Goal: Information Seeking & Learning: Learn about a topic

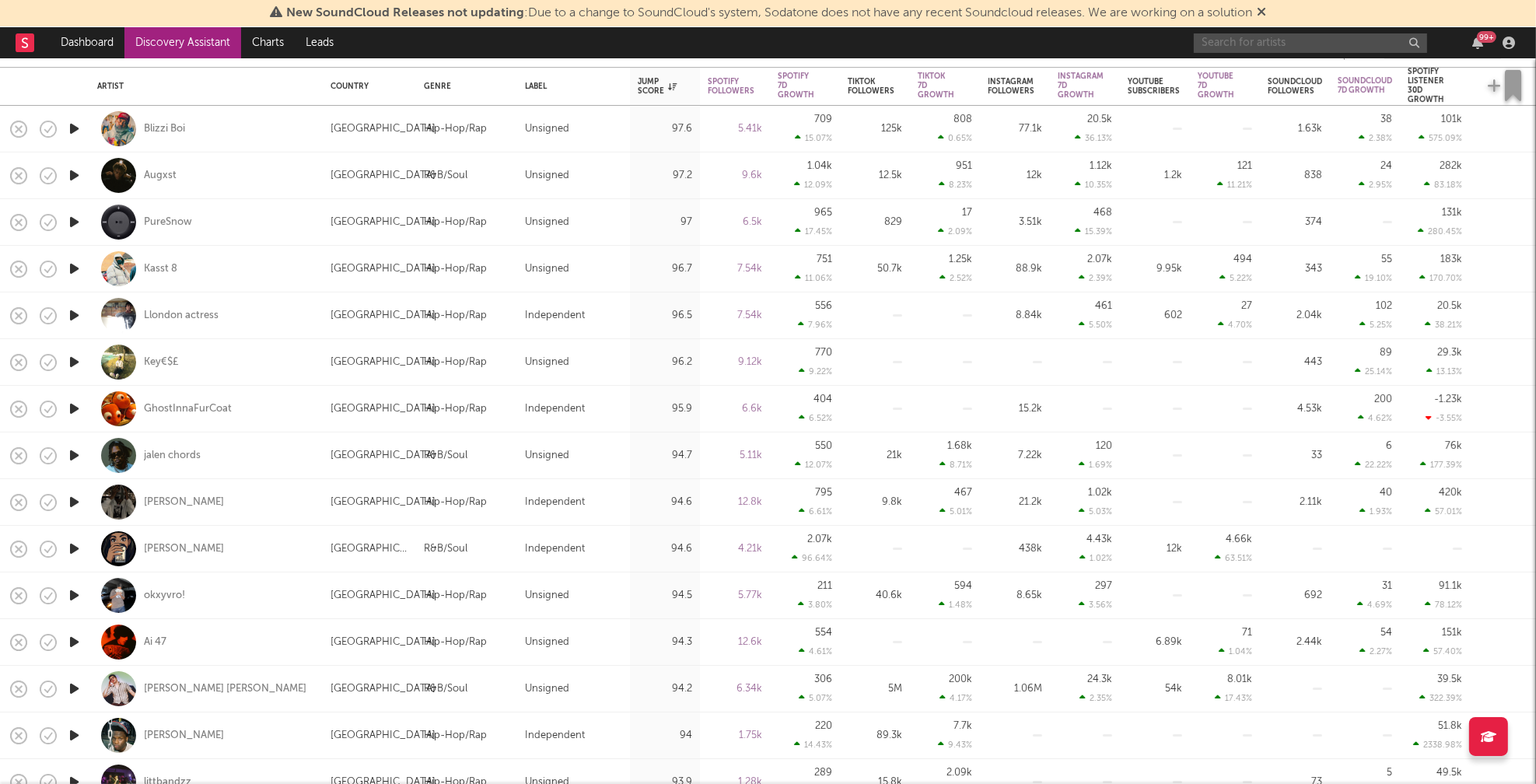
click at [1260, 48] on input "text" at bounding box center [1310, 43] width 234 height 19
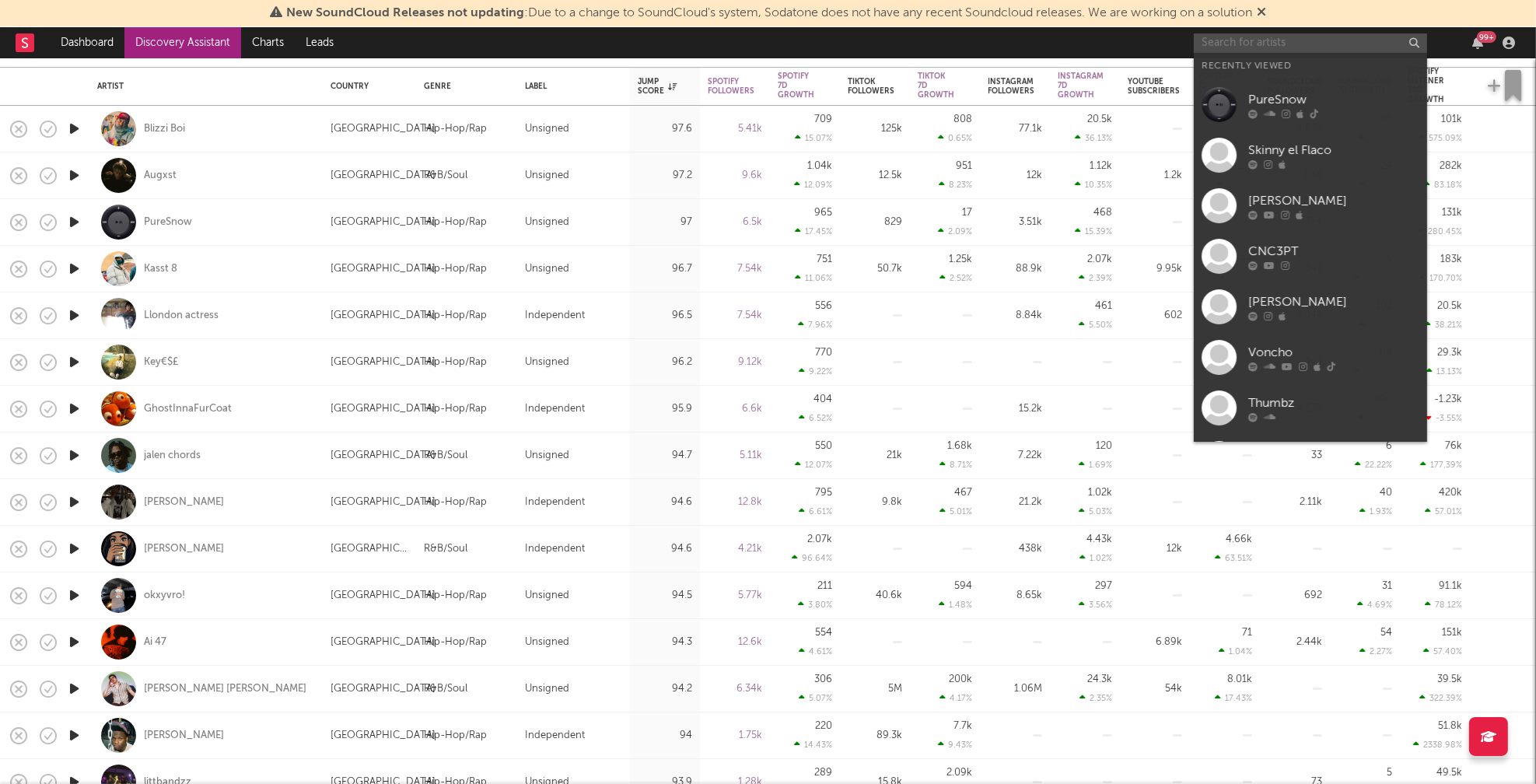
paste input "Moway"
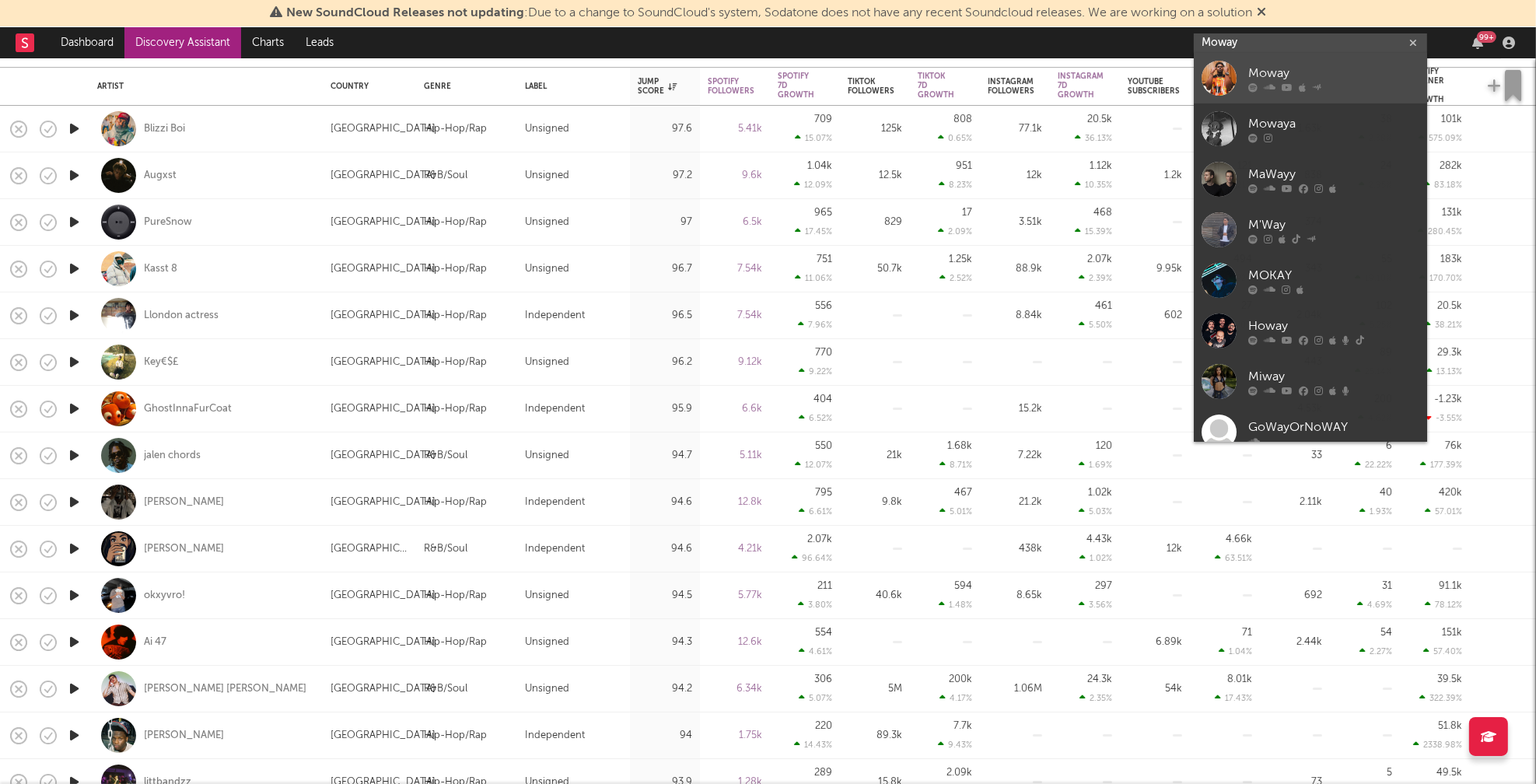
type input "Moway"
click at [1297, 63] on link "Moway" at bounding box center [1310, 77] width 234 height 51
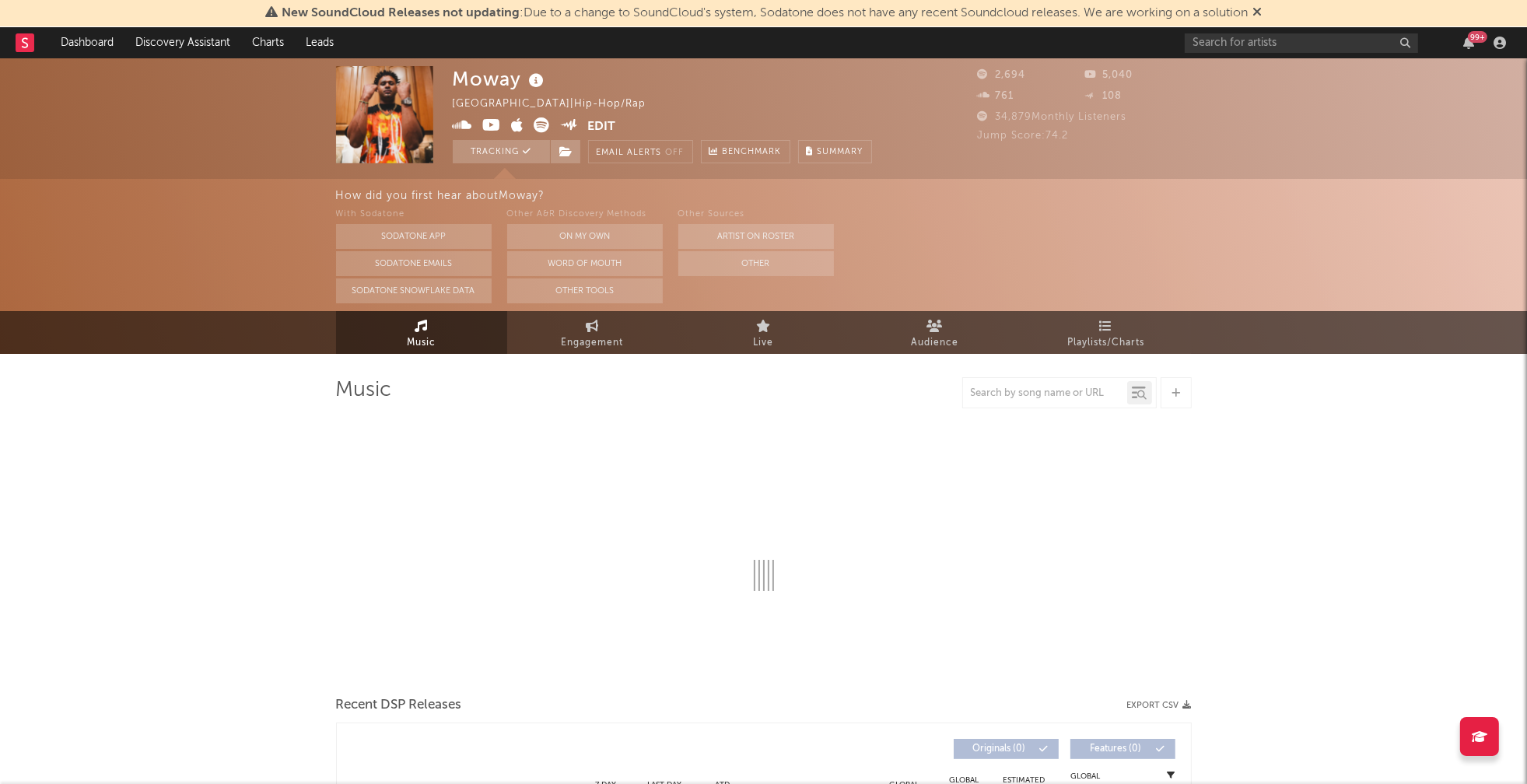
select select "6m"
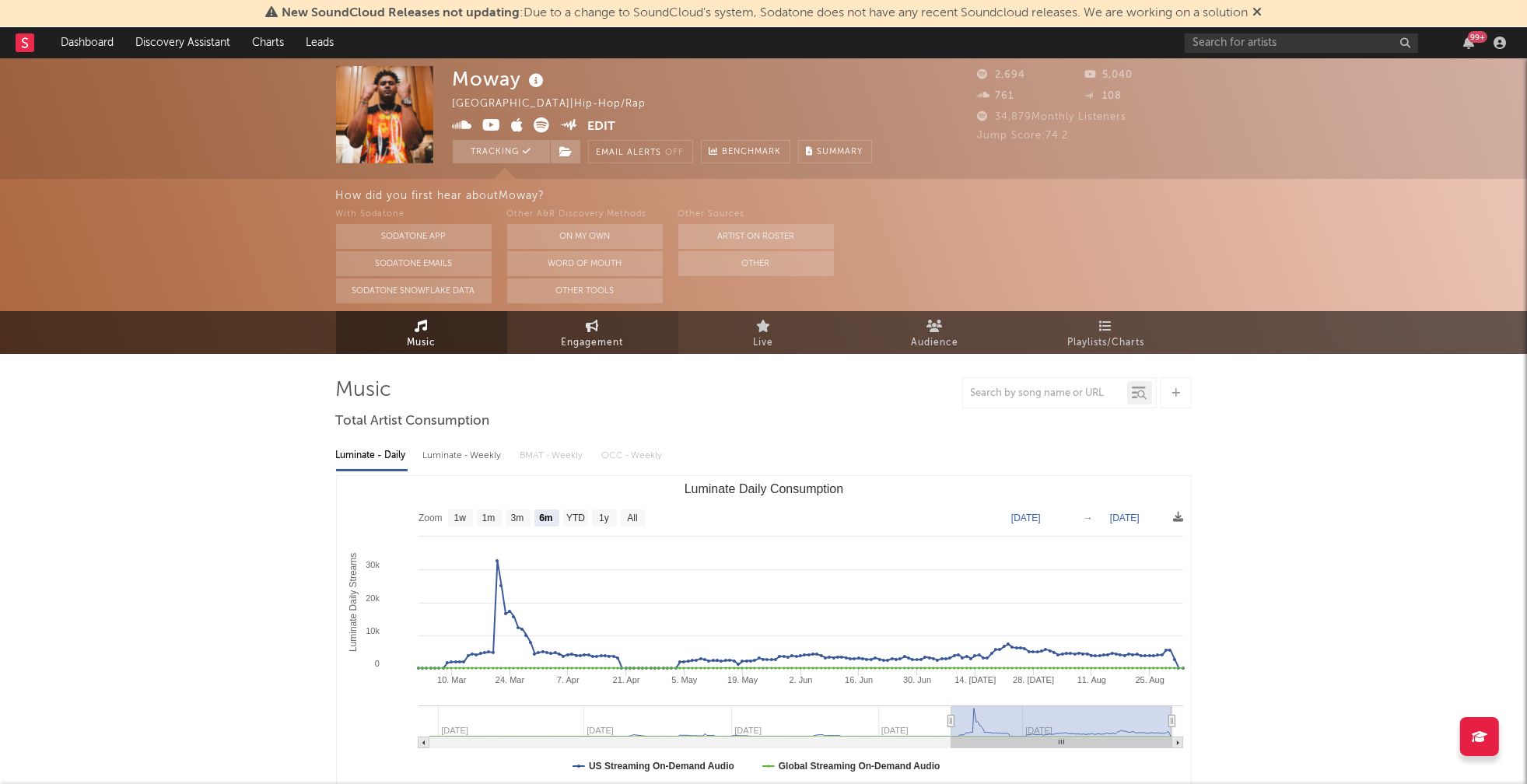
click at [638, 342] on link "Engagement" at bounding box center [592, 332] width 171 height 43
select select "1w"
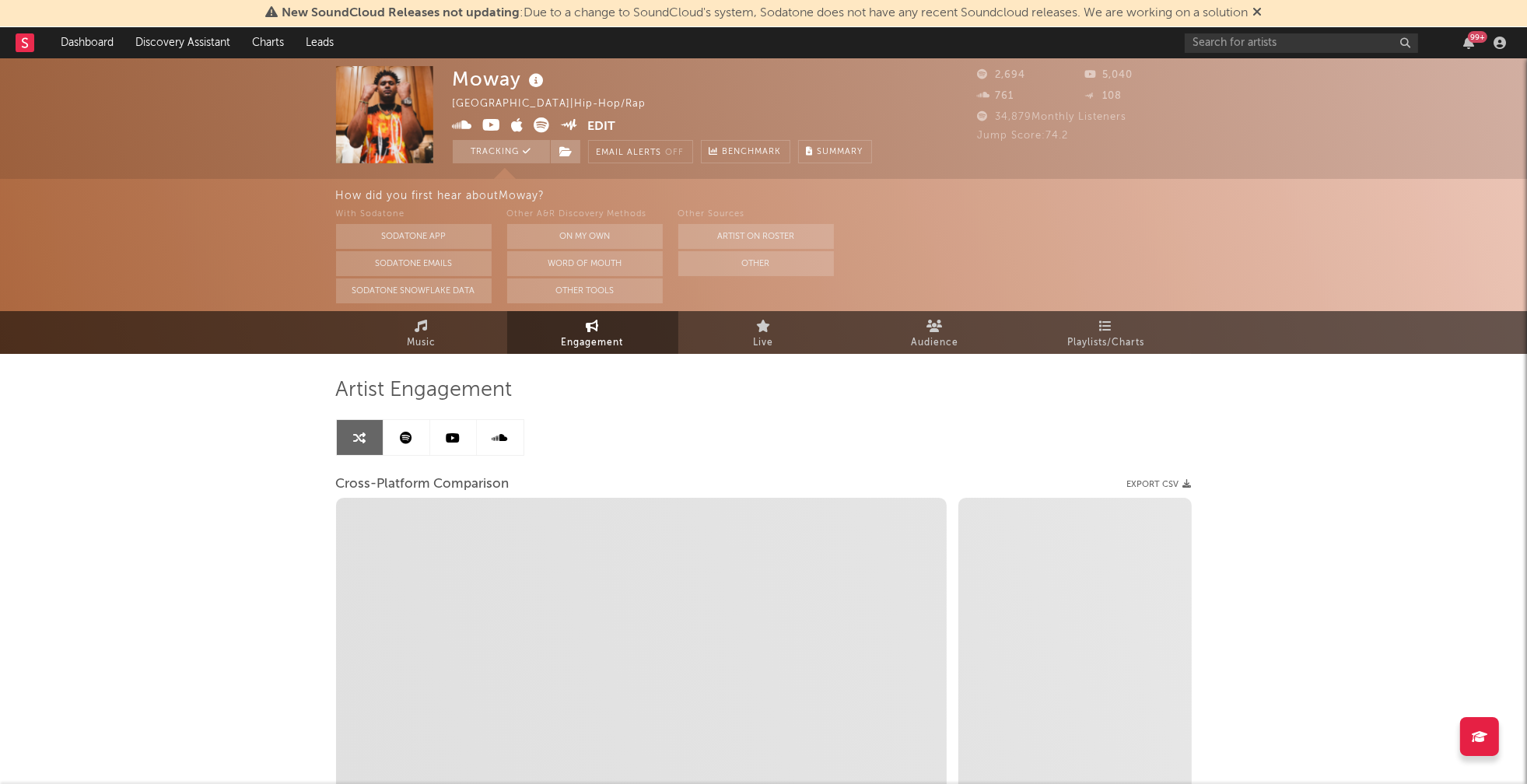
select select "1m"
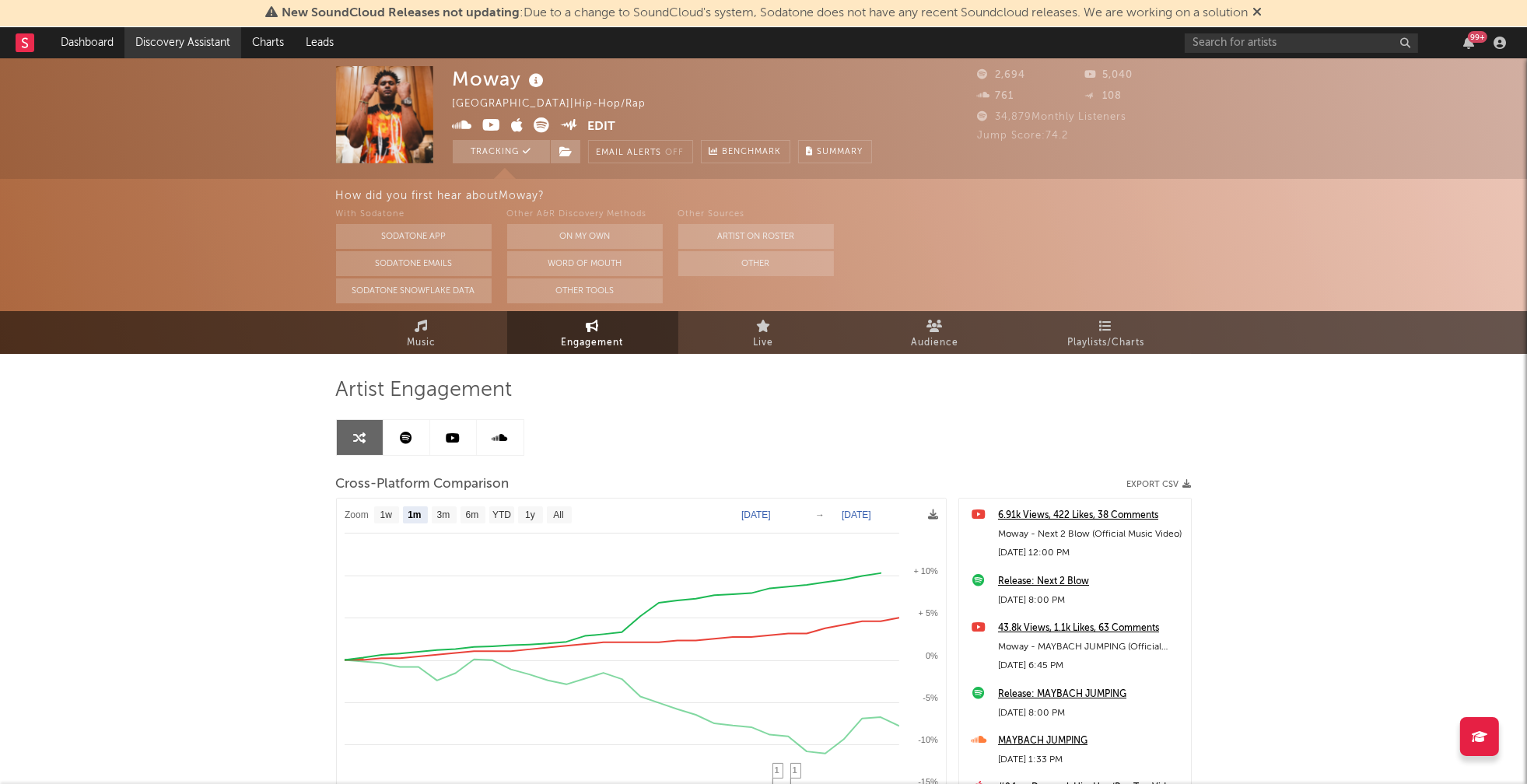
click at [170, 40] on link "Discovery Assistant" at bounding box center [182, 43] width 116 height 31
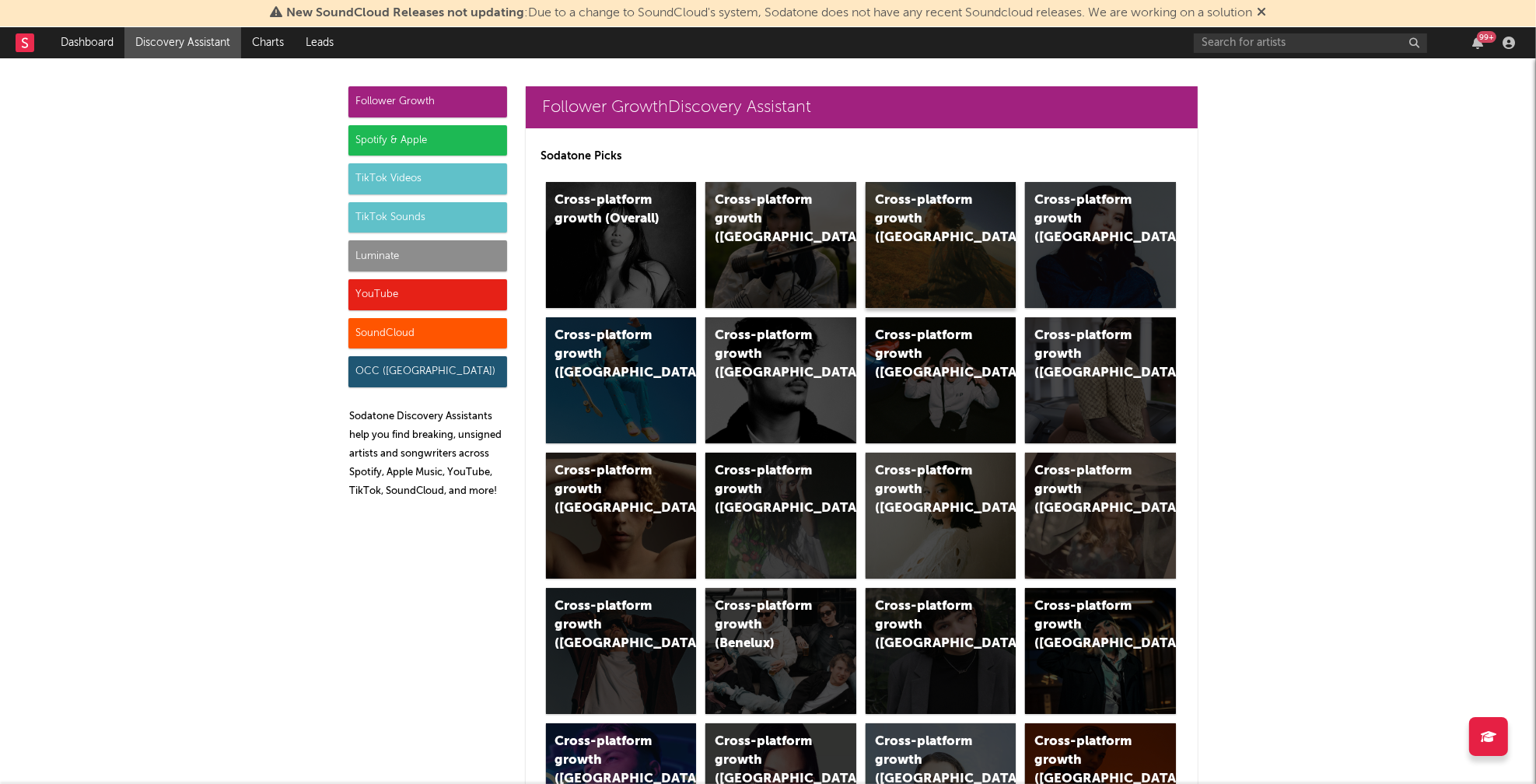
click at [901, 203] on div "Cross-platform growth (US)" at bounding box center [927, 219] width 106 height 56
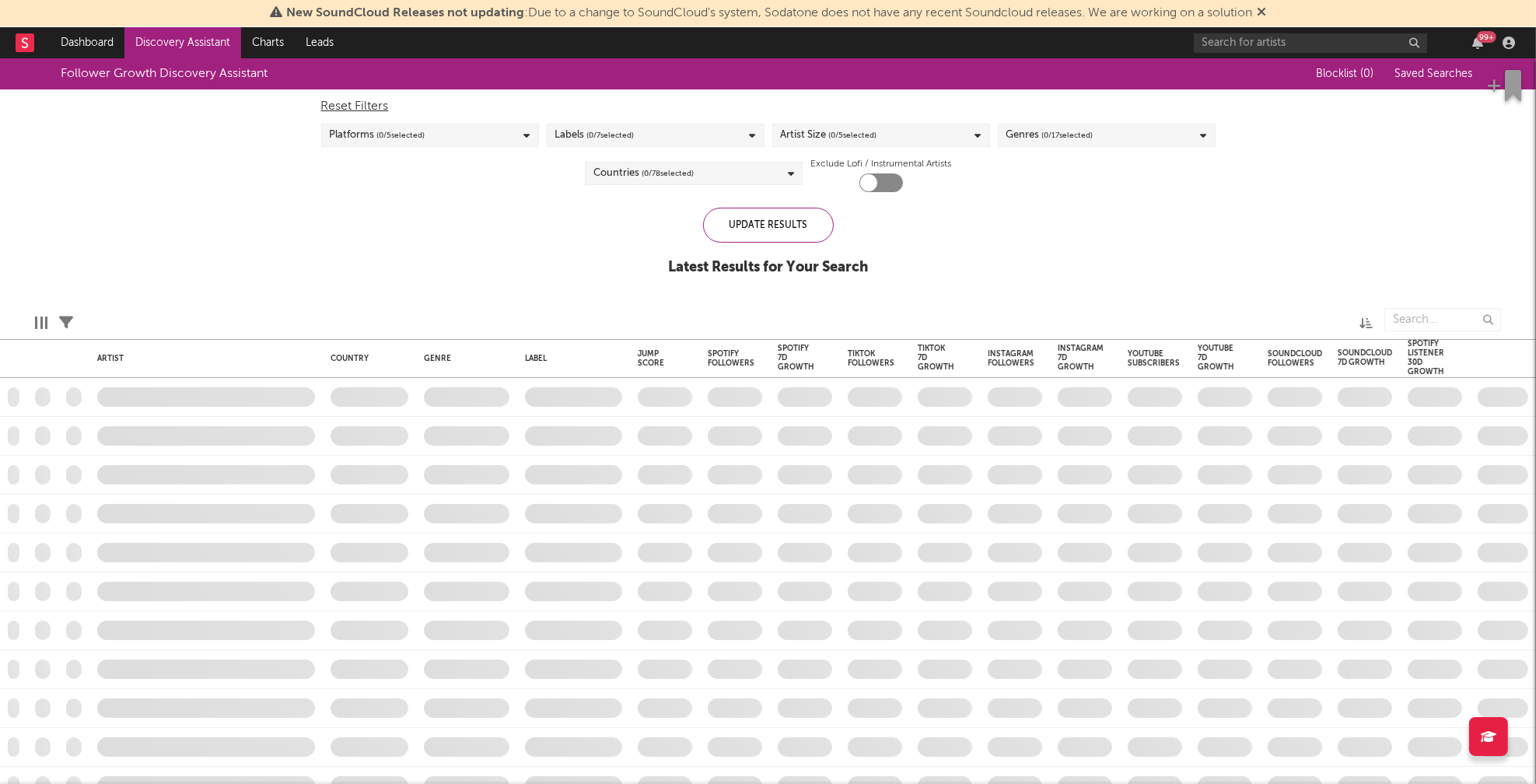
checkbox input "true"
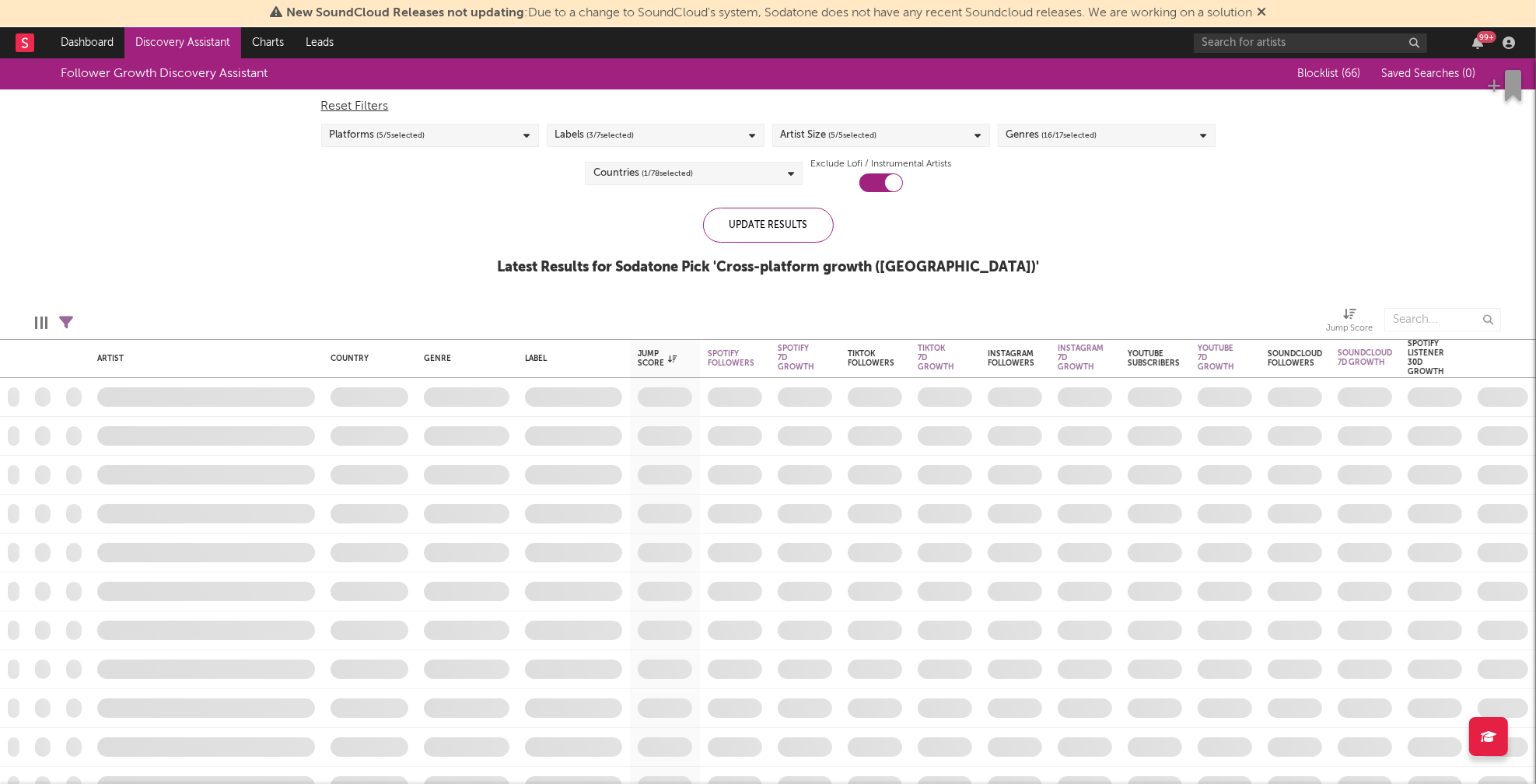
click at [978, 136] on icon at bounding box center [978, 135] width 7 height 10
click at [829, 307] on div "Enormous" at bounding box center [891, 311] width 180 height 19
click at [780, 307] on input "Enormous" at bounding box center [780, 311] width 0 height 19
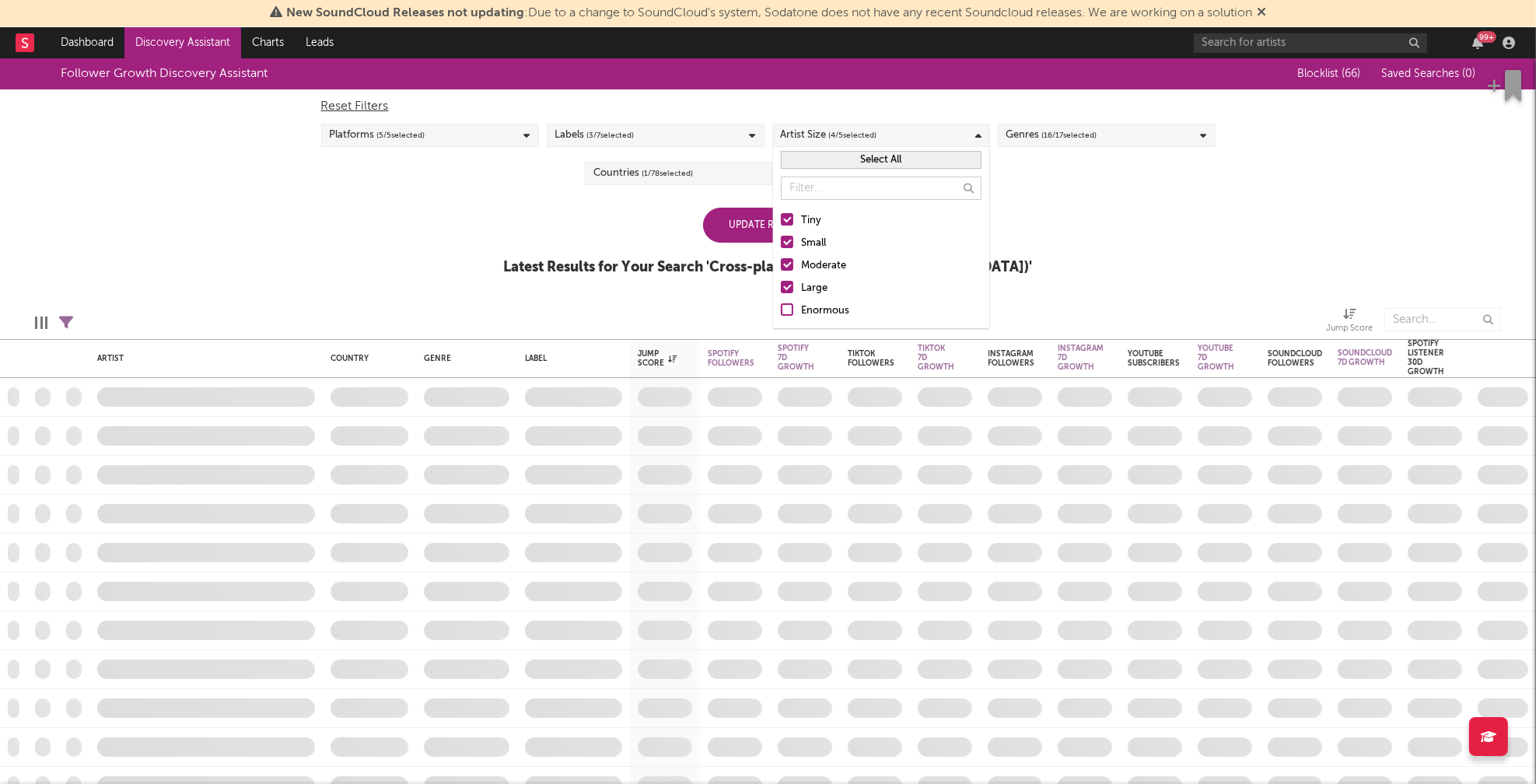
click at [814, 286] on div "Large" at bounding box center [891, 289] width 180 height 19
click at [780, 286] on input "Large" at bounding box center [780, 289] width 0 height 19
click at [823, 267] on div "Moderate" at bounding box center [891, 266] width 180 height 19
click at [780, 267] on input "Moderate" at bounding box center [780, 266] width 0 height 19
click at [1079, 226] on div "Follower Growth Discovery Assistant Blocklist ( 66 ) Saved Searches ( 0 ) Reset…" at bounding box center [768, 175] width 1536 height 234
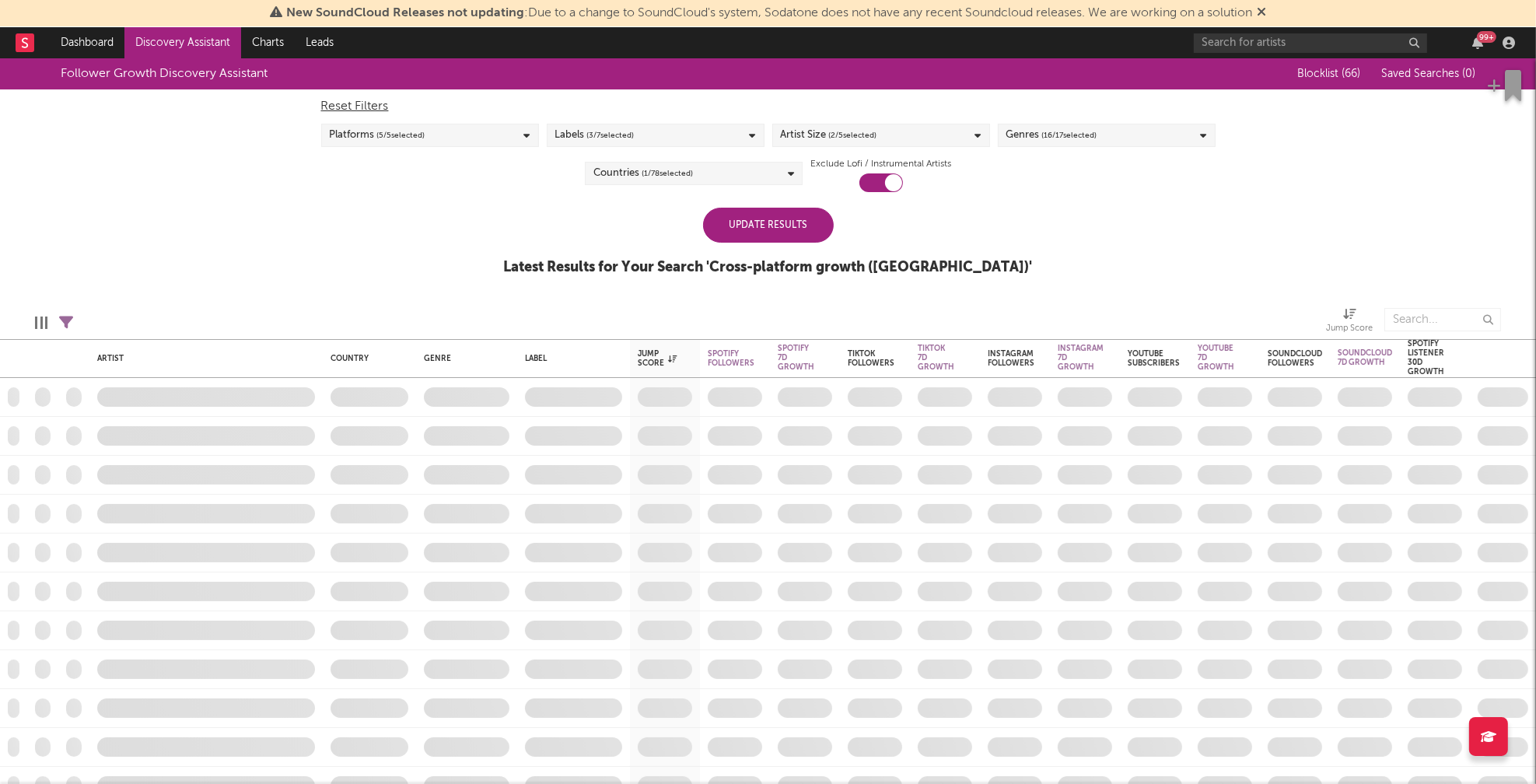
click at [780, 171] on div "Countries ( 1 / 78 selected)" at bounding box center [694, 174] width 218 height 23
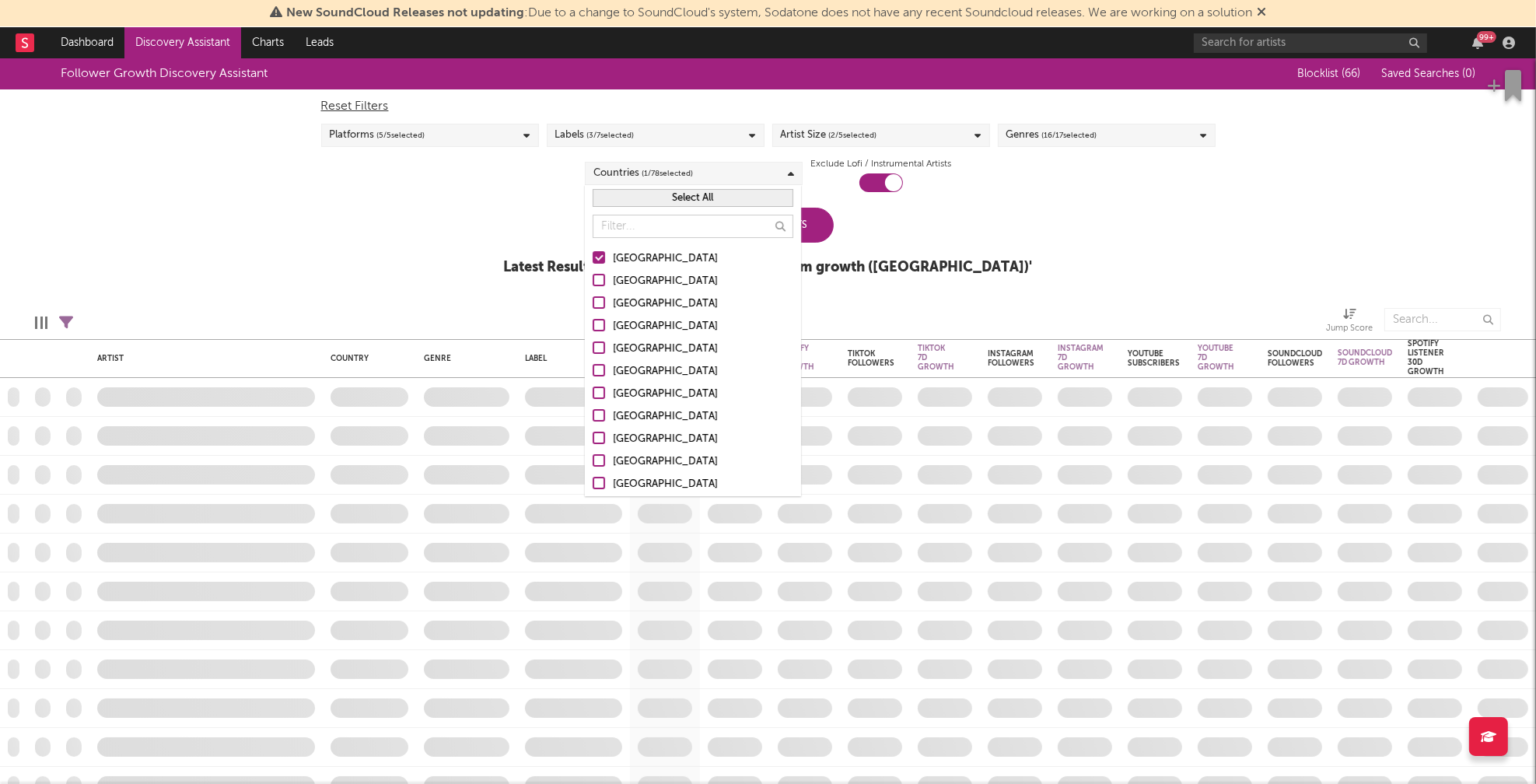
click at [621, 278] on div "[GEOGRAPHIC_DATA]" at bounding box center [702, 281] width 180 height 19
click at [592, 278] on input "[GEOGRAPHIC_DATA]" at bounding box center [592, 281] width 0 height 19
click at [629, 300] on div "Canada" at bounding box center [702, 304] width 180 height 19
click at [592, 300] on input "Canada" at bounding box center [592, 304] width 0 height 19
drag, startPoint x: 639, startPoint y: 326, endPoint x: 688, endPoint y: 330, distance: 49.2
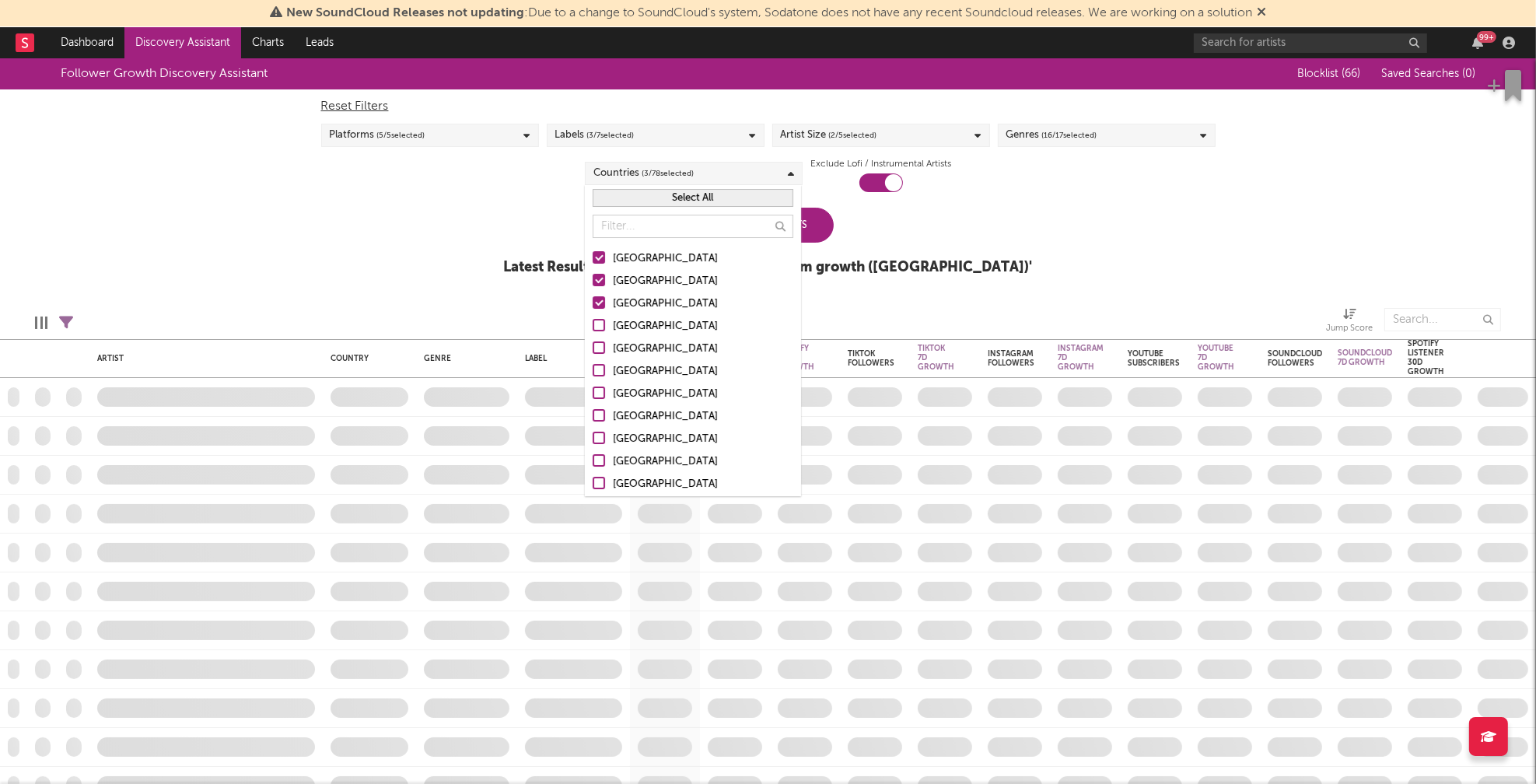
click at [639, 326] on div "United Kingdom" at bounding box center [702, 327] width 180 height 19
click at [592, 326] on input "United Kingdom" at bounding box center [592, 327] width 0 height 19
click at [628, 380] on div "Ireland" at bounding box center [702, 382] width 180 height 19
click at [592, 380] on input "Ireland" at bounding box center [592, 382] width 0 height 19
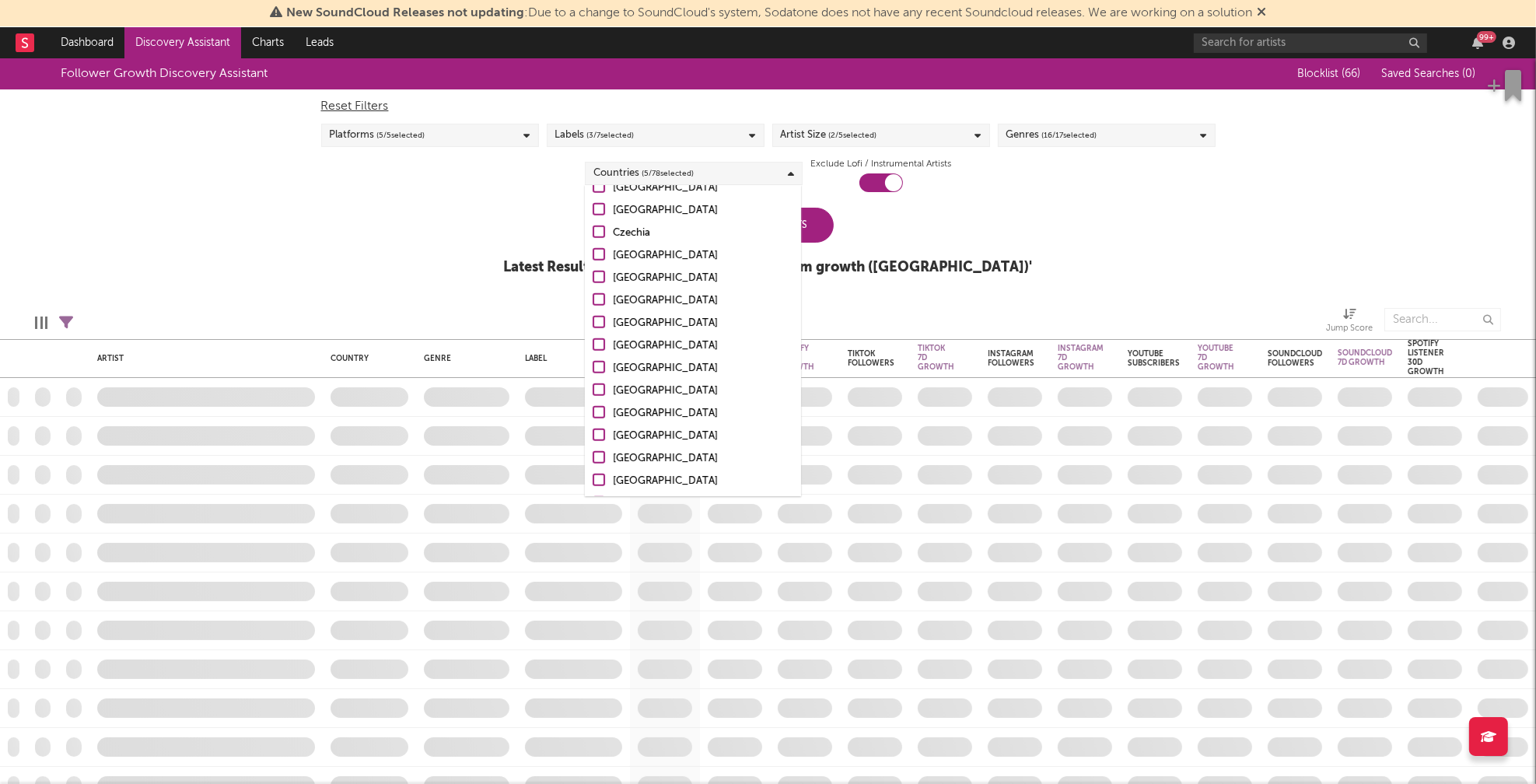
scroll to position [1516, 0]
click at [647, 448] on div "Uncategorized" at bounding box center [702, 458] width 180 height 19
click at [592, 448] on input "Uncategorized" at bounding box center [592, 458] width 0 height 19
click at [616, 480] on div "Other" at bounding box center [702, 480] width 180 height 19
click at [592, 480] on input "Other" at bounding box center [592, 480] width 0 height 19
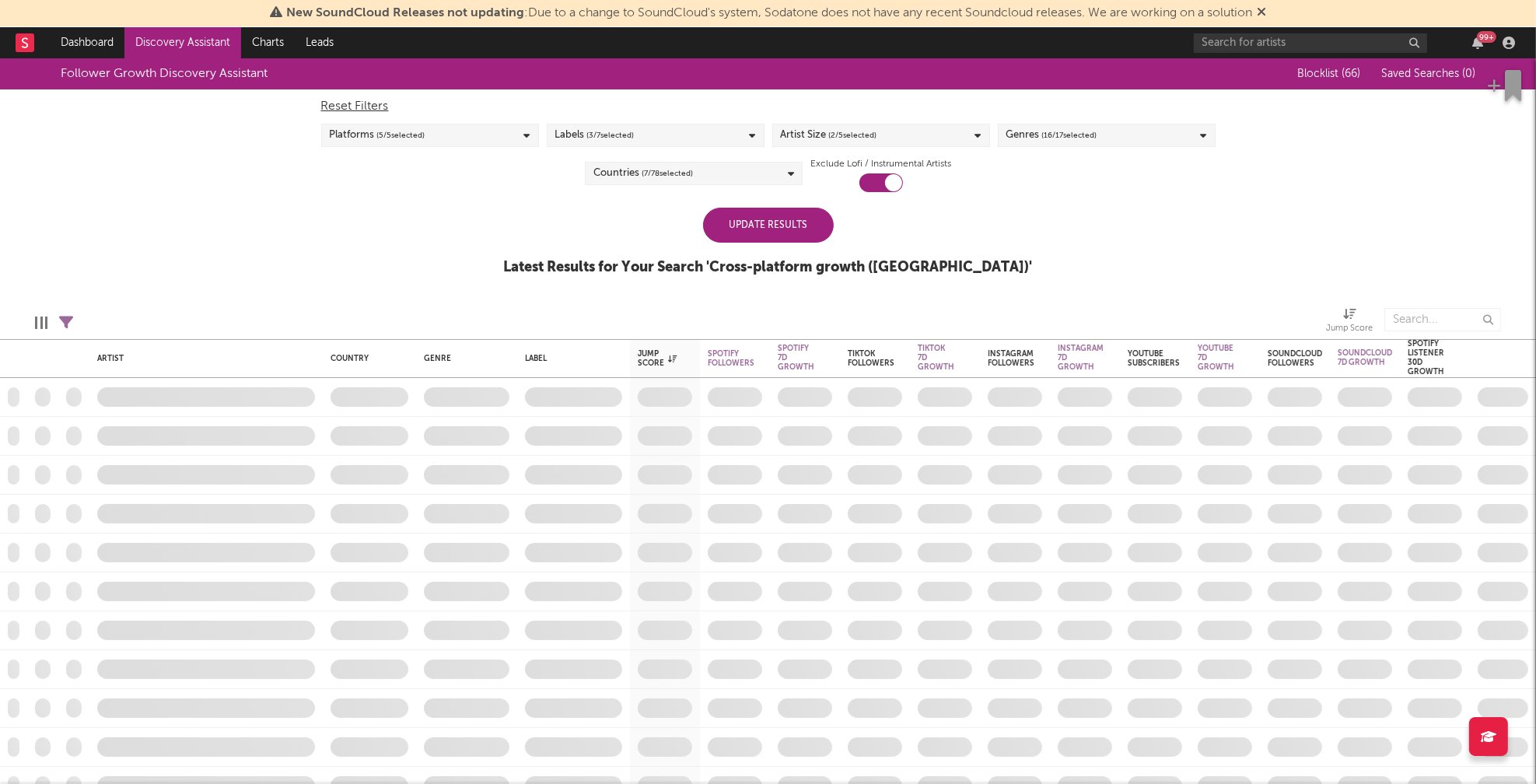
click at [392, 244] on div "Follower Growth Discovery Assistant Blocklist ( 66 ) Saved Searches ( 0 ) Reset…" at bounding box center [768, 175] width 1536 height 234
click at [764, 228] on div "Update Results" at bounding box center [768, 225] width 131 height 35
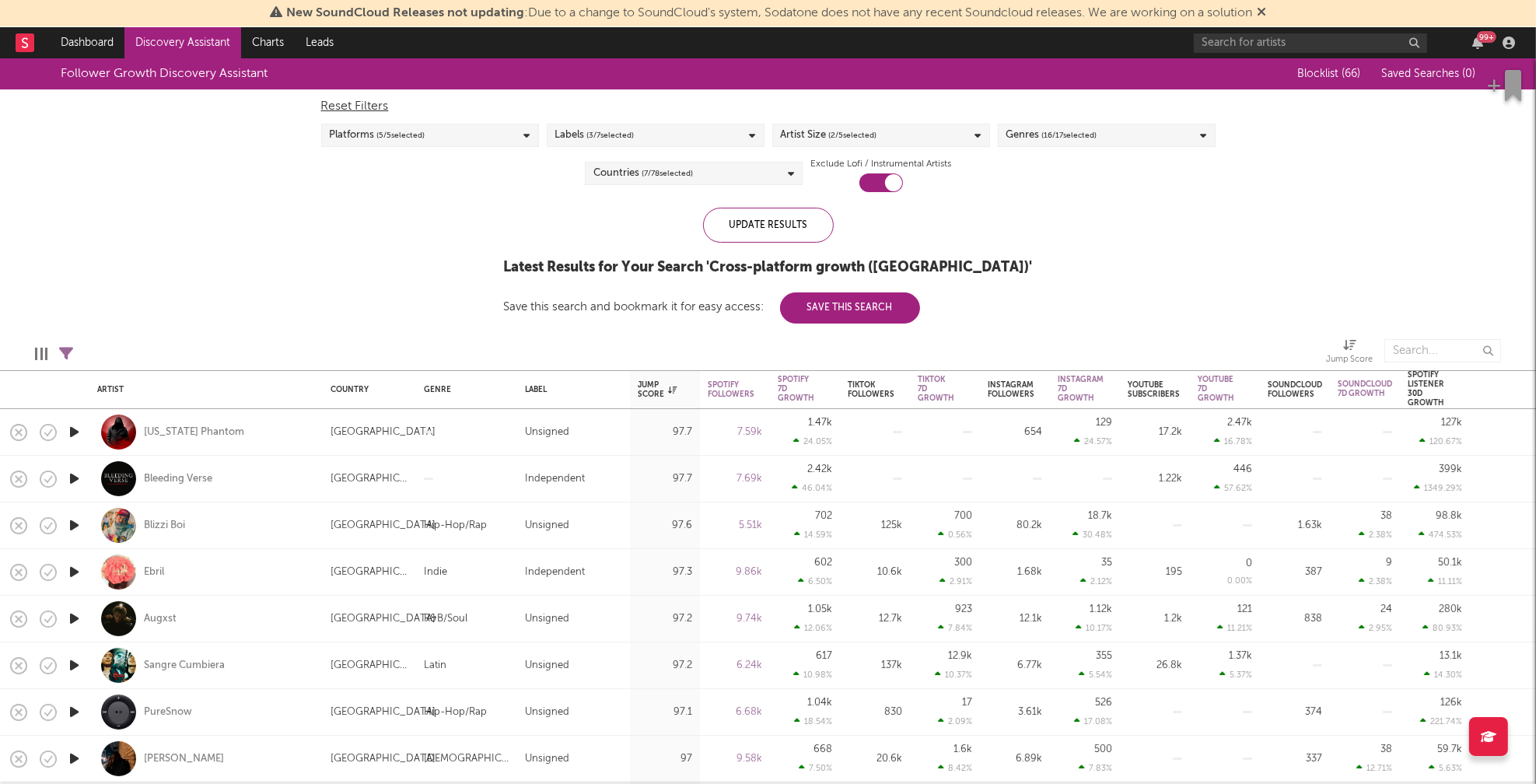
click at [1112, 143] on div "Genres ( 16 / 17 selected)" at bounding box center [1107, 135] width 218 height 23
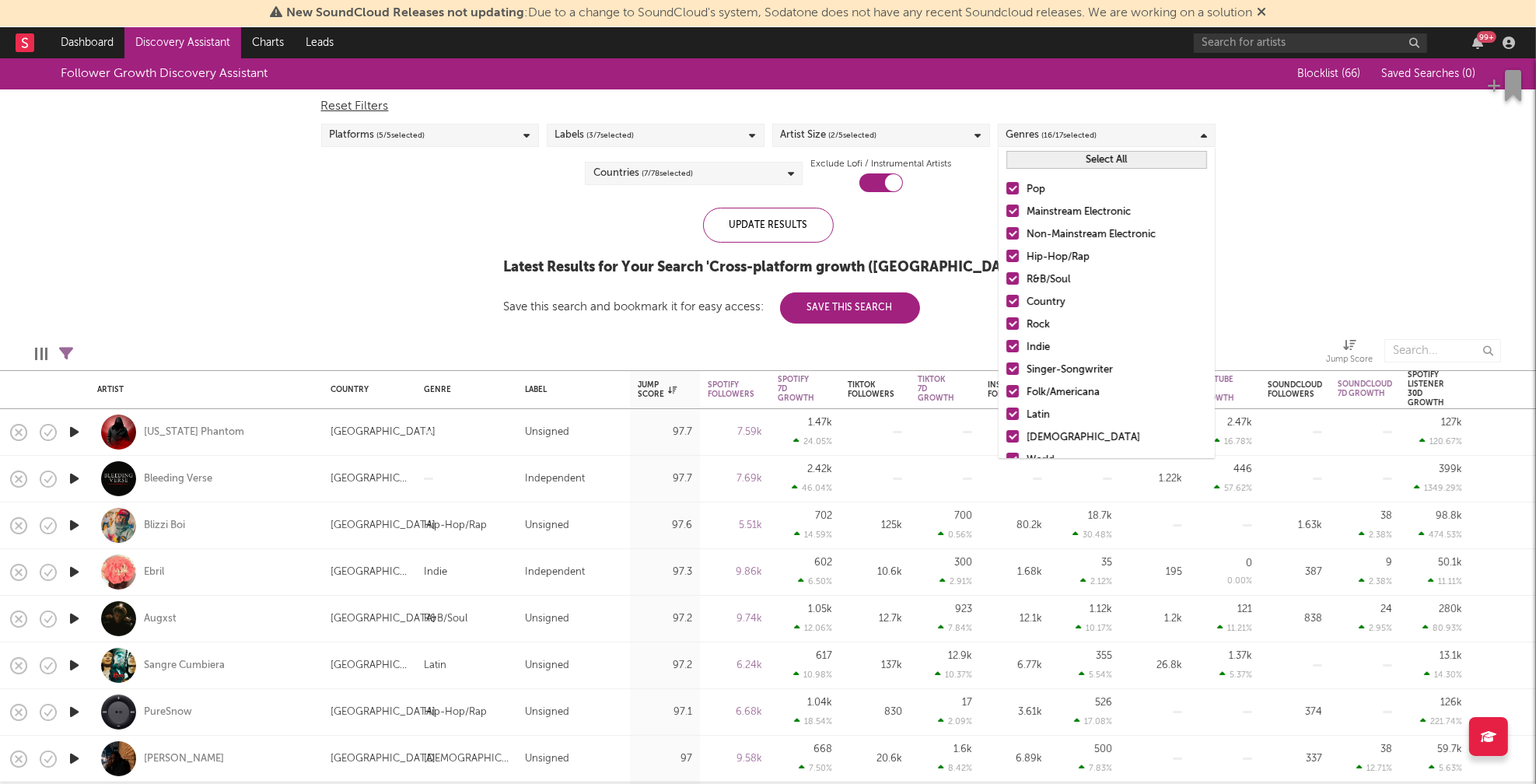
click at [1305, 163] on div "Follower Growth Discovery Assistant Blocklist ( 66 ) Saved Searches ( 0 ) Reset…" at bounding box center [768, 191] width 1536 height 265
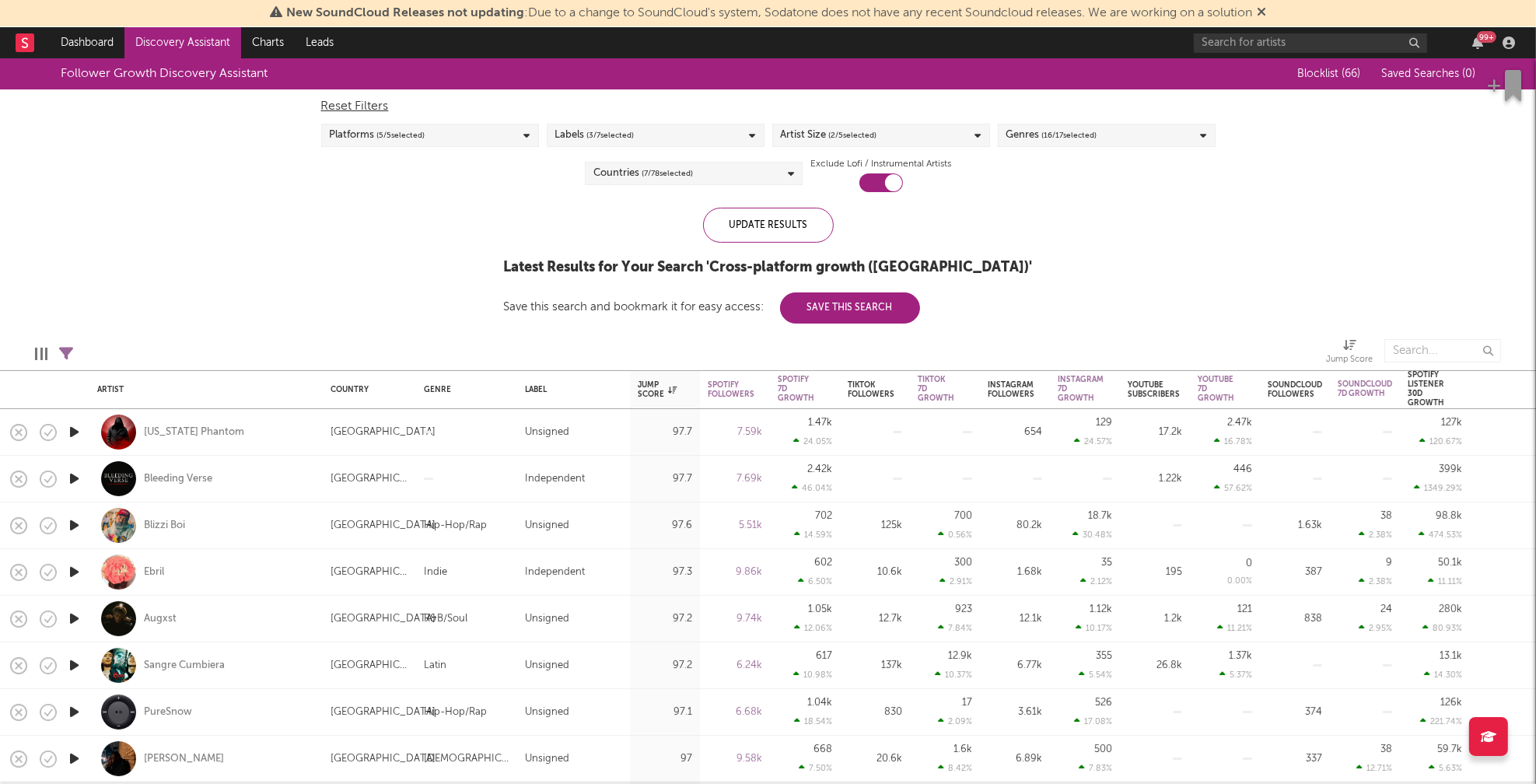
click at [924, 134] on div "Artist Size ( 2 / 5 selected)" at bounding box center [881, 135] width 218 height 23
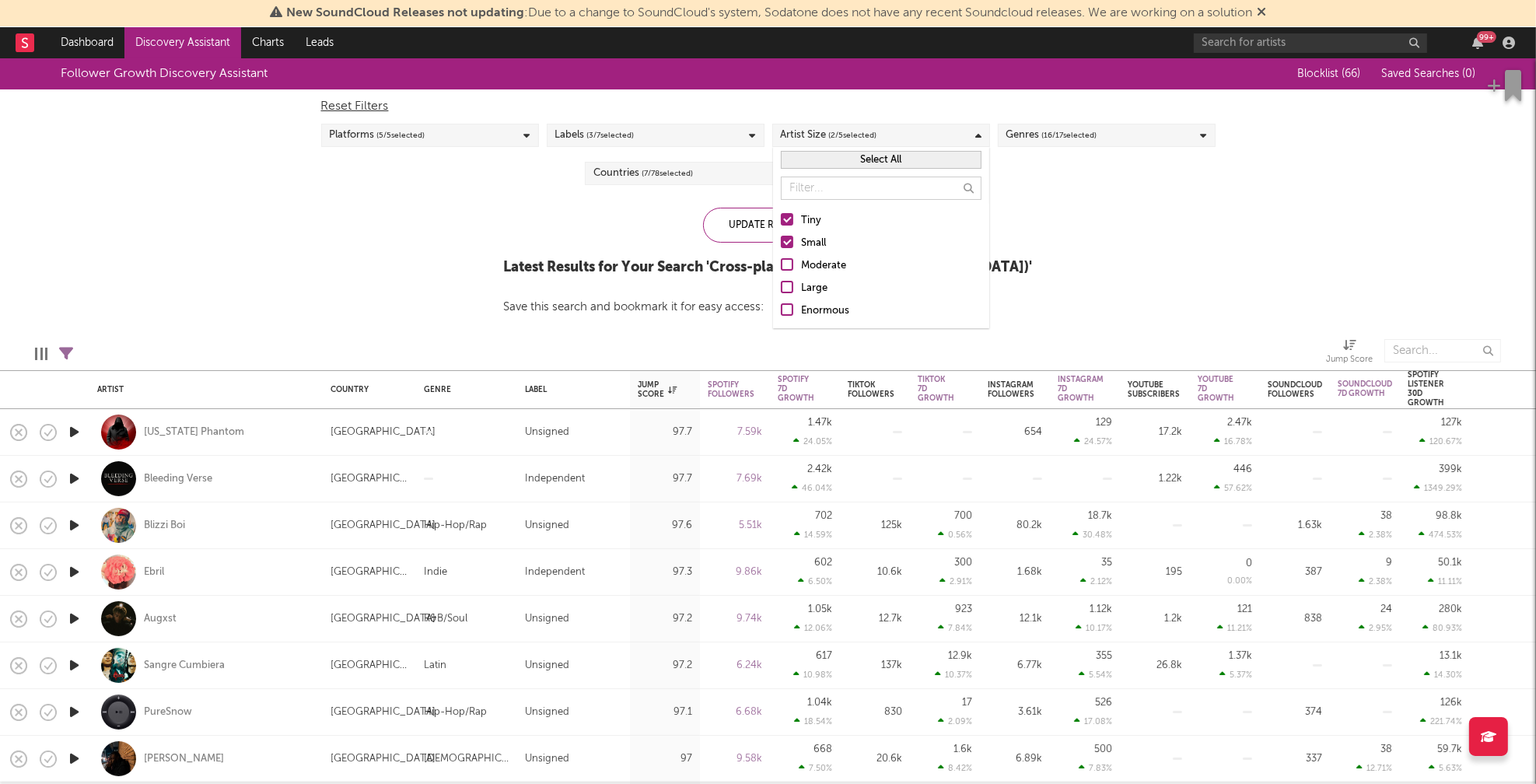
click at [801, 241] on div "Small" at bounding box center [891, 243] width 180 height 19
click at [780, 241] on input "Small" at bounding box center [780, 243] width 0 height 19
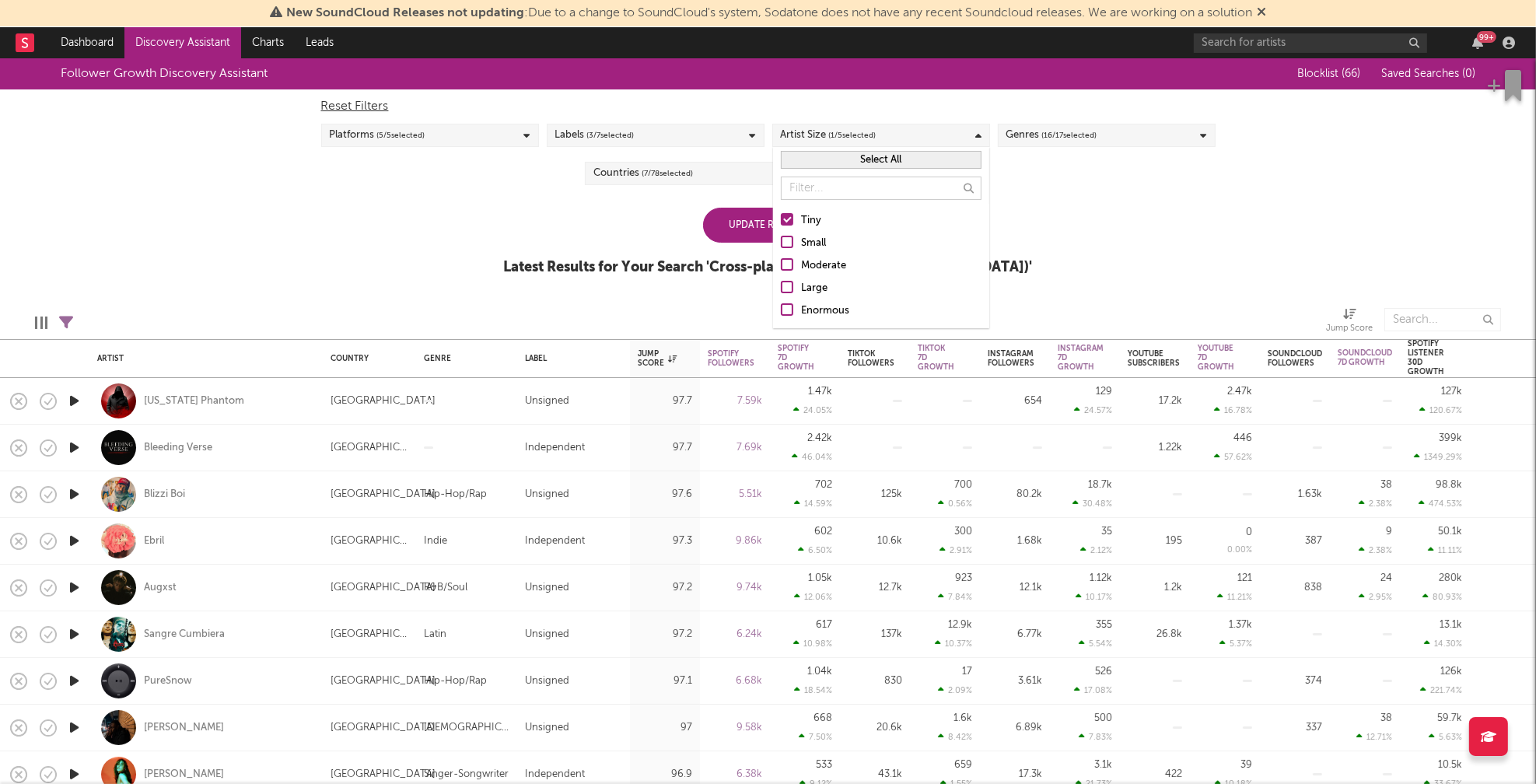
click at [647, 229] on div "Update Results Latest Results for Your Search ' Cross-platform growth (US) '" at bounding box center [768, 250] width 529 height 85
click at [751, 223] on div "Update Results" at bounding box center [768, 225] width 131 height 35
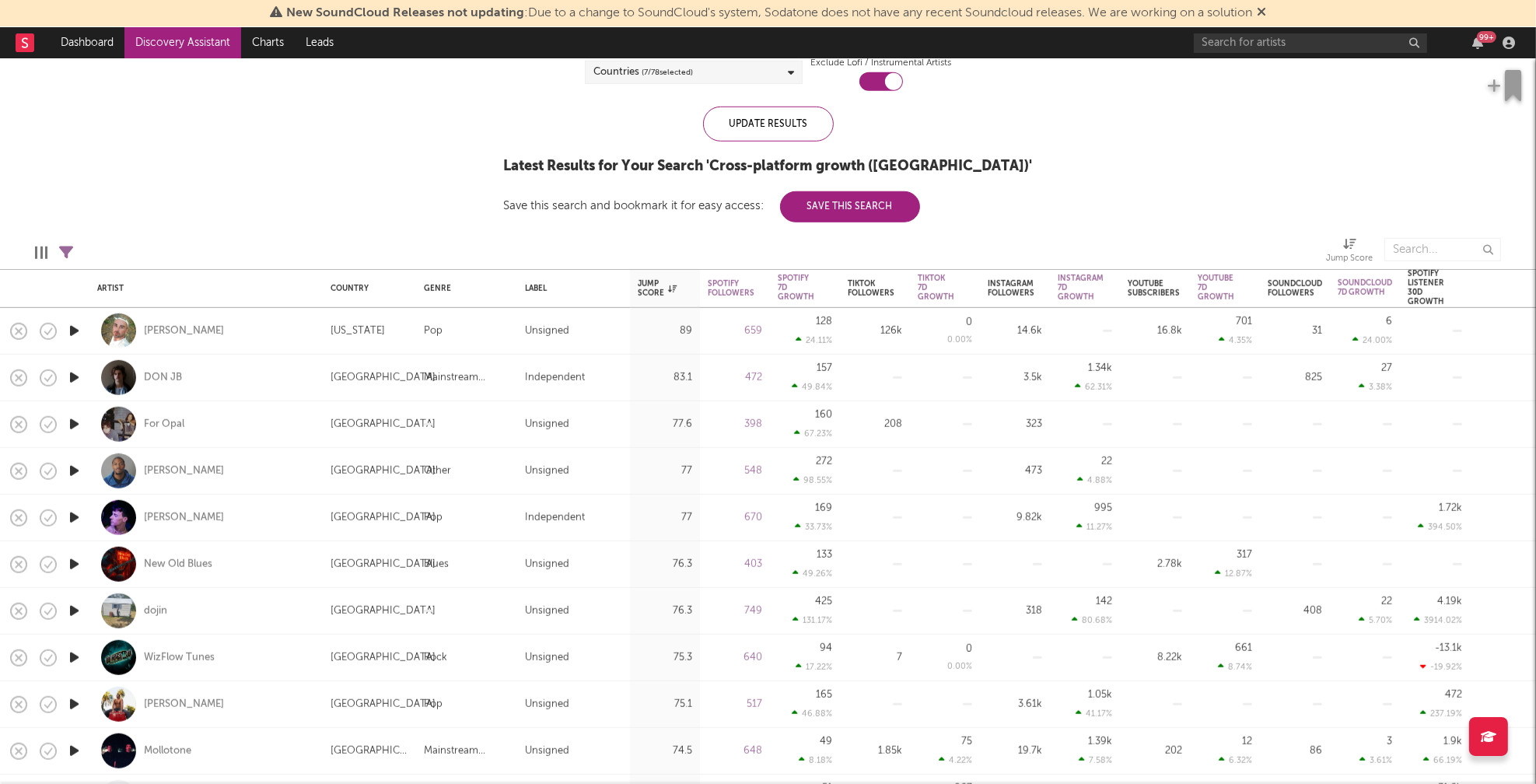
click at [70, 328] on icon "button" at bounding box center [73, 331] width 16 height 19
click at [72, 379] on icon "button" at bounding box center [73, 378] width 16 height 19
click at [71, 423] on icon "button" at bounding box center [73, 423] width 16 height 19
click at [74, 423] on icon "button" at bounding box center [73, 423] width 14 height 19
click at [547, 762] on icon "button" at bounding box center [547, 764] width 8 height 12
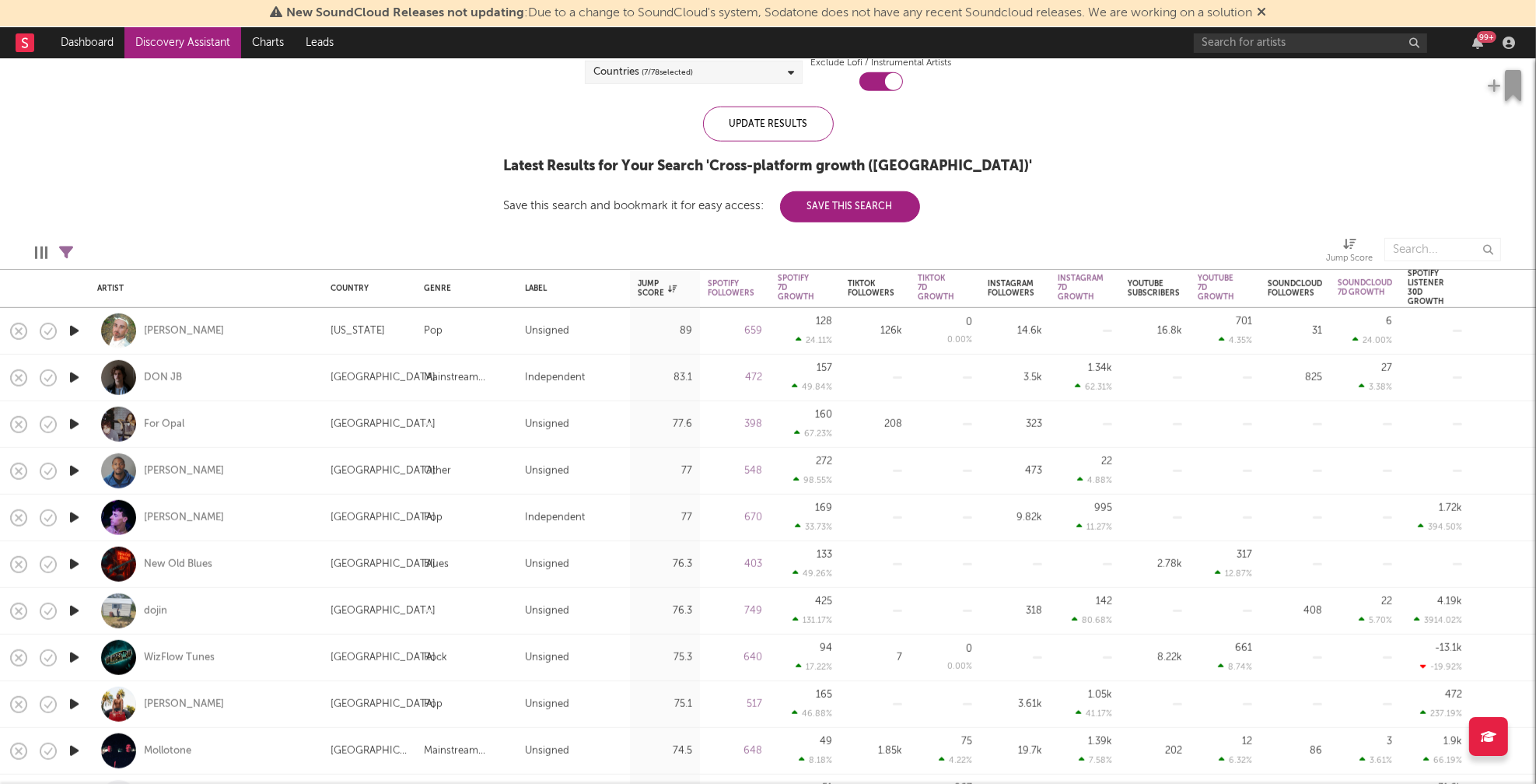
click at [70, 516] on icon "button" at bounding box center [73, 517] width 16 height 19
click at [73, 563] on icon "button" at bounding box center [73, 564] width 16 height 19
click at [73, 612] on icon "button" at bounding box center [73, 610] width 16 height 19
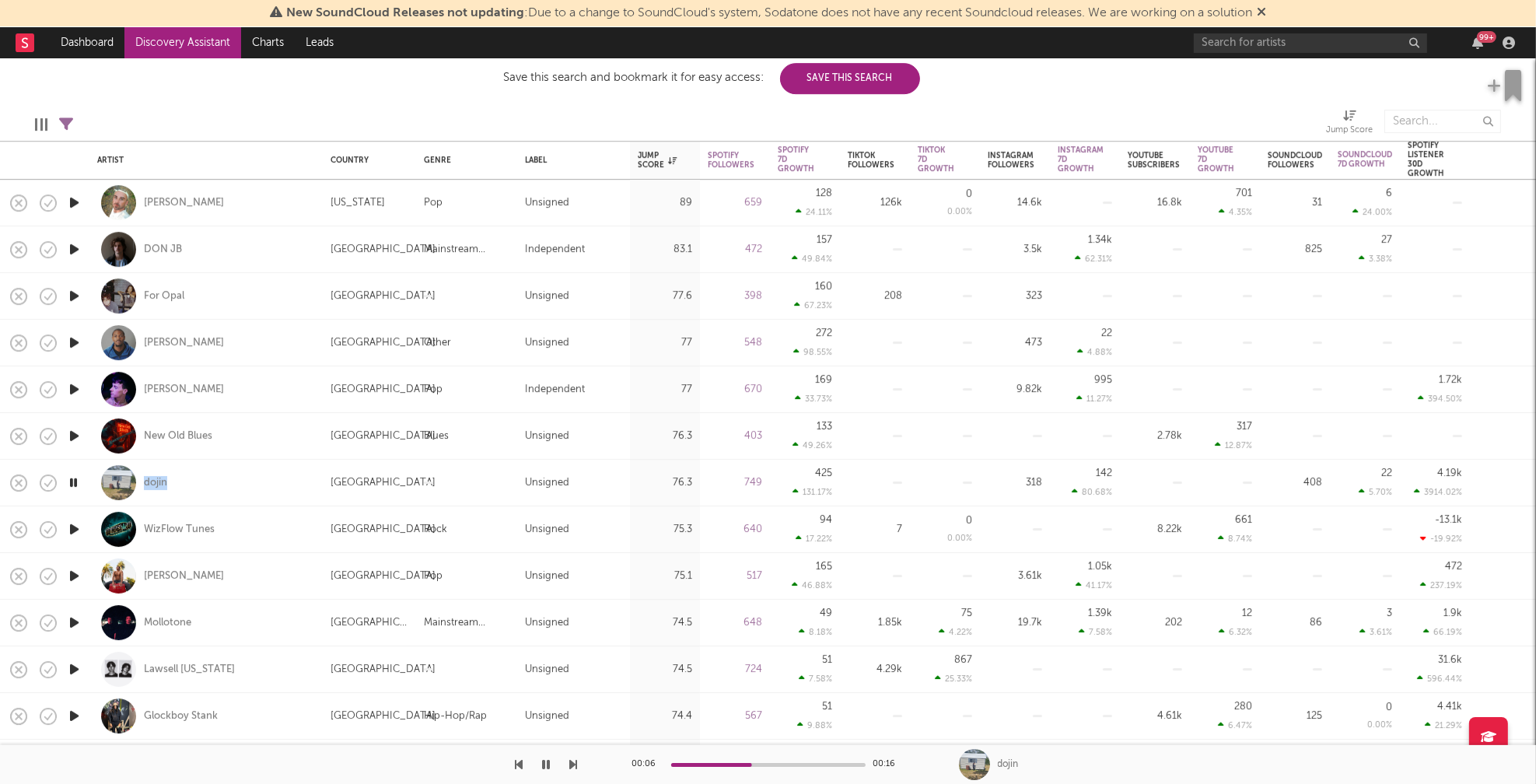
click at [72, 576] on icon "button" at bounding box center [73, 575] width 16 height 19
click at [75, 619] on icon "button" at bounding box center [73, 622] width 16 height 19
click at [73, 620] on icon "button" at bounding box center [73, 622] width 14 height 19
click at [72, 482] on icon "button" at bounding box center [73, 483] width 16 height 19
click at [72, 482] on icon "button" at bounding box center [73, 483] width 14 height 19
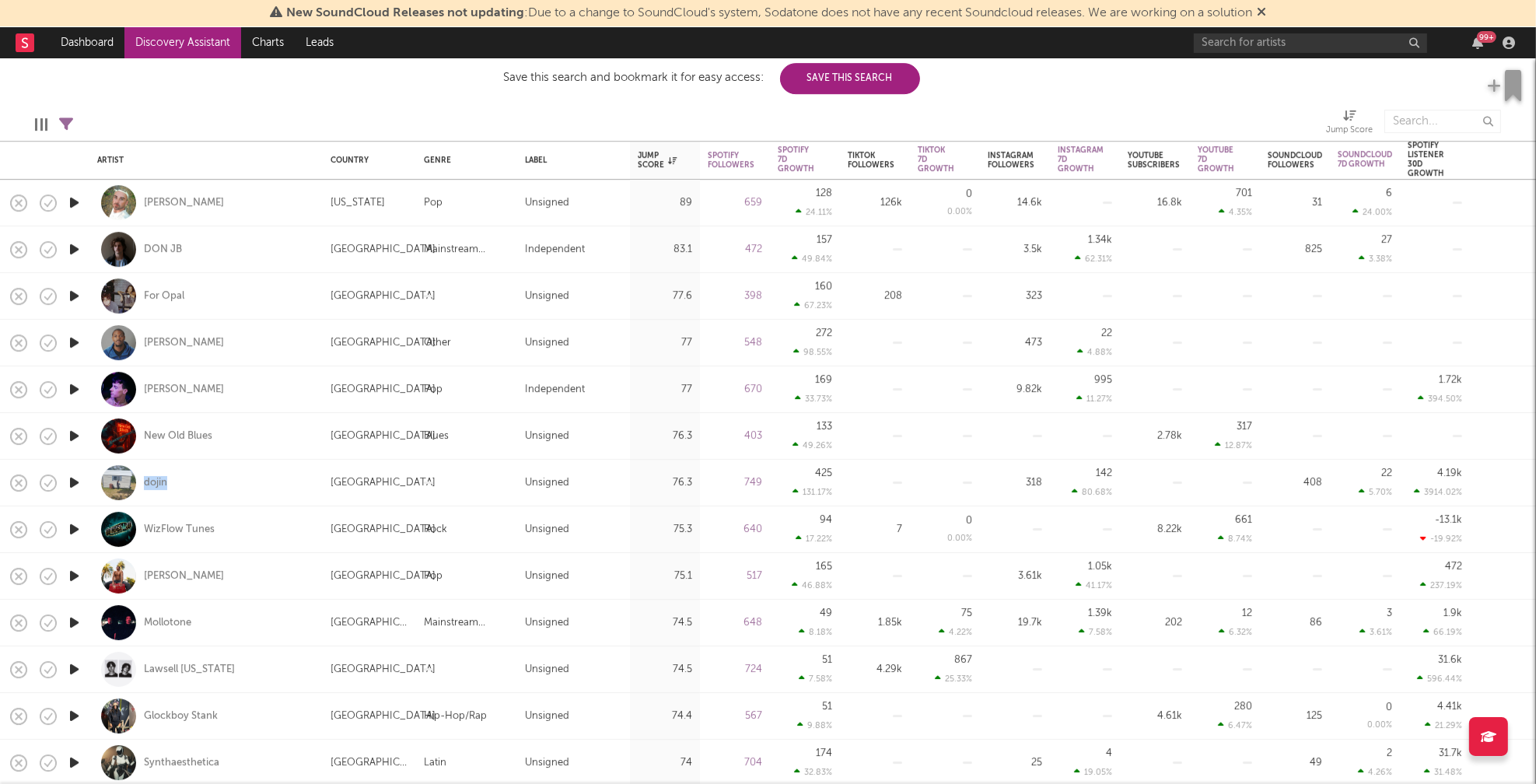
click at [76, 620] on icon "button" at bounding box center [73, 622] width 16 height 19
click at [73, 573] on icon "button" at bounding box center [73, 575] width 16 height 19
click at [73, 668] on icon "button" at bounding box center [73, 669] width 16 height 19
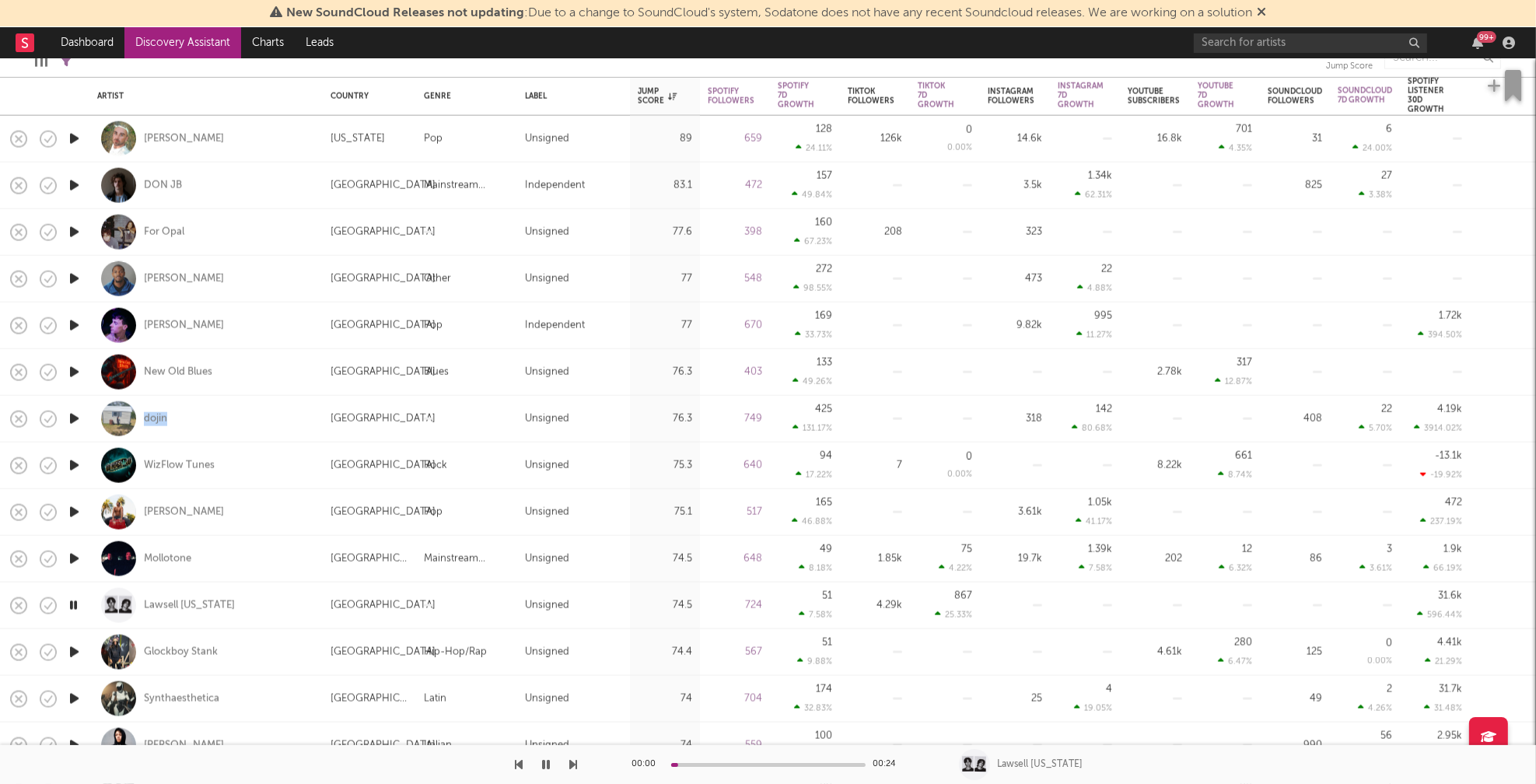
click at [73, 699] on icon "button" at bounding box center [73, 698] width 16 height 19
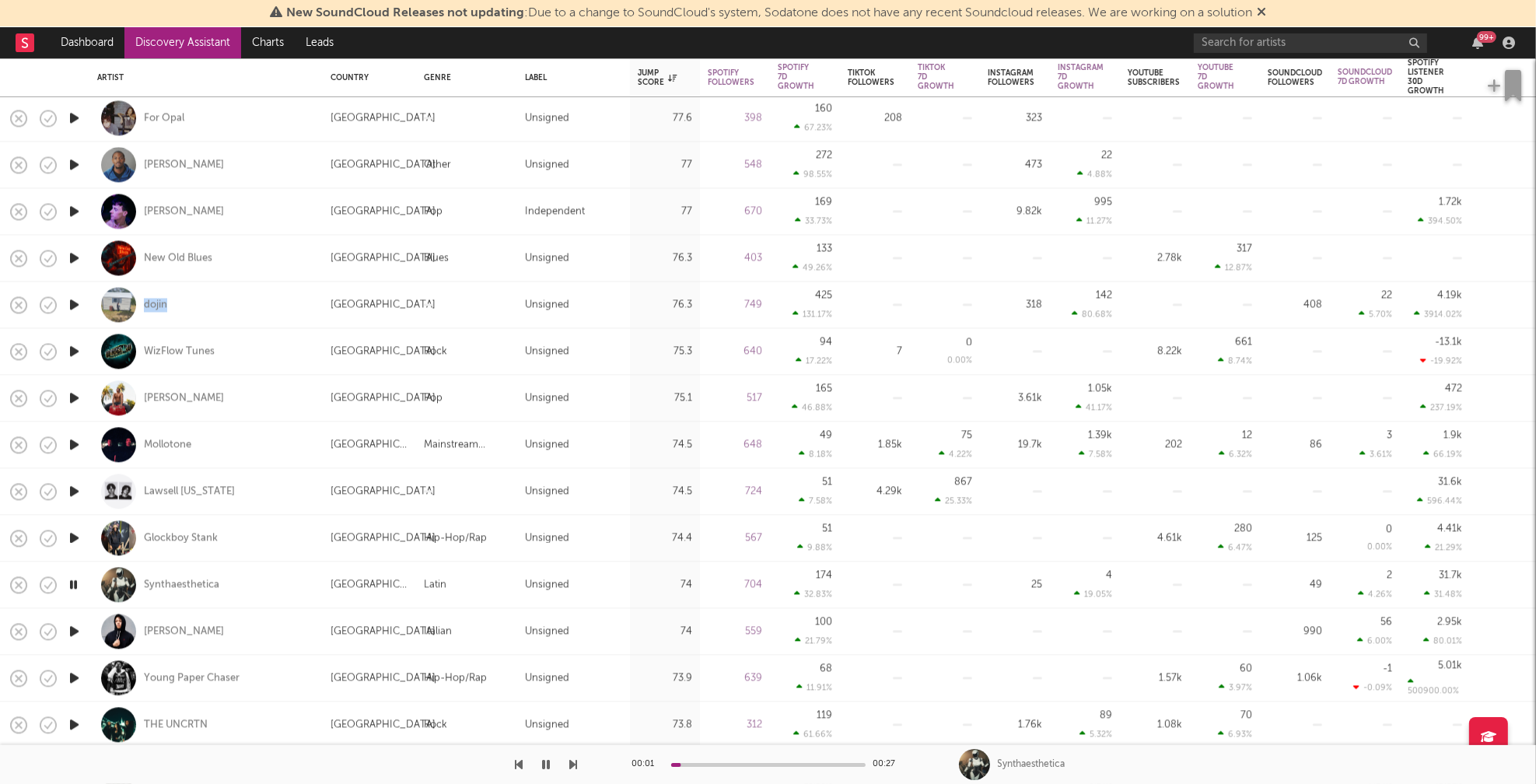
click at [78, 630] on icon "button" at bounding box center [73, 630] width 16 height 19
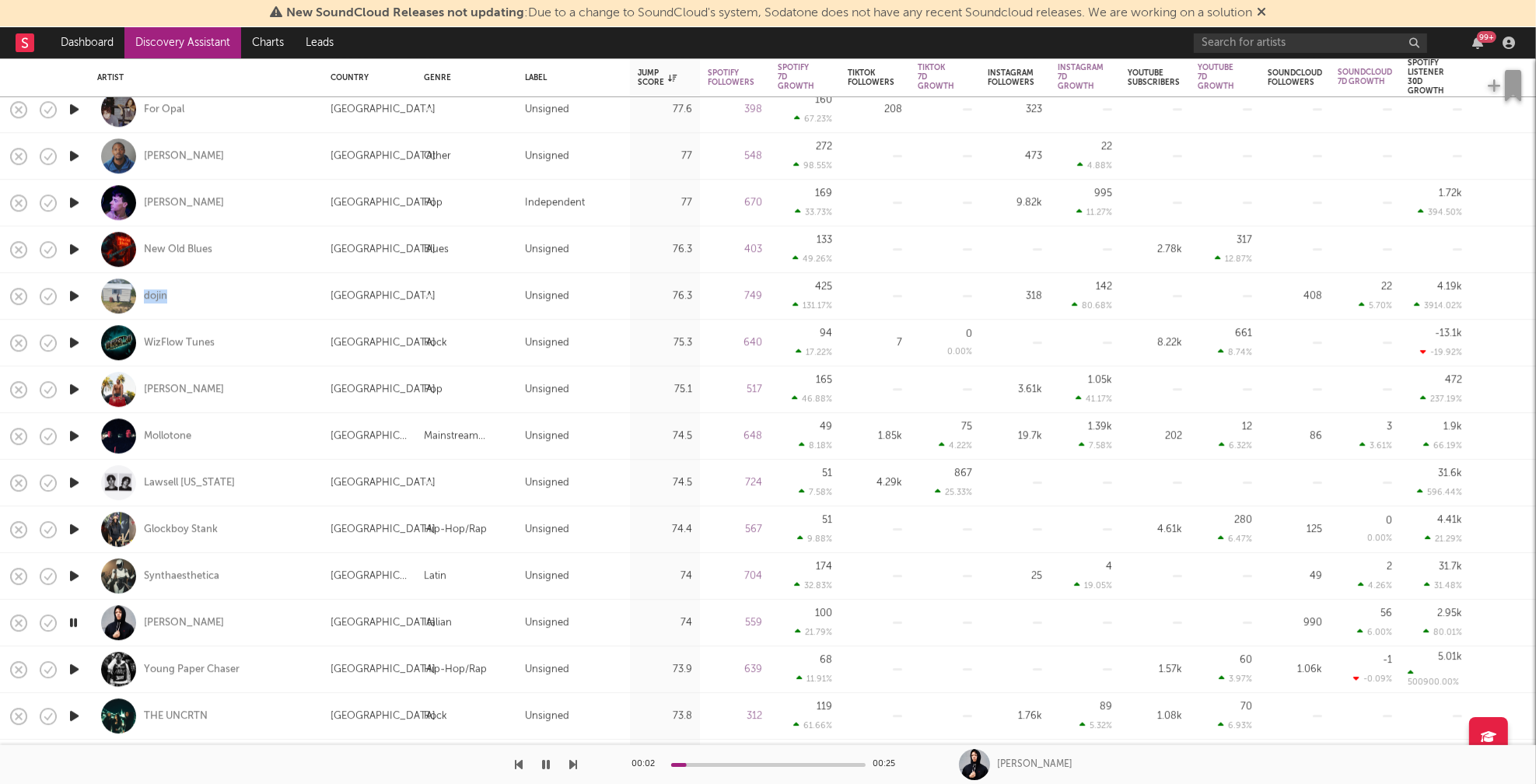
click at [75, 670] on icon "button" at bounding box center [73, 669] width 16 height 19
click at [76, 712] on icon "button" at bounding box center [73, 715] width 16 height 19
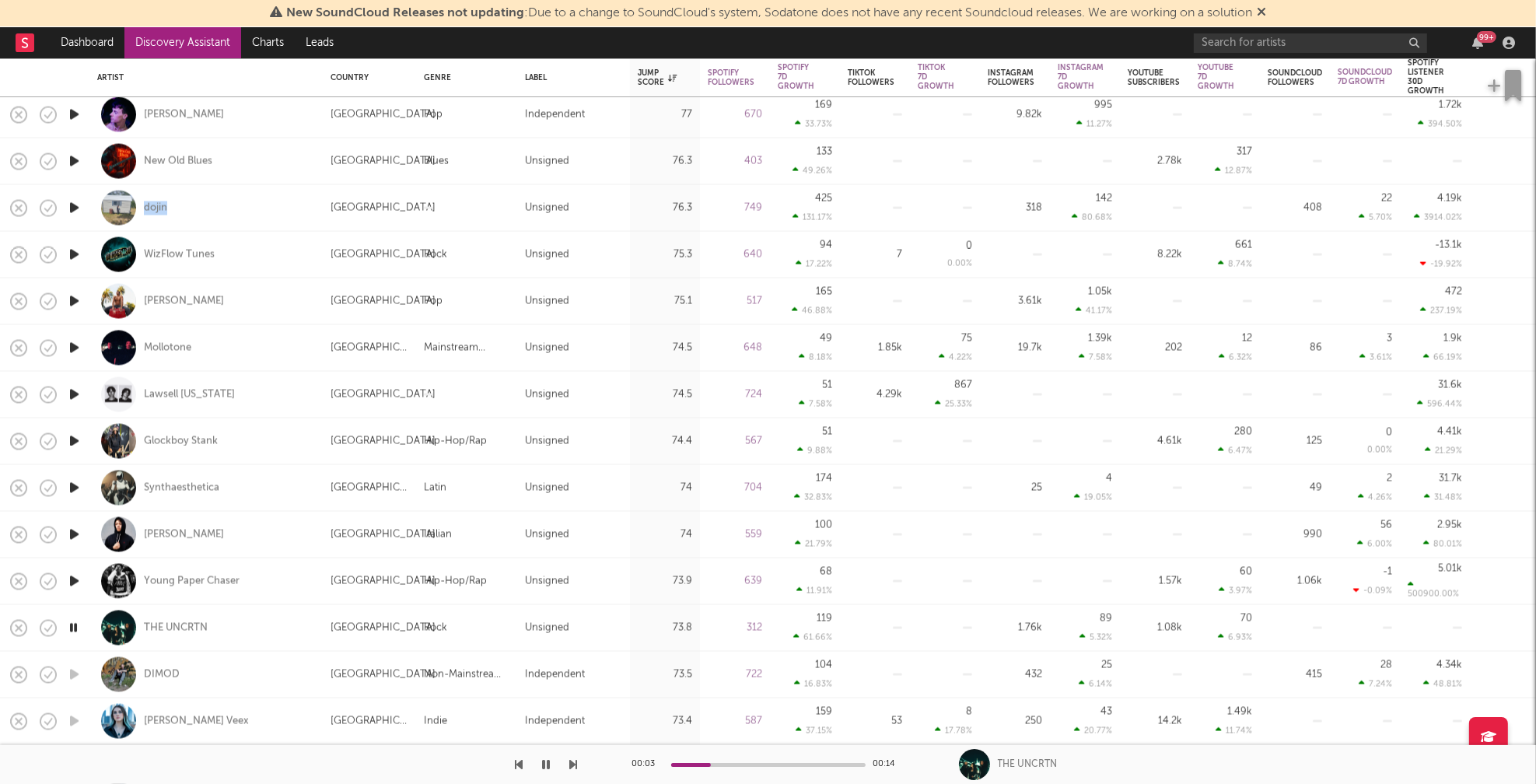
click at [77, 627] on icon "button" at bounding box center [73, 628] width 14 height 19
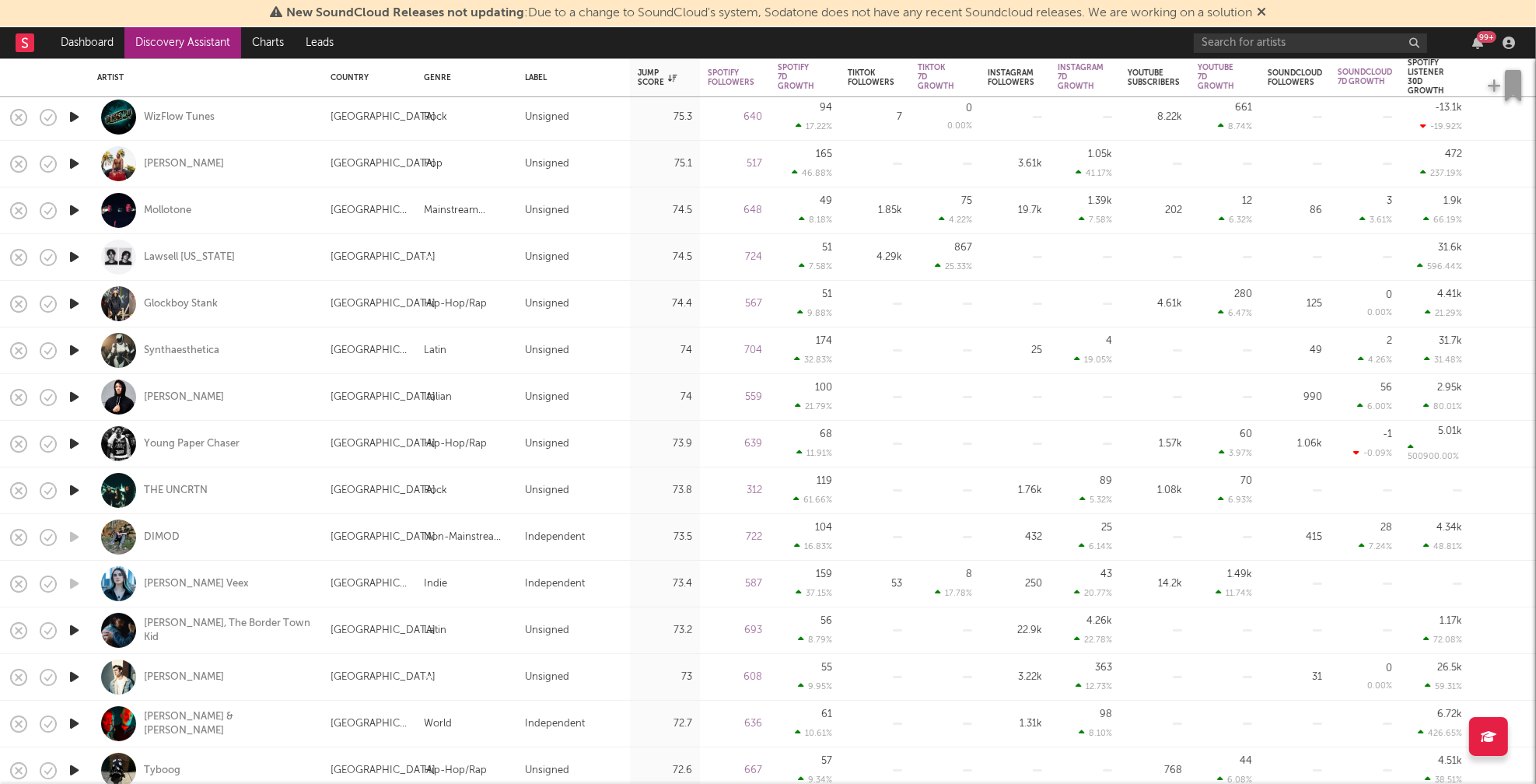
click at [73, 630] on icon "button" at bounding box center [73, 629] width 16 height 19
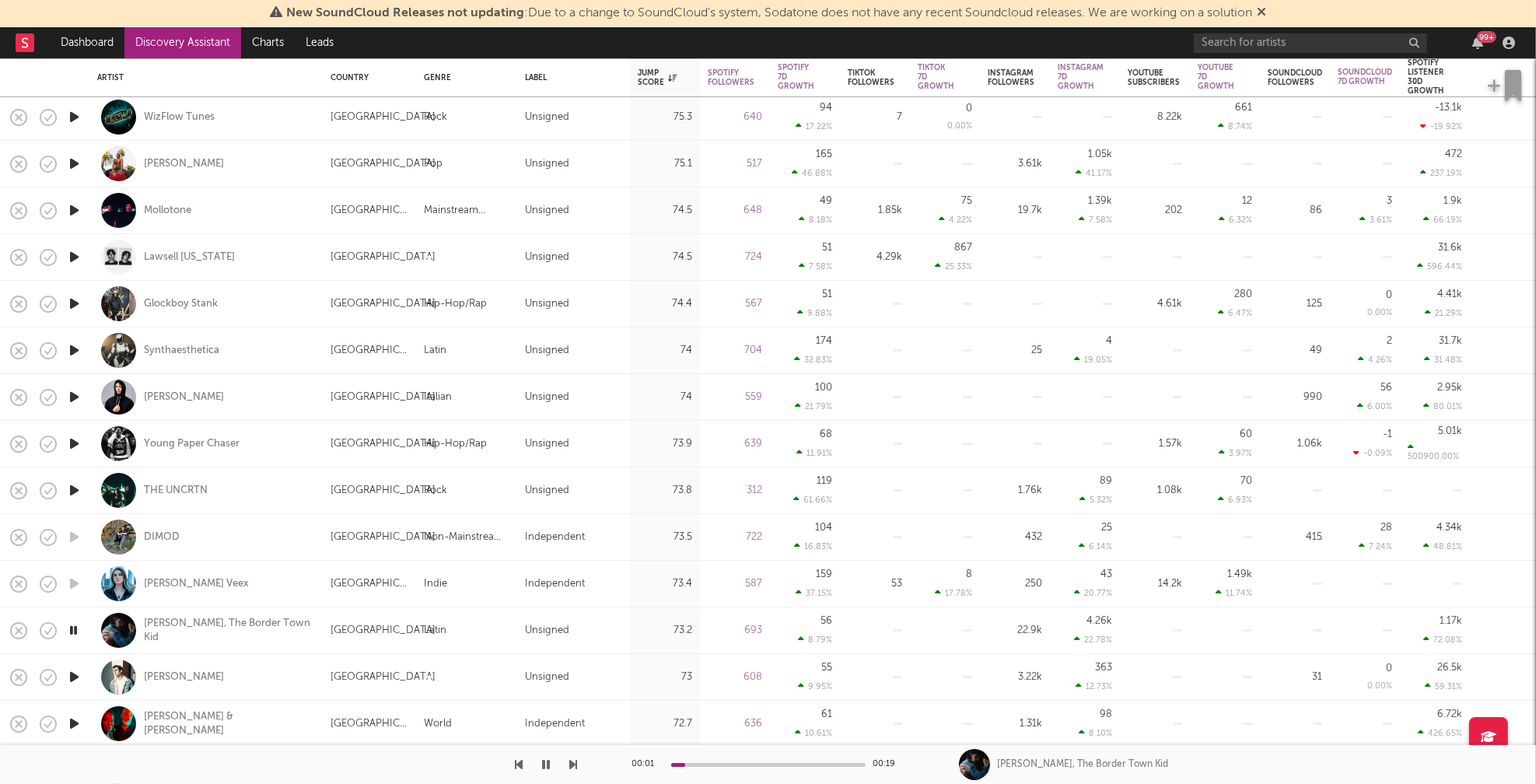
click at [73, 671] on icon "button" at bounding box center [73, 676] width 16 height 19
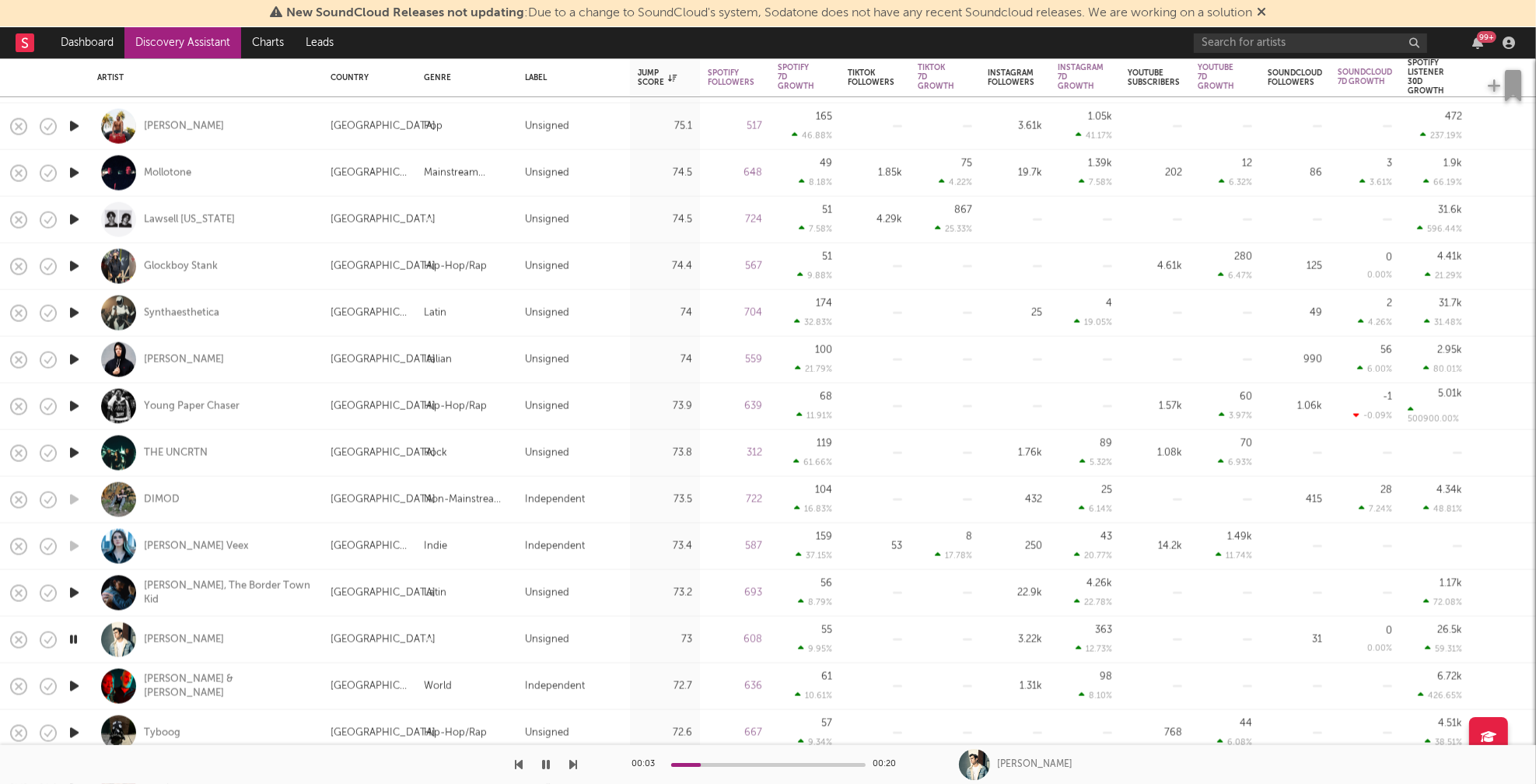
click at [73, 684] on icon "button" at bounding box center [73, 686] width 16 height 19
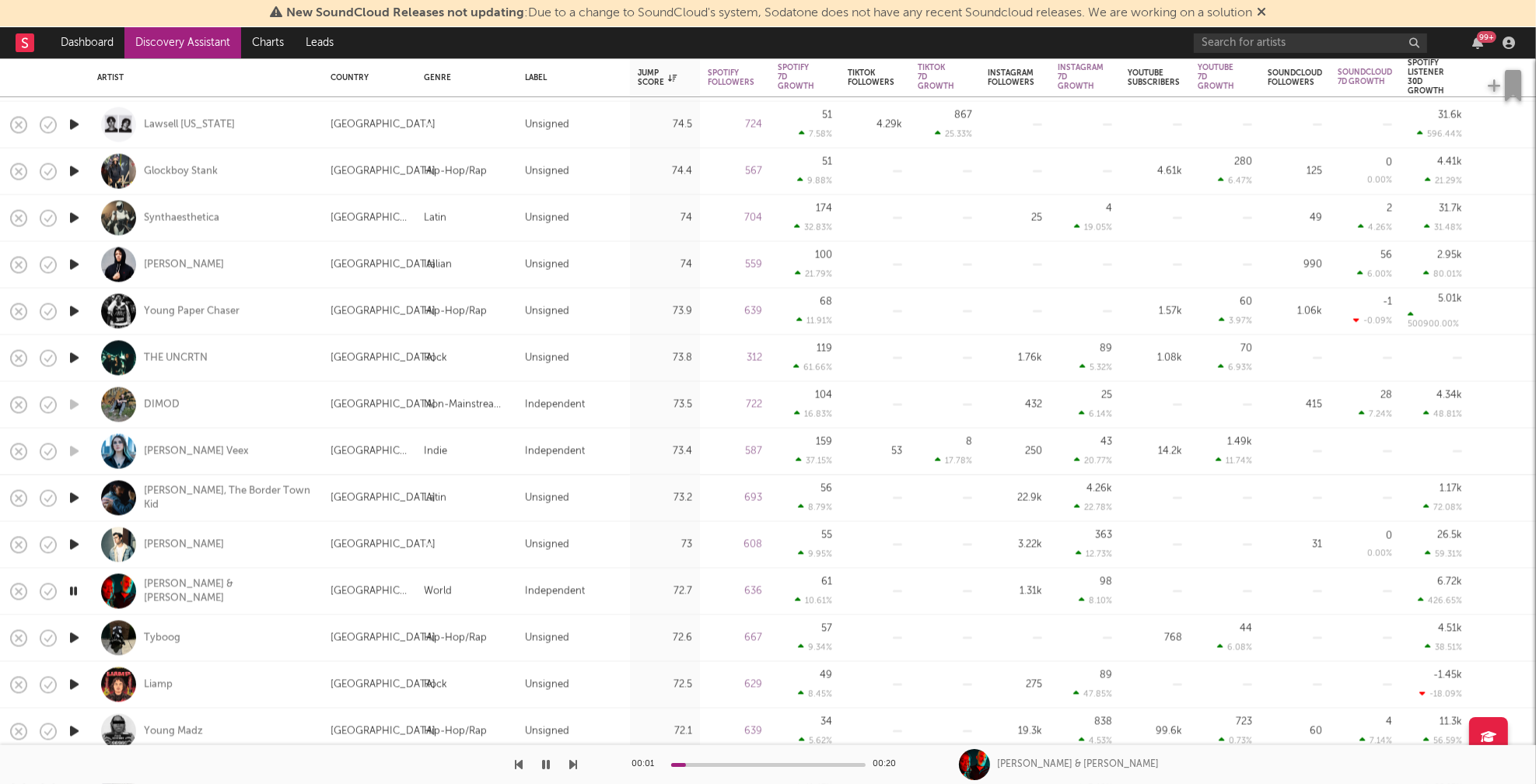
click at [73, 683] on icon "button" at bounding box center [73, 685] width 16 height 19
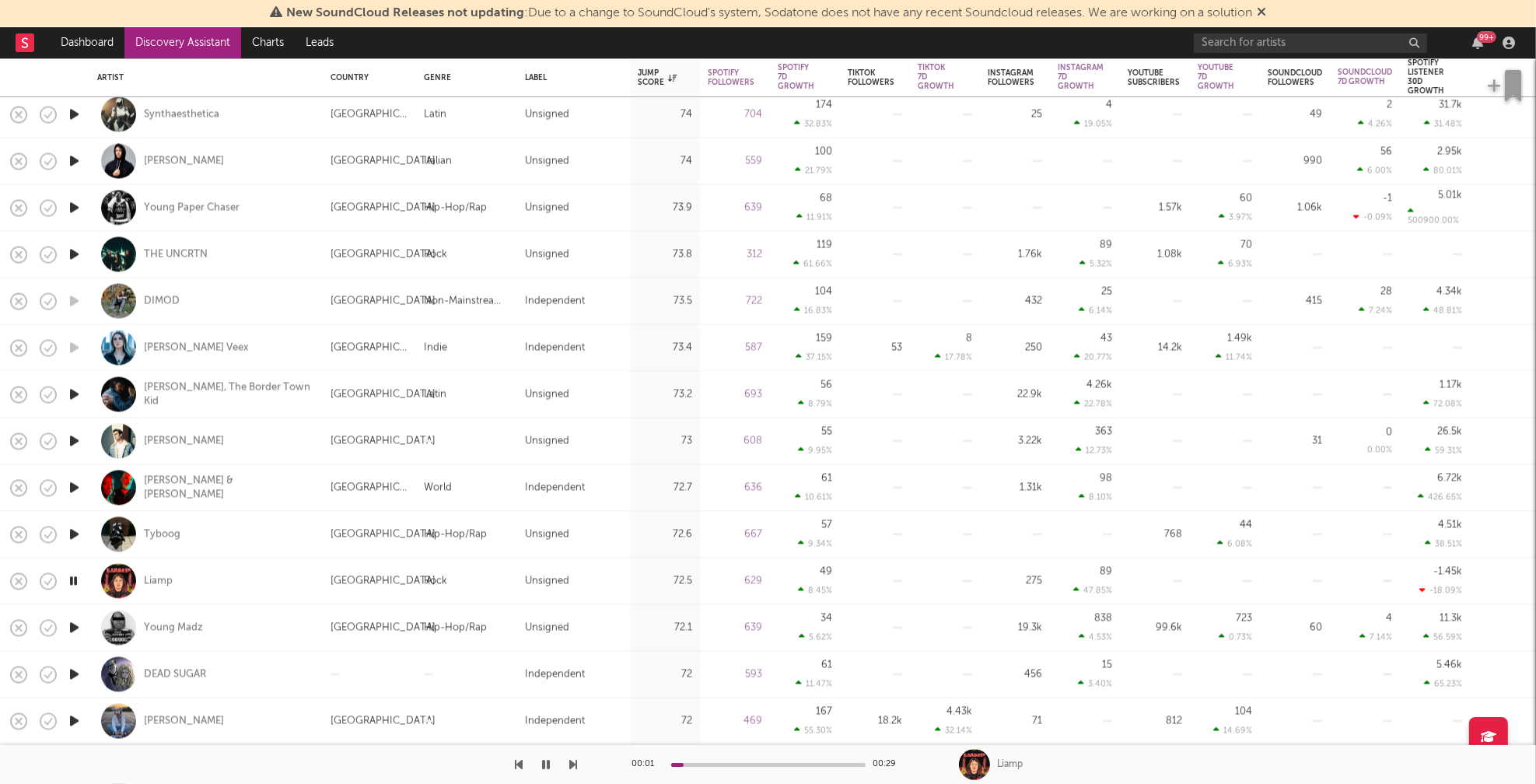
click at [73, 670] on icon "button" at bounding box center [73, 673] width 16 height 19
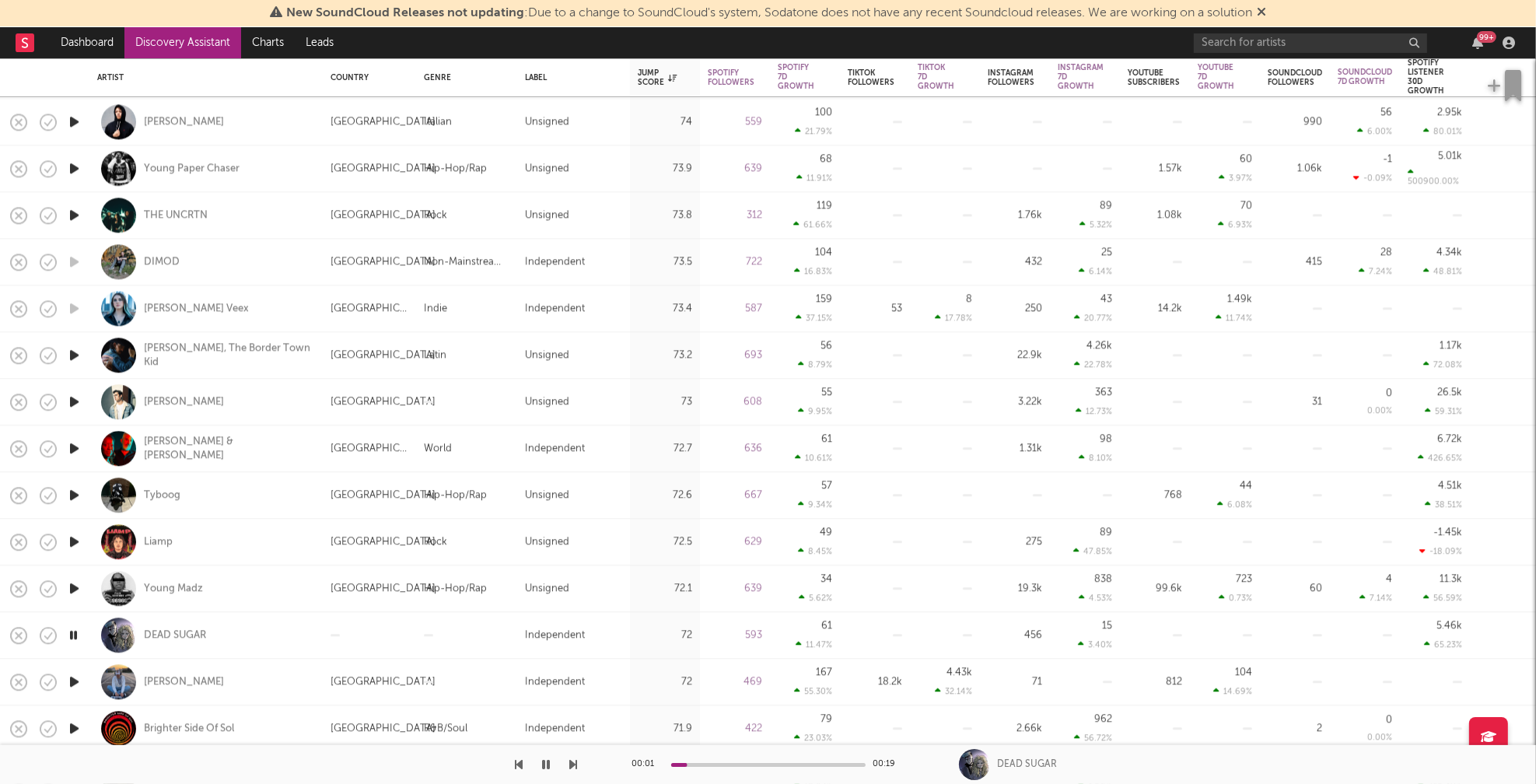
click at [73, 679] on icon "button" at bounding box center [73, 681] width 16 height 19
click at [73, 679] on icon "button" at bounding box center [73, 681] width 14 height 19
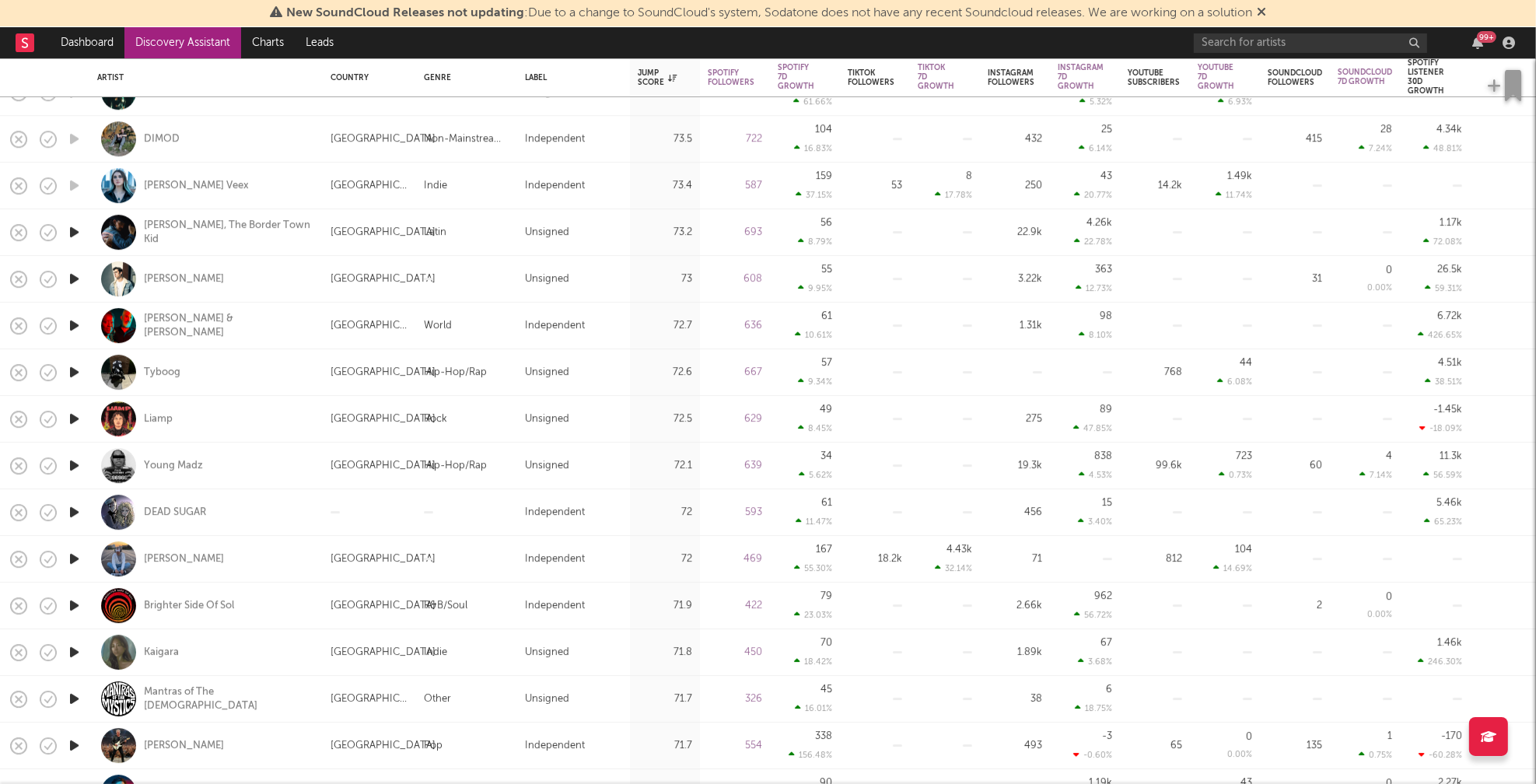
click at [73, 652] on icon "button" at bounding box center [73, 651] width 16 height 19
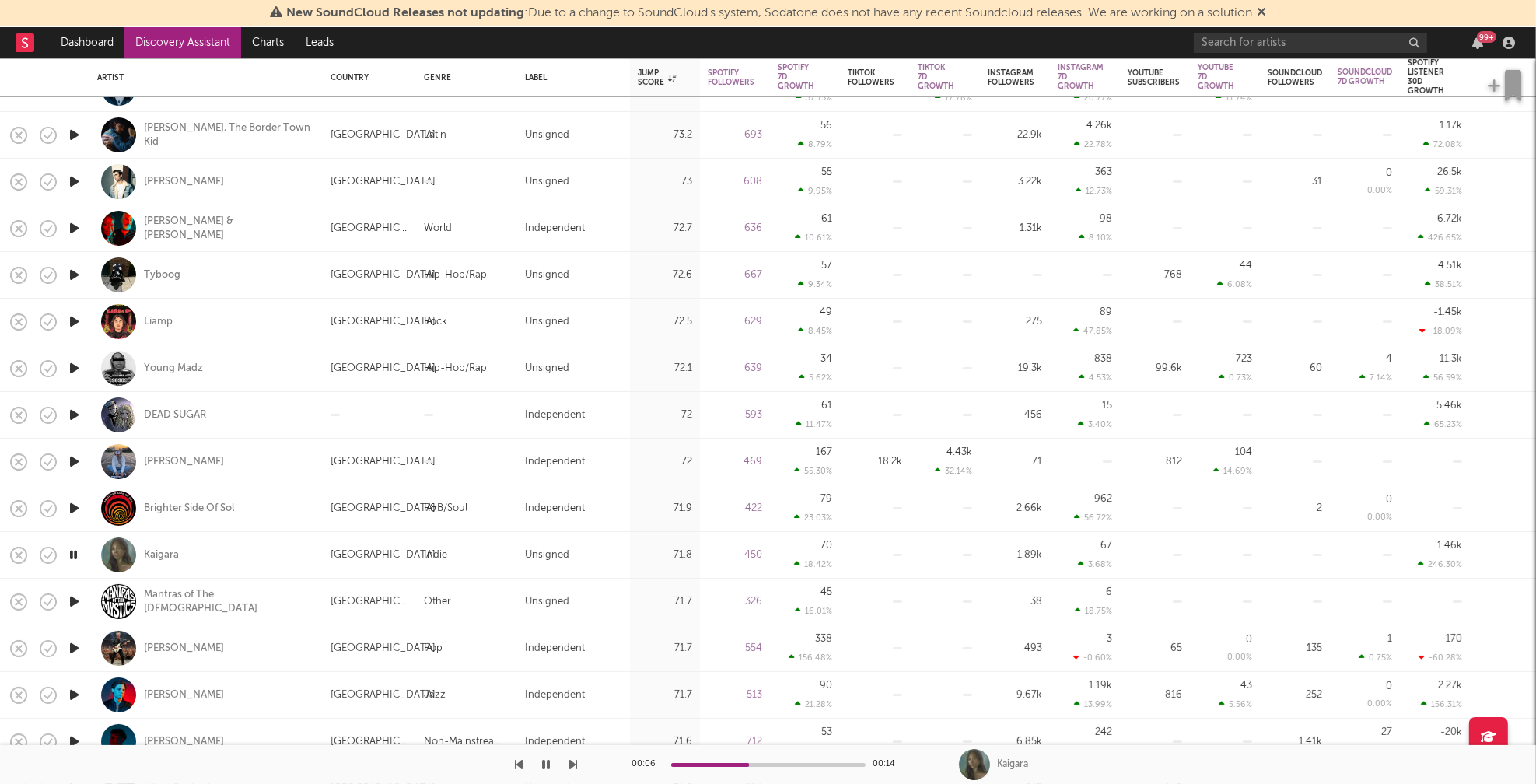
click at [72, 599] on icon "button" at bounding box center [73, 601] width 16 height 19
click at [75, 647] on icon "button" at bounding box center [73, 648] width 16 height 19
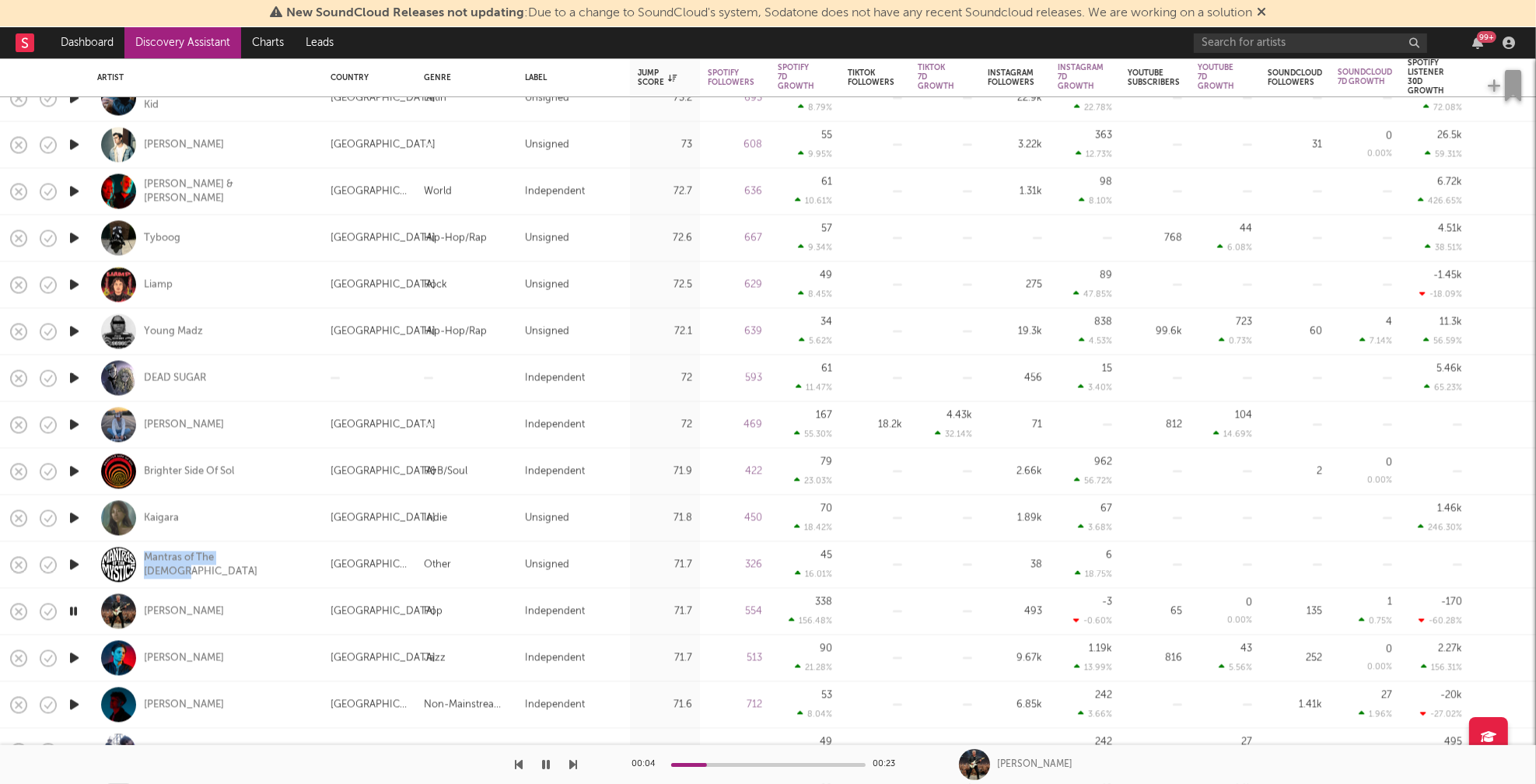
click at [74, 656] on icon "button" at bounding box center [73, 657] width 16 height 19
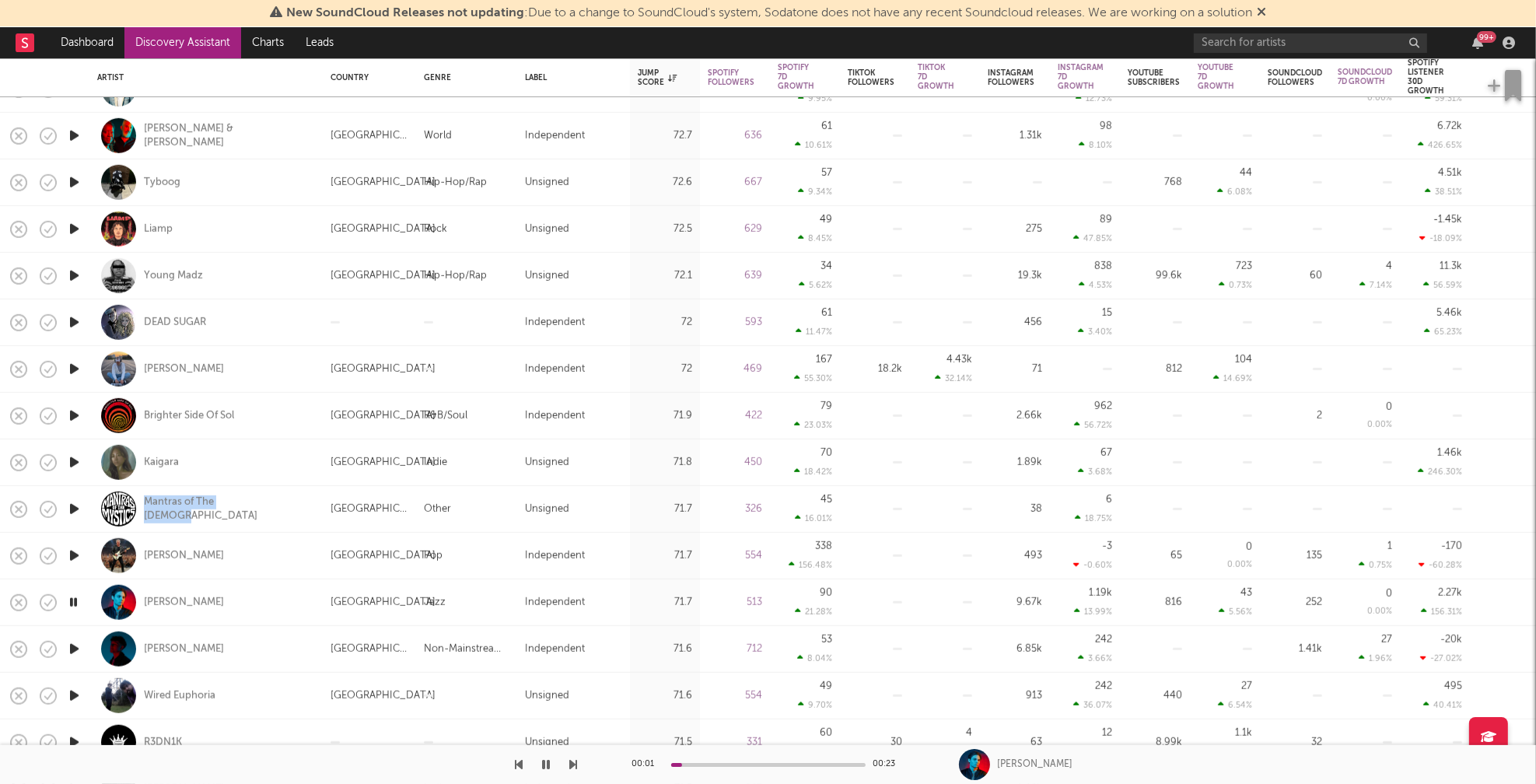
click at [77, 646] on icon "button" at bounding box center [73, 649] width 16 height 19
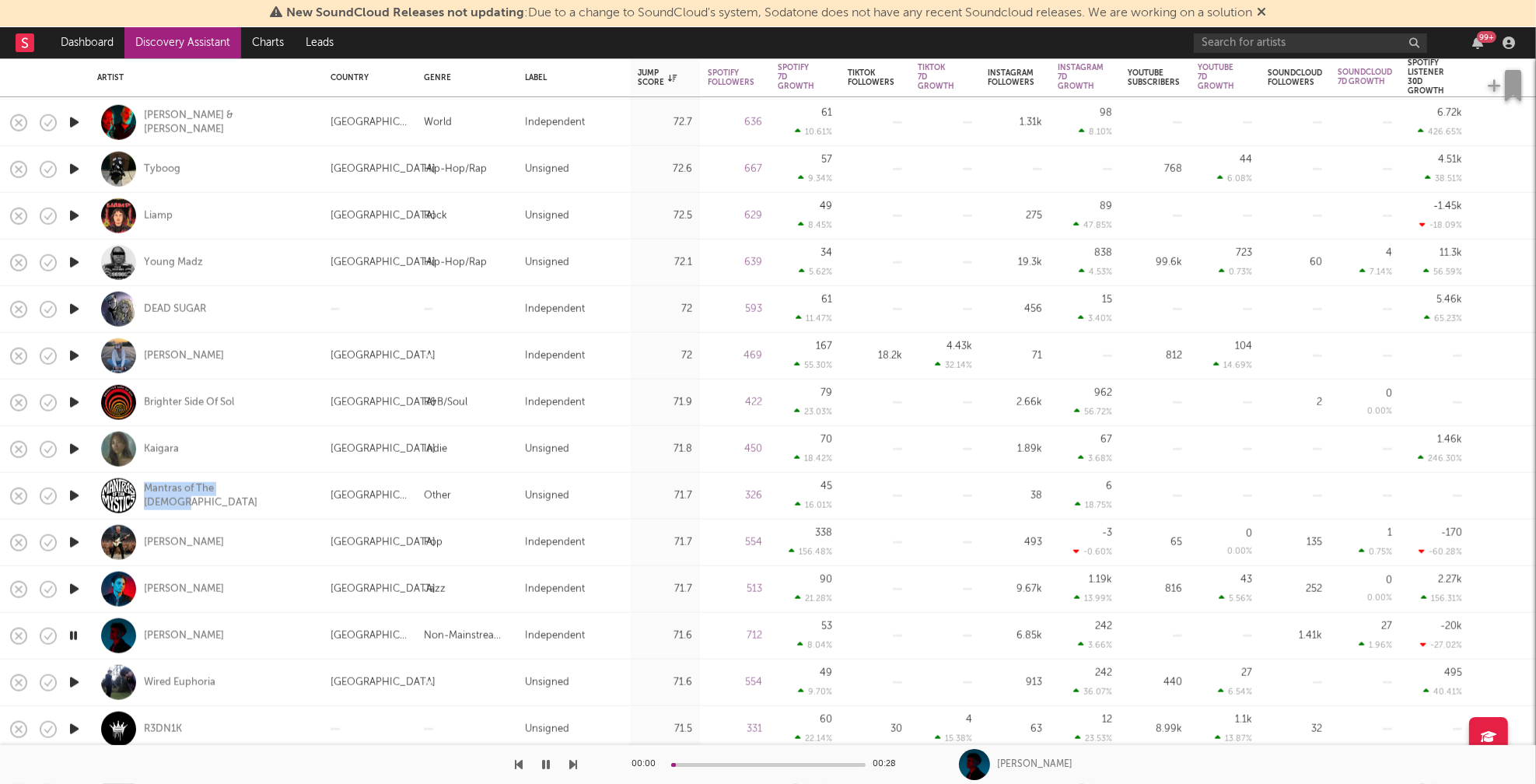
click at [73, 680] on icon "button" at bounding box center [73, 682] width 16 height 19
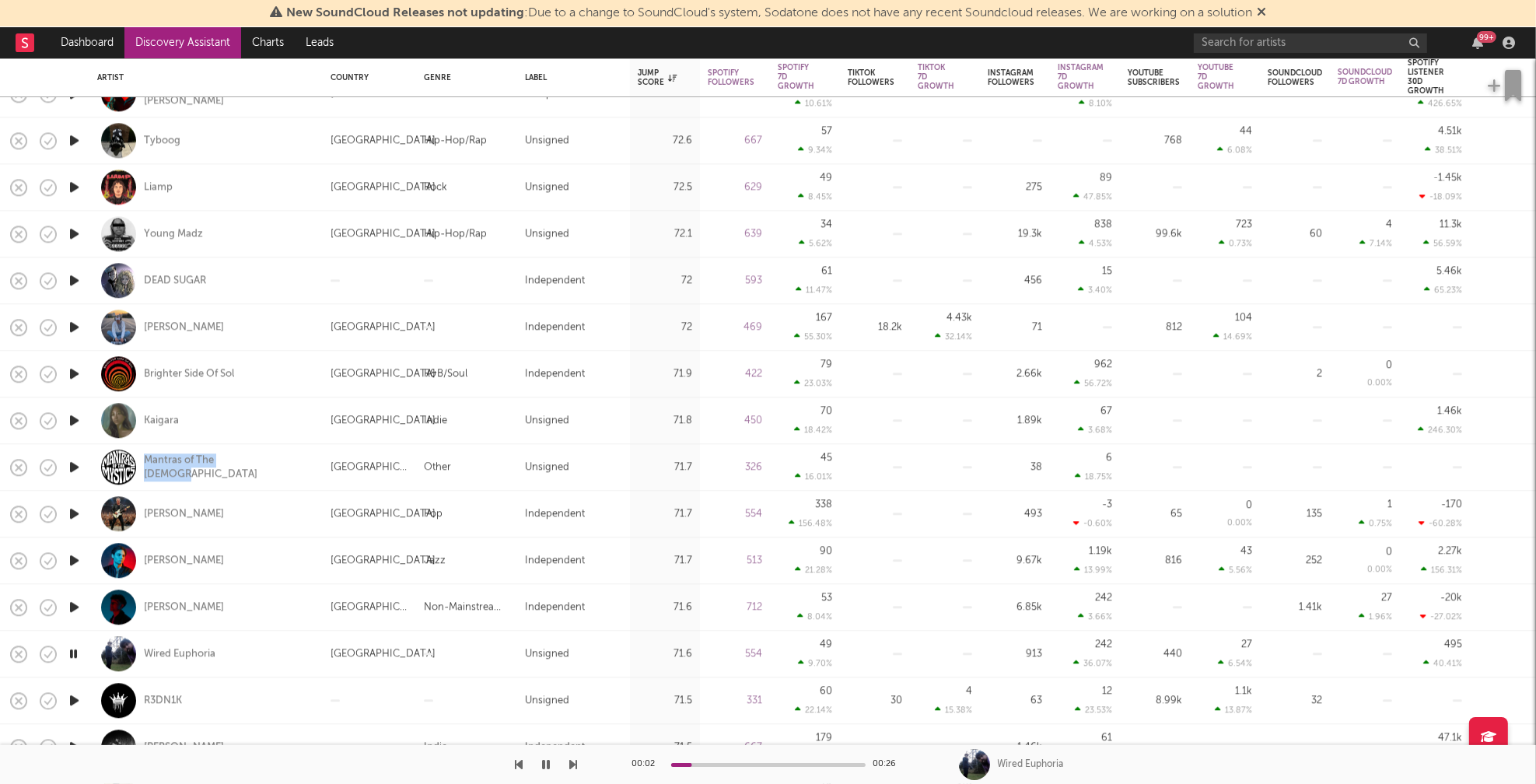
click at [74, 650] on icon "button" at bounding box center [73, 653] width 14 height 19
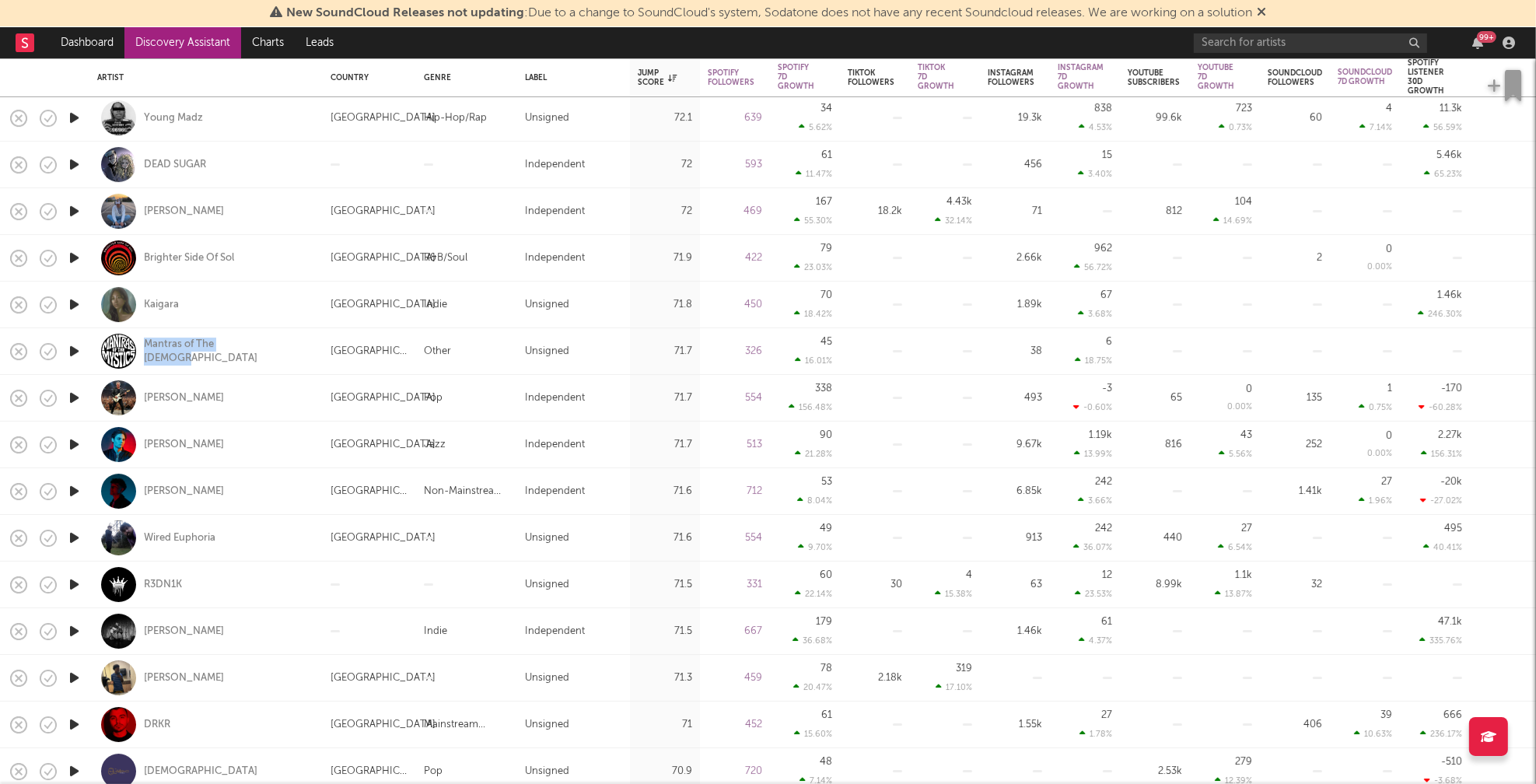
click at [73, 632] on icon "button" at bounding box center [73, 630] width 16 height 19
click at [73, 629] on icon "button" at bounding box center [73, 630] width 14 height 19
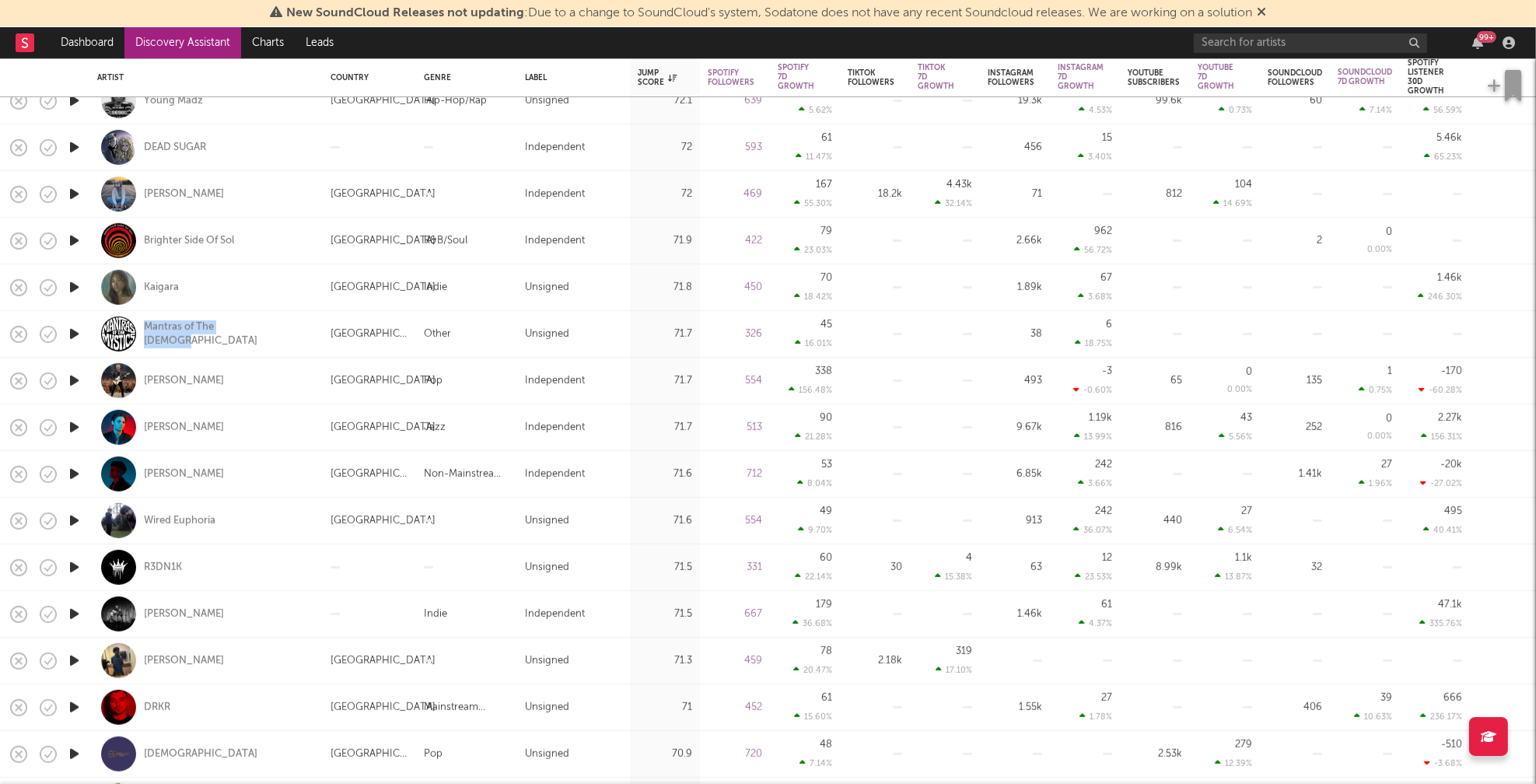
click at [75, 656] on icon "button" at bounding box center [73, 660] width 16 height 19
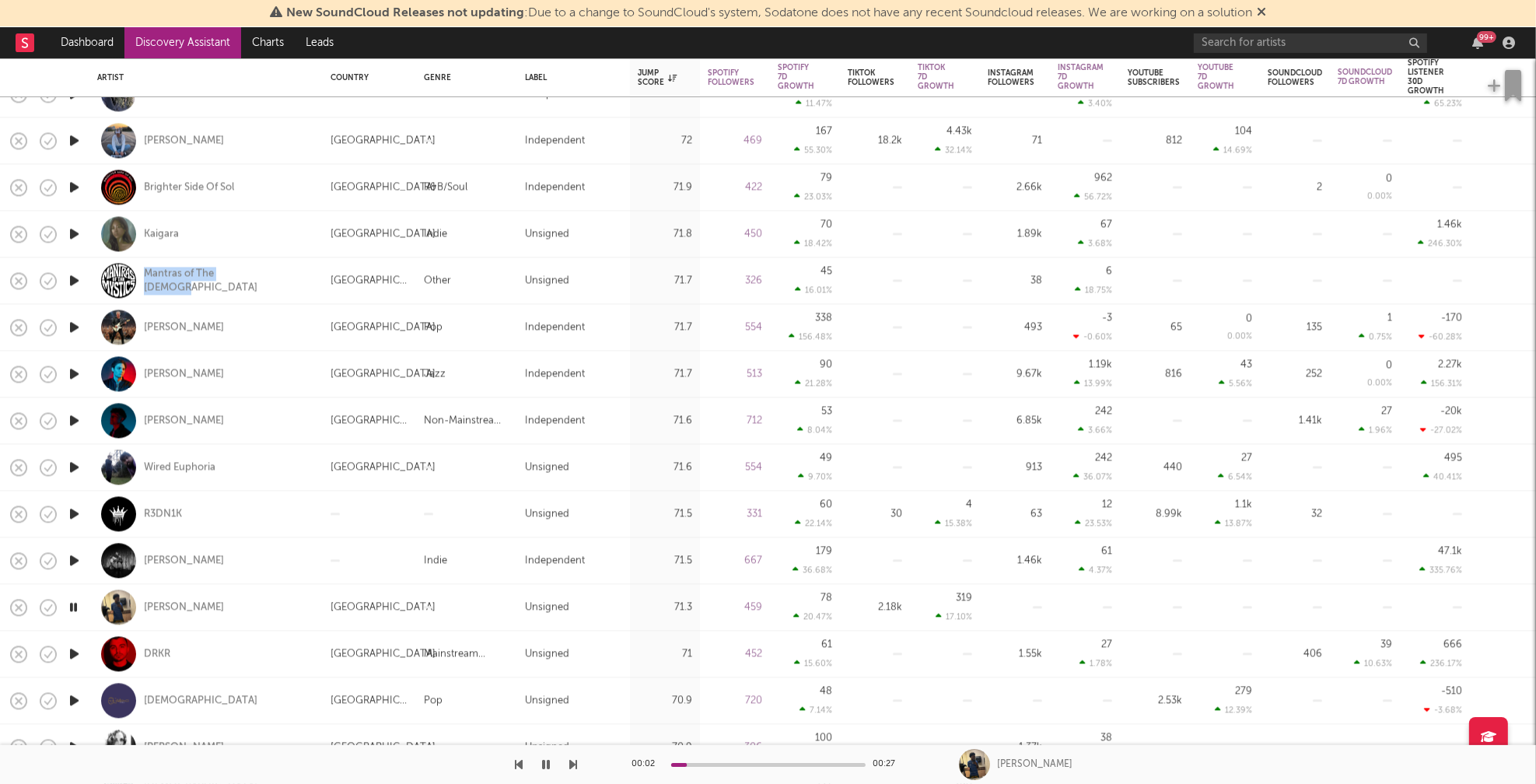
click at [73, 650] on icon "button" at bounding box center [73, 653] width 16 height 19
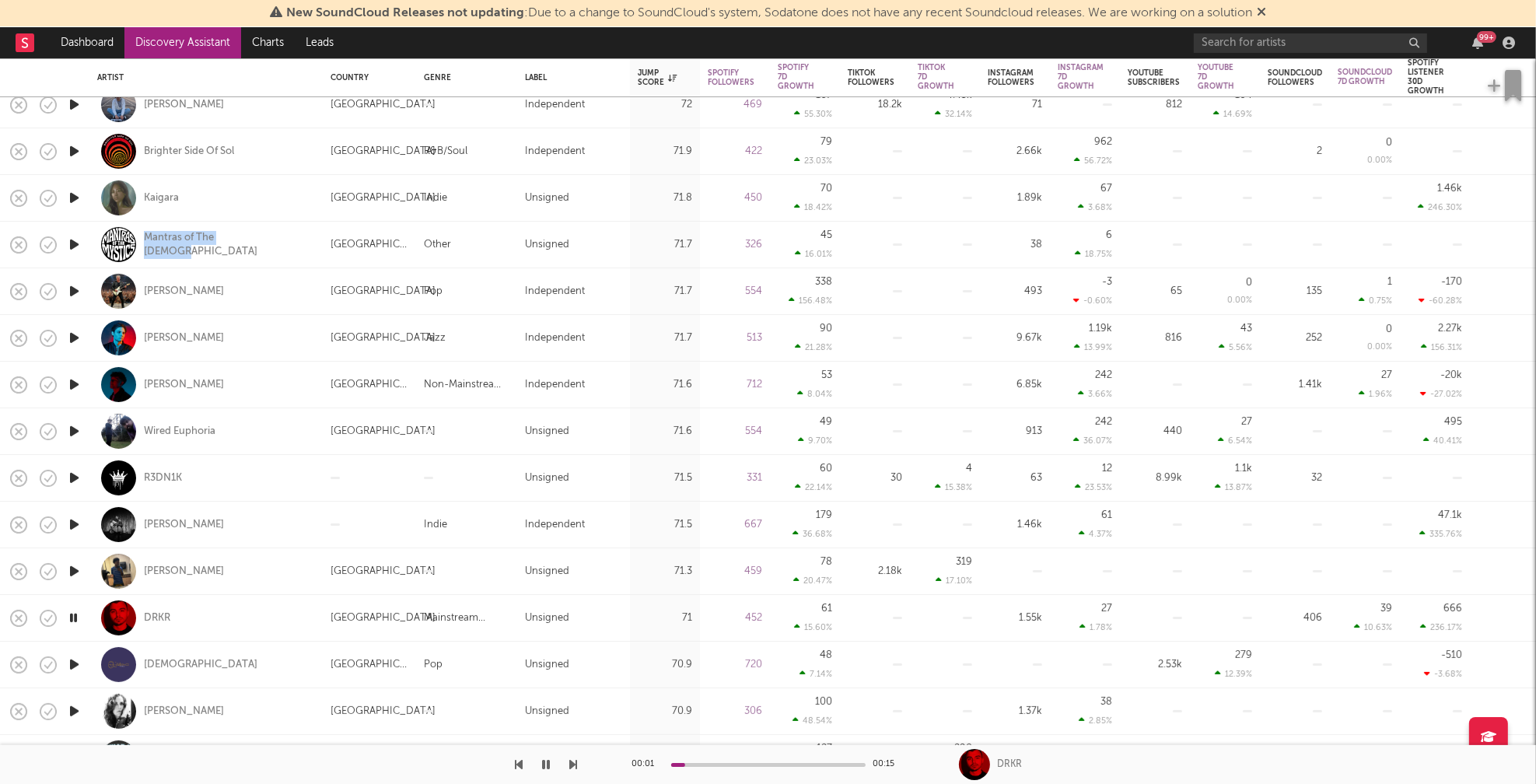
click at [71, 662] on icon "button" at bounding box center [73, 664] width 16 height 19
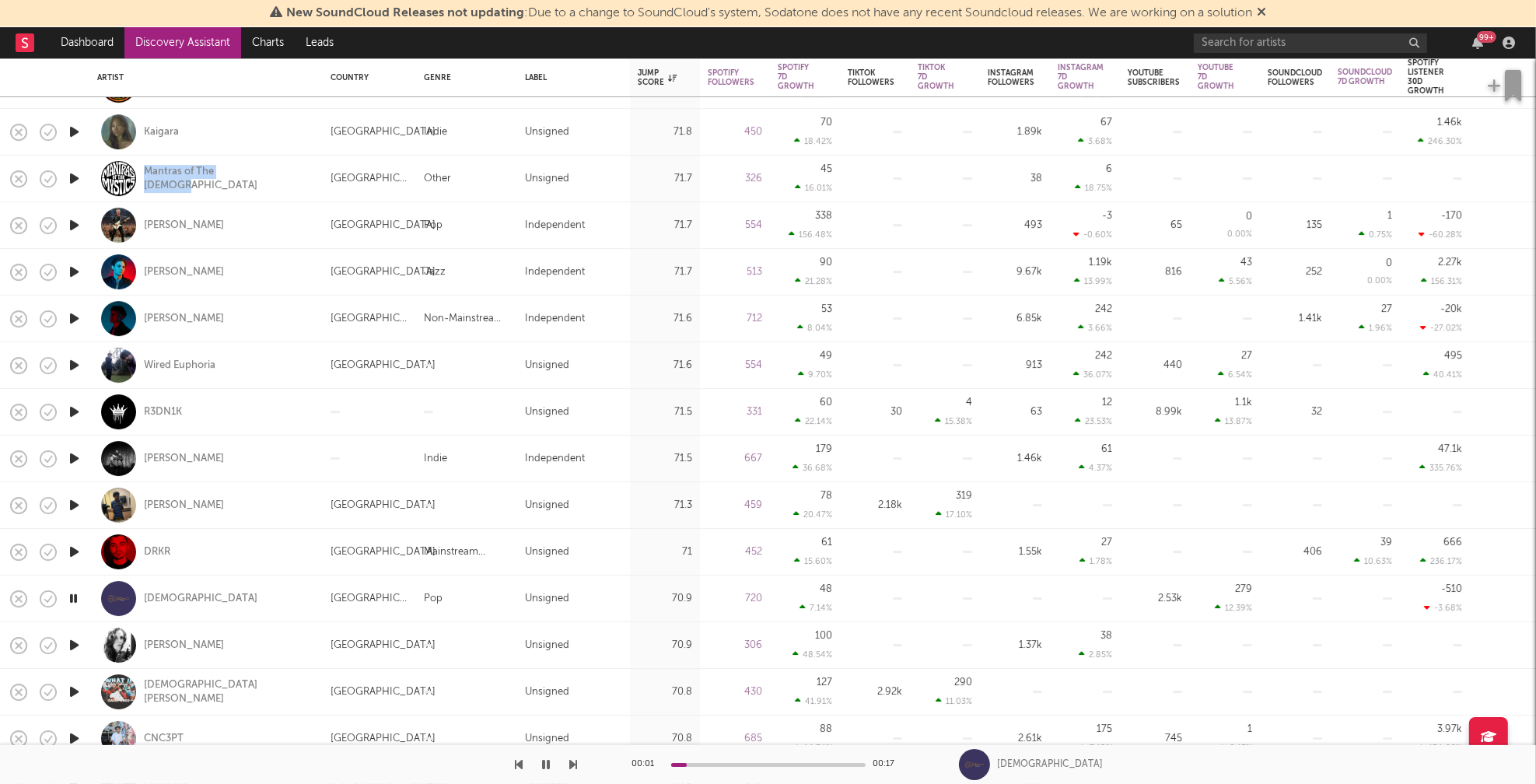
click at [71, 645] on icon "button" at bounding box center [73, 645] width 16 height 19
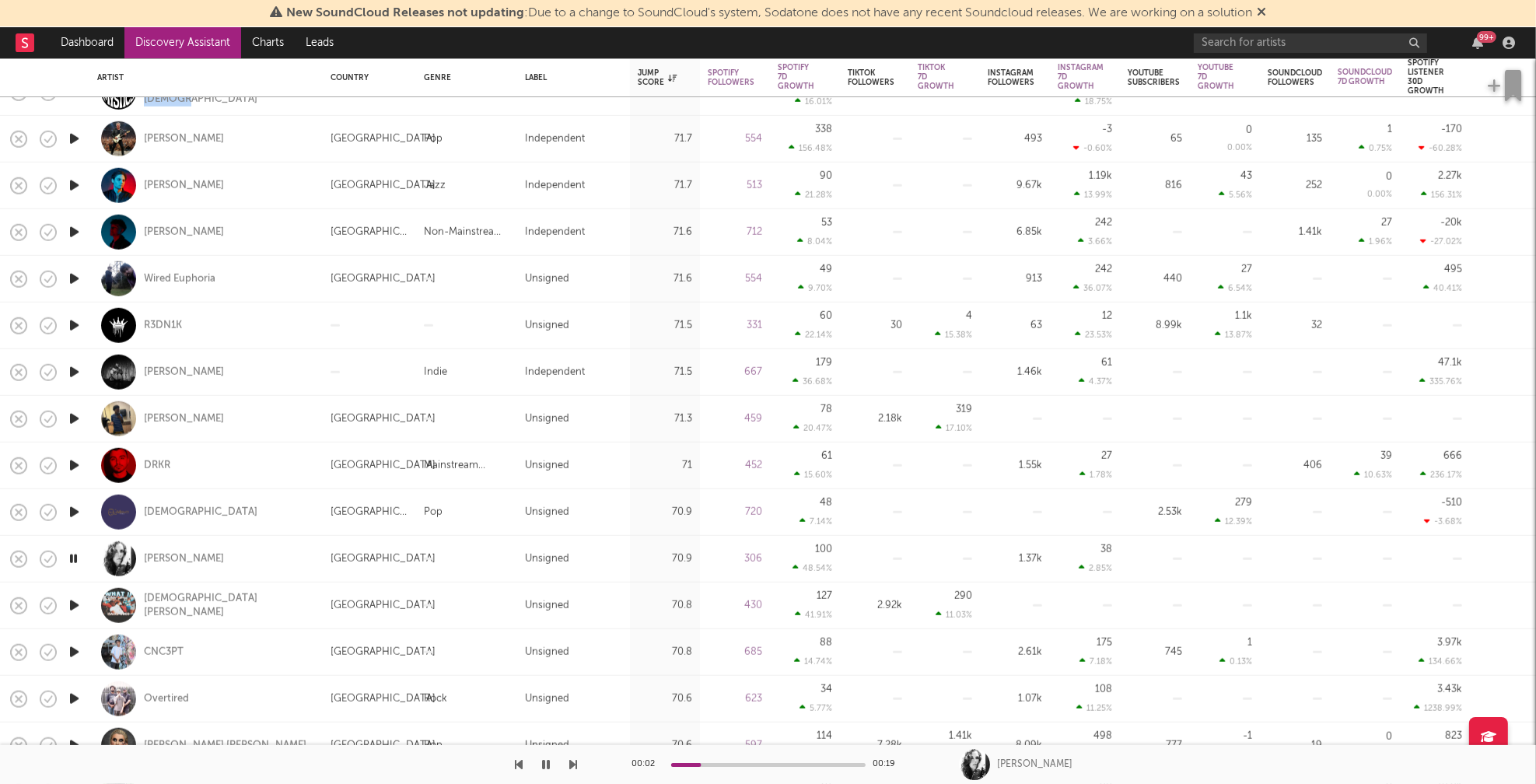
click at [73, 694] on icon "button" at bounding box center [73, 698] width 16 height 19
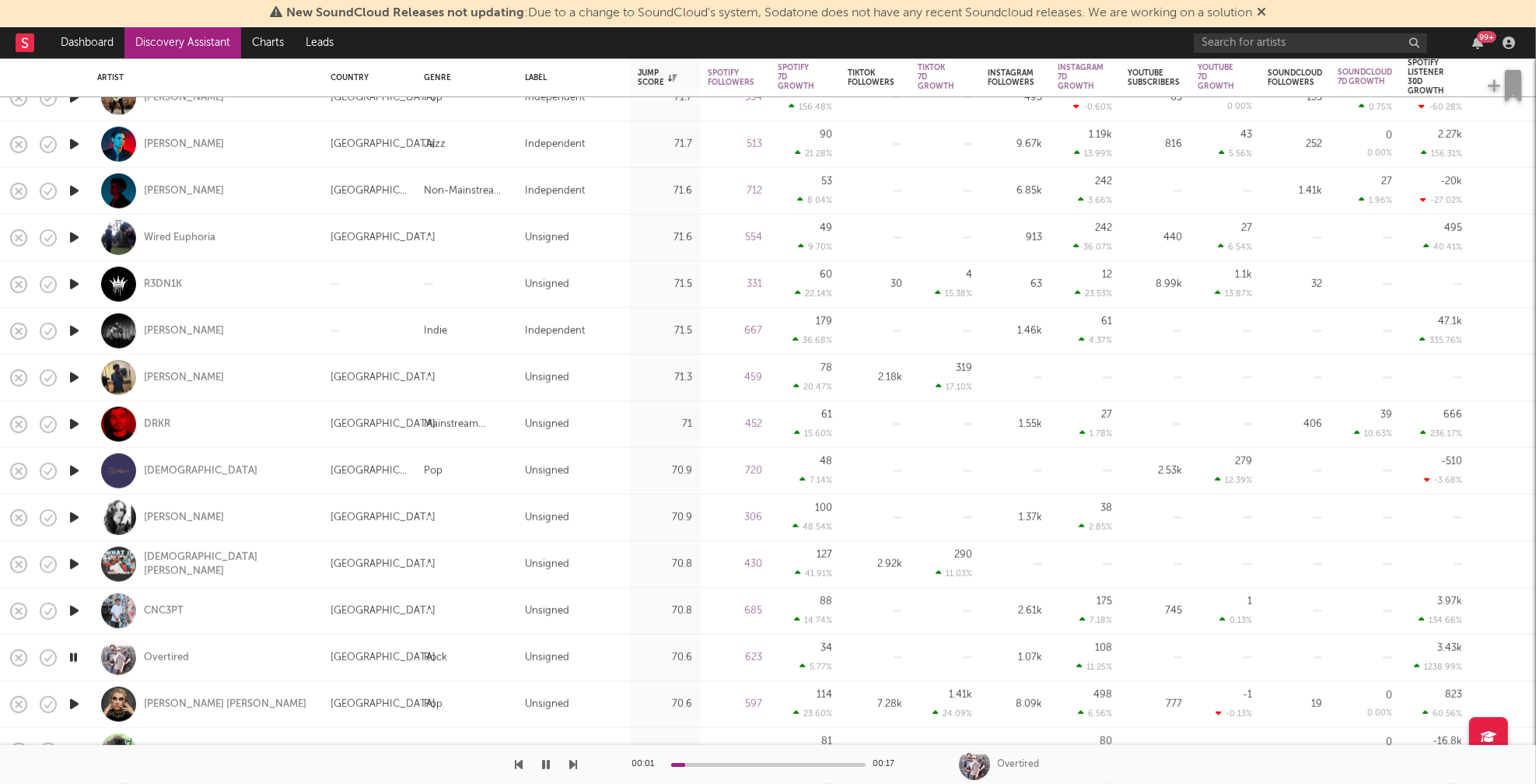
click at [73, 699] on icon "button" at bounding box center [73, 704] width 16 height 19
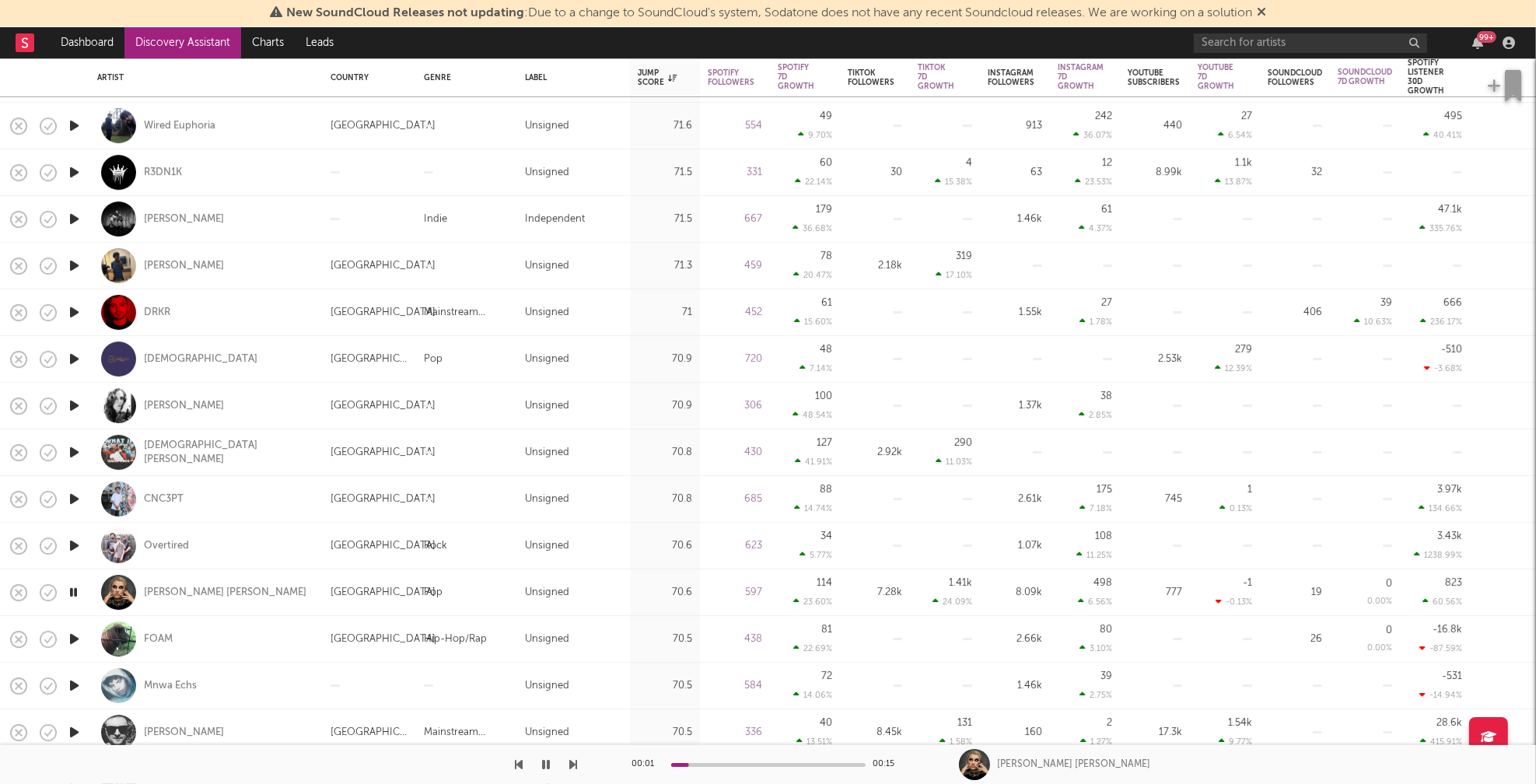
click at [73, 639] on icon "button" at bounding box center [73, 638] width 16 height 19
click at [73, 637] on icon "button" at bounding box center [73, 638] width 14 height 19
click at [75, 684] on icon "button" at bounding box center [73, 685] width 16 height 19
click at [75, 684] on icon "button" at bounding box center [73, 685] width 14 height 19
click at [74, 684] on icon "button" at bounding box center [73, 685] width 16 height 19
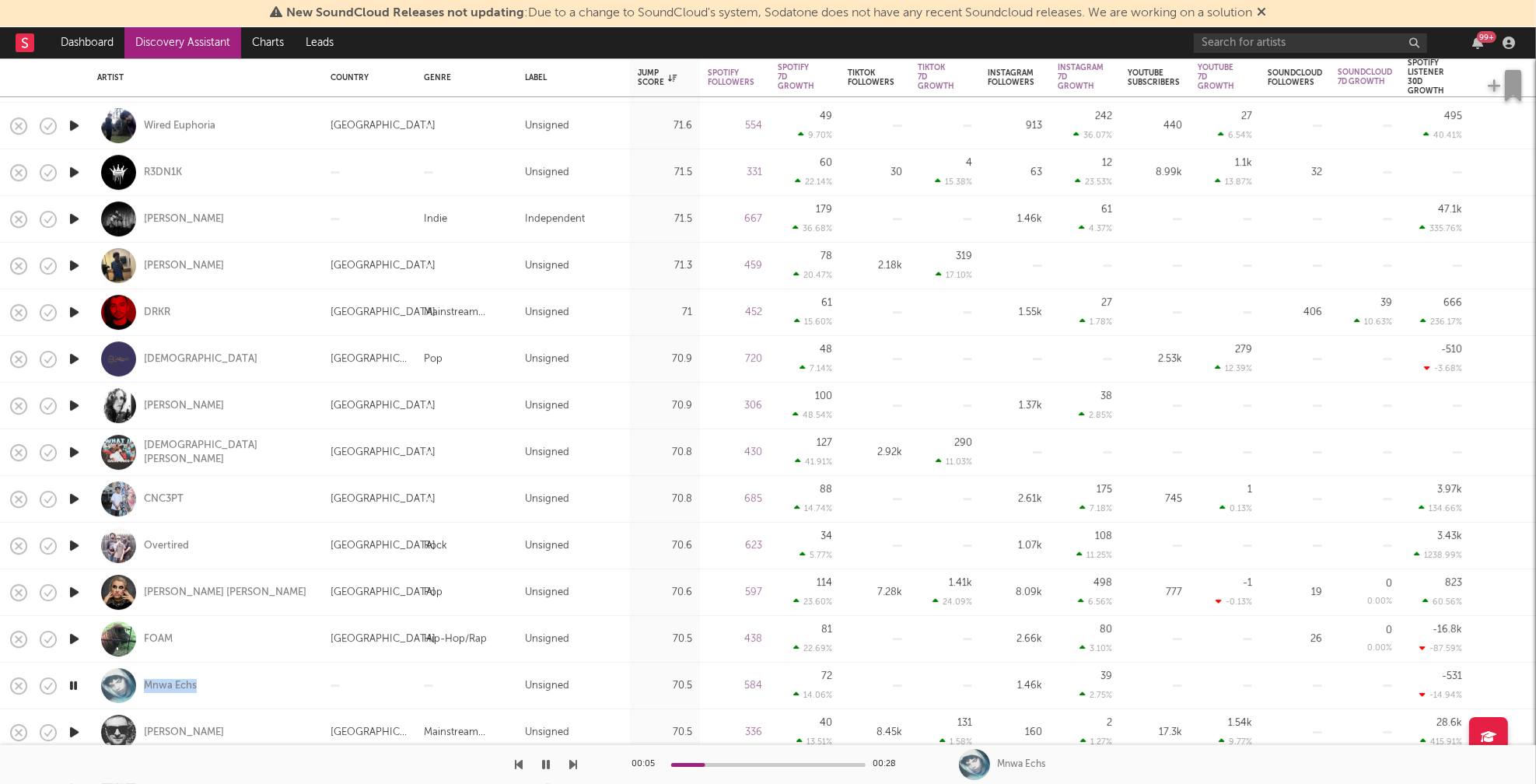
drag, startPoint x: 77, startPoint y: 684, endPoint x: 99, endPoint y: 600, distance: 86.8
click at [76, 684] on icon "button" at bounding box center [73, 685] width 14 height 19
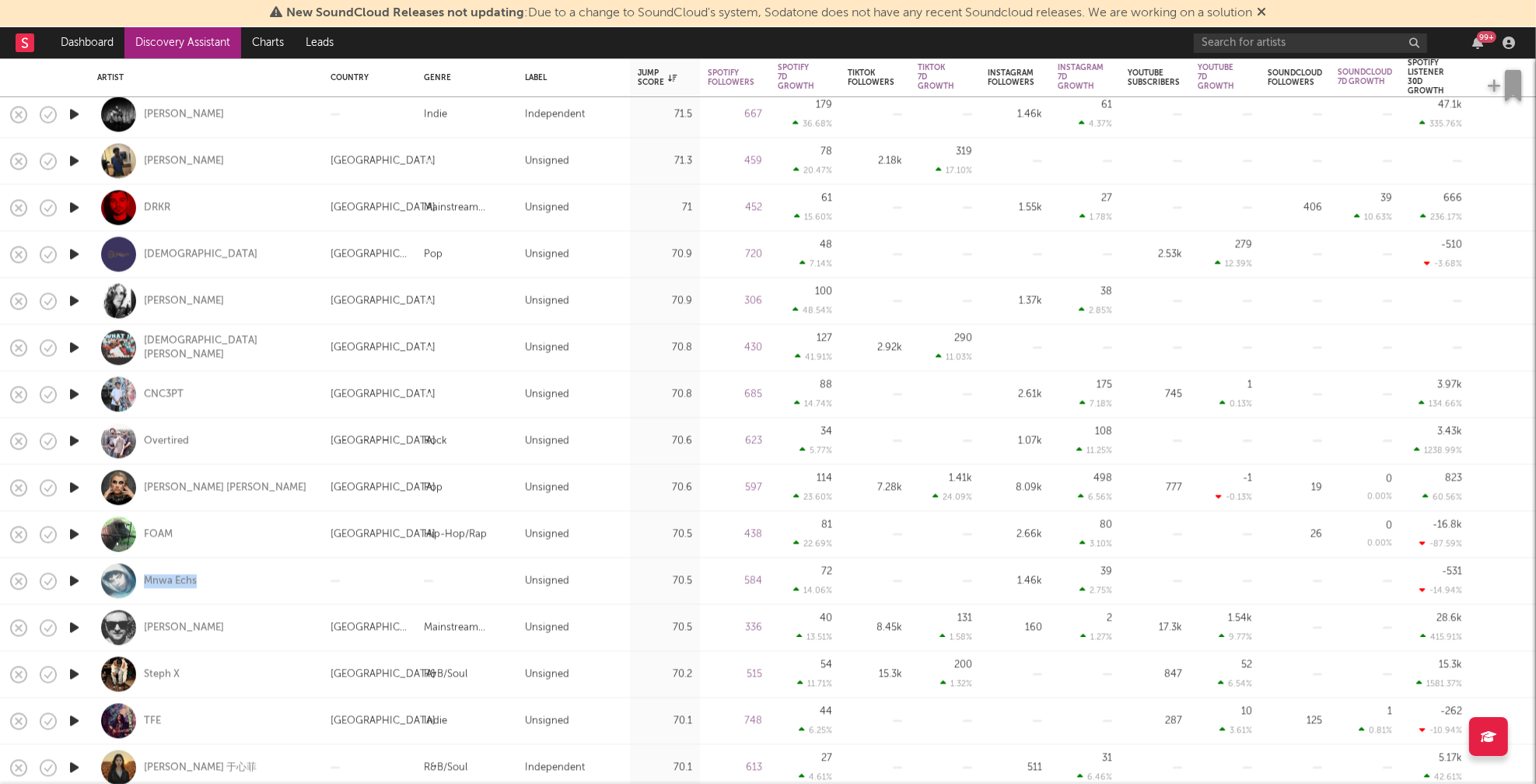
click at [79, 628] on icon "button" at bounding box center [73, 627] width 16 height 19
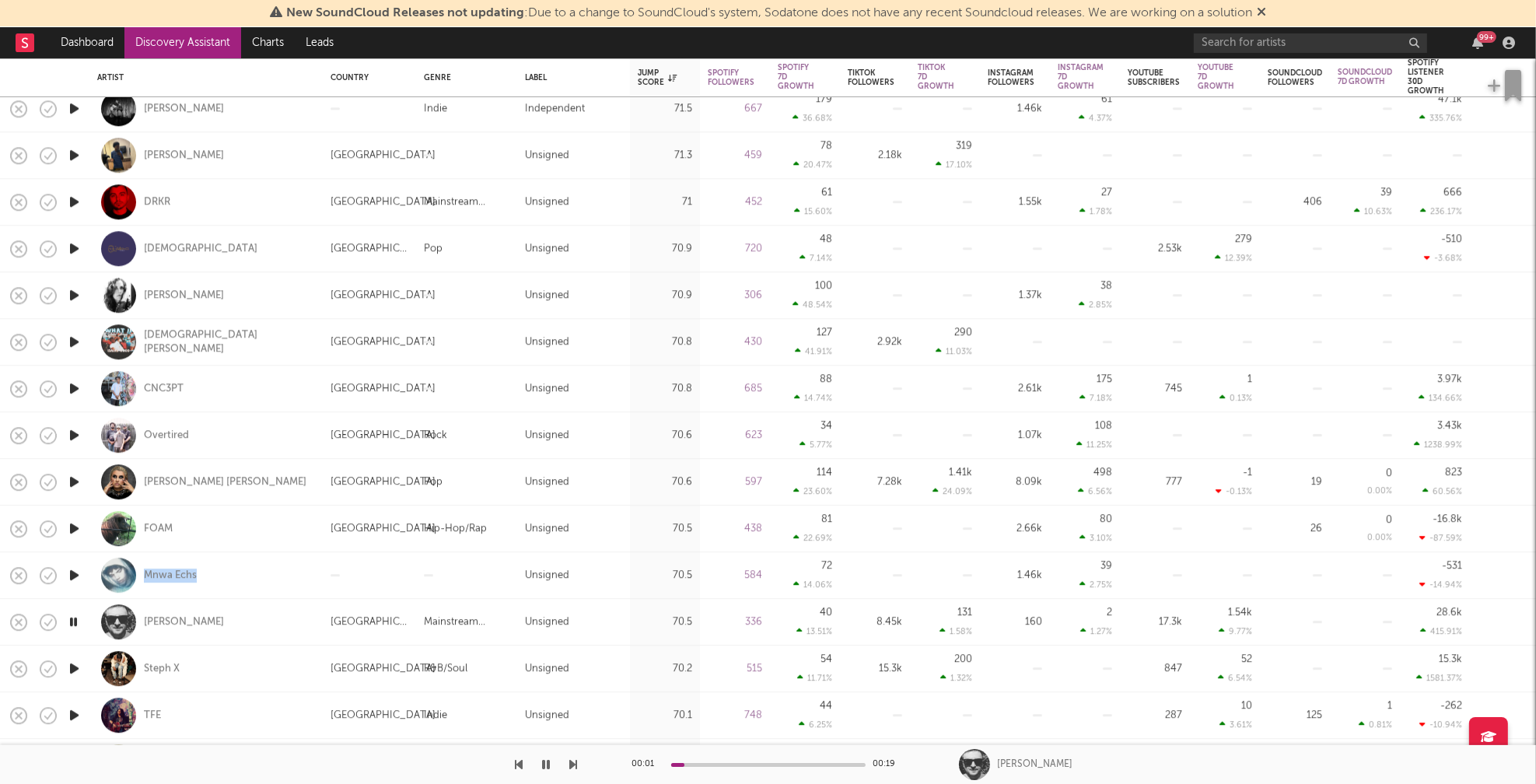
click at [73, 668] on icon "button" at bounding box center [73, 668] width 16 height 19
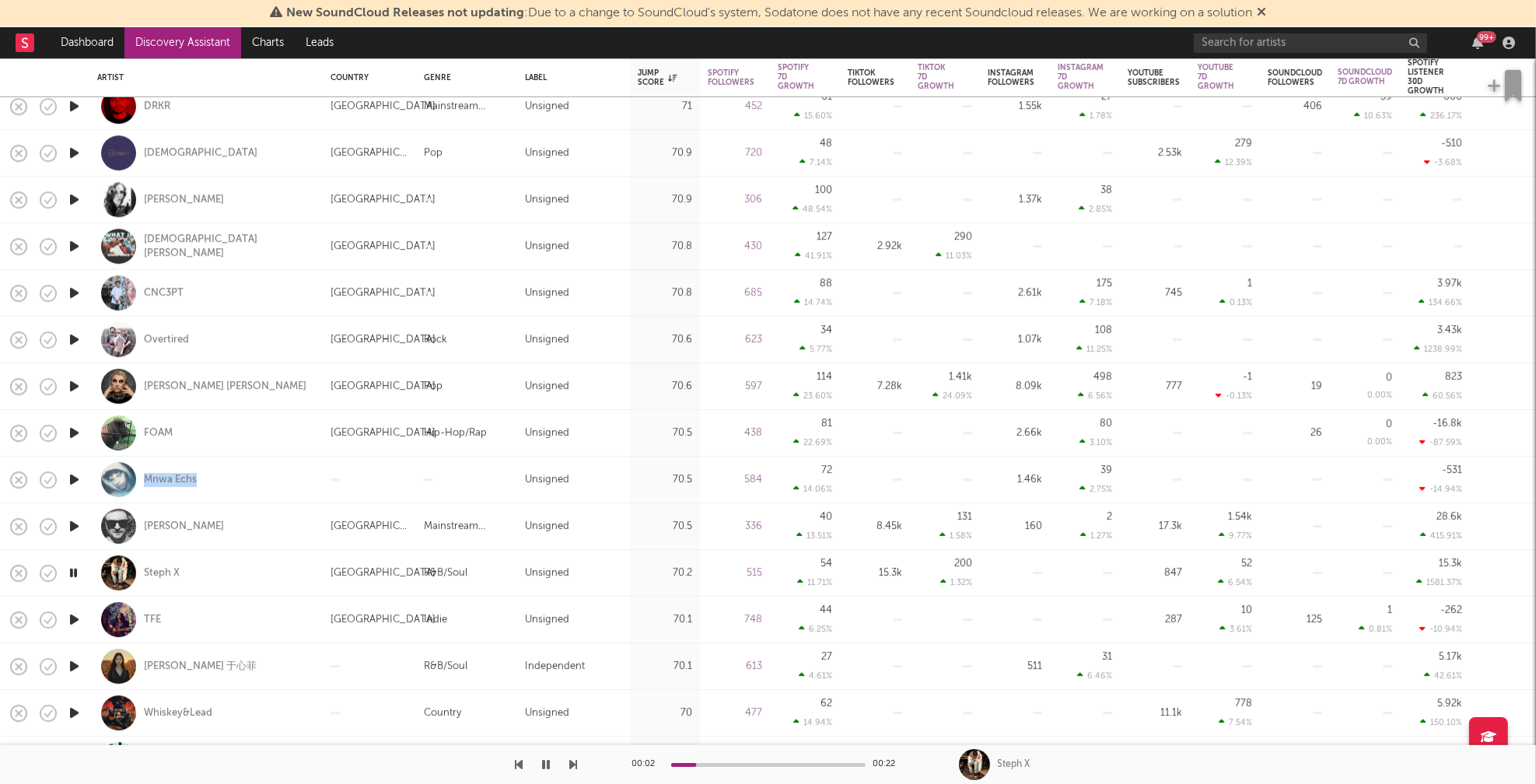
click at [73, 616] on icon "button" at bounding box center [73, 619] width 16 height 19
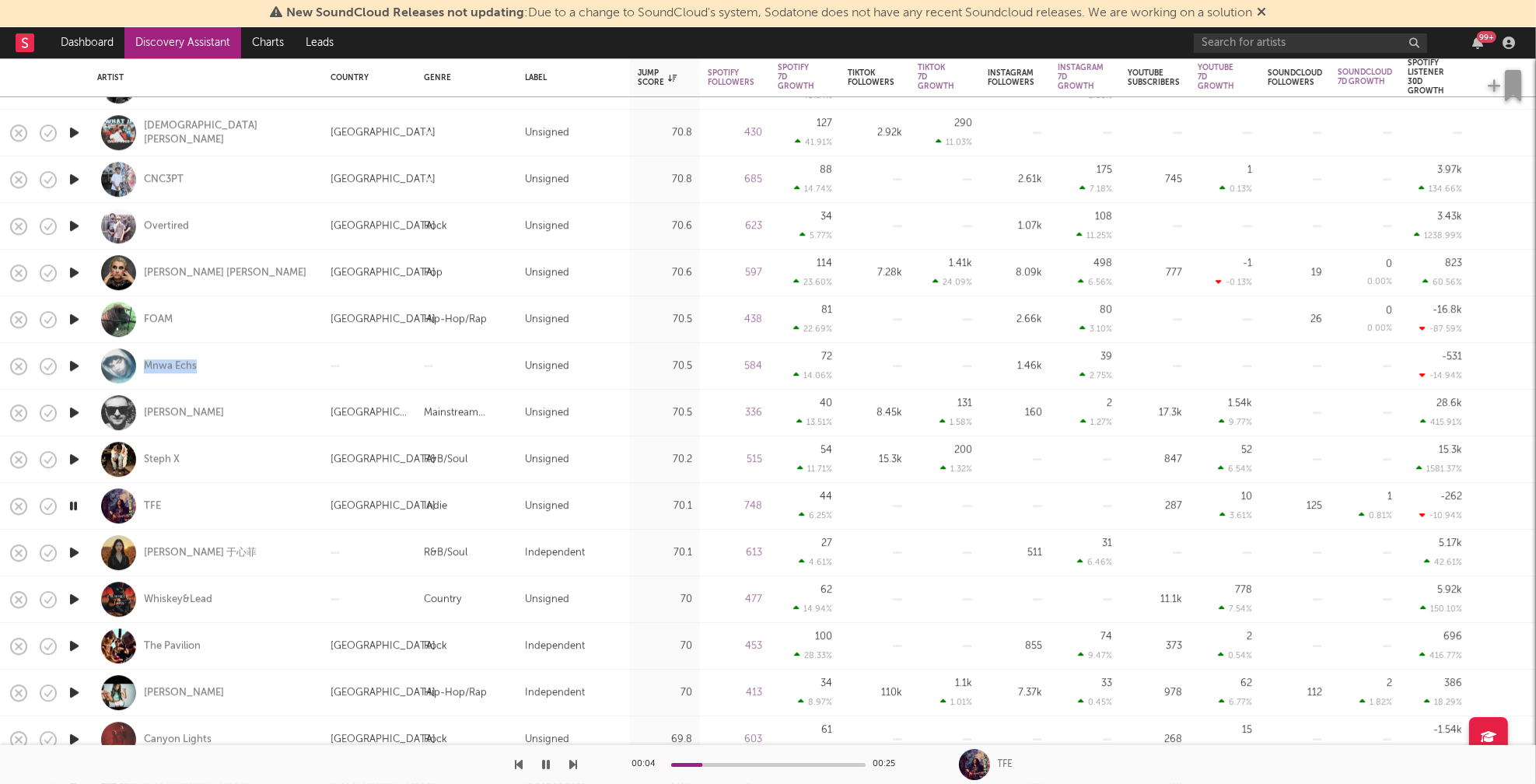
click at [75, 599] on icon "button" at bounding box center [73, 599] width 16 height 19
click at [70, 552] on icon "button" at bounding box center [73, 552] width 16 height 19
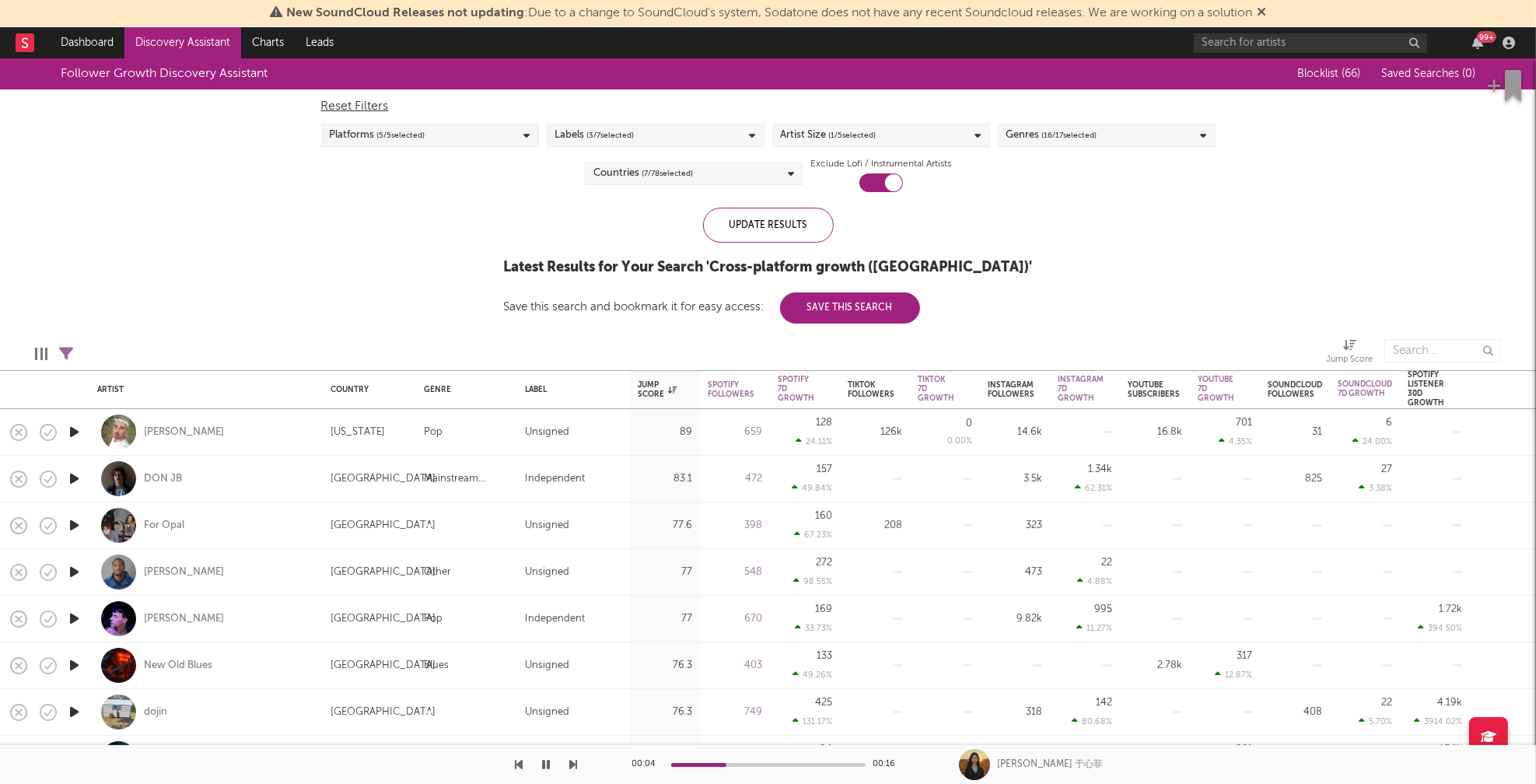
click at [1152, 139] on div "Genres ( 16 / 17 selected)" at bounding box center [1107, 135] width 218 height 23
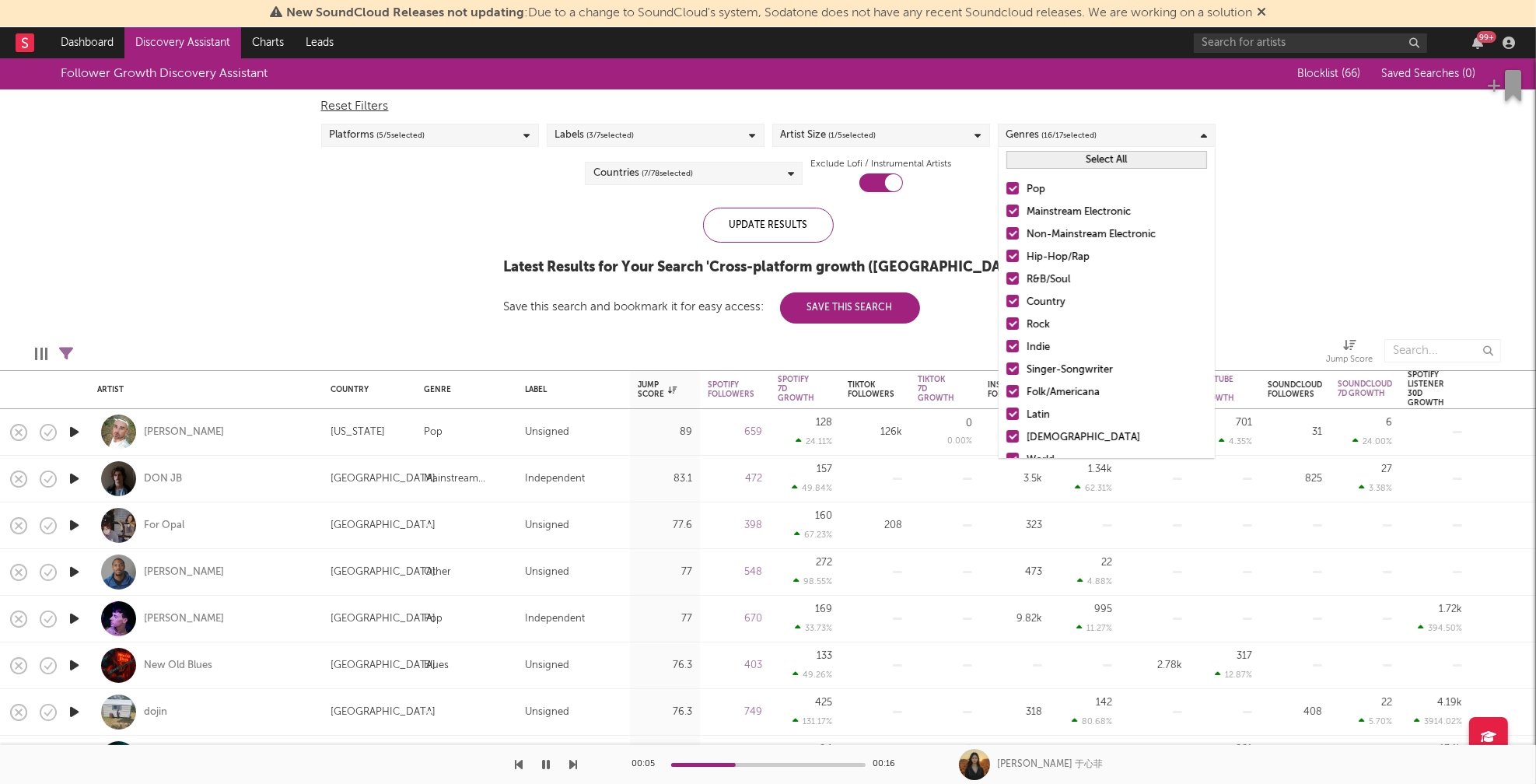
click at [1117, 163] on button "Select All" at bounding box center [1107, 159] width 200 height 18
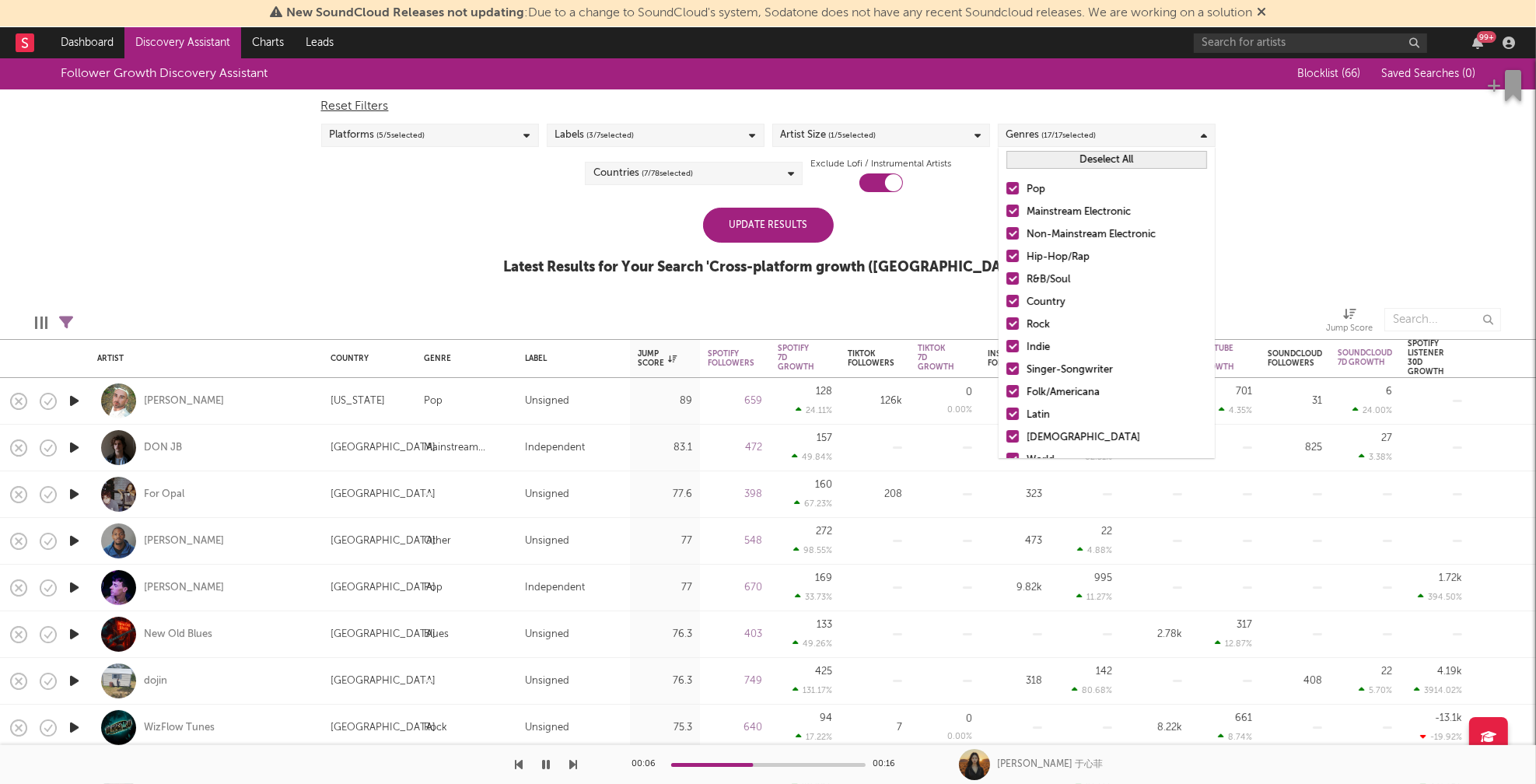
click at [1102, 165] on button "Deselect All" at bounding box center [1107, 159] width 200 height 18
click at [1067, 255] on div "Hip-Hop/Rap" at bounding box center [1116, 258] width 180 height 19
click at [1007, 255] on input "Hip-Hop/Rap" at bounding box center [1007, 258] width 0 height 19
click at [1043, 281] on div "R&B/Soul" at bounding box center [1116, 280] width 180 height 19
click at [1007, 281] on input "R&B/Soul" at bounding box center [1007, 280] width 0 height 19
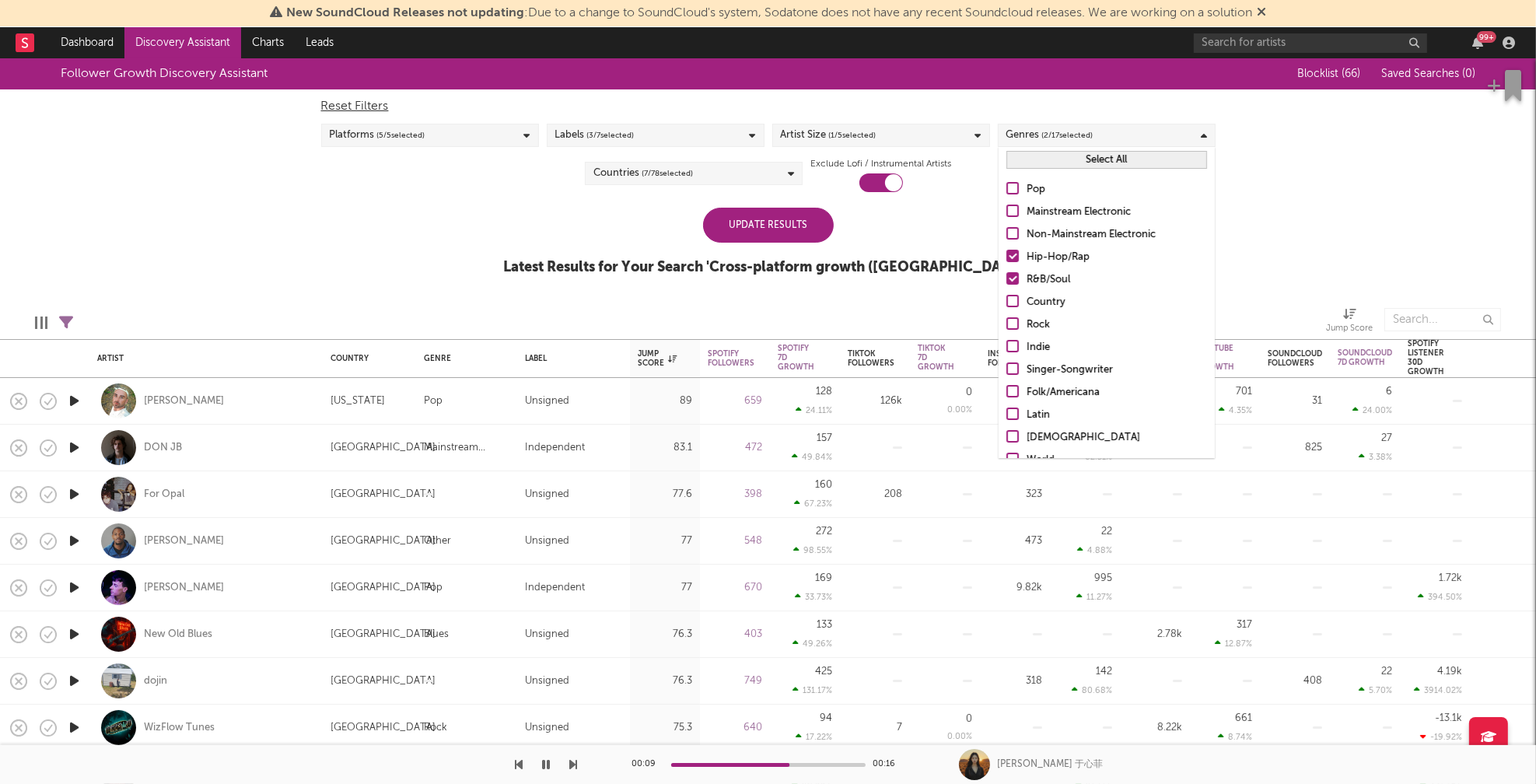
click at [799, 233] on div "Update Results" at bounding box center [768, 225] width 131 height 35
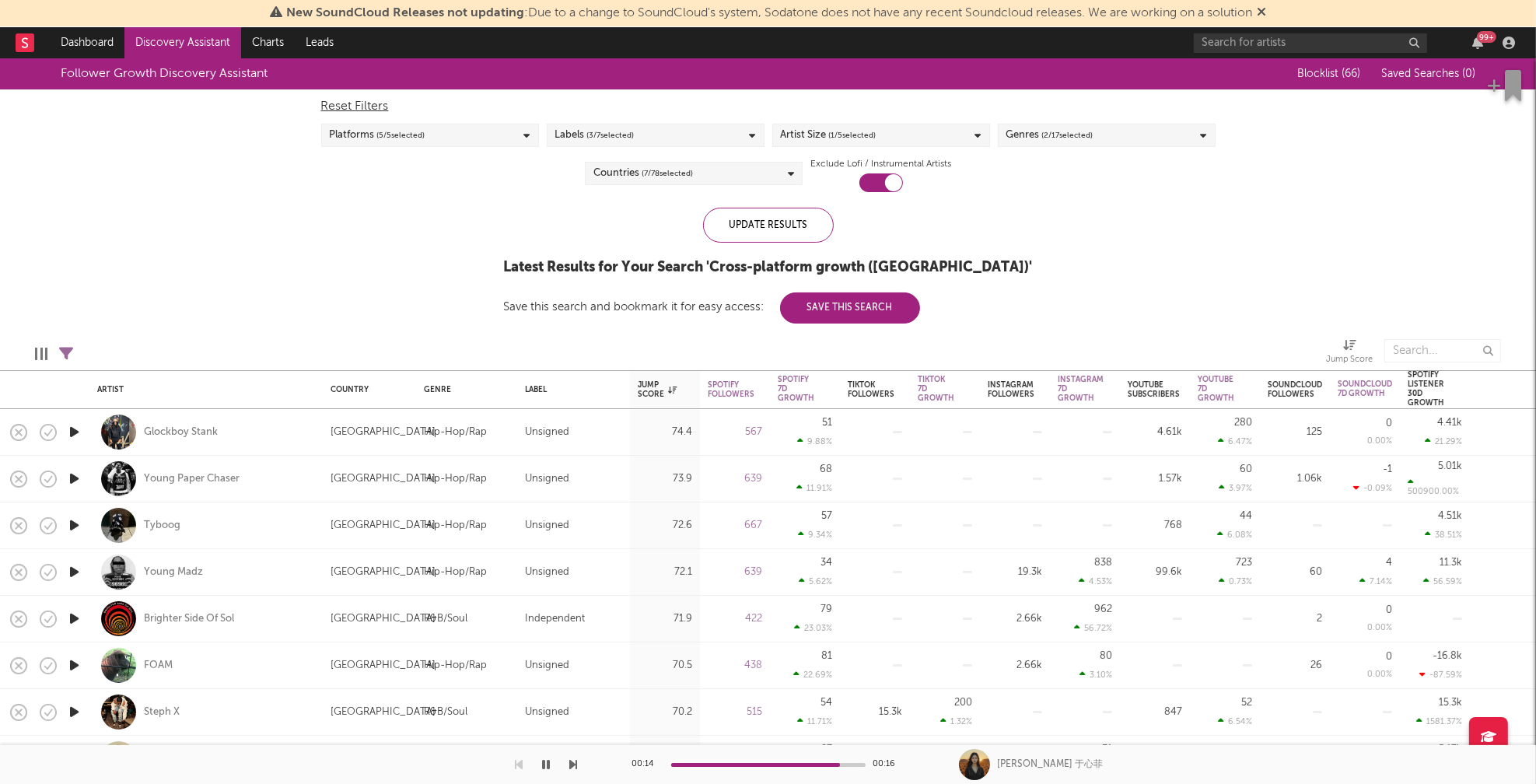
click at [73, 429] on icon "button" at bounding box center [73, 432] width 16 height 19
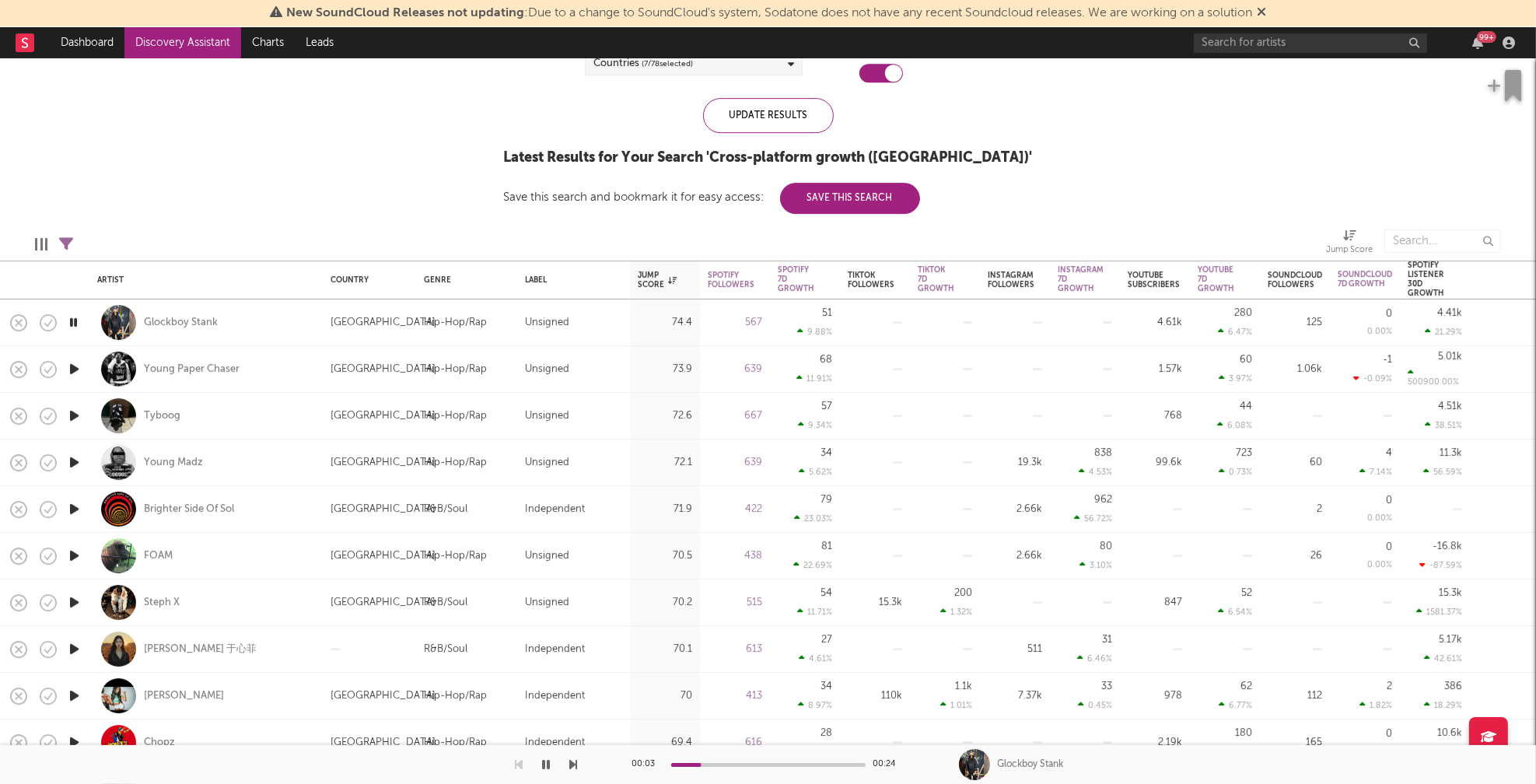
click at [73, 553] on icon "button" at bounding box center [73, 555] width 16 height 19
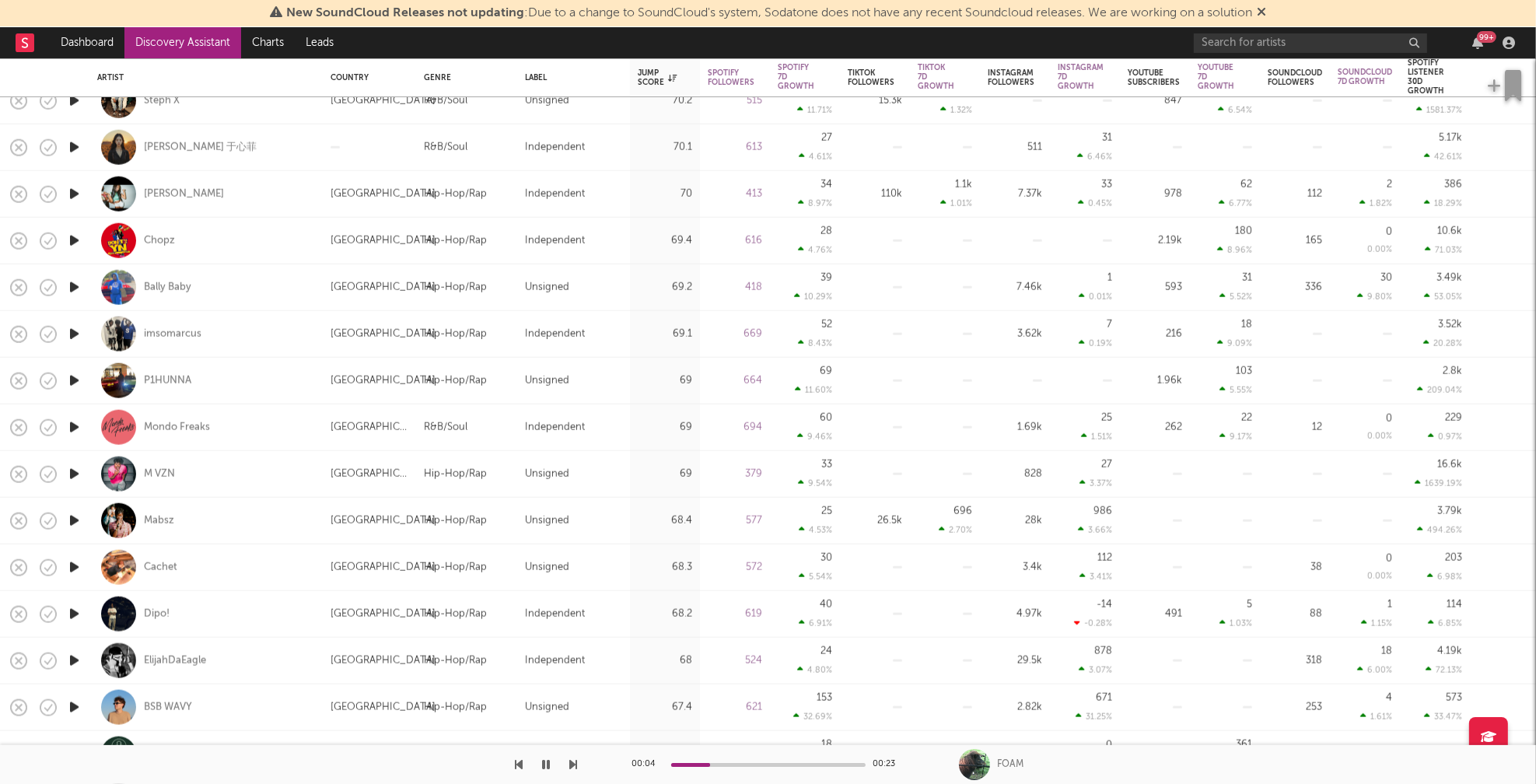
click at [73, 520] on icon "button" at bounding box center [73, 521] width 16 height 19
click at [74, 472] on icon "button" at bounding box center [73, 474] width 16 height 19
click at [73, 517] on icon "button" at bounding box center [73, 521] width 16 height 19
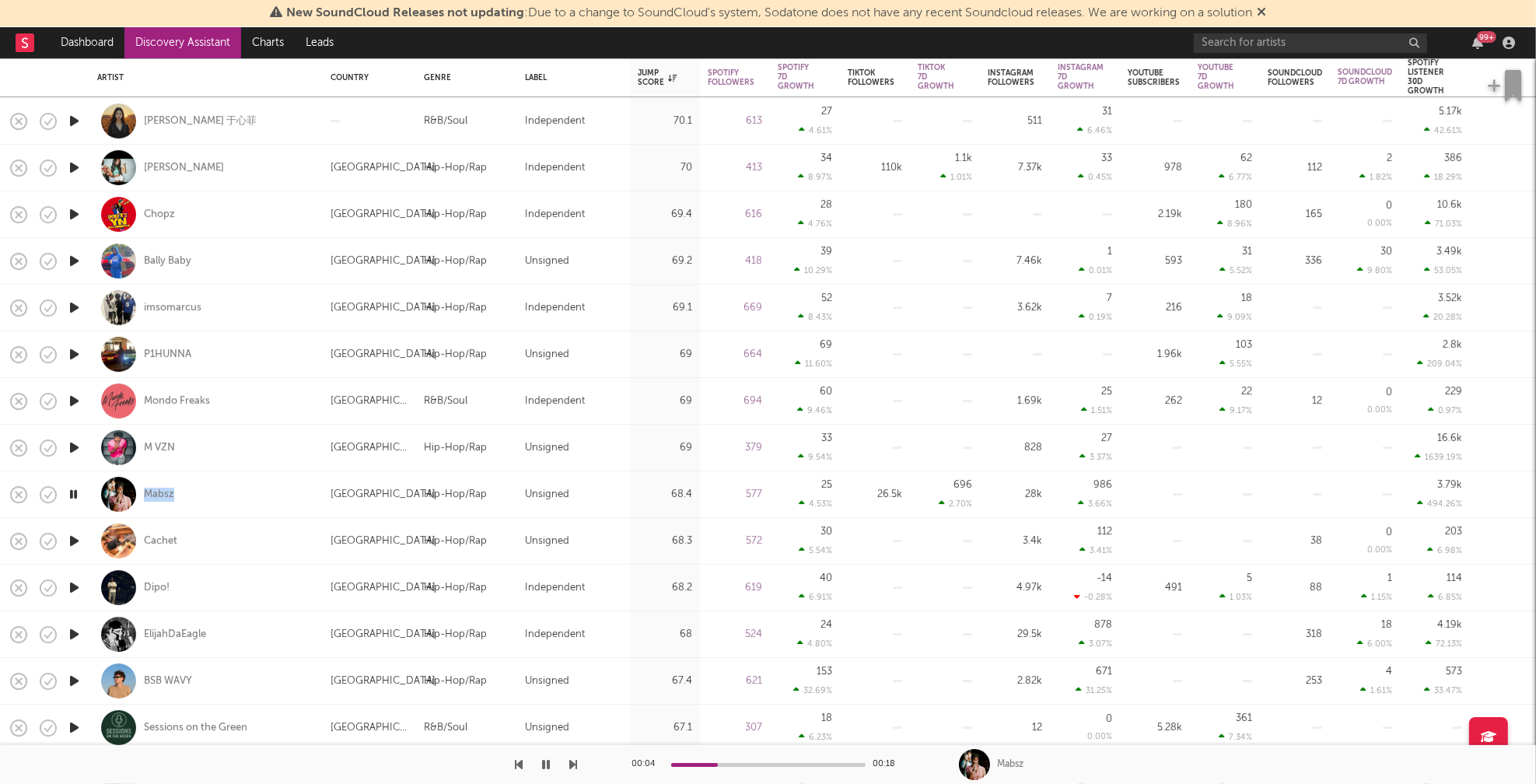
click at [73, 541] on icon "button" at bounding box center [73, 541] width 16 height 19
click at [73, 540] on icon "button" at bounding box center [73, 541] width 14 height 19
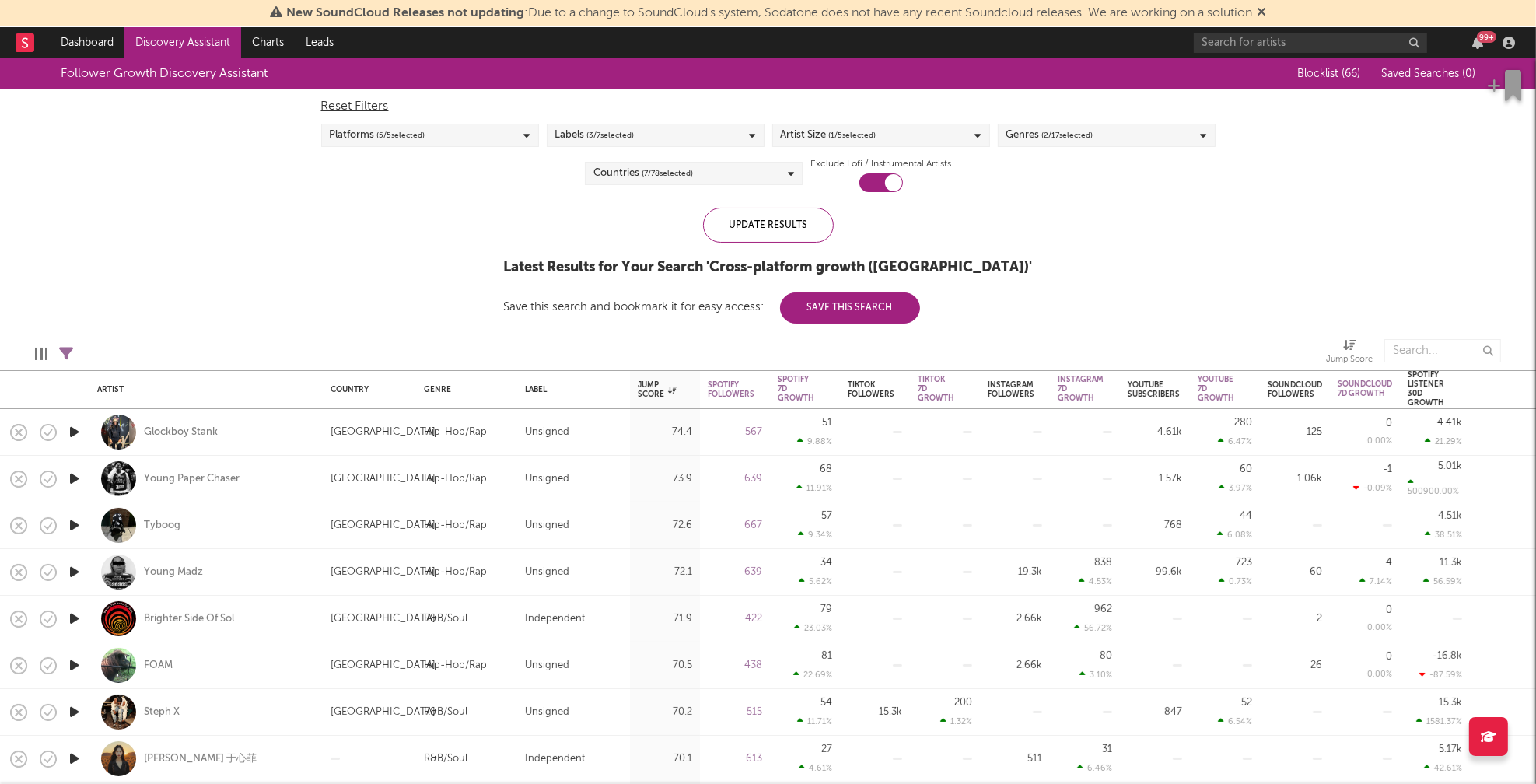
click at [945, 142] on div "Artist Size ( 1 / 5 selected)" at bounding box center [881, 135] width 218 height 23
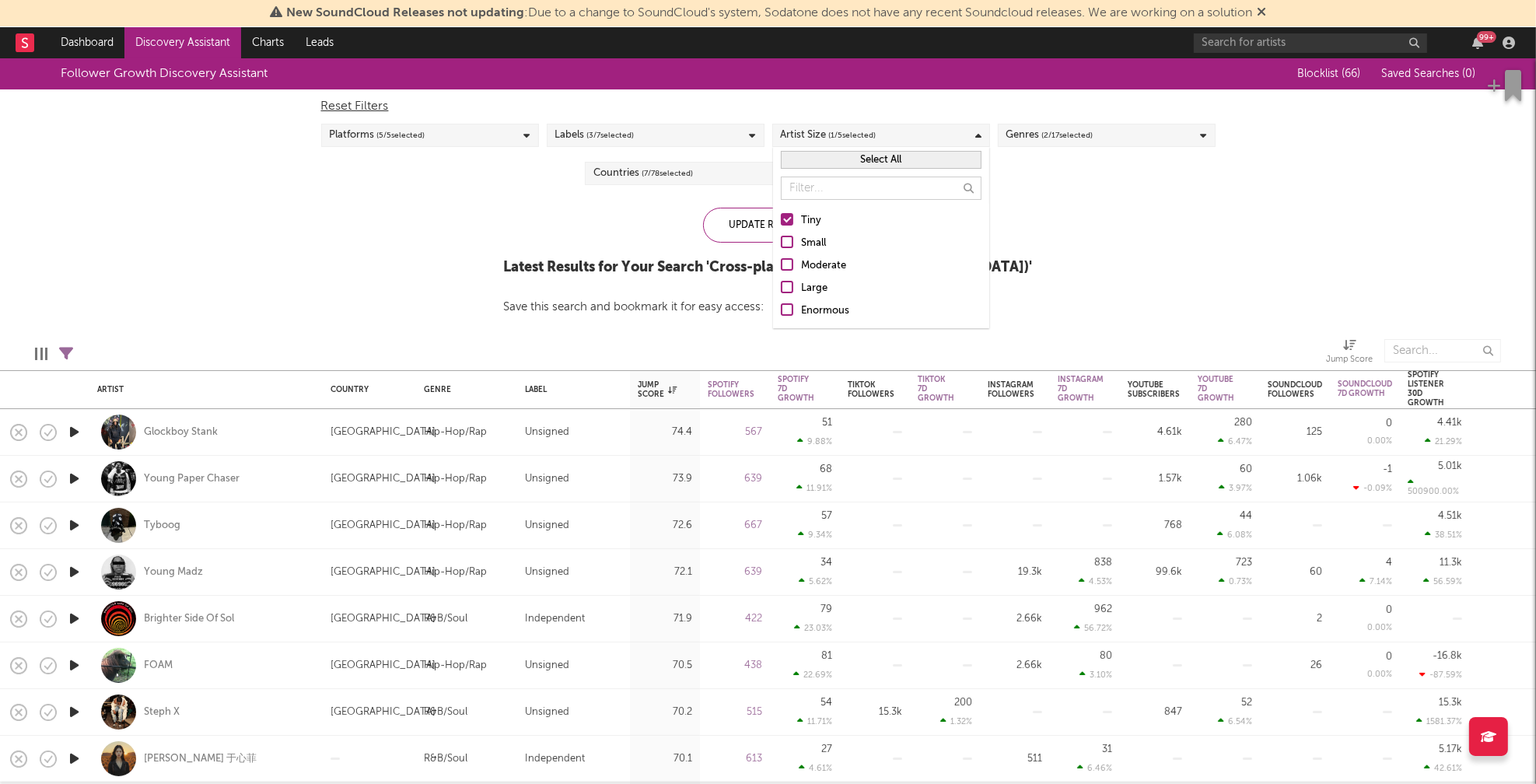
click at [805, 246] on div "Small" at bounding box center [891, 243] width 180 height 19
click at [780, 246] on input "Small" at bounding box center [780, 243] width 0 height 19
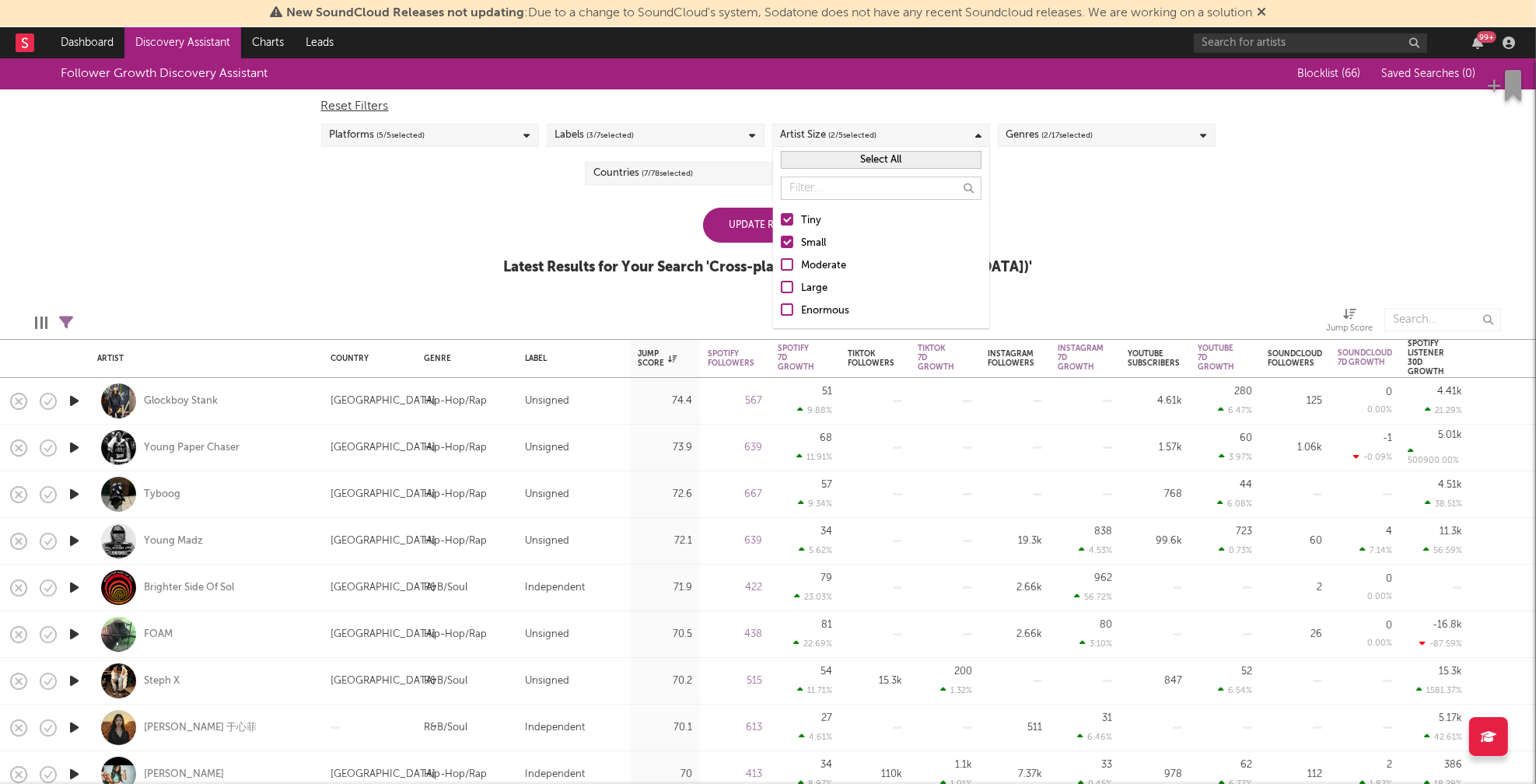
click at [754, 233] on div "Update Results" at bounding box center [768, 225] width 131 height 35
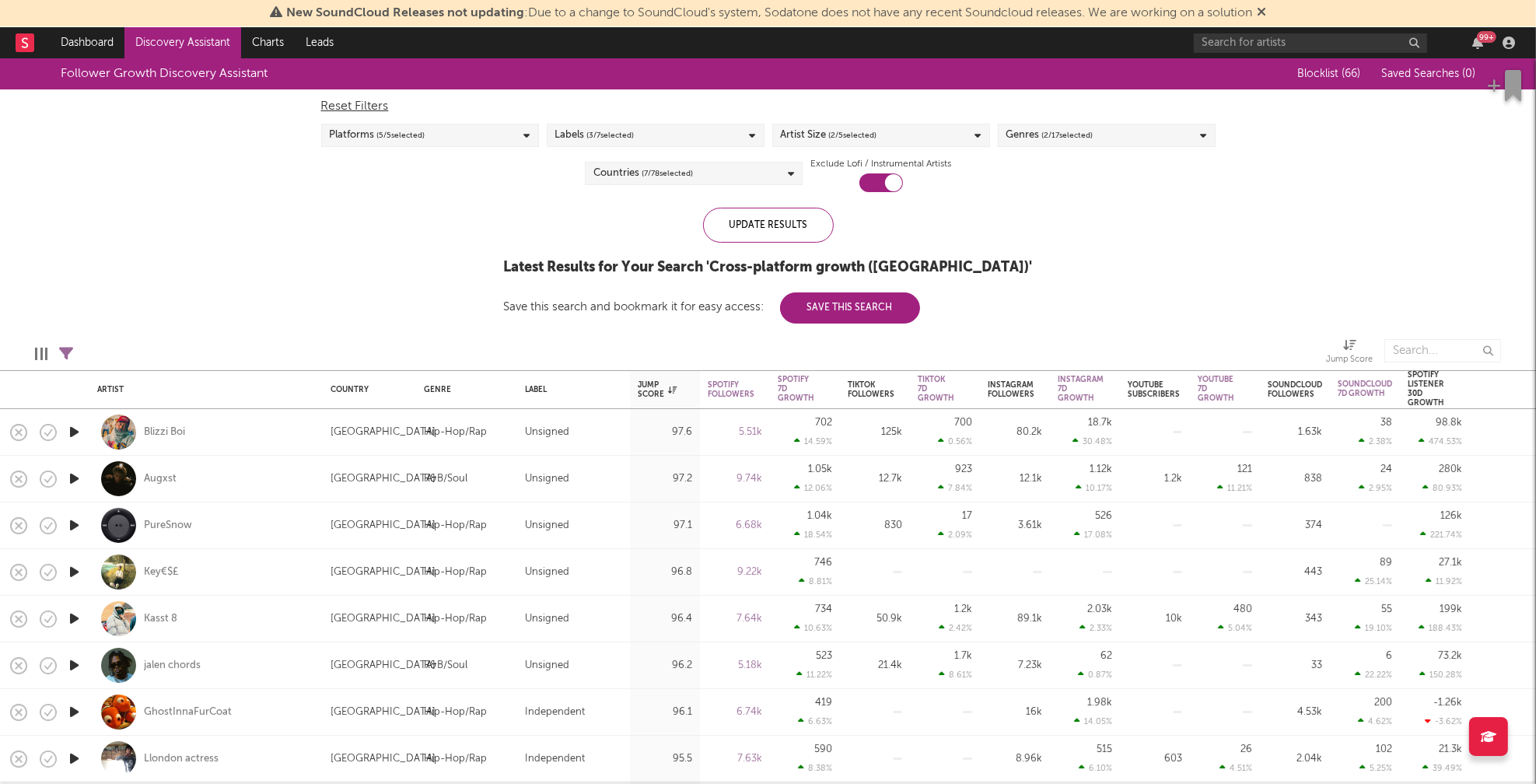
click at [1081, 138] on span "( 2 / 17 selected)" at bounding box center [1068, 135] width 52 height 19
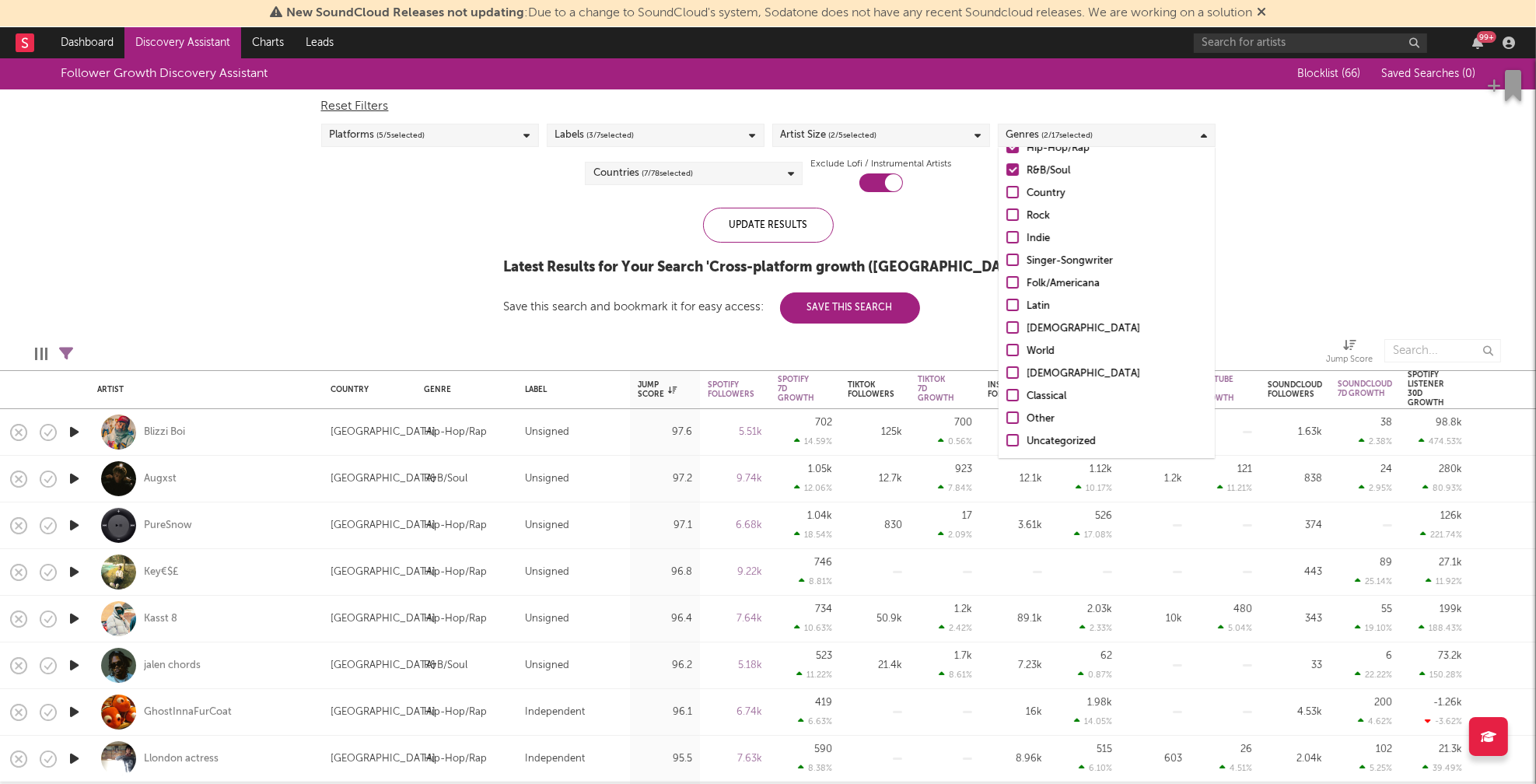
scroll to position [109, 0]
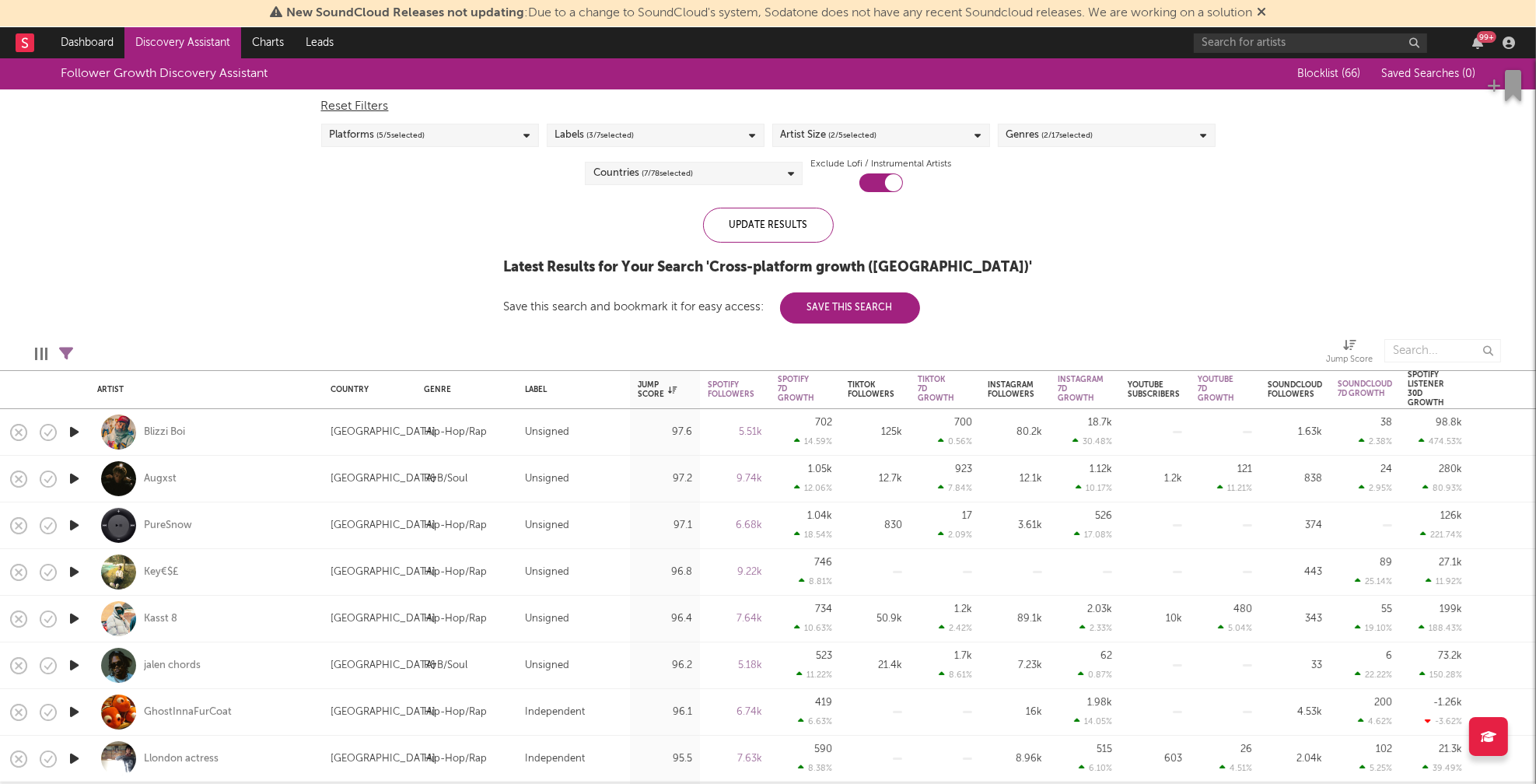
click at [350, 237] on div "Follower Growth Discovery Assistant Blocklist ( 66 ) Saved Searches ( 0 ) Reset…" at bounding box center [768, 191] width 1536 height 265
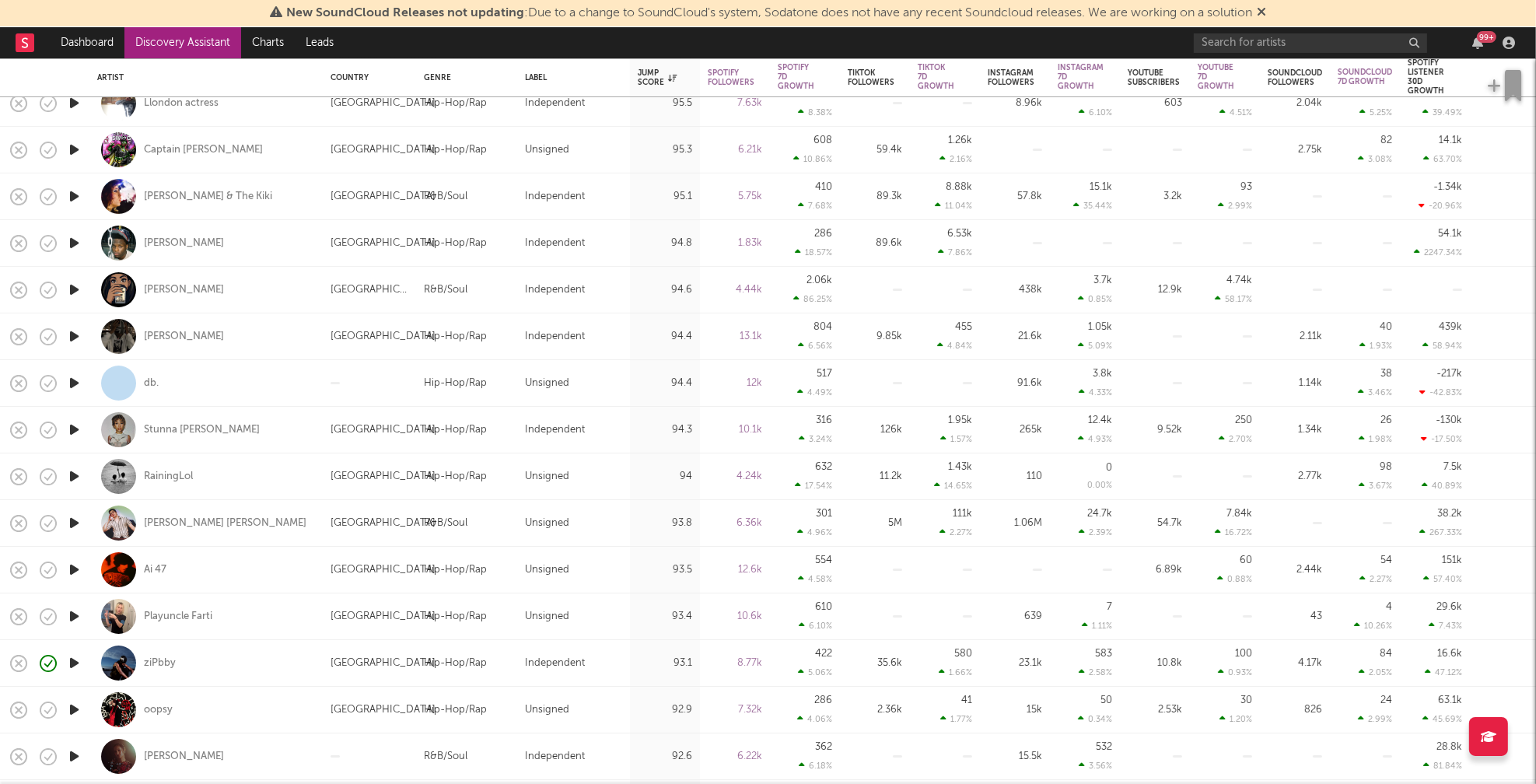
click at [76, 472] on icon "button" at bounding box center [73, 476] width 16 height 19
click at [76, 472] on icon "button" at bounding box center [73, 476] width 14 height 19
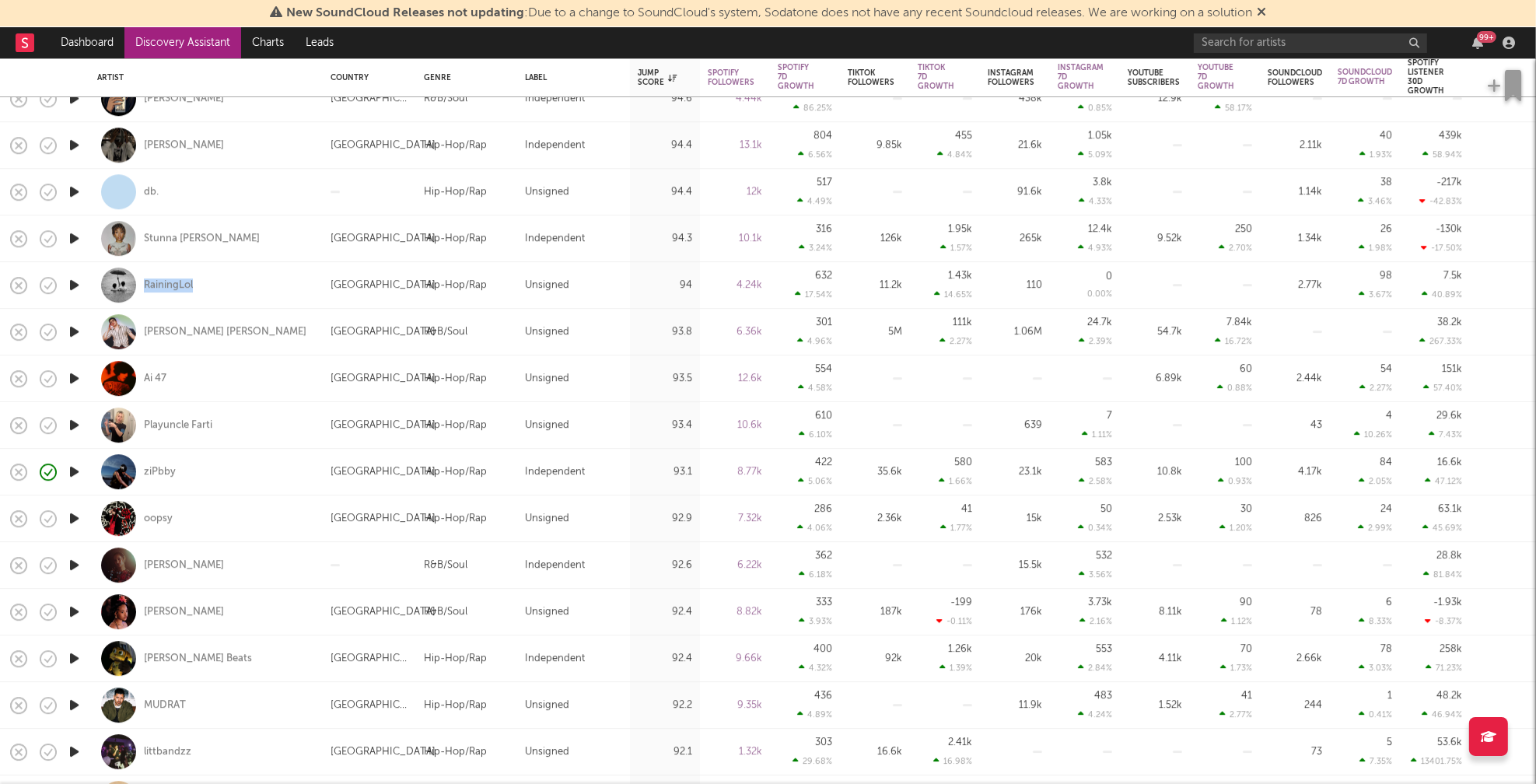
click at [75, 515] on icon "button" at bounding box center [73, 518] width 16 height 19
click at [75, 565] on icon "button" at bounding box center [73, 565] width 16 height 19
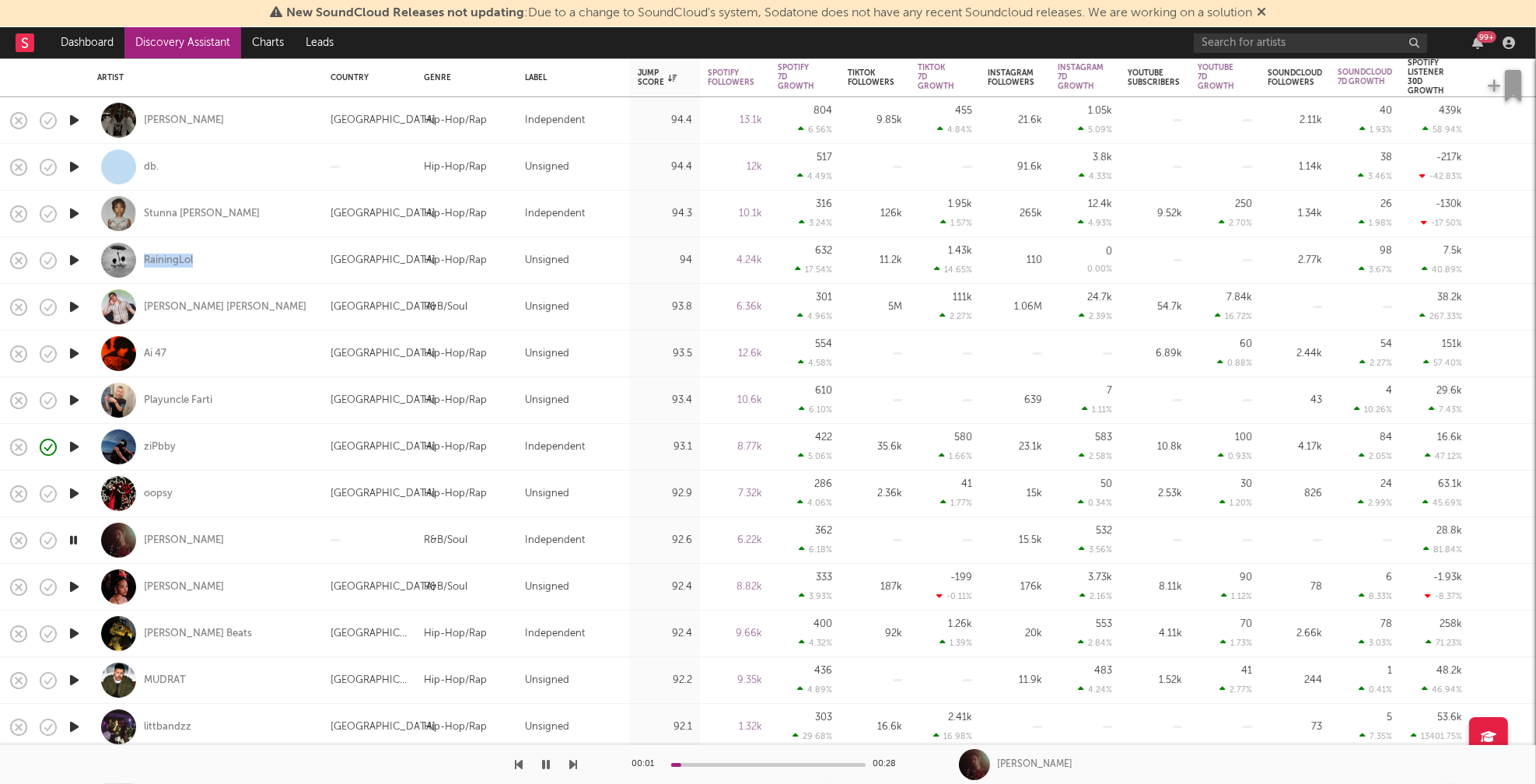
click at [73, 587] on icon "button" at bounding box center [73, 587] width 16 height 19
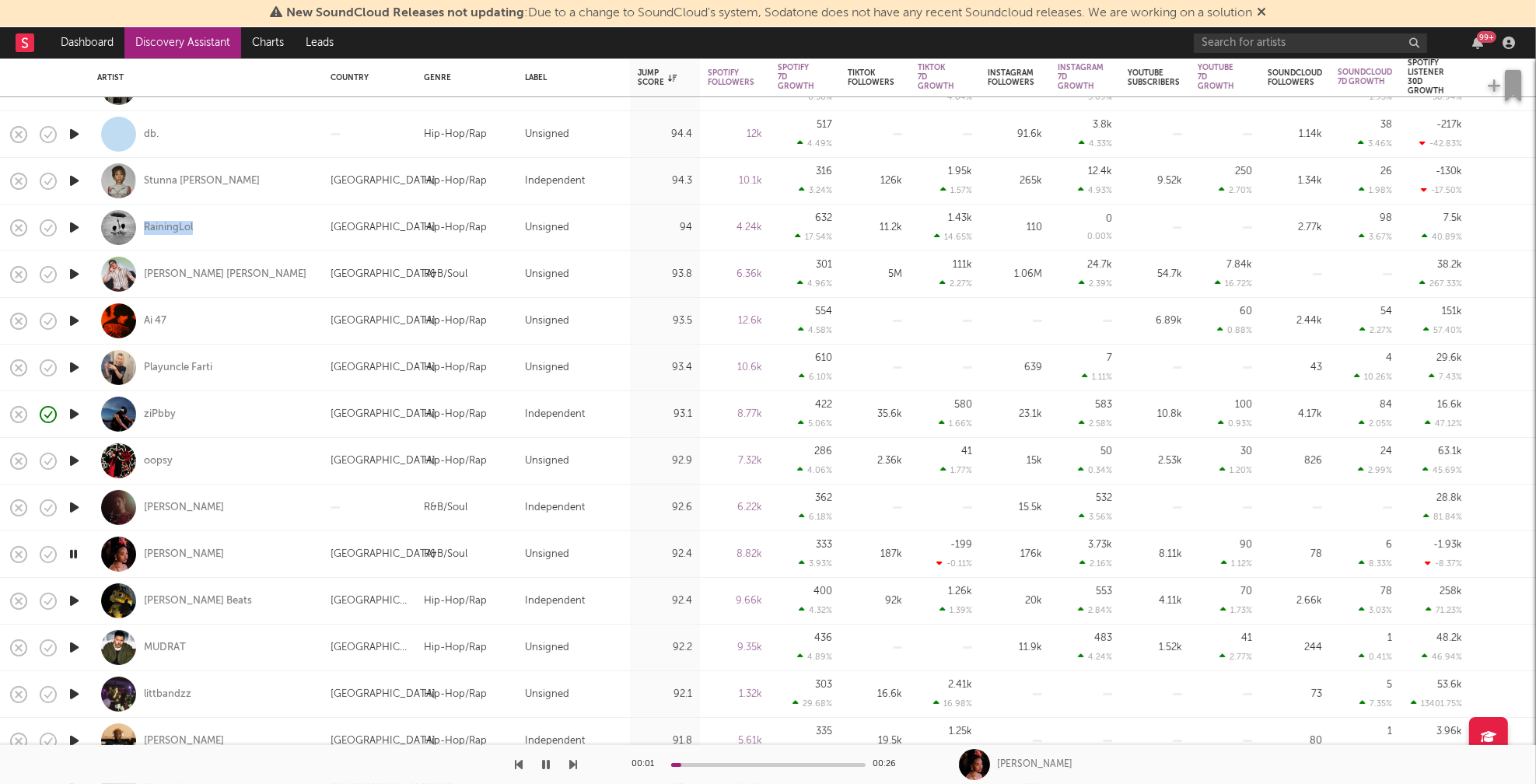
click at [73, 551] on icon "button" at bounding box center [73, 554] width 14 height 19
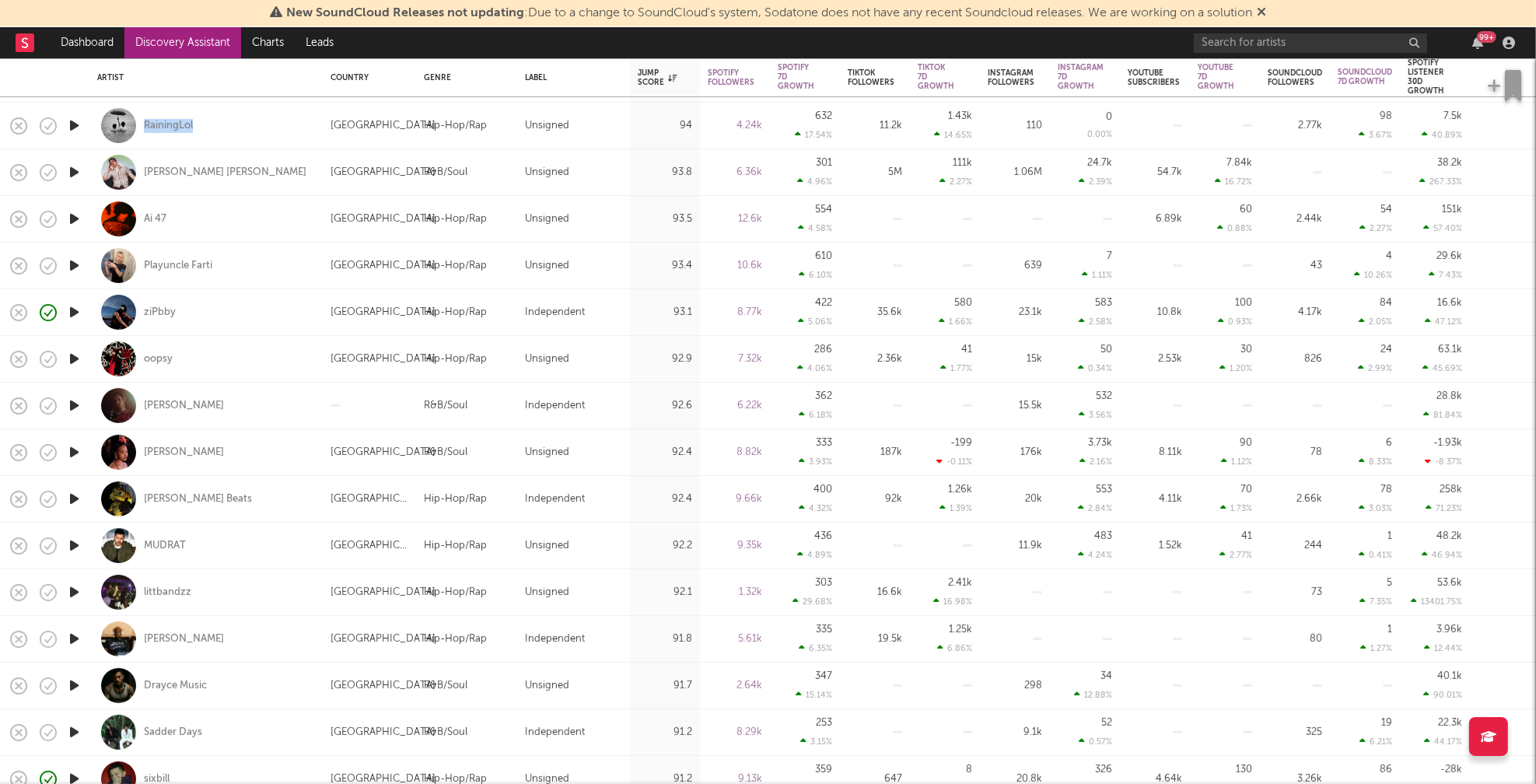
click at [73, 547] on icon "button" at bounding box center [73, 546] width 16 height 19
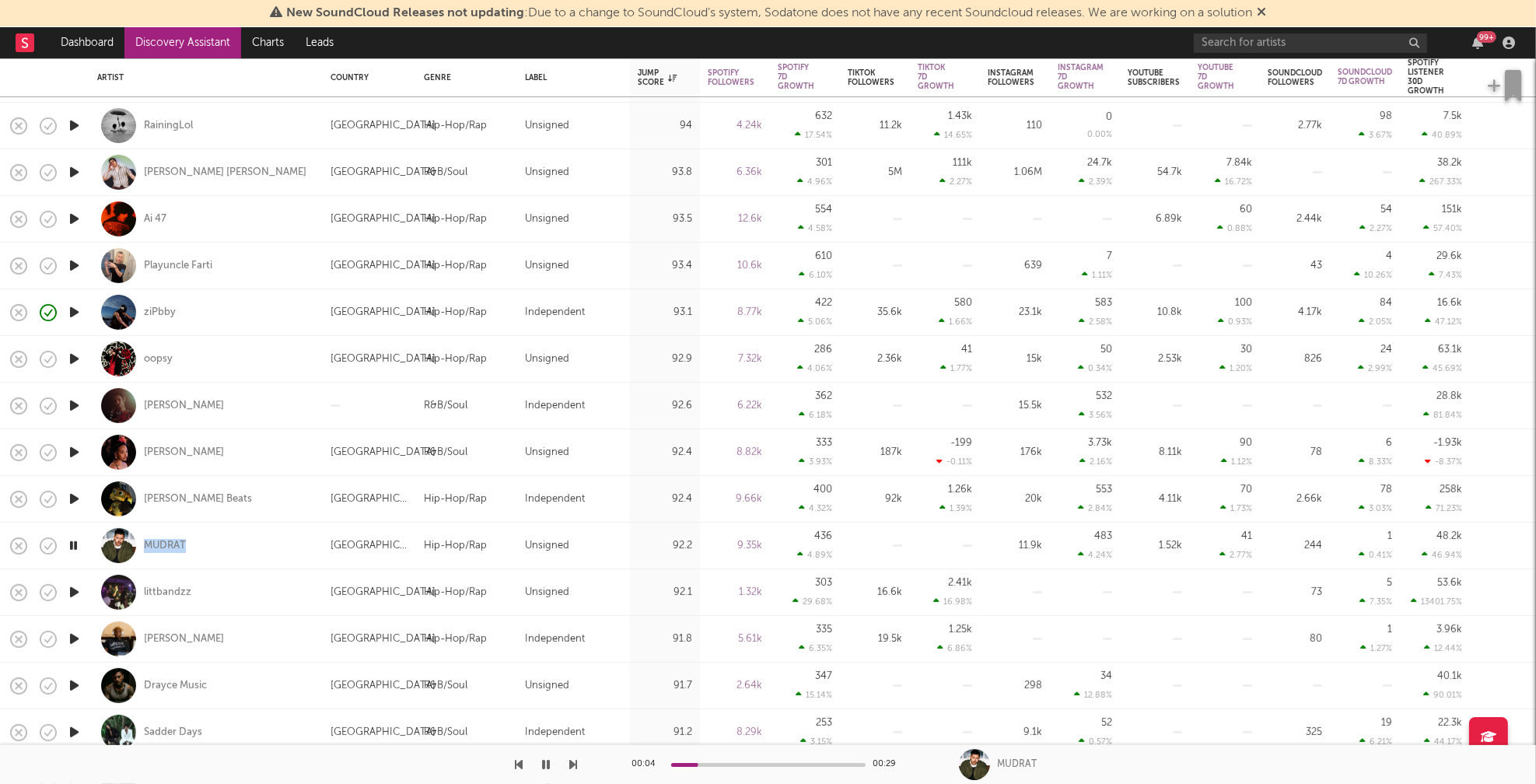
click at [71, 595] on icon "button" at bounding box center [73, 592] width 16 height 19
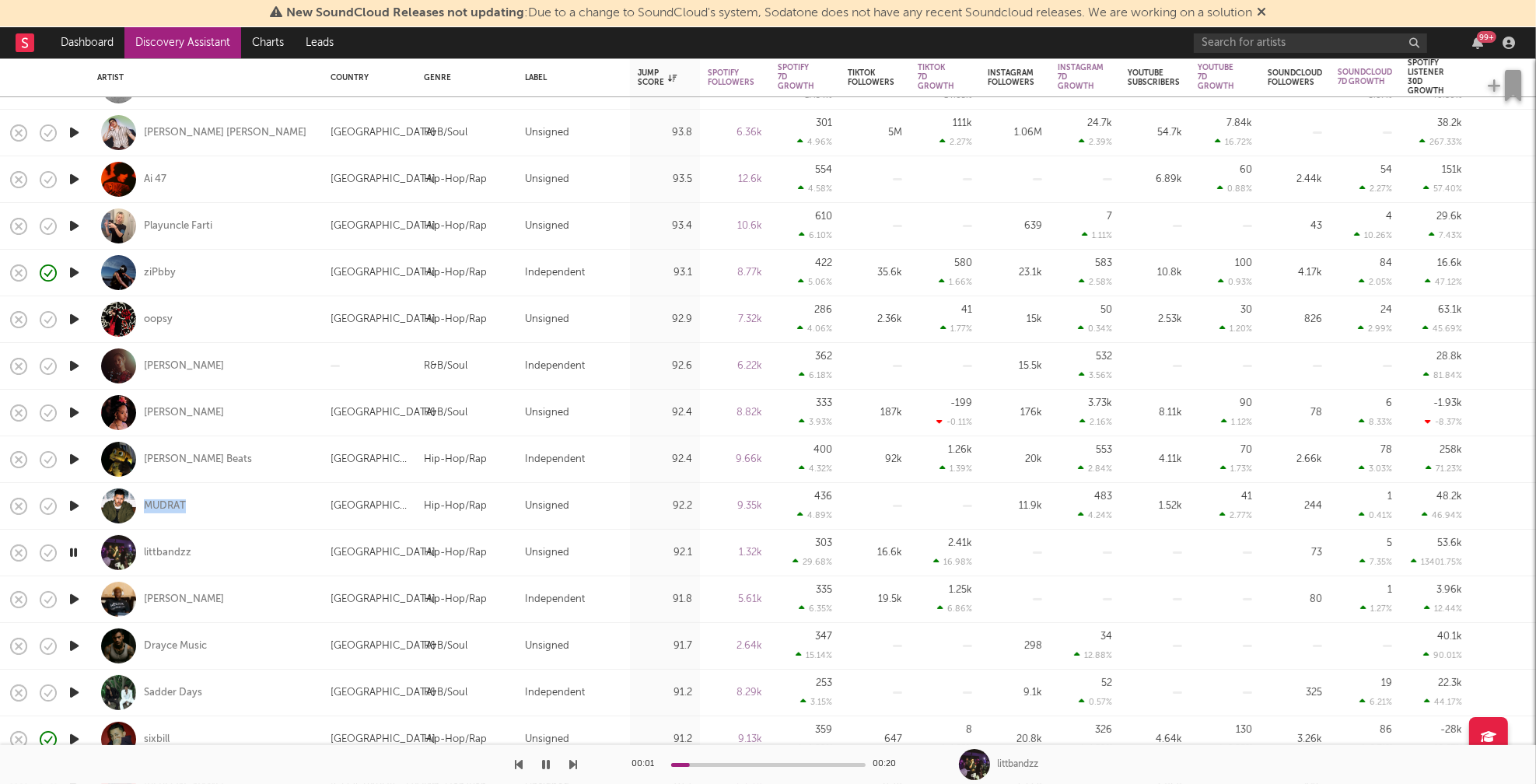
click at [71, 598] on icon "button" at bounding box center [73, 599] width 16 height 19
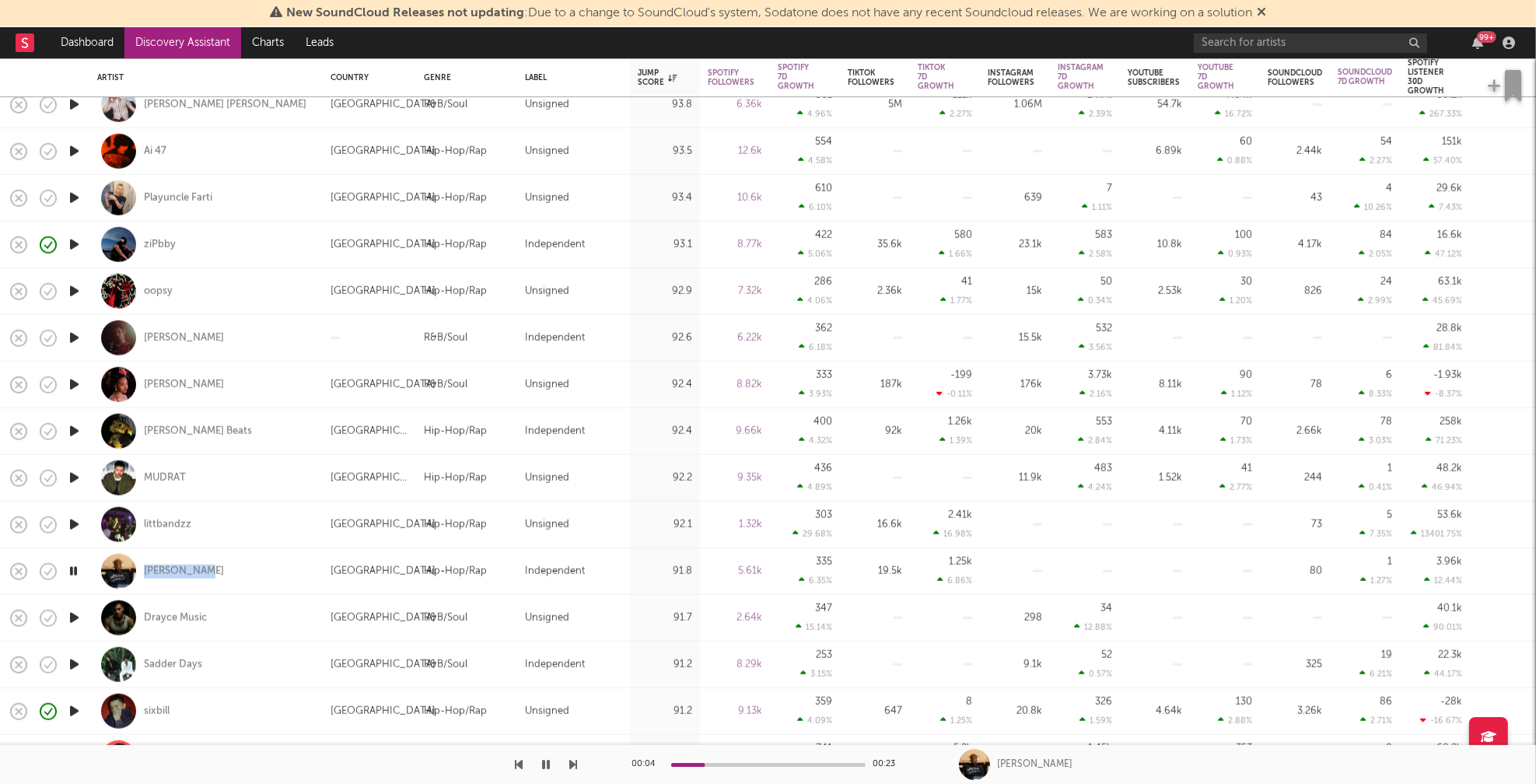
click at [73, 616] on icon "button" at bounding box center [73, 617] width 16 height 19
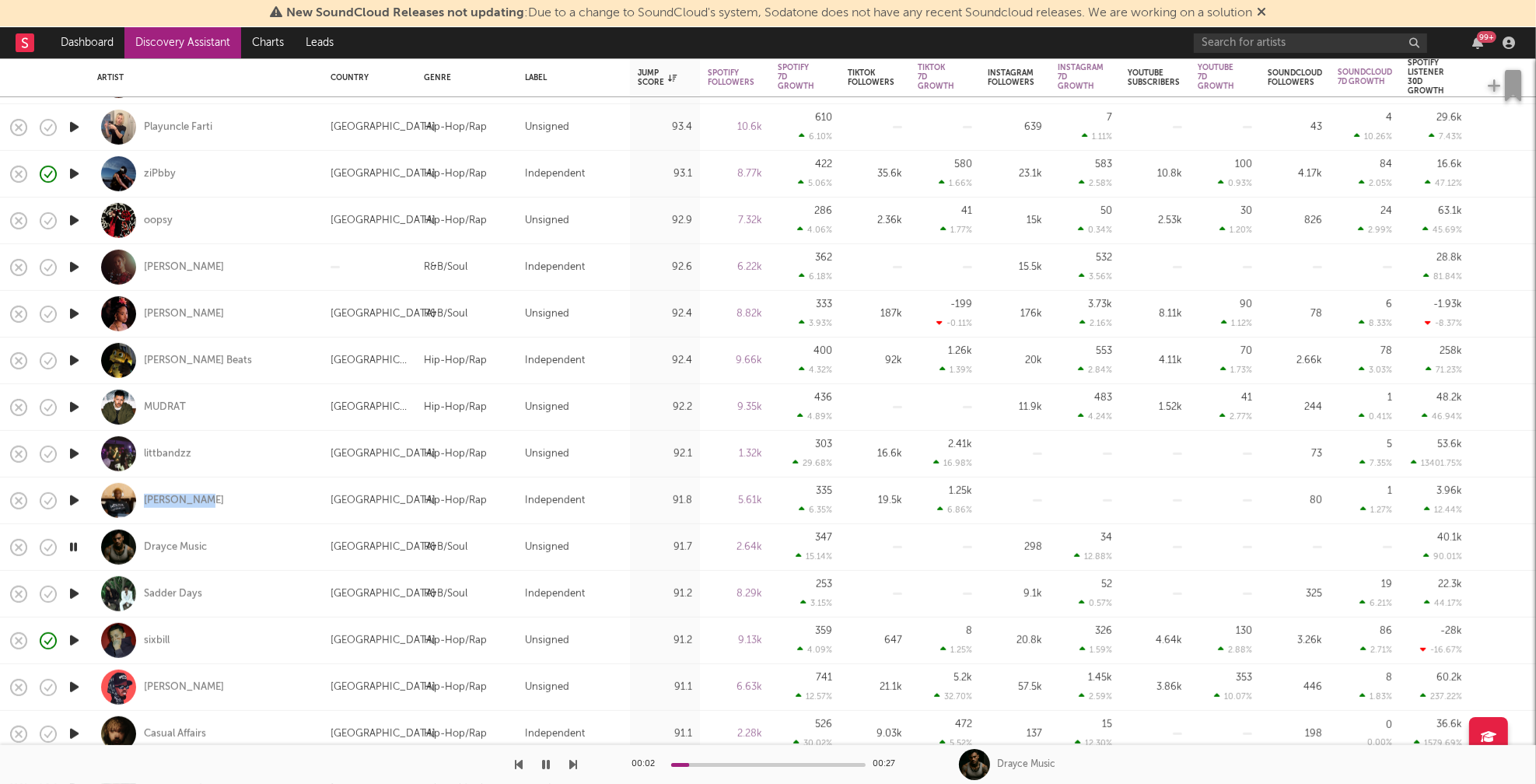
click at [75, 591] on icon "button" at bounding box center [73, 593] width 16 height 19
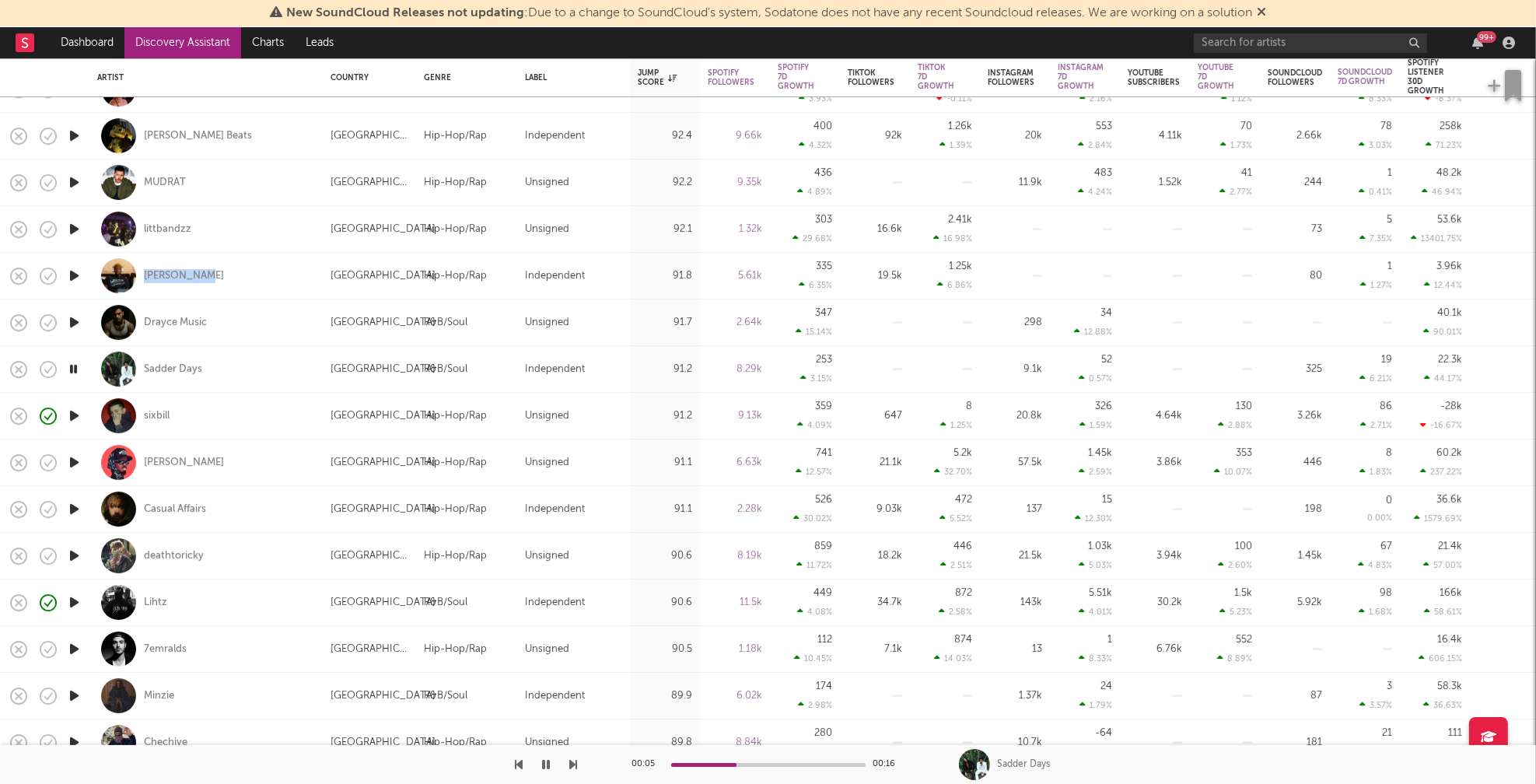
click at [76, 554] on icon "button" at bounding box center [73, 555] width 16 height 19
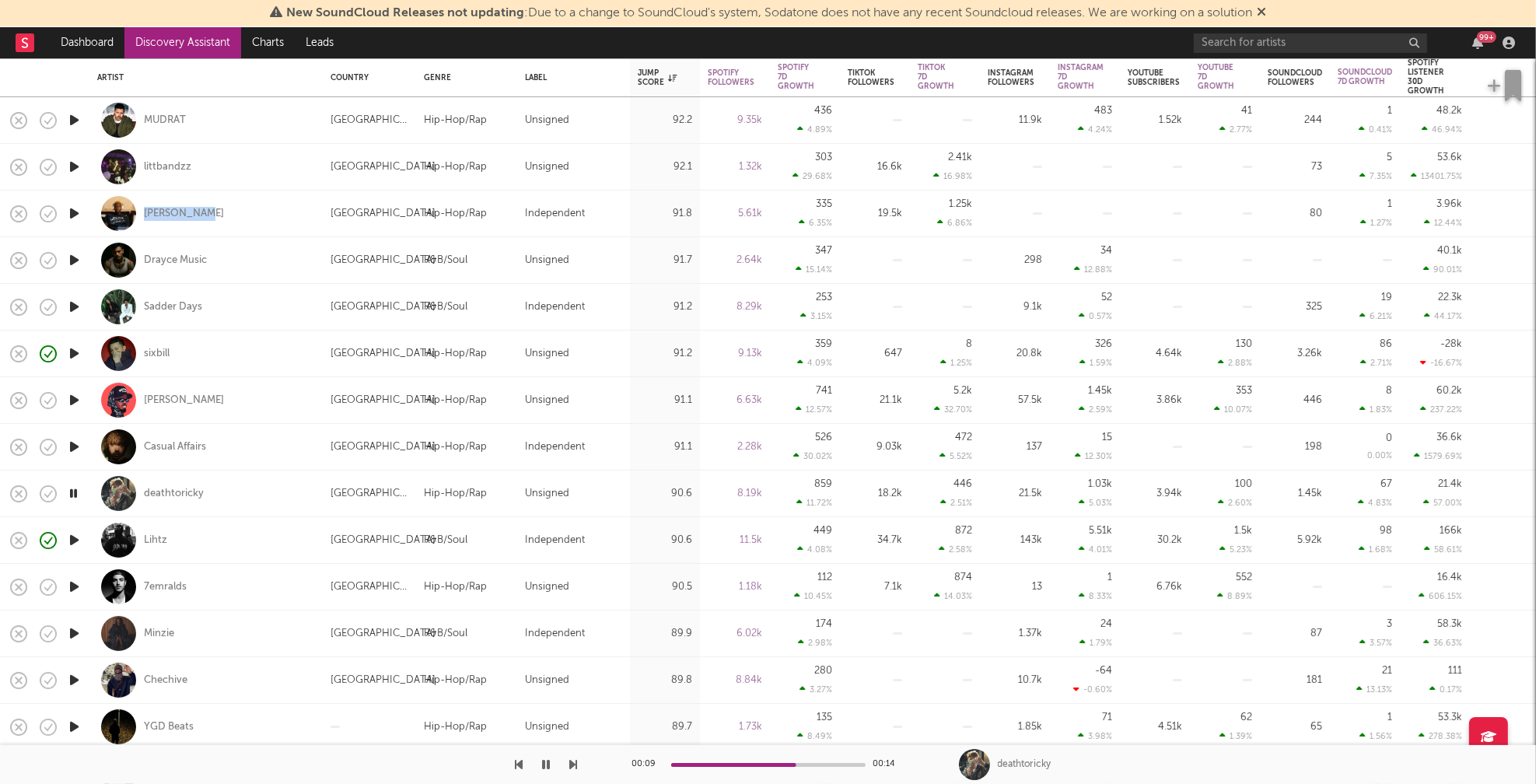
click at [77, 584] on icon "button" at bounding box center [73, 587] width 16 height 19
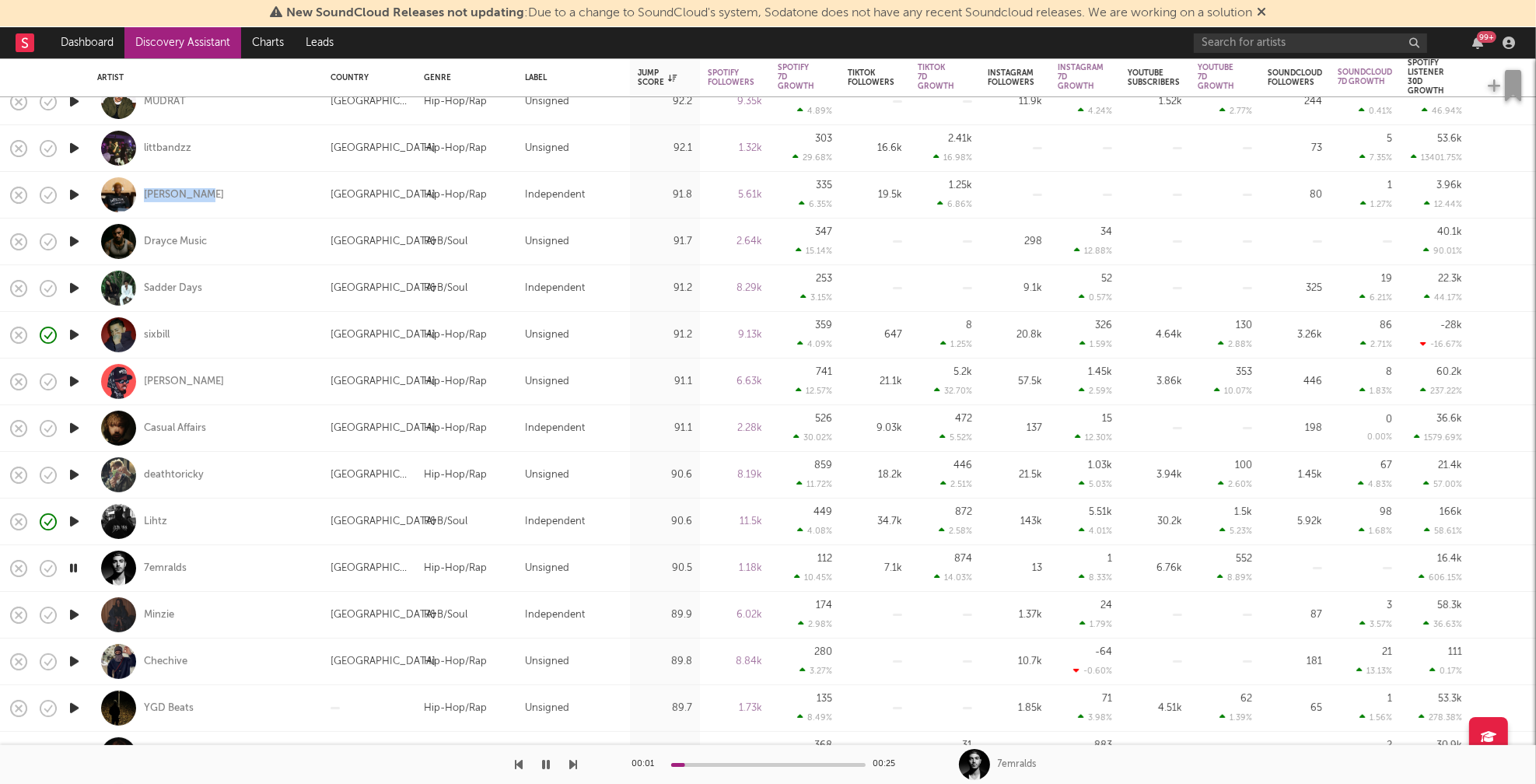
click at [73, 610] on icon "button" at bounding box center [73, 614] width 16 height 19
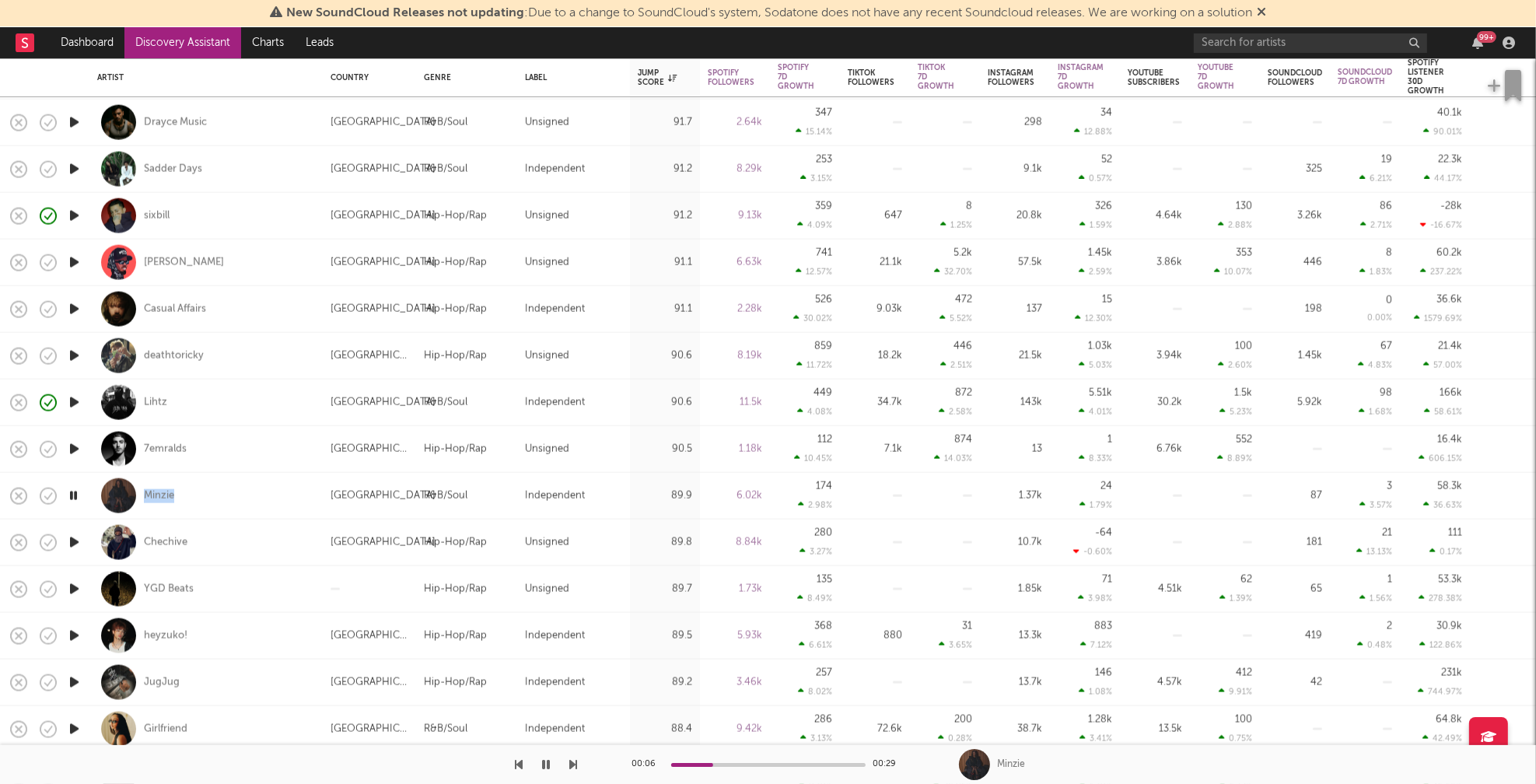
click at [73, 588] on icon "button" at bounding box center [73, 588] width 16 height 19
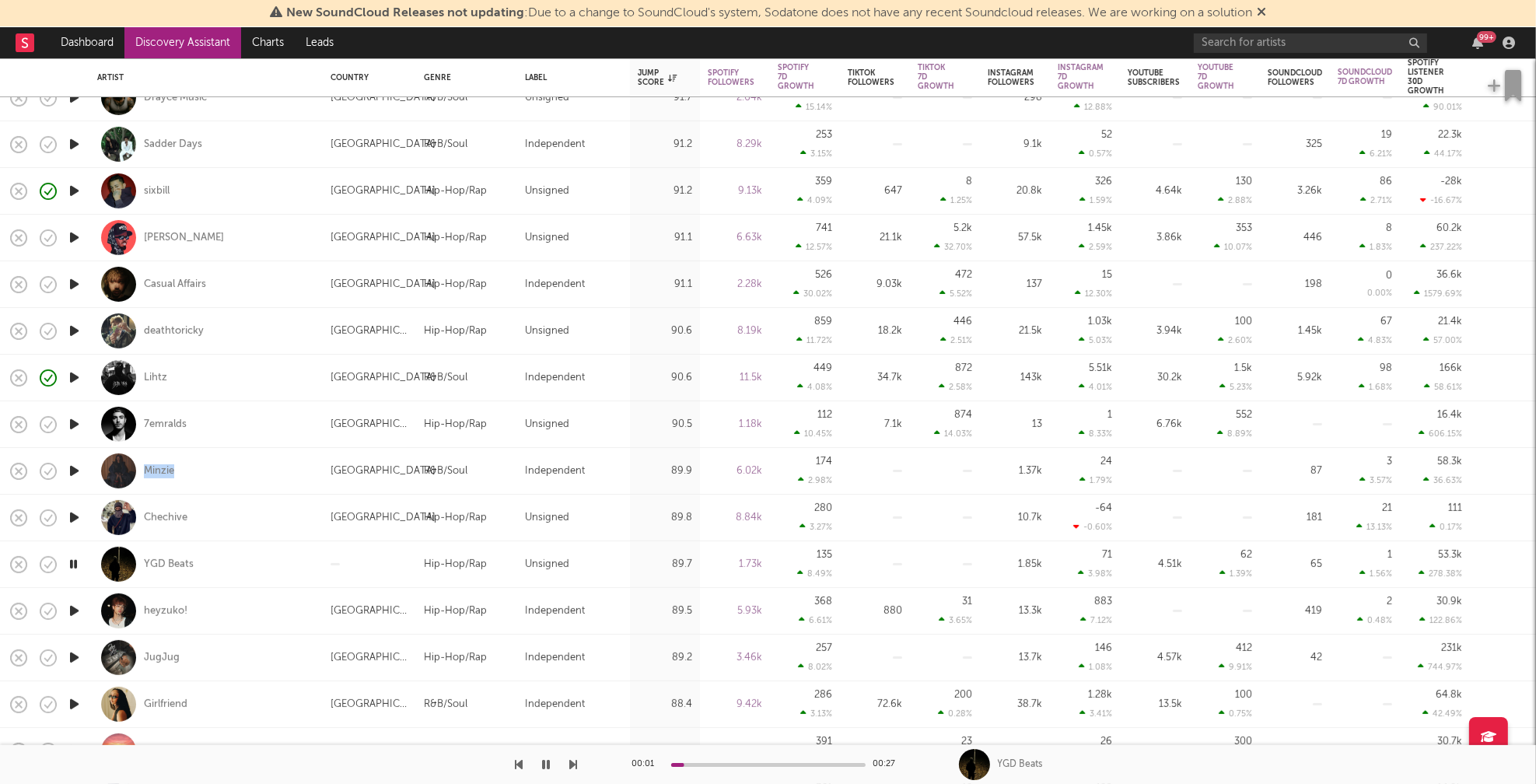
click at [75, 610] on icon "button" at bounding box center [73, 610] width 16 height 19
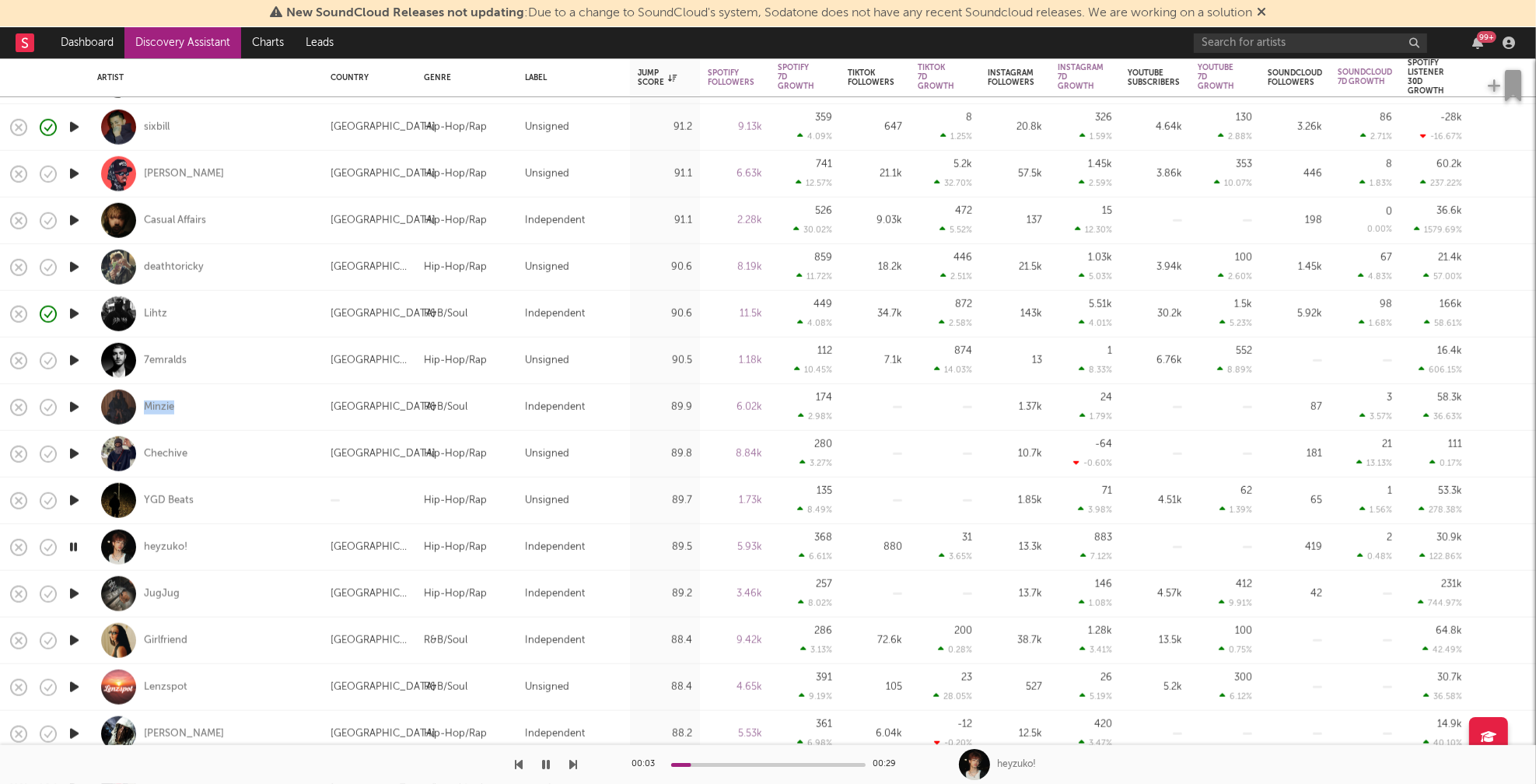
click at [76, 638] on icon "button" at bounding box center [73, 640] width 16 height 19
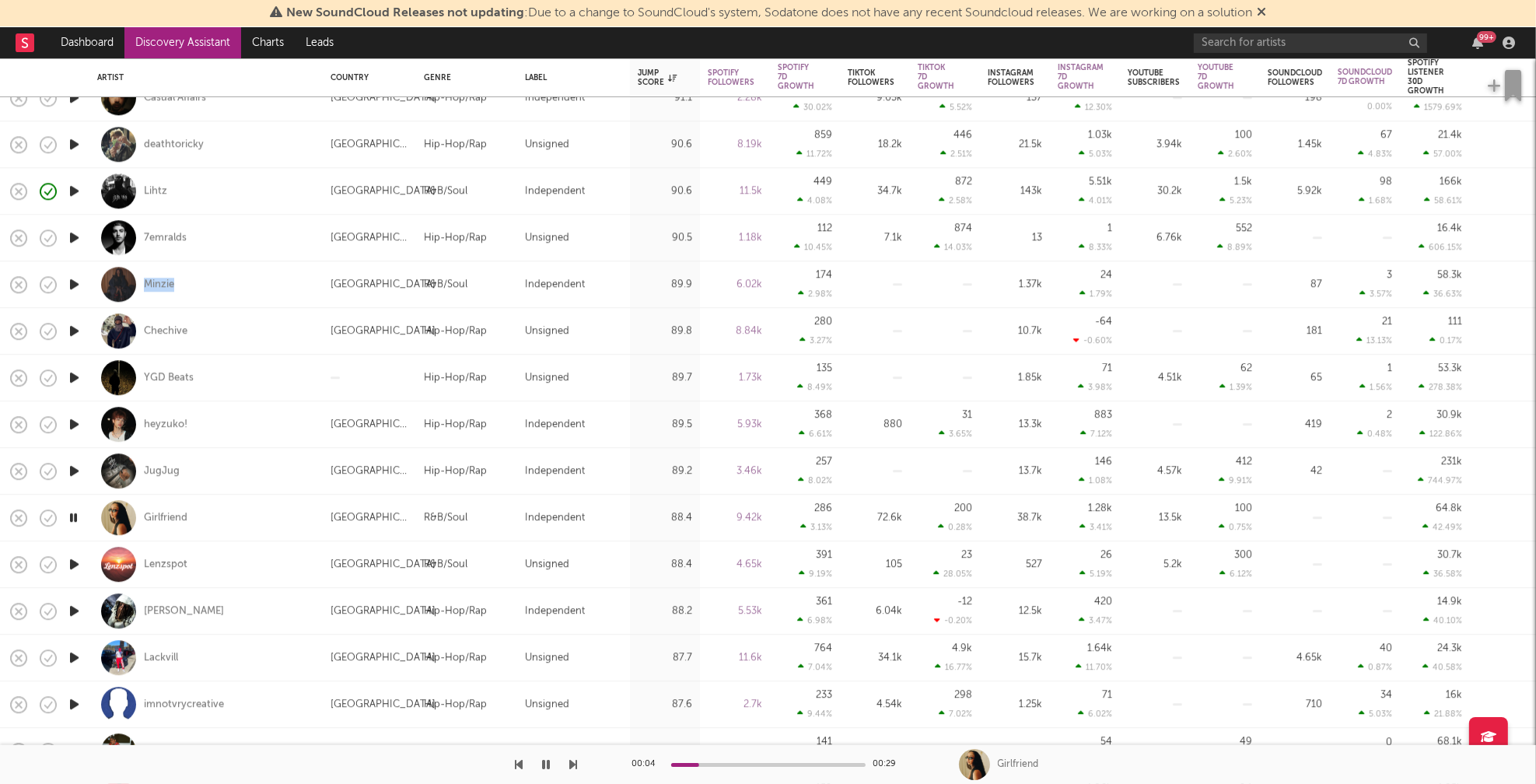
click at [76, 566] on icon "button" at bounding box center [73, 564] width 16 height 19
click at [76, 610] on icon "button" at bounding box center [73, 610] width 16 height 19
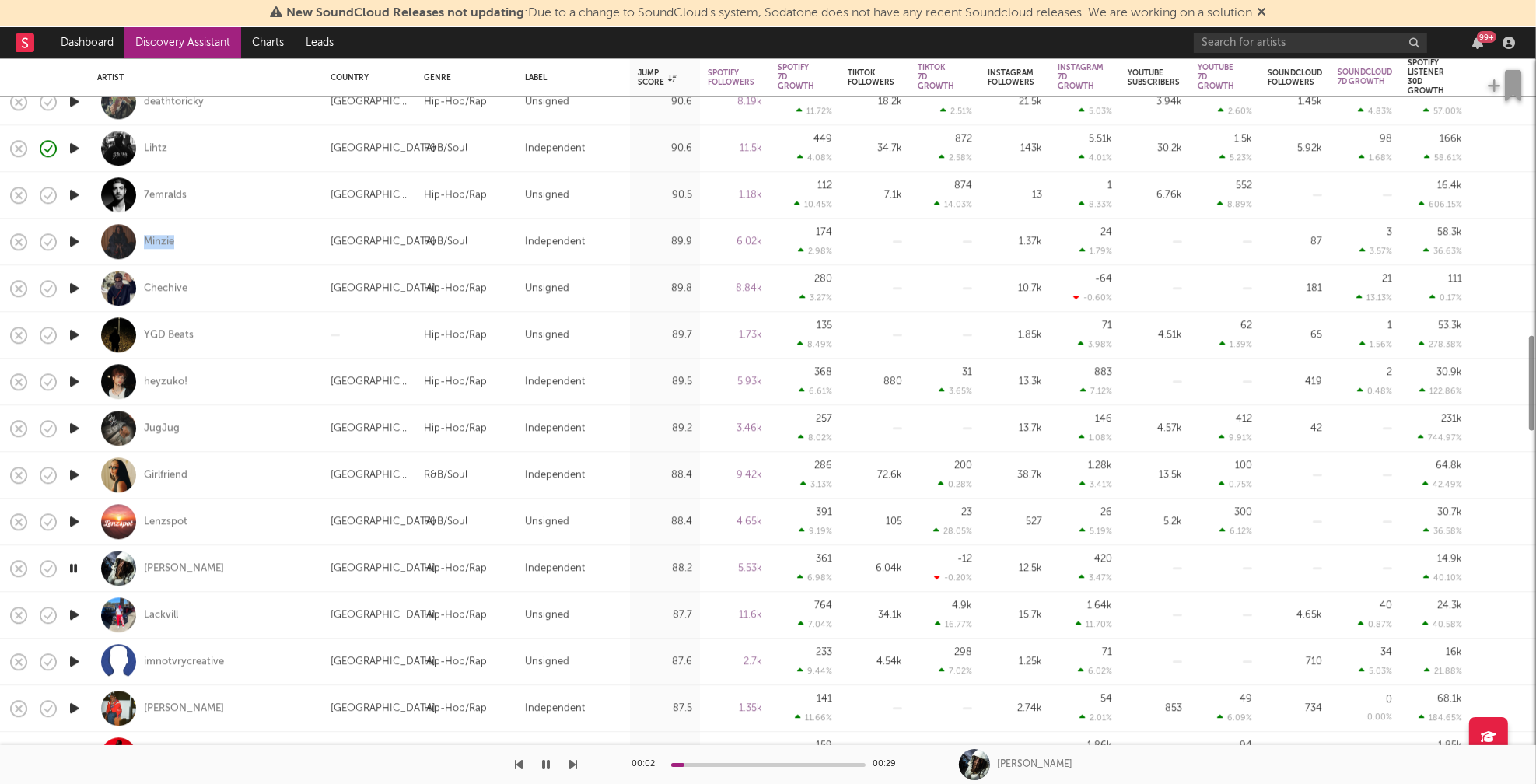
click at [76, 611] on icon "button" at bounding box center [73, 614] width 16 height 19
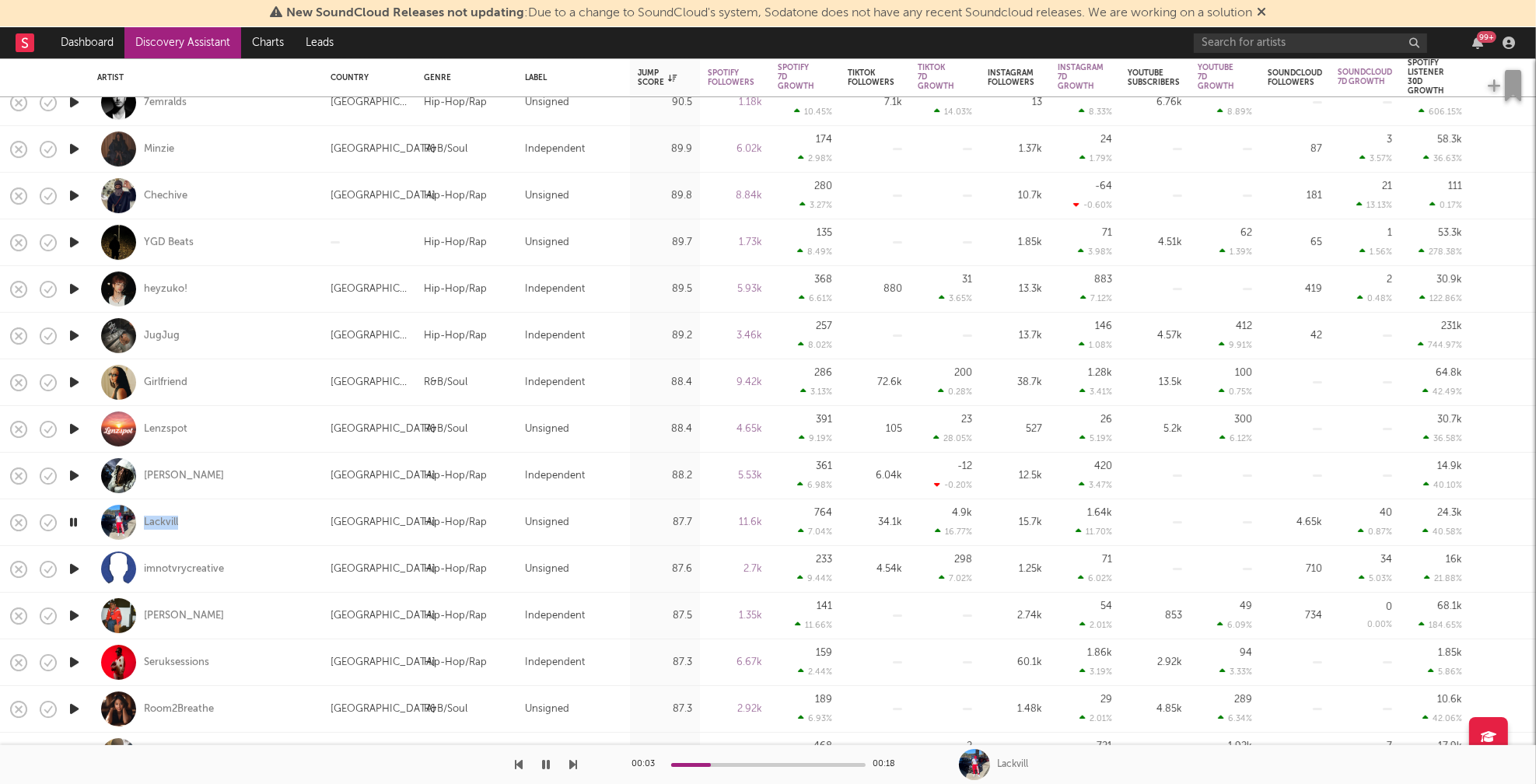
click at [77, 523] on icon "button" at bounding box center [73, 522] width 14 height 19
click at [73, 612] on icon "button" at bounding box center [73, 615] width 16 height 19
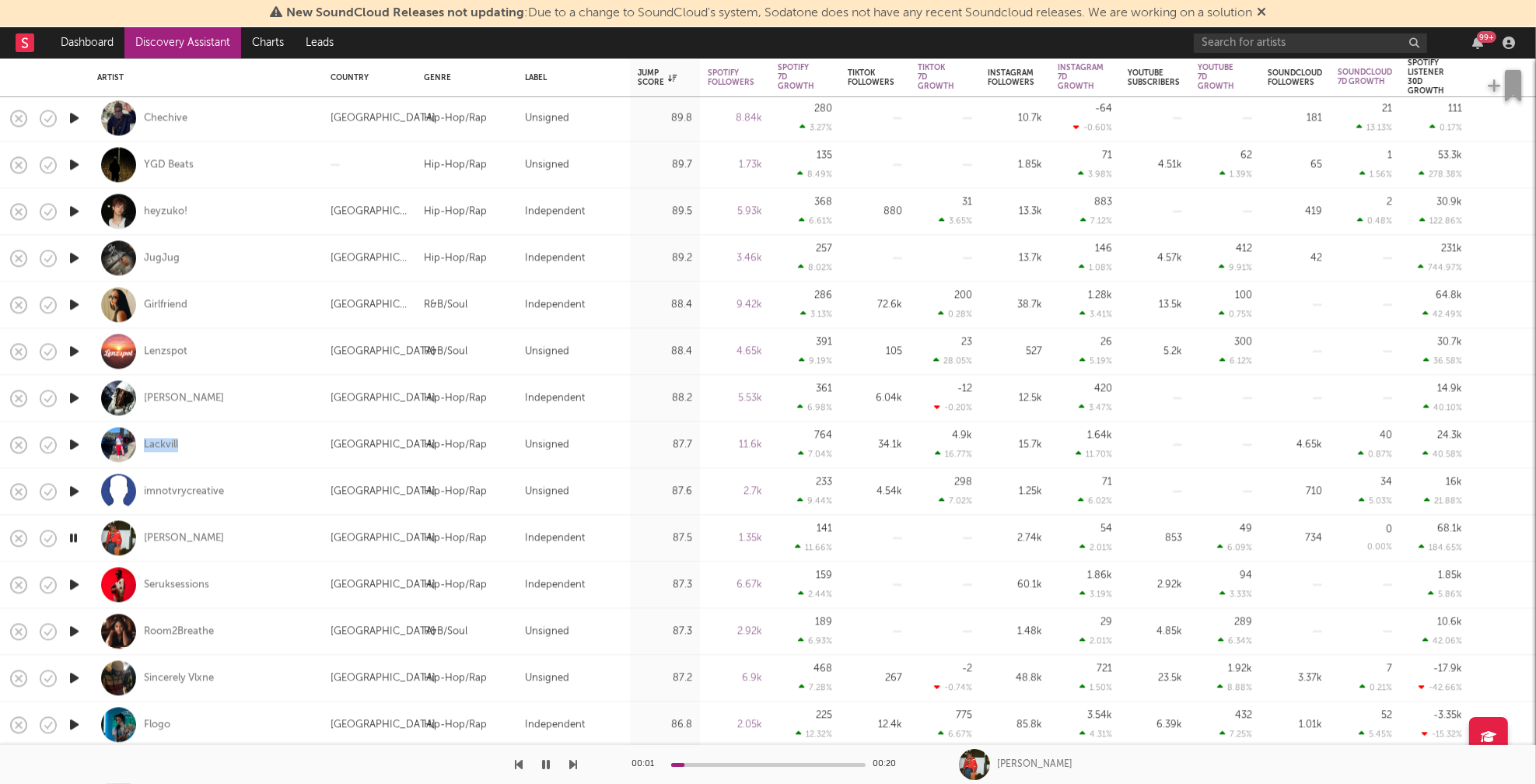
click at [76, 586] on icon "button" at bounding box center [73, 584] width 16 height 19
click at [74, 629] on icon "button" at bounding box center [73, 630] width 16 height 19
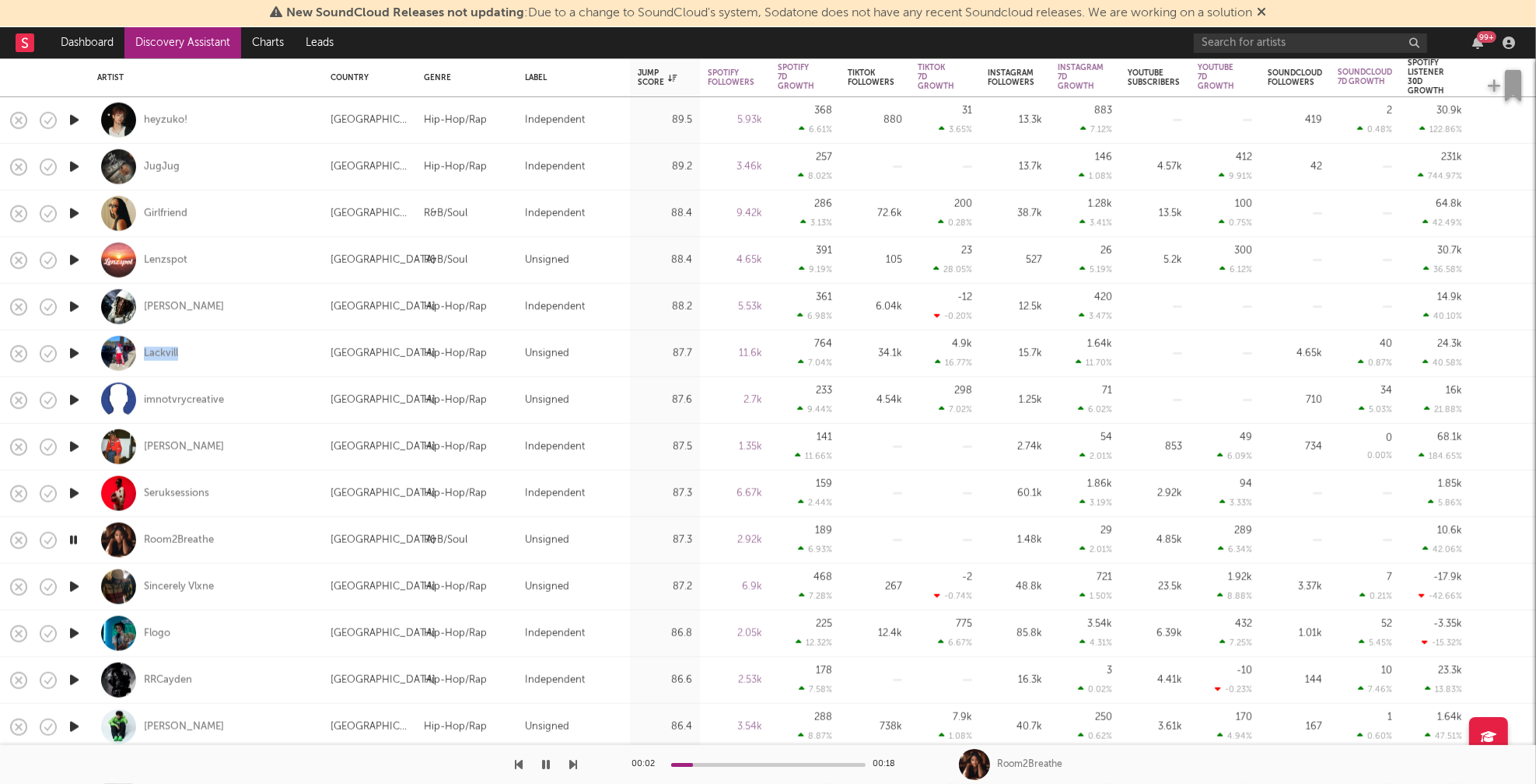
click at [76, 586] on icon "button" at bounding box center [73, 587] width 16 height 19
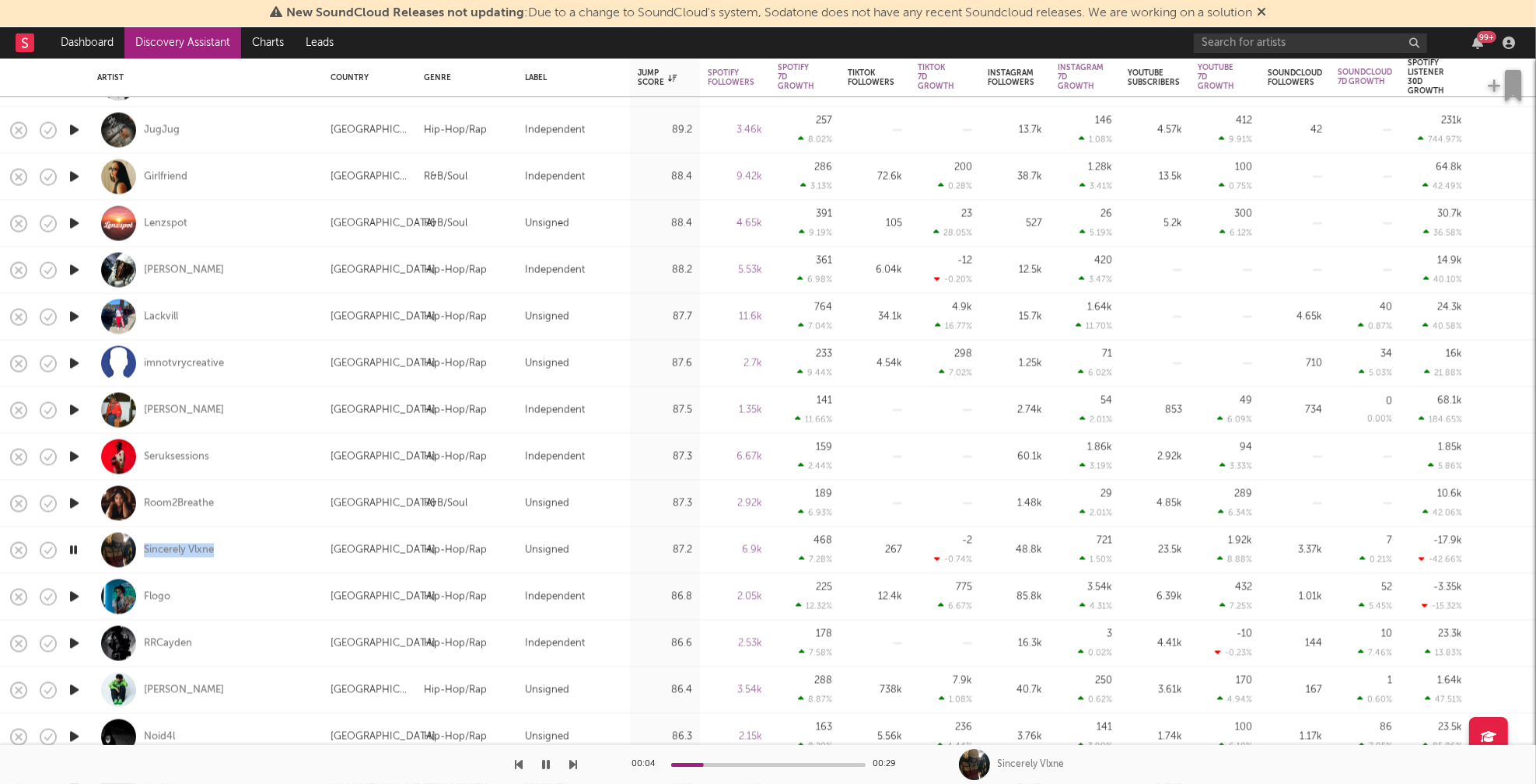
click at [73, 596] on icon "button" at bounding box center [73, 596] width 16 height 19
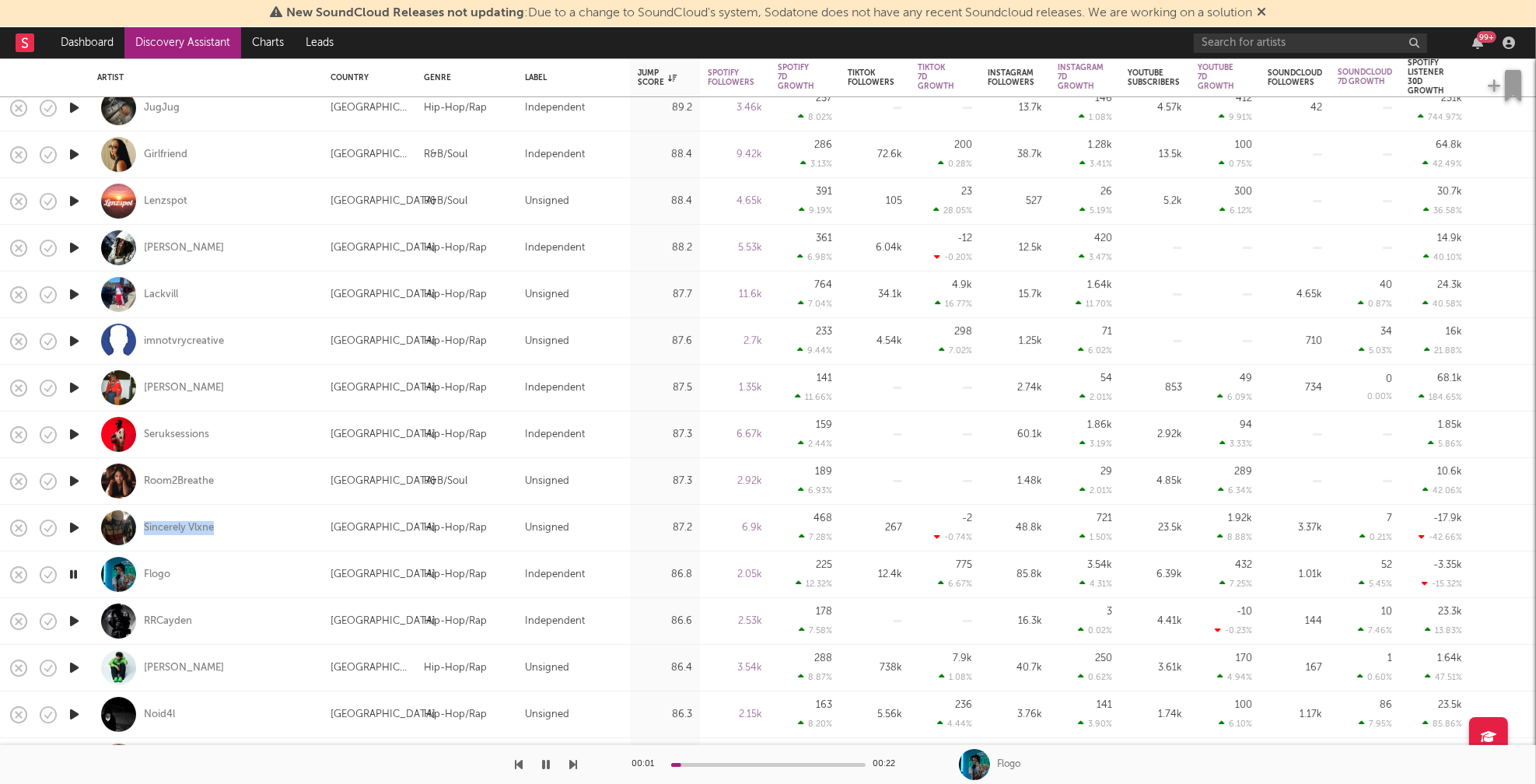
click at [71, 621] on icon "button" at bounding box center [73, 621] width 16 height 19
click at [73, 662] on icon "button" at bounding box center [73, 668] width 16 height 19
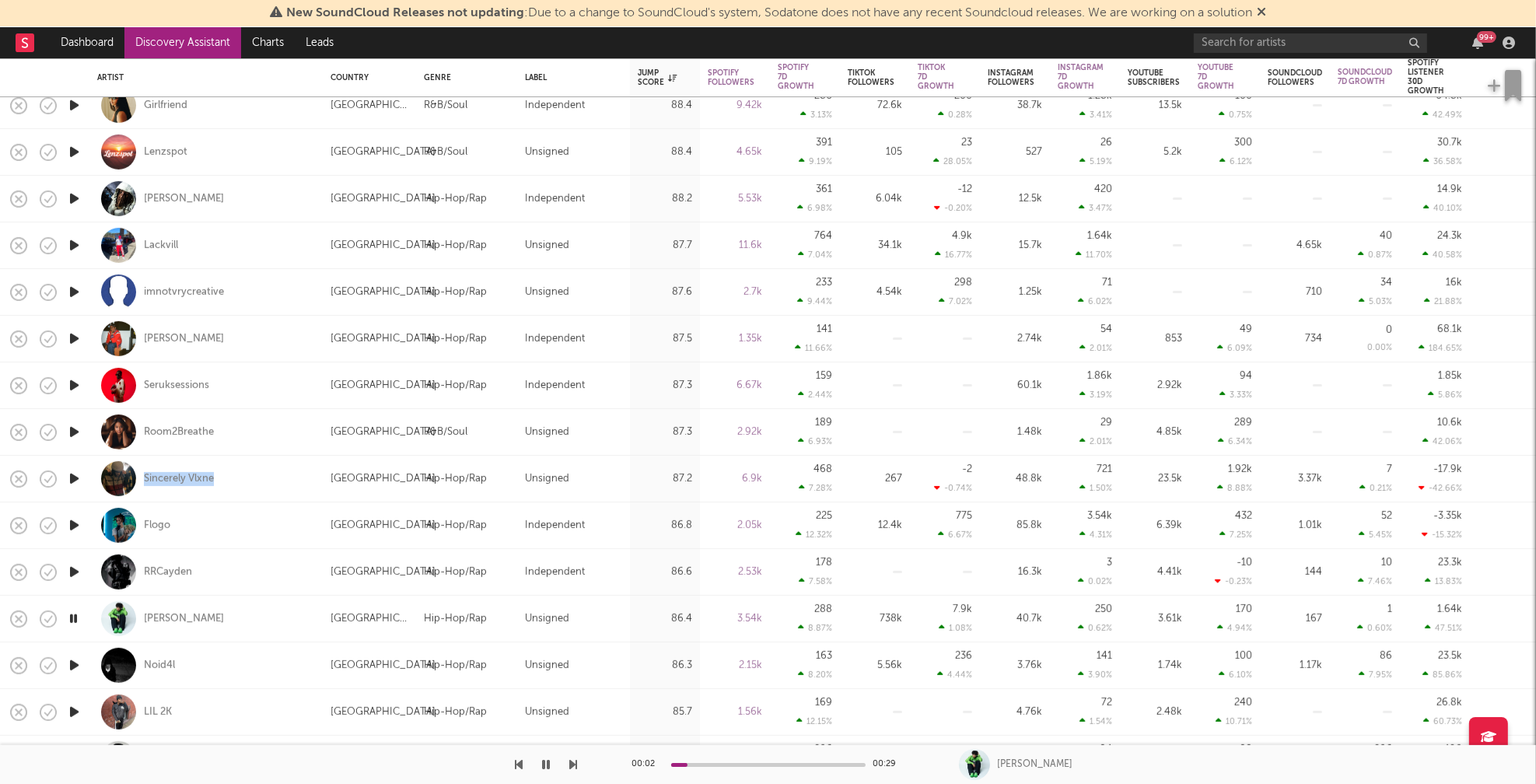
click at [73, 660] on icon "button" at bounding box center [73, 665] width 16 height 19
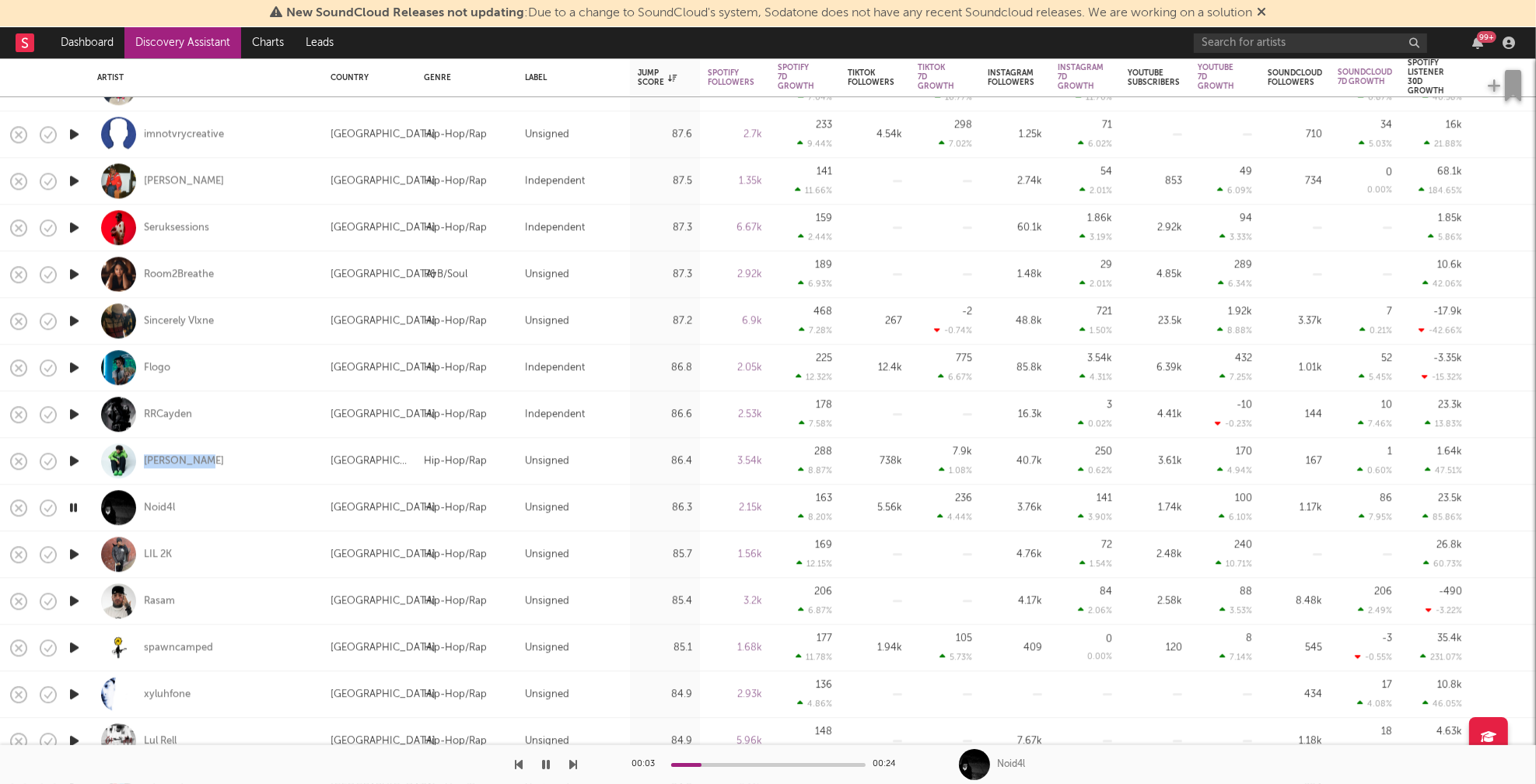
click at [74, 597] on icon "button" at bounding box center [73, 600] width 16 height 19
click at [75, 647] on icon "button" at bounding box center [73, 647] width 16 height 19
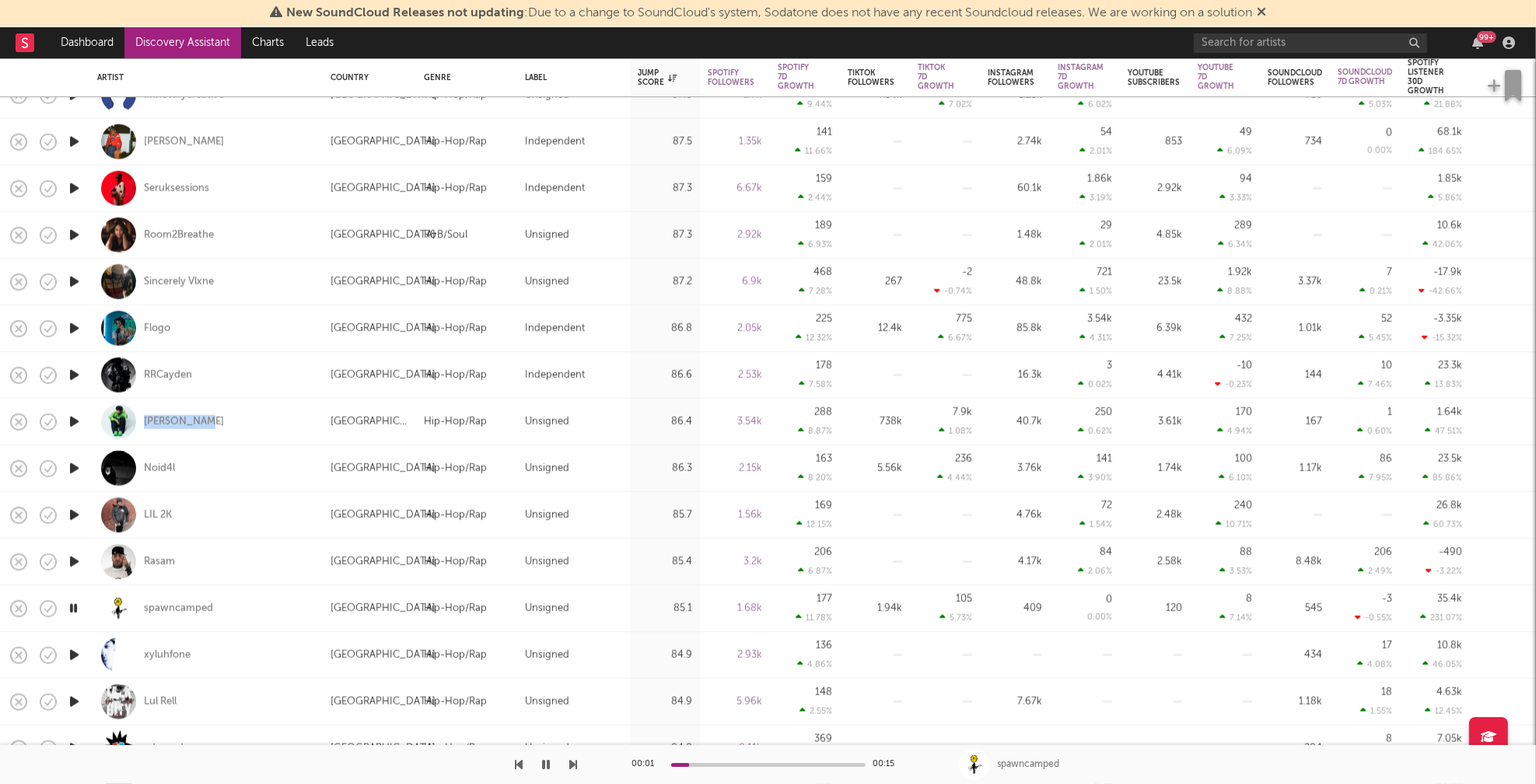
click at [75, 653] on icon "button" at bounding box center [73, 655] width 16 height 19
click at [75, 653] on icon "button" at bounding box center [73, 655] width 14 height 19
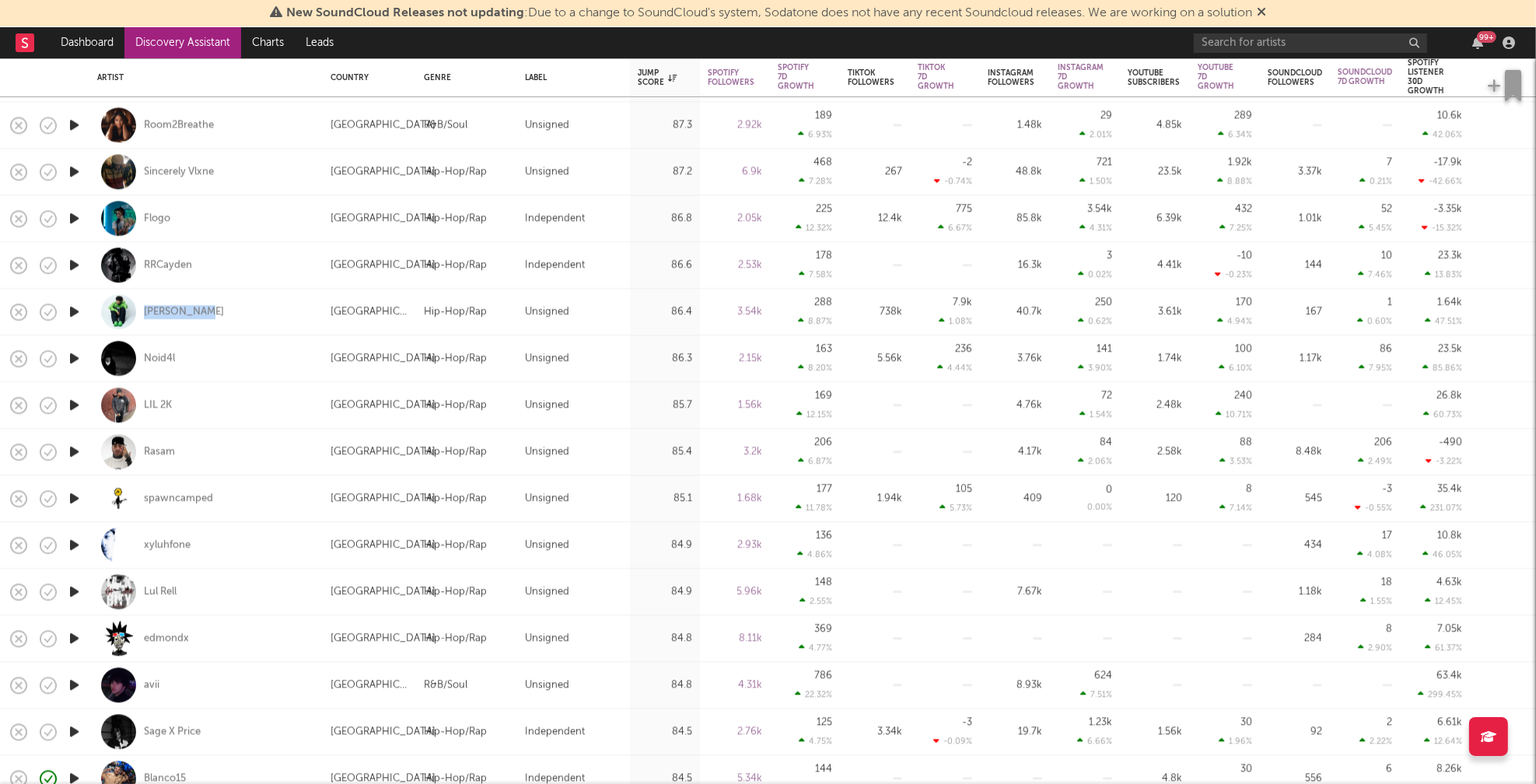
click at [78, 494] on icon "button" at bounding box center [73, 498] width 16 height 19
click at [75, 544] on icon "button" at bounding box center [73, 545] width 16 height 19
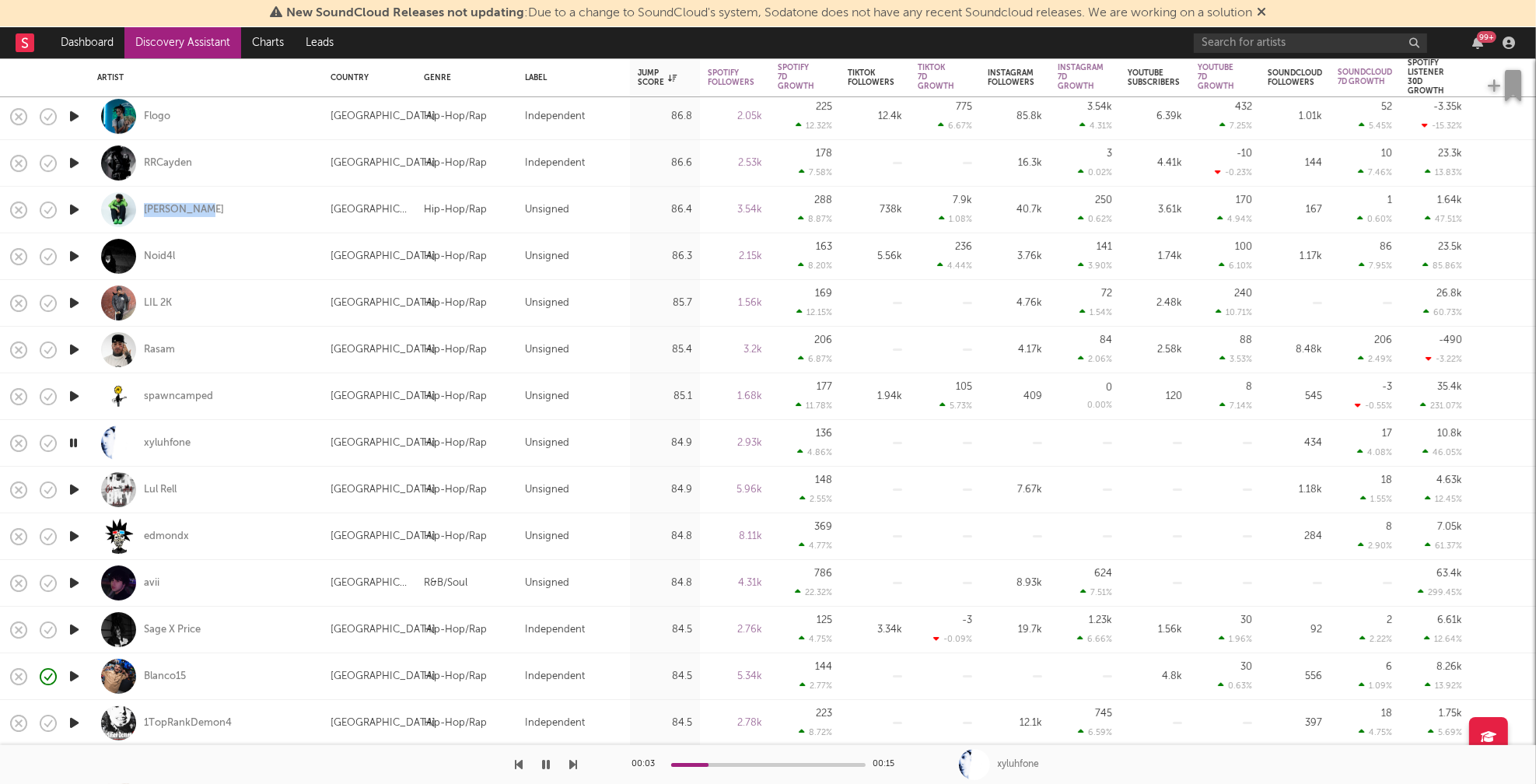
click at [74, 489] on icon "button" at bounding box center [73, 489] width 16 height 19
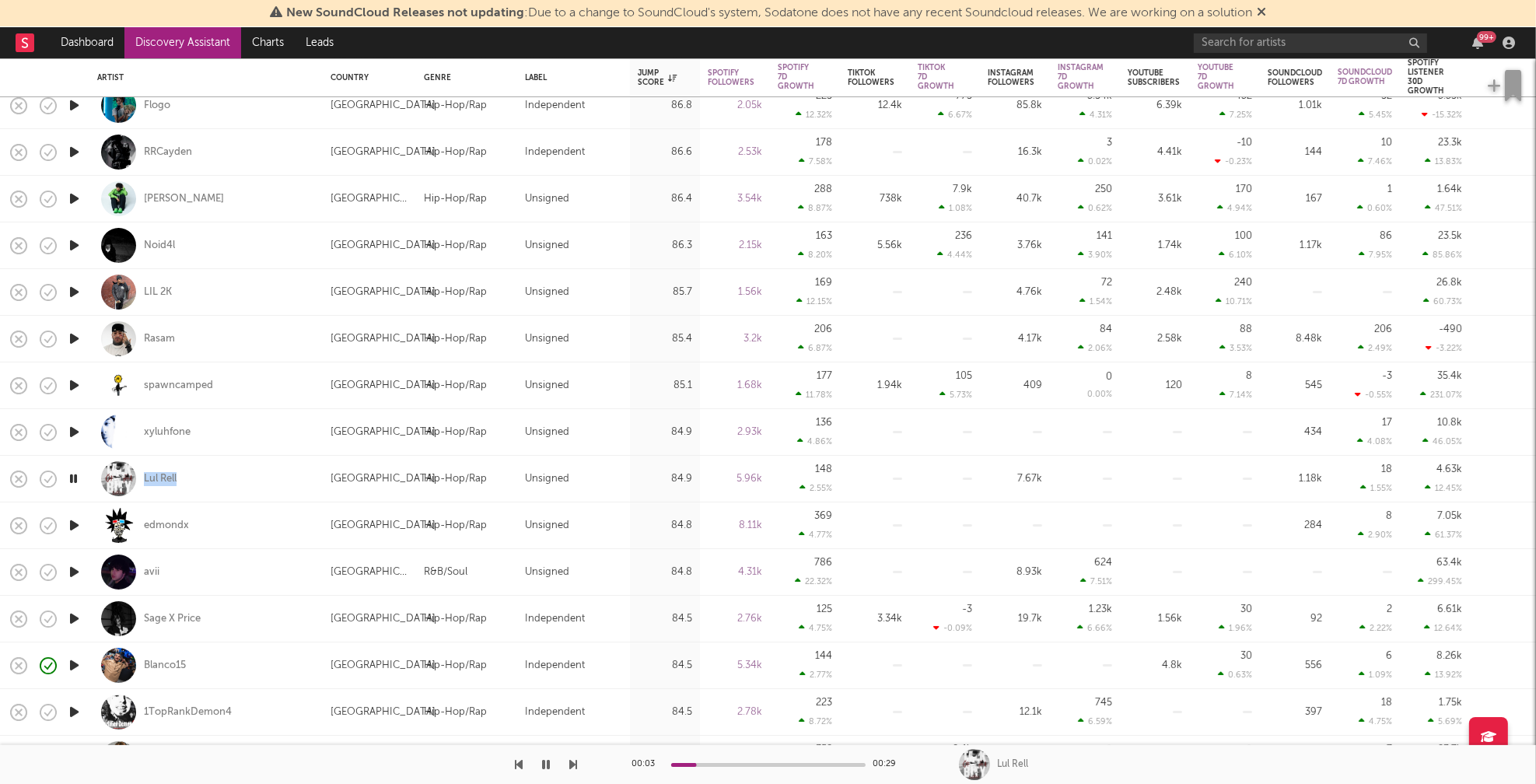
click at [72, 522] on icon "button" at bounding box center [73, 525] width 16 height 19
click at [73, 569] on icon "button" at bounding box center [73, 571] width 16 height 19
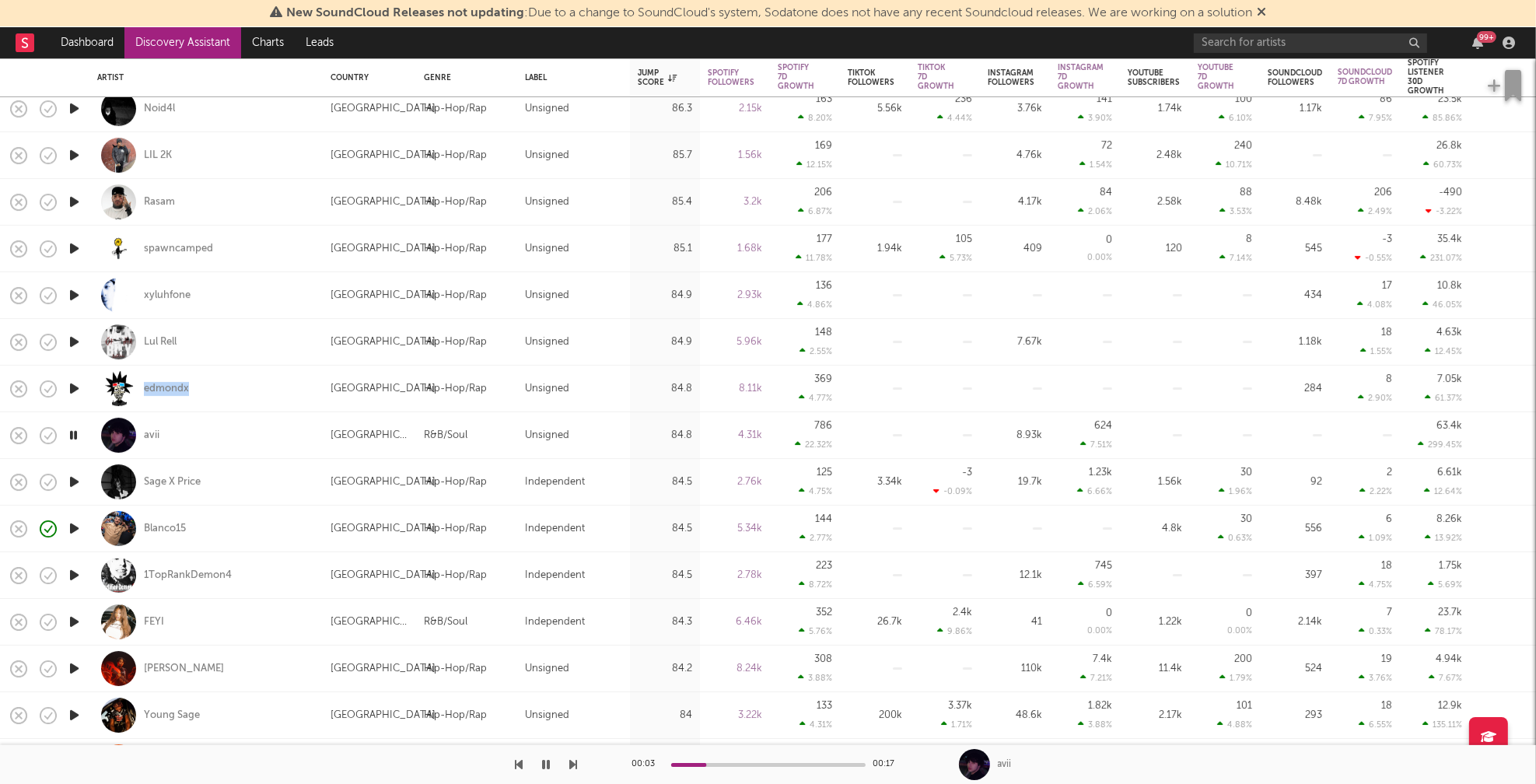
click at [75, 621] on icon "button" at bounding box center [73, 622] width 16 height 19
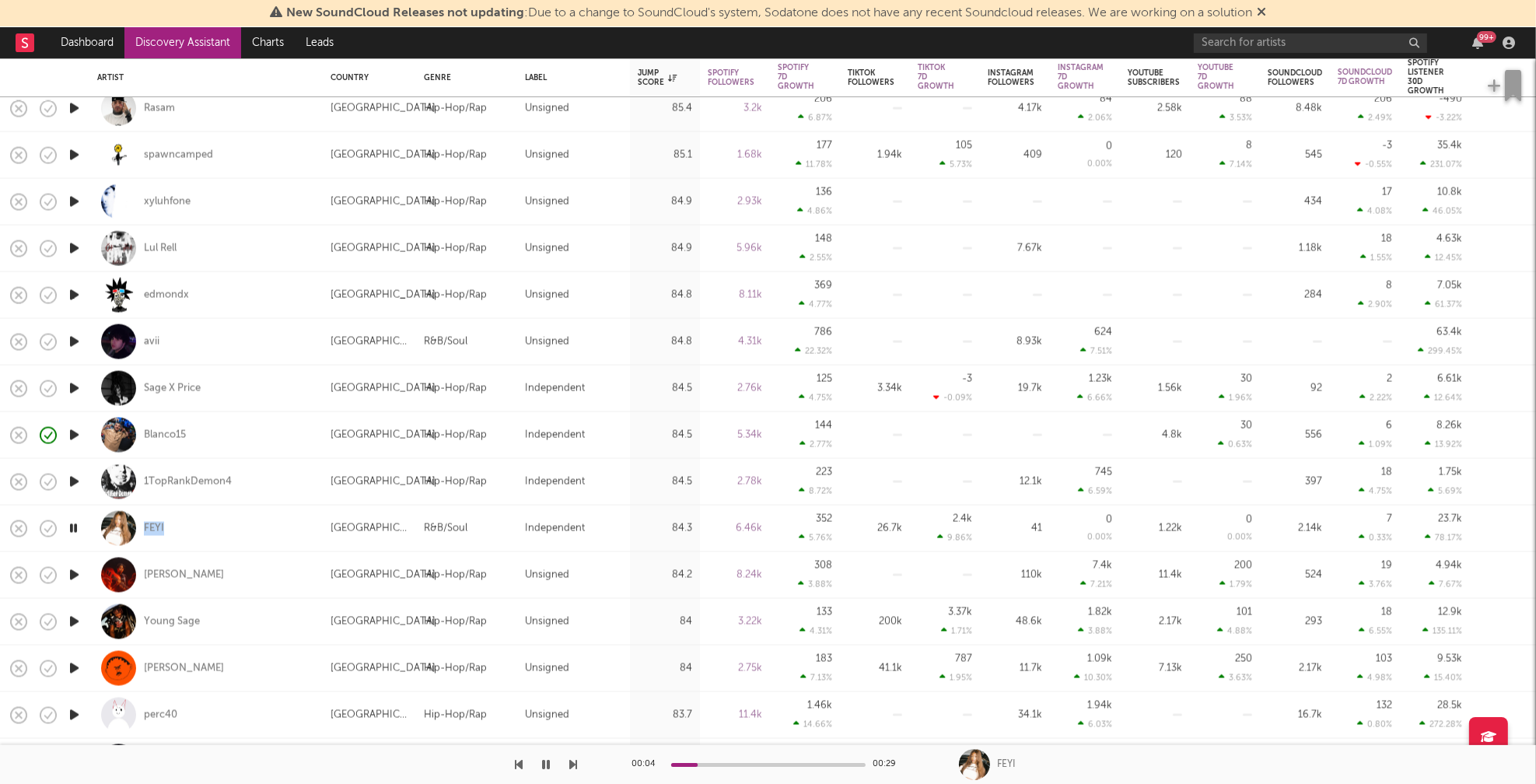
click at [73, 574] on icon "button" at bounding box center [73, 575] width 16 height 19
click at [73, 620] on icon "button" at bounding box center [73, 622] width 16 height 19
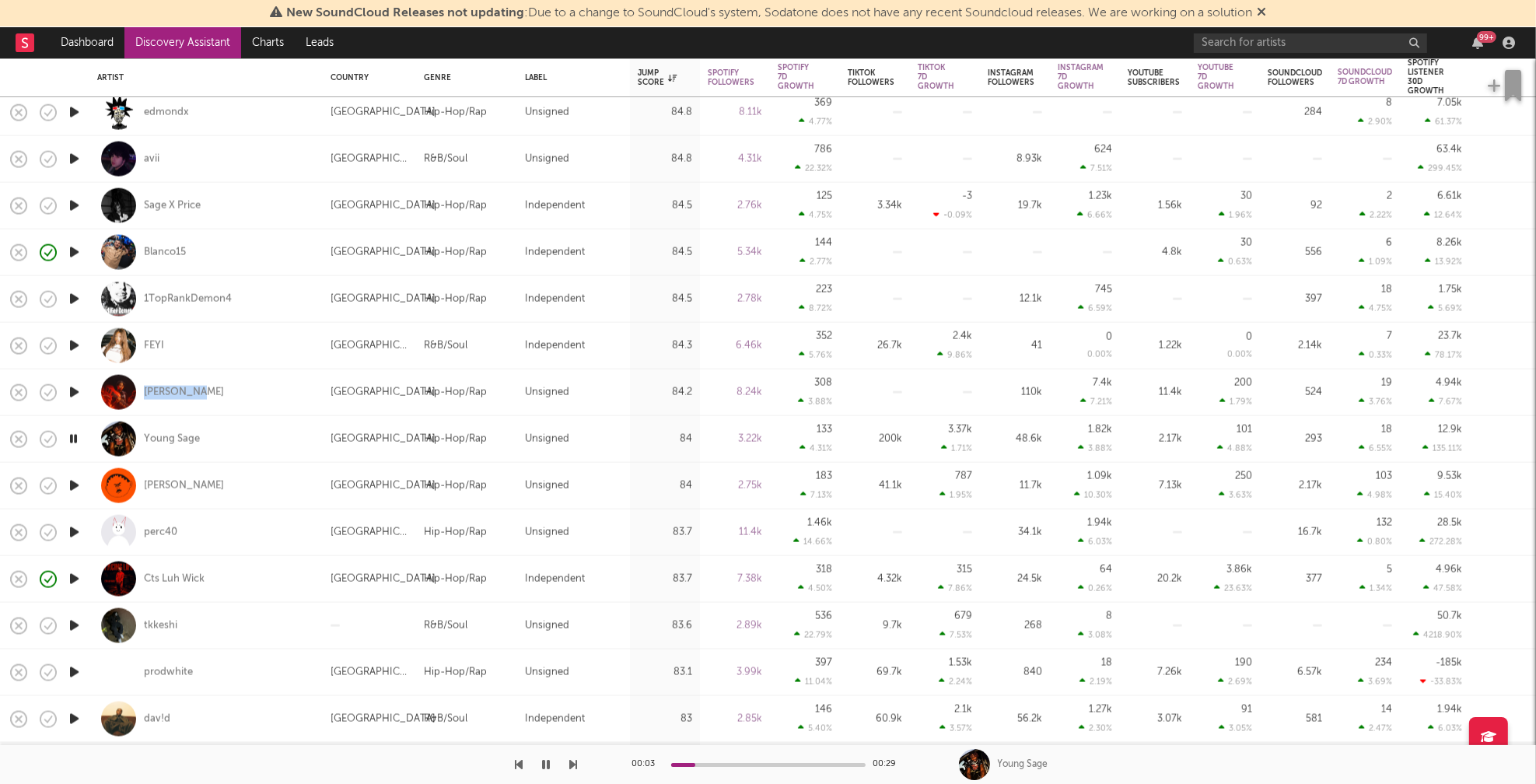
click at [73, 624] on icon "button" at bounding box center [73, 626] width 16 height 19
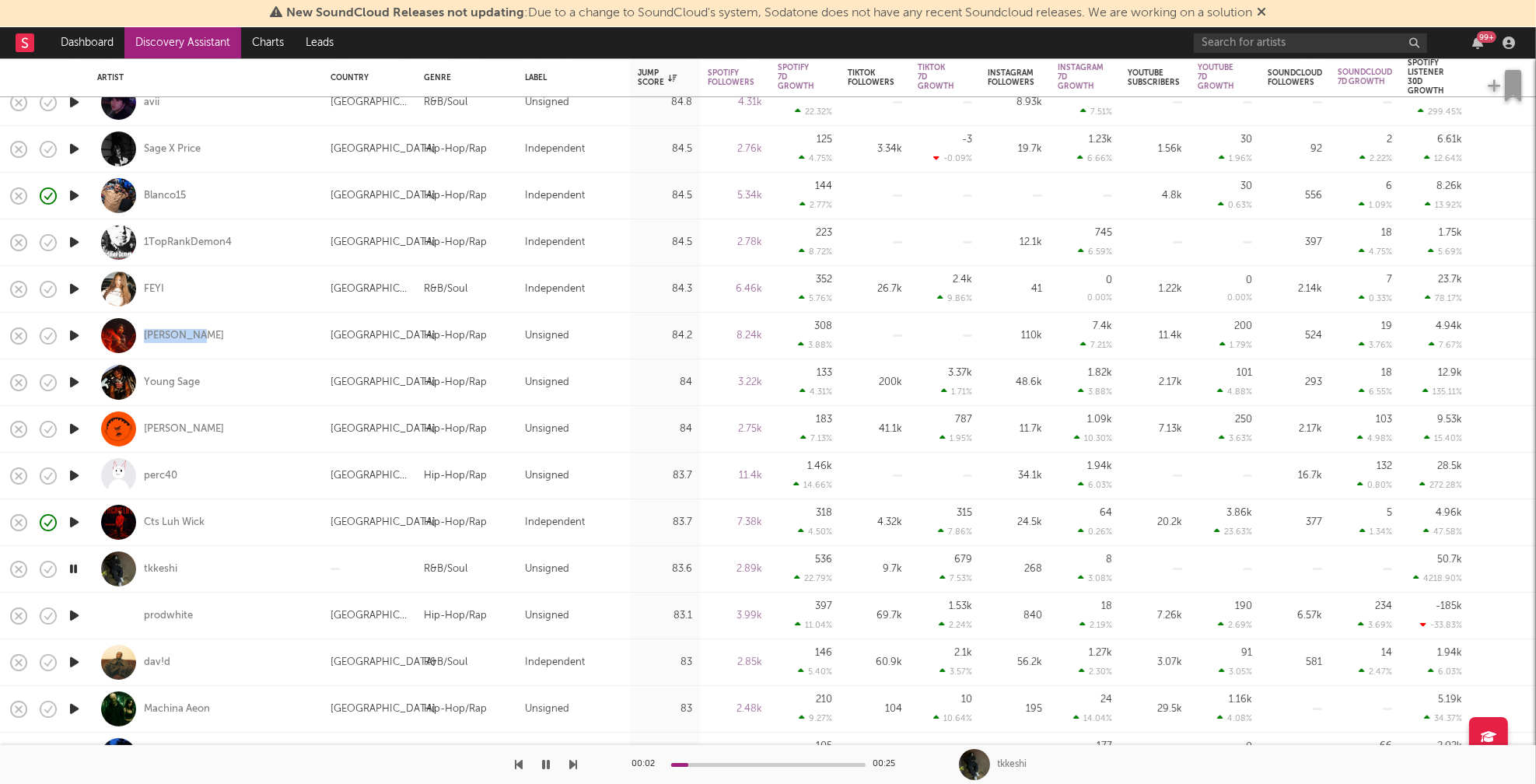
click at [73, 614] on icon "button" at bounding box center [73, 615] width 16 height 19
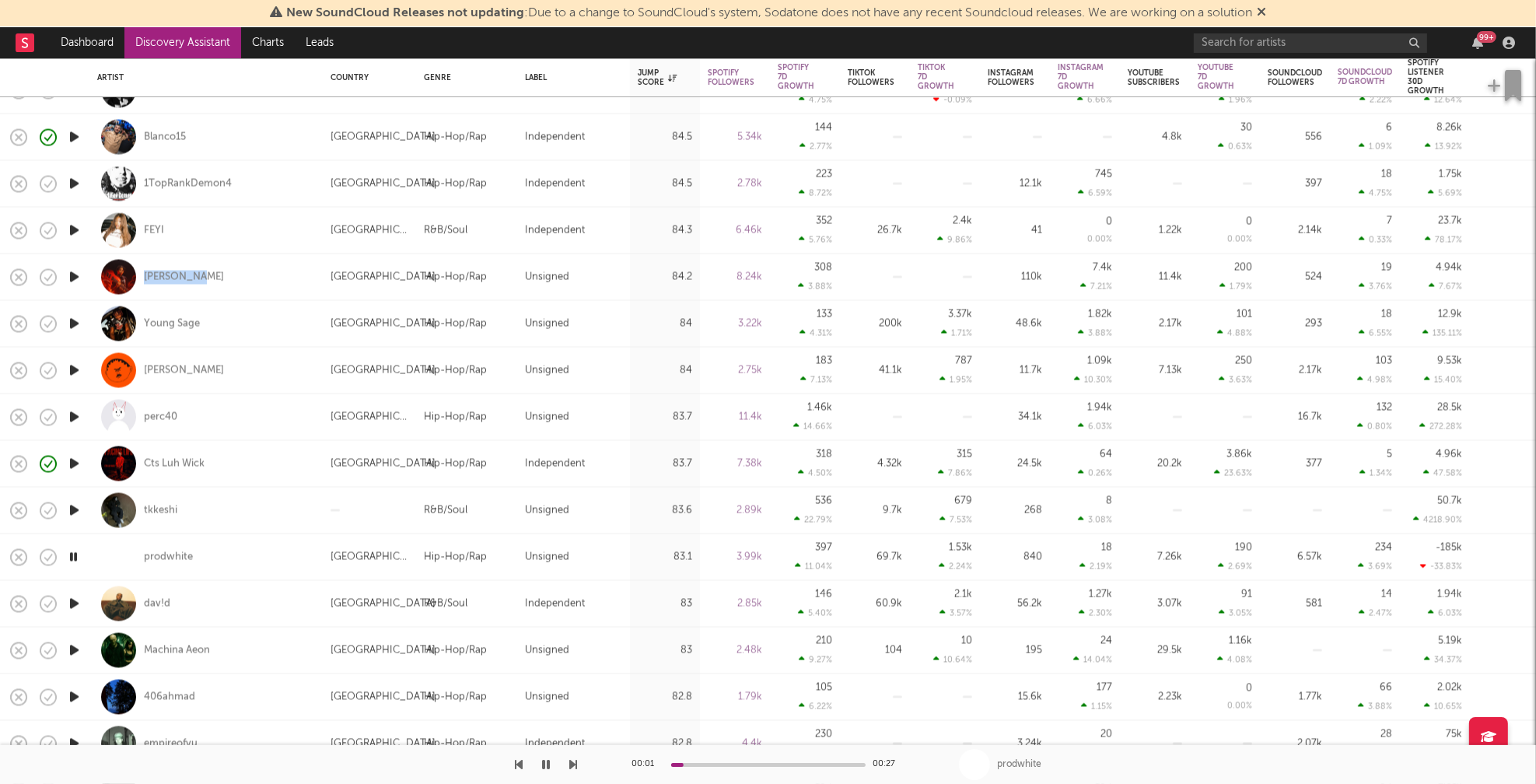
click at [73, 648] on icon "button" at bounding box center [73, 650] width 16 height 19
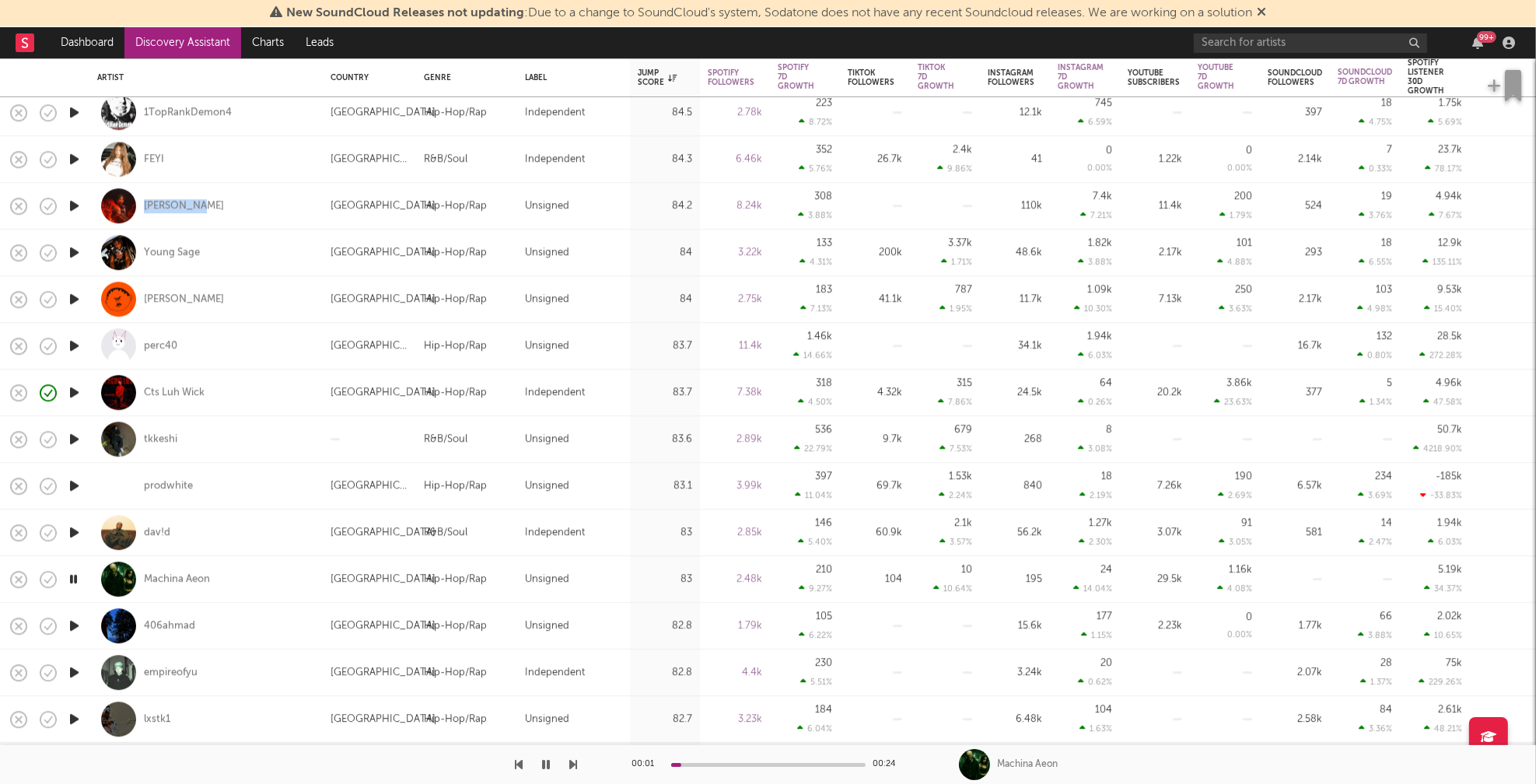
click at [74, 626] on icon "button" at bounding box center [73, 626] width 16 height 19
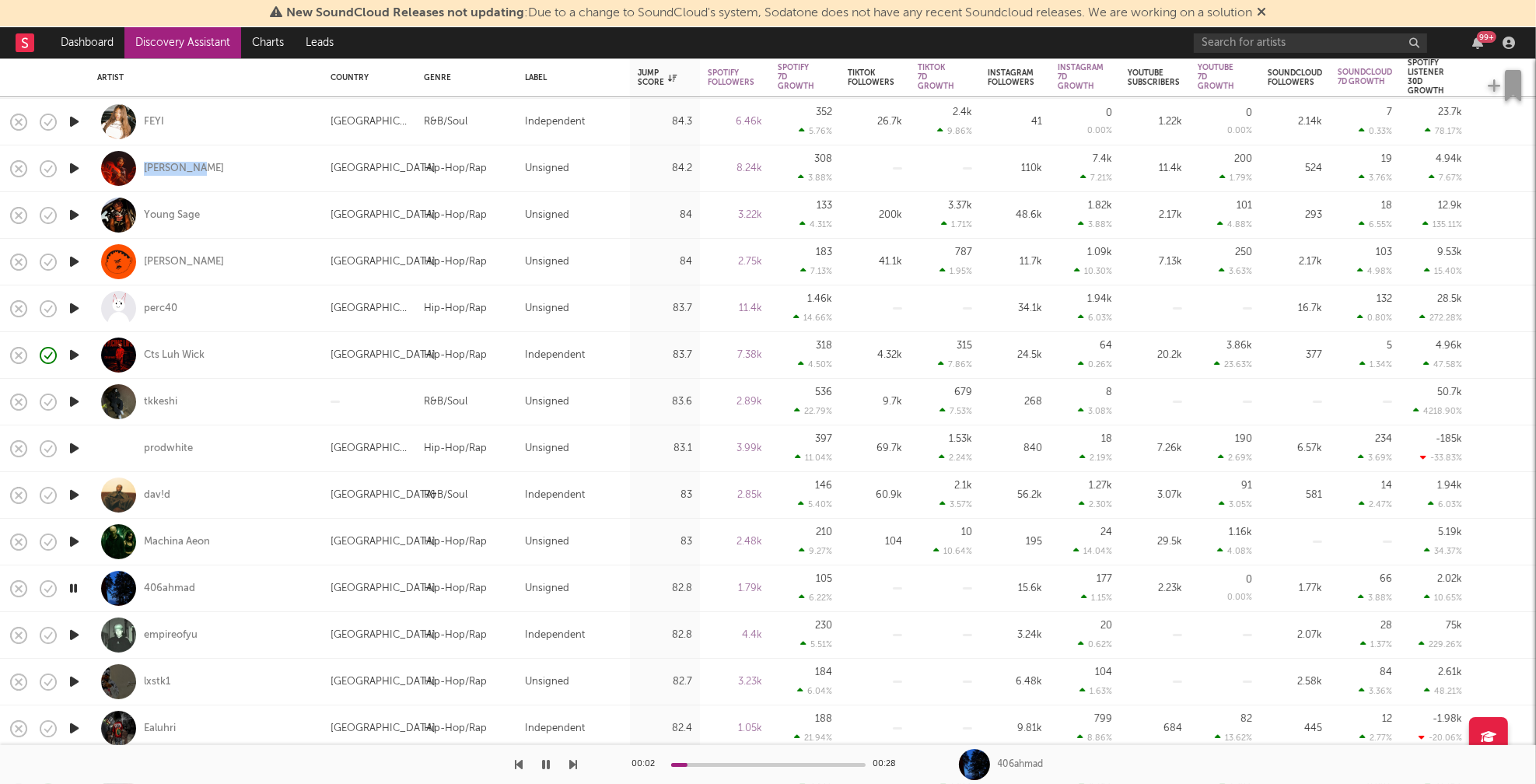
click at [75, 633] on icon "button" at bounding box center [73, 634] width 16 height 19
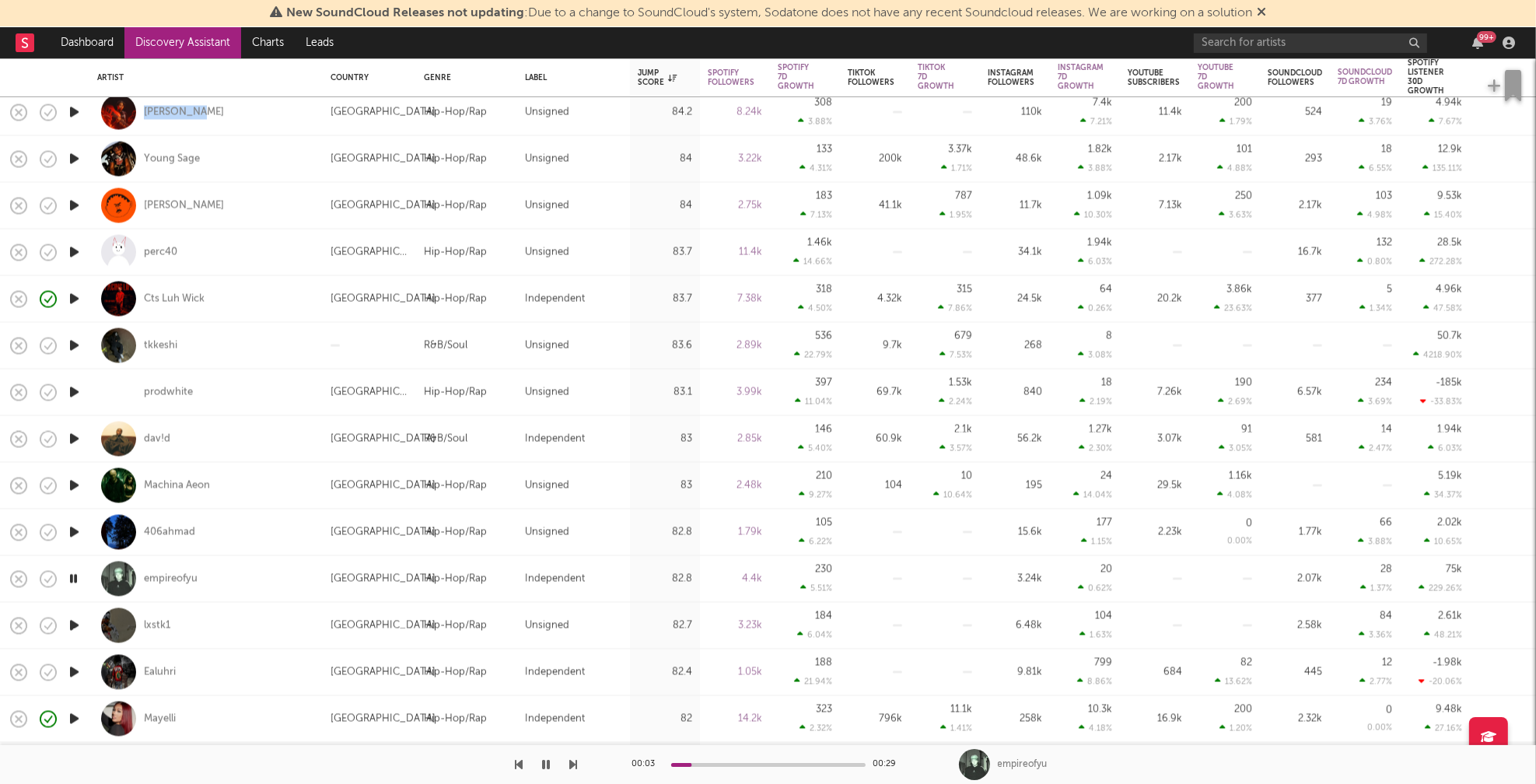
click at [75, 625] on icon "button" at bounding box center [73, 626] width 16 height 19
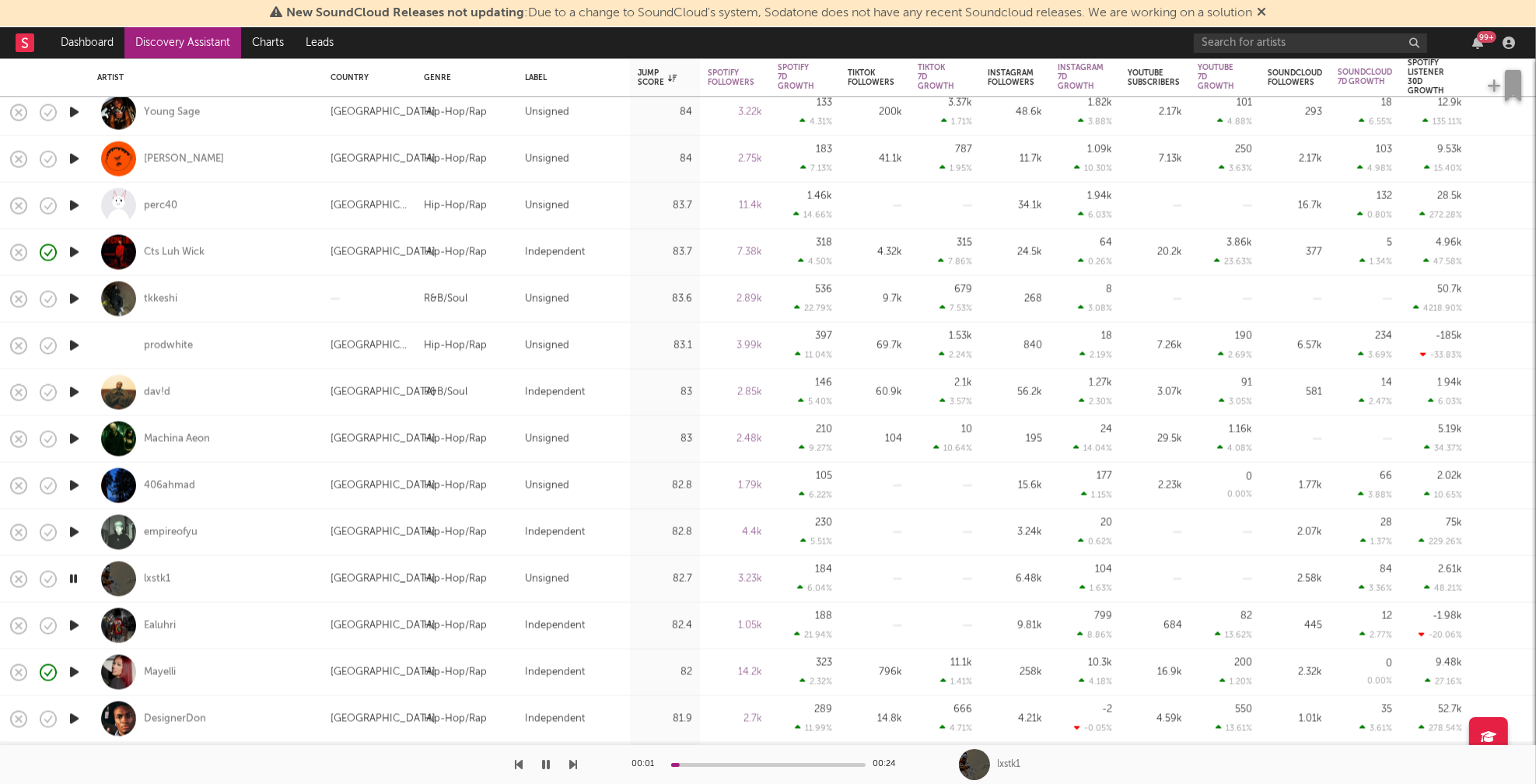
click at [75, 625] on icon "button" at bounding box center [73, 626] width 16 height 19
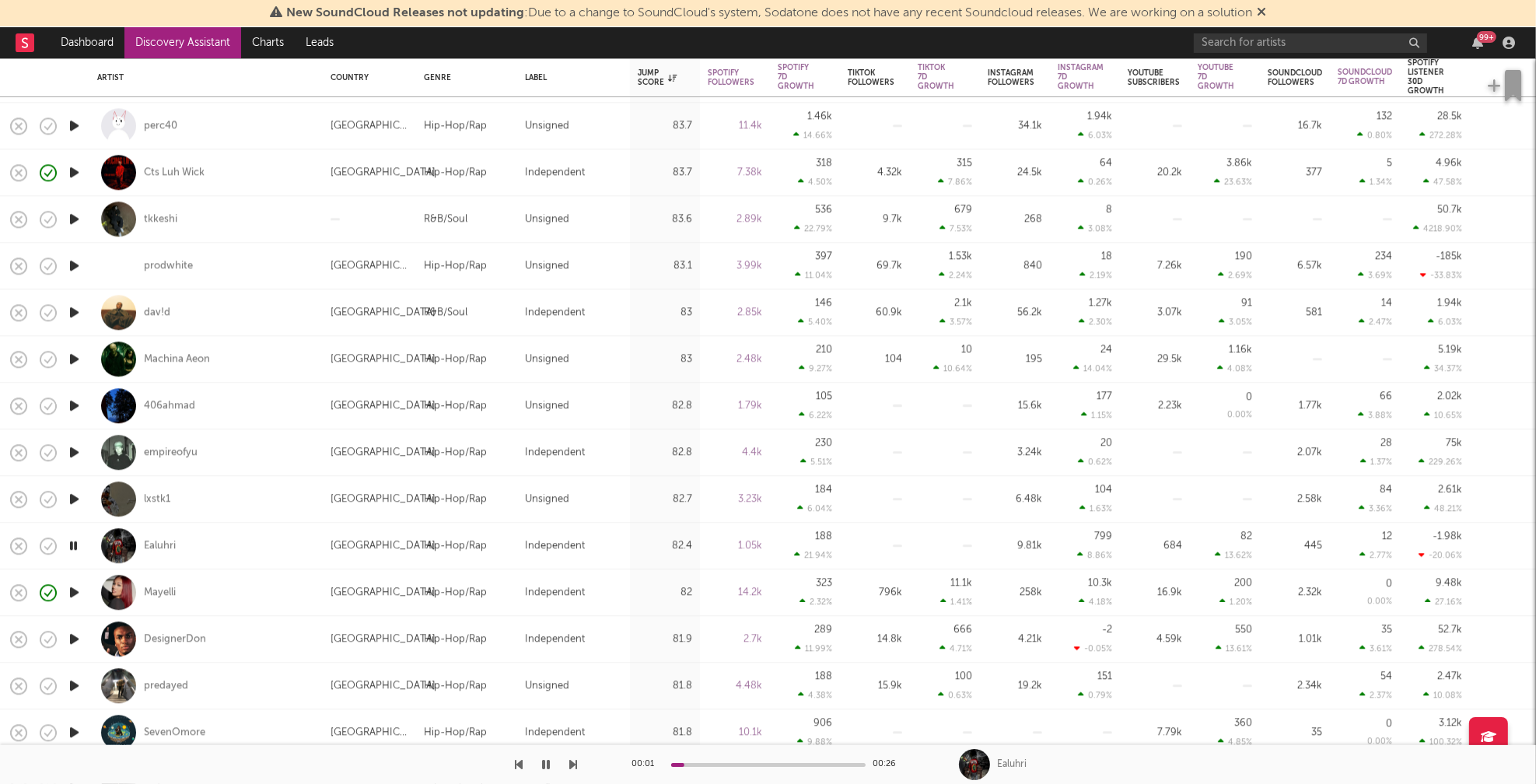
click at [73, 591] on icon "button" at bounding box center [73, 592] width 16 height 19
click at [81, 636] on icon "button" at bounding box center [73, 638] width 16 height 19
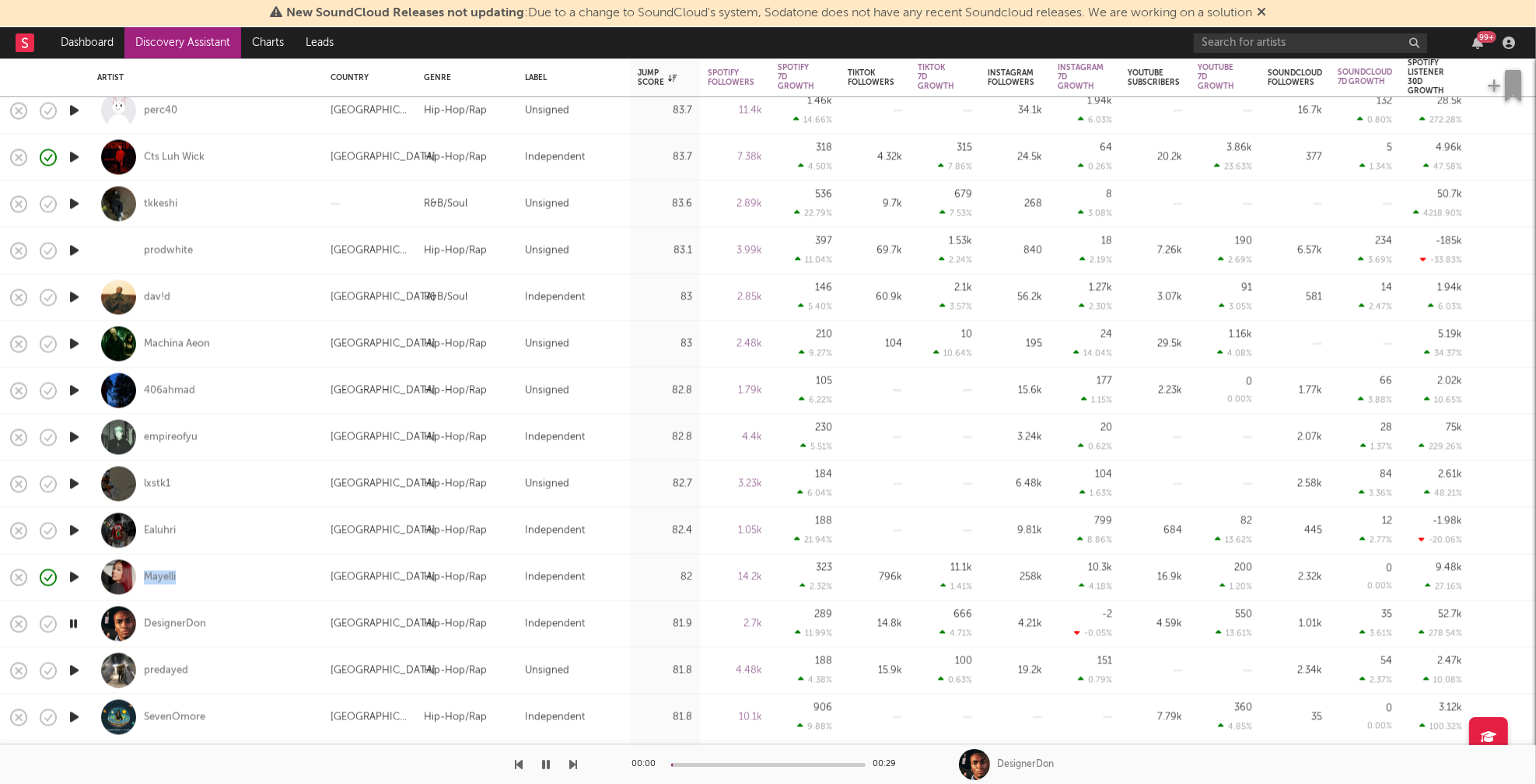
click at [74, 667] on icon "button" at bounding box center [73, 671] width 16 height 19
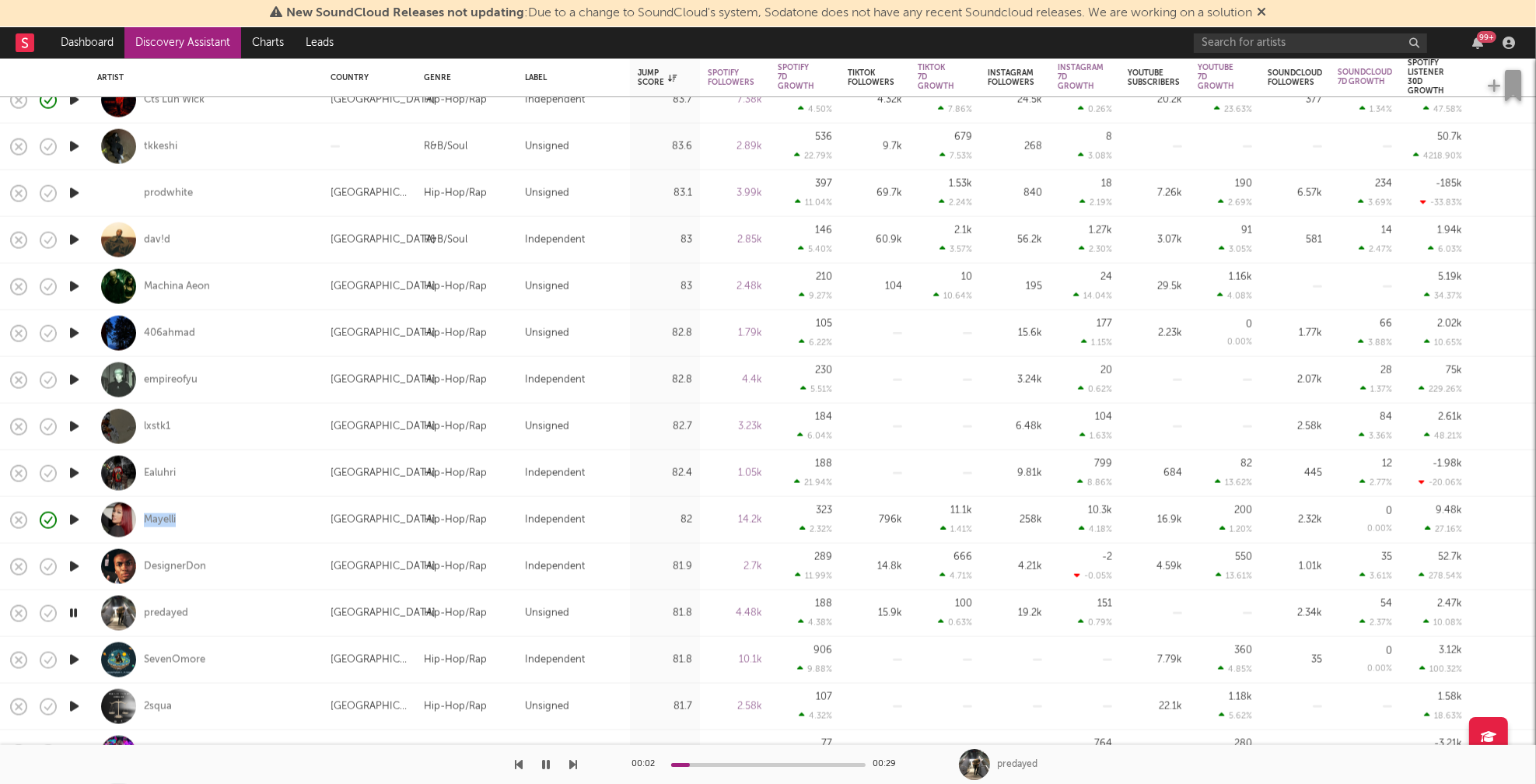
click at [73, 657] on icon "button" at bounding box center [73, 659] width 16 height 19
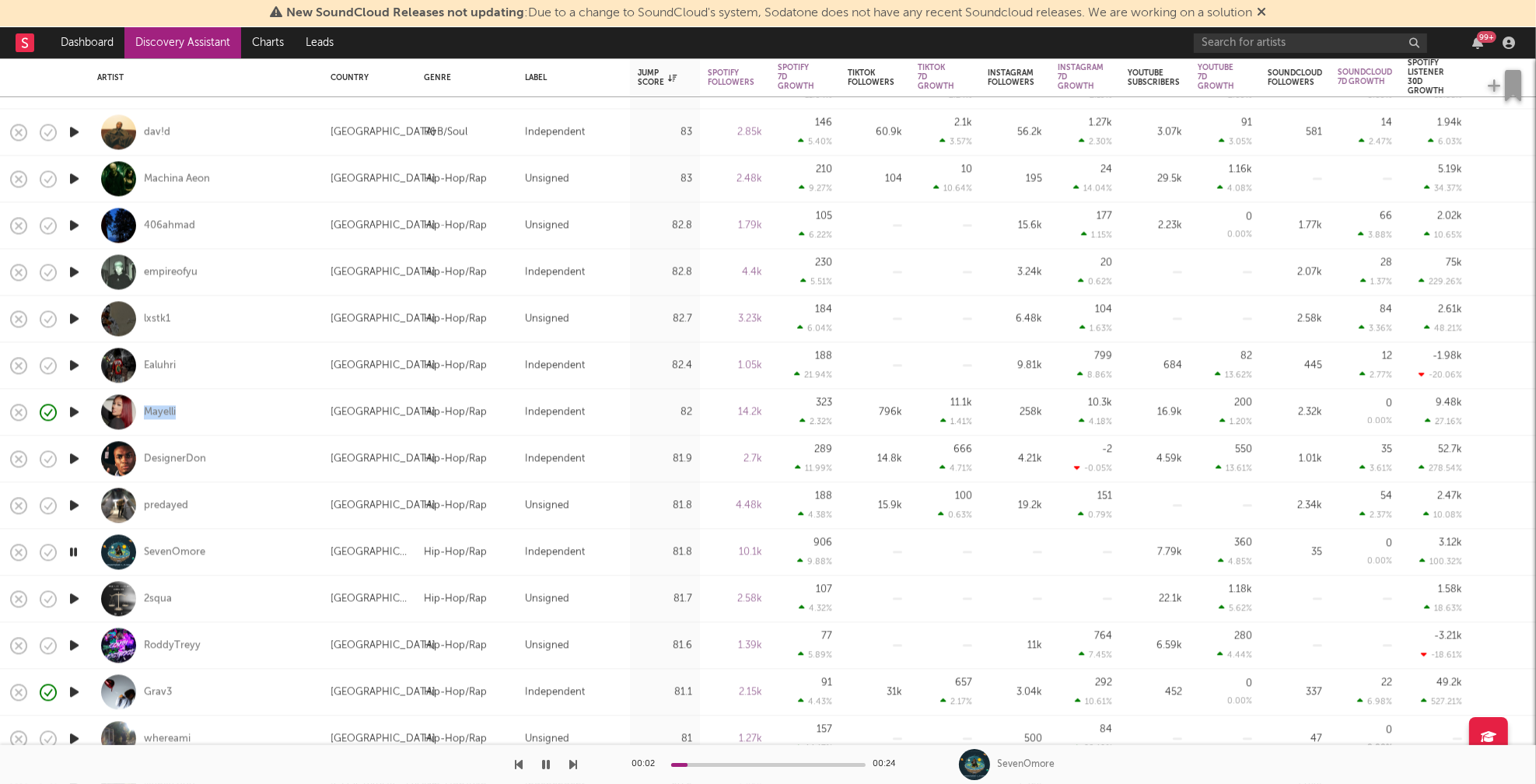
click at [73, 598] on icon "button" at bounding box center [73, 598] width 16 height 19
click at [74, 646] on icon "button" at bounding box center [73, 645] width 16 height 19
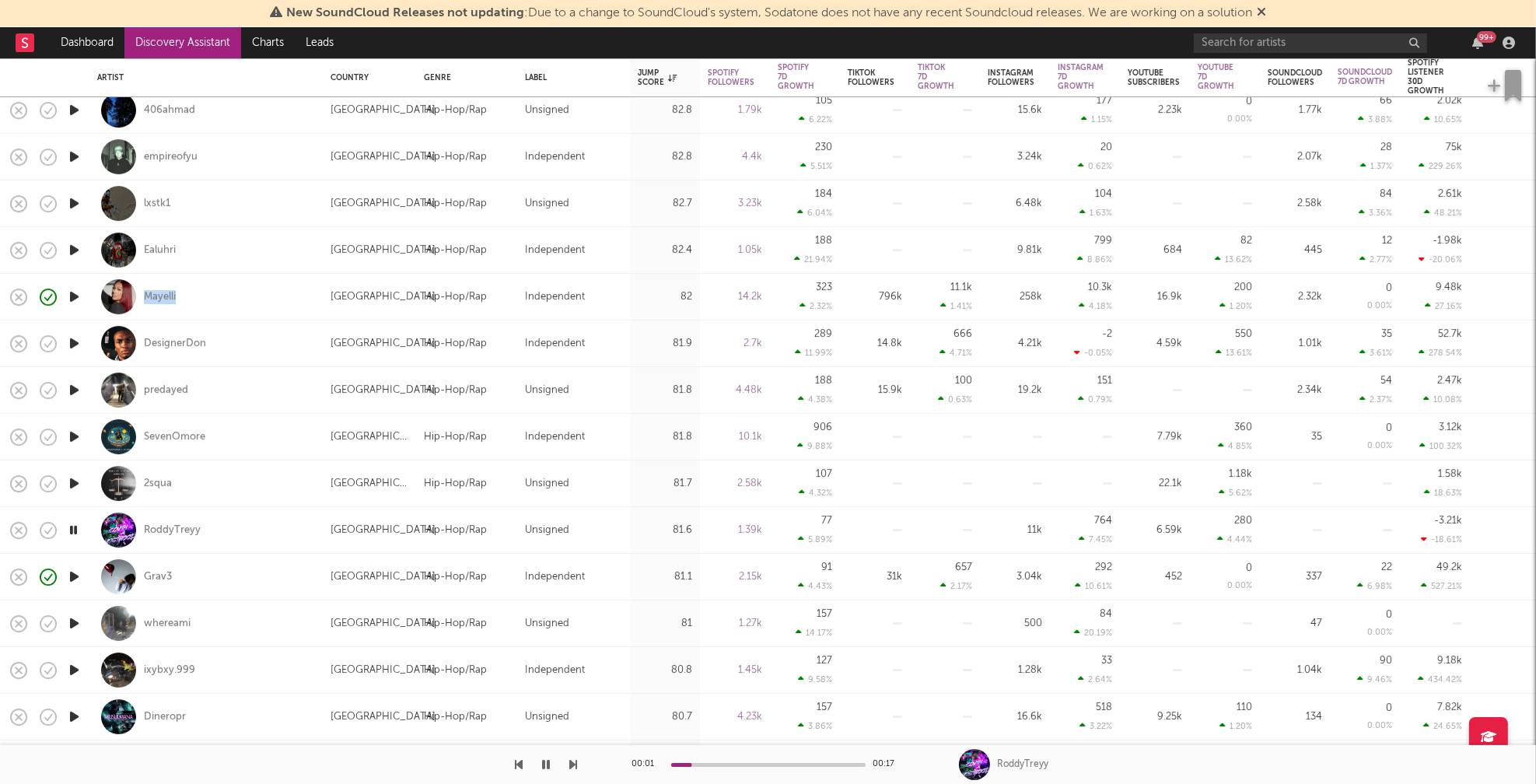
click at [72, 622] on icon "button" at bounding box center [73, 623] width 16 height 19
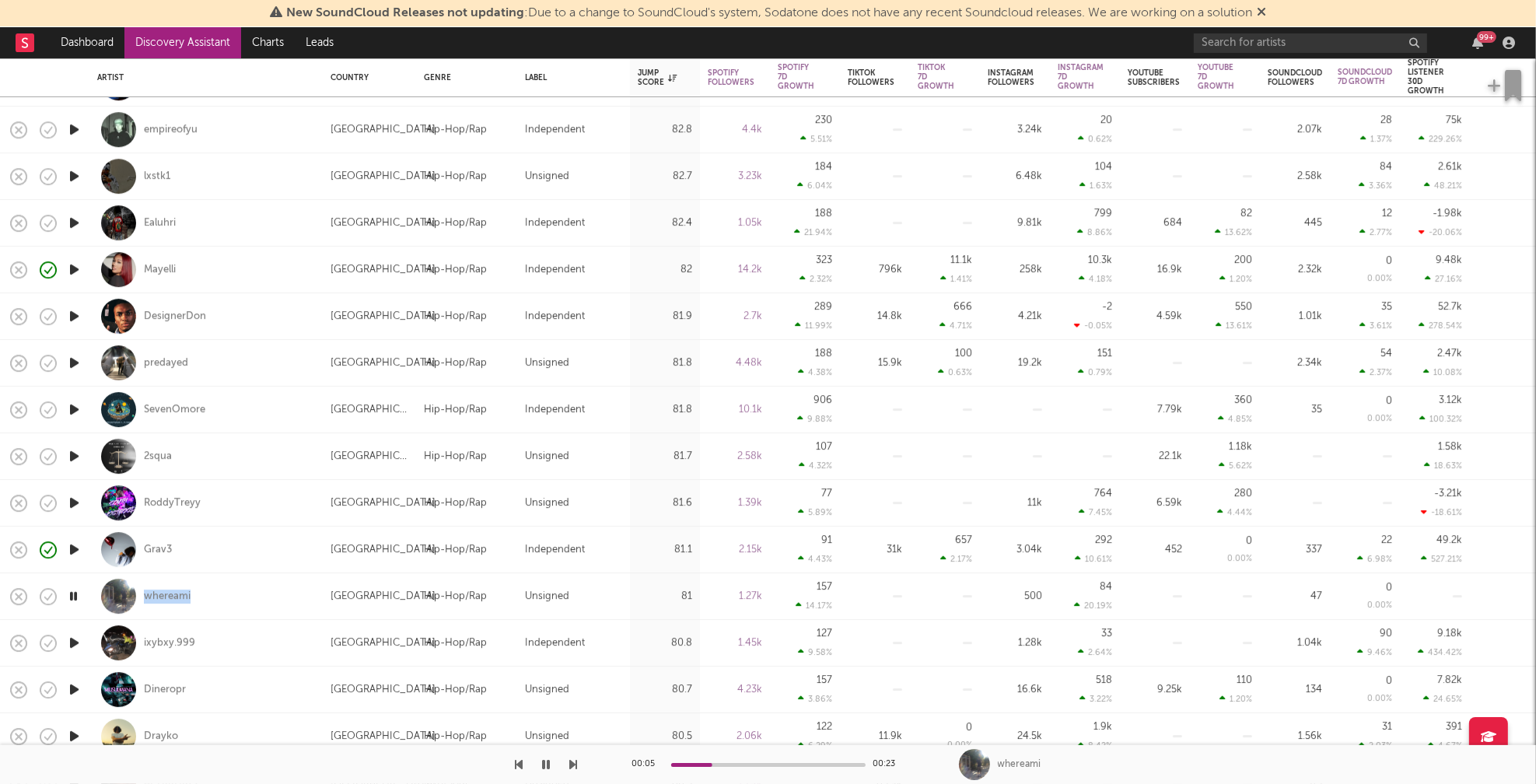
click at [72, 642] on icon "button" at bounding box center [73, 643] width 16 height 19
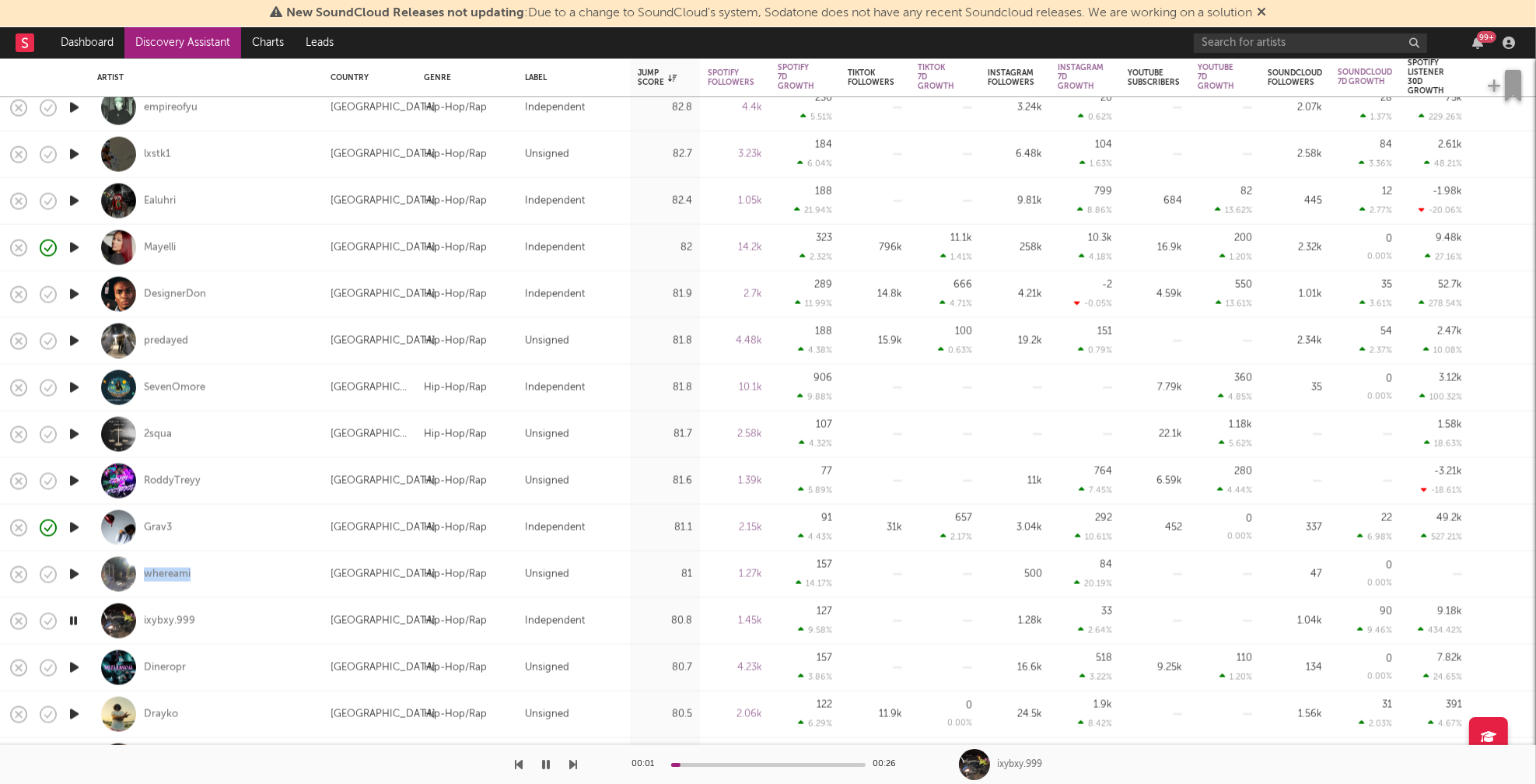
click at [73, 665] on icon "button" at bounding box center [73, 668] width 16 height 19
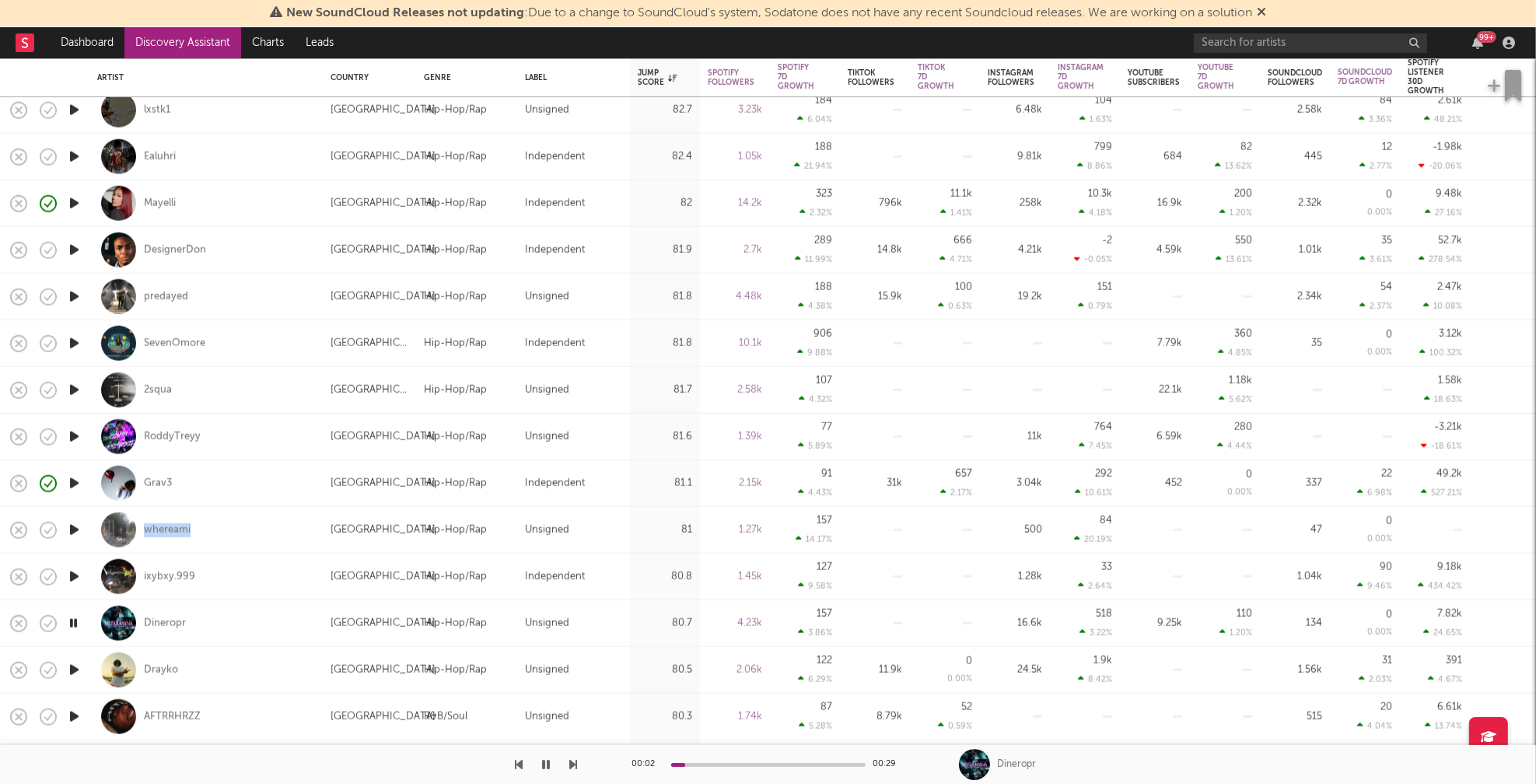
click at [73, 670] on icon "button" at bounding box center [73, 670] width 16 height 19
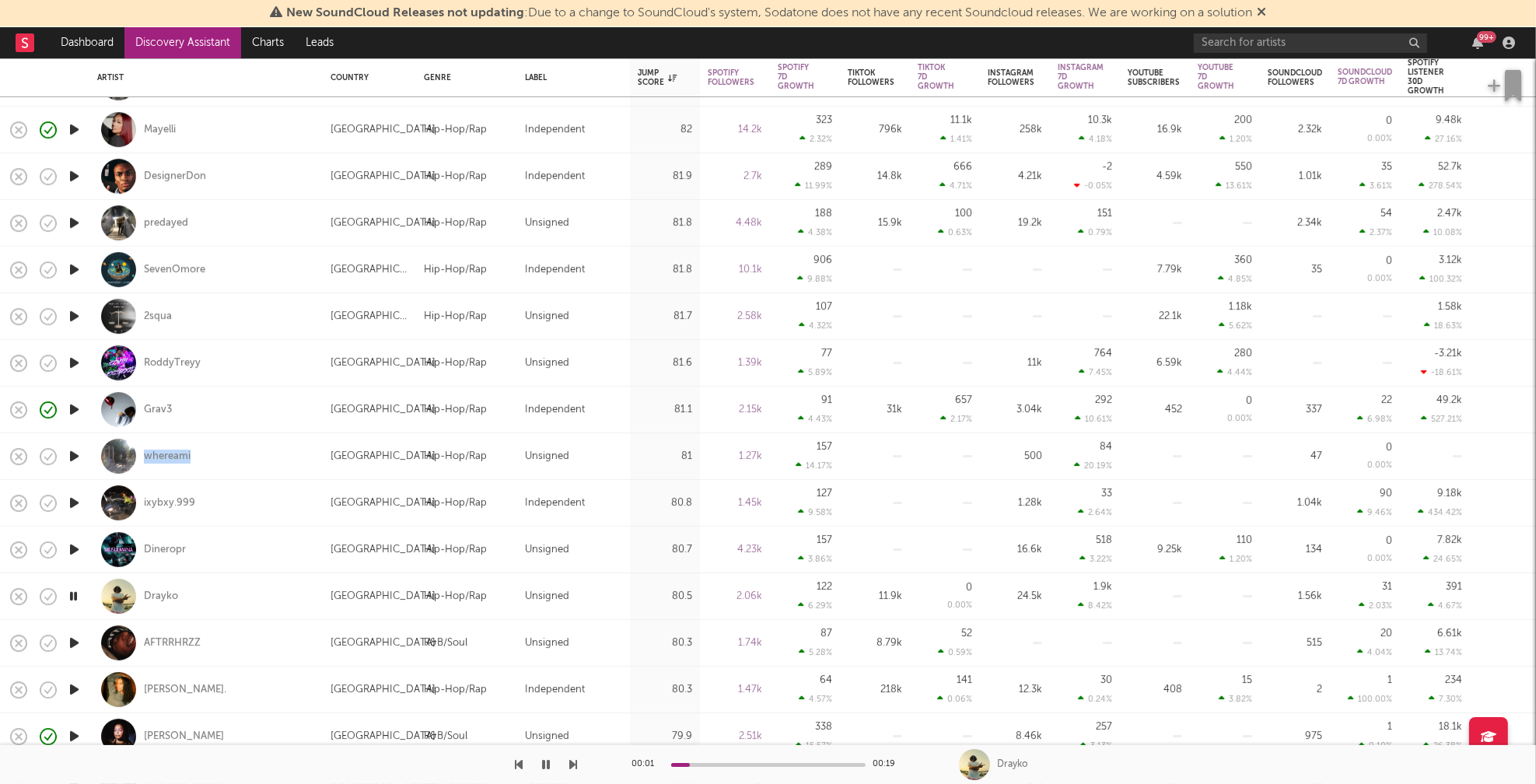
click at [73, 686] on icon "button" at bounding box center [73, 689] width 16 height 19
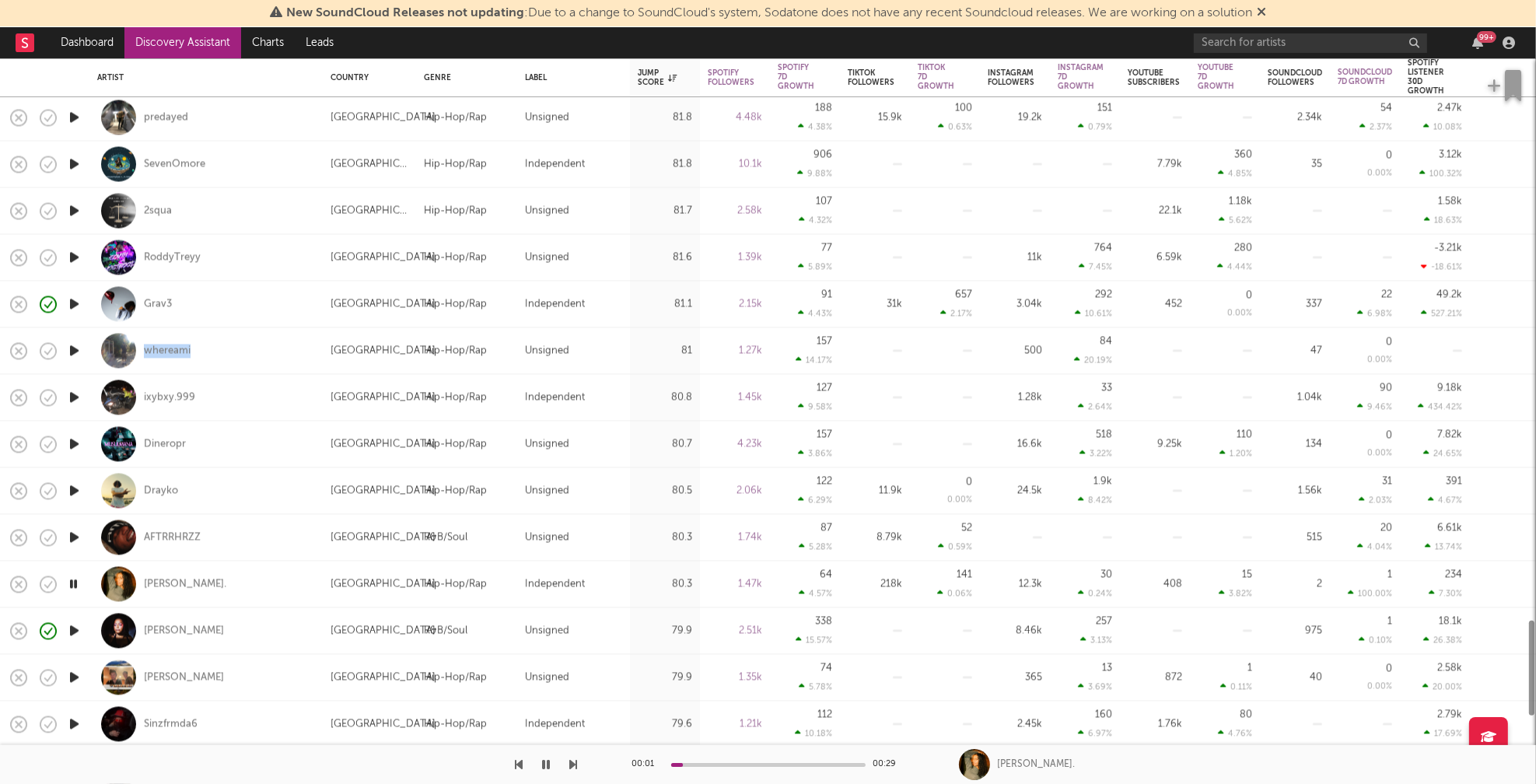
click at [72, 675] on icon "button" at bounding box center [73, 676] width 16 height 19
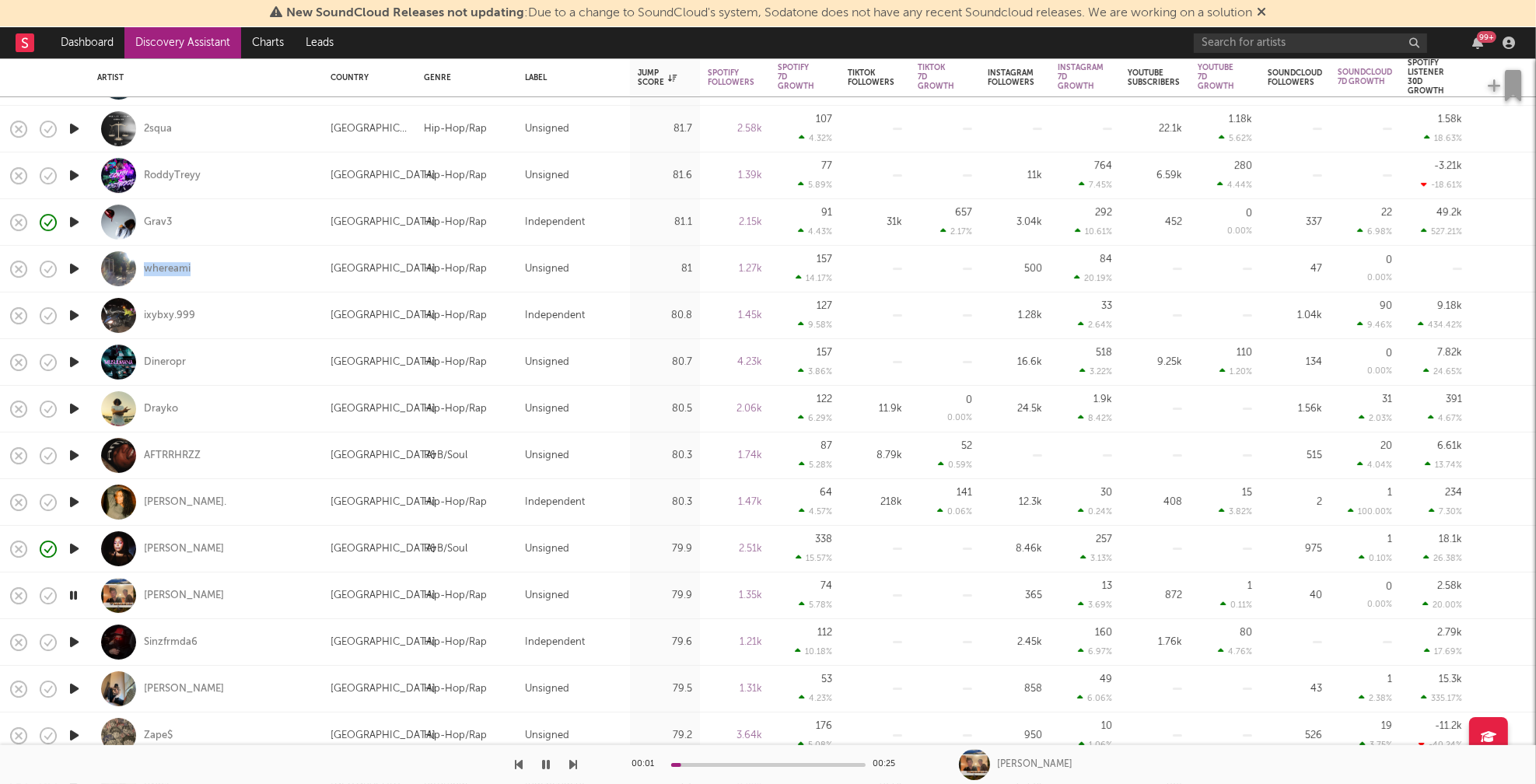
click at [74, 638] on icon "button" at bounding box center [73, 642] width 16 height 19
click at [77, 688] on icon "button" at bounding box center [73, 689] width 16 height 19
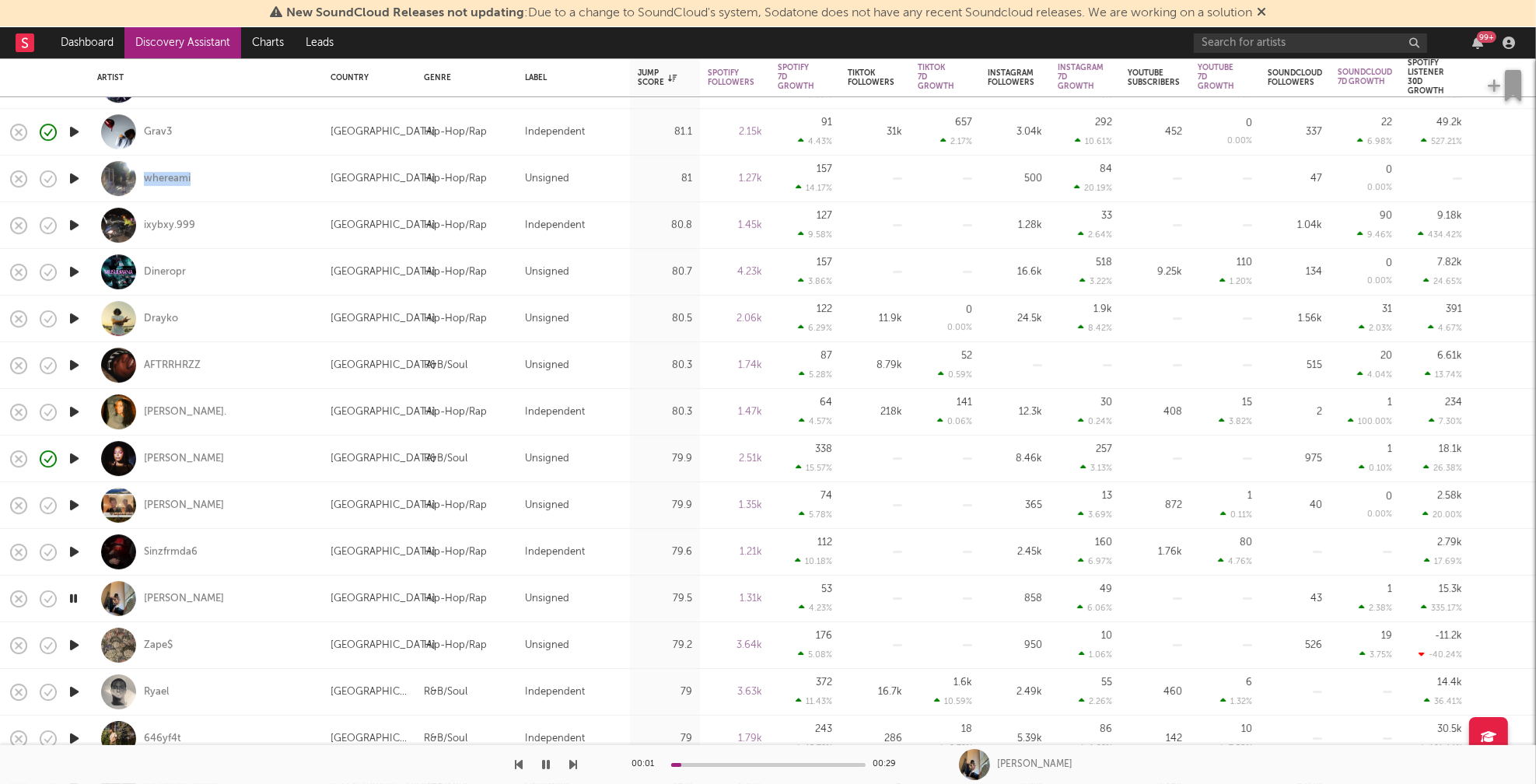
click at [77, 646] on icon "button" at bounding box center [73, 645] width 16 height 19
click at [75, 691] on icon "button" at bounding box center [73, 691] width 16 height 19
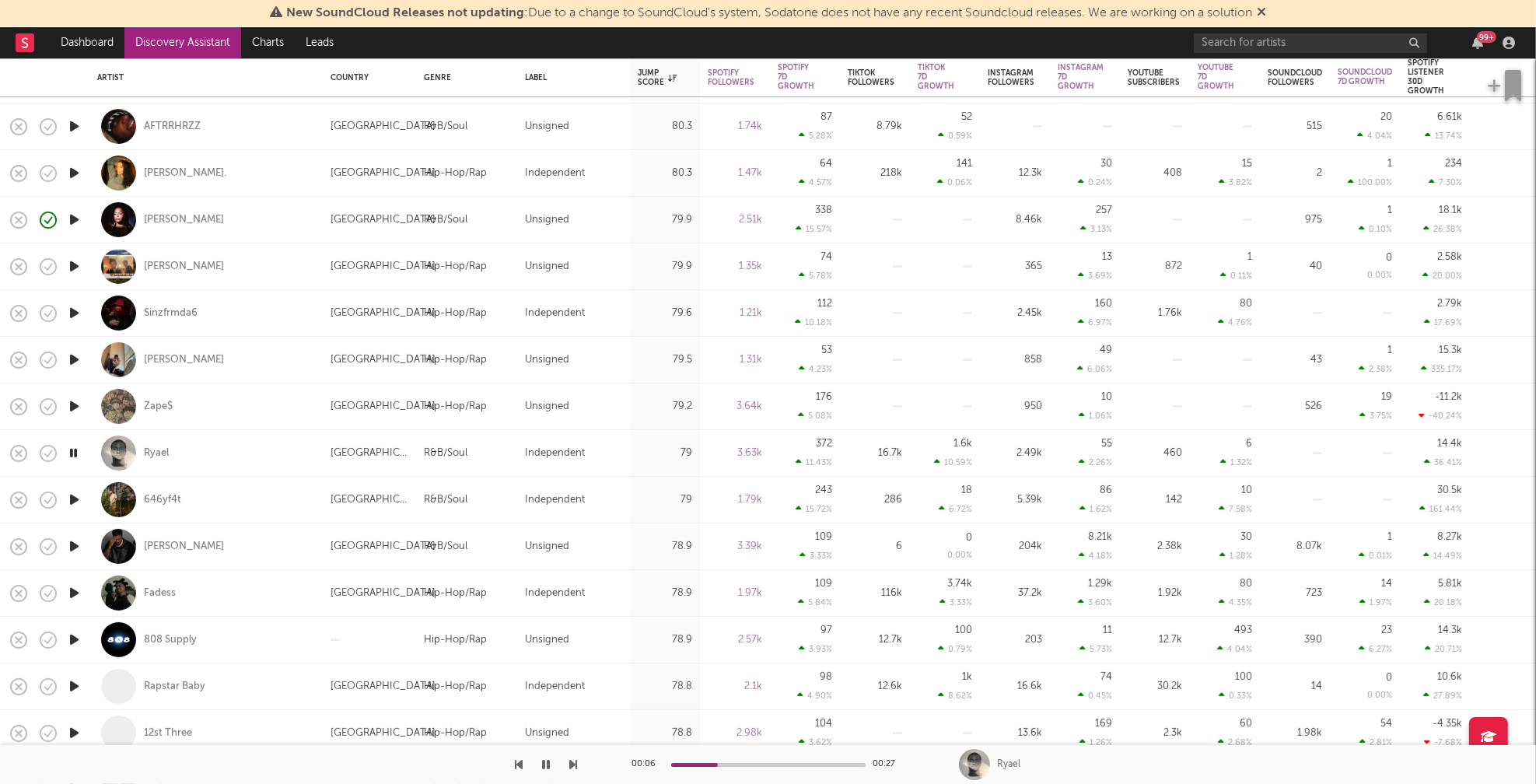
click at [73, 498] on icon "button" at bounding box center [73, 500] width 16 height 19
click at [74, 546] on icon "button" at bounding box center [73, 546] width 16 height 19
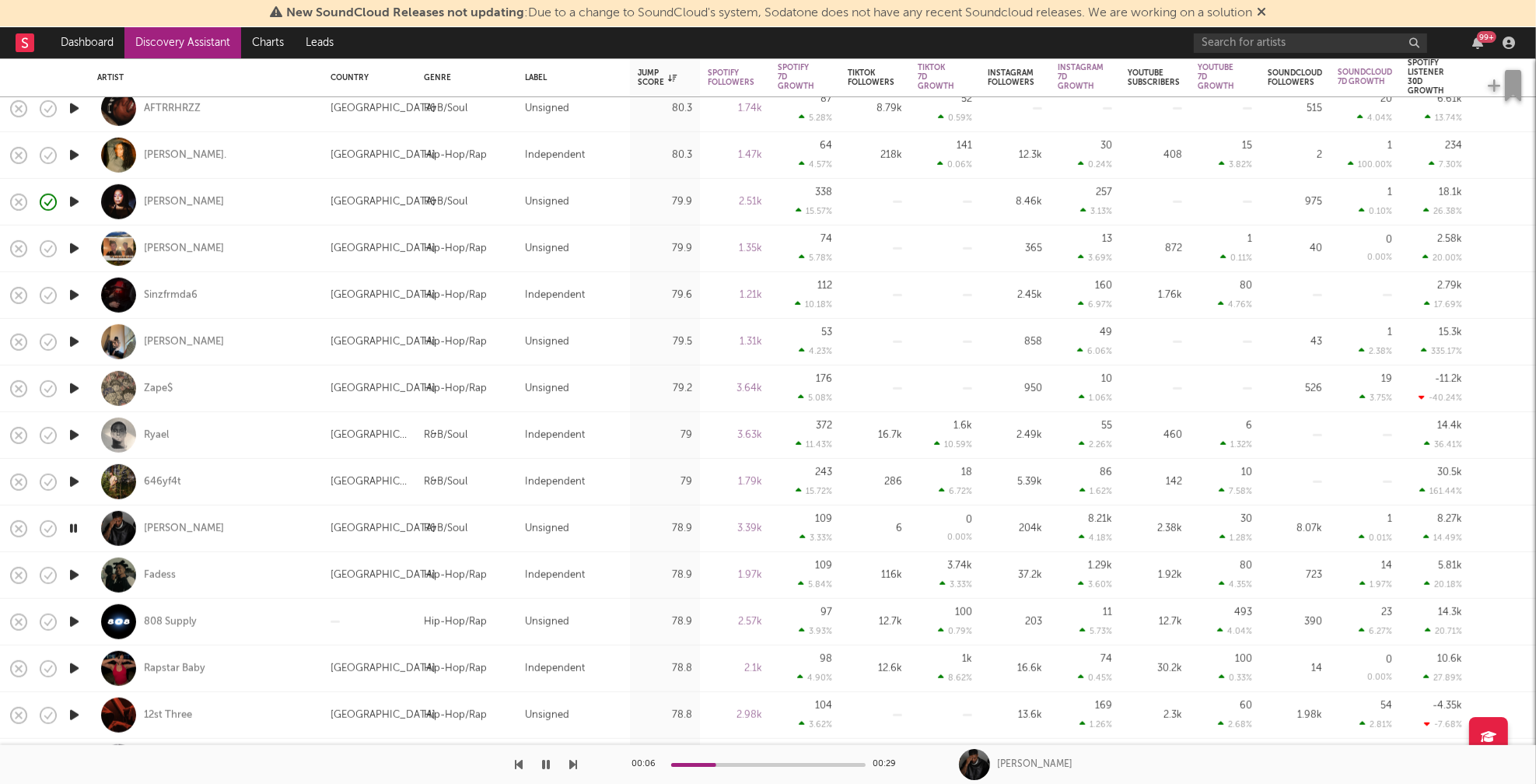
click at [76, 572] on icon "button" at bounding box center [73, 575] width 16 height 19
click at [73, 620] on icon "button" at bounding box center [73, 622] width 16 height 19
click at [73, 620] on icon "button" at bounding box center [73, 622] width 14 height 19
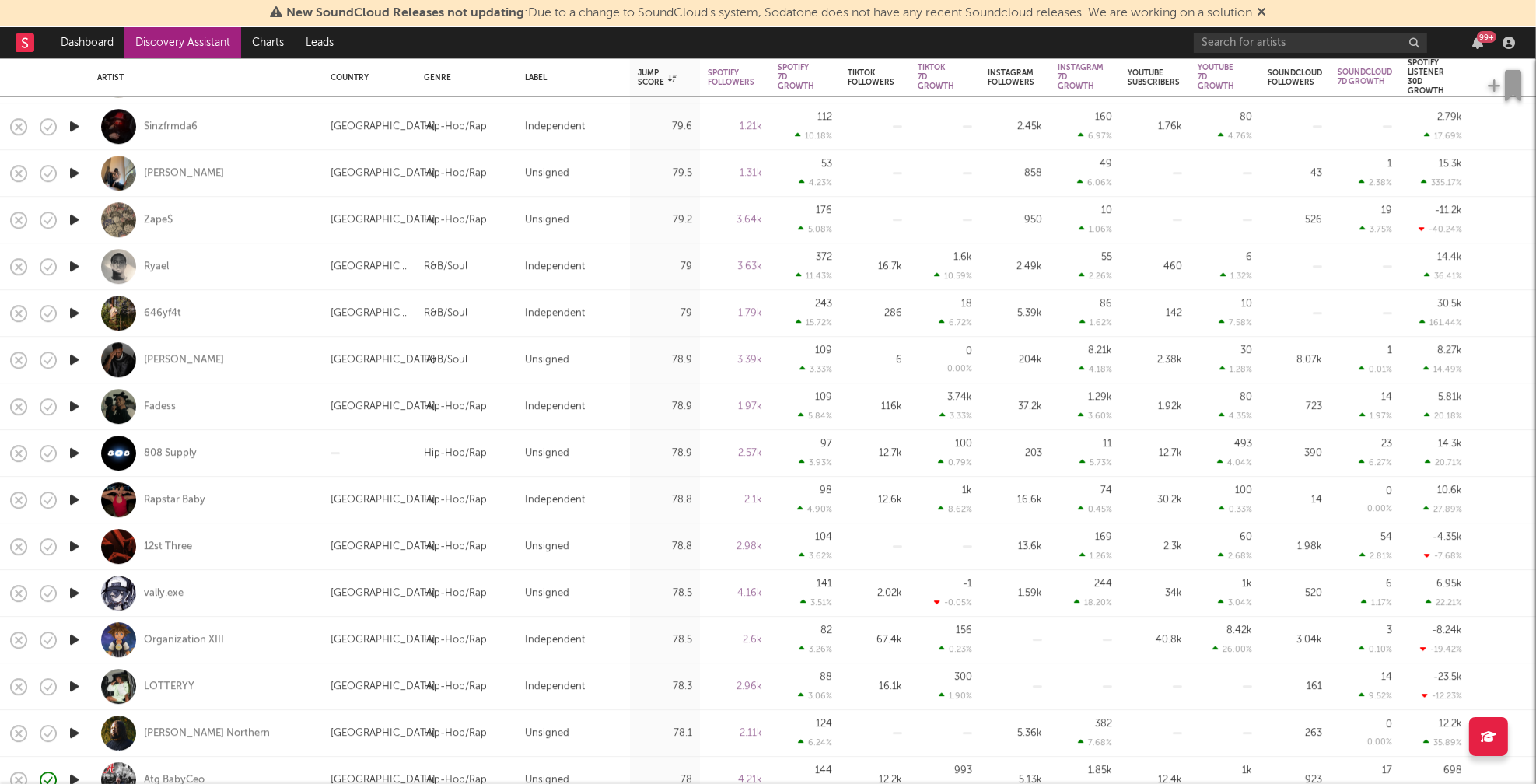
click at [74, 496] on icon "button" at bounding box center [73, 500] width 16 height 19
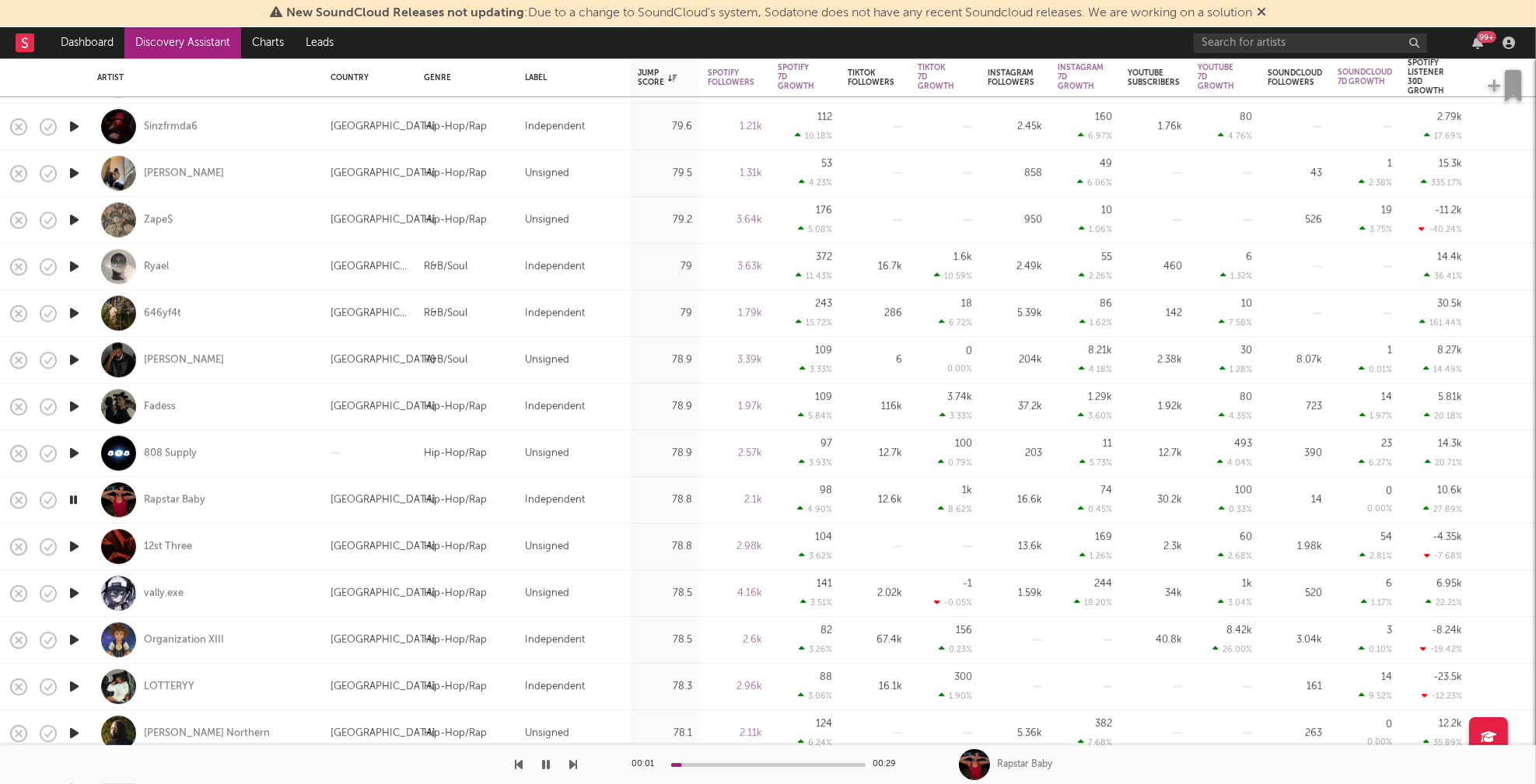
click at [72, 544] on icon "button" at bounding box center [73, 546] width 16 height 19
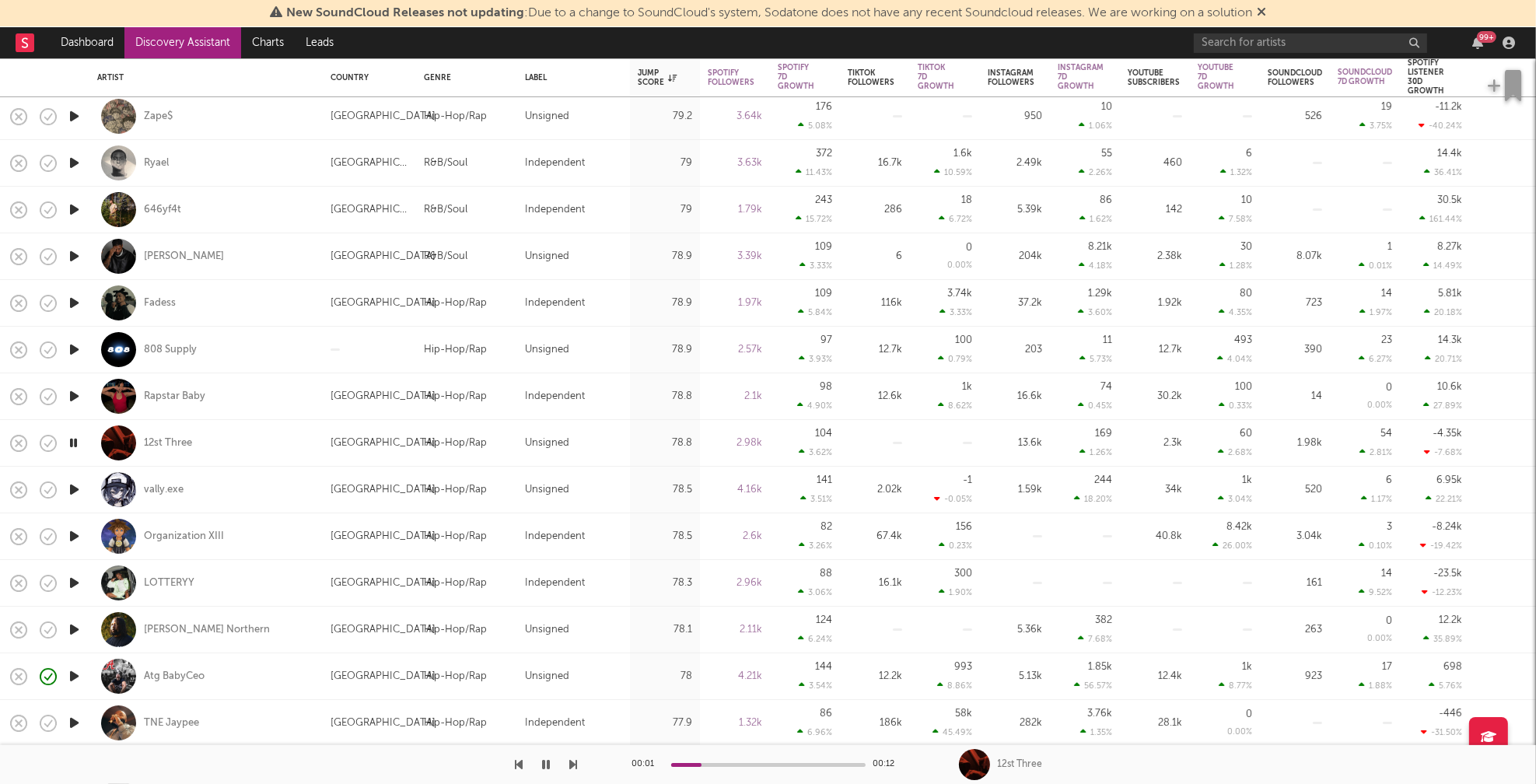
click at [75, 533] on icon "button" at bounding box center [73, 536] width 16 height 19
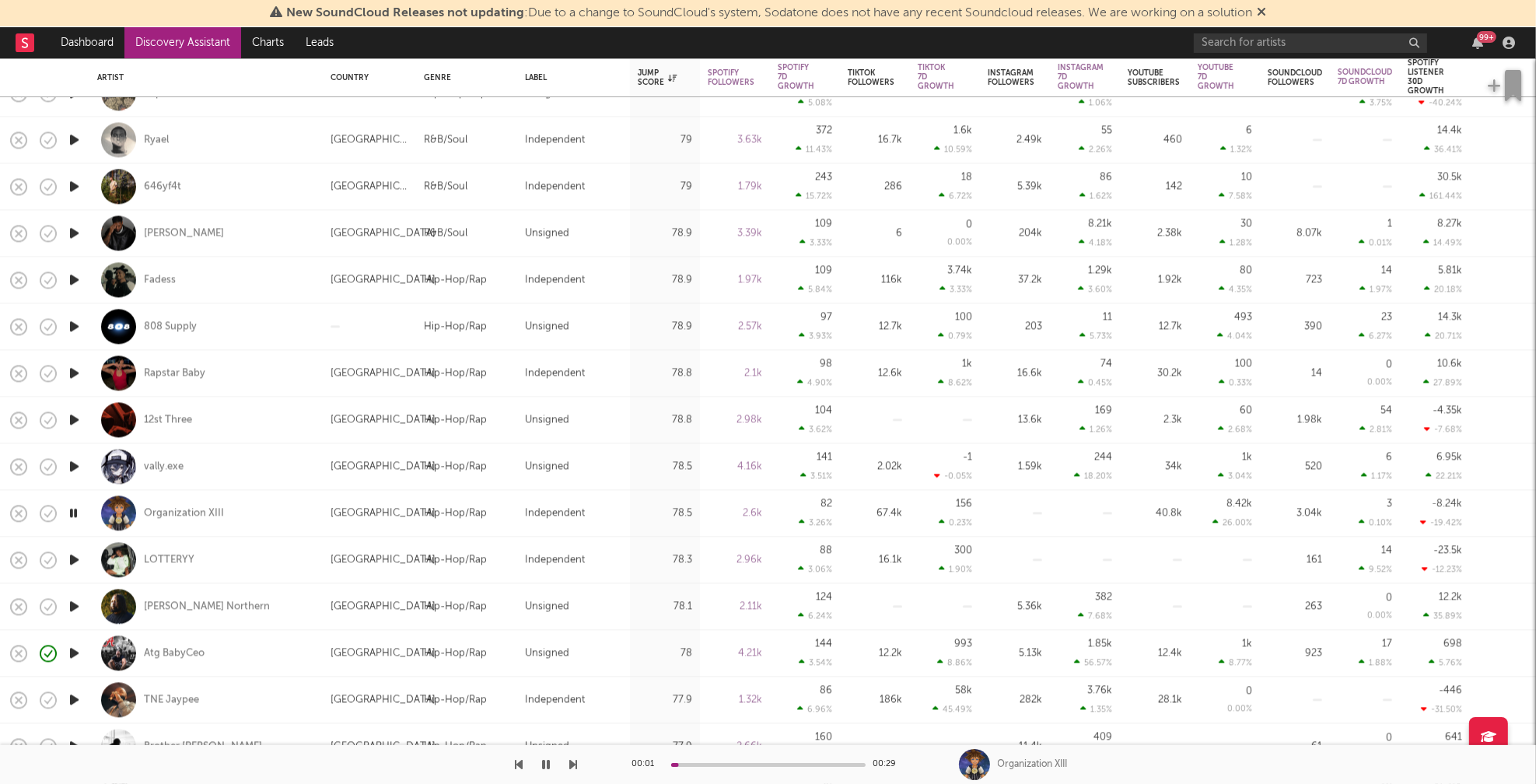
click at [74, 557] on icon "button" at bounding box center [73, 559] width 16 height 19
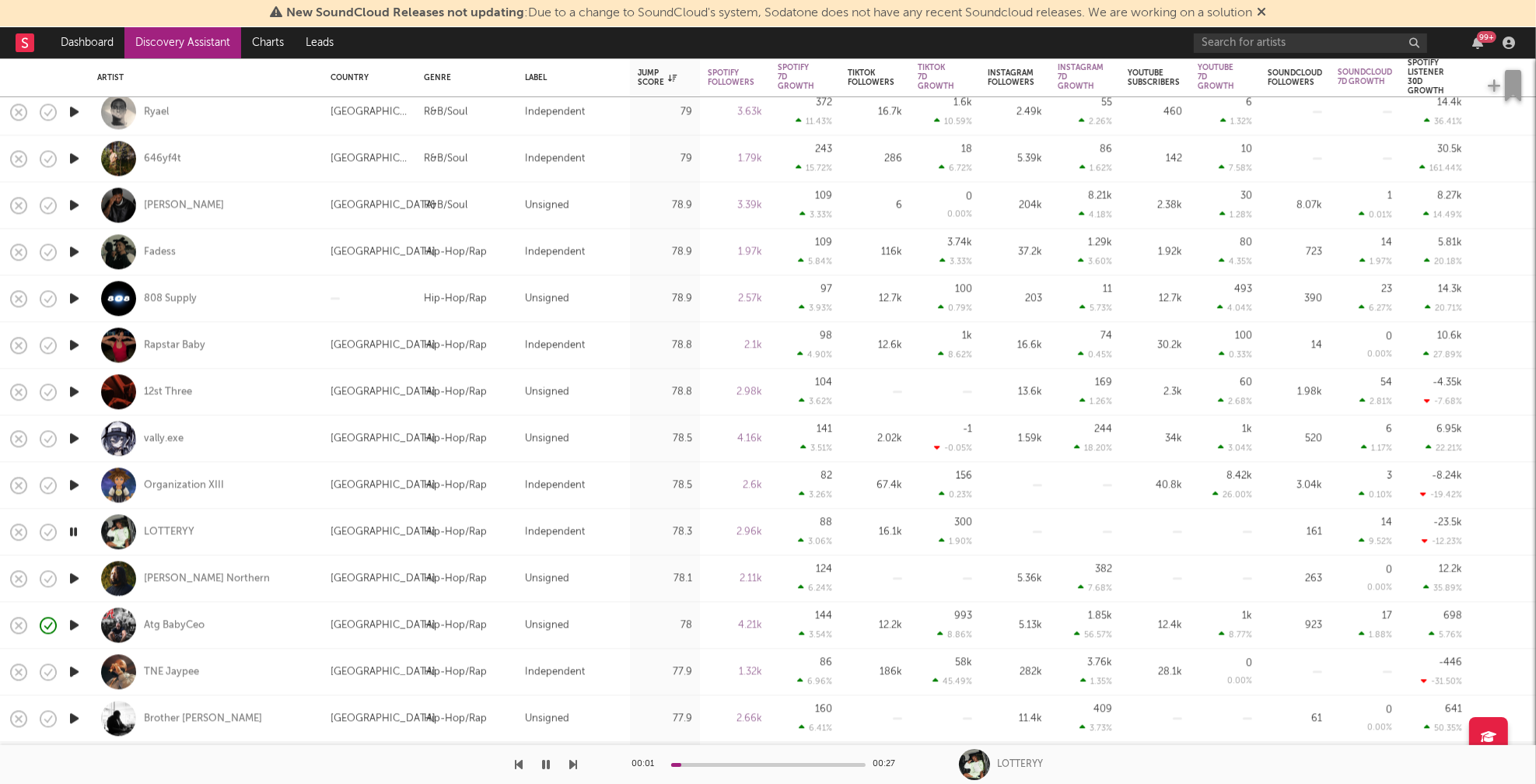
click at [75, 575] on icon "button" at bounding box center [73, 578] width 16 height 19
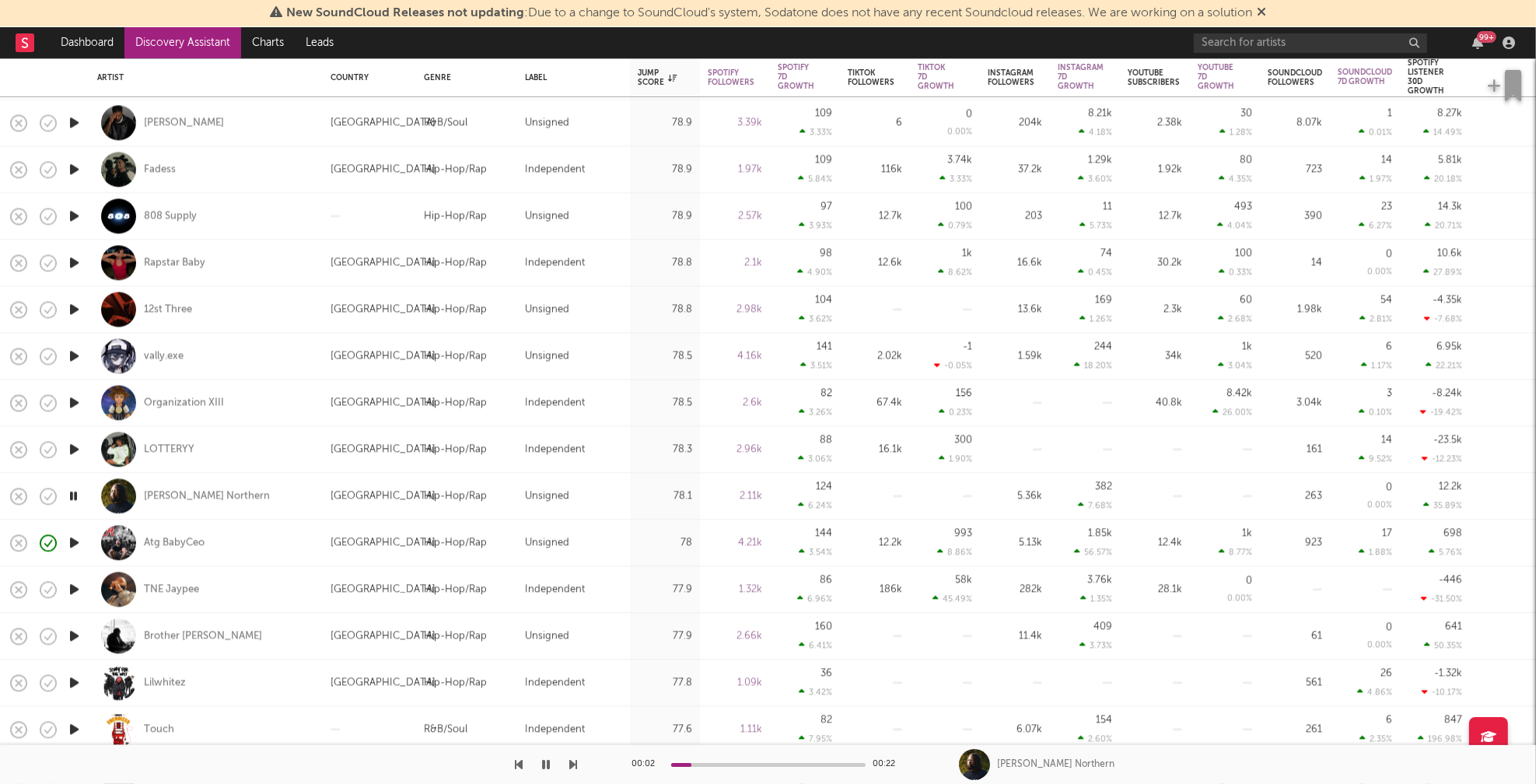
click at [70, 539] on icon "button" at bounding box center [73, 542] width 16 height 19
click at [73, 590] on icon "button" at bounding box center [73, 588] width 16 height 19
click at [73, 589] on icon "button" at bounding box center [73, 588] width 14 height 19
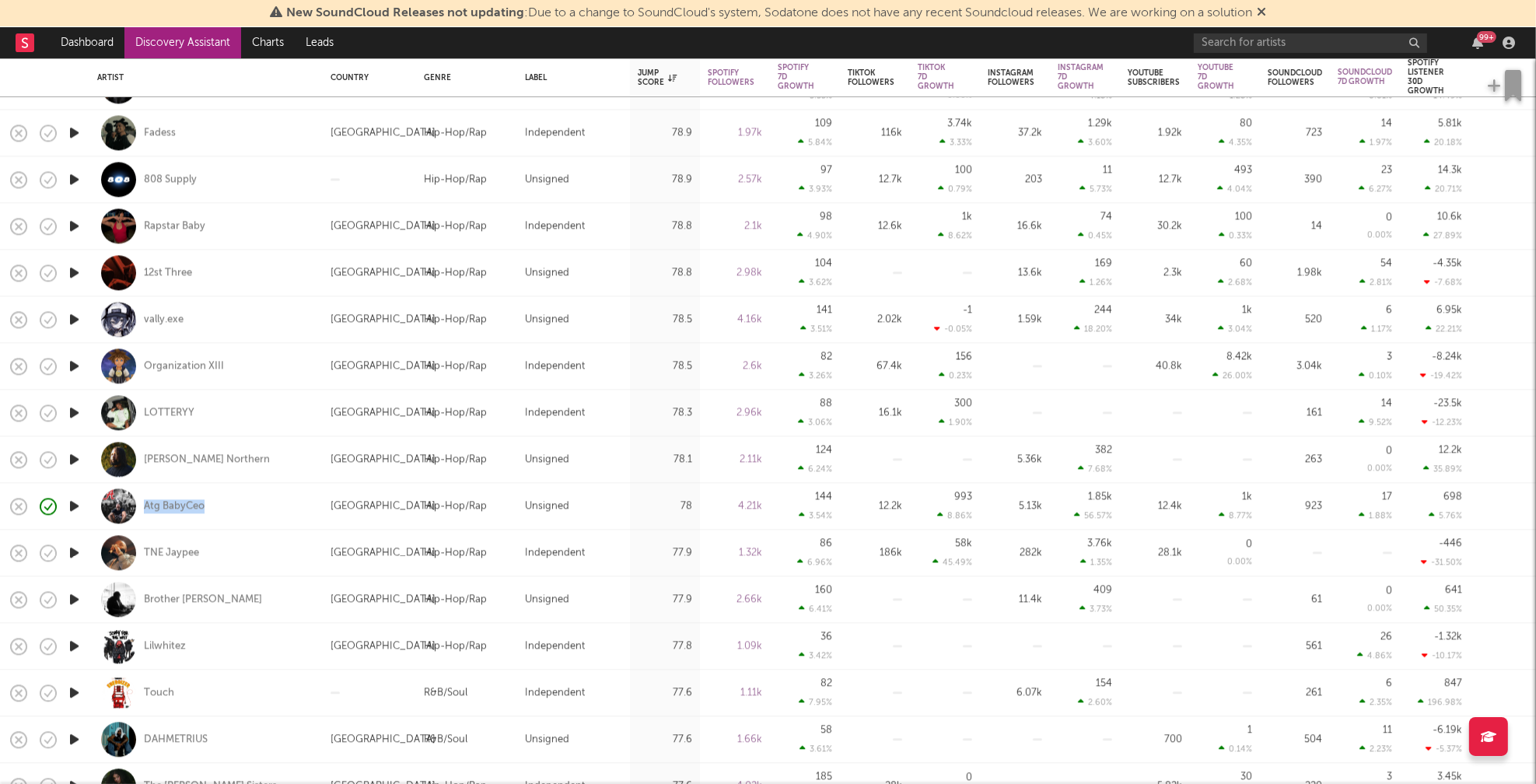
click at [78, 598] on icon "button" at bounding box center [73, 599] width 16 height 19
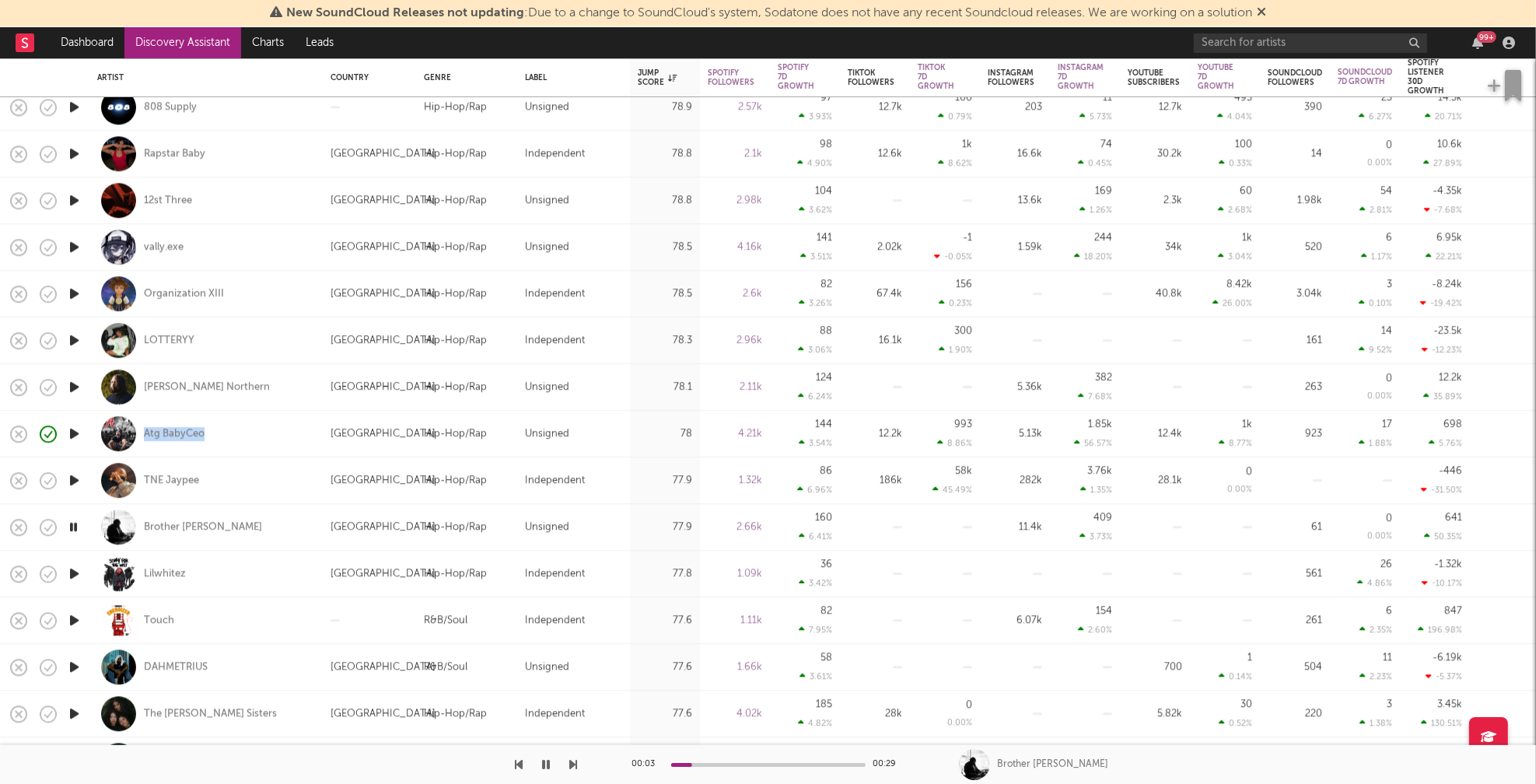
click at [73, 616] on icon "button" at bounding box center [73, 620] width 16 height 19
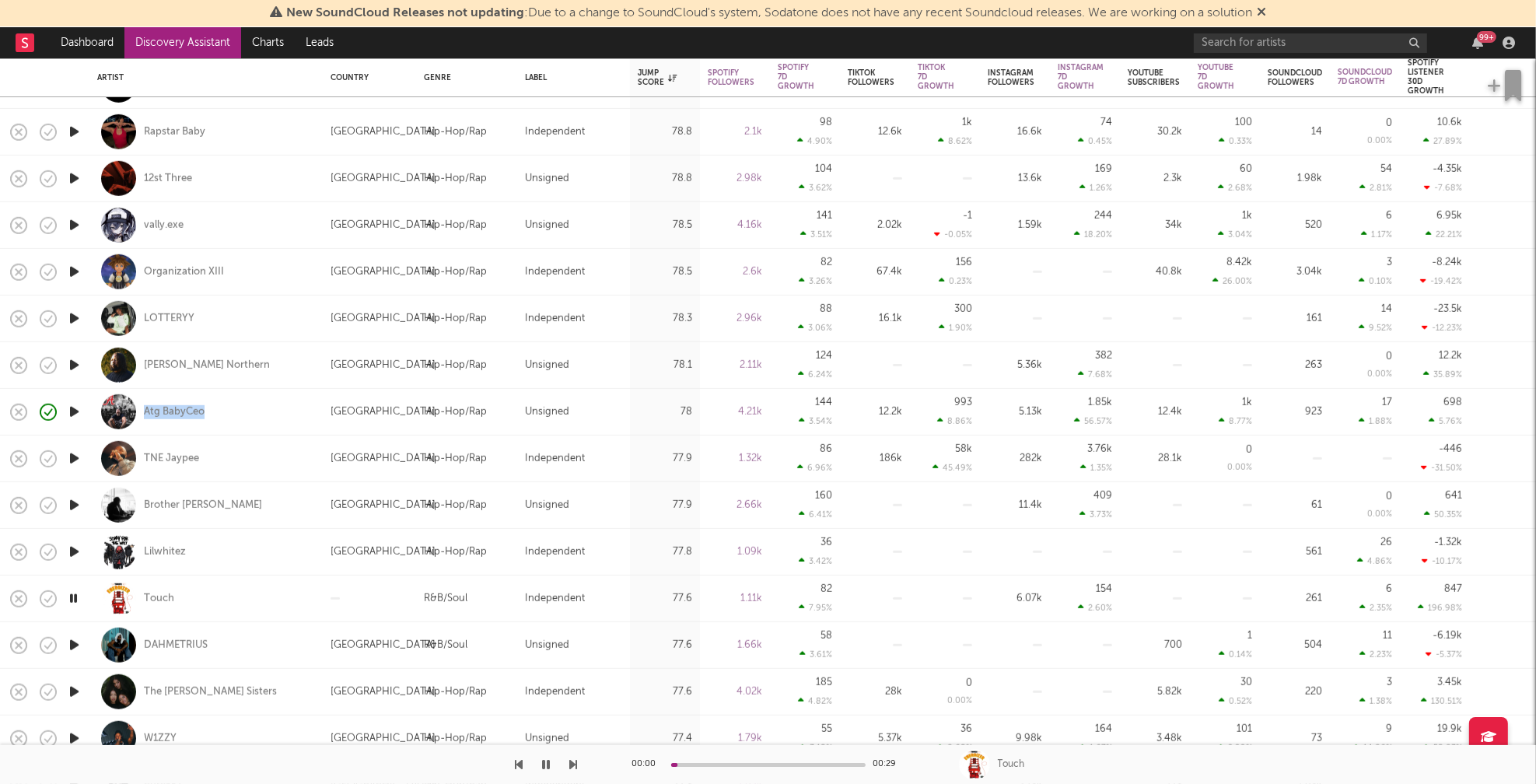
click at [77, 645] on icon "button" at bounding box center [73, 645] width 16 height 19
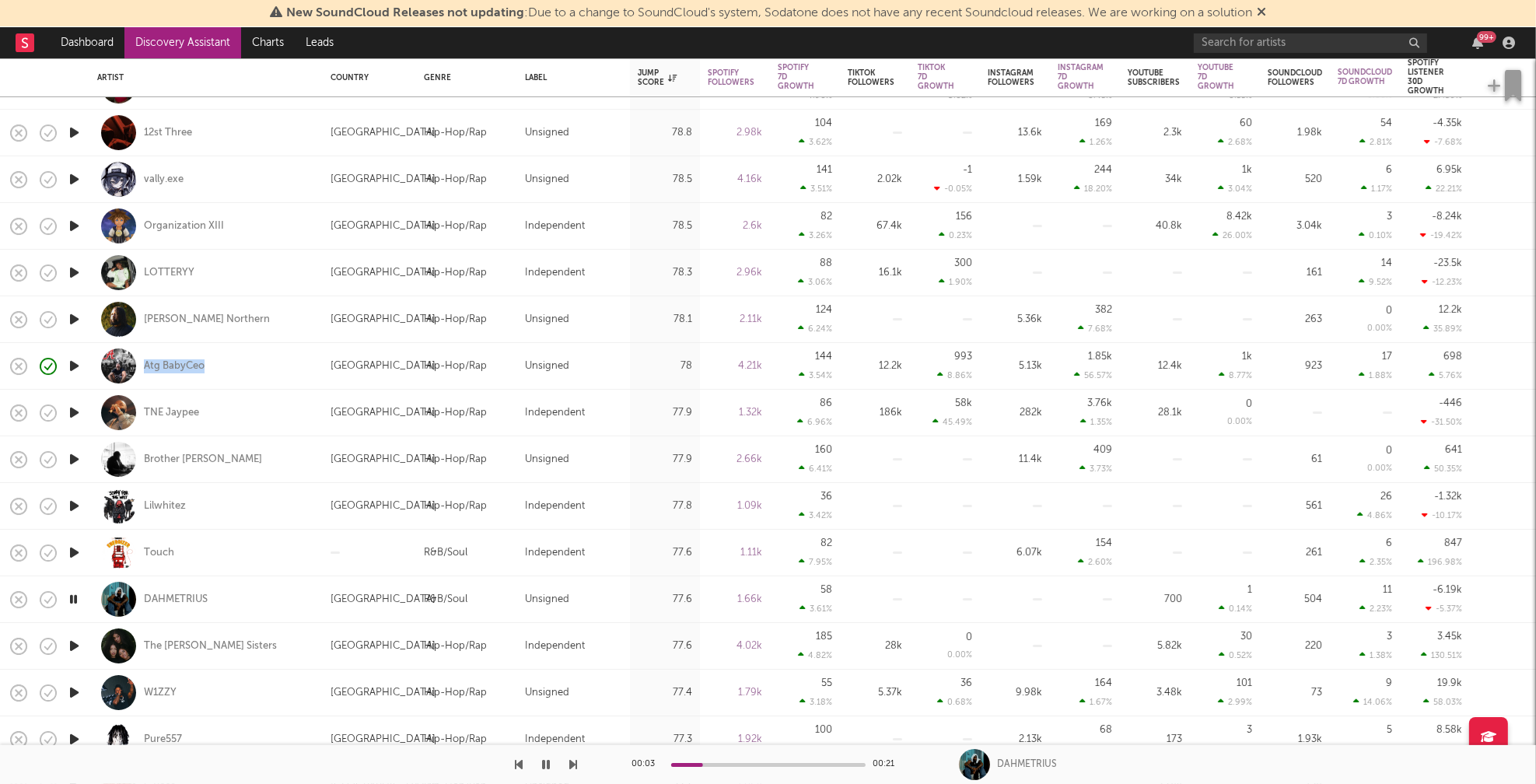
click at [73, 642] on icon "button" at bounding box center [73, 646] width 16 height 19
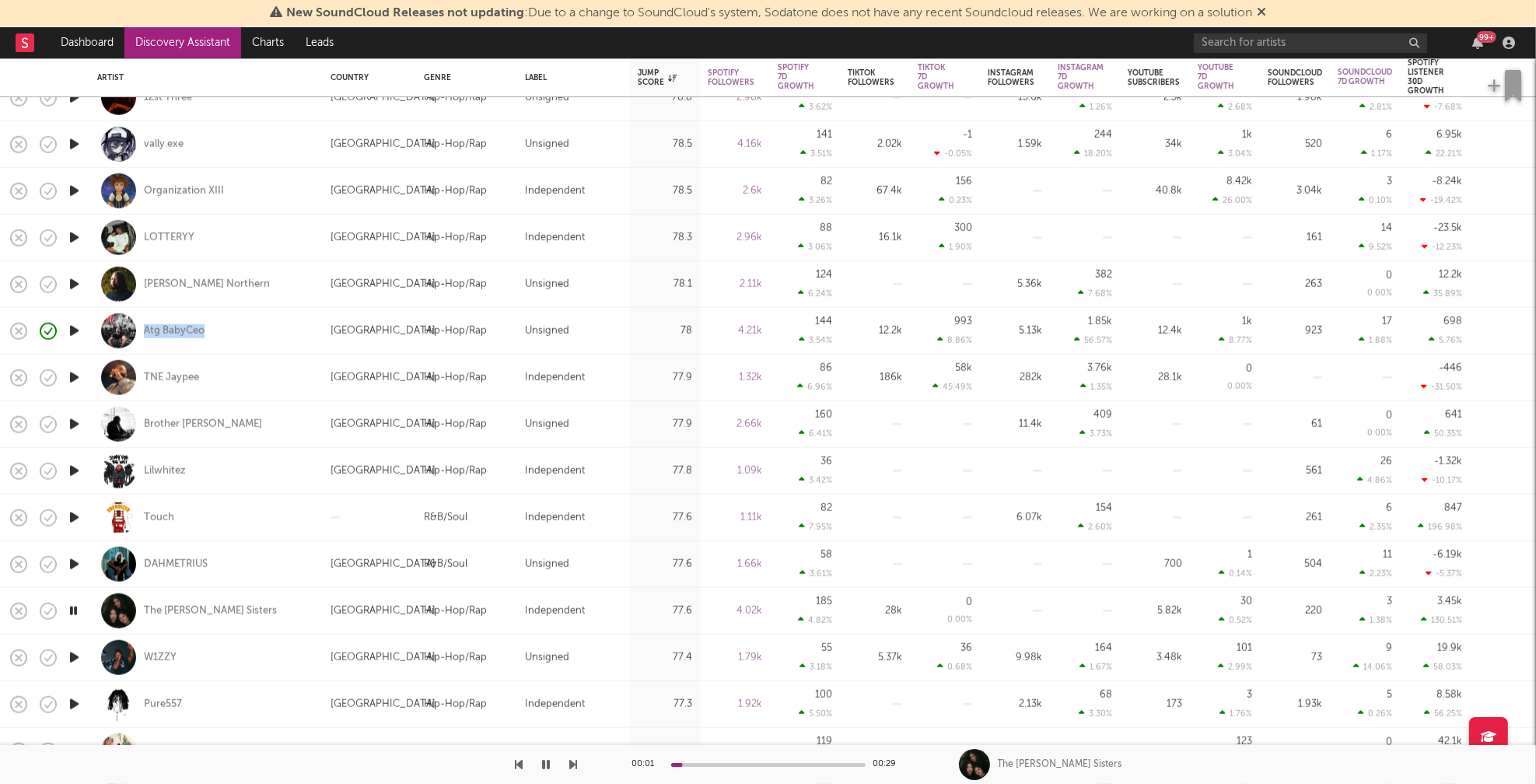
click at [73, 656] on icon "button" at bounding box center [73, 657] width 16 height 19
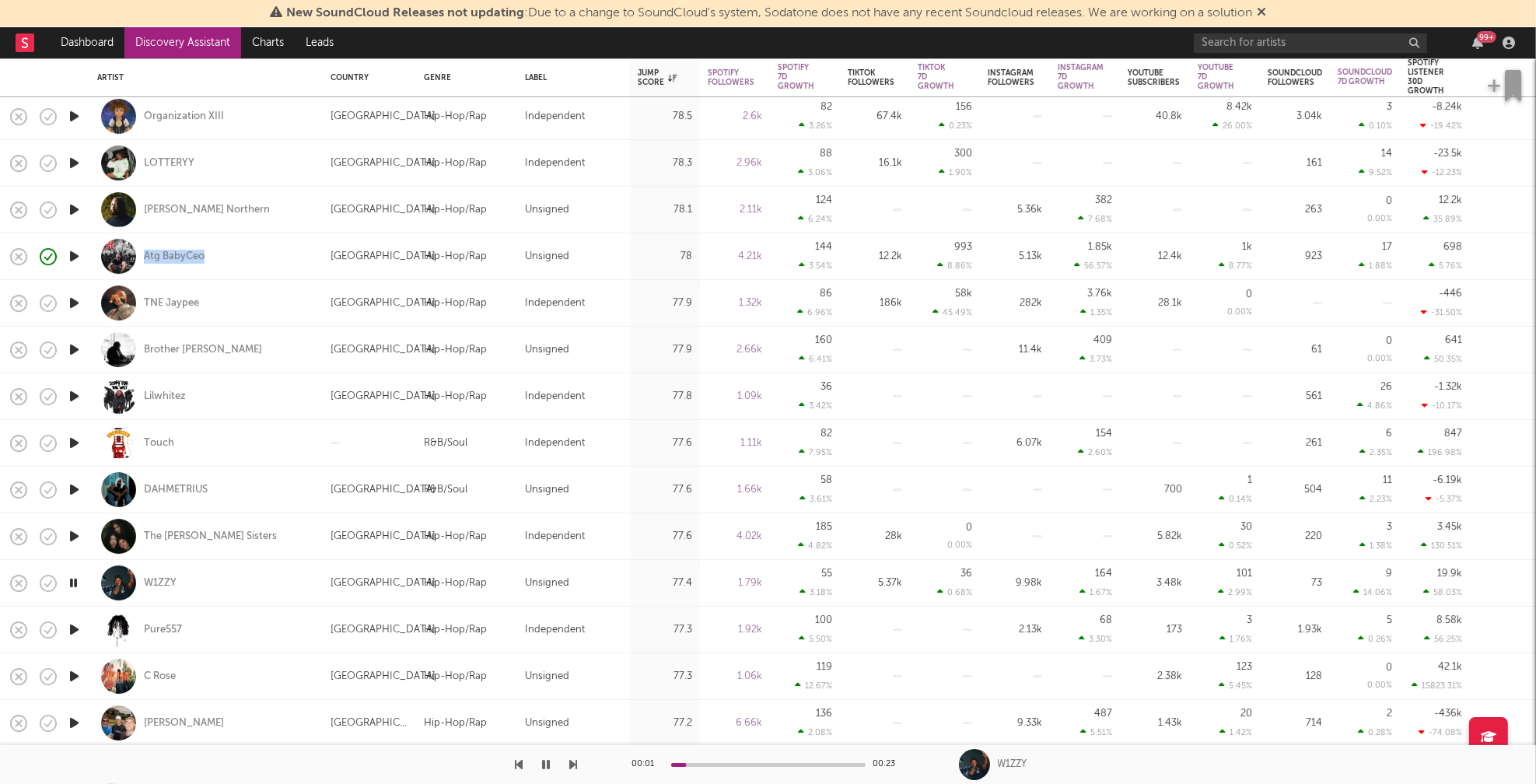
click at [73, 629] on icon "button" at bounding box center [73, 629] width 16 height 19
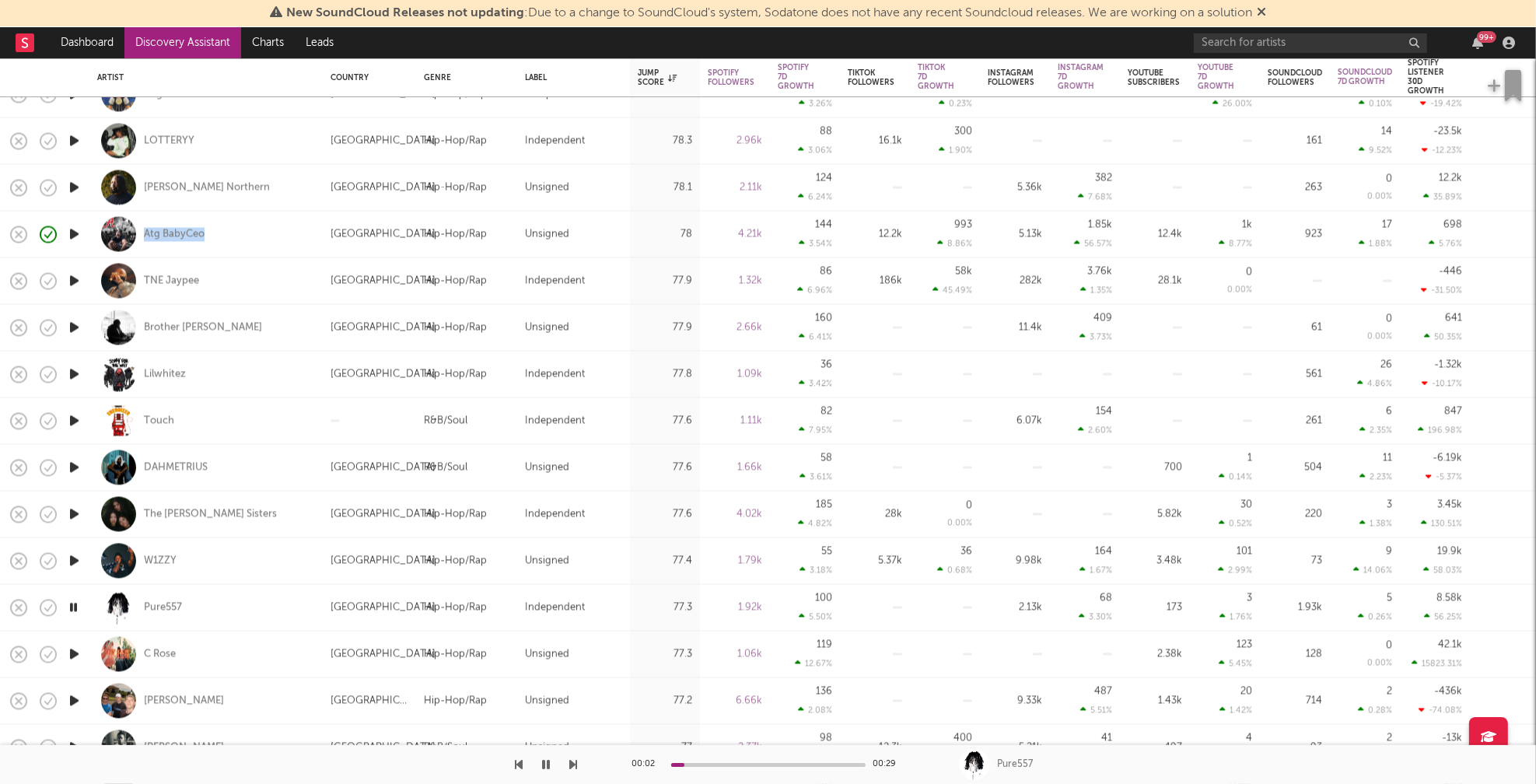
click at [76, 652] on icon "button" at bounding box center [73, 653] width 16 height 19
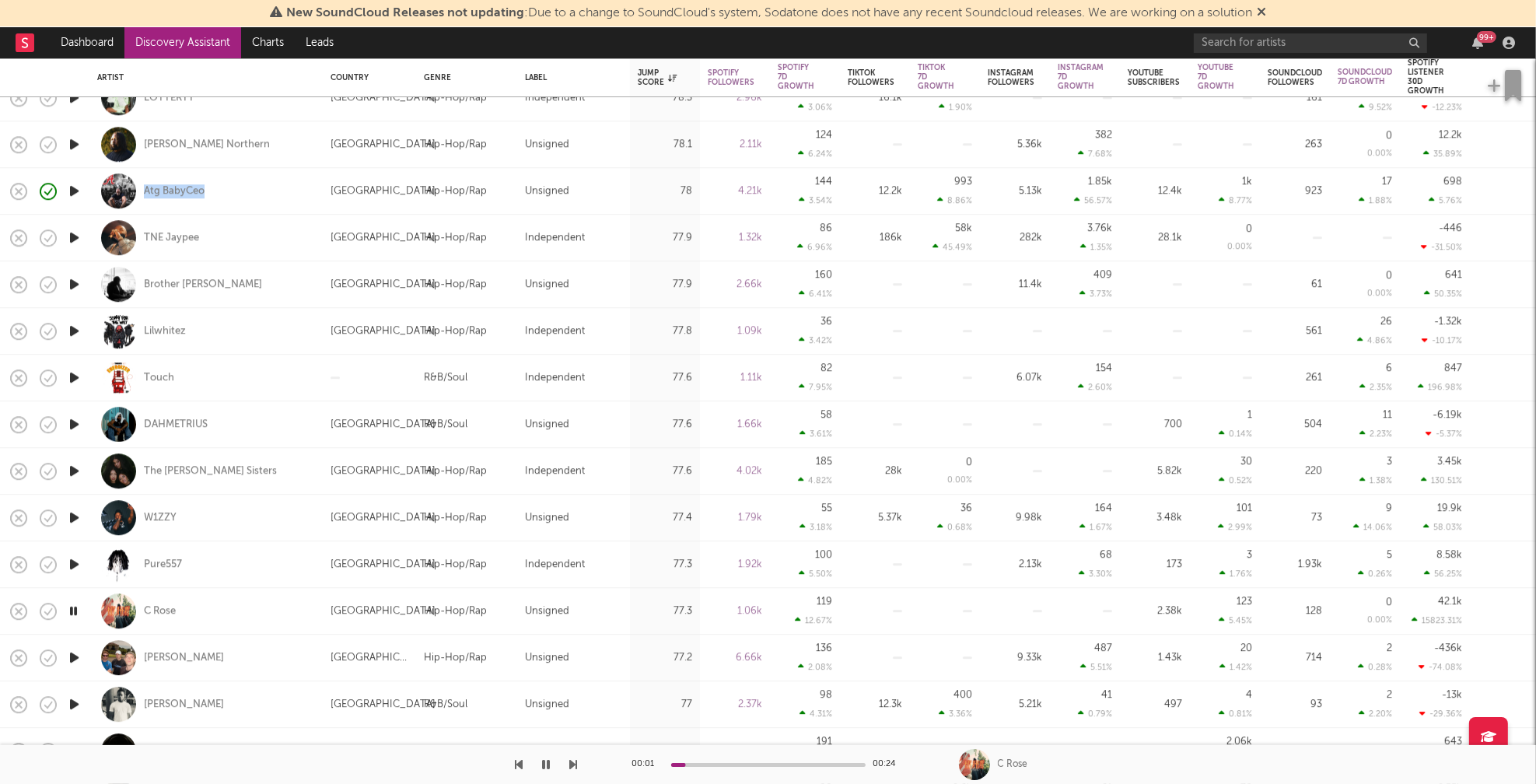
click at [72, 655] on icon "button" at bounding box center [73, 657] width 16 height 19
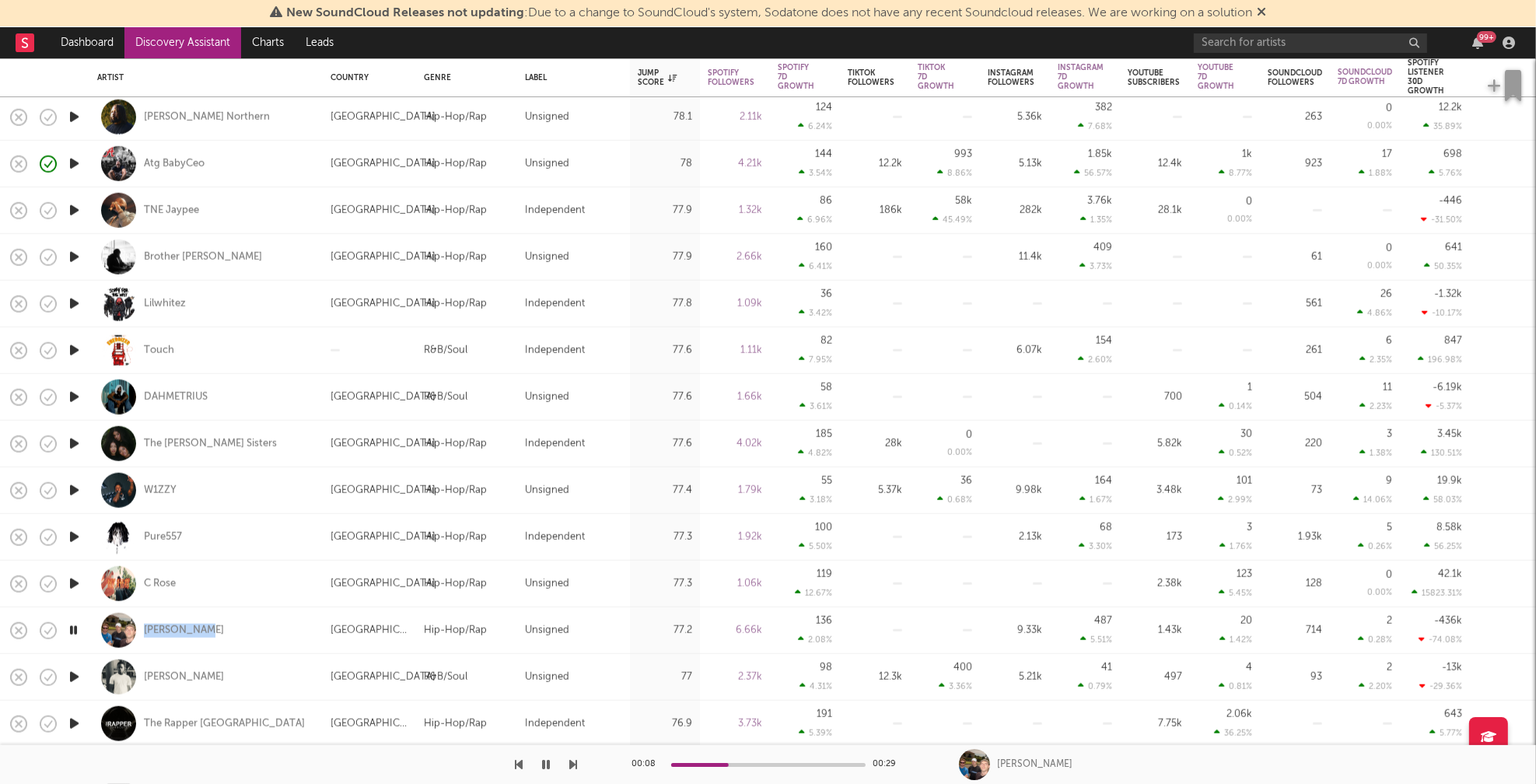
click at [76, 675] on icon "button" at bounding box center [73, 676] width 16 height 19
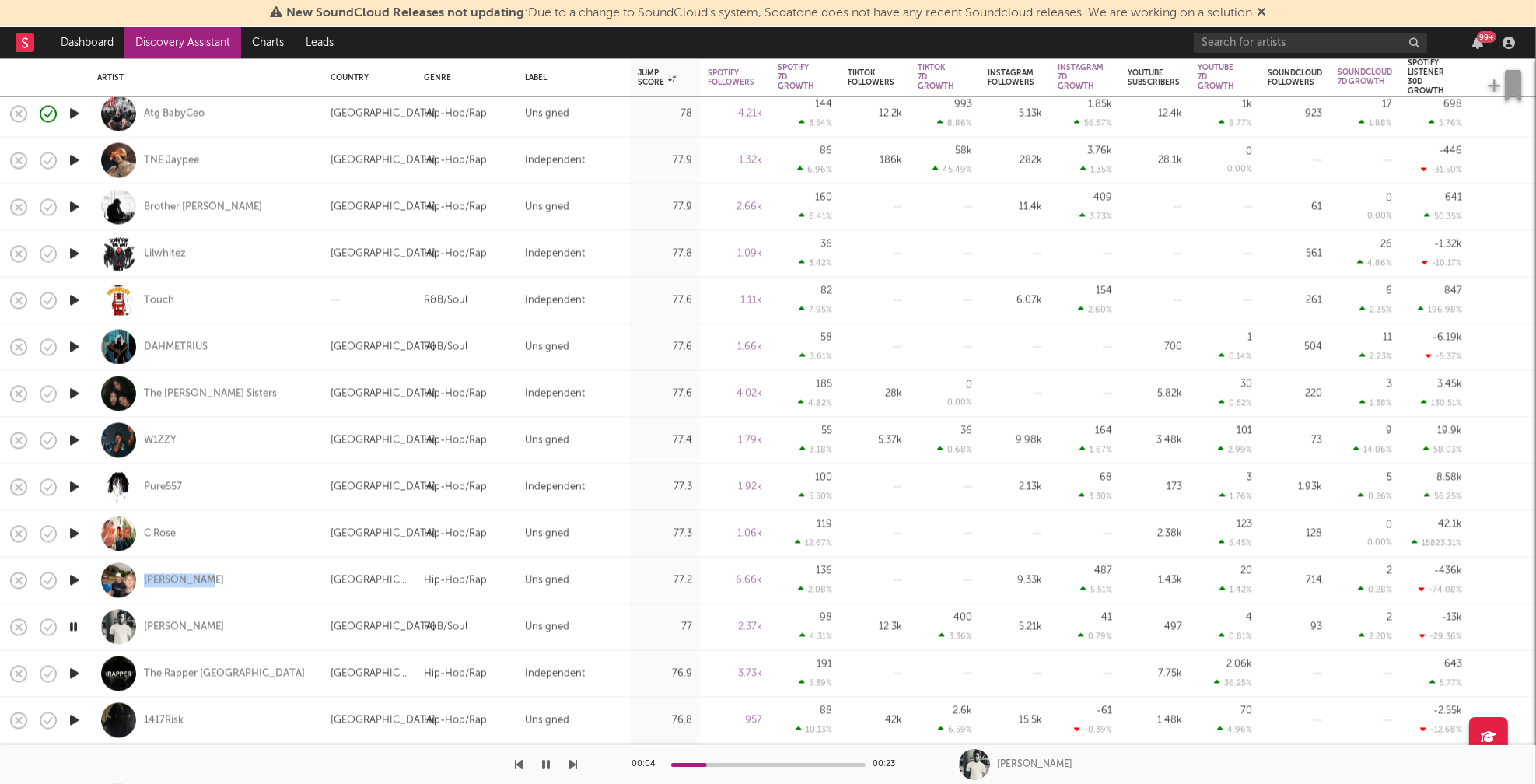
click at [73, 671] on icon "button" at bounding box center [73, 672] width 16 height 19
click at [73, 671] on icon "button" at bounding box center [73, 672] width 14 height 19
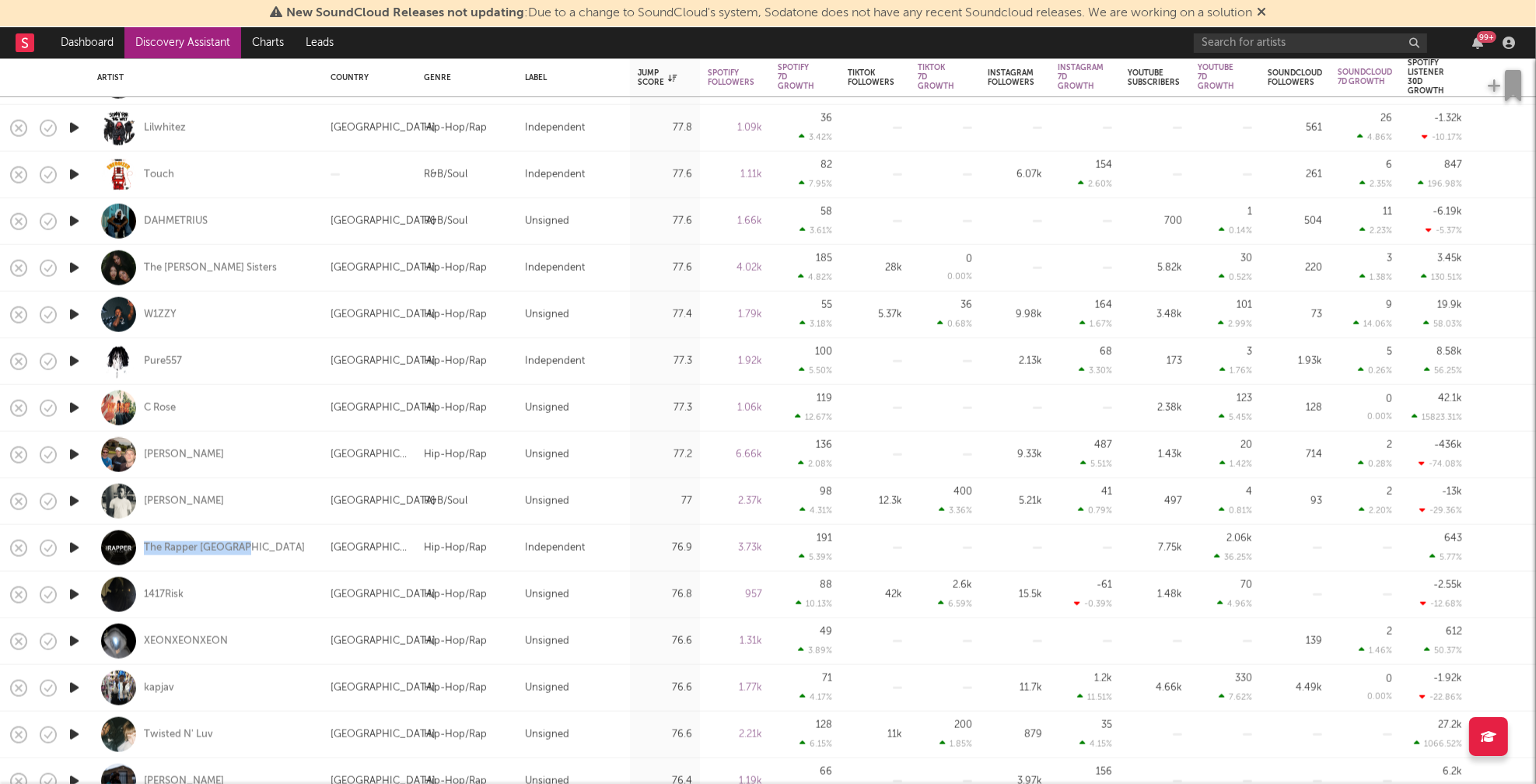
click at [74, 589] on icon "button" at bounding box center [73, 594] width 16 height 19
click at [73, 639] on icon "button" at bounding box center [73, 641] width 16 height 19
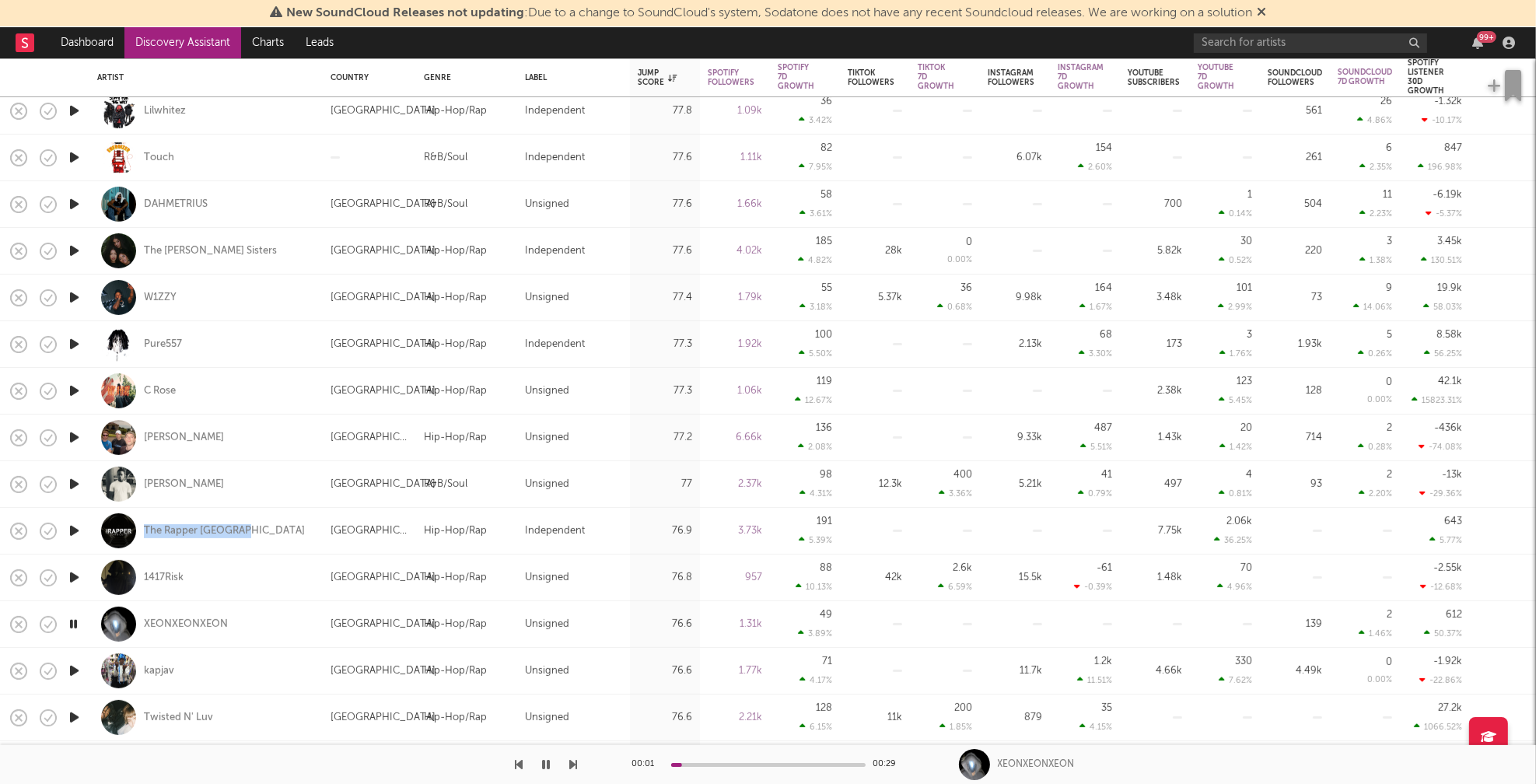
click at [76, 670] on icon "button" at bounding box center [73, 671] width 16 height 19
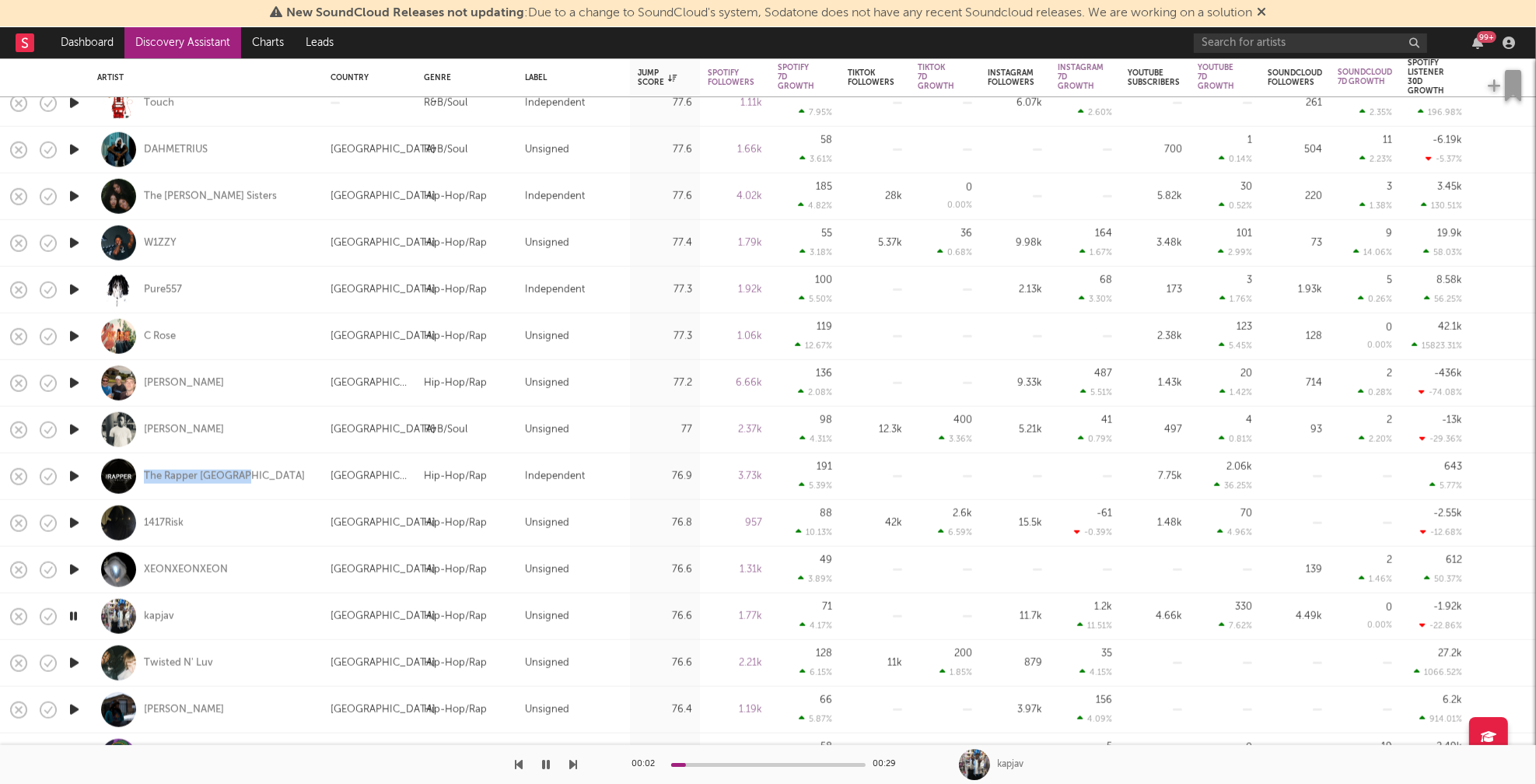
click at [73, 661] on icon "button" at bounding box center [73, 663] width 16 height 19
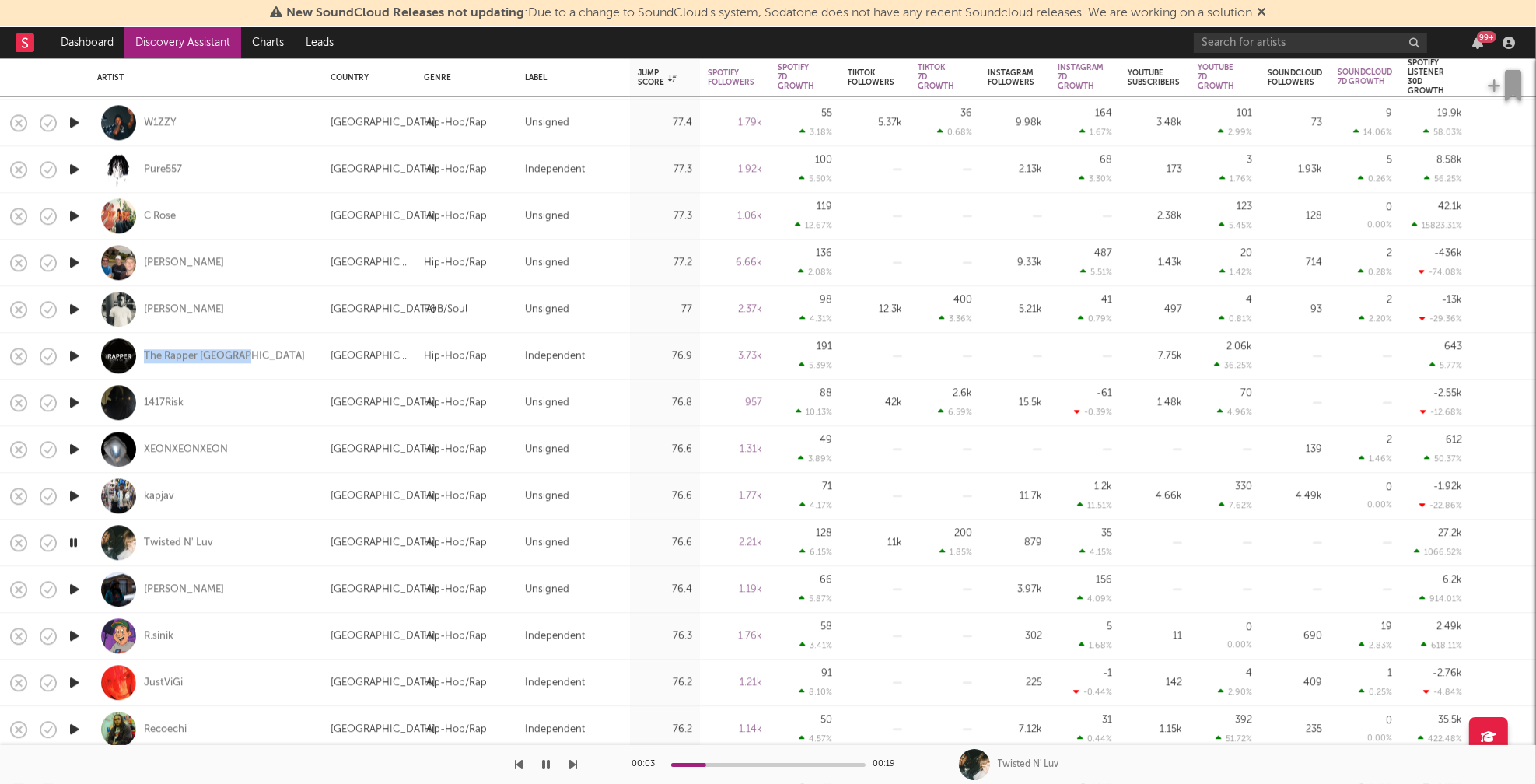
click at [76, 589] on icon "button" at bounding box center [73, 588] width 16 height 19
click at [77, 635] on icon "button" at bounding box center [73, 635] width 16 height 19
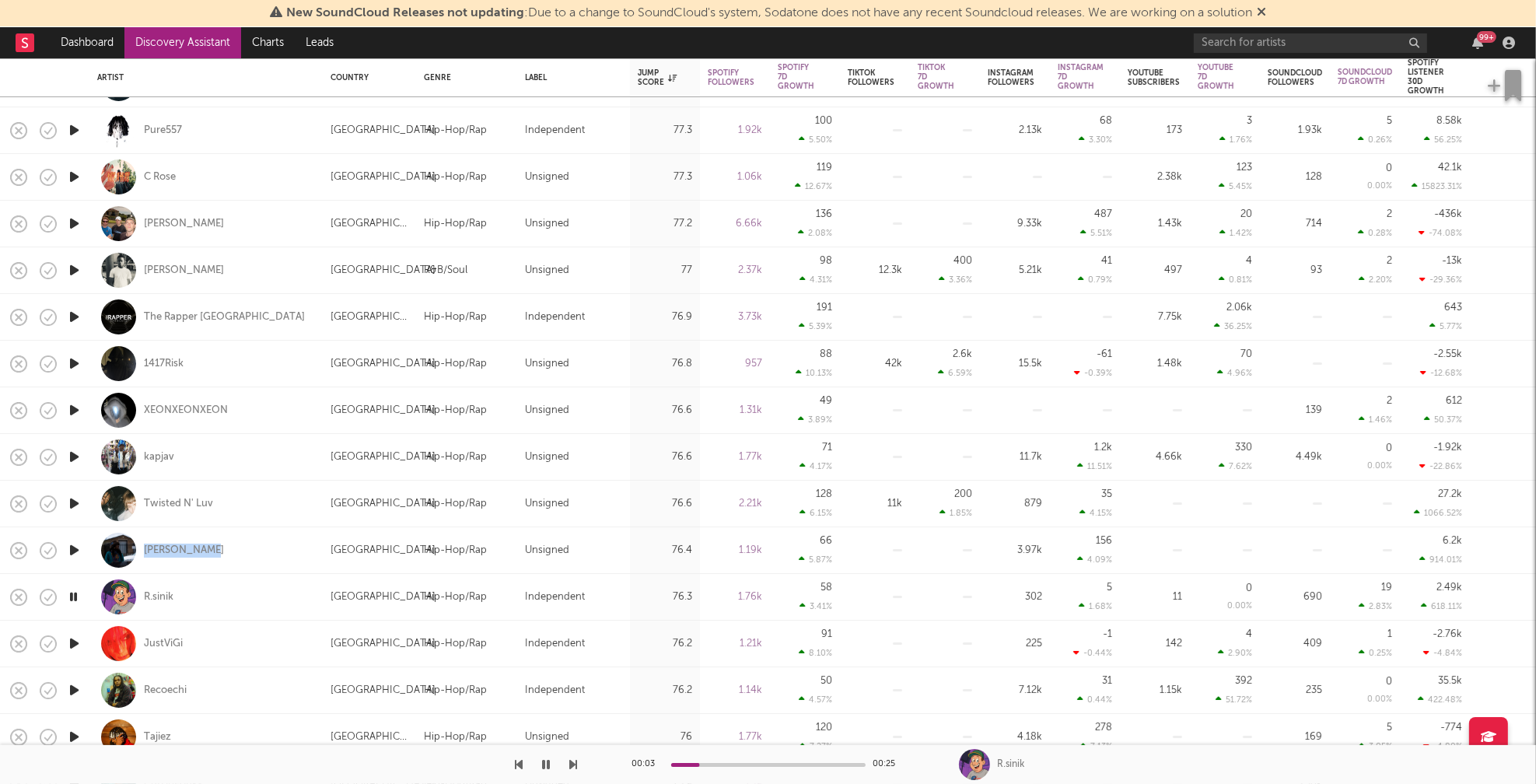
click at [74, 642] on icon "button" at bounding box center [73, 643] width 16 height 19
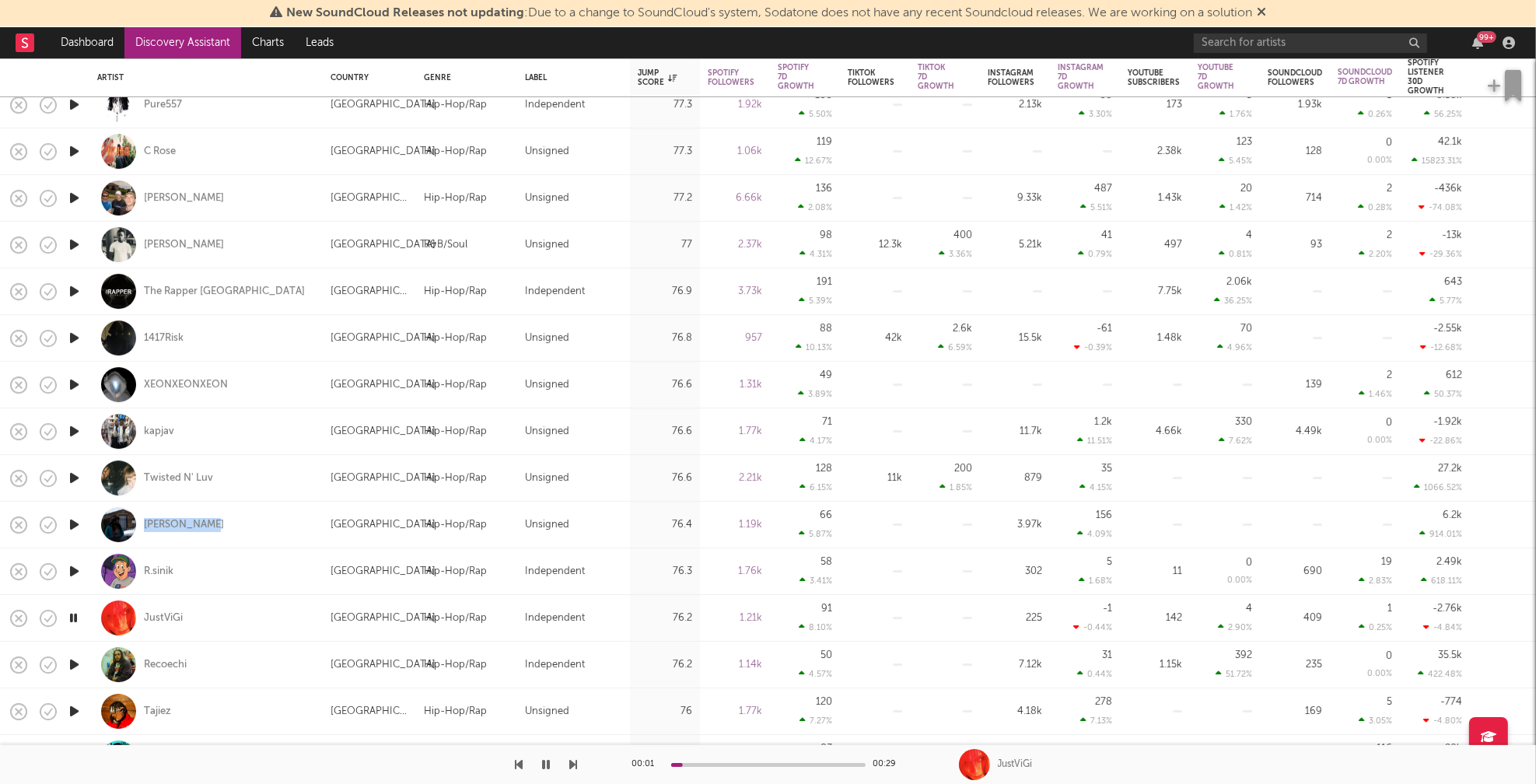
click at [73, 665] on icon "button" at bounding box center [73, 664] width 16 height 19
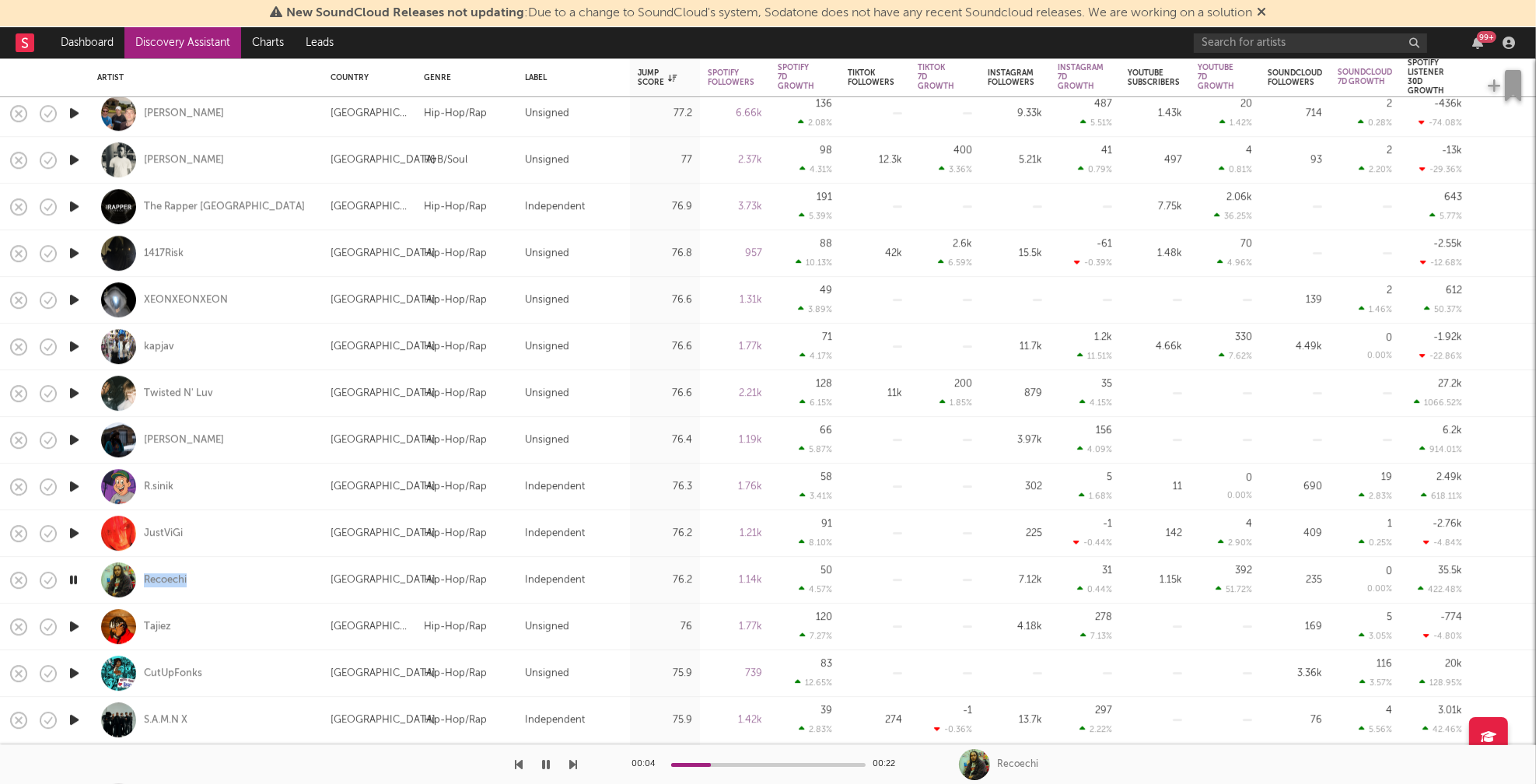
click at [73, 627] on icon "button" at bounding box center [73, 626] width 16 height 19
click at [74, 671] on icon "button" at bounding box center [73, 672] width 16 height 19
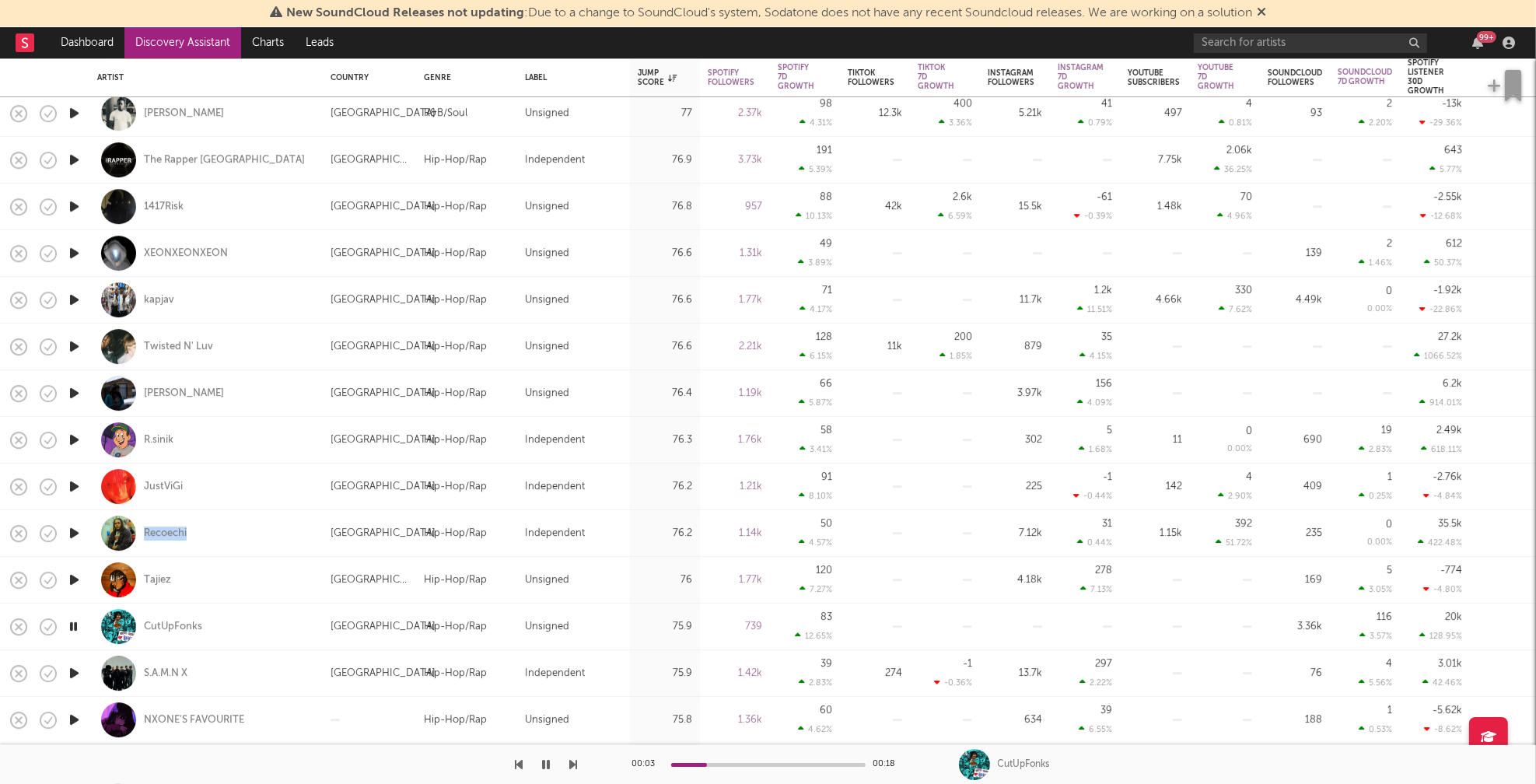
click at [74, 671] on icon "button" at bounding box center [73, 672] width 16 height 19
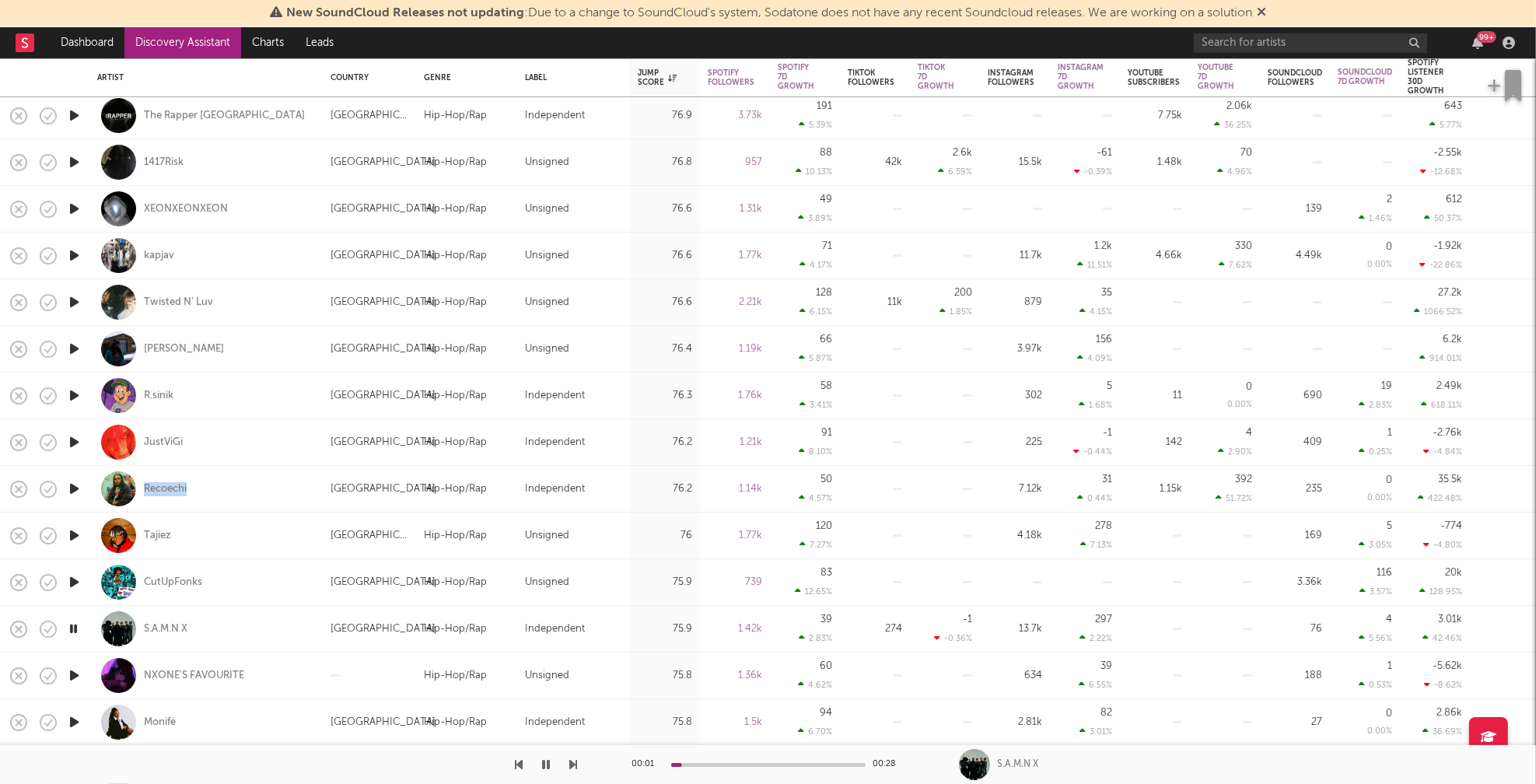
click at [73, 675] on icon "button" at bounding box center [73, 675] width 16 height 19
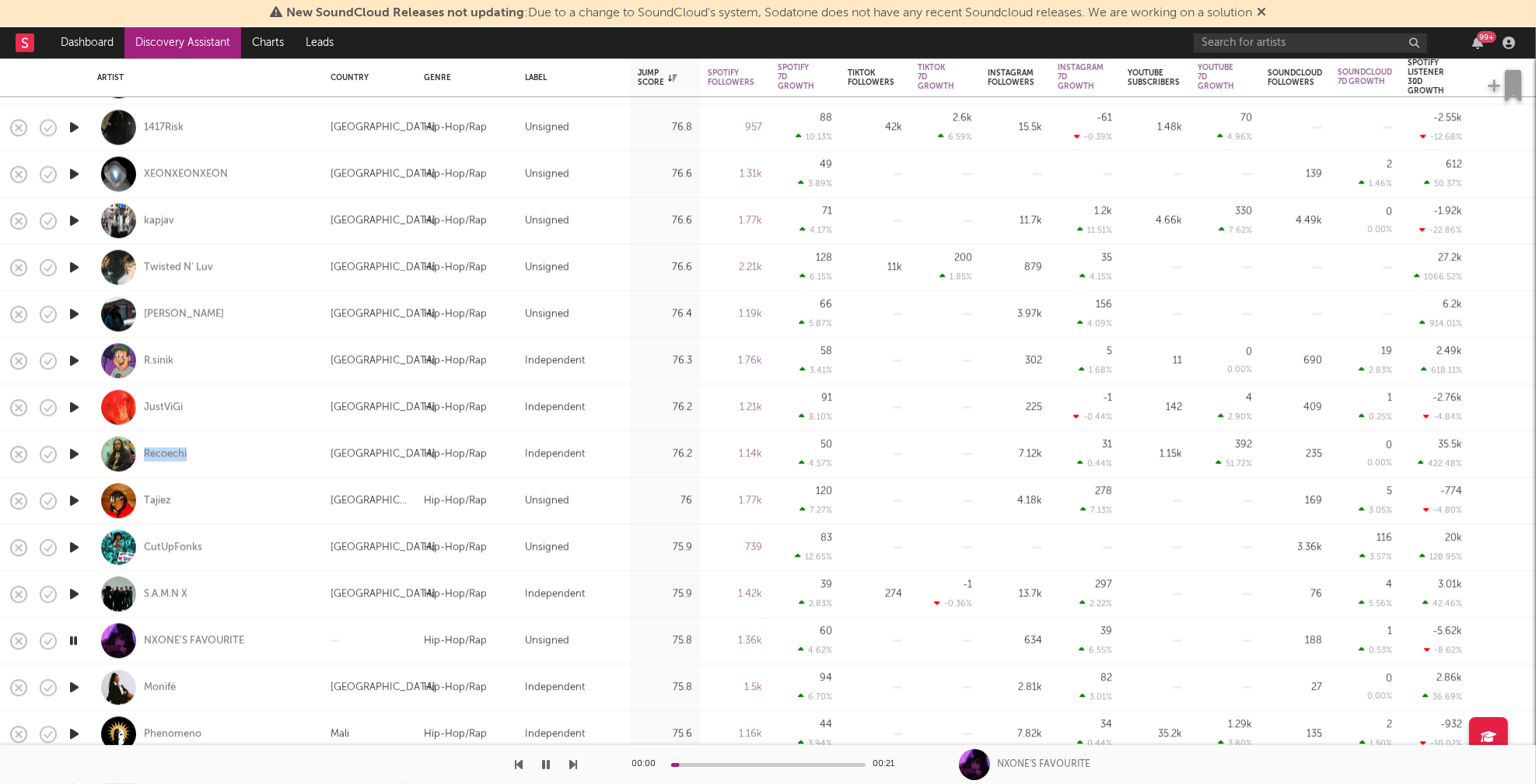
click at [73, 683] on icon "button" at bounding box center [73, 687] width 16 height 19
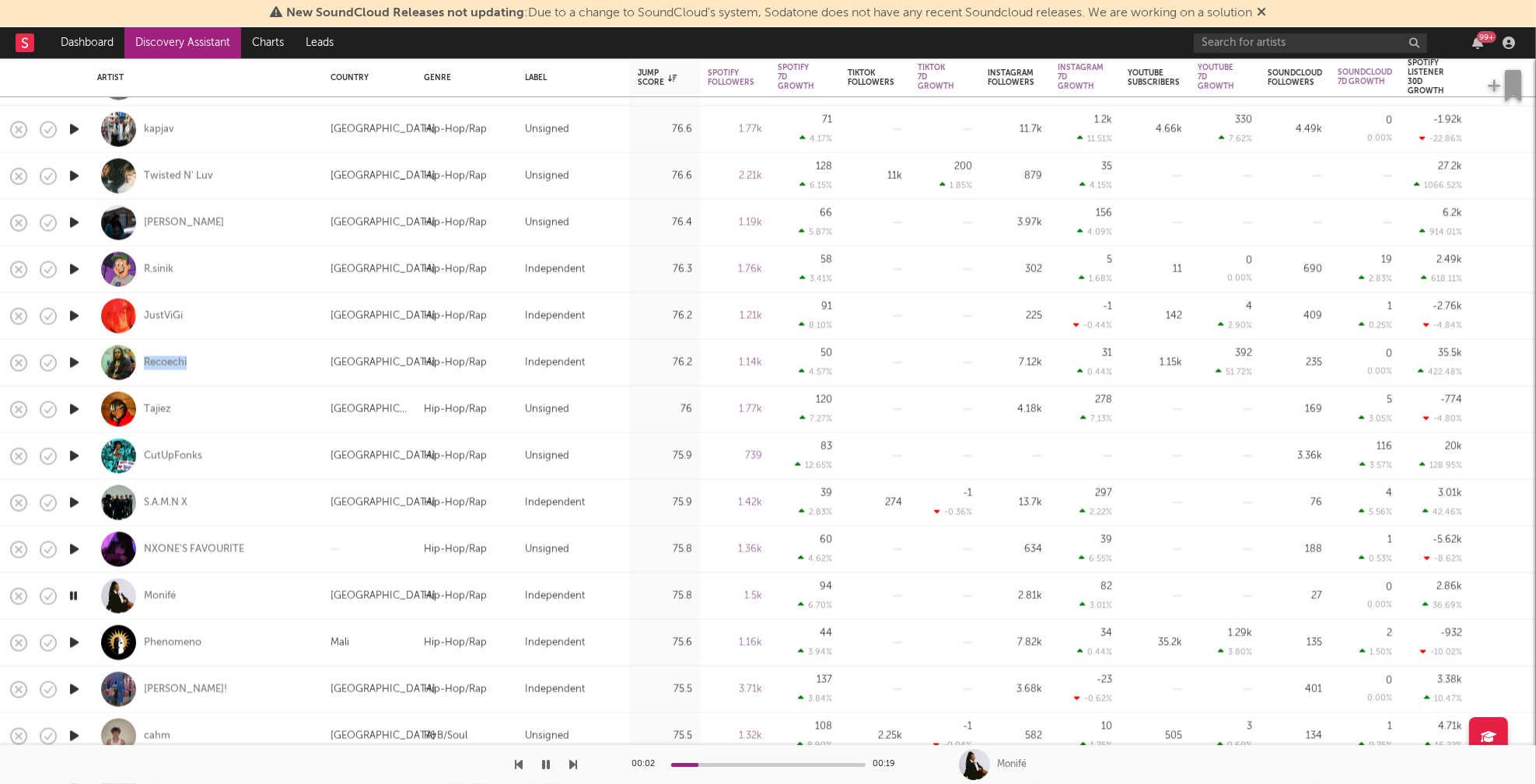
click at [550, 761] on button "button" at bounding box center [547, 764] width 15 height 39
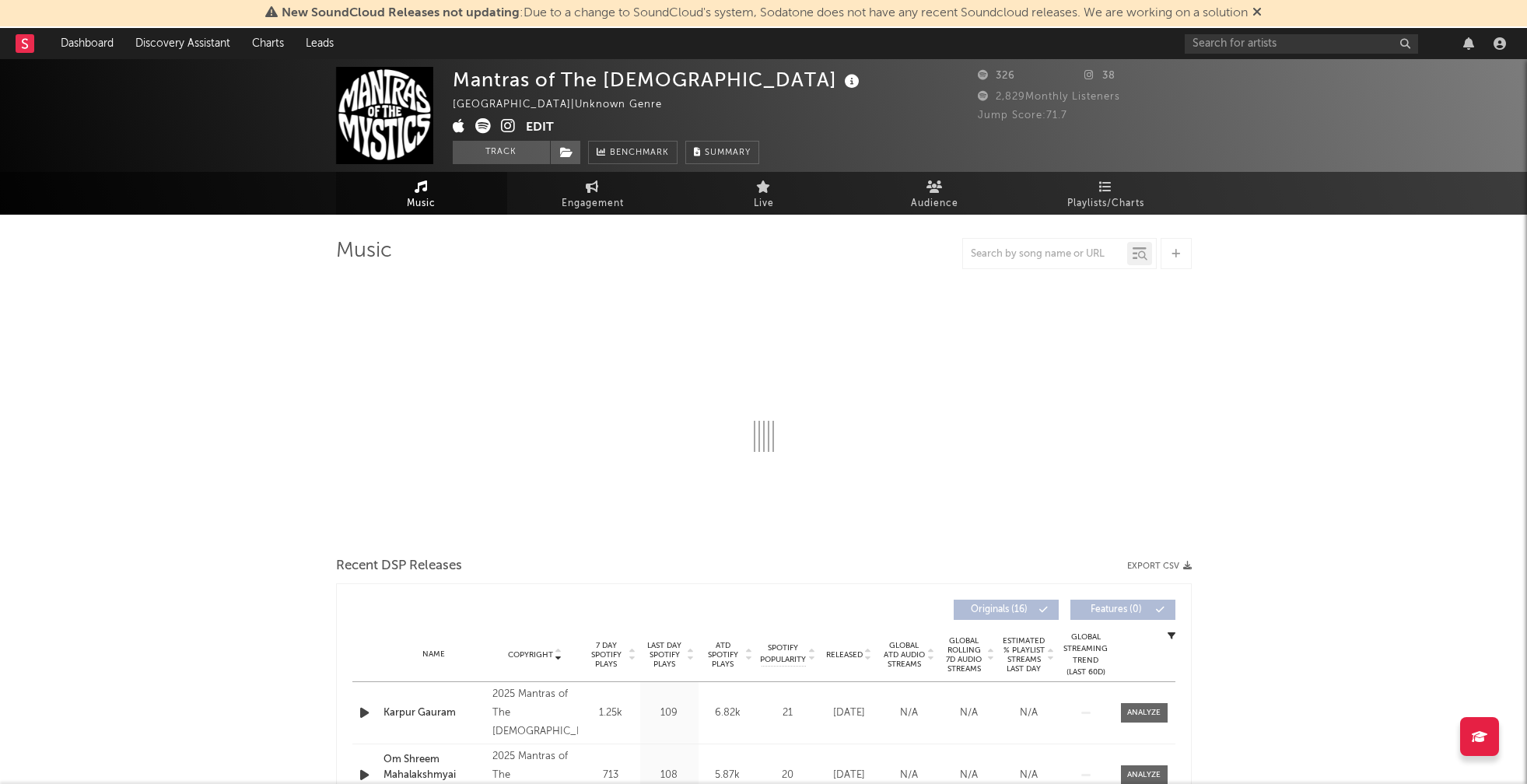
select select "1w"
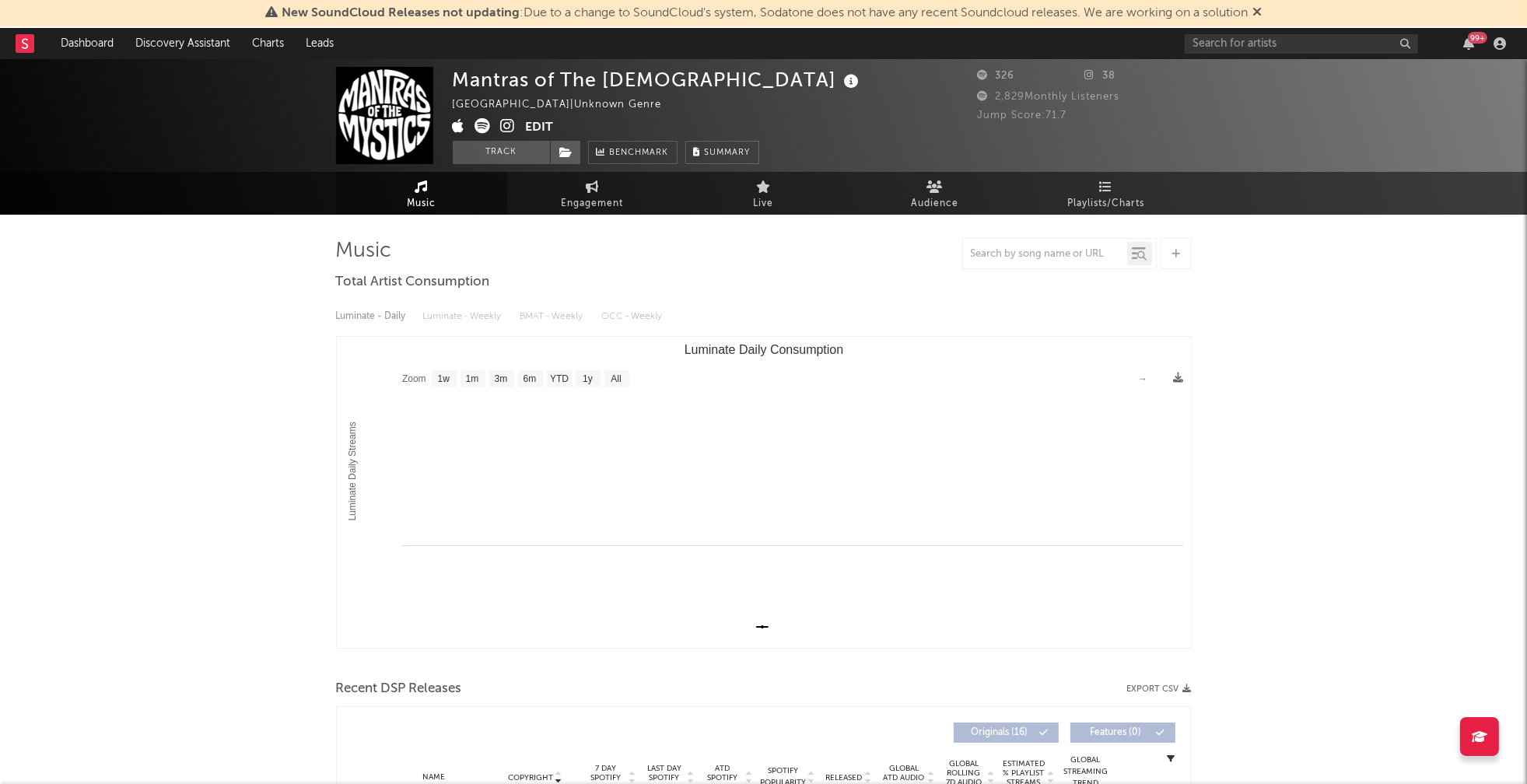
click at [505, 127] on icon at bounding box center [508, 126] width 14 height 15
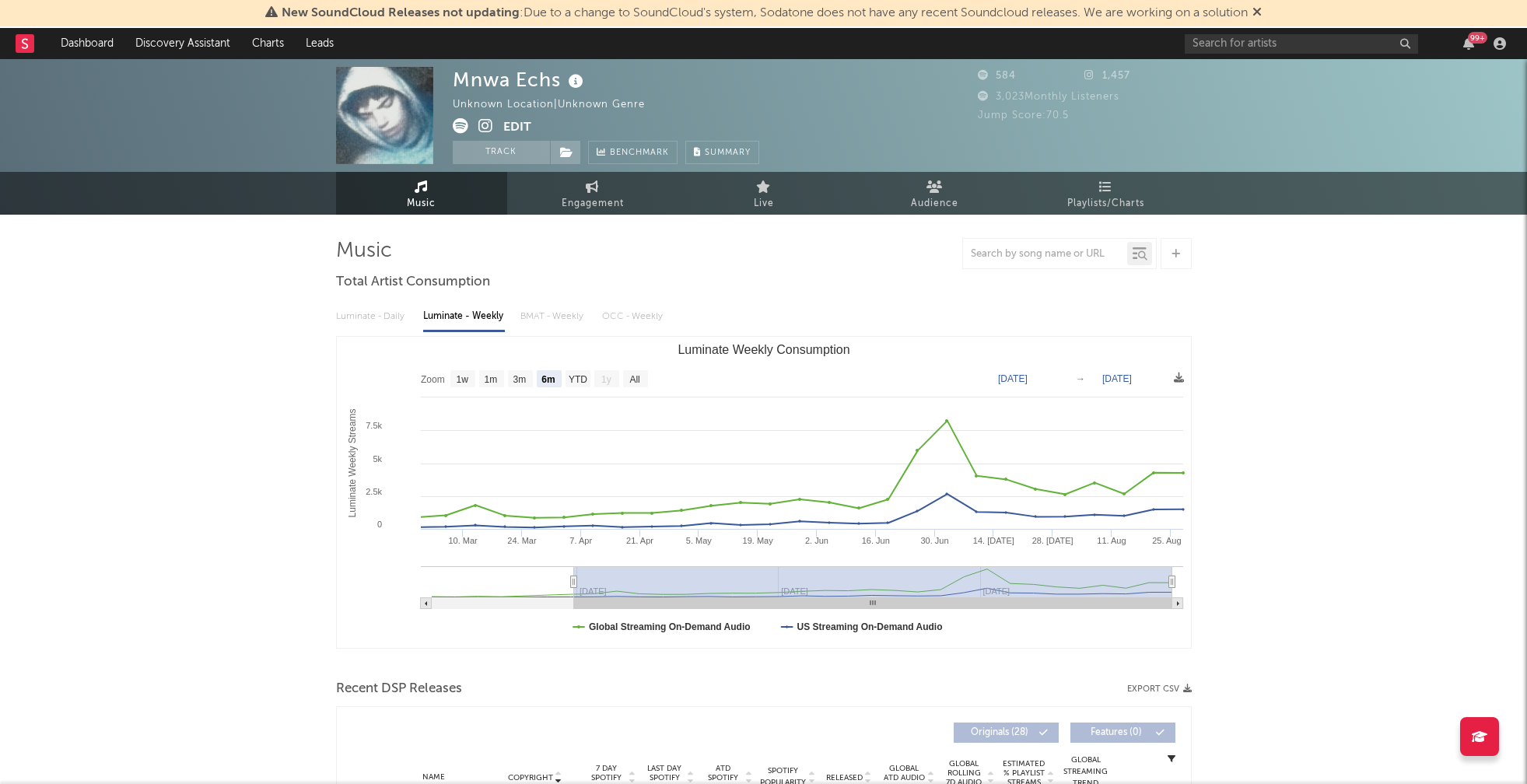
select select "6m"
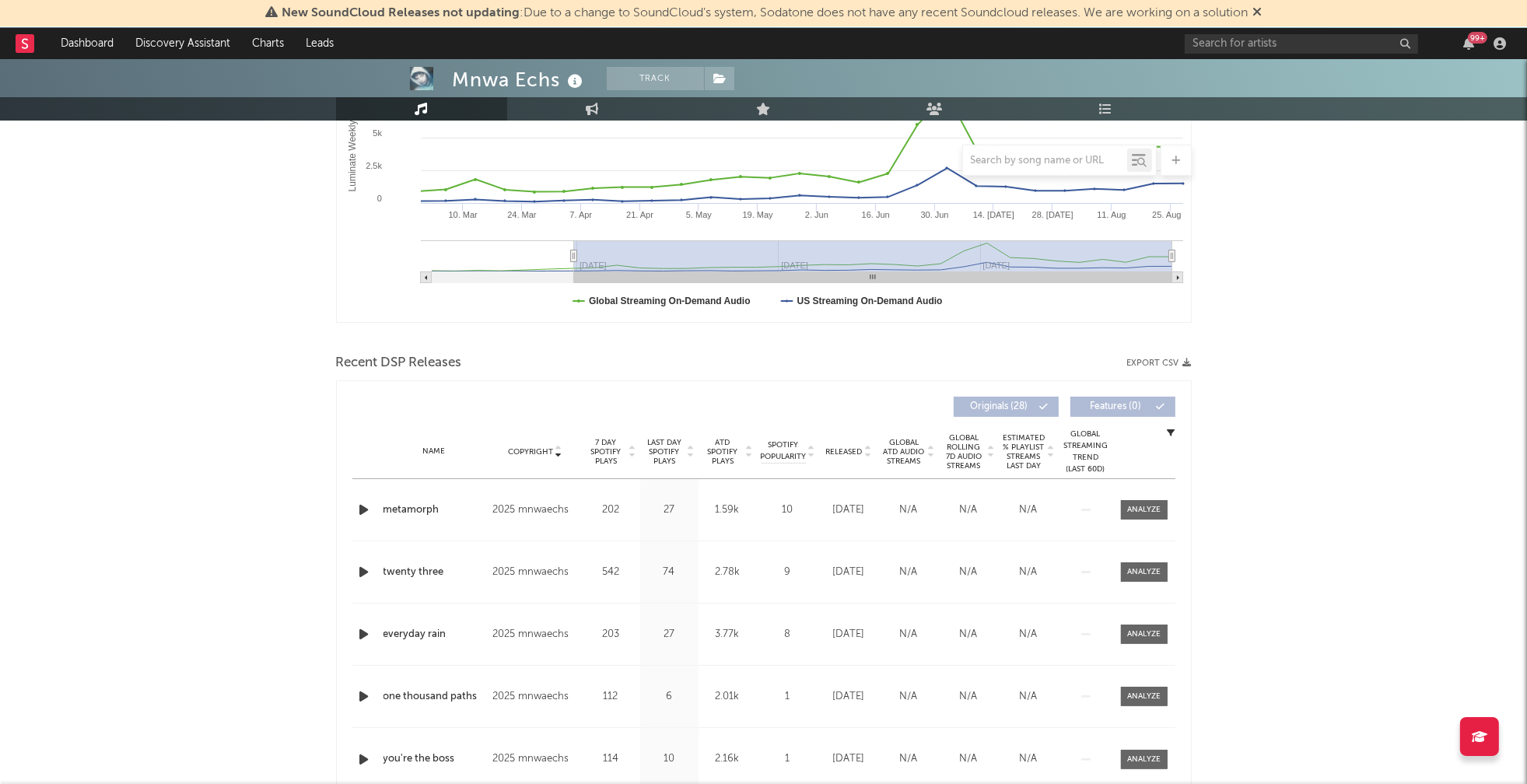
scroll to position [328, 0]
click at [362, 503] on icon "button" at bounding box center [364, 507] width 16 height 19
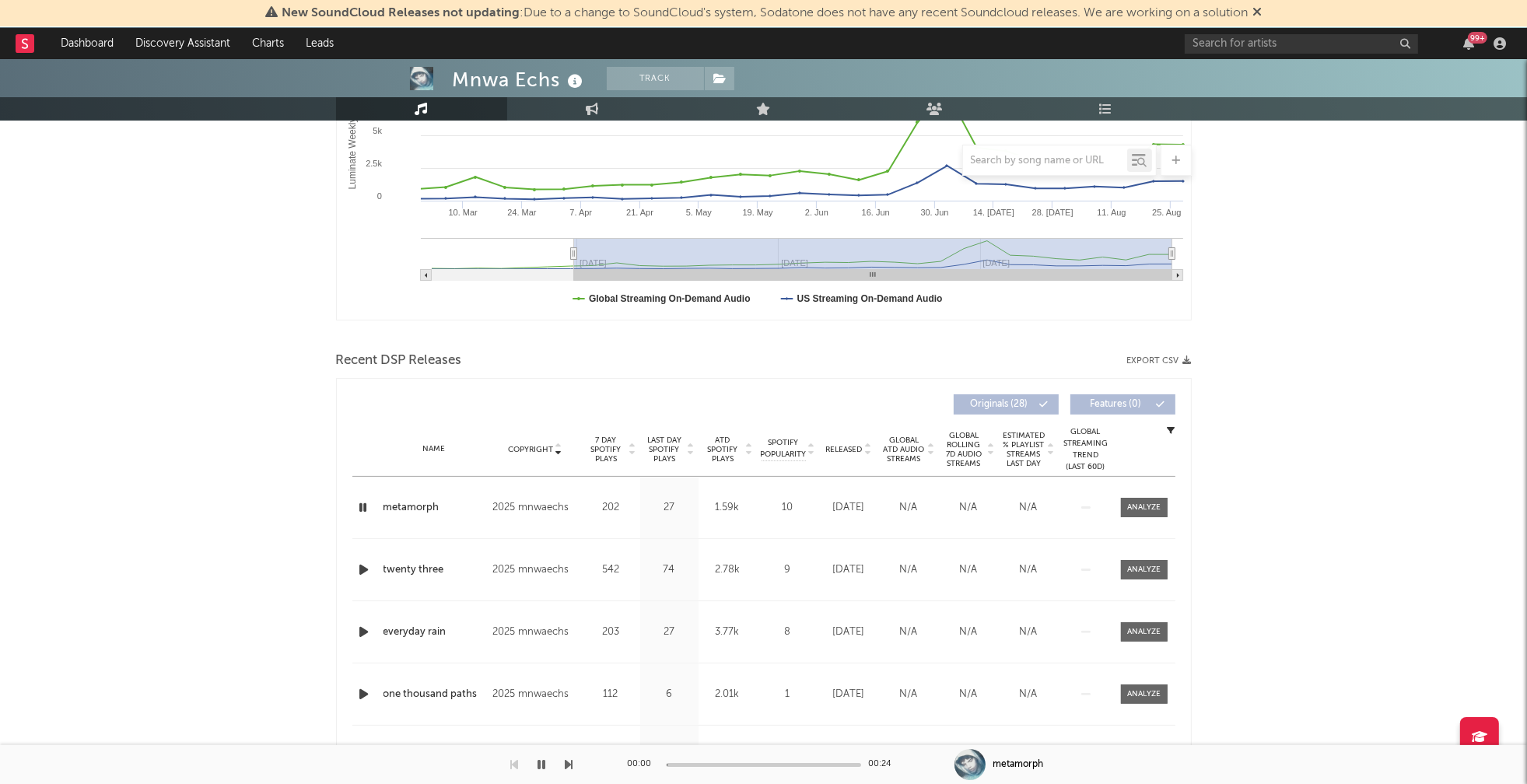
scroll to position [0, 0]
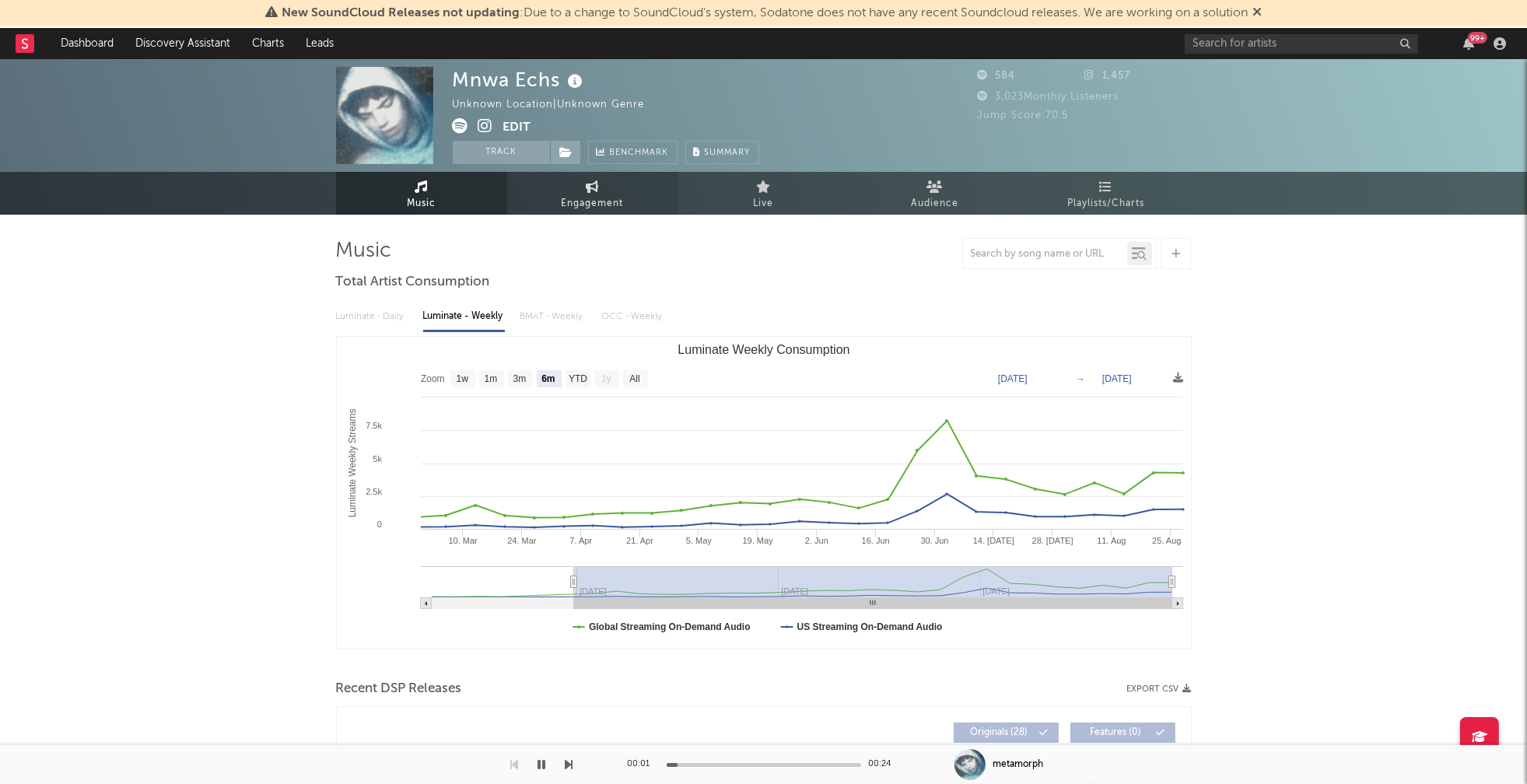
click at [593, 201] on span "Engagement" at bounding box center [593, 204] width 62 height 19
select select "1w"
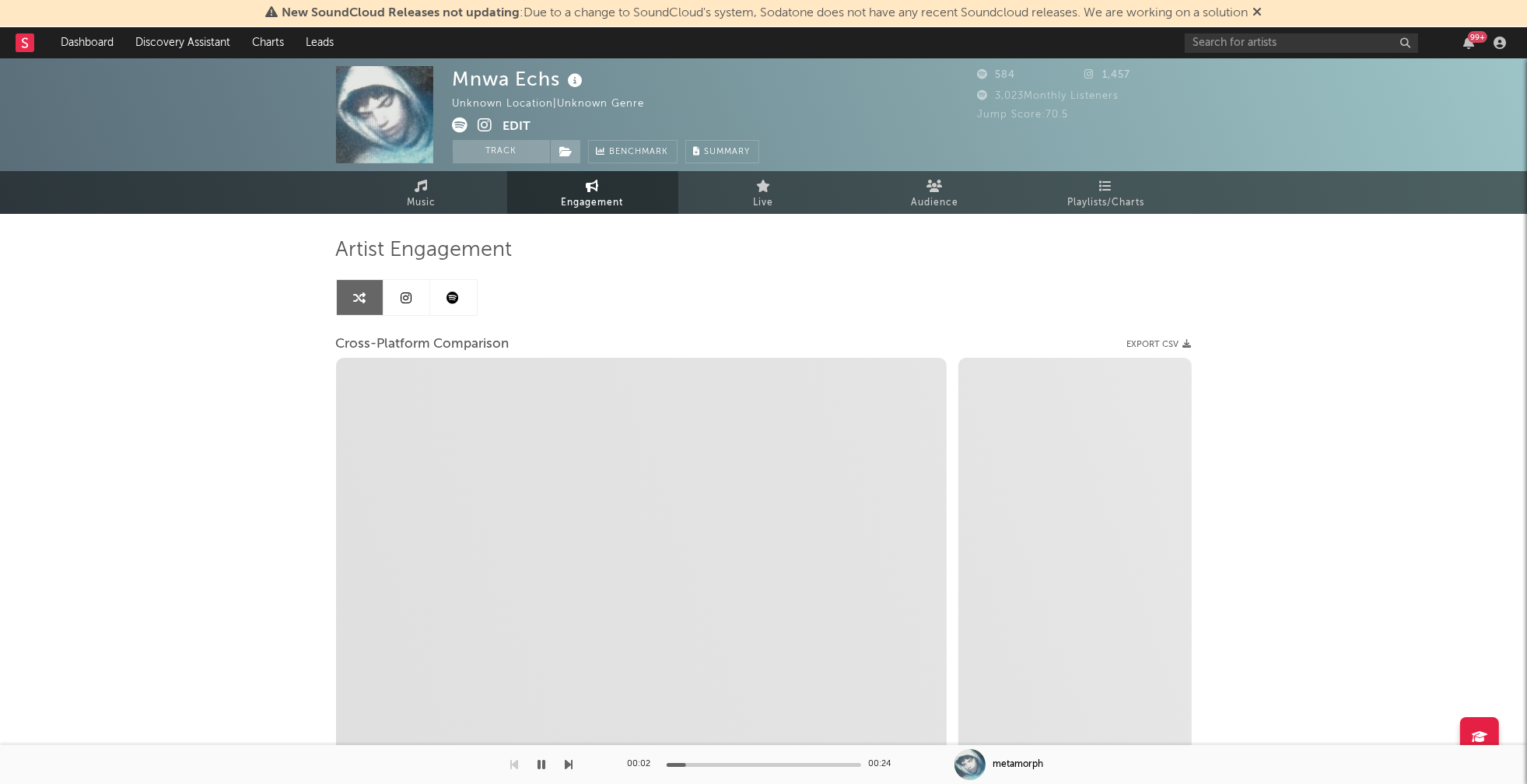
click at [486, 126] on icon at bounding box center [485, 125] width 14 height 15
select select "1m"
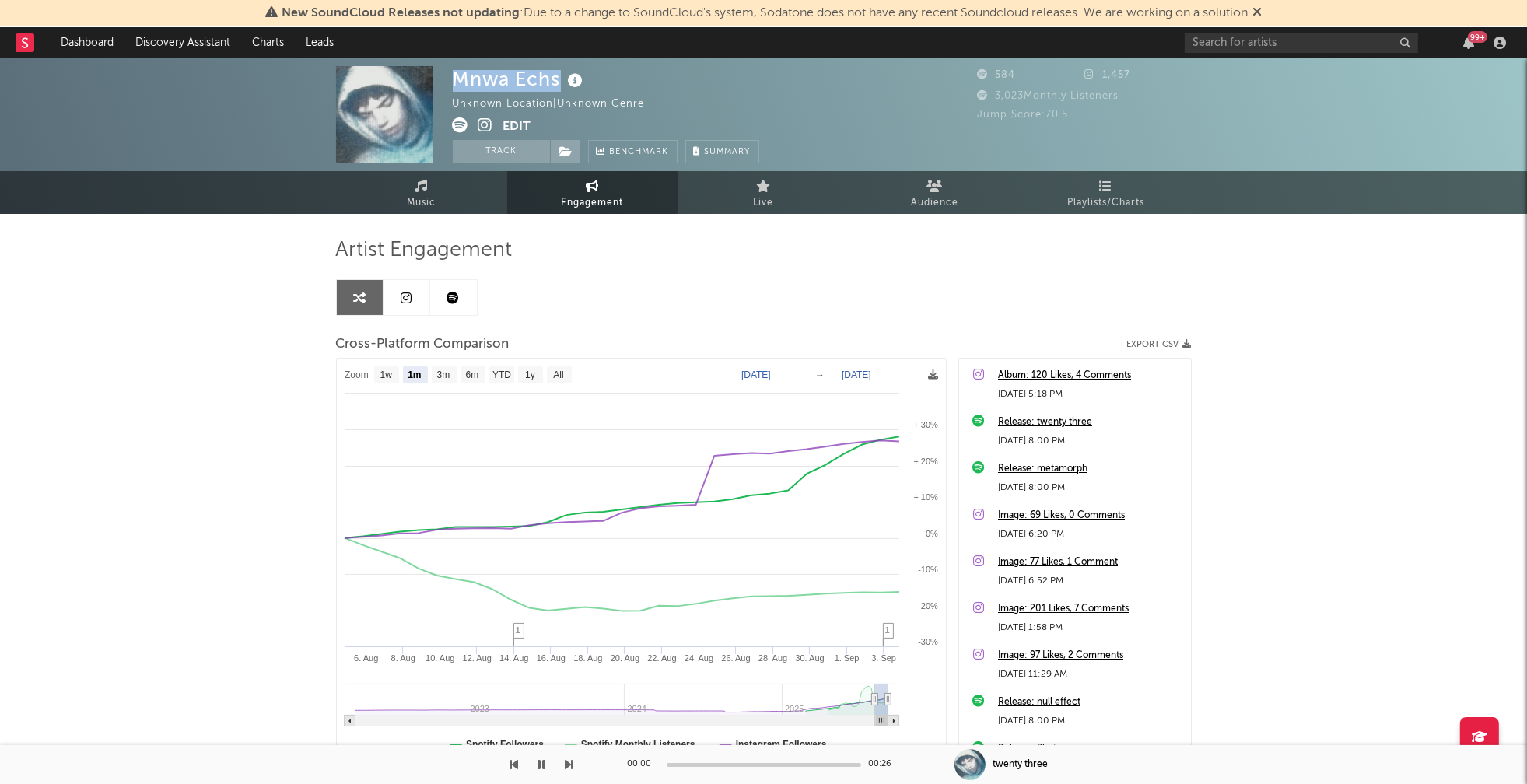
drag, startPoint x: 454, startPoint y: 74, endPoint x: 557, endPoint y: 77, distance: 103.0
click at [557, 77] on div "Mnwa Echs" at bounding box center [519, 78] width 135 height 26
copy div "Mnwa Echs"
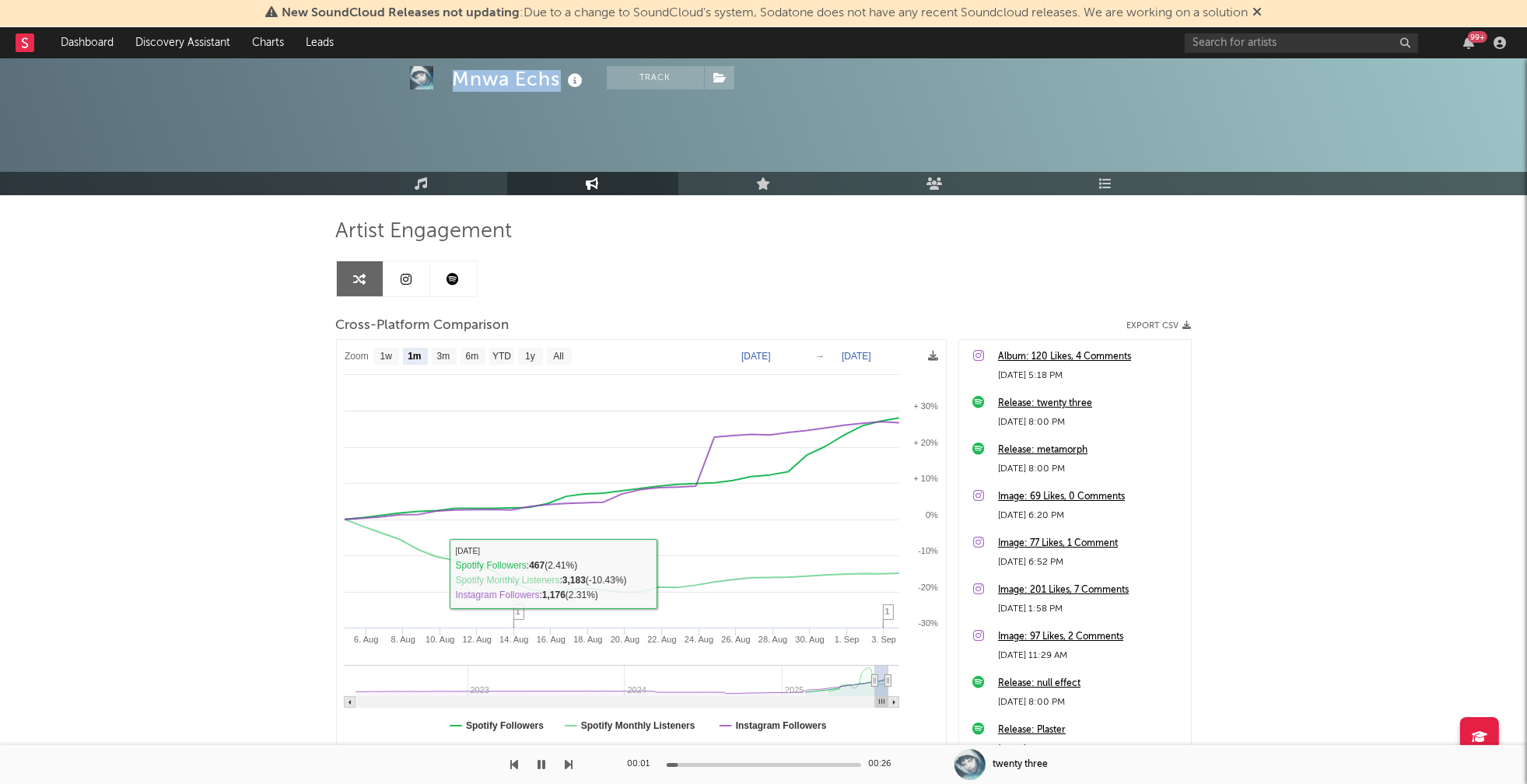
scroll to position [91, 0]
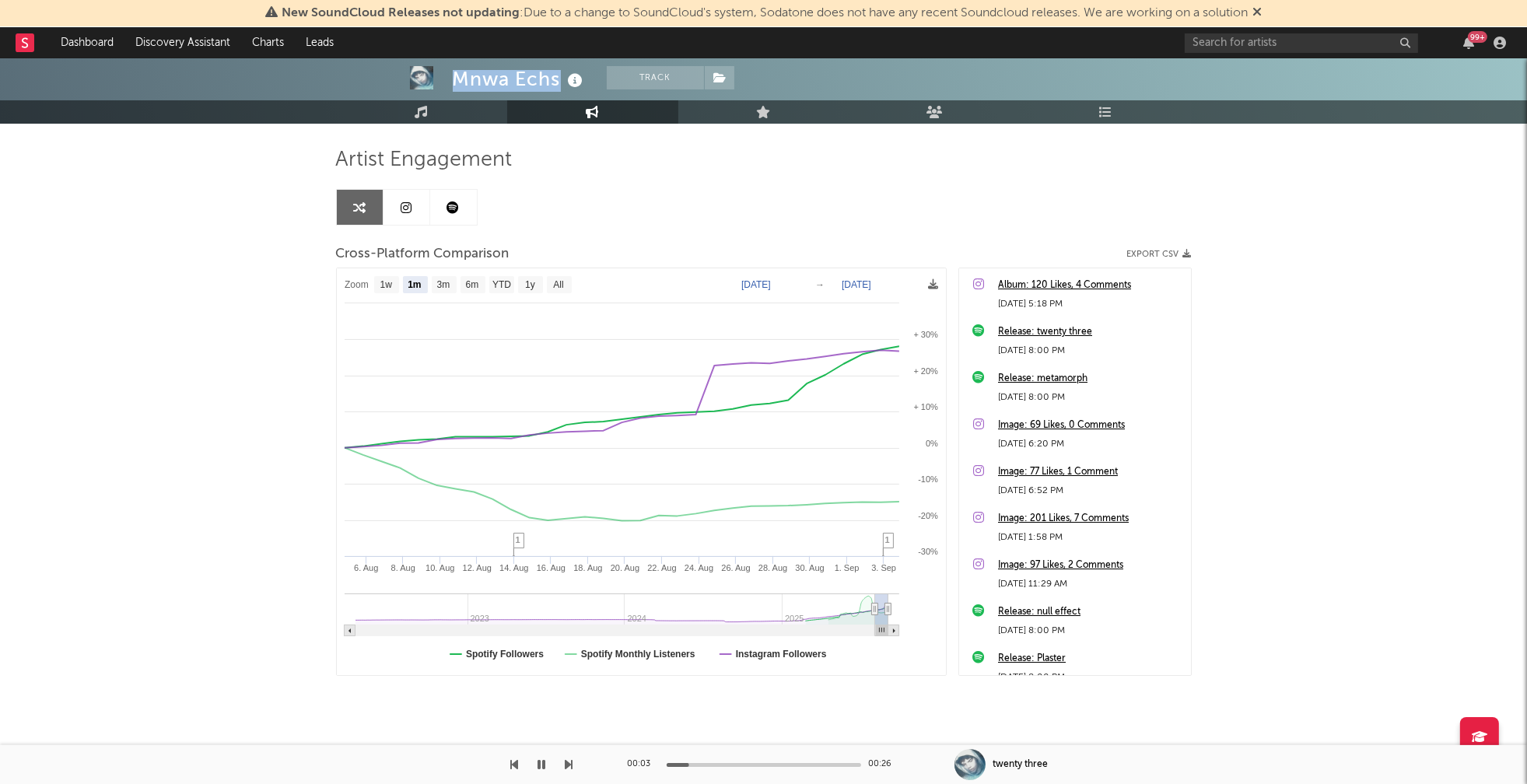
click at [538, 761] on icon "button" at bounding box center [542, 764] width 8 height 12
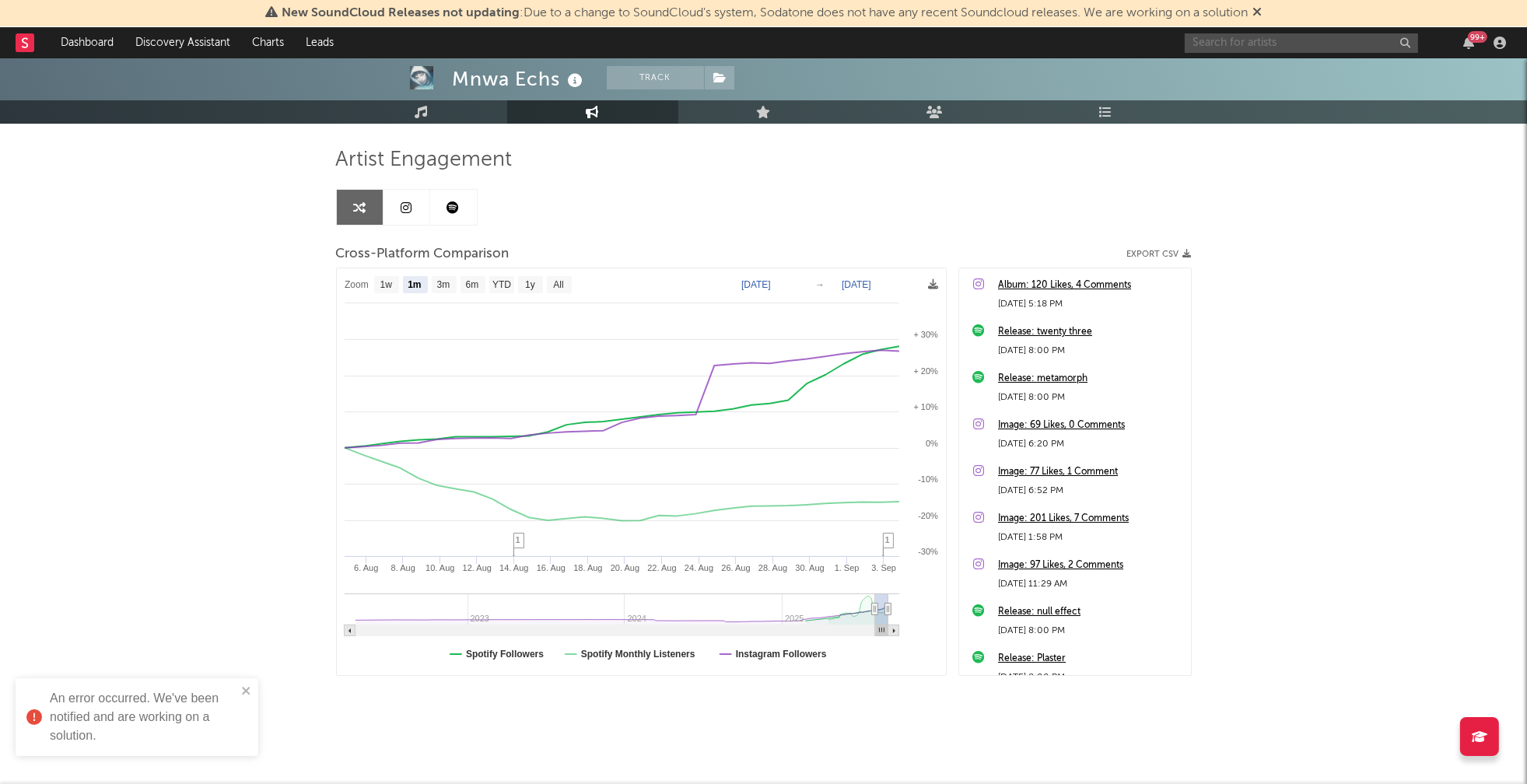
click at [1240, 42] on input "text" at bounding box center [1301, 43] width 234 height 19
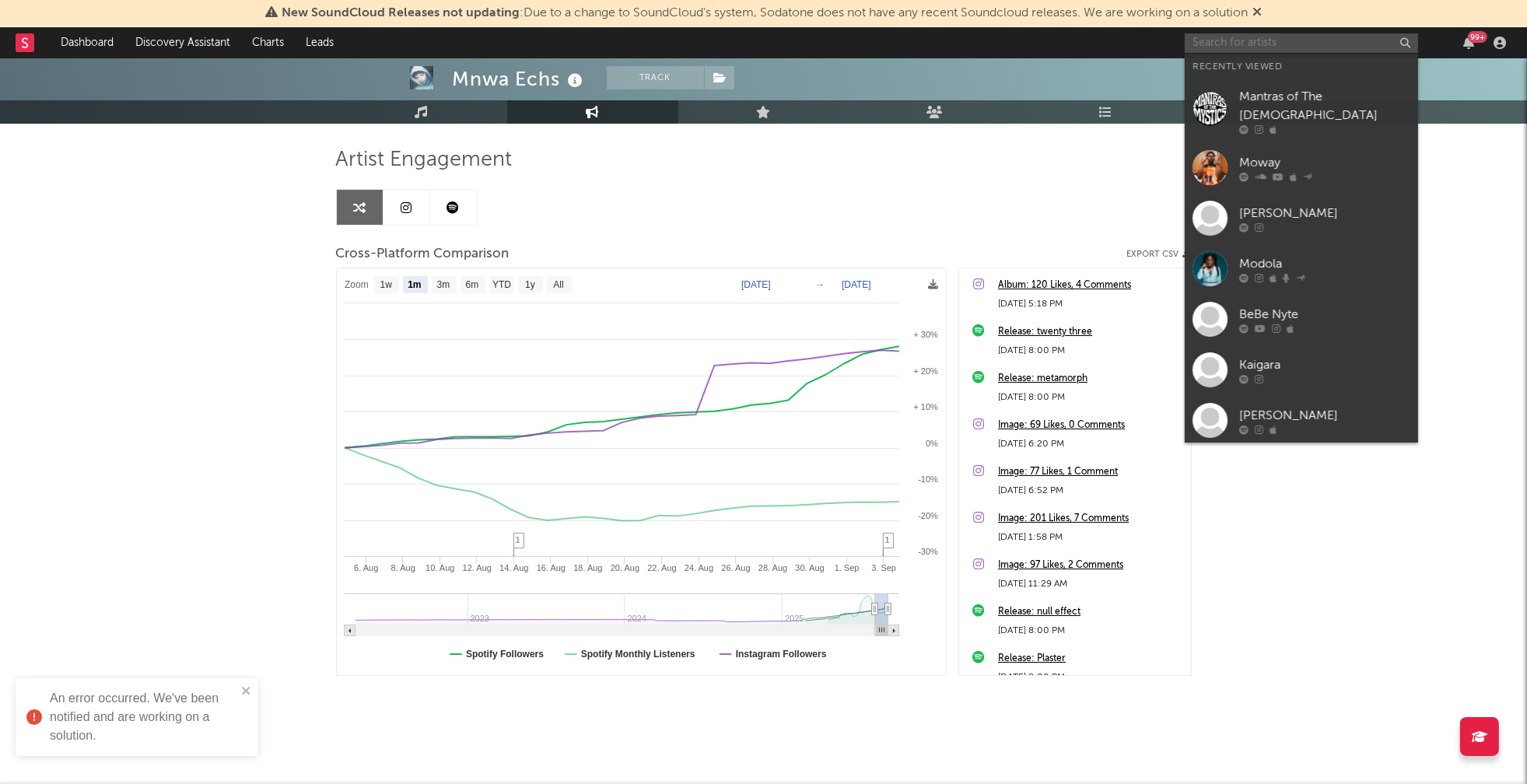
paste input "Dragnutz"
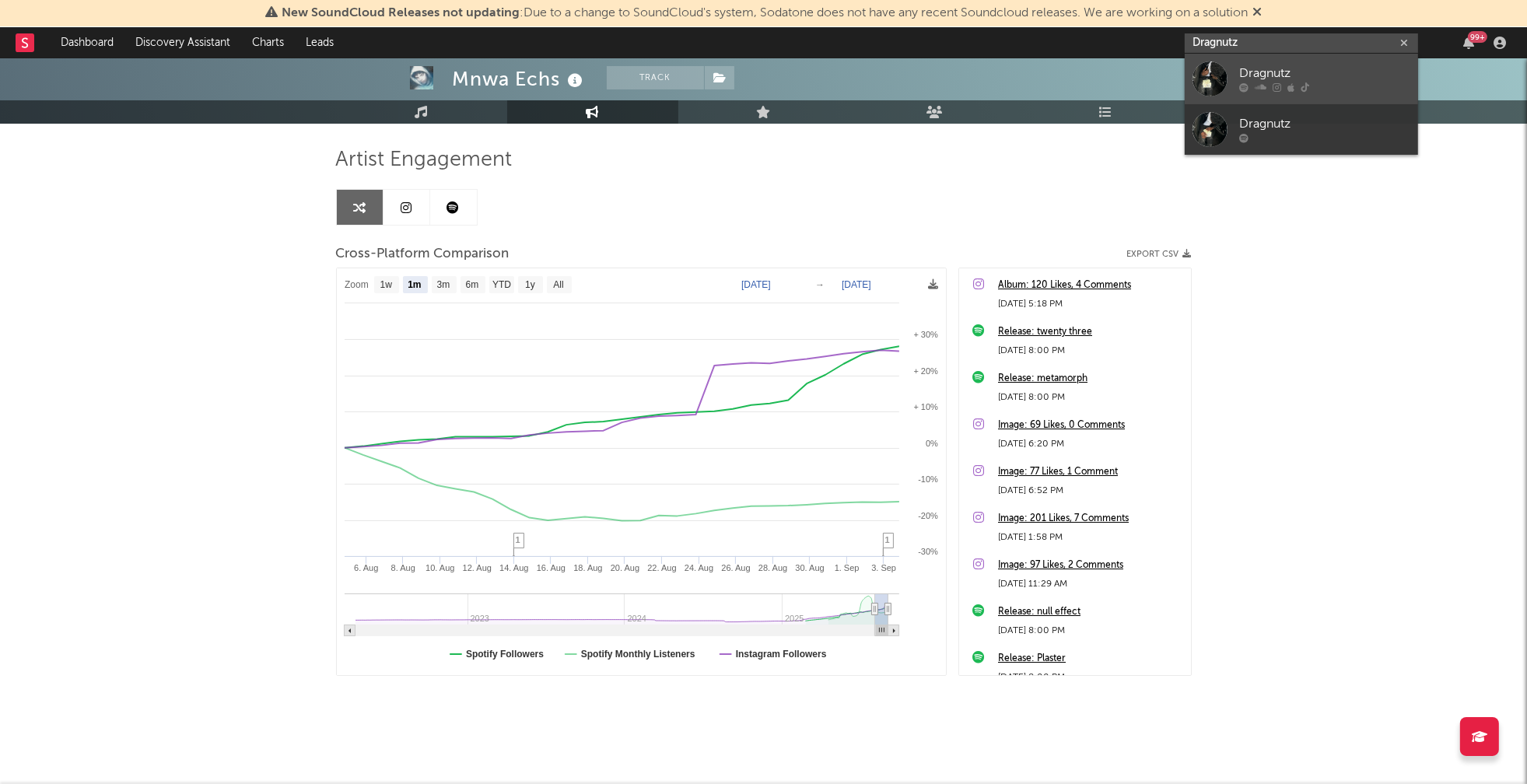
type input "Dragnutz"
click at [1296, 65] on div "Dragnutz" at bounding box center [1325, 74] width 171 height 19
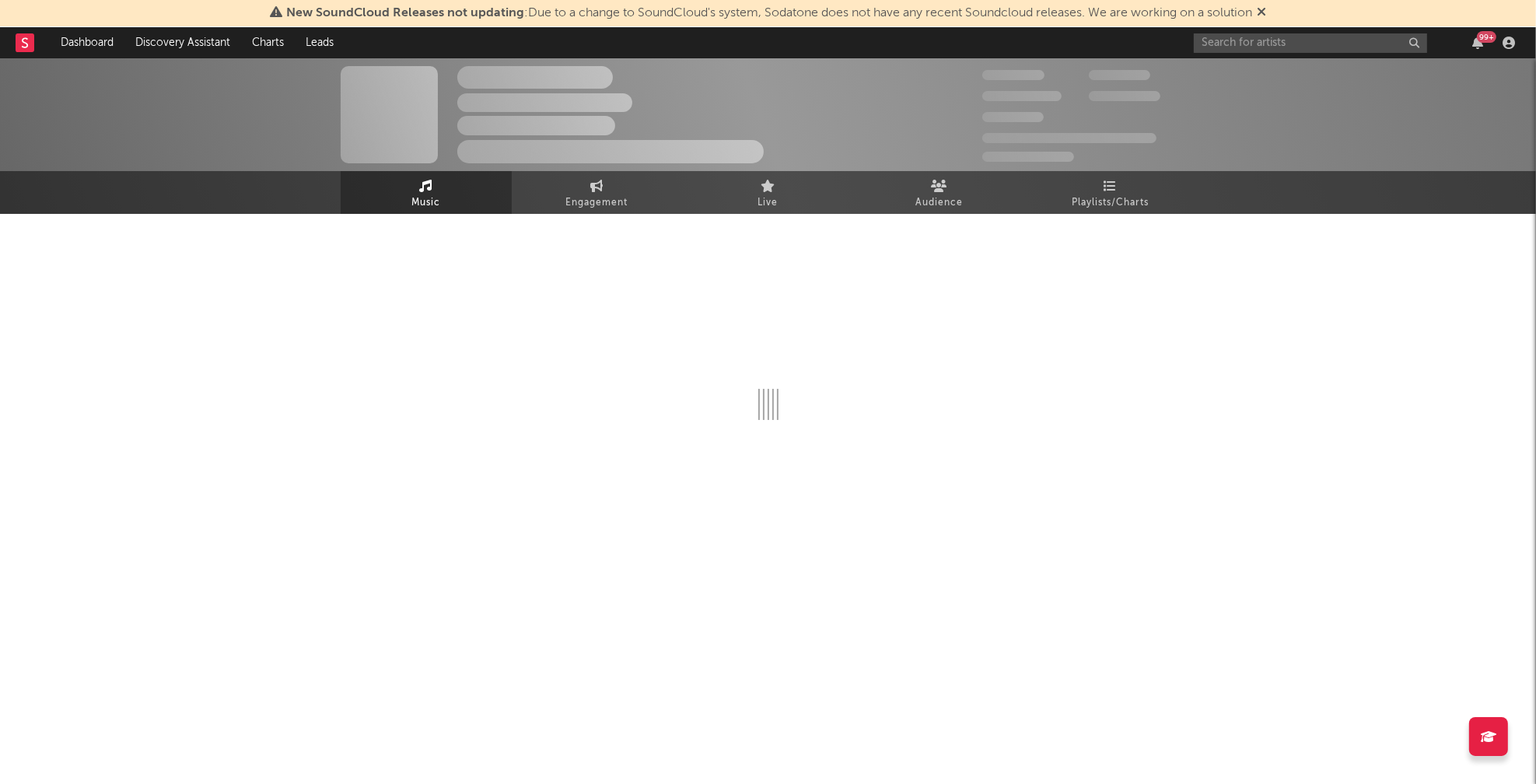
select select "6m"
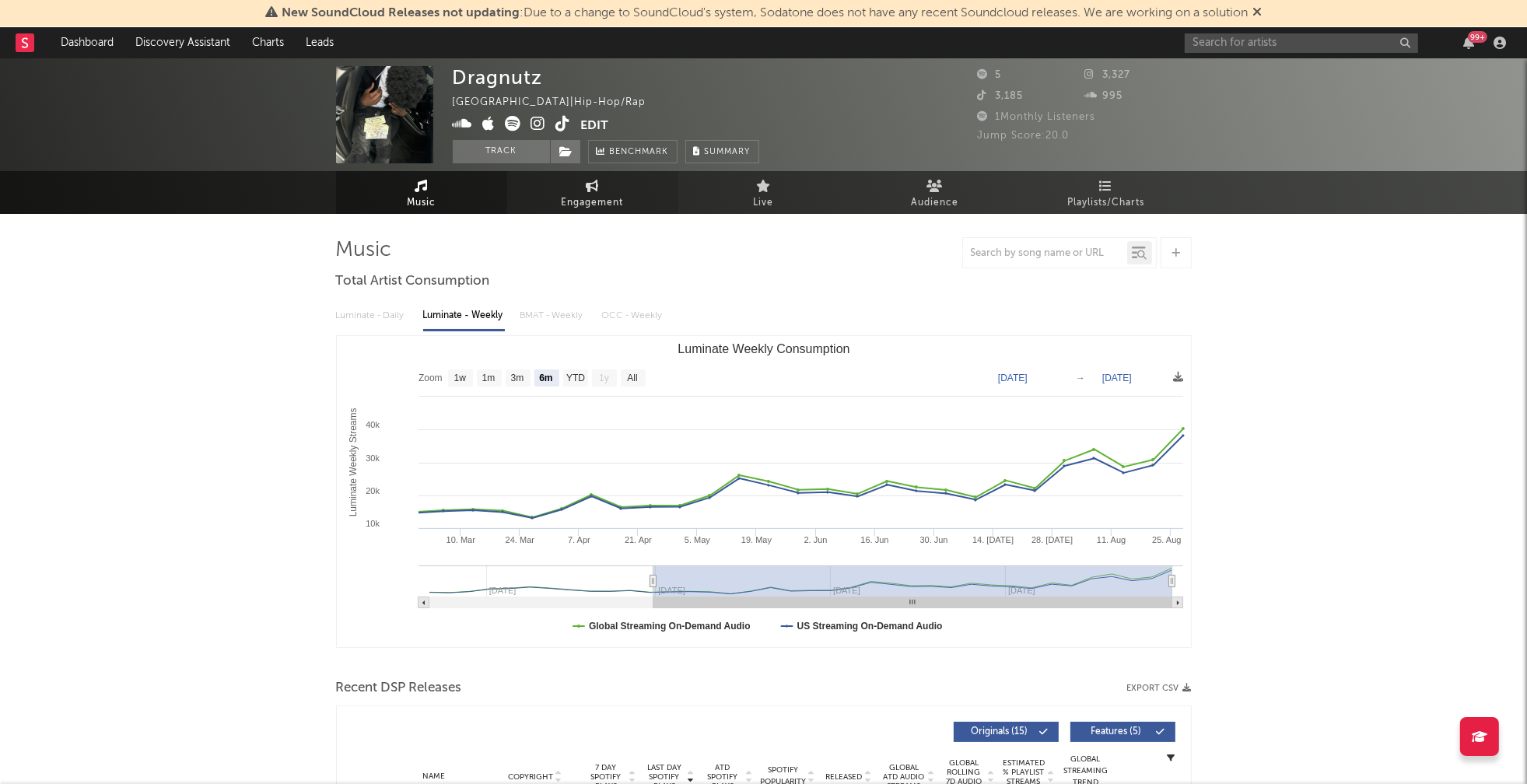
click at [609, 195] on span "Engagement" at bounding box center [593, 203] width 62 height 19
select select "1w"
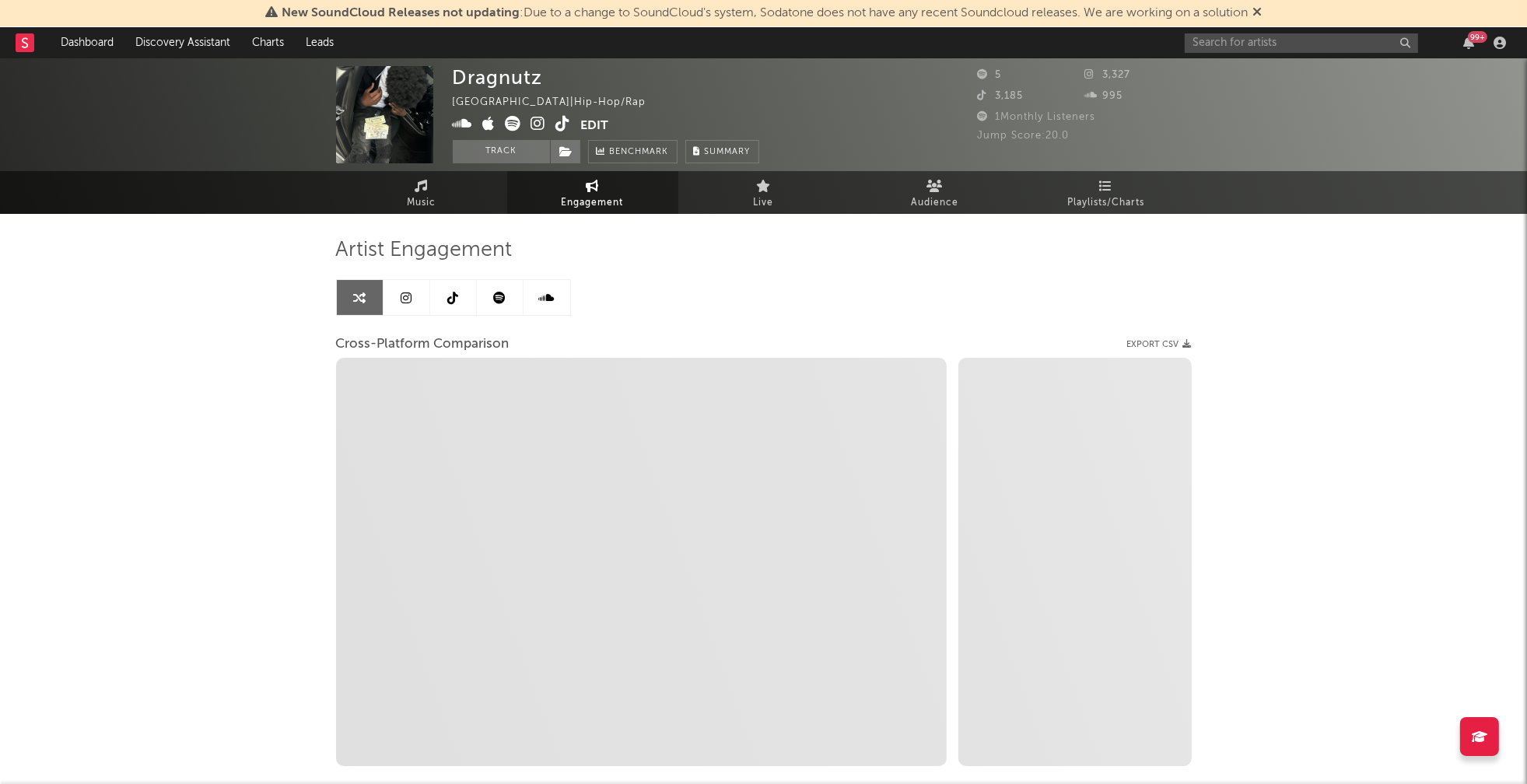
select select "1m"
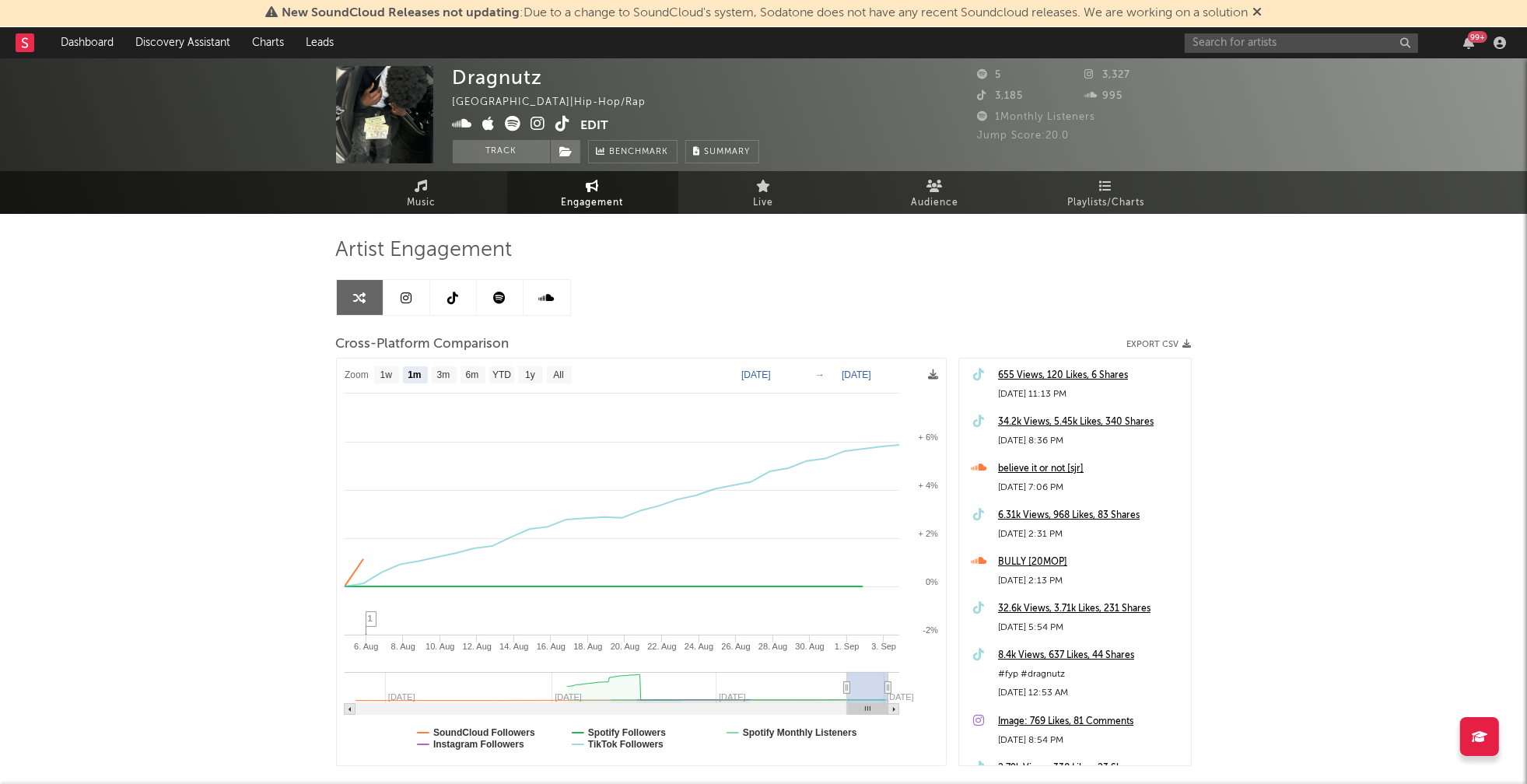
click at [542, 124] on icon at bounding box center [538, 123] width 14 height 15
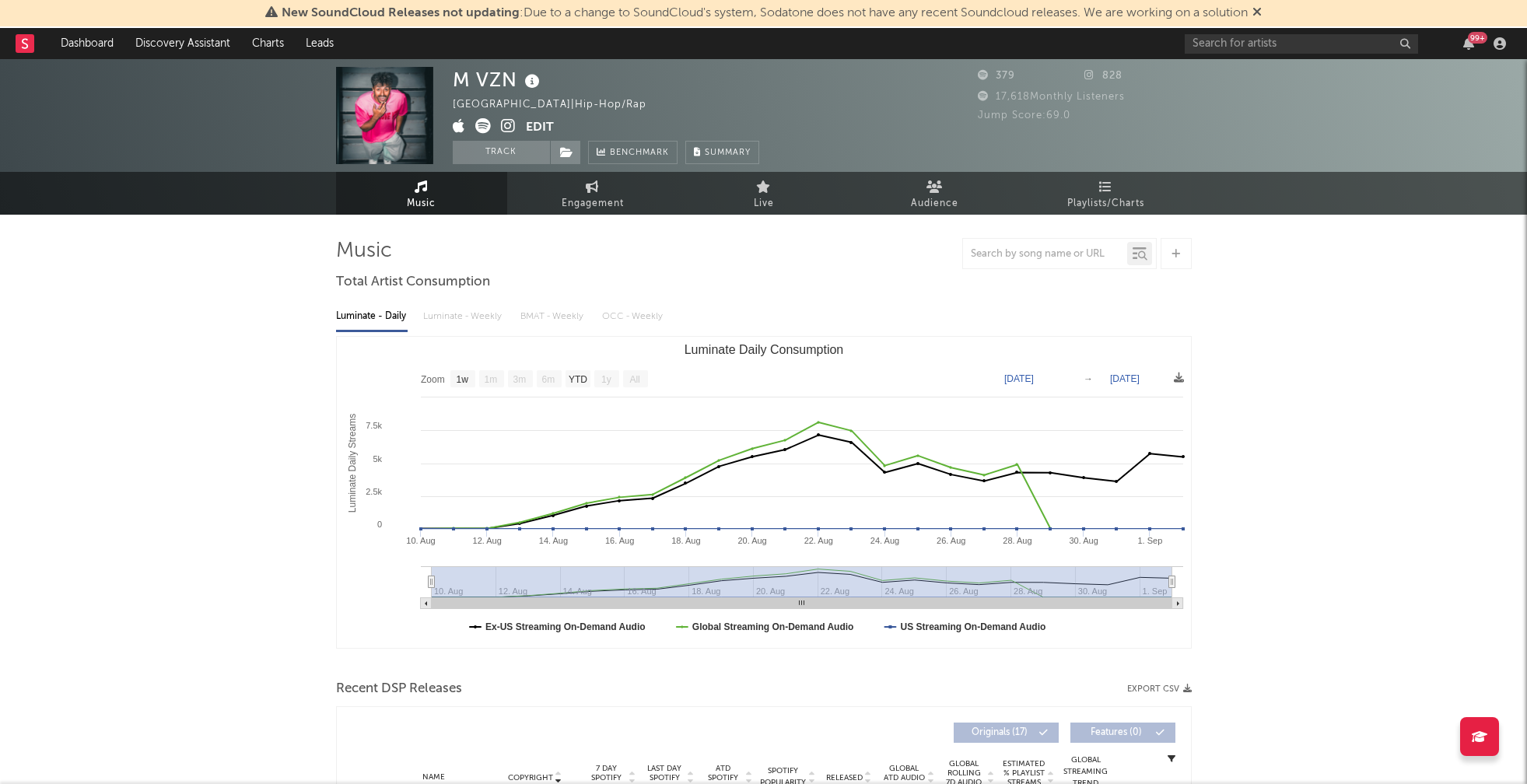
select select "1w"
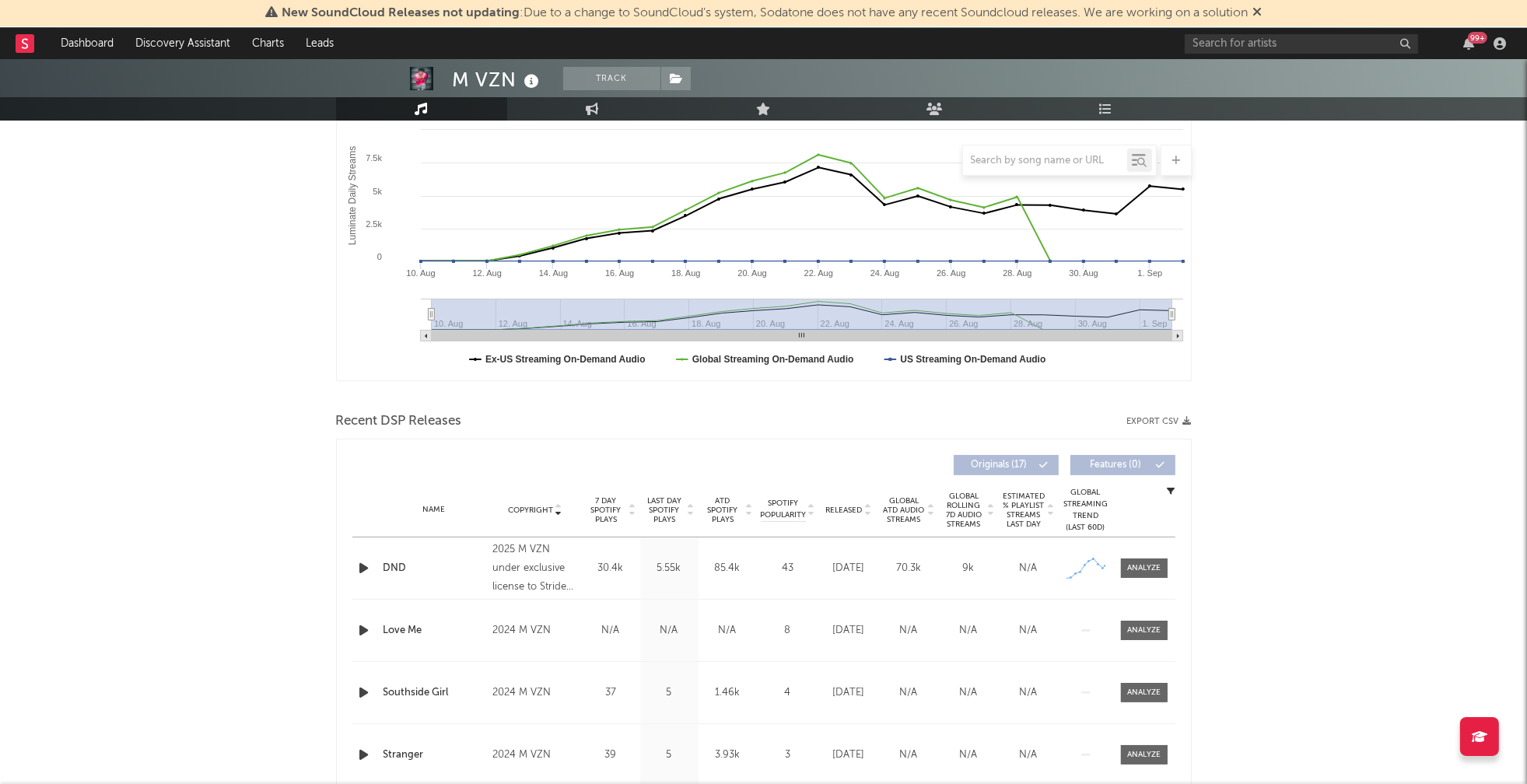
click at [362, 567] on icon "button" at bounding box center [364, 567] width 16 height 19
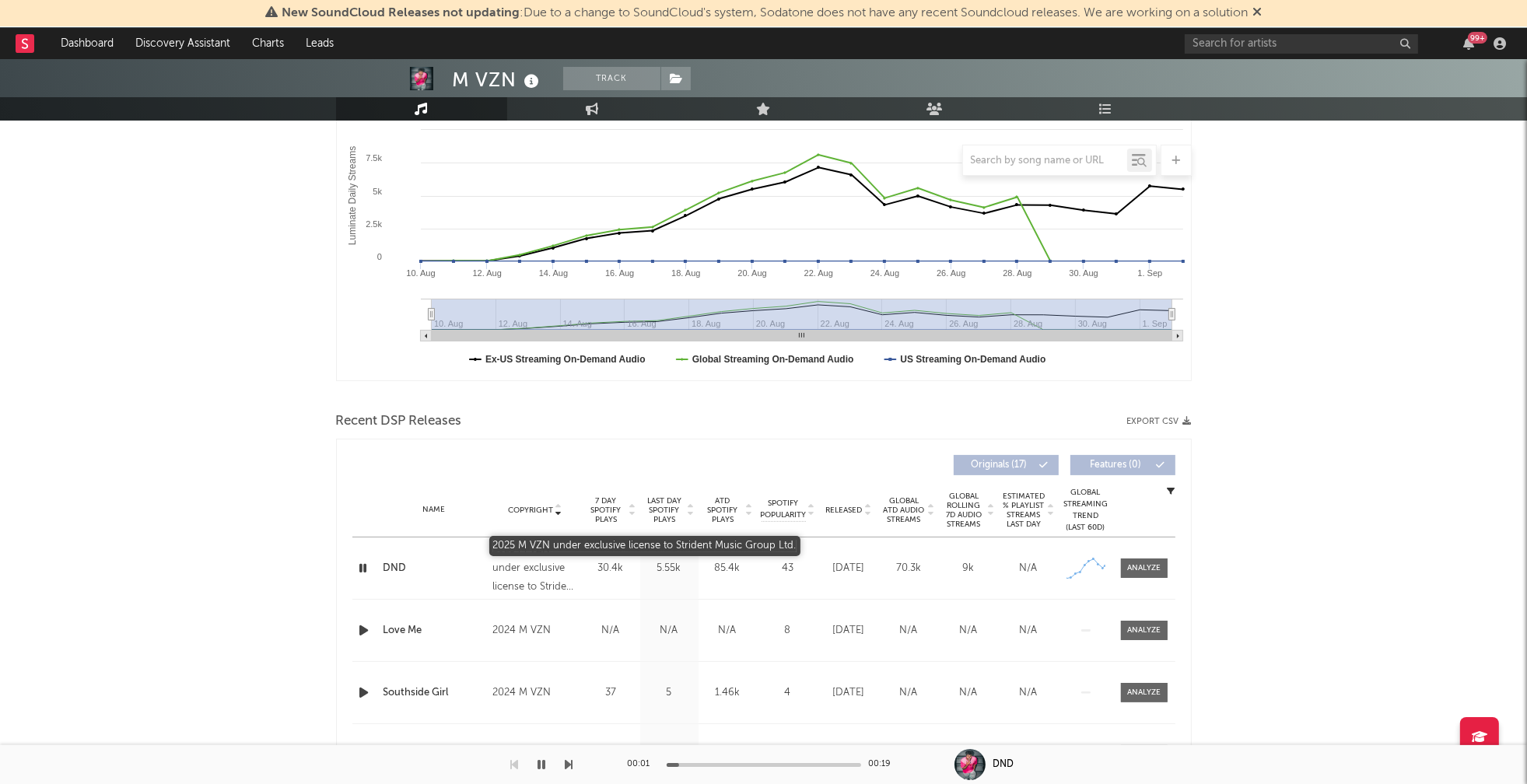
scroll to position [0, 0]
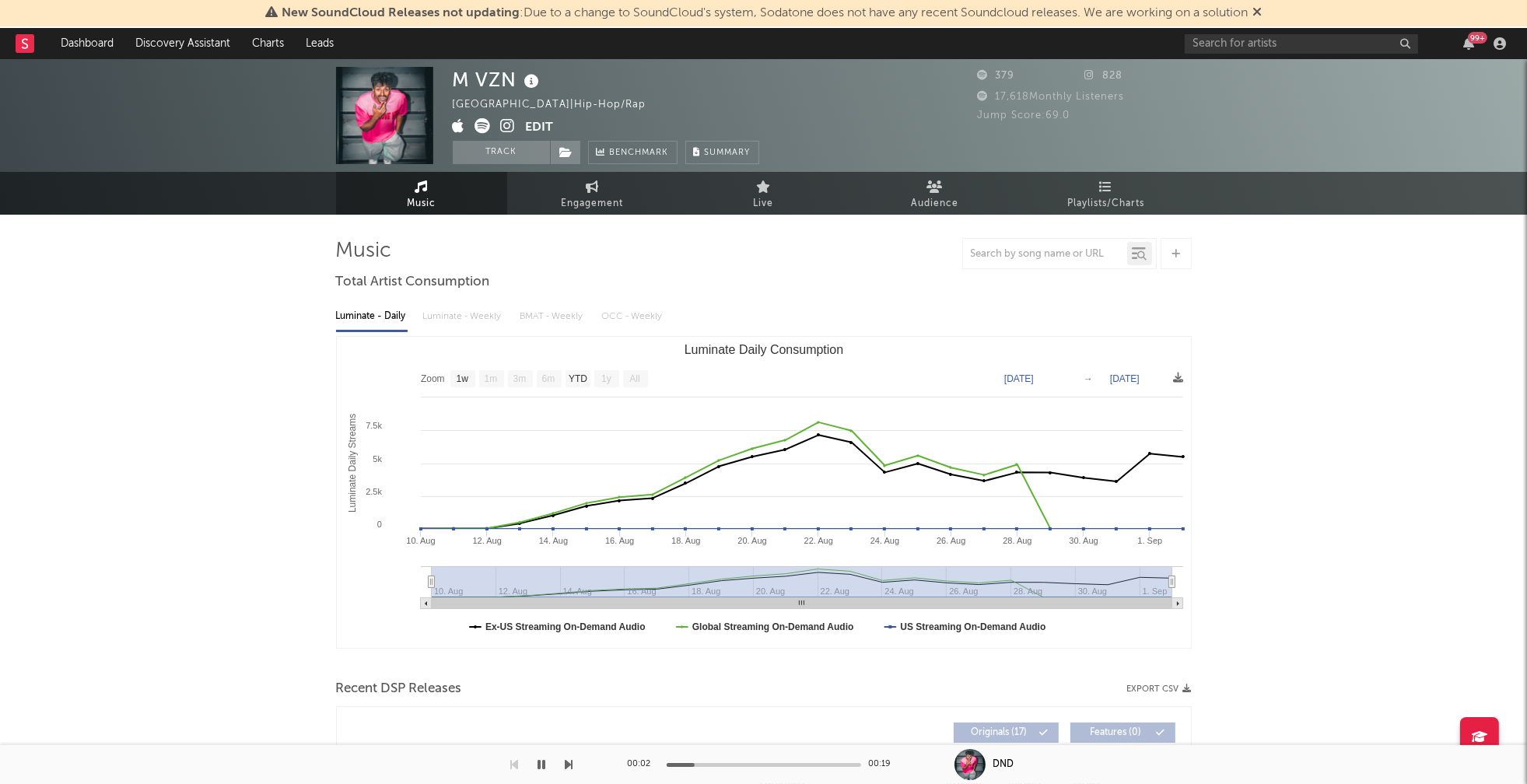
click at [509, 128] on icon at bounding box center [508, 126] width 14 height 15
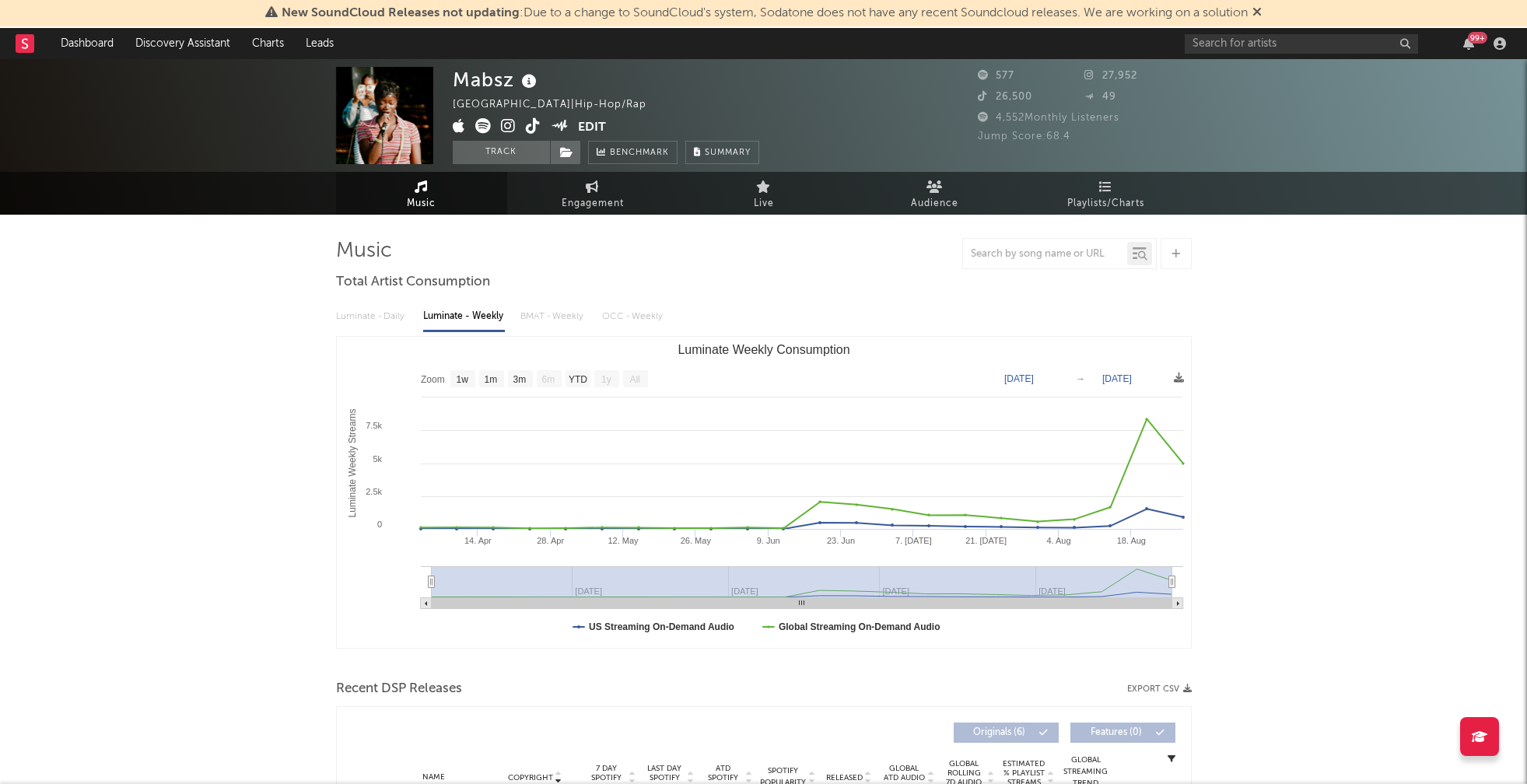
select select "1w"
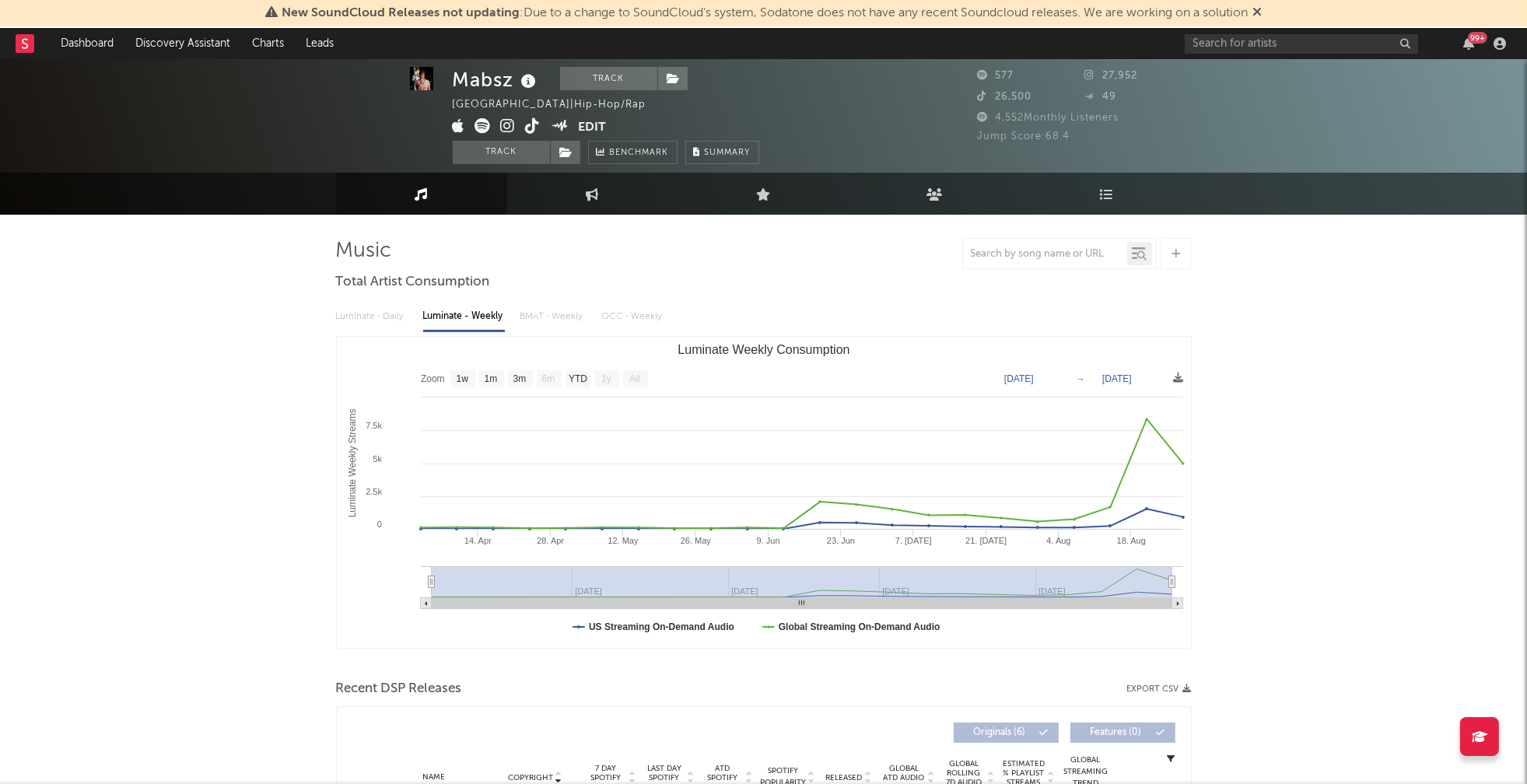
scroll to position [330, 0]
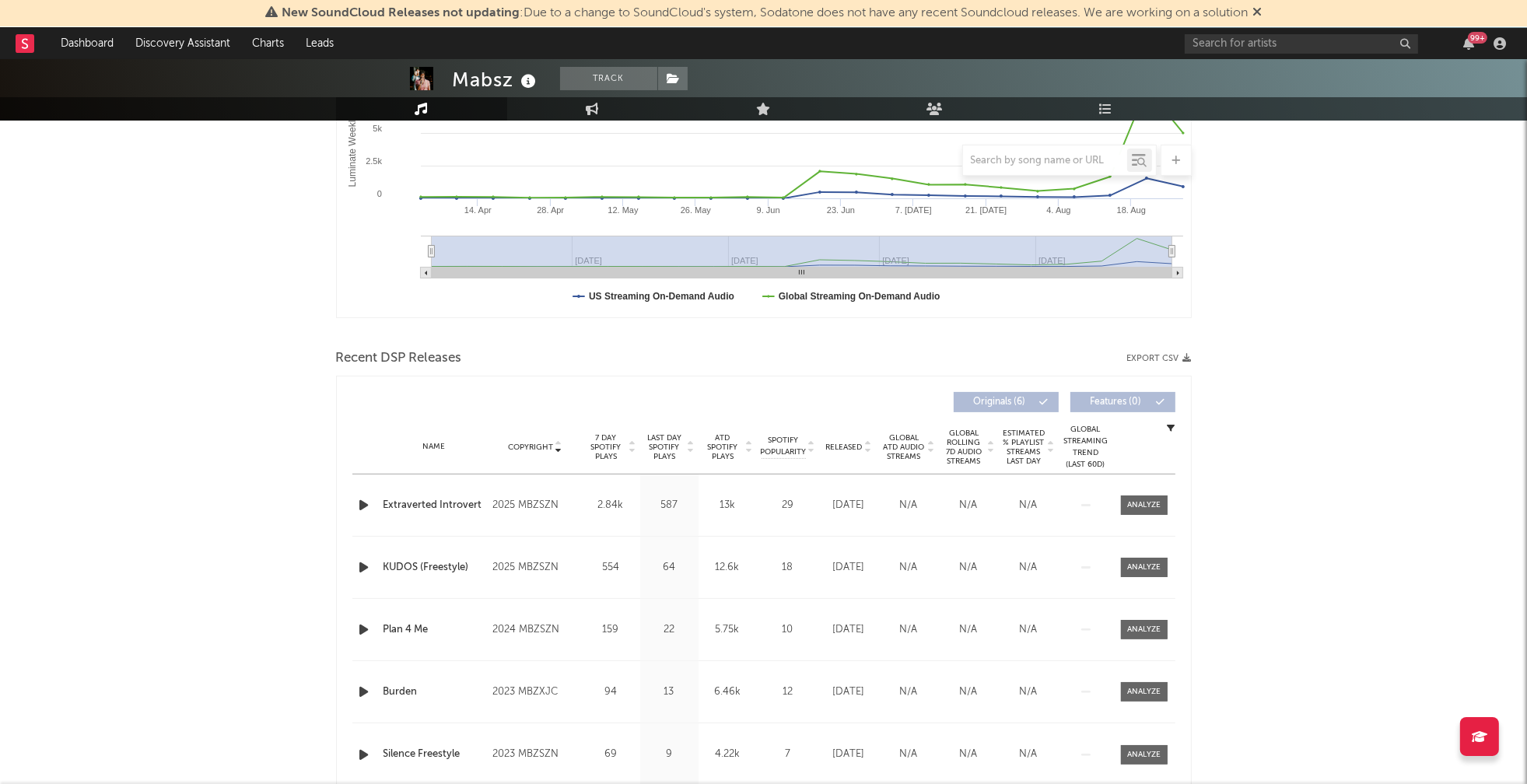
click at [359, 501] on icon "button" at bounding box center [364, 505] width 16 height 19
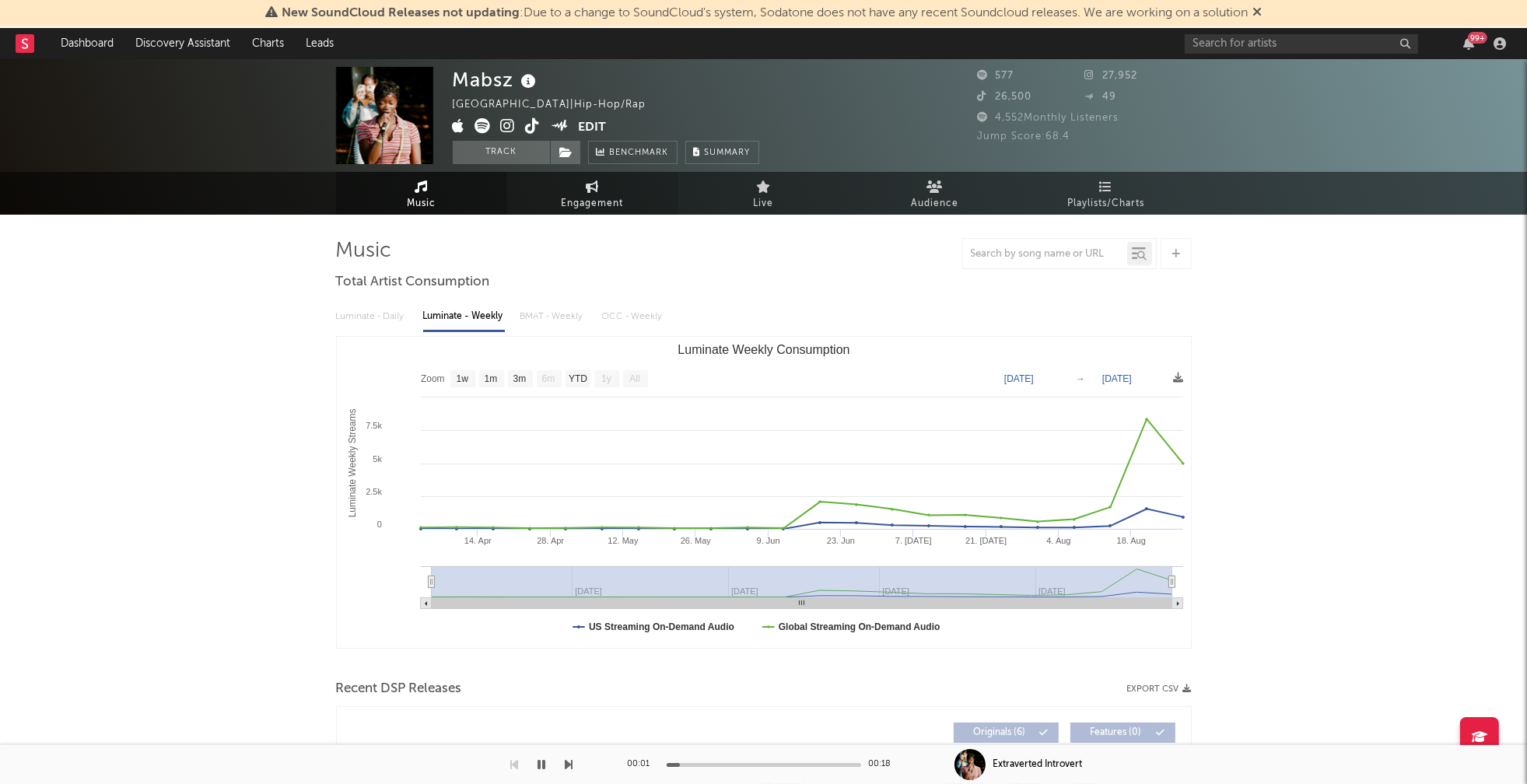
click at [603, 197] on span "Engagement" at bounding box center [593, 204] width 62 height 19
select select "1w"
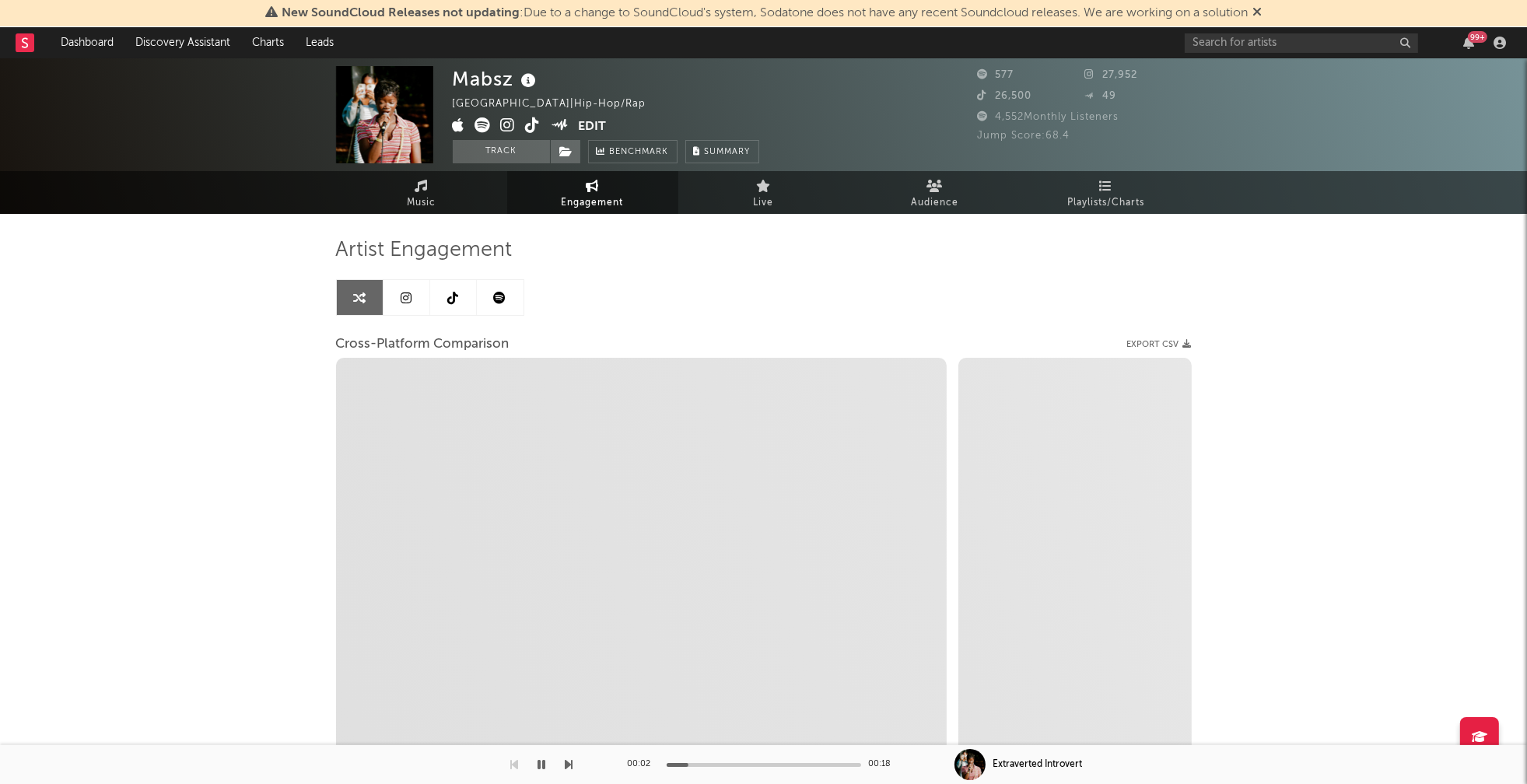
click at [512, 126] on icon at bounding box center [508, 125] width 14 height 15
select select "1m"
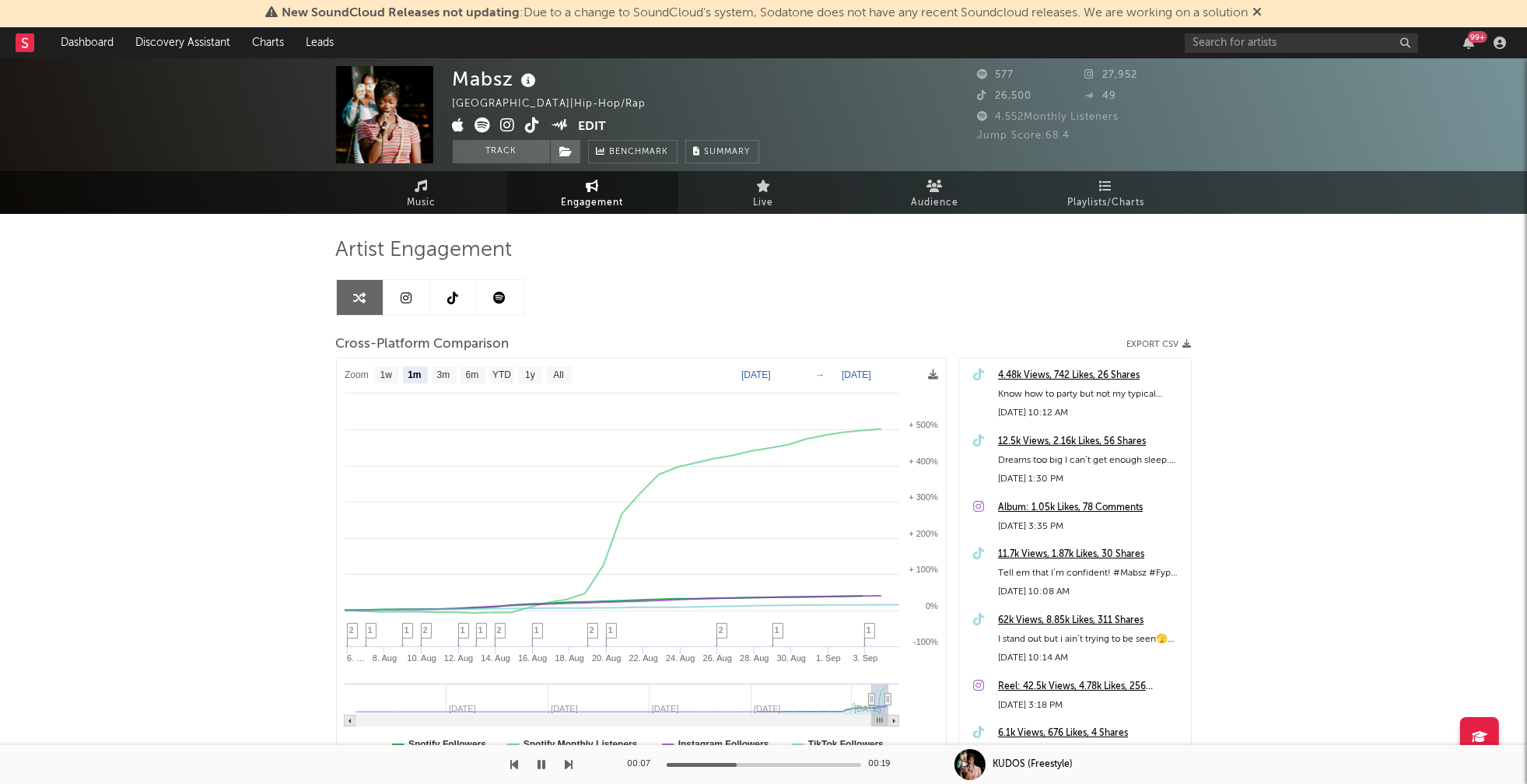
click at [540, 765] on icon "button" at bounding box center [542, 764] width 8 height 12
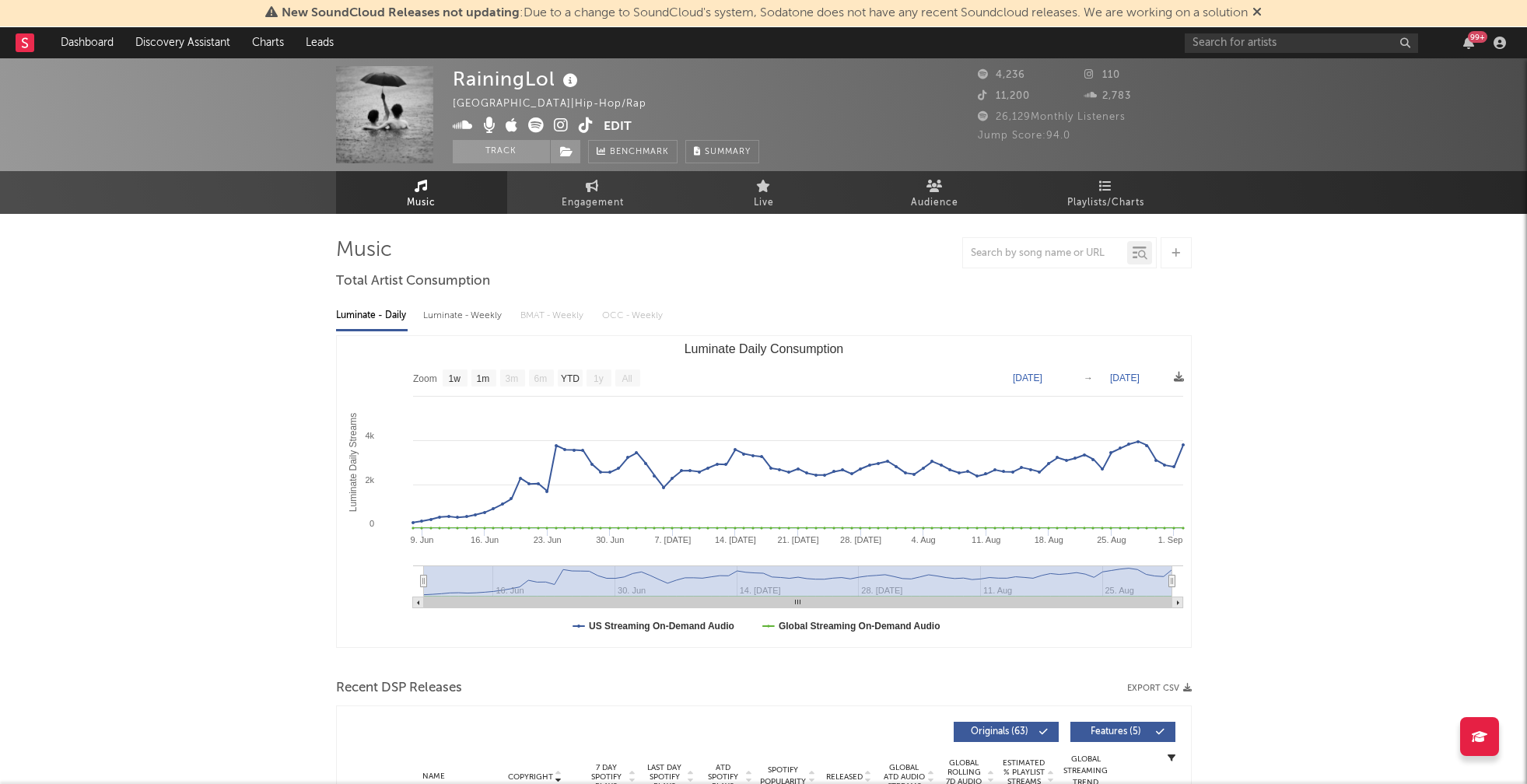
select select "1w"
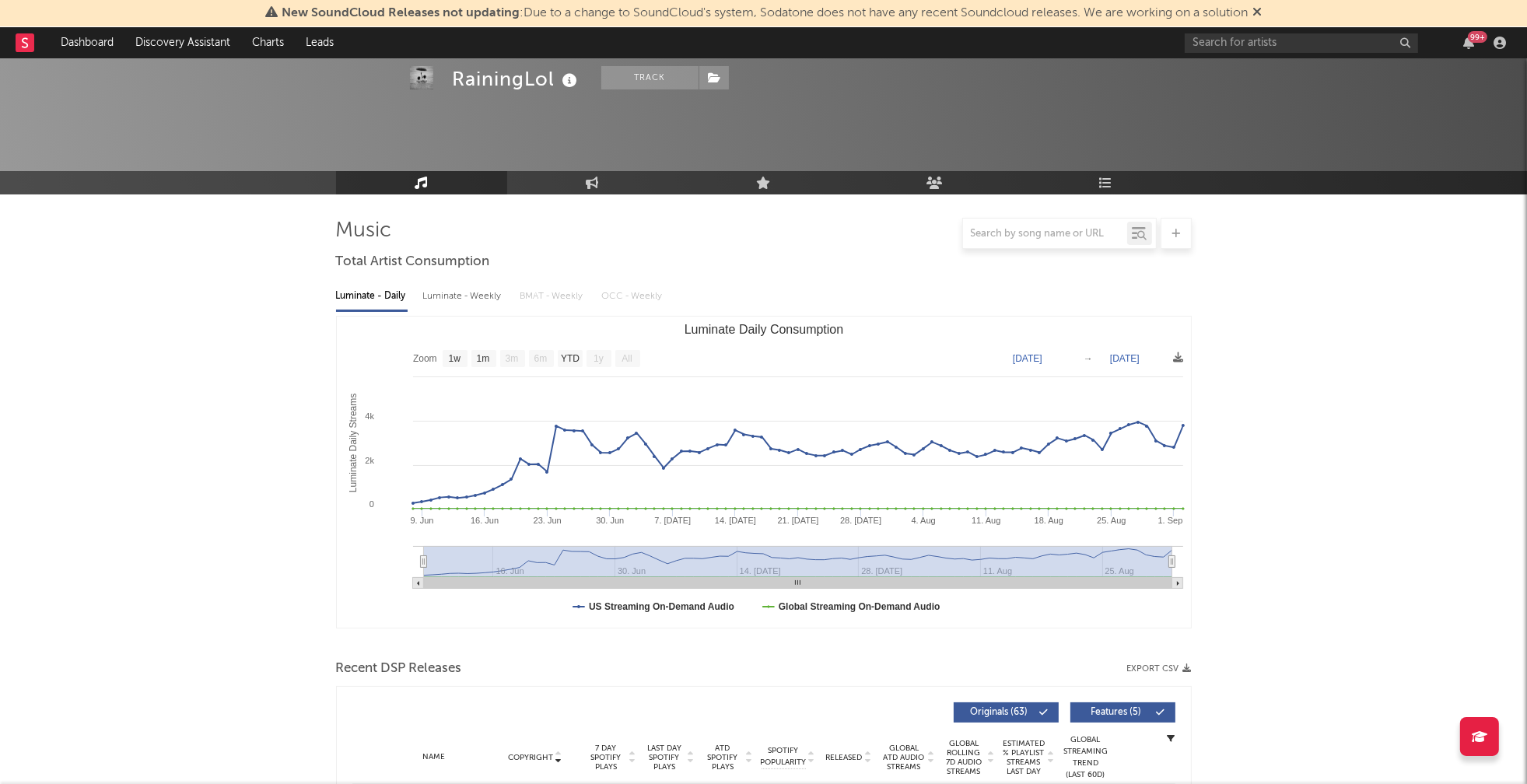
scroll to position [326, 0]
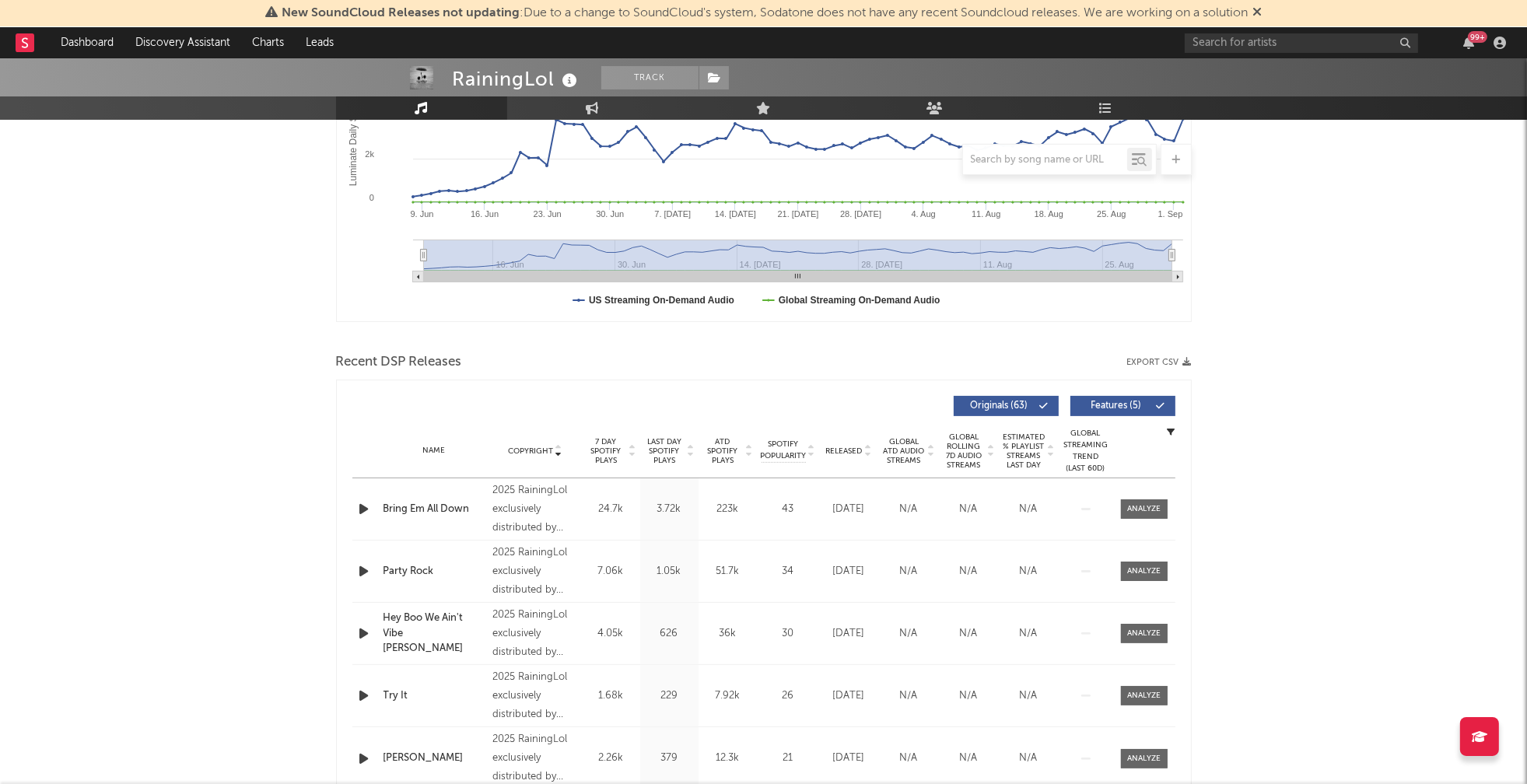
click at [366, 505] on icon "button" at bounding box center [364, 508] width 16 height 19
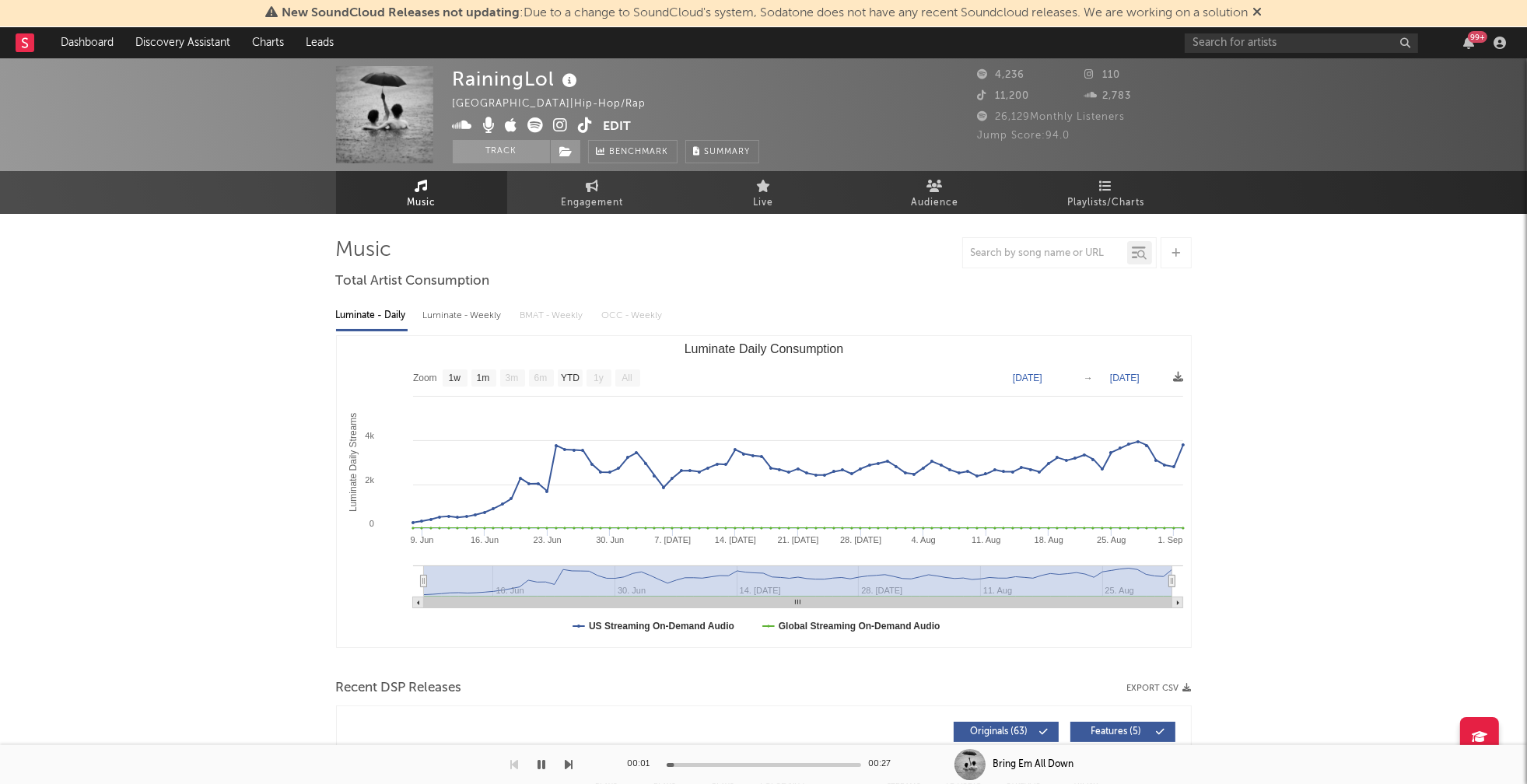
click at [468, 320] on div "Luminate - Weekly" at bounding box center [464, 316] width 82 height 27
select select "6m"
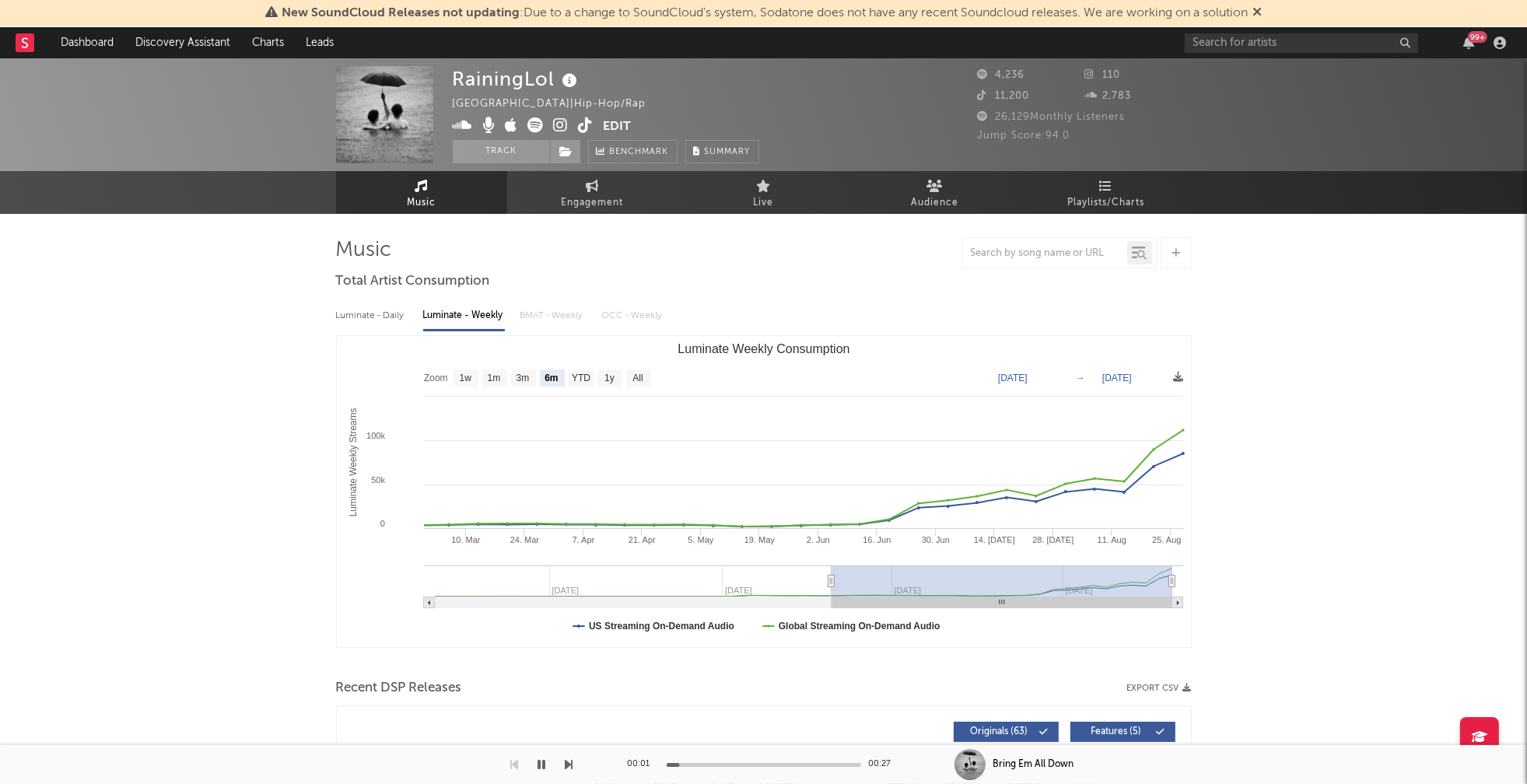
click at [557, 124] on icon at bounding box center [560, 125] width 14 height 15
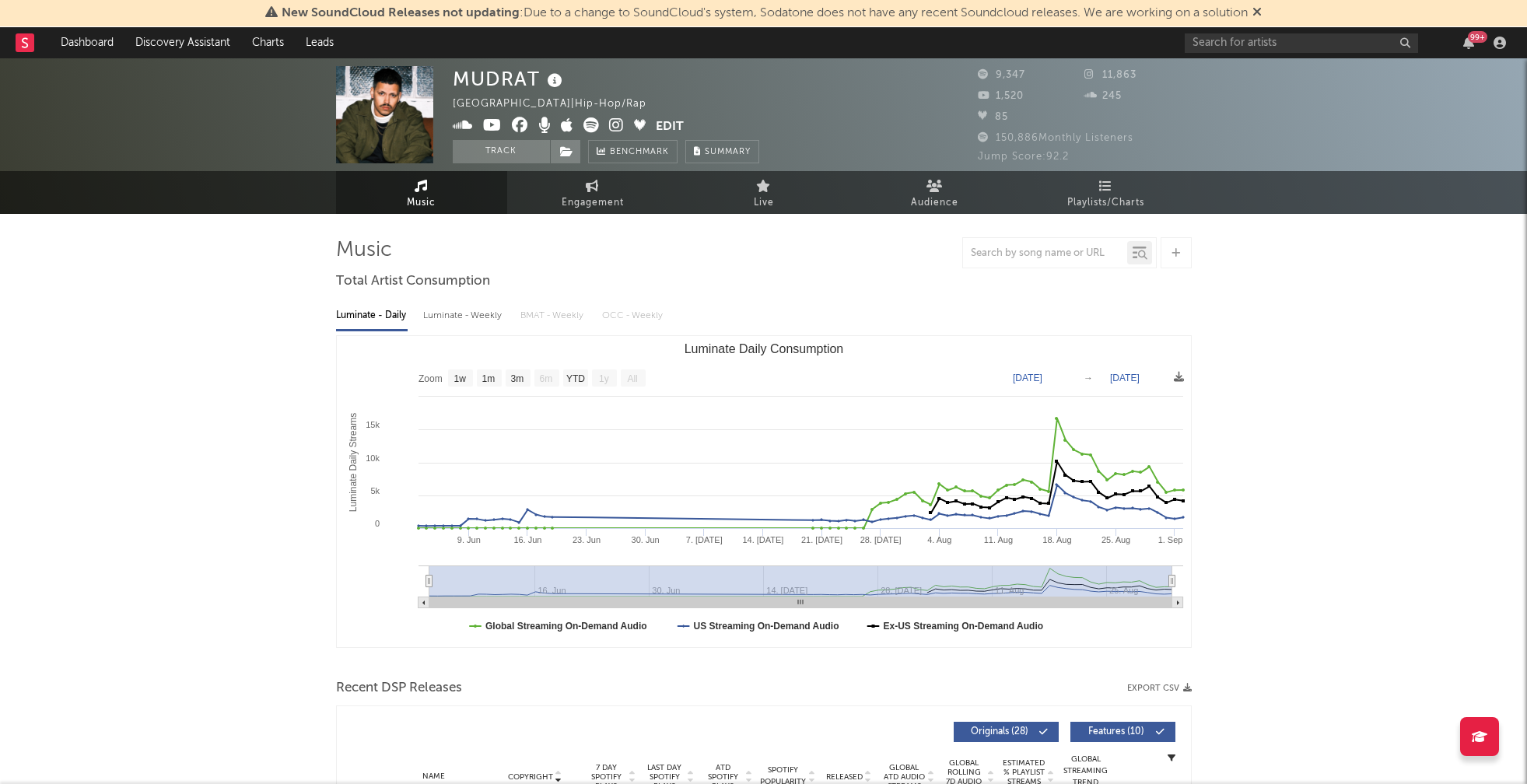
select select "1w"
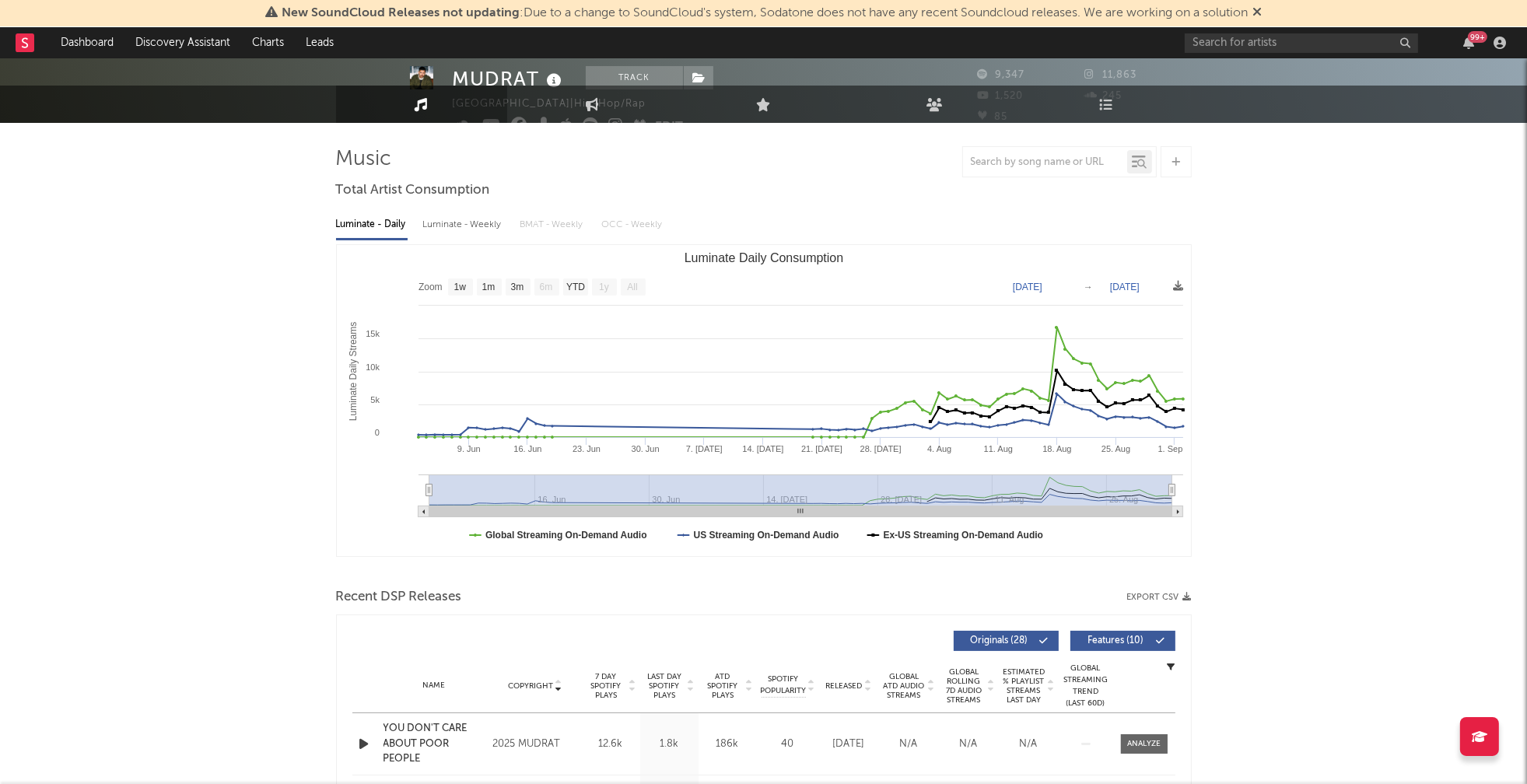
scroll to position [340, 0]
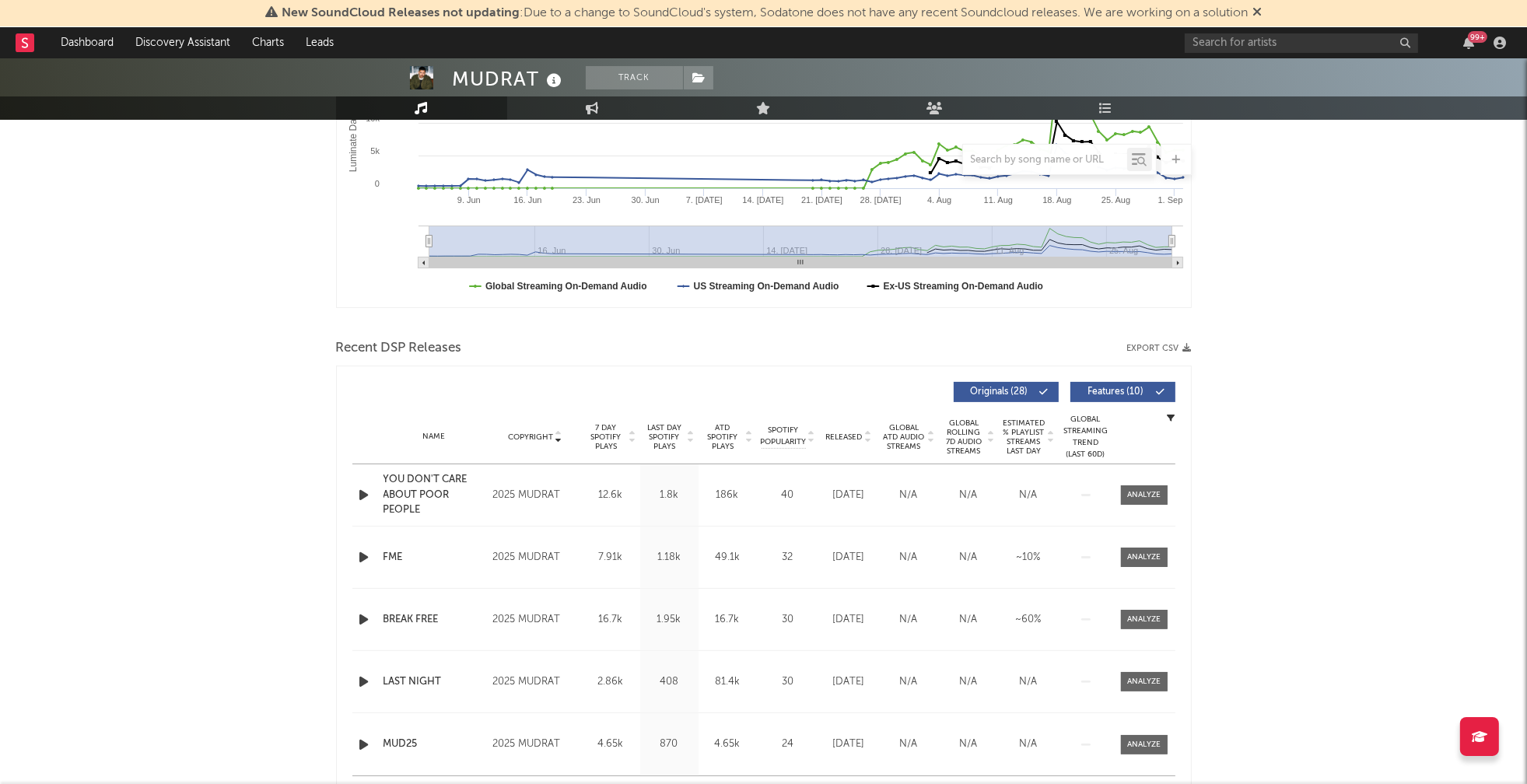
click at [364, 490] on icon "button" at bounding box center [364, 495] width 16 height 19
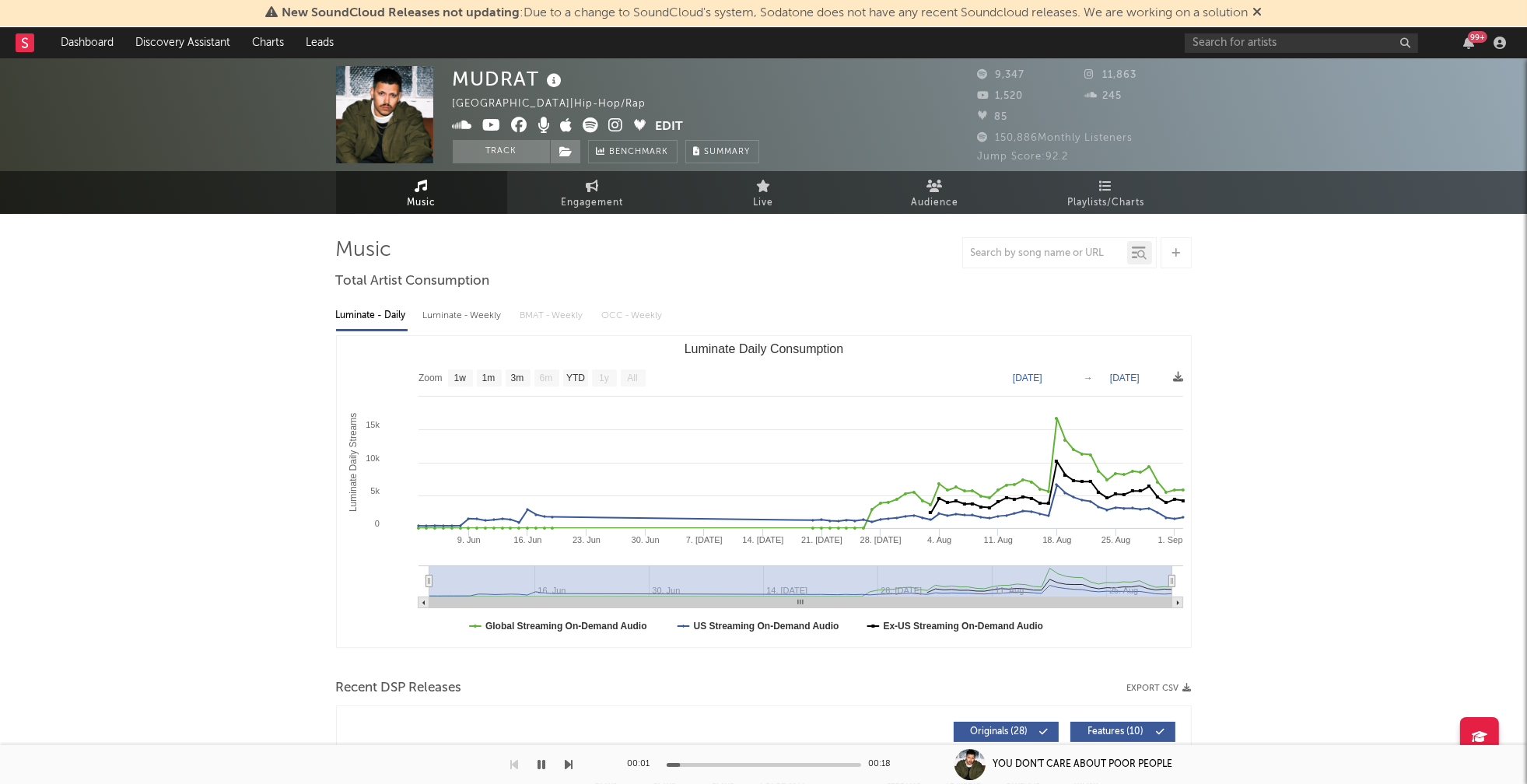
click at [477, 315] on div "Luminate - Weekly" at bounding box center [464, 316] width 82 height 27
select select "6m"
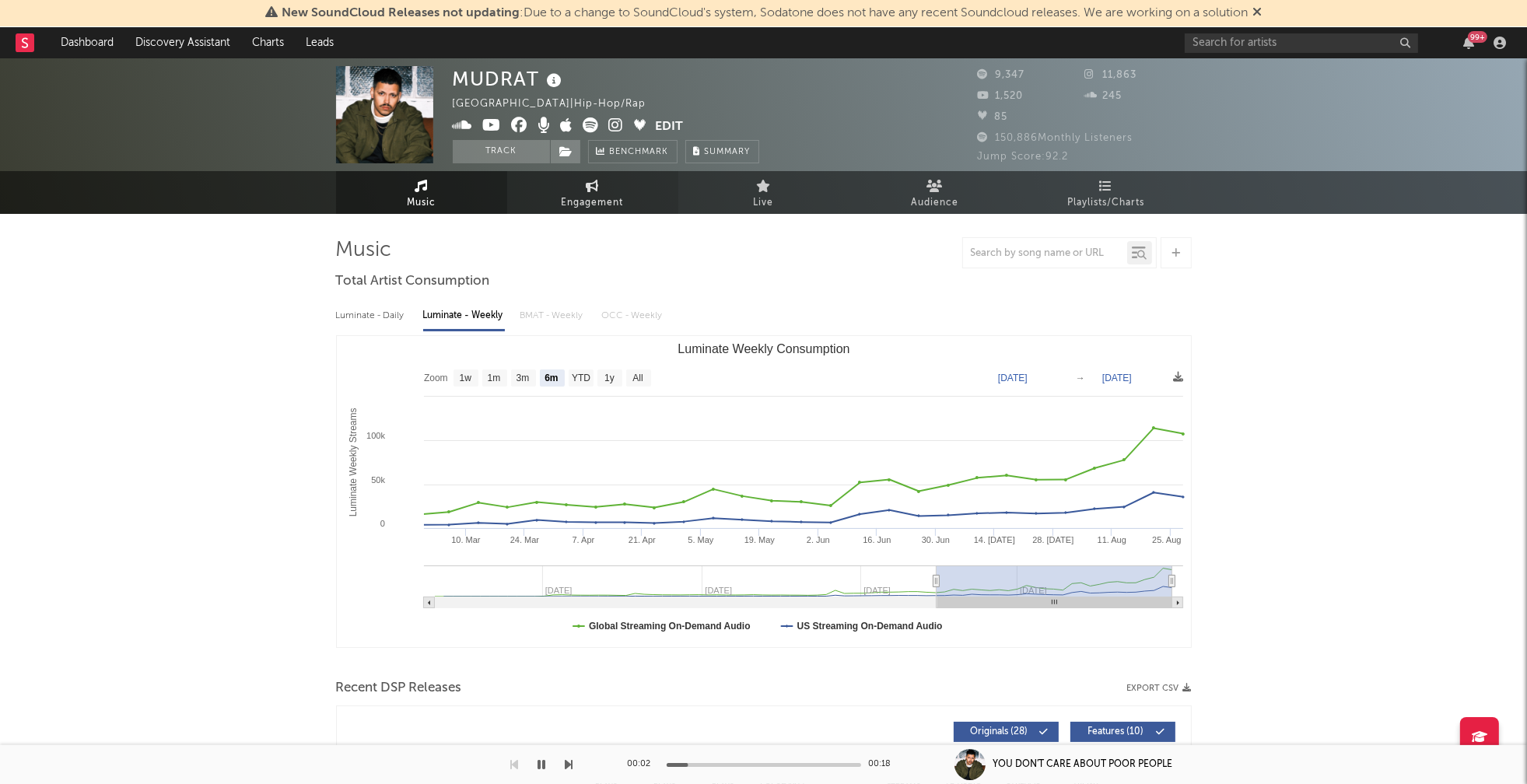
click at [606, 201] on span "Engagement" at bounding box center [593, 203] width 62 height 19
select select "1w"
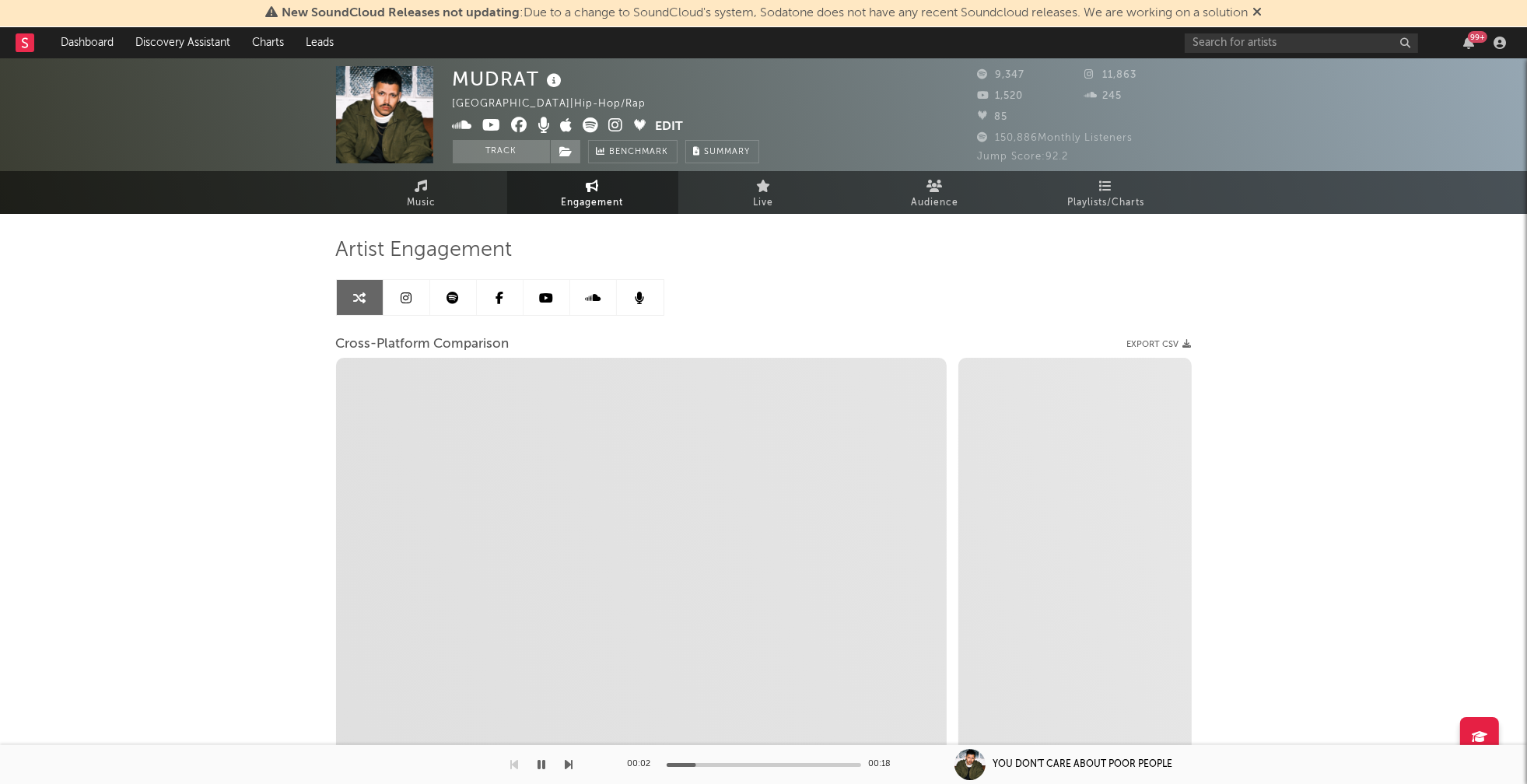
click at [617, 123] on icon at bounding box center [616, 125] width 14 height 15
select select "1m"
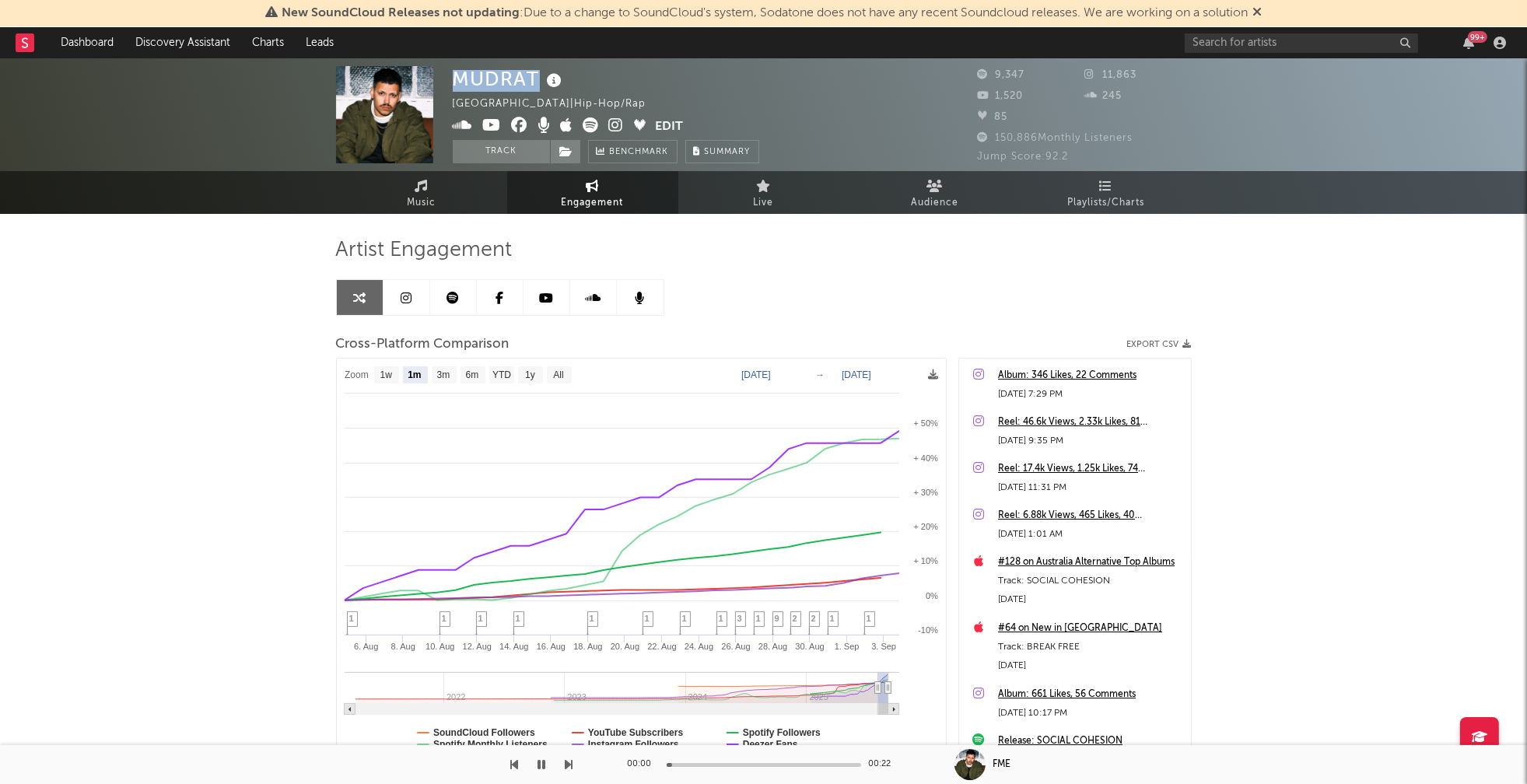
drag, startPoint x: 458, startPoint y: 81, endPoint x: 533, endPoint y: 79, distance: 75.0
click at [533, 79] on div "MUDRAT" at bounding box center [509, 78] width 114 height 26
copy div "MUDRAT"
click at [494, 125] on icon at bounding box center [492, 125] width 19 height 15
click at [427, 199] on span "Music" at bounding box center [421, 203] width 29 height 19
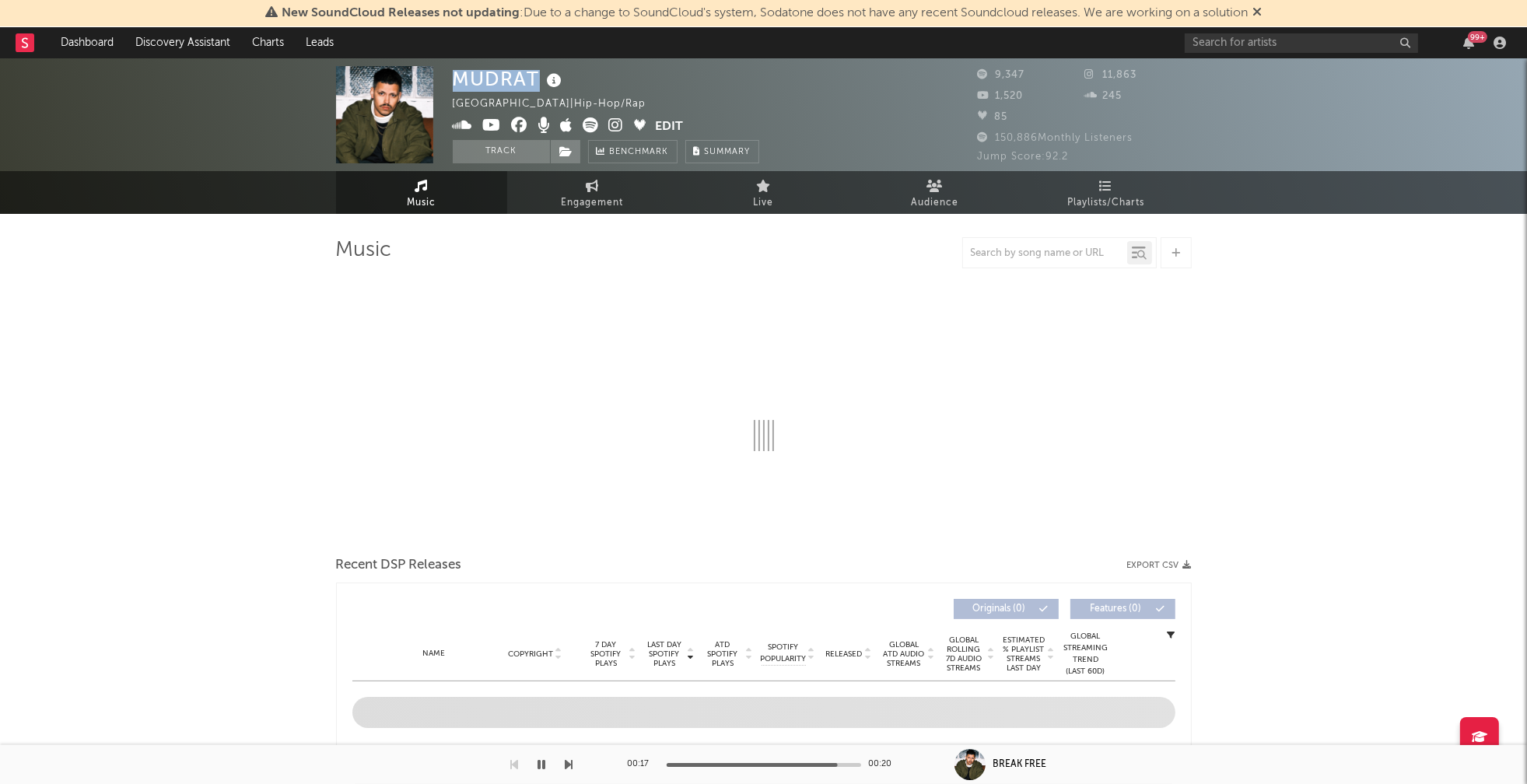
select select "1w"
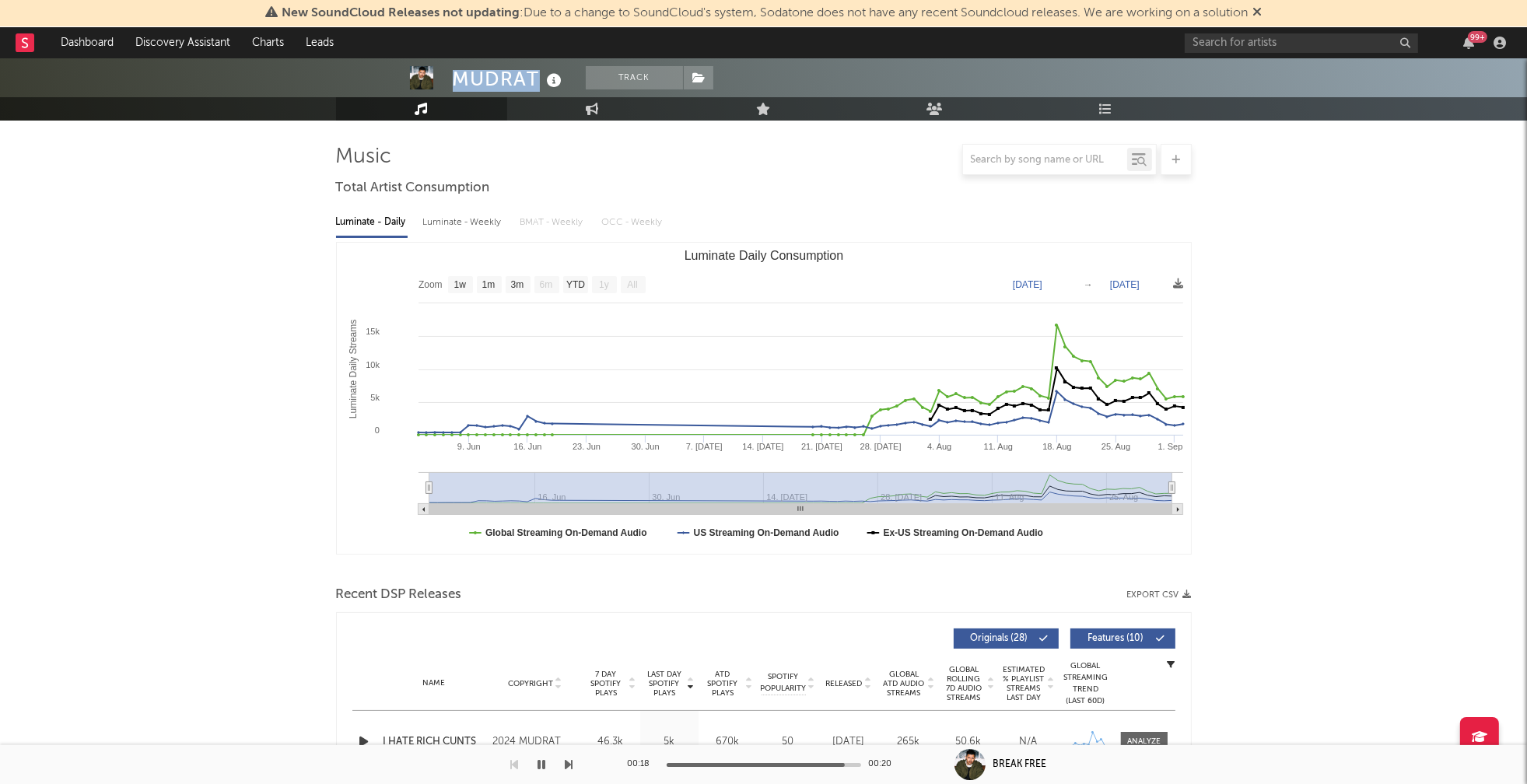
scroll to position [384, 0]
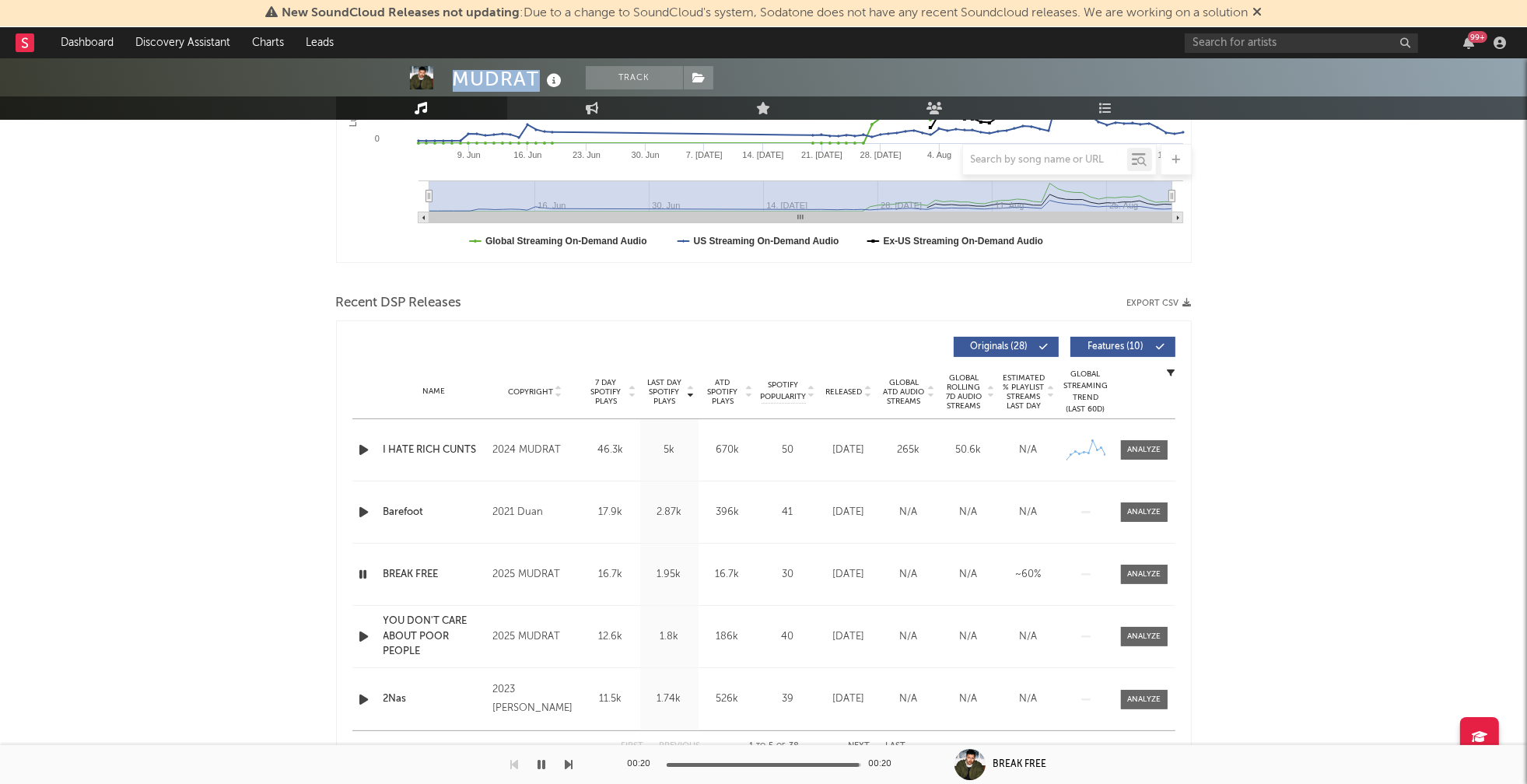
click at [357, 578] on icon "button" at bounding box center [363, 574] width 14 height 19
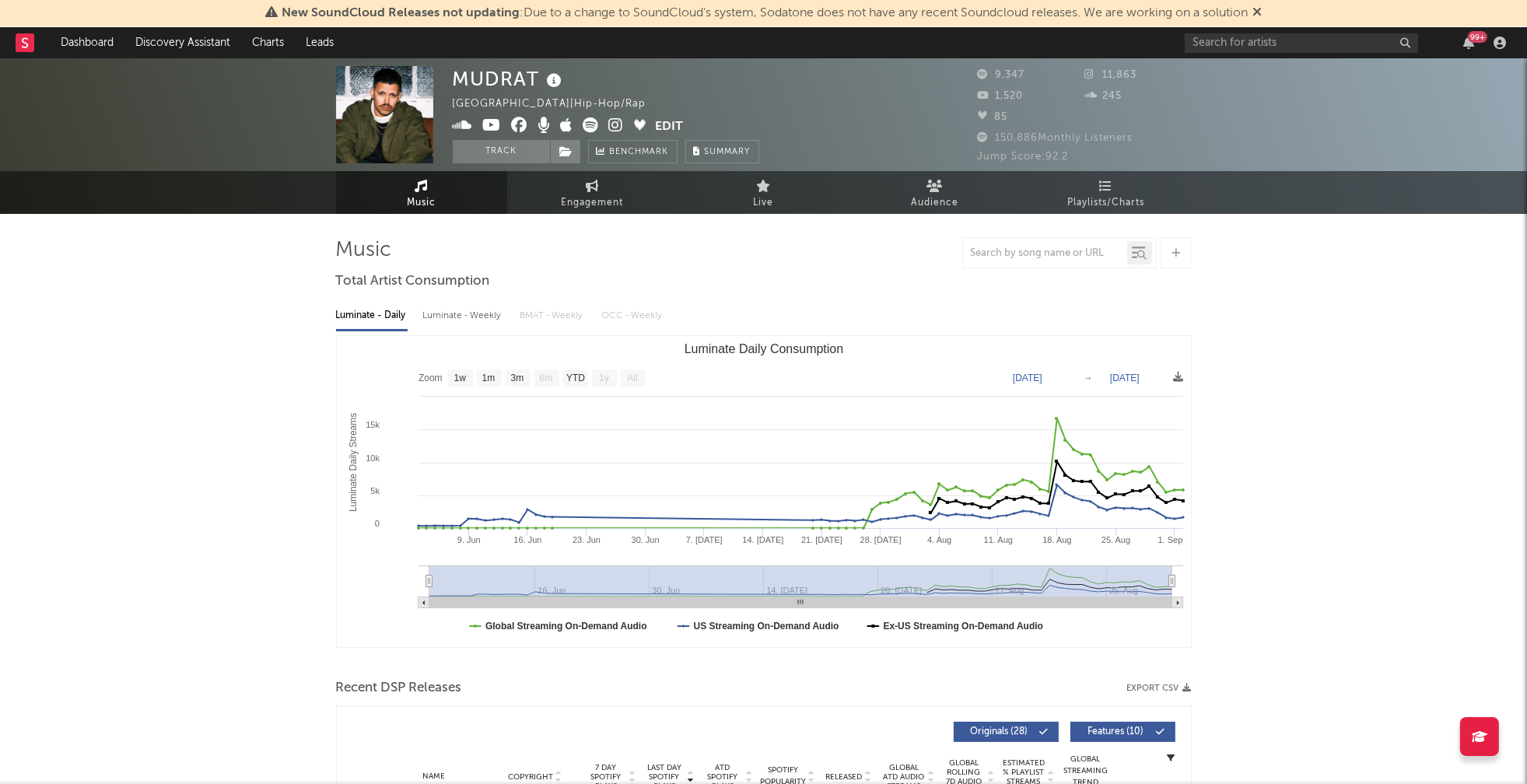
click at [462, 314] on div "Luminate - Weekly" at bounding box center [464, 316] width 82 height 27
select select "6m"
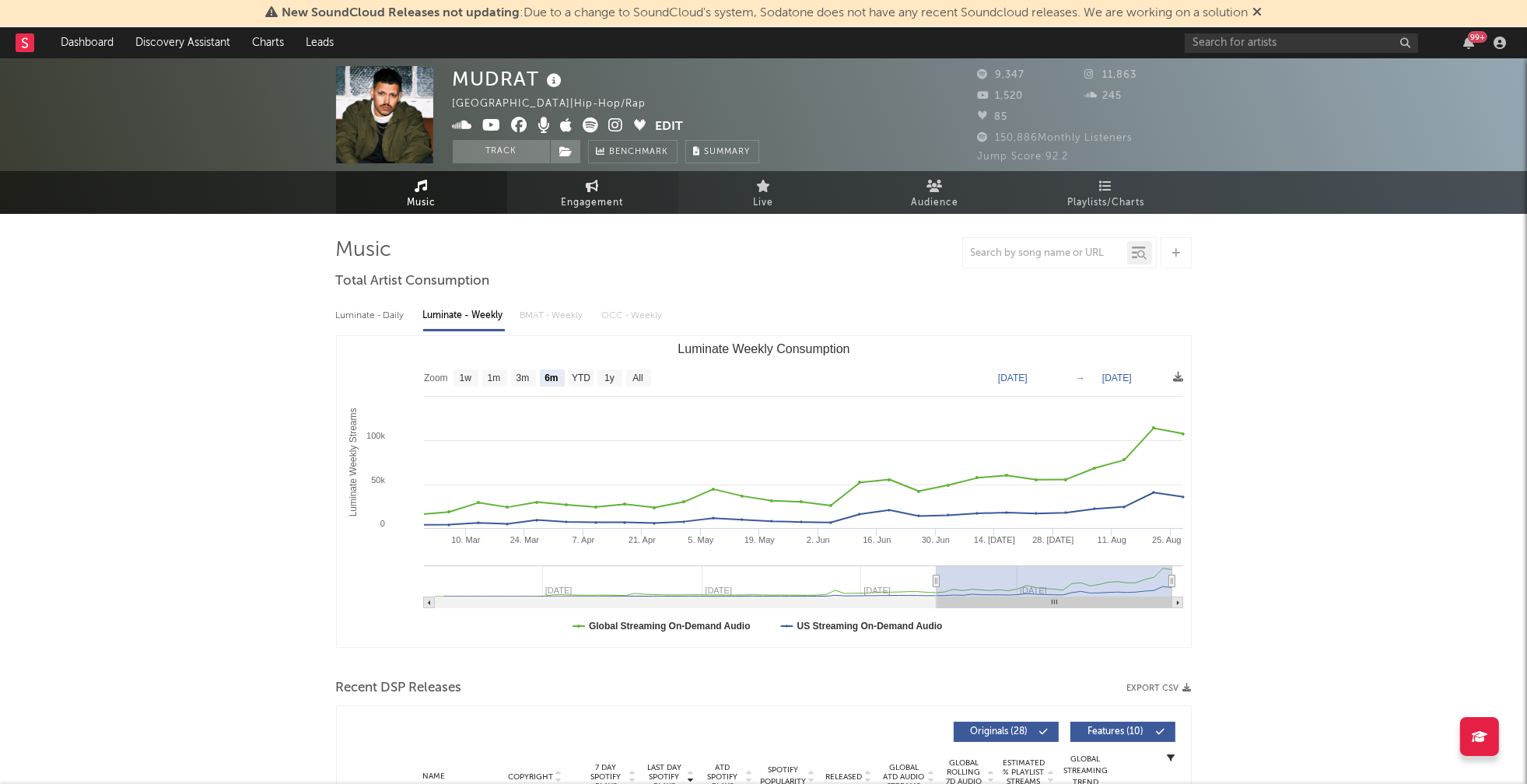
click at [597, 198] on span "Engagement" at bounding box center [593, 203] width 62 height 19
select select "1w"
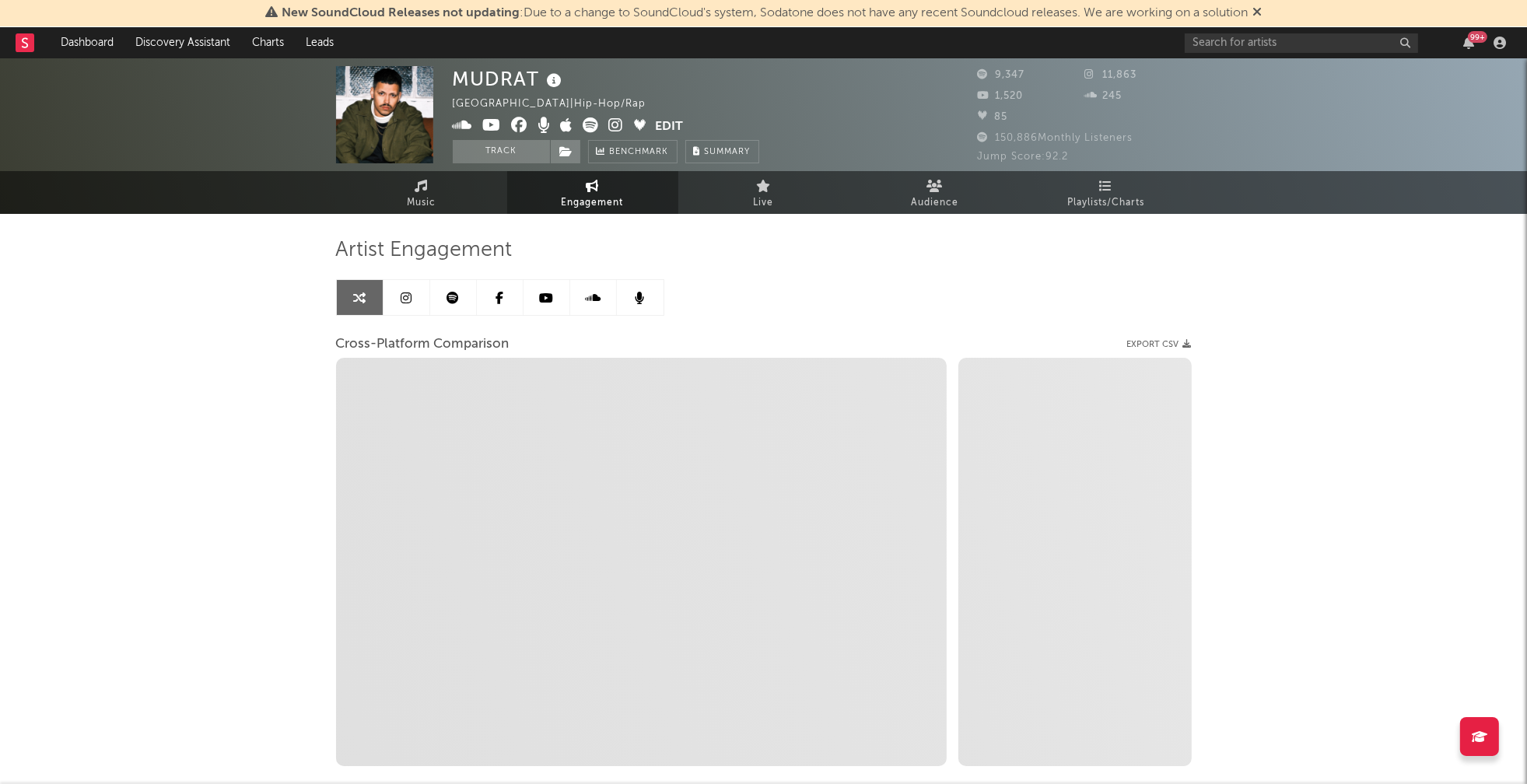
select select "1m"
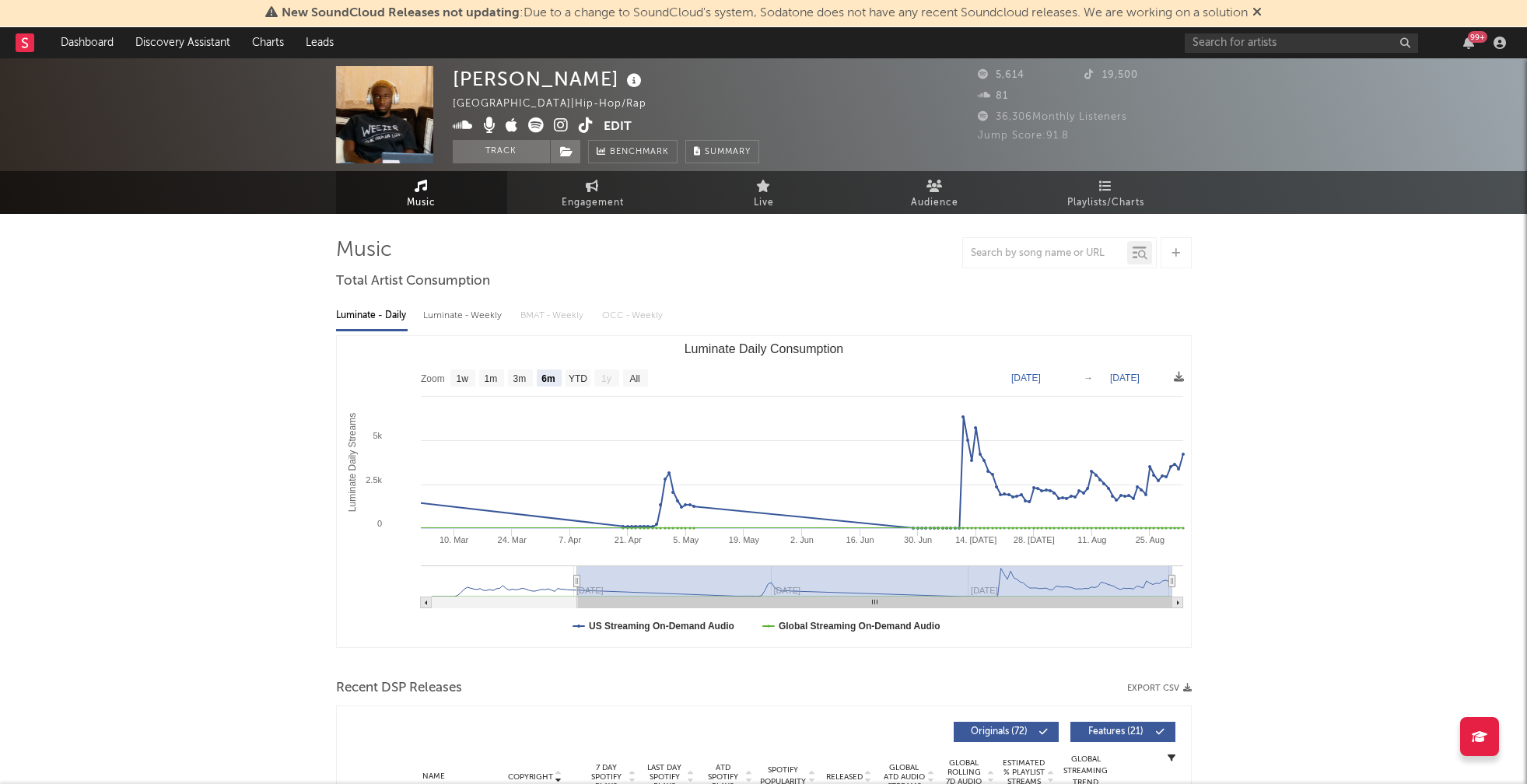
select select "6m"
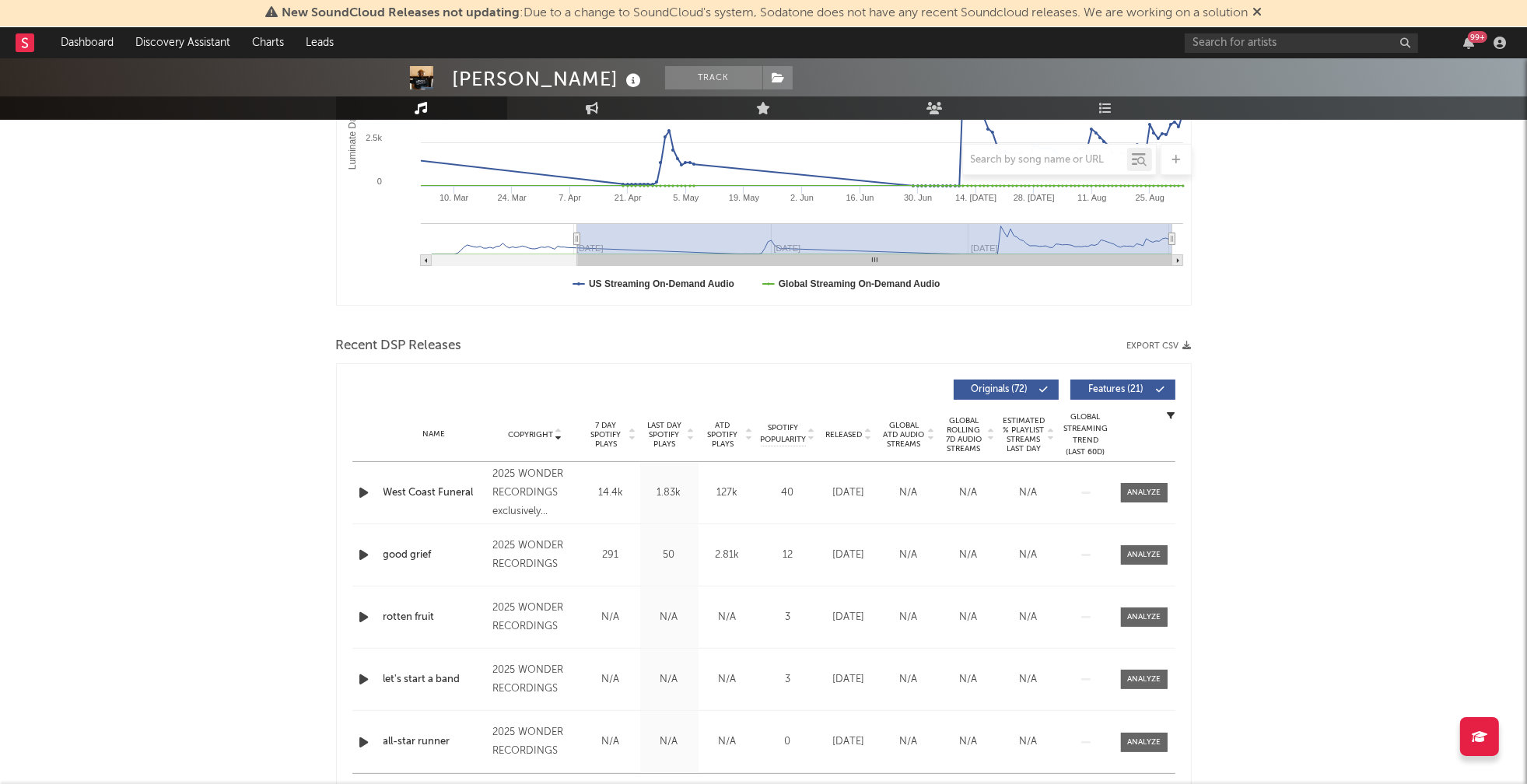
scroll to position [353, 0]
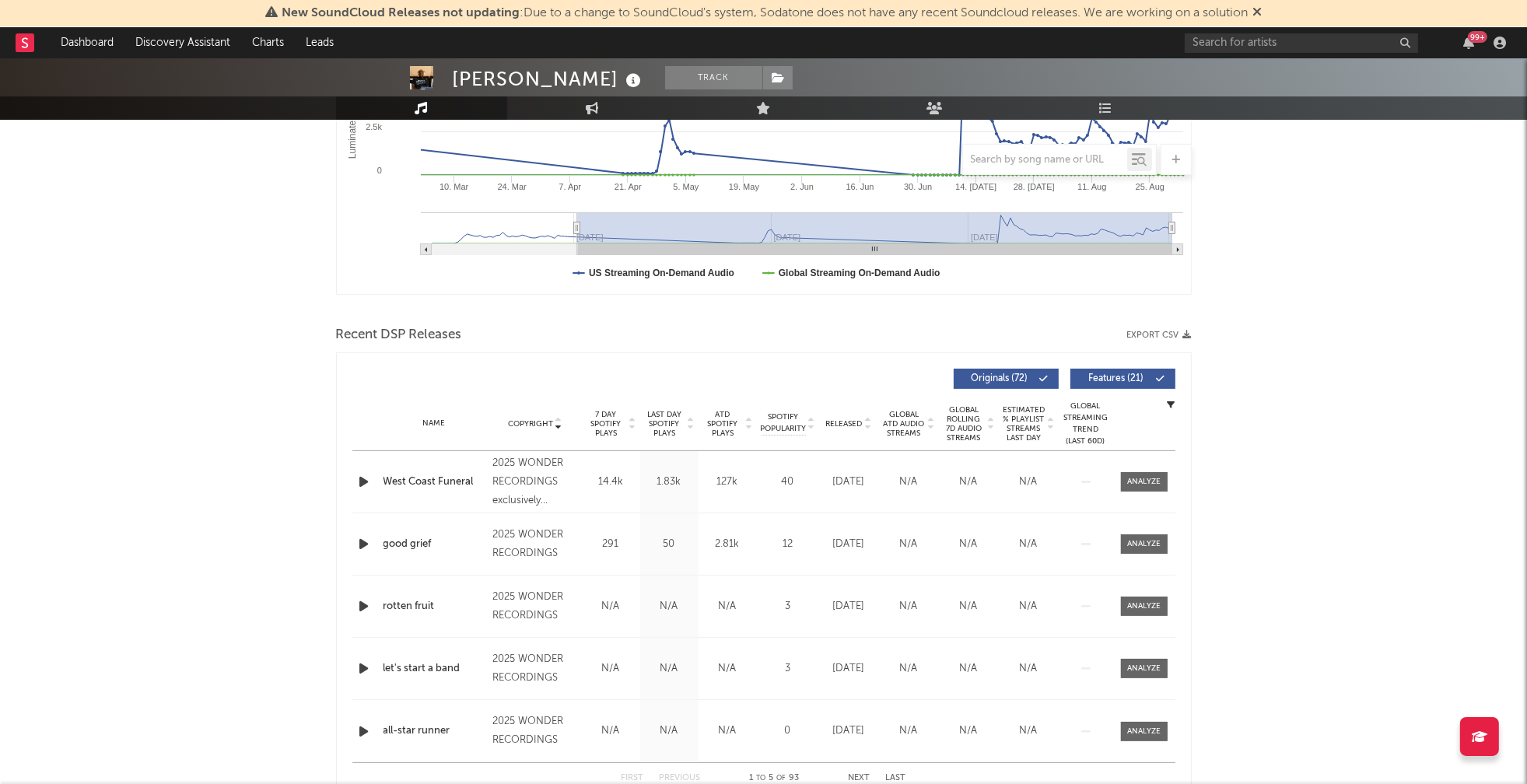
click at [360, 477] on icon "button" at bounding box center [364, 482] width 16 height 19
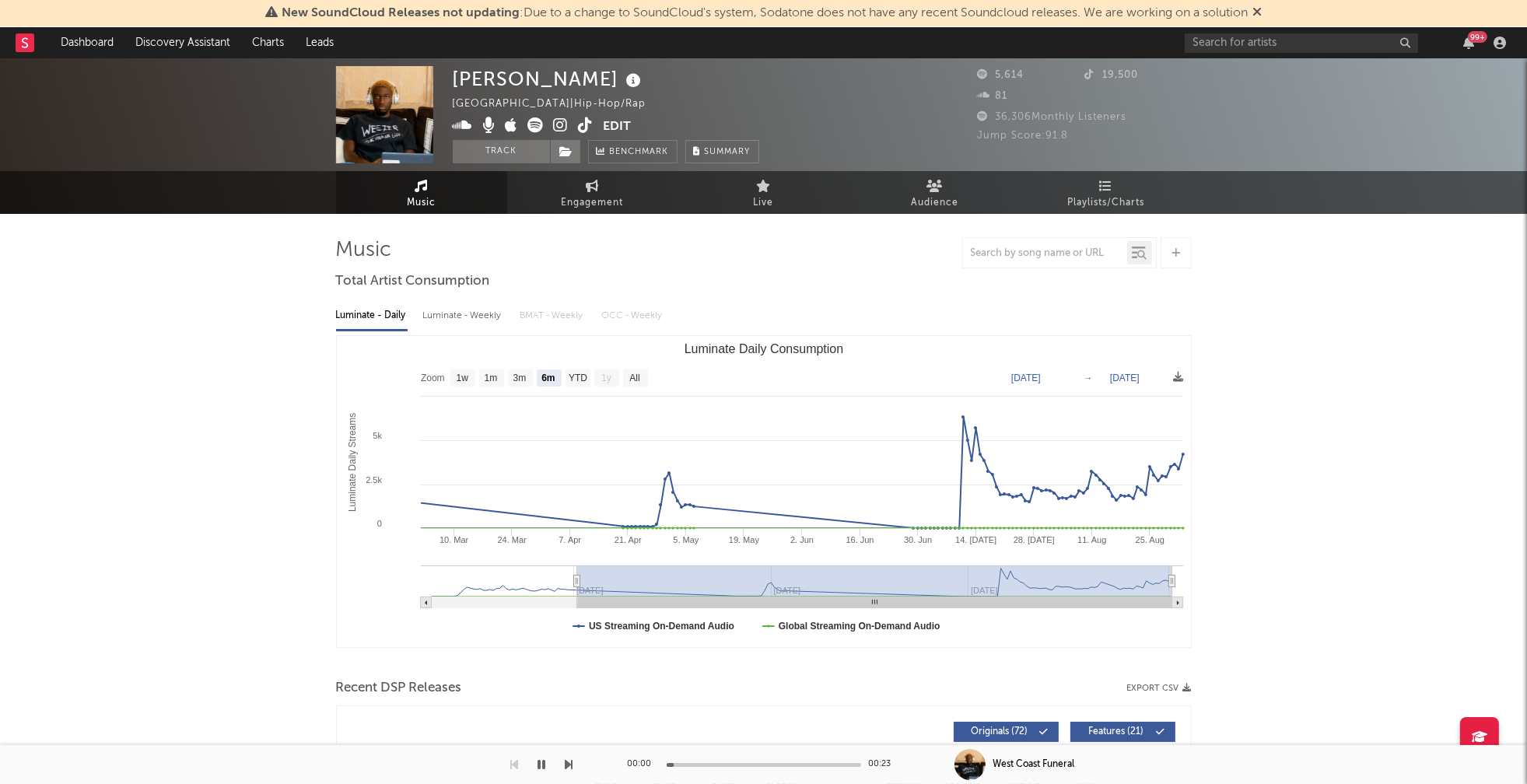
click at [450, 312] on div "Luminate - Weekly" at bounding box center [464, 316] width 82 height 27
select select "6m"
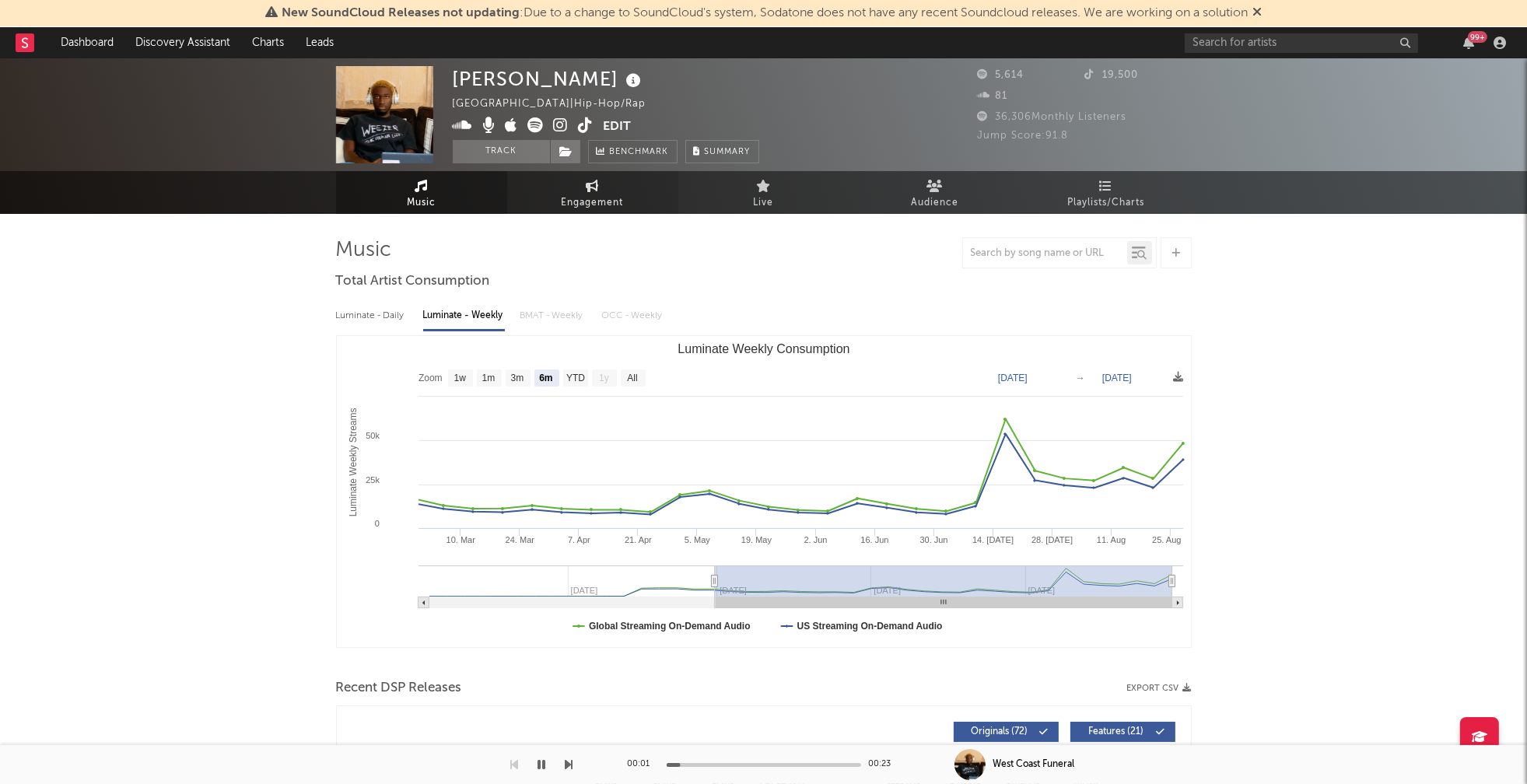
click at [583, 211] on span "Engagement" at bounding box center [593, 203] width 62 height 19
select select "1w"
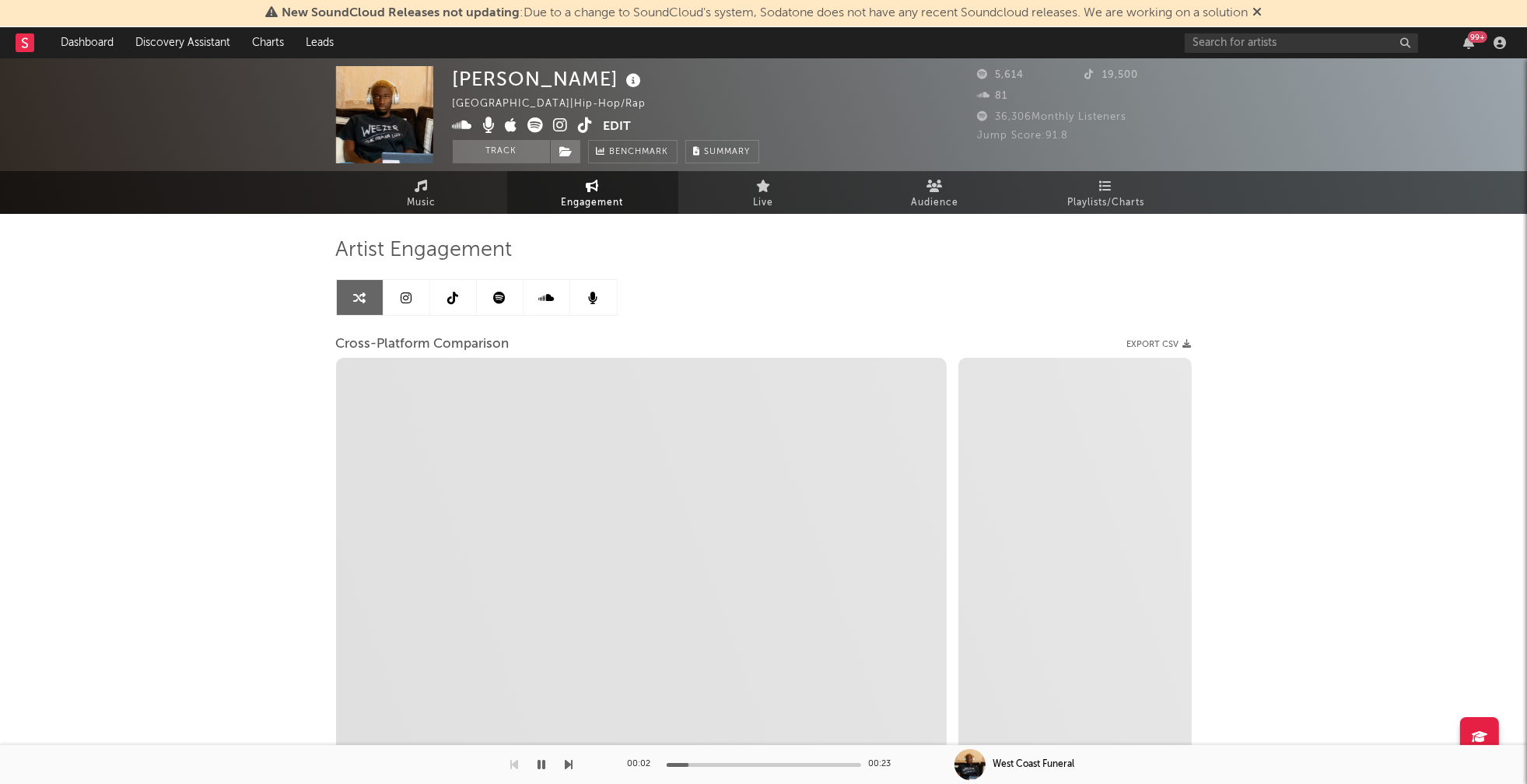
click at [560, 122] on icon at bounding box center [560, 125] width 14 height 15
select select "1m"
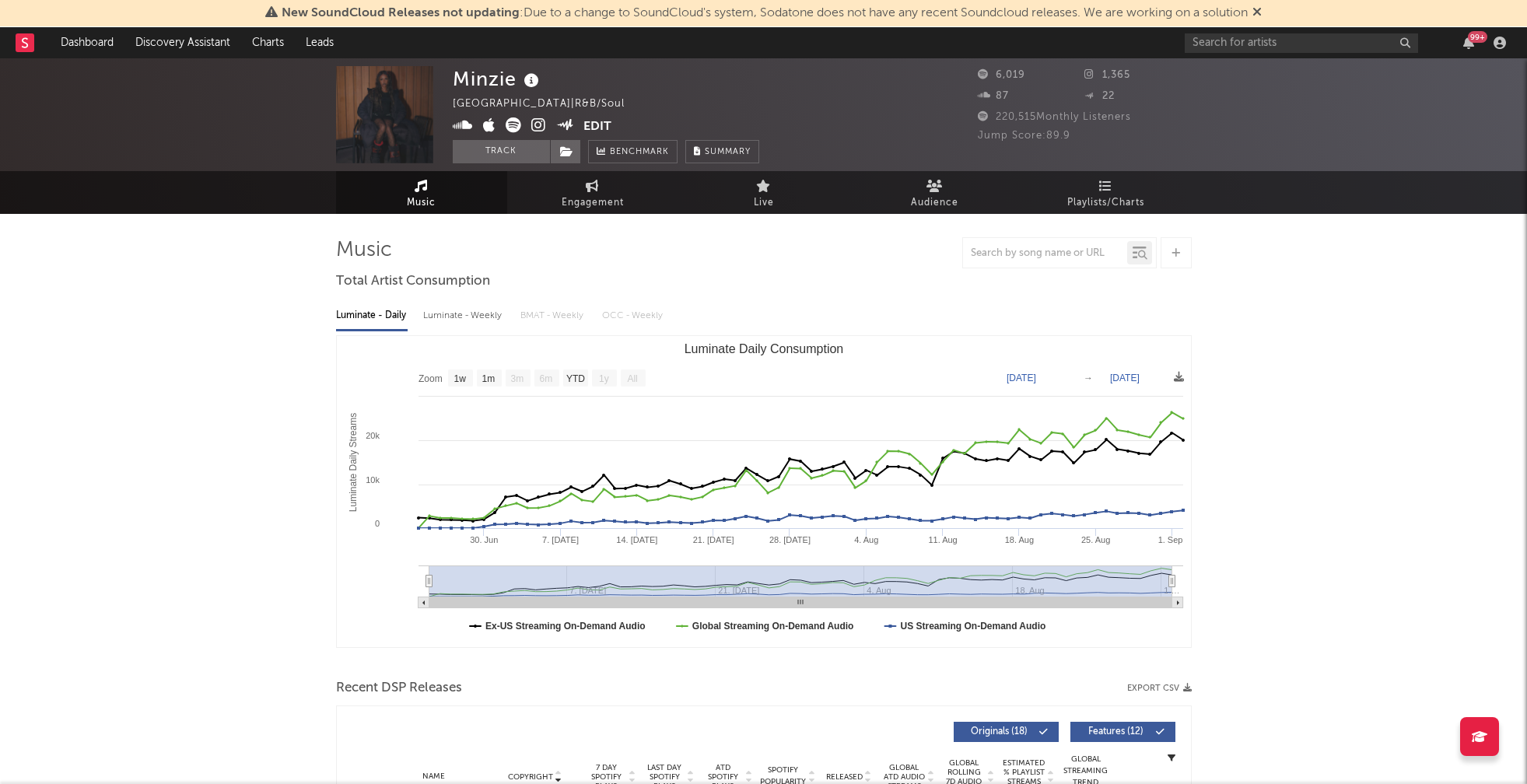
select select "1w"
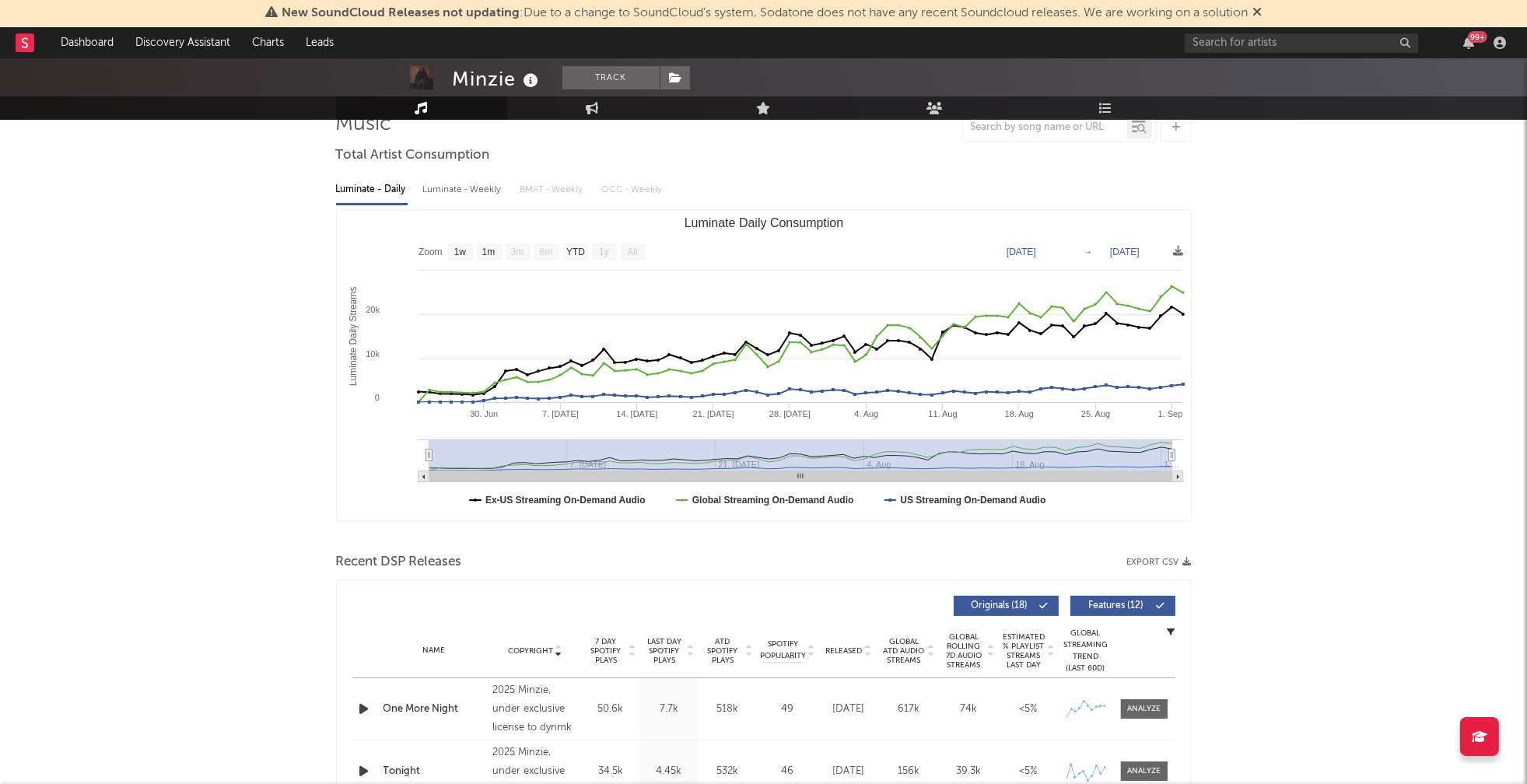
scroll to position [336, 0]
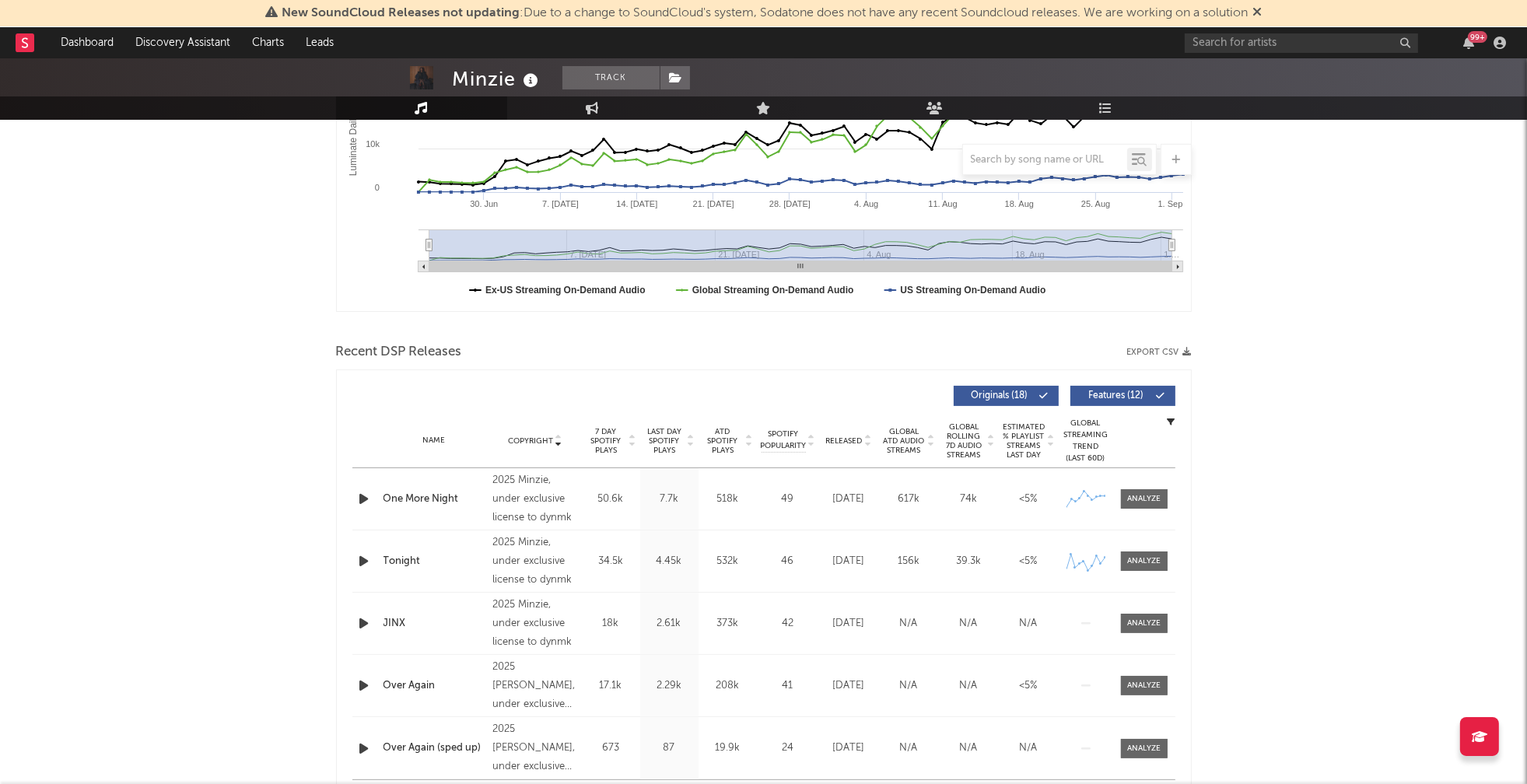
click at [358, 496] on icon "button" at bounding box center [364, 499] width 16 height 19
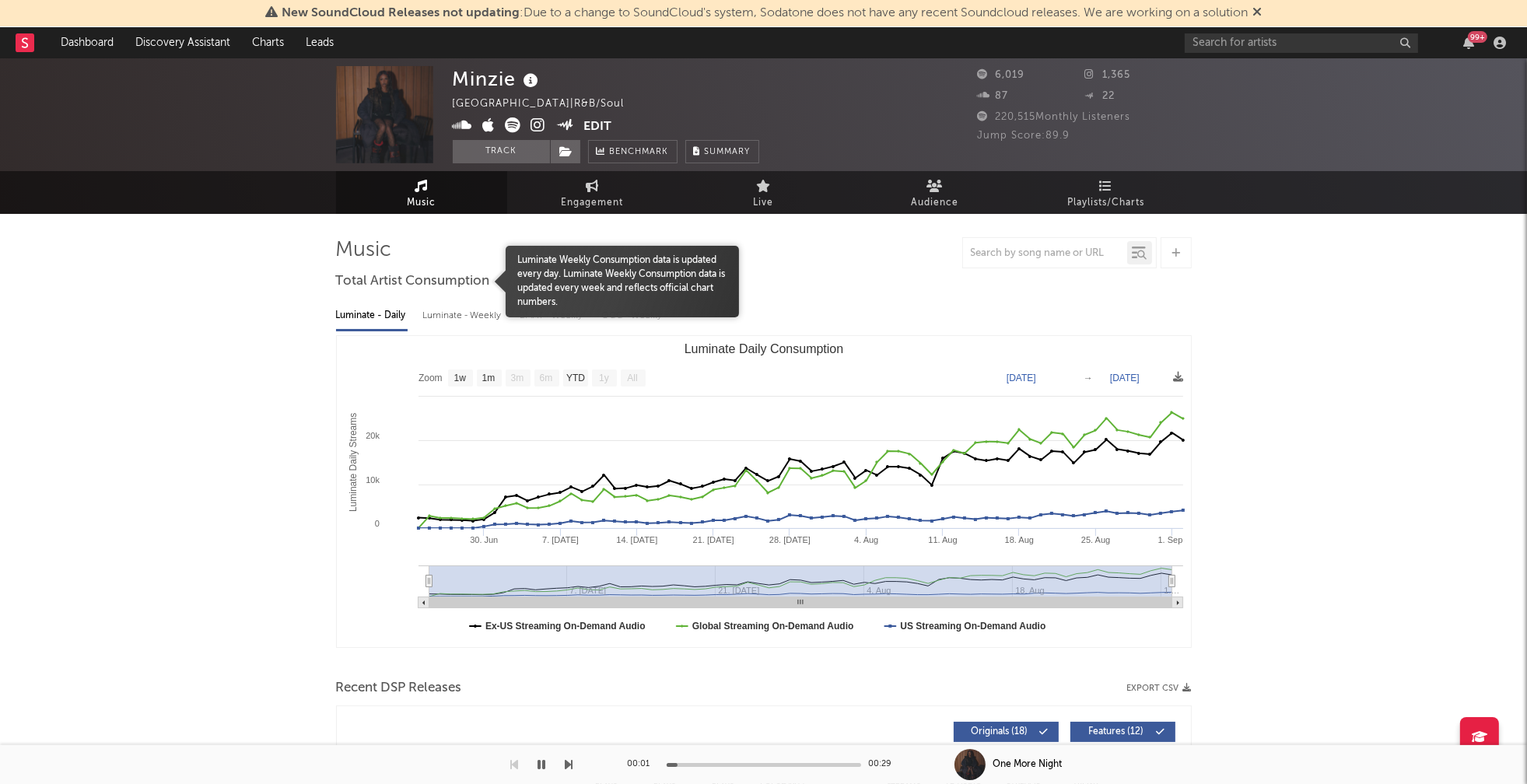
click at [477, 306] on div at bounding box center [421, 281] width 170 height 72
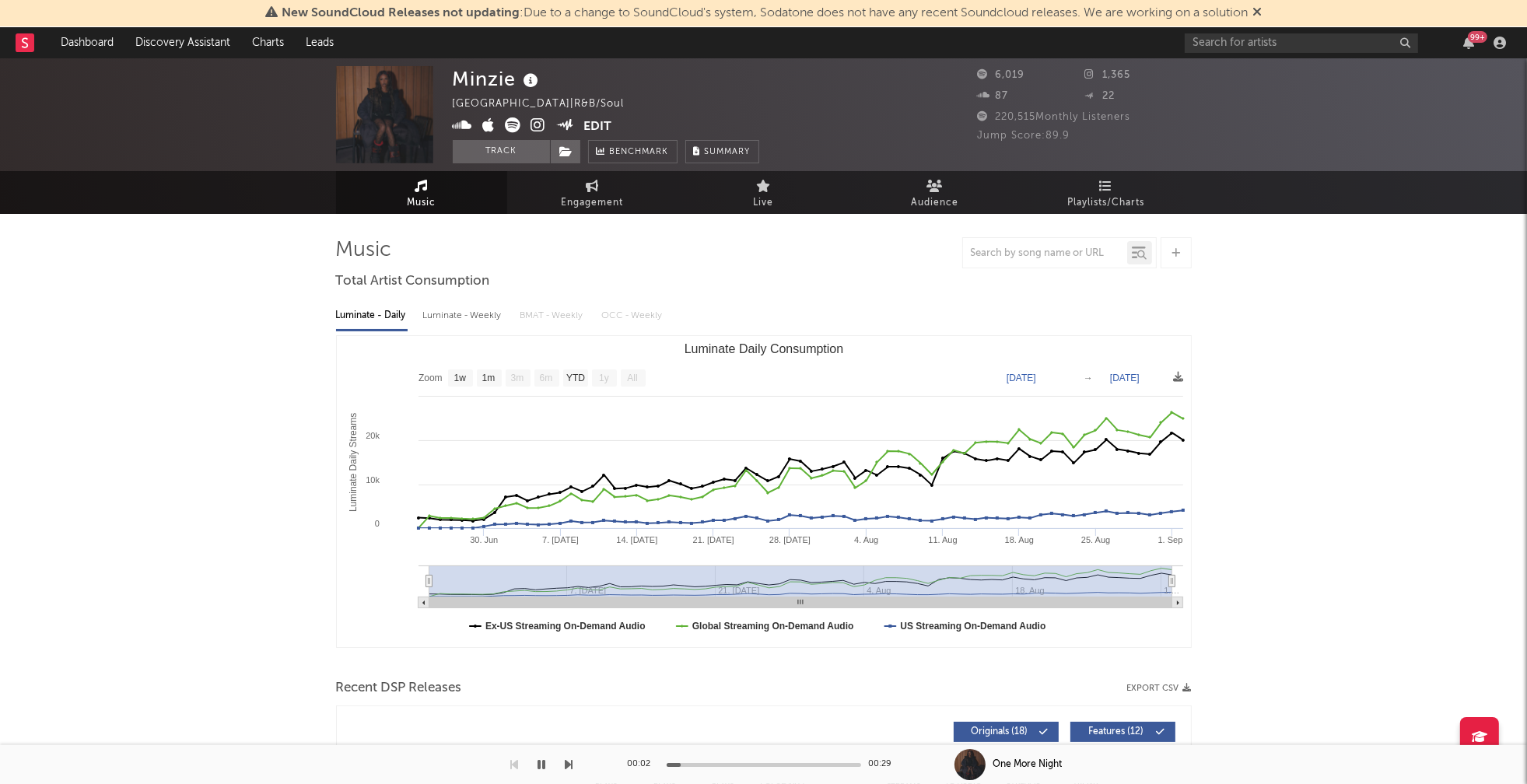
click at [474, 313] on div "Luminate - Weekly" at bounding box center [464, 316] width 82 height 27
select select "1w"
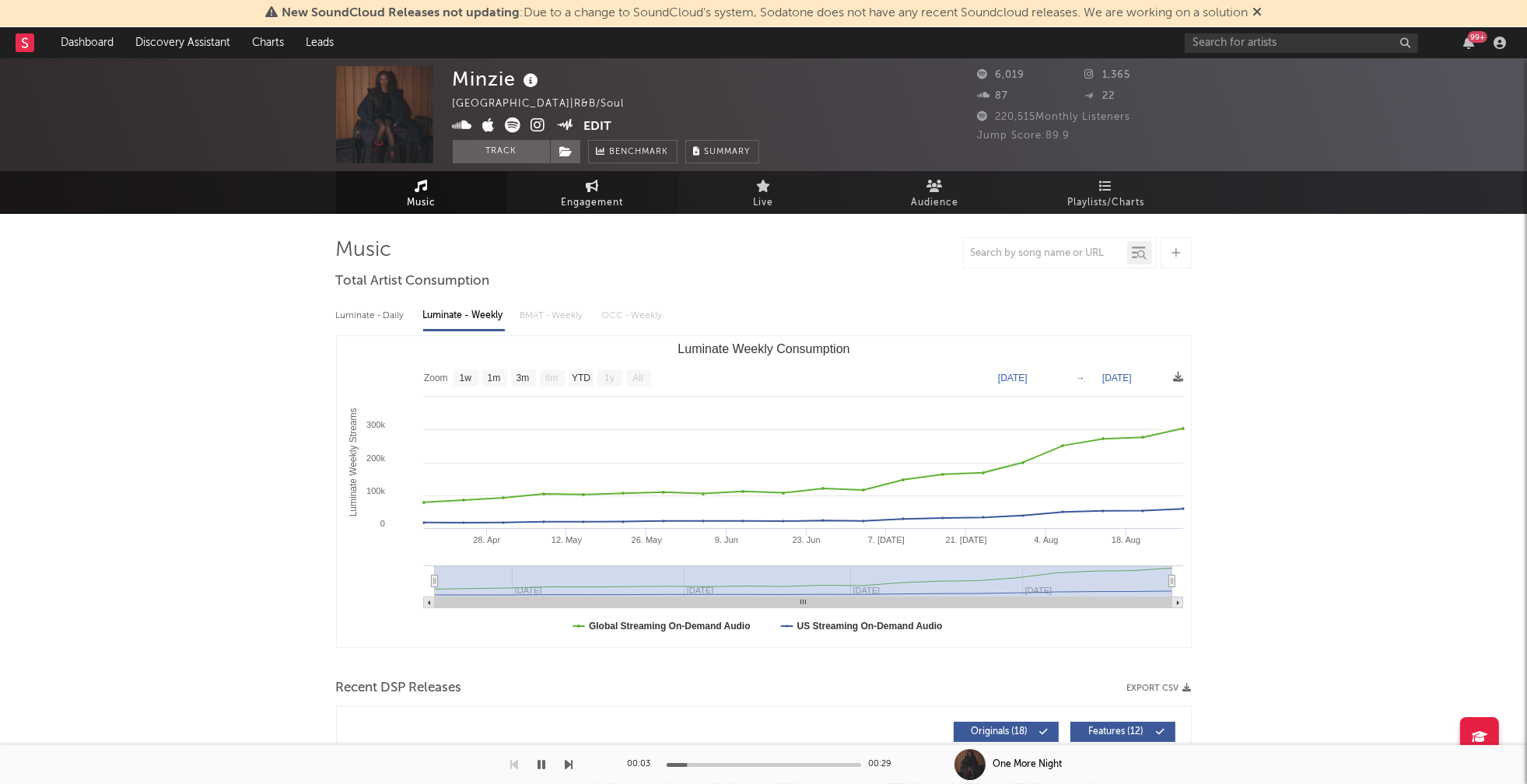
click at [580, 198] on span "Engagement" at bounding box center [593, 203] width 62 height 19
select select "1w"
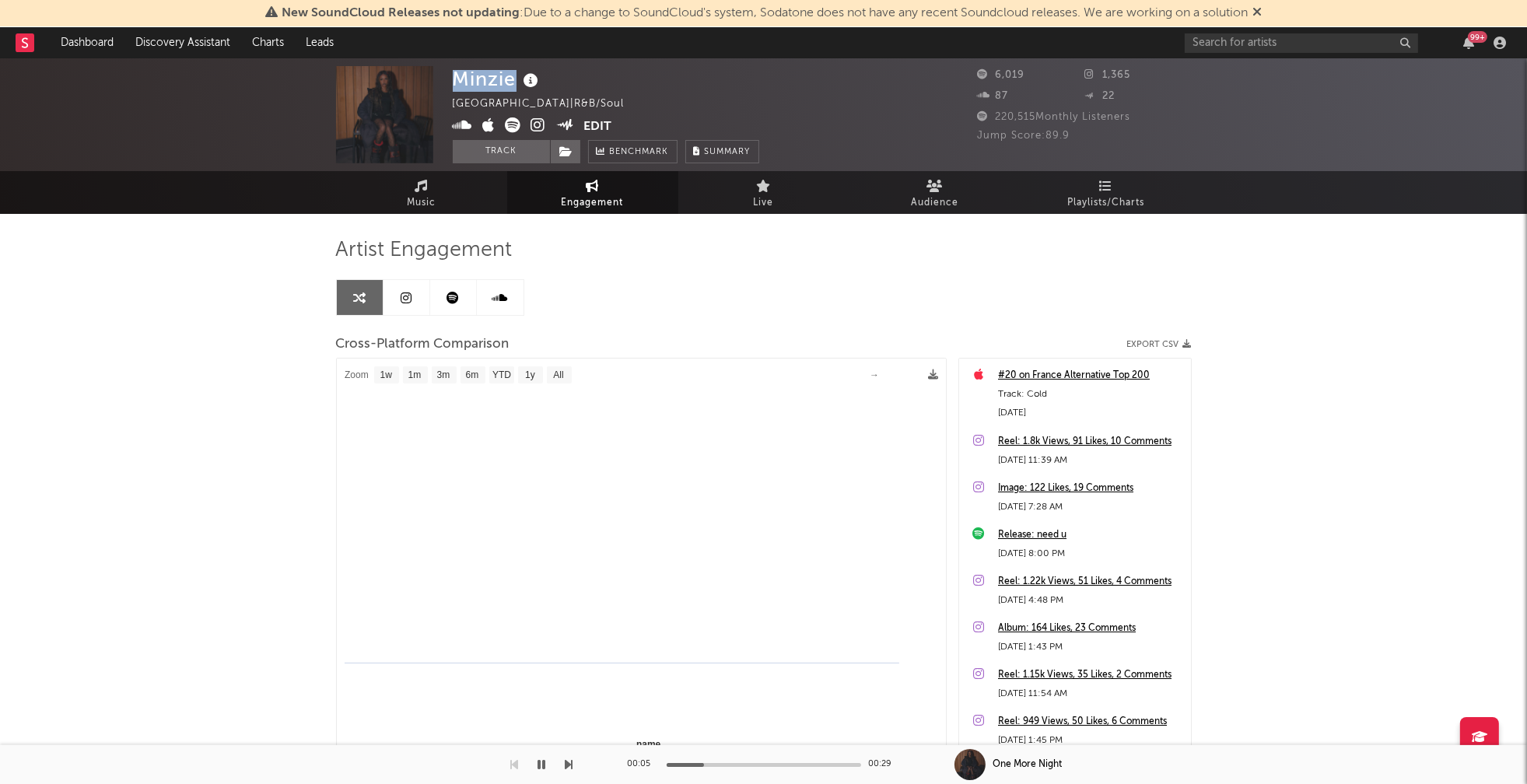
select select "1m"
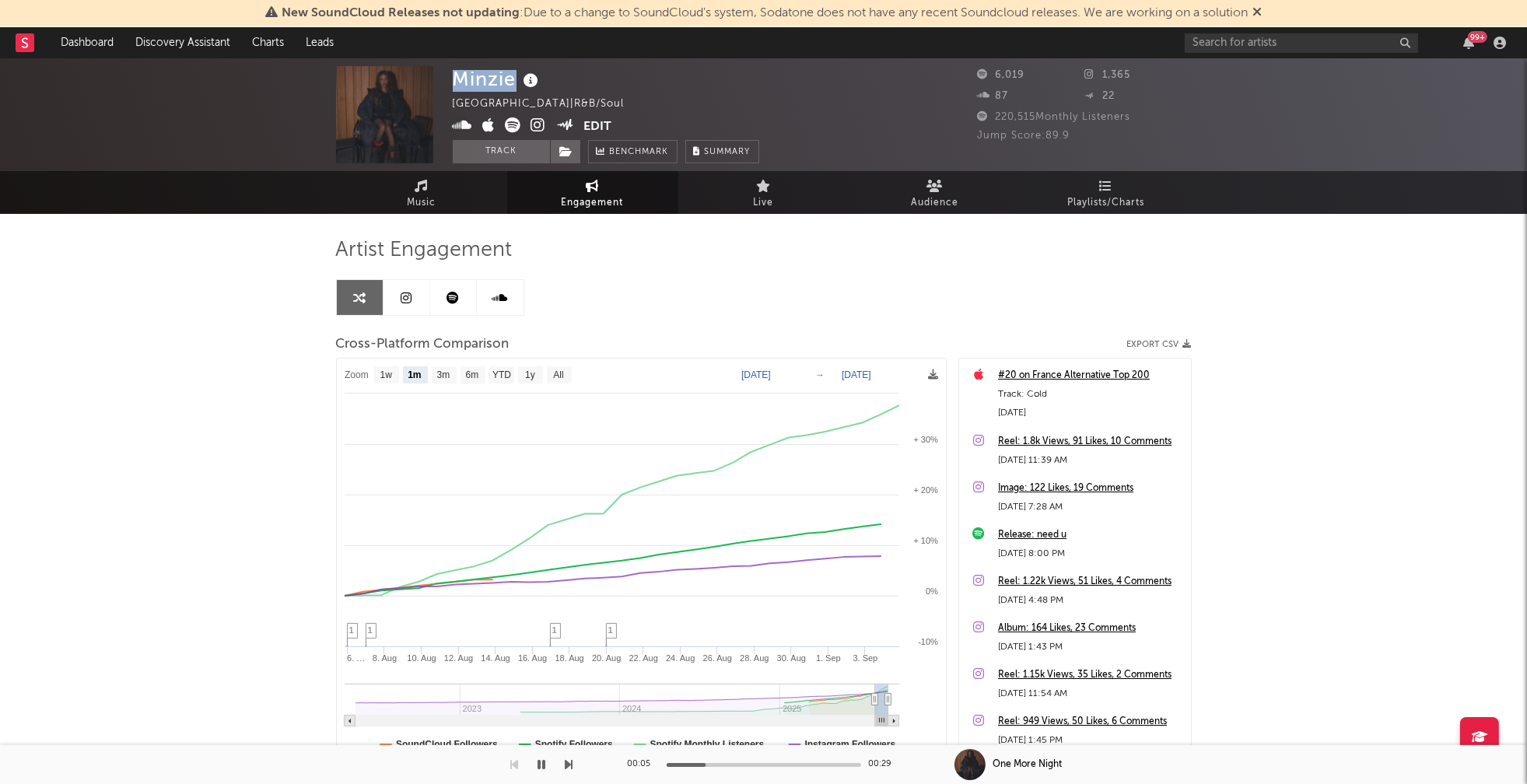
drag, startPoint x: 459, startPoint y: 81, endPoint x: 513, endPoint y: 81, distance: 54.0
click at [513, 81] on div "Minzie" at bounding box center [497, 78] width 91 height 26
copy div "Minzie"
click at [535, 121] on icon at bounding box center [538, 125] width 14 height 15
click at [407, 203] on span "Music" at bounding box center [421, 203] width 29 height 19
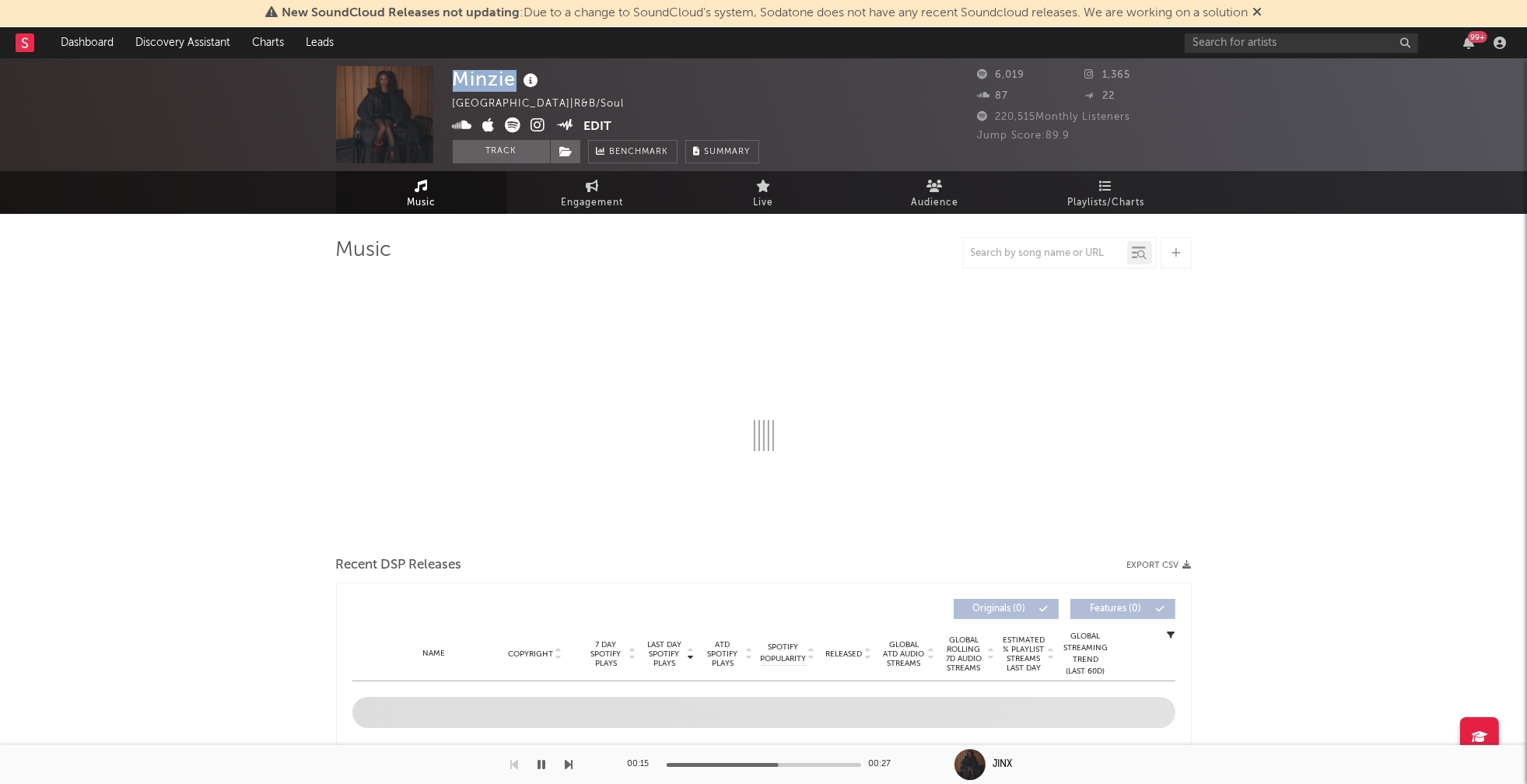
select select "1w"
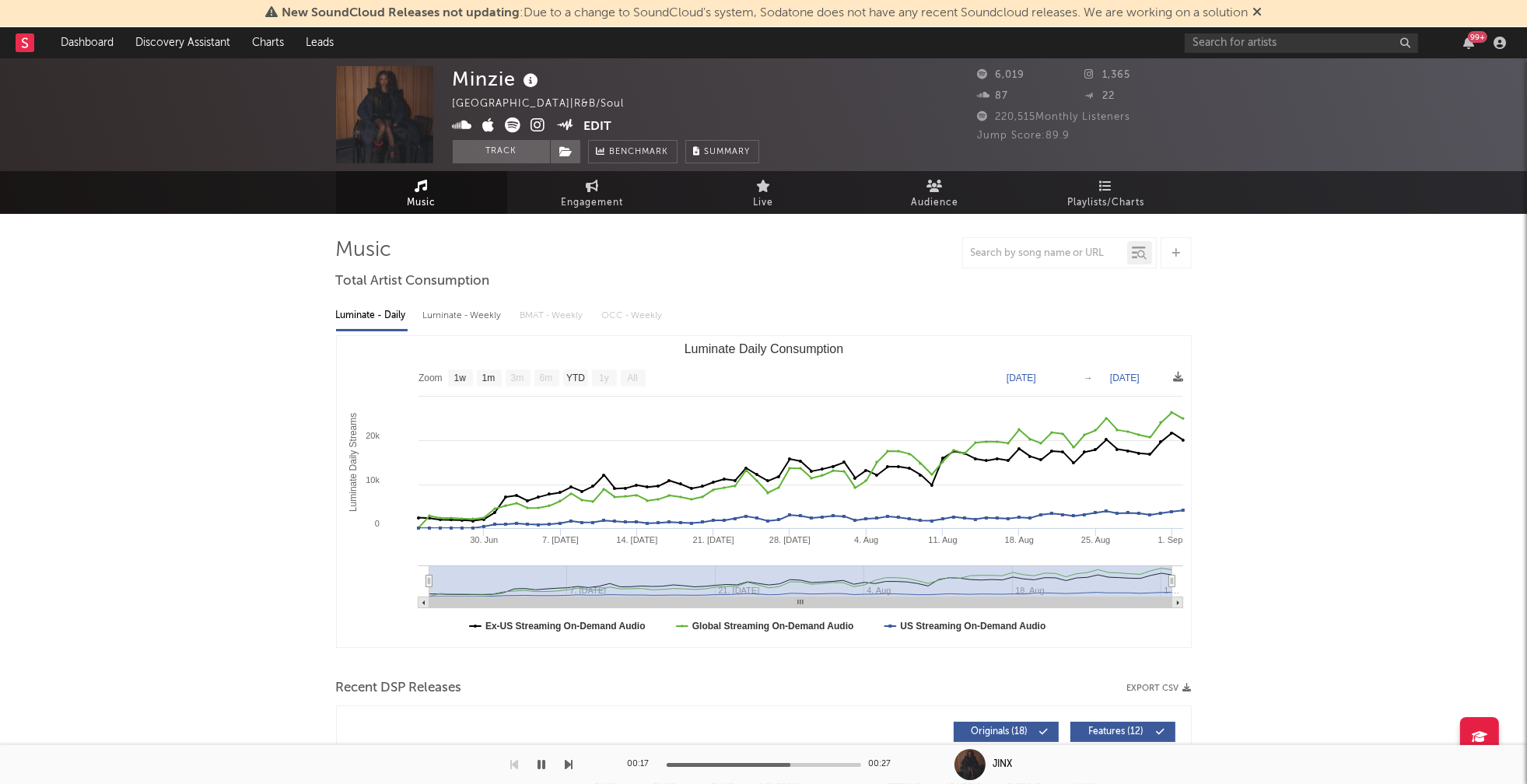
click at [479, 310] on div "Luminate - Weekly" at bounding box center [464, 316] width 82 height 27
select select "1w"
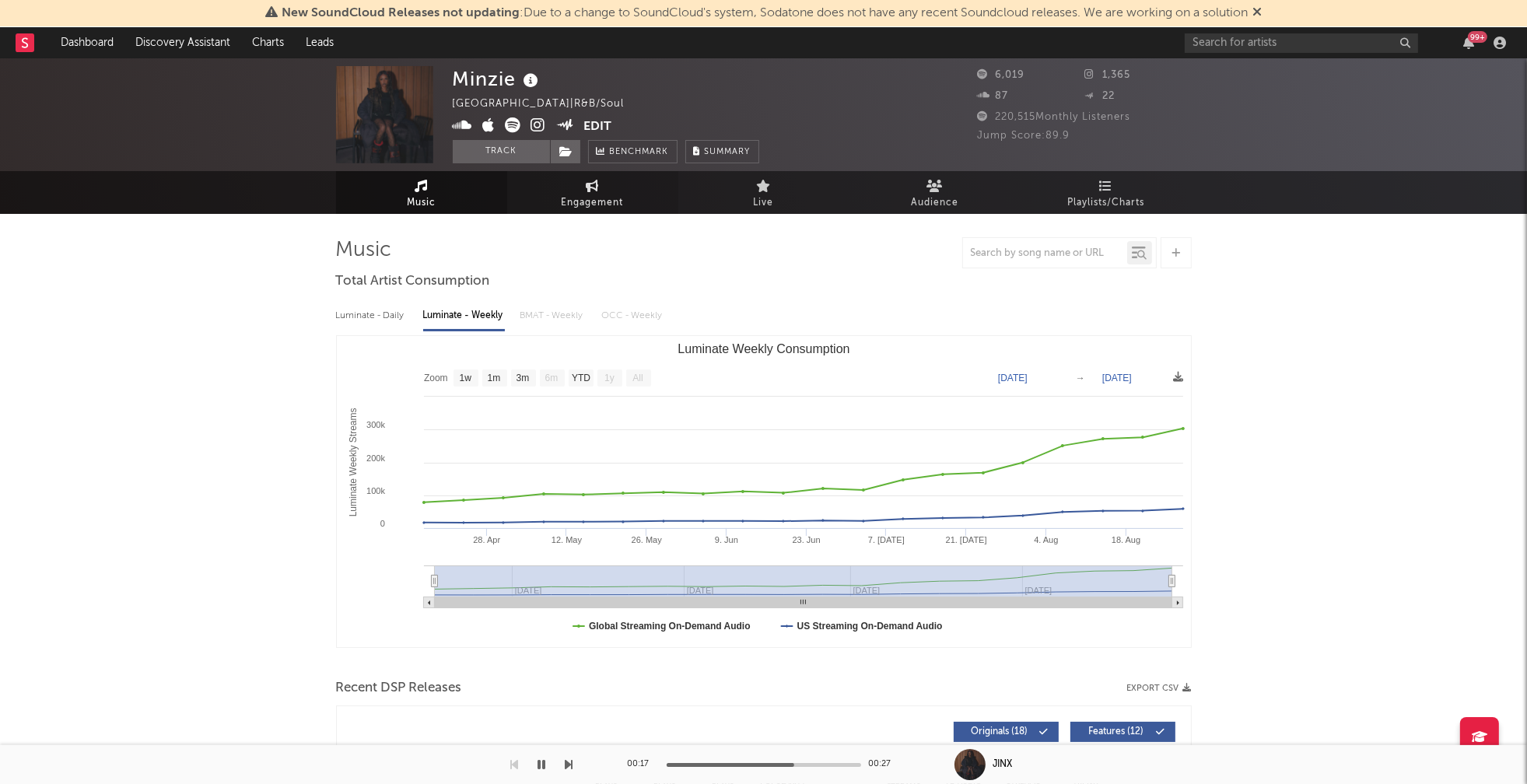
click at [587, 202] on span "Engagement" at bounding box center [593, 203] width 62 height 19
select select "1w"
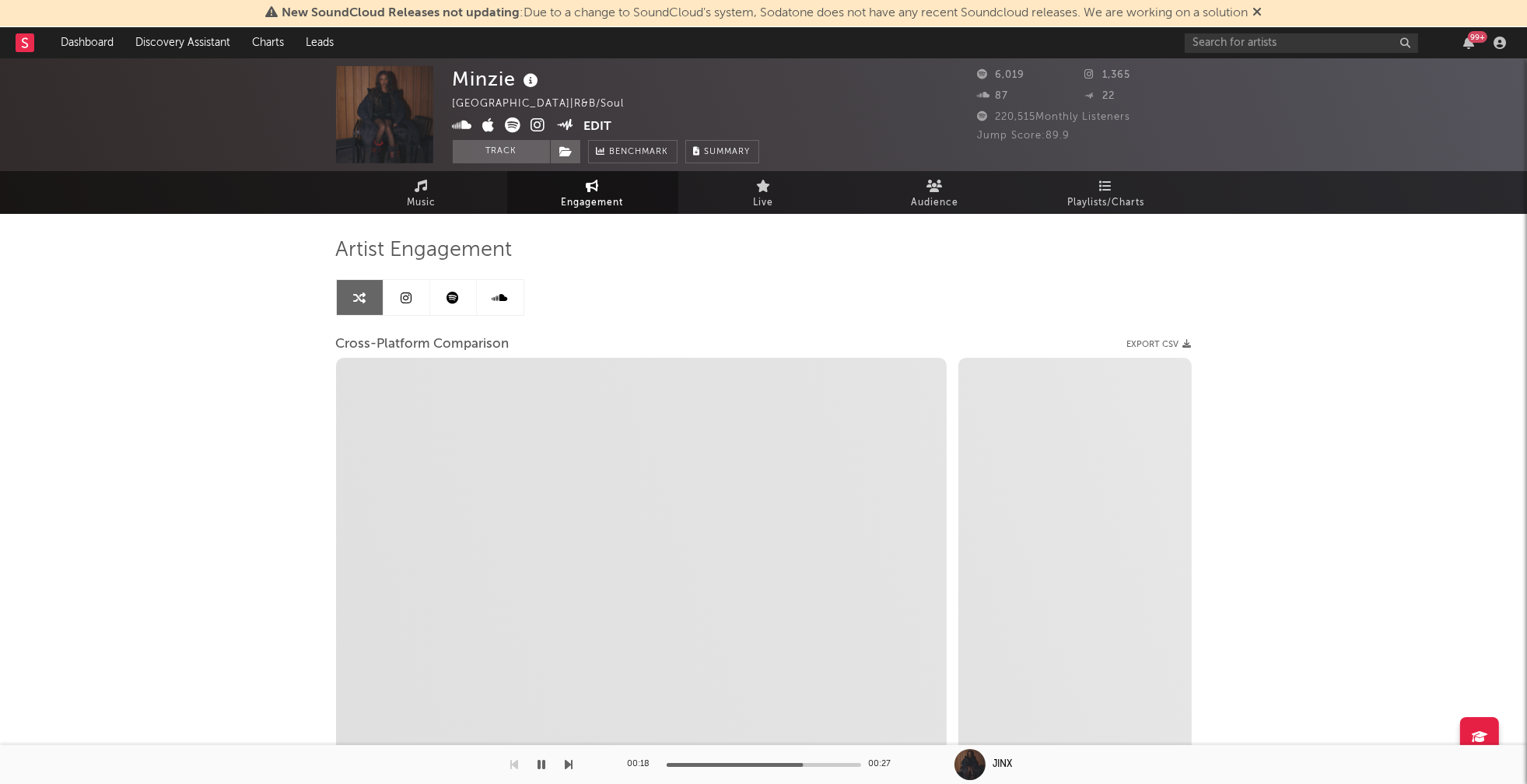
select select "1m"
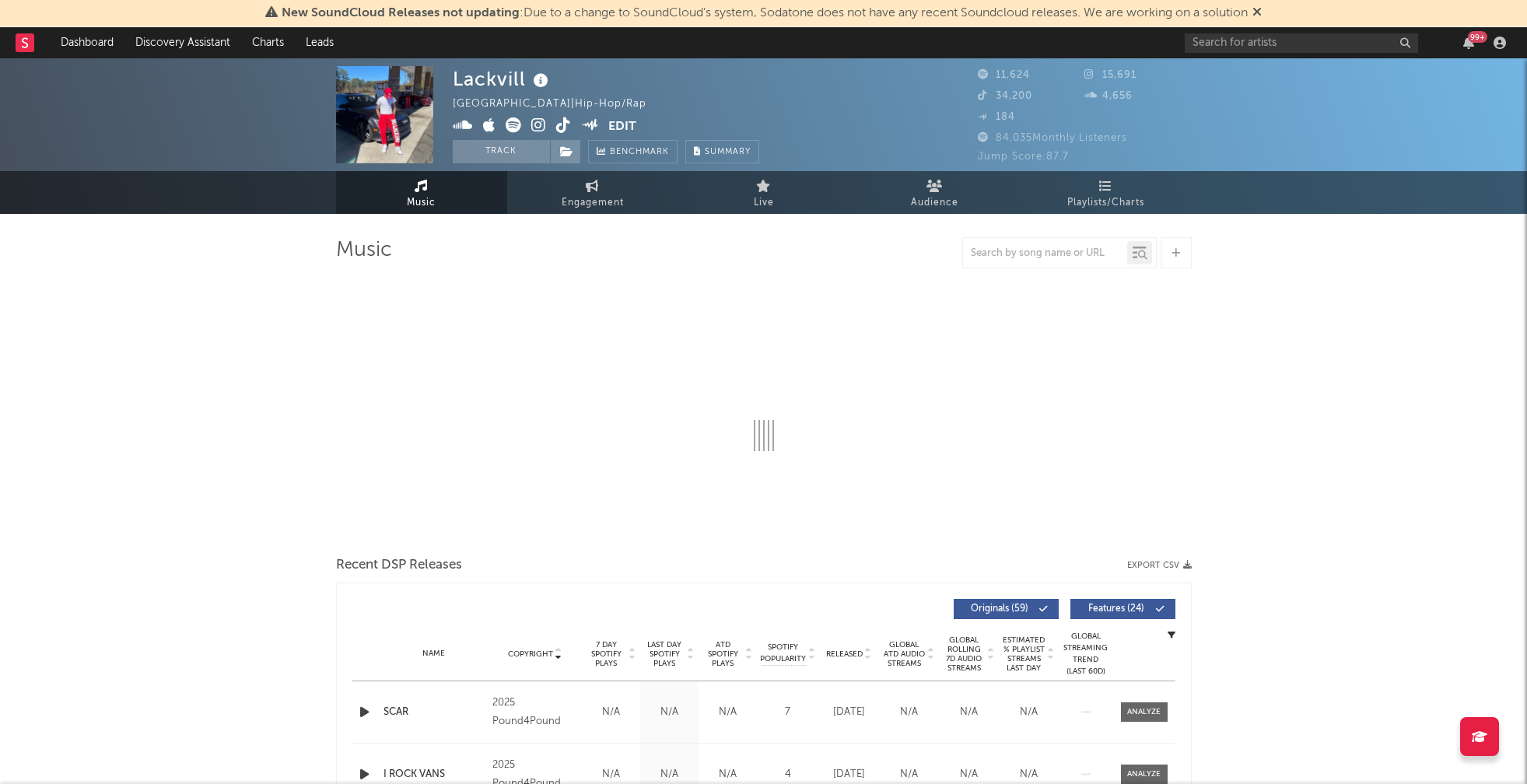
select select "6m"
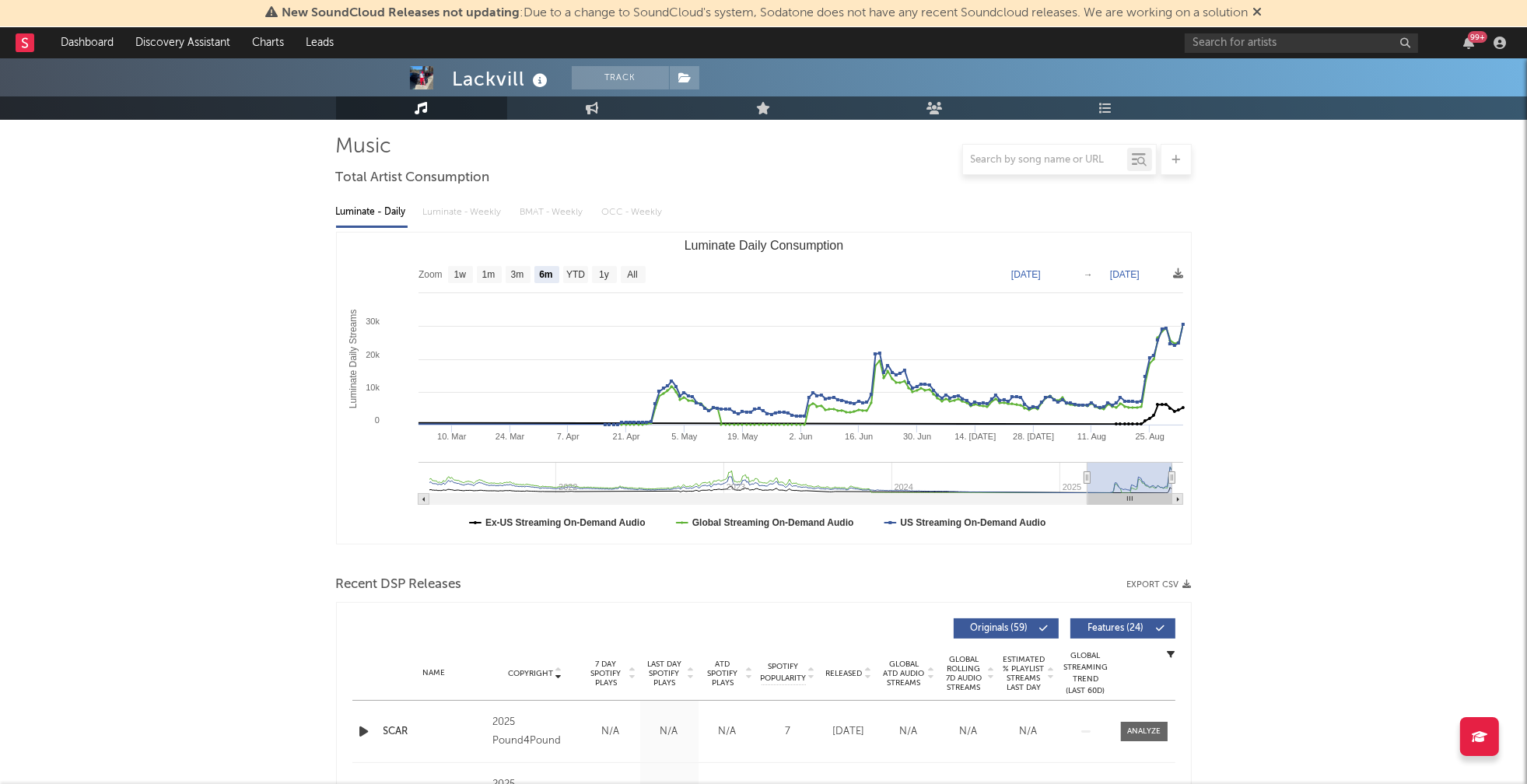
scroll to position [387, 0]
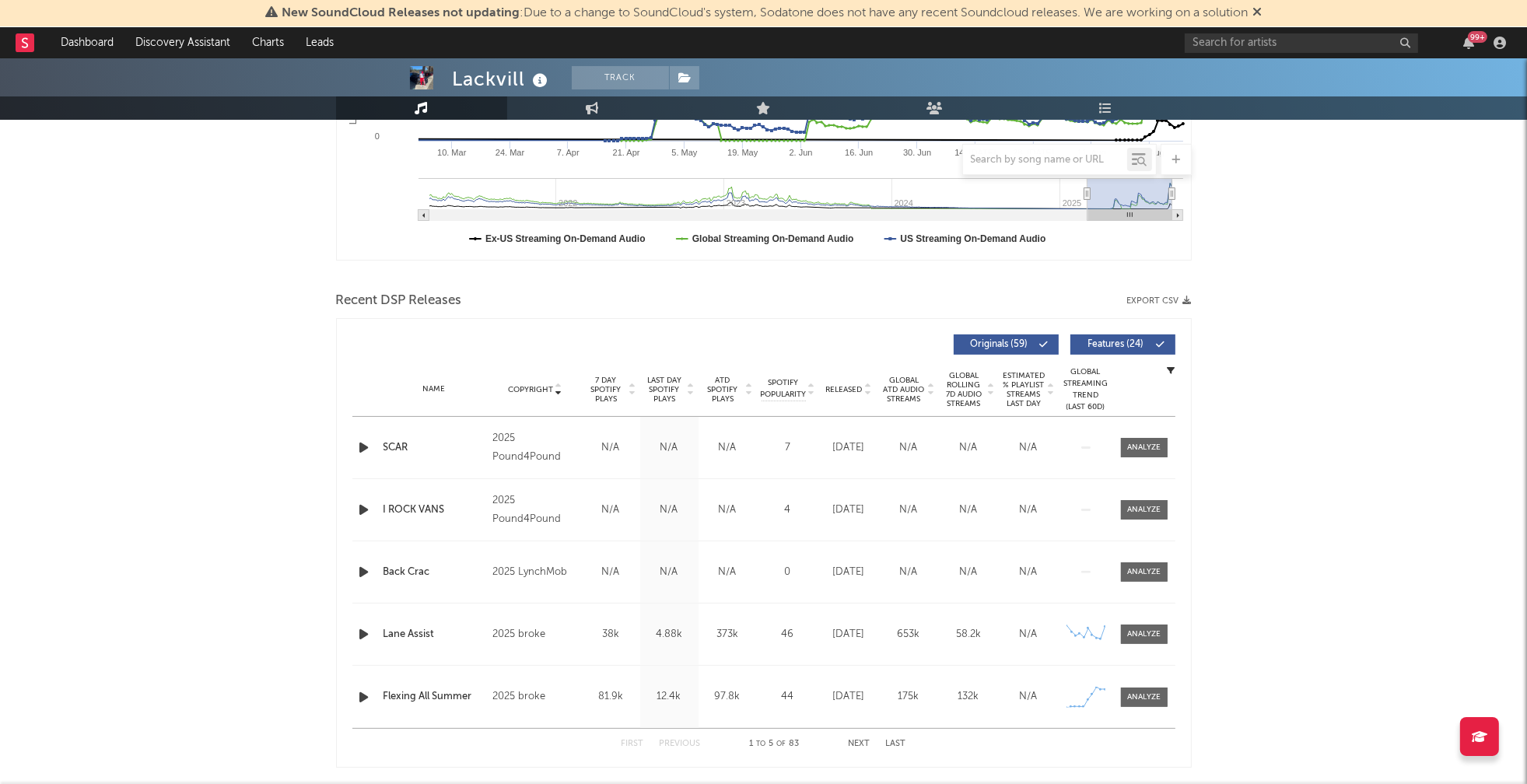
click at [365, 445] on icon "button" at bounding box center [364, 447] width 16 height 19
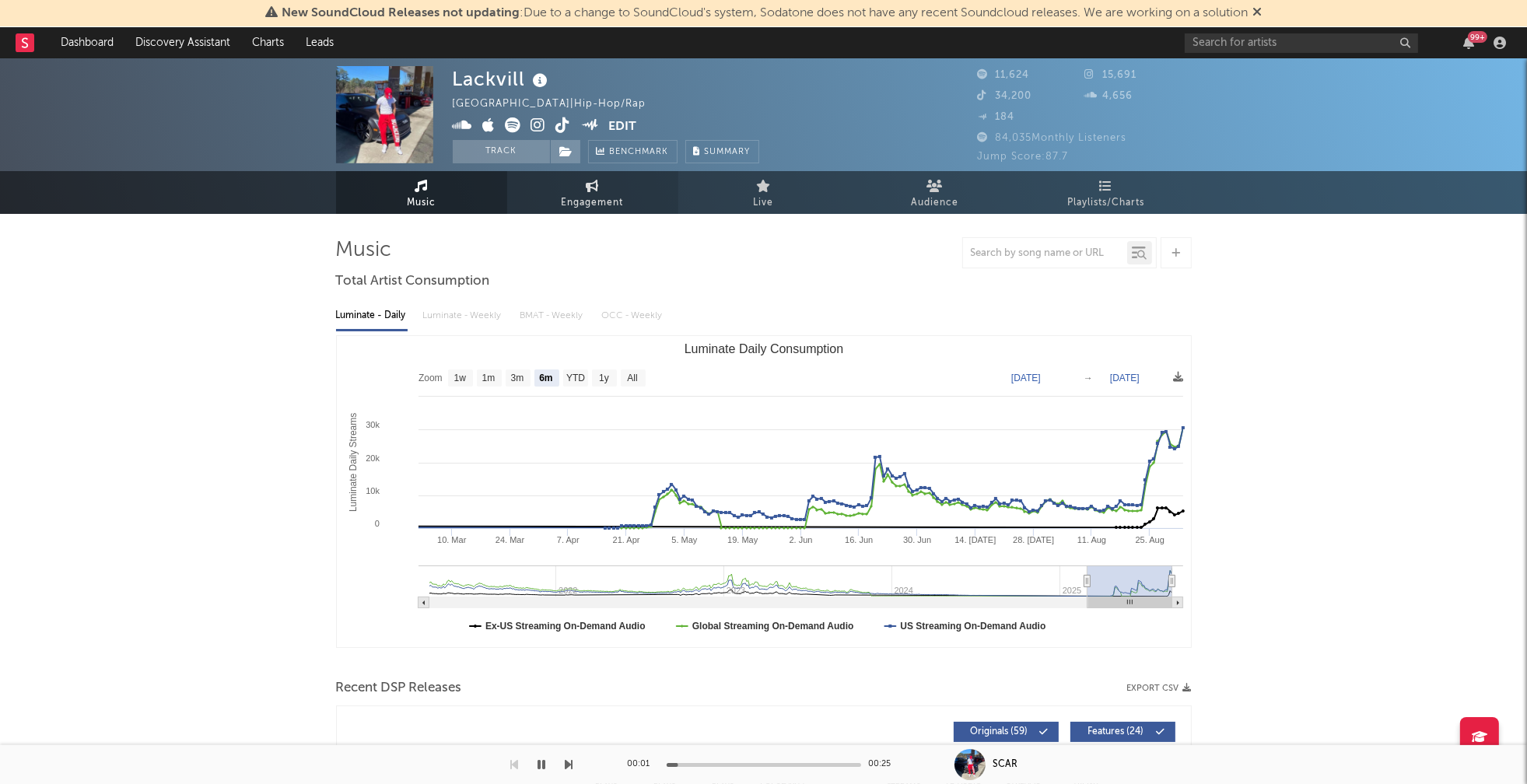
click at [583, 192] on link "Engagement" at bounding box center [592, 192] width 171 height 43
select select "1w"
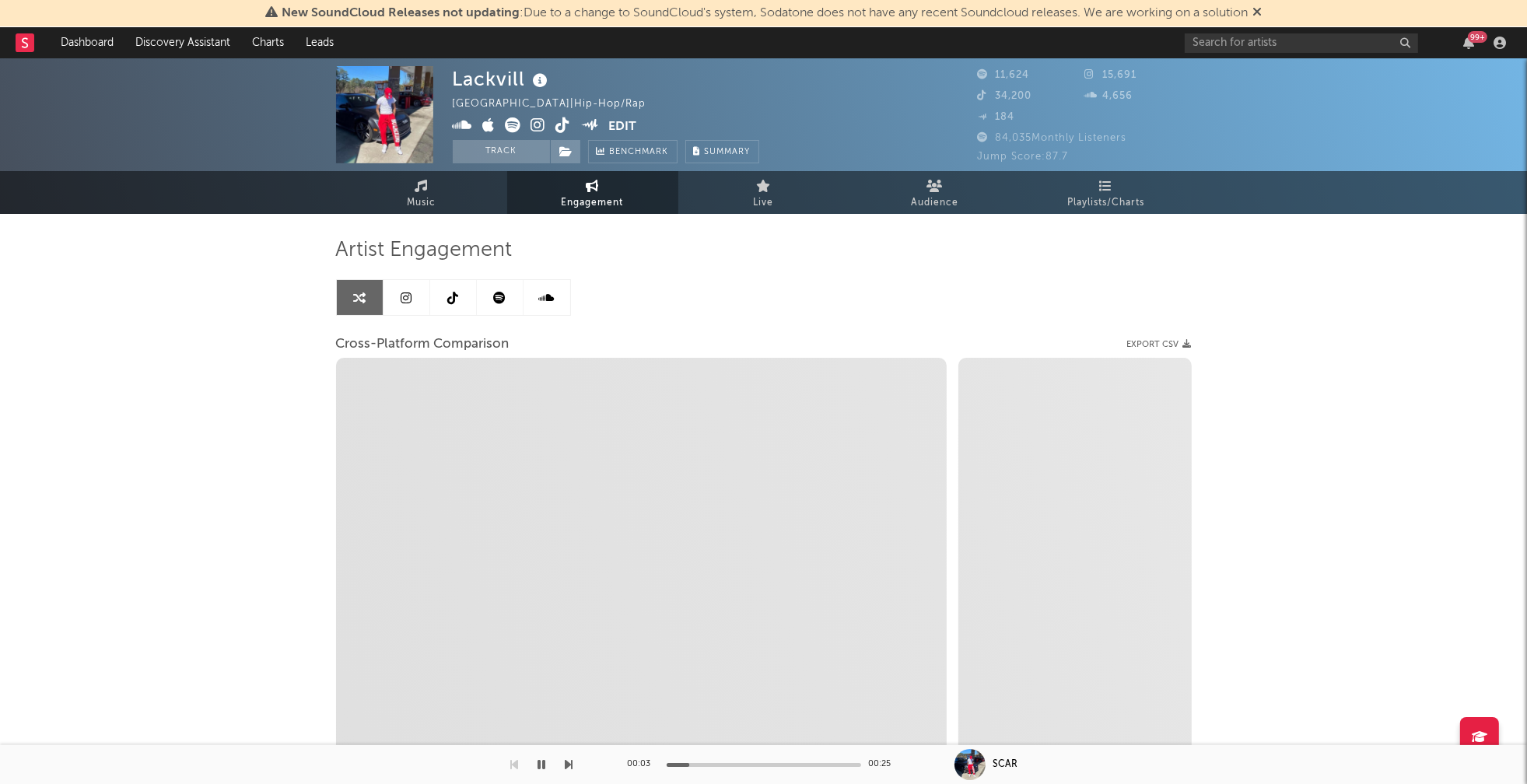
select select "1m"
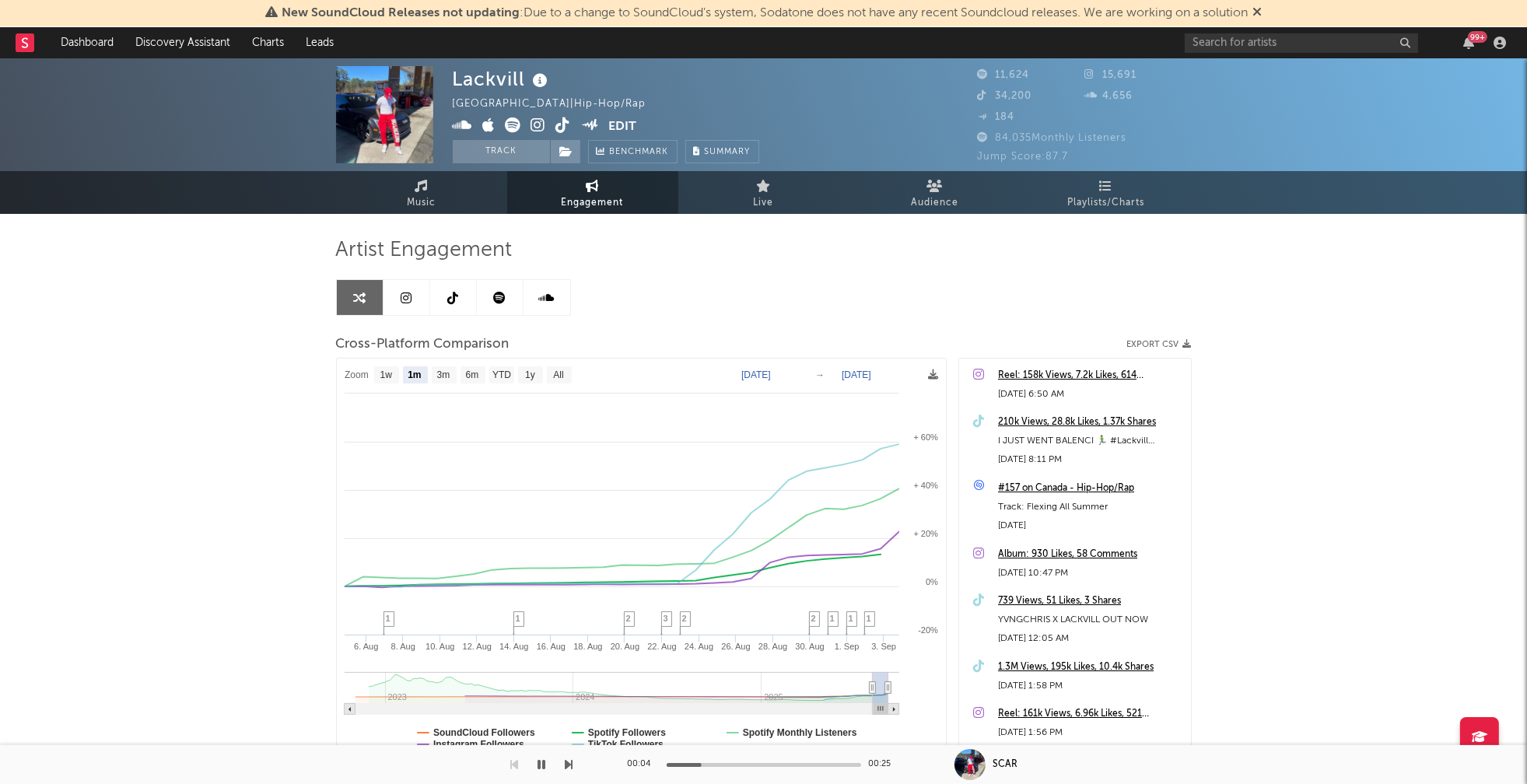
click at [536, 126] on icon at bounding box center [538, 125] width 14 height 15
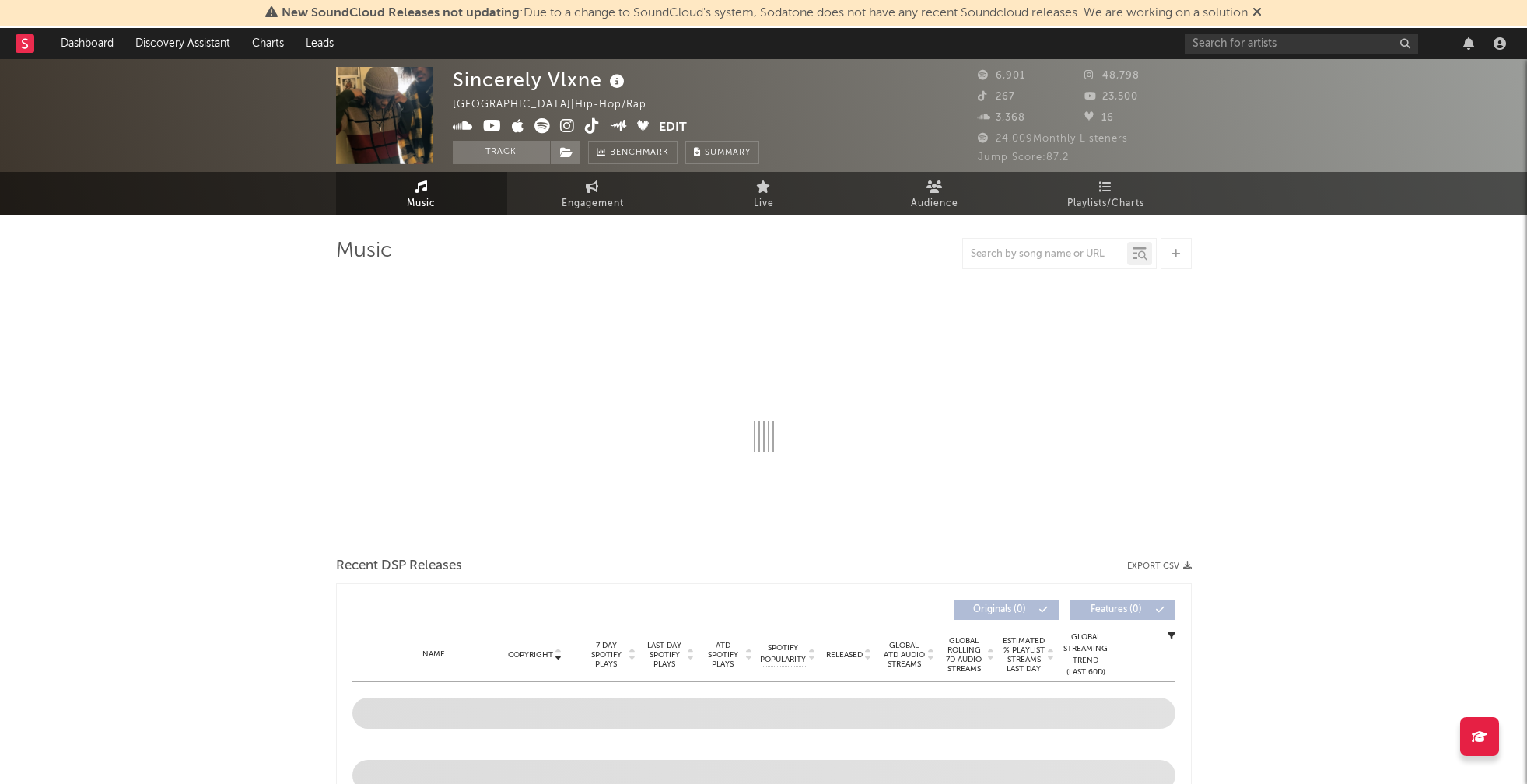
select select "6m"
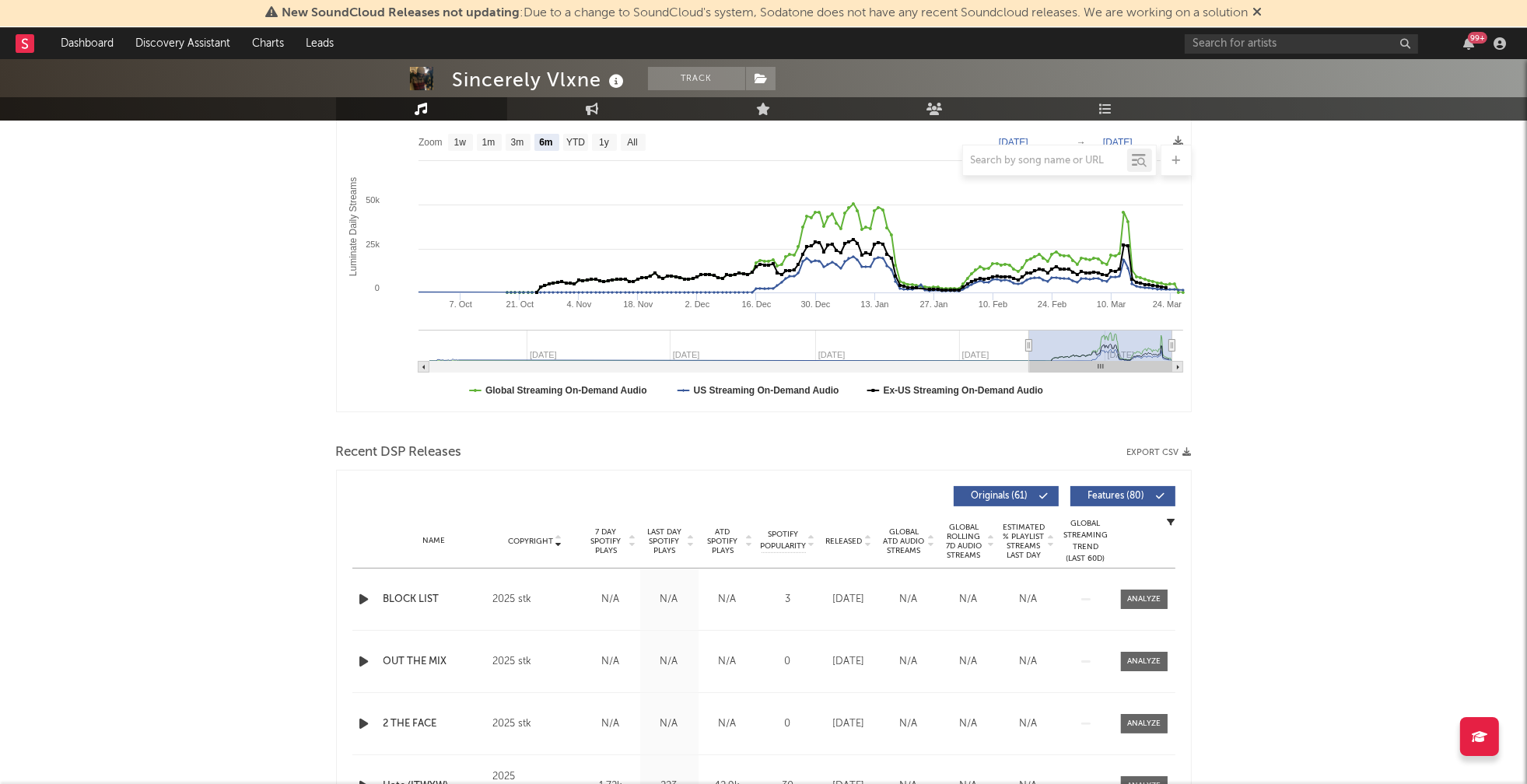
scroll to position [318, 0]
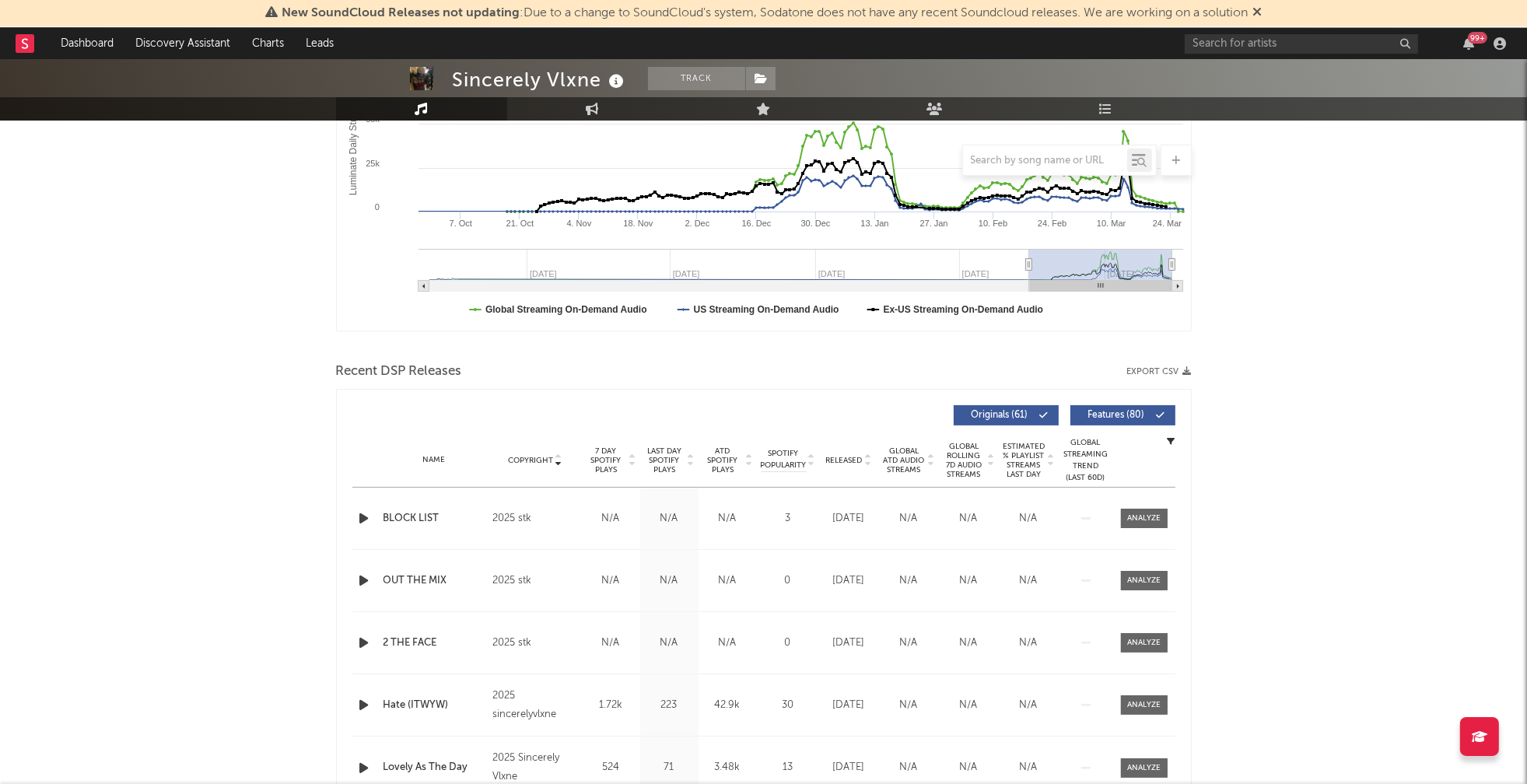
click at [361, 519] on icon "button" at bounding box center [364, 518] width 16 height 19
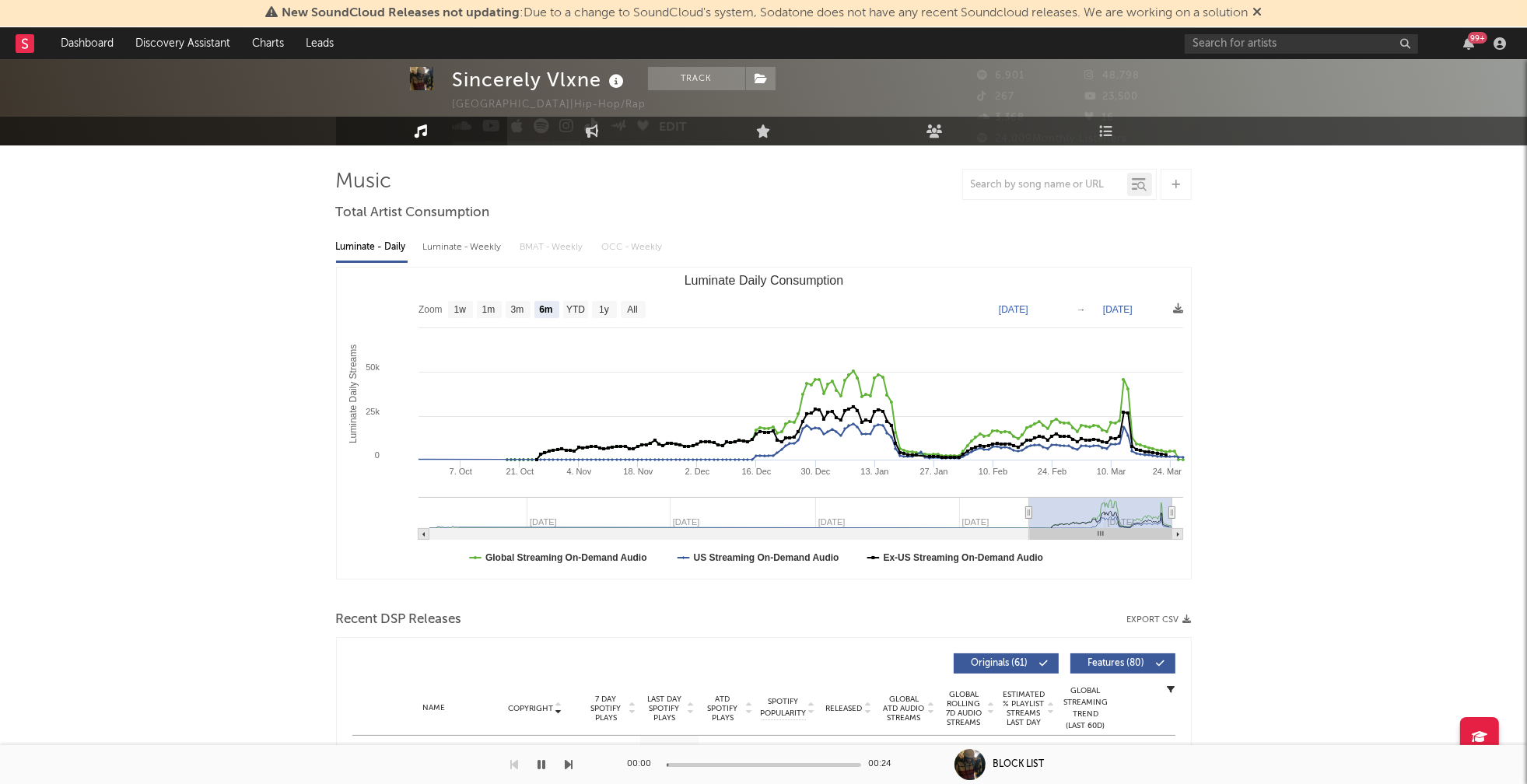
scroll to position [0, 0]
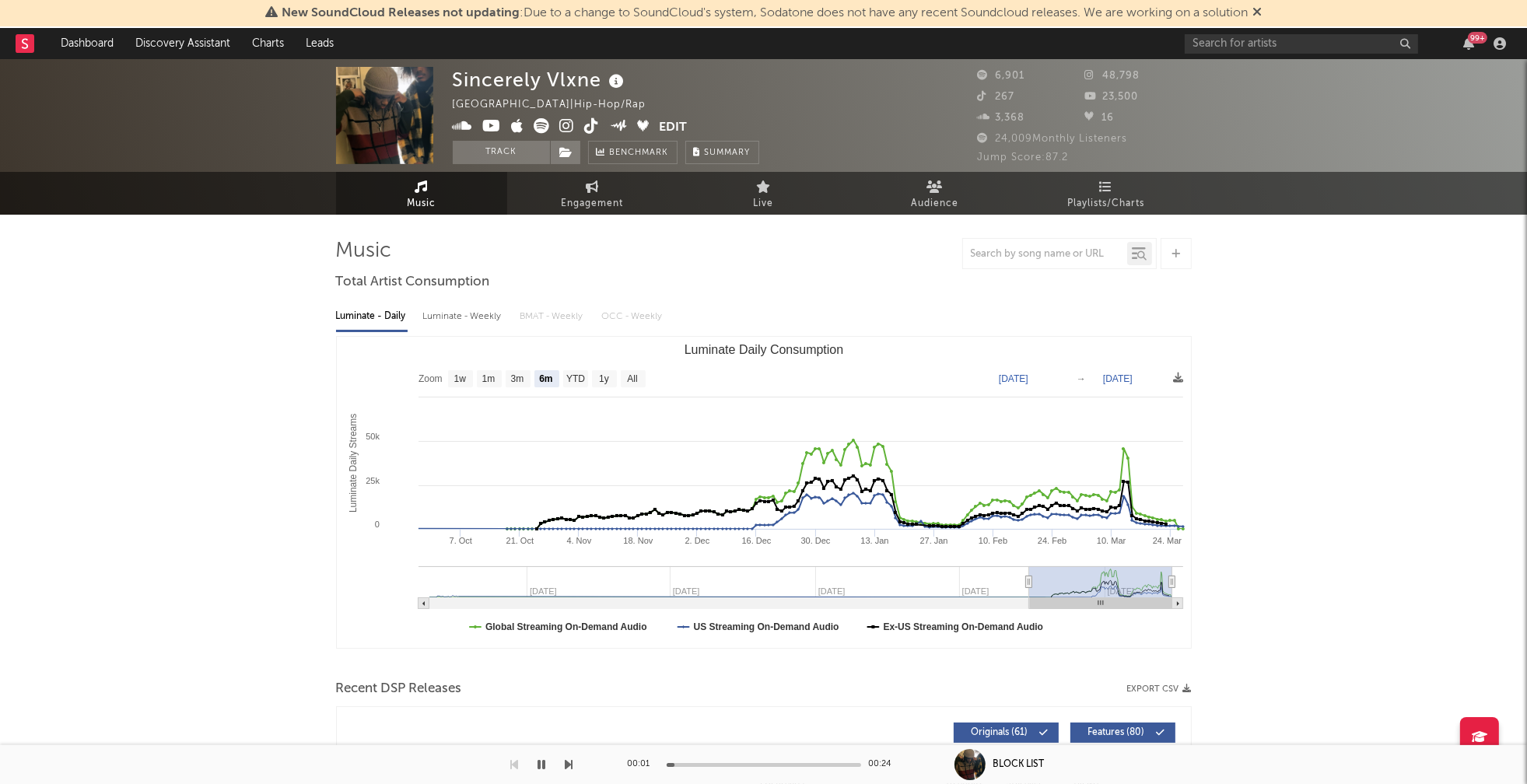
click at [478, 314] on div "Luminate - Weekly" at bounding box center [464, 317] width 82 height 27
select select "6m"
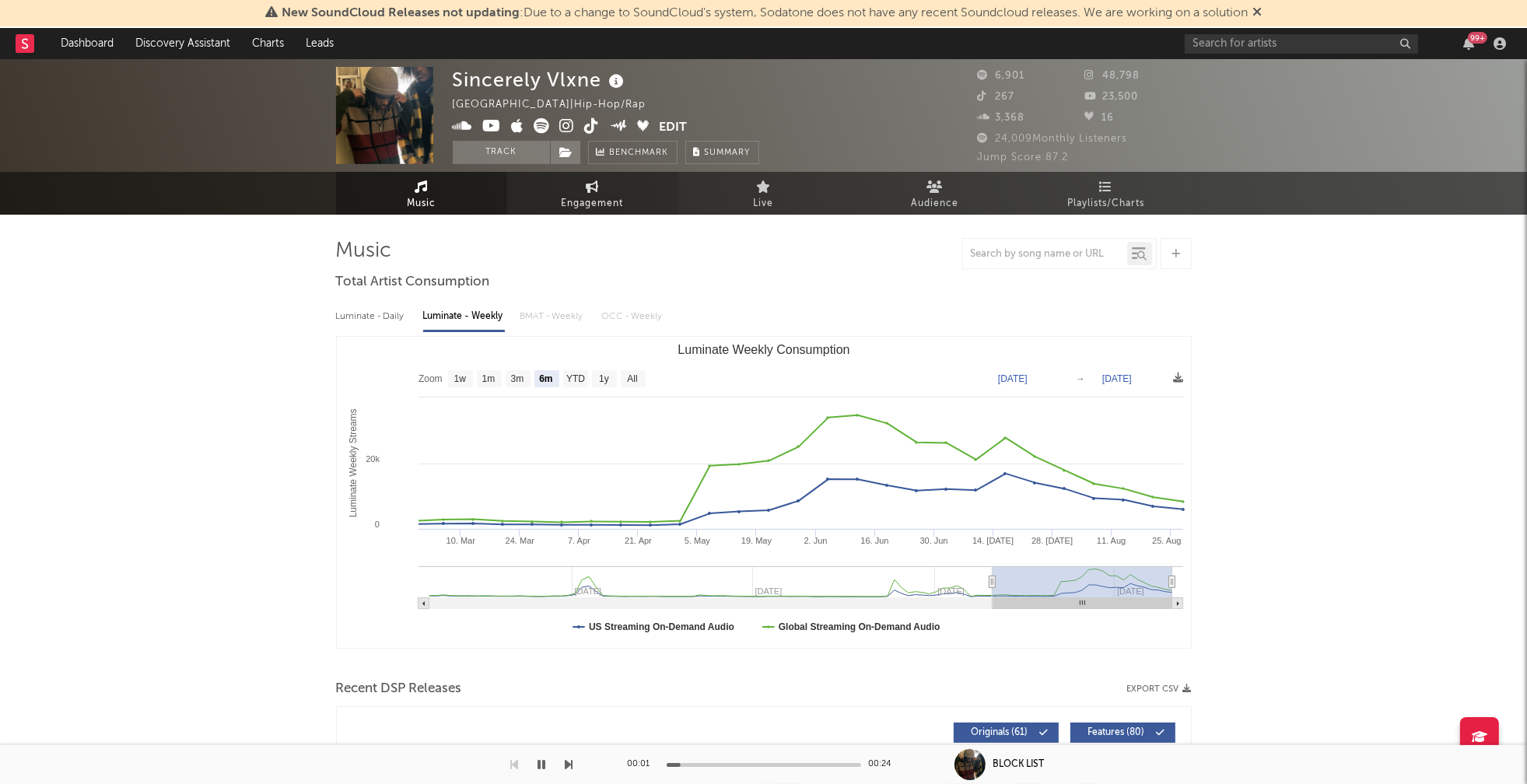
click at [590, 193] on link "Engagement" at bounding box center [592, 193] width 171 height 43
select select "1w"
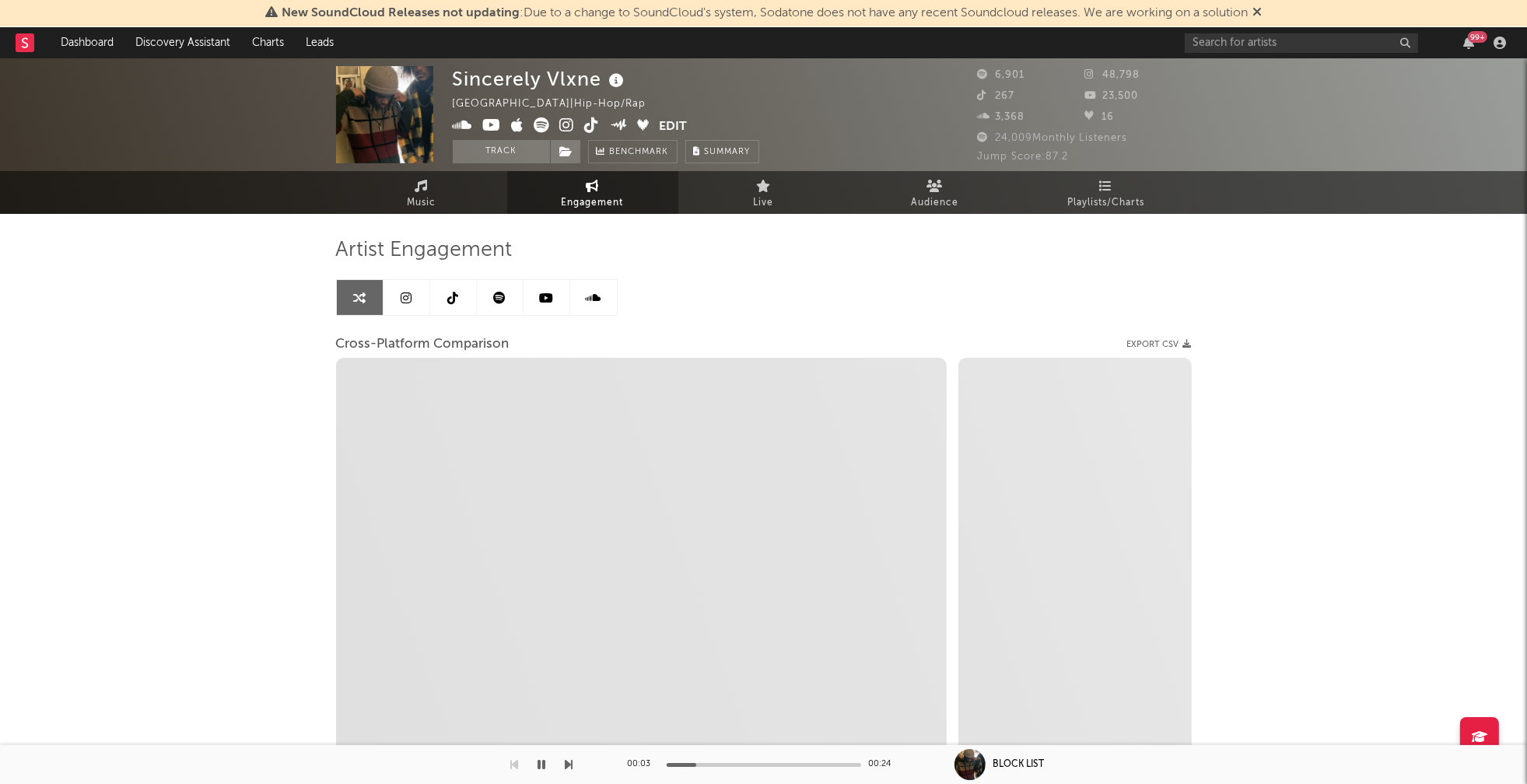
click at [572, 124] on icon at bounding box center [567, 125] width 14 height 15
select select "1m"
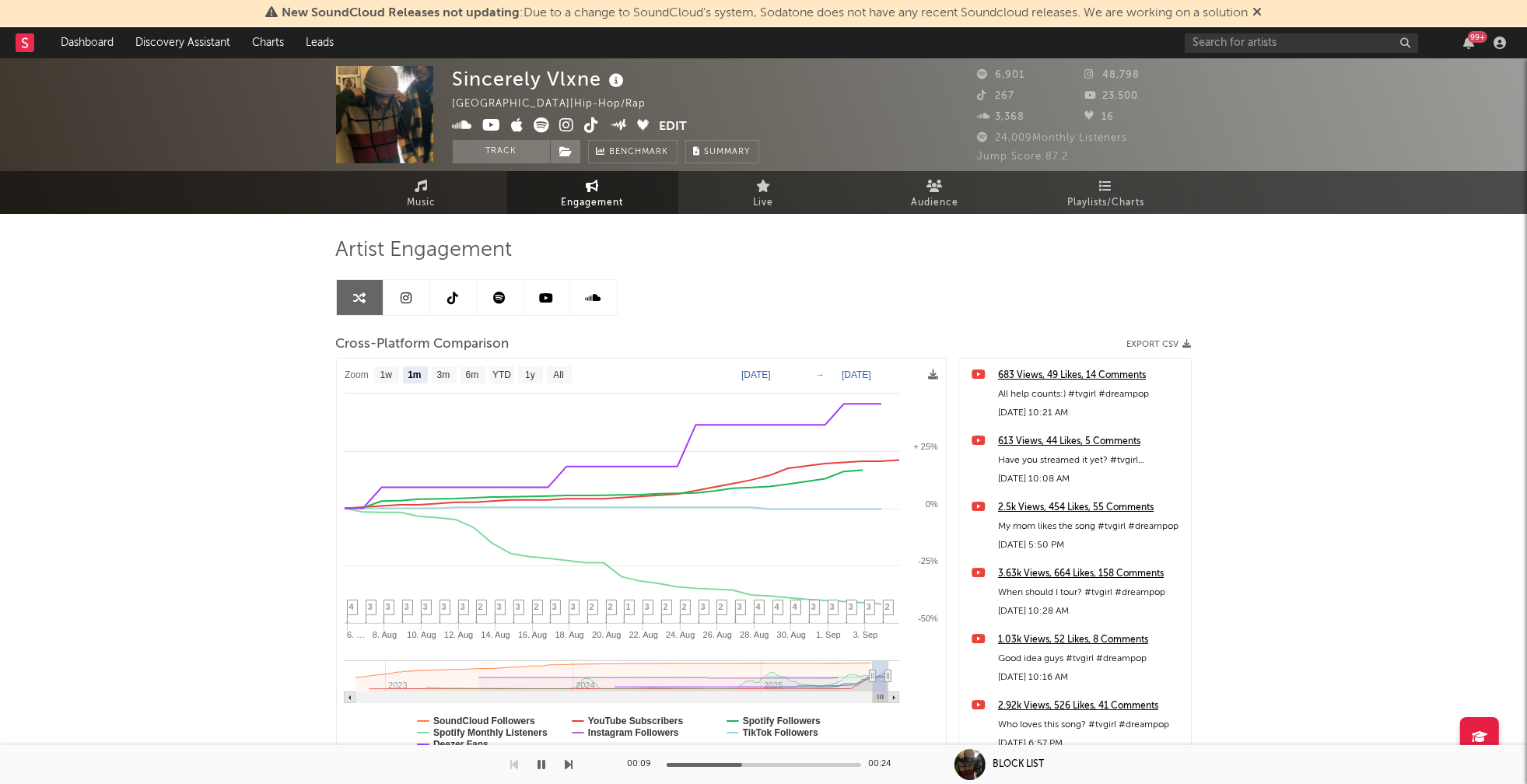
click at [489, 127] on icon at bounding box center [492, 125] width 19 height 15
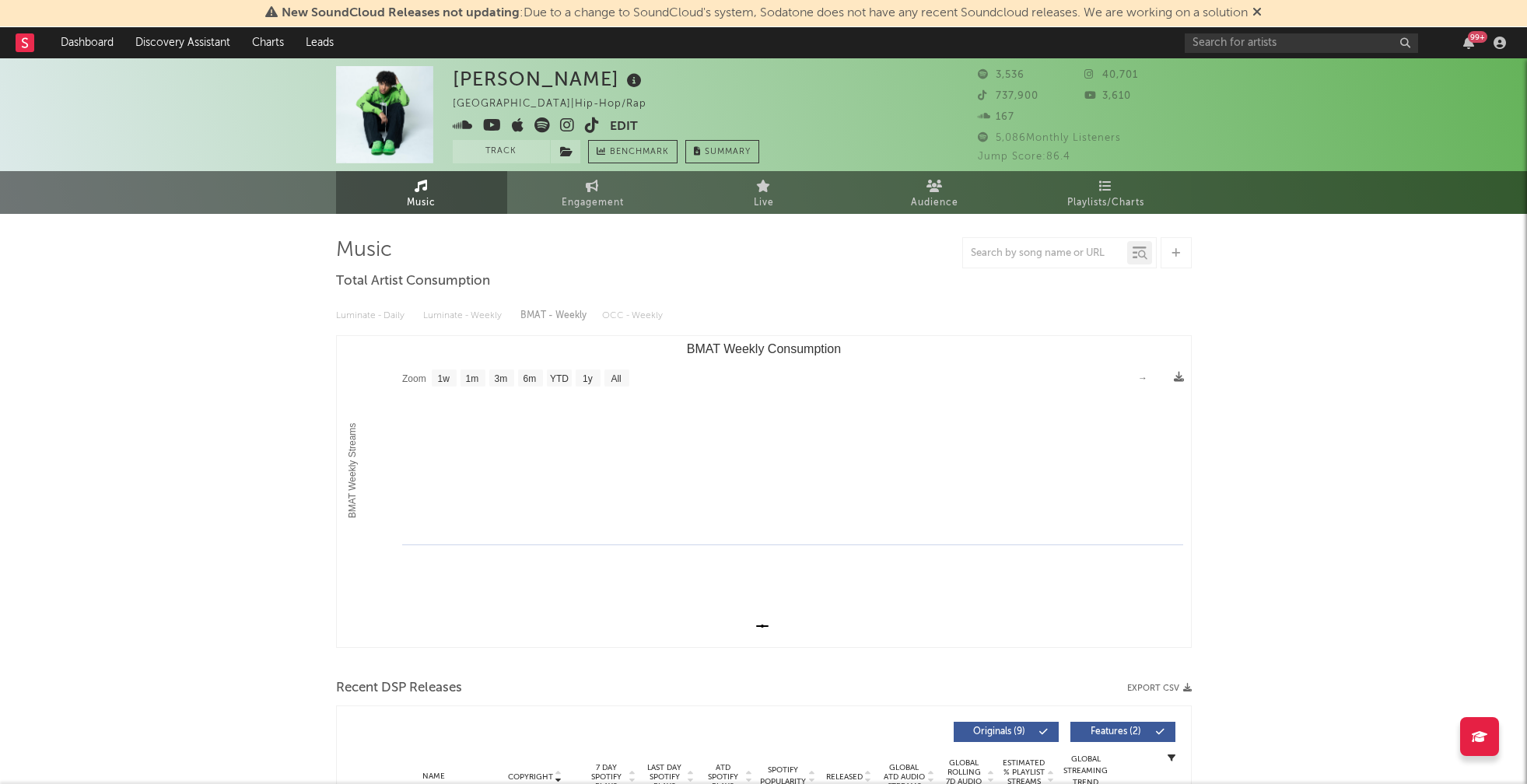
select select "1w"
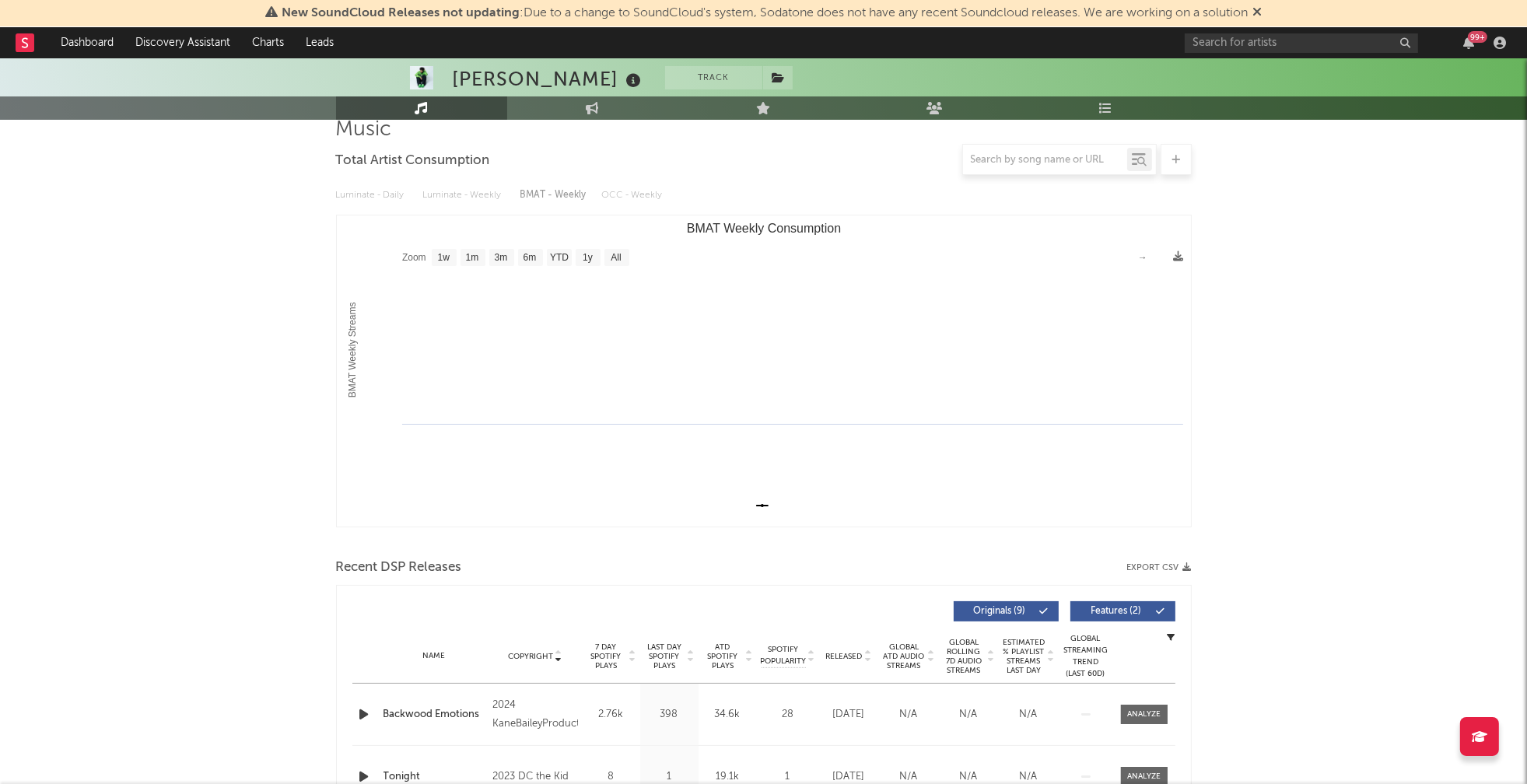
scroll to position [345, 0]
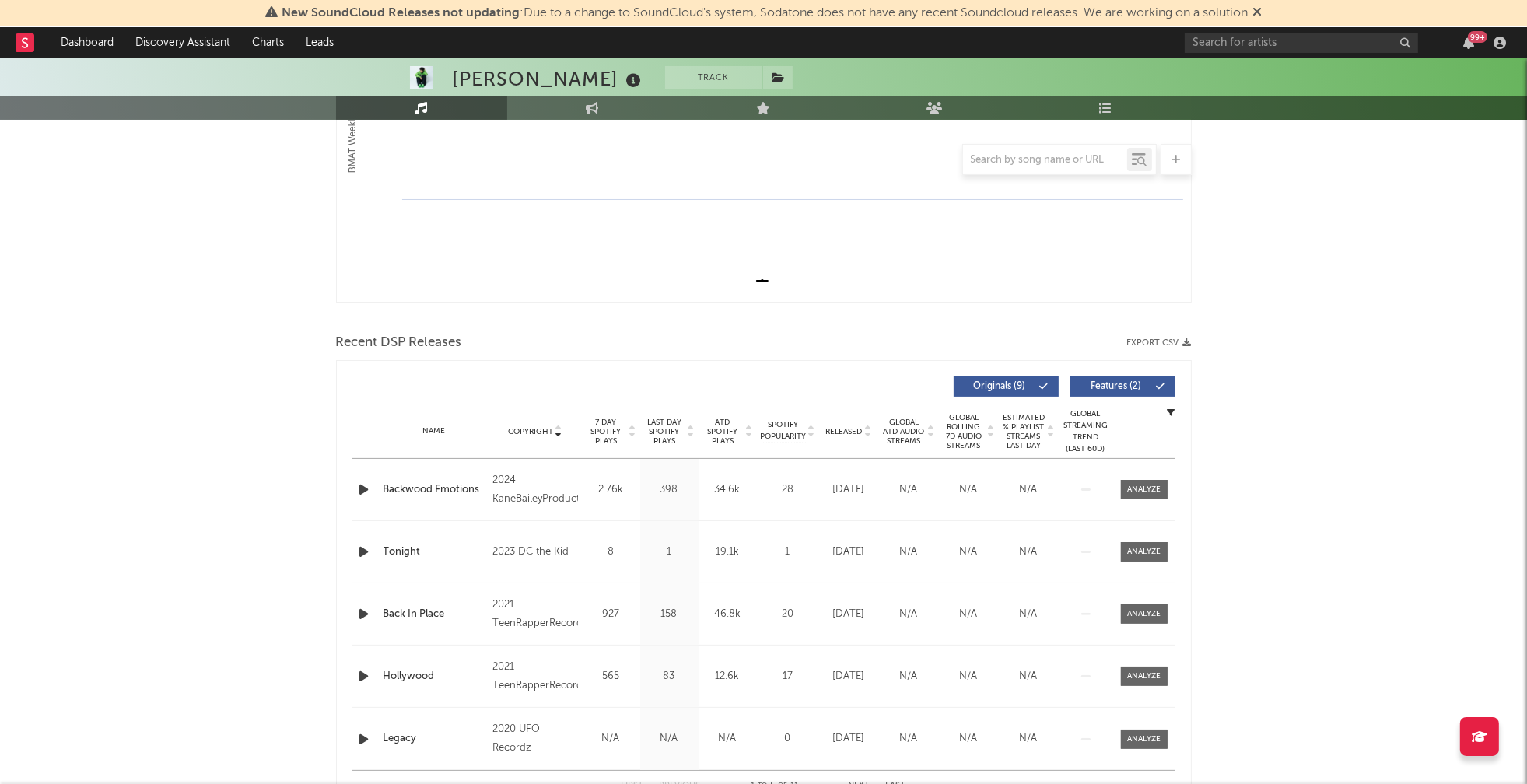
click at [360, 486] on icon "button" at bounding box center [364, 489] width 16 height 19
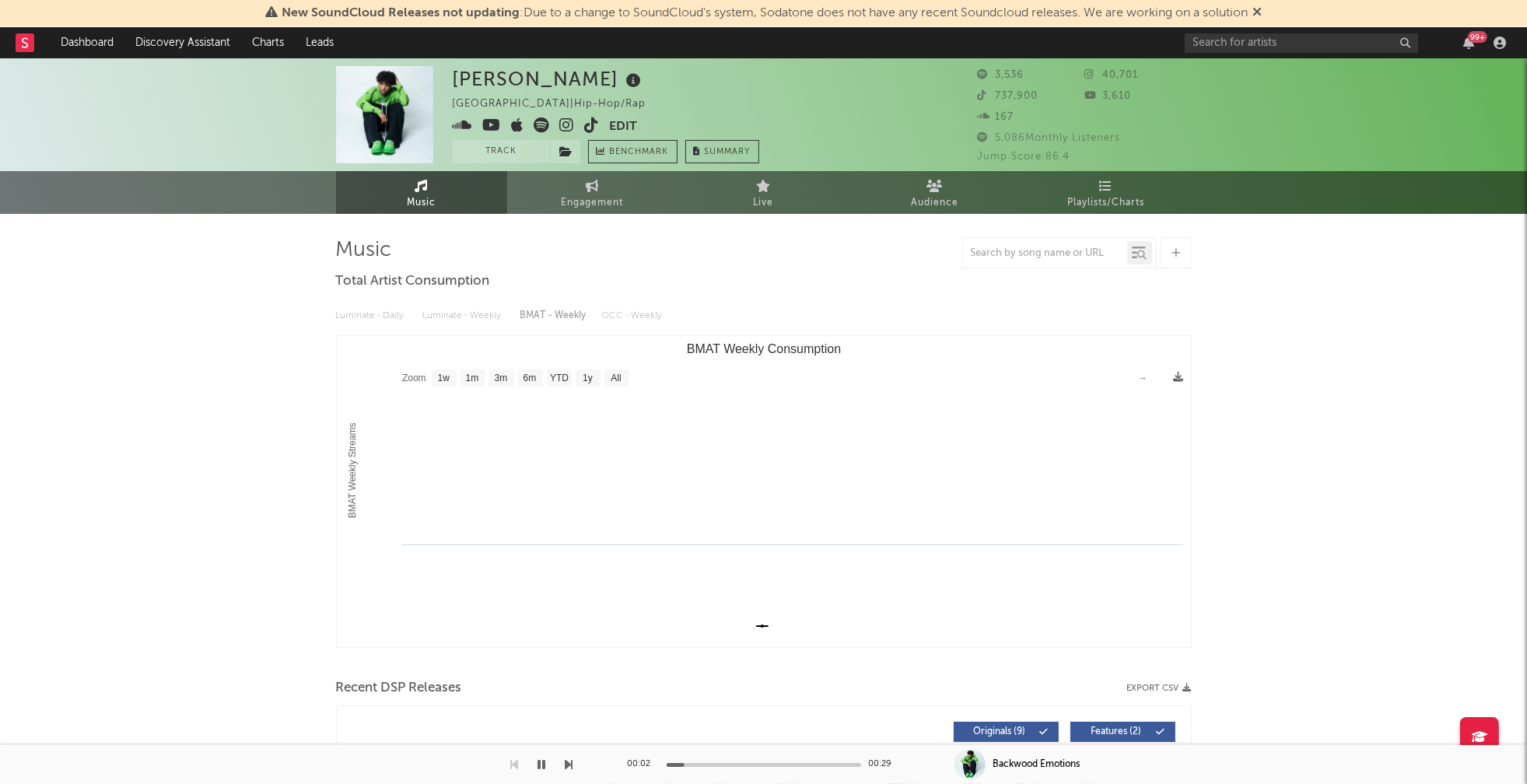
click at [568, 122] on icon at bounding box center [567, 125] width 14 height 15
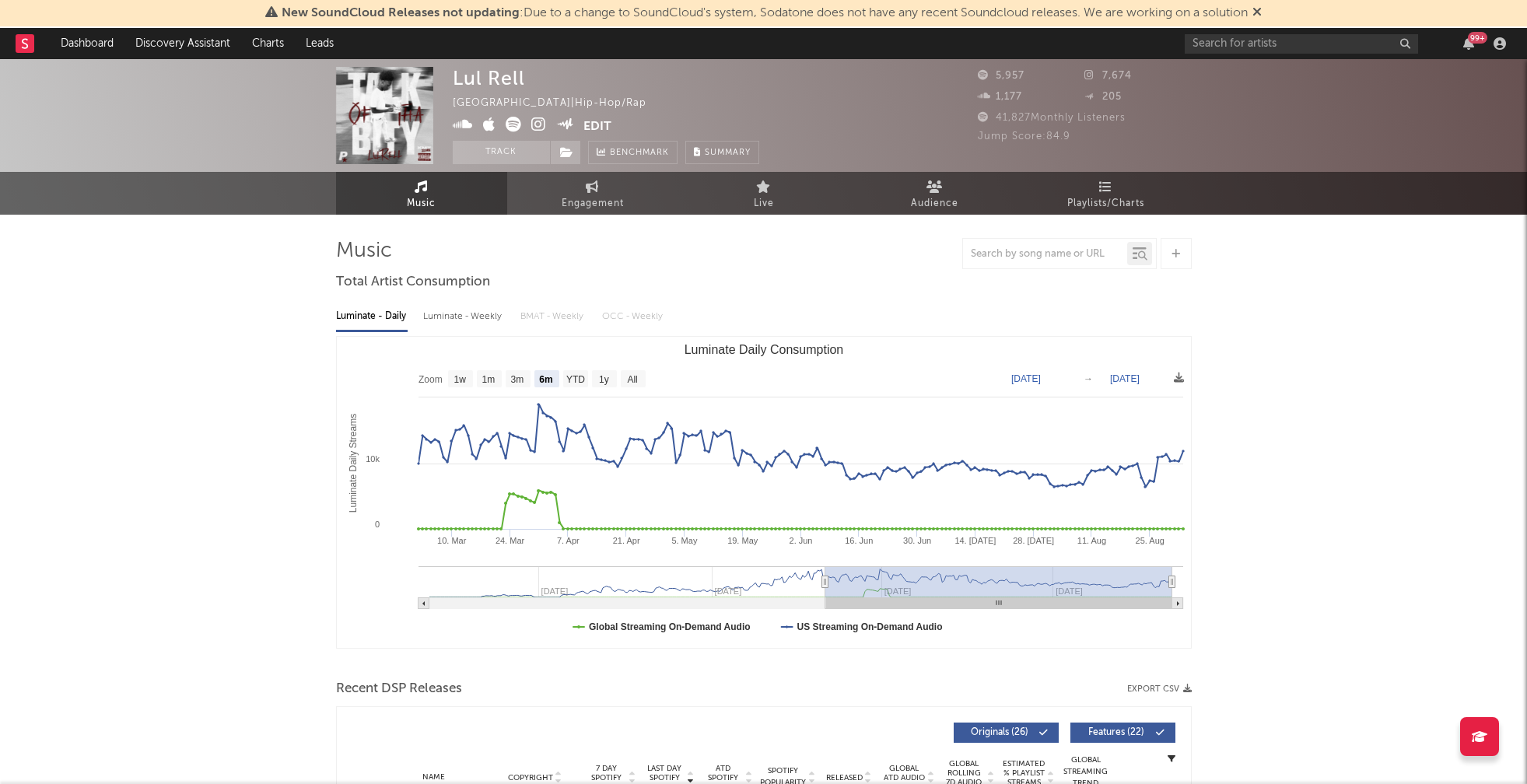
select select "6m"
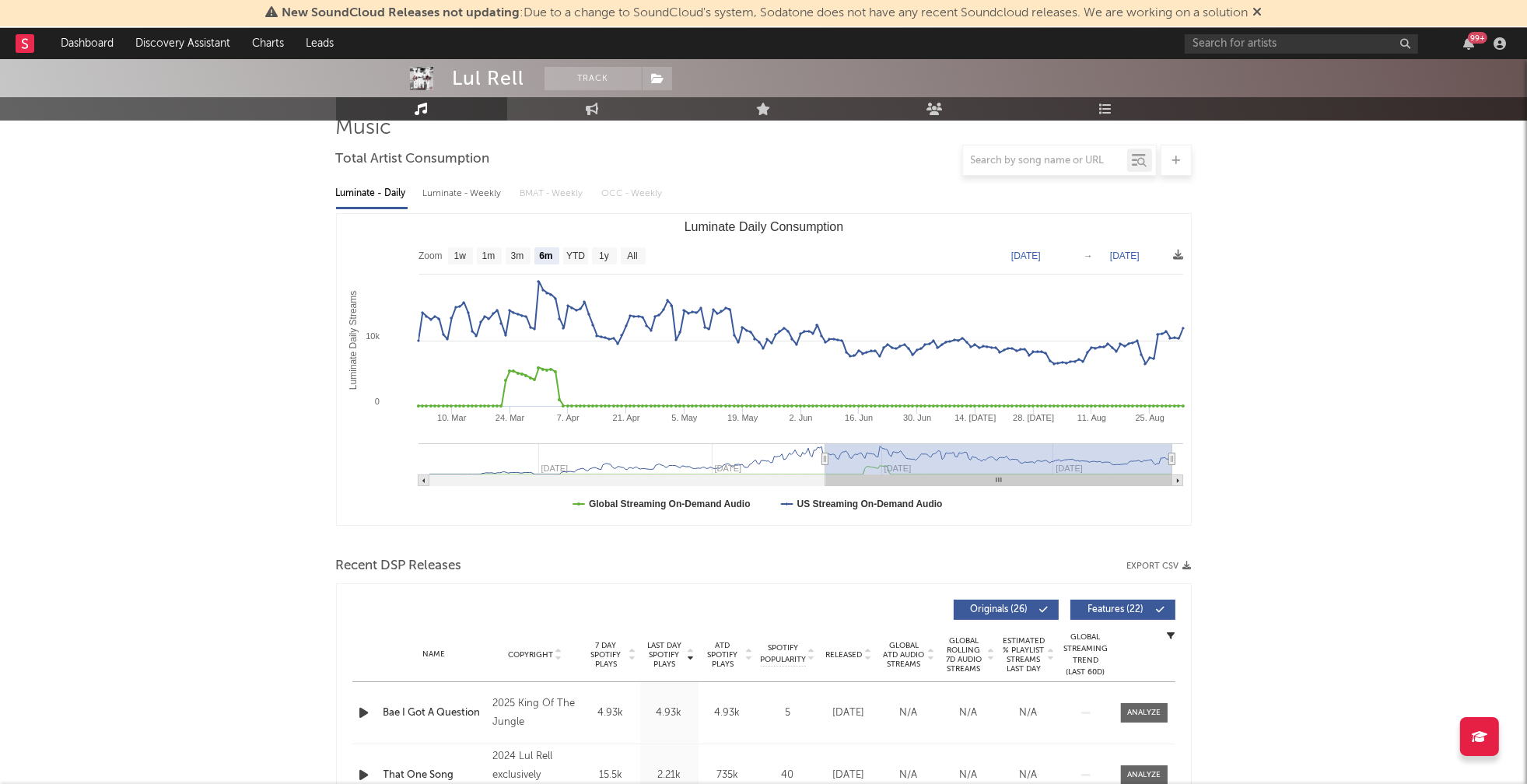
scroll to position [423, 0]
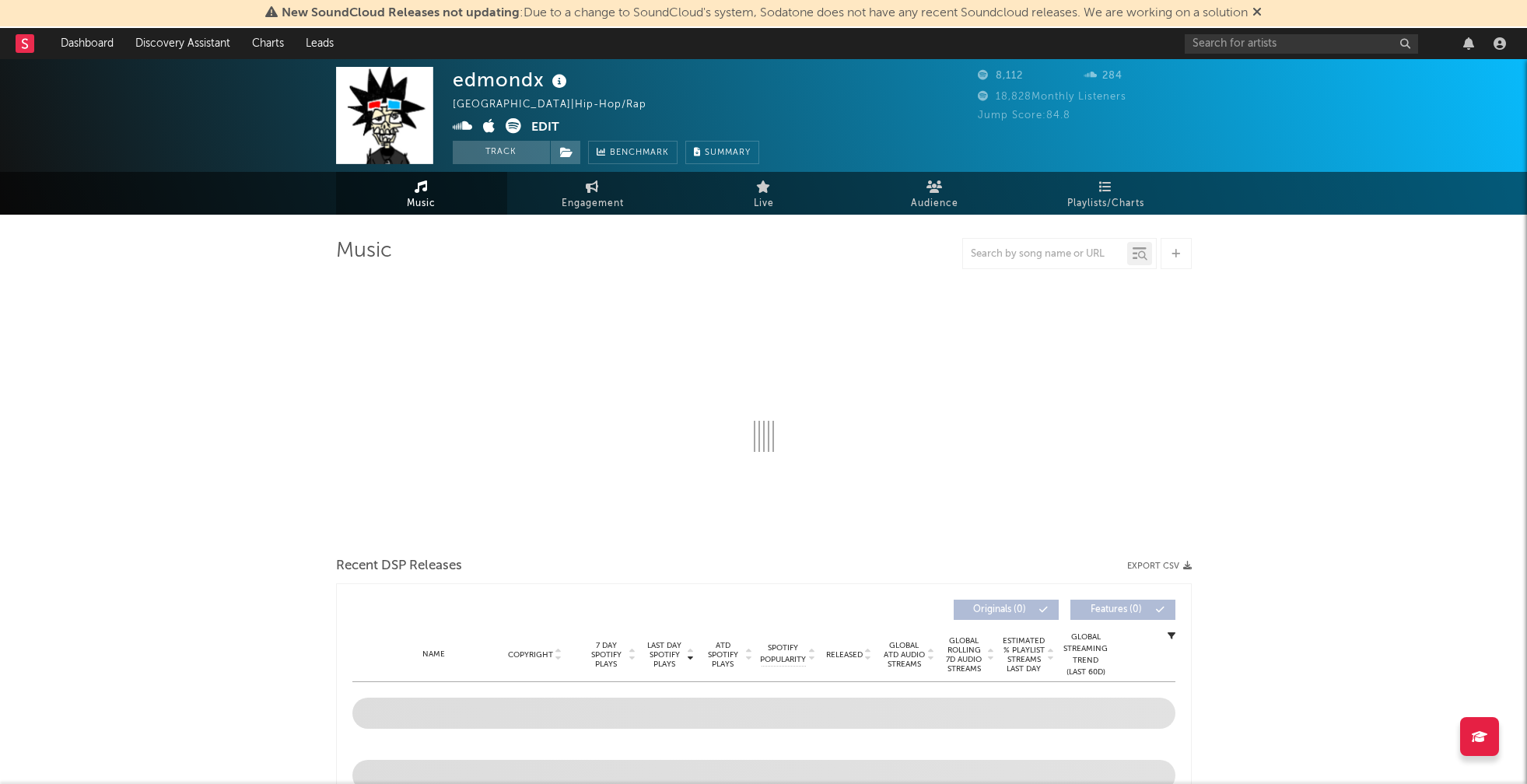
select select "6m"
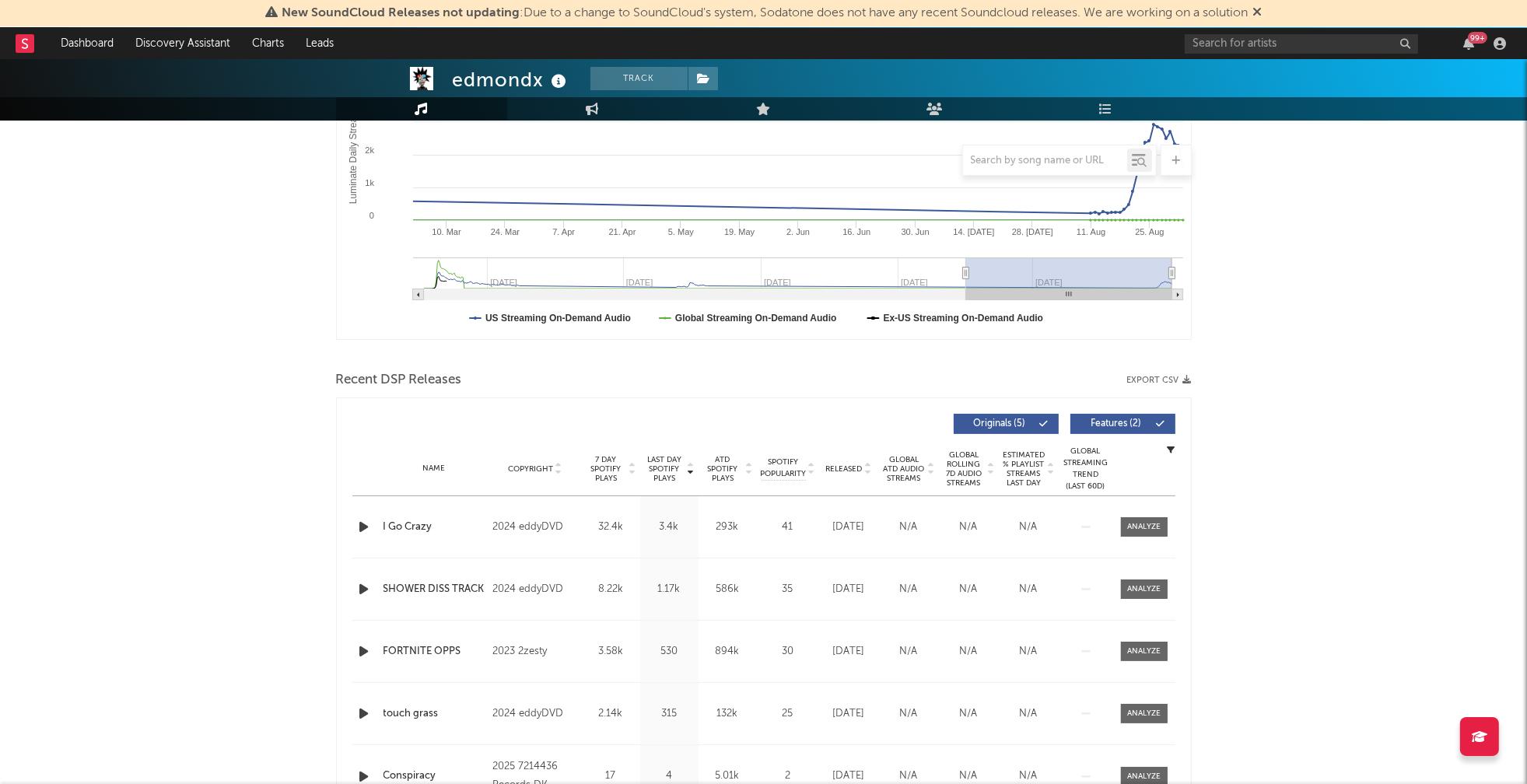
scroll to position [355, 0]
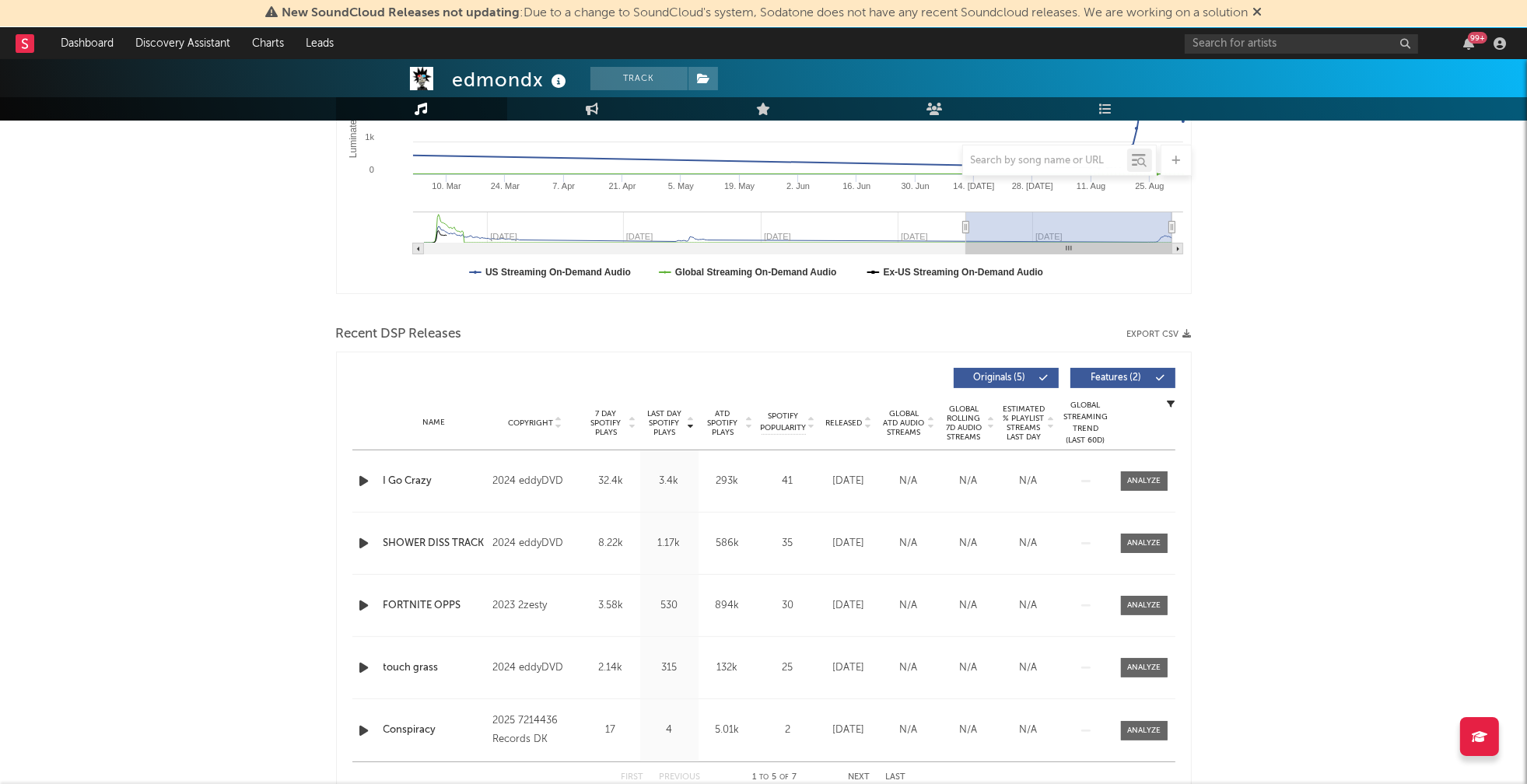
click at [364, 480] on icon "button" at bounding box center [364, 481] width 16 height 19
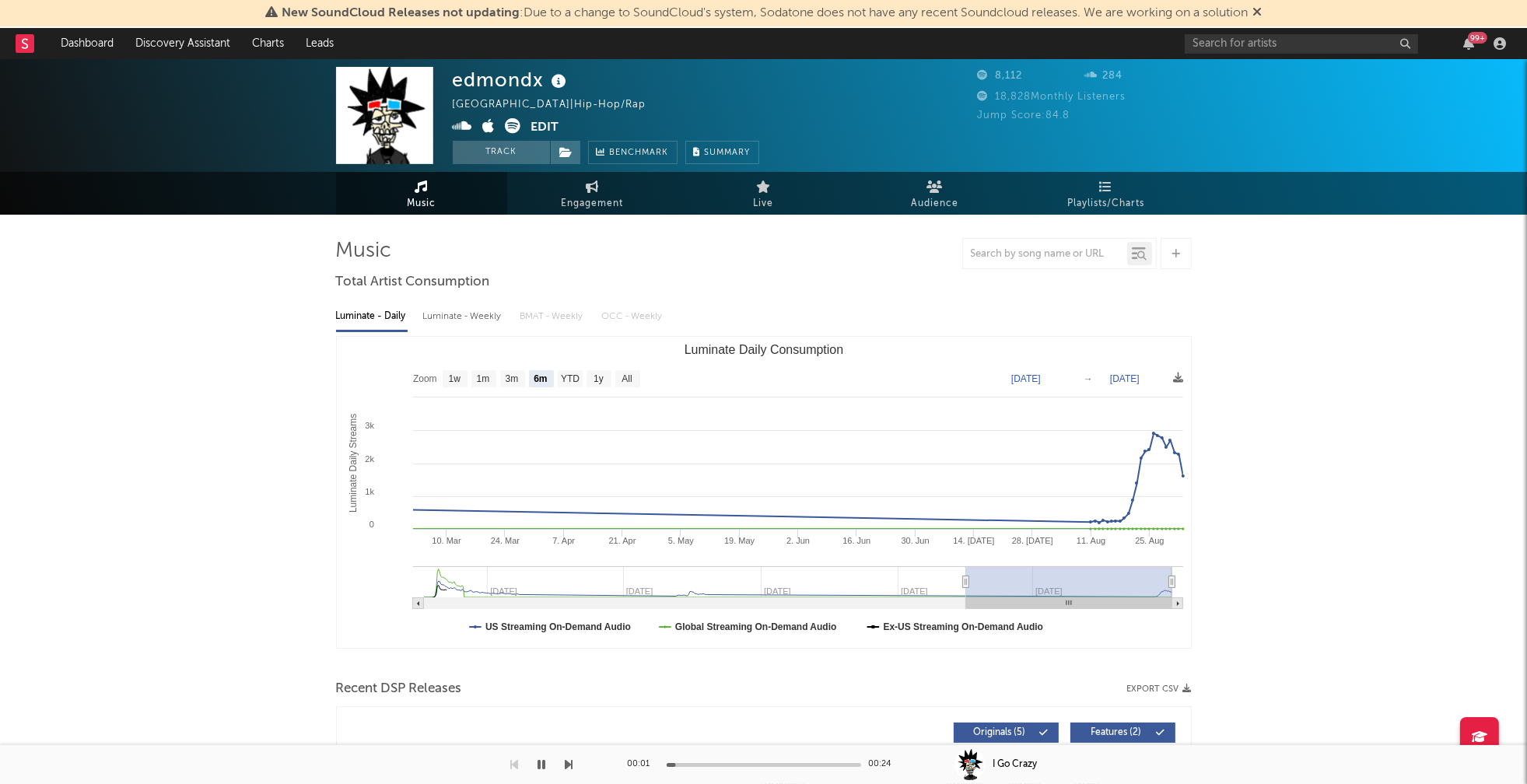
click at [469, 313] on div "Luminate - Weekly" at bounding box center [464, 317] width 82 height 27
select select "6m"
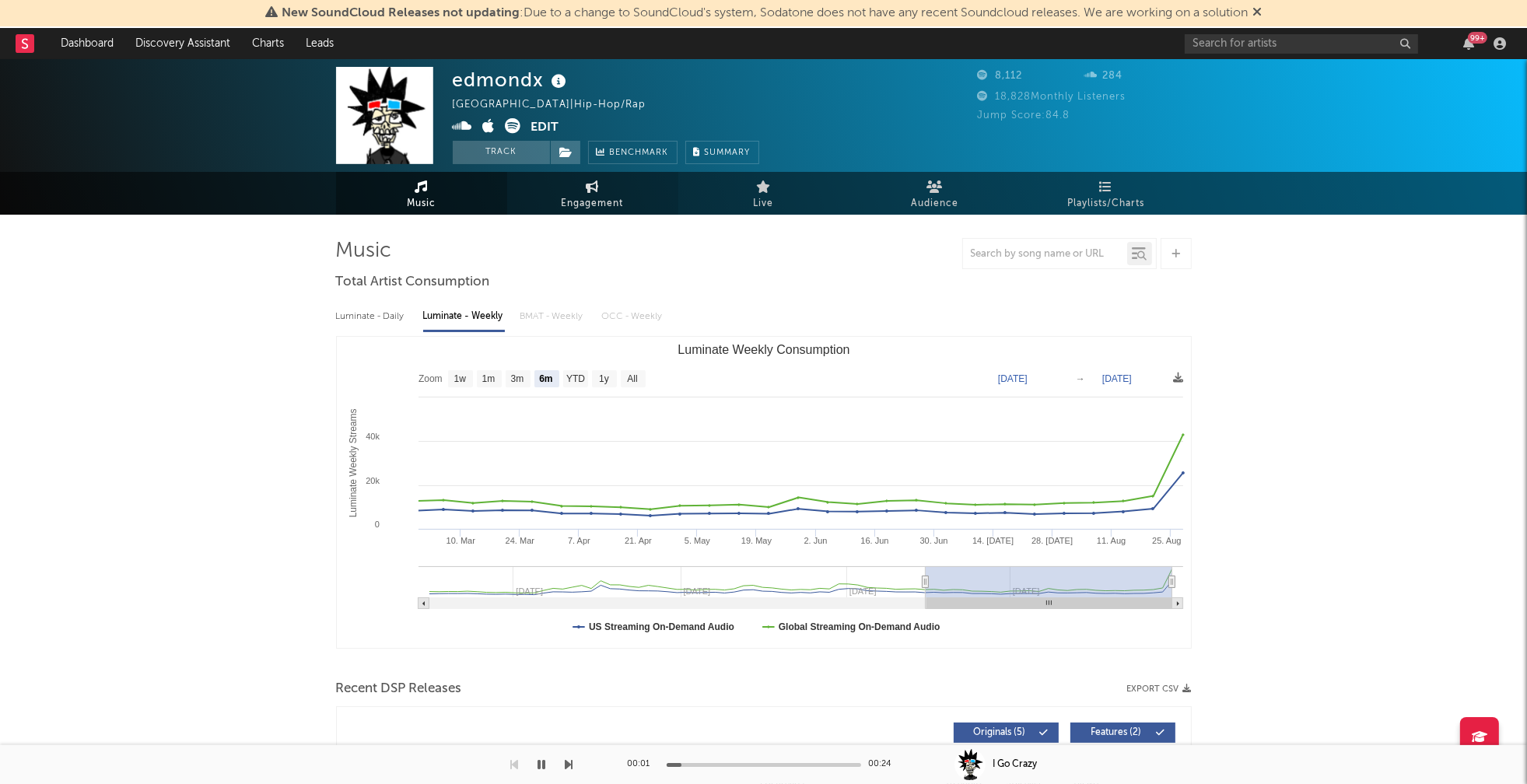
click at [600, 206] on span "Engagement" at bounding box center [593, 204] width 62 height 19
select select "1w"
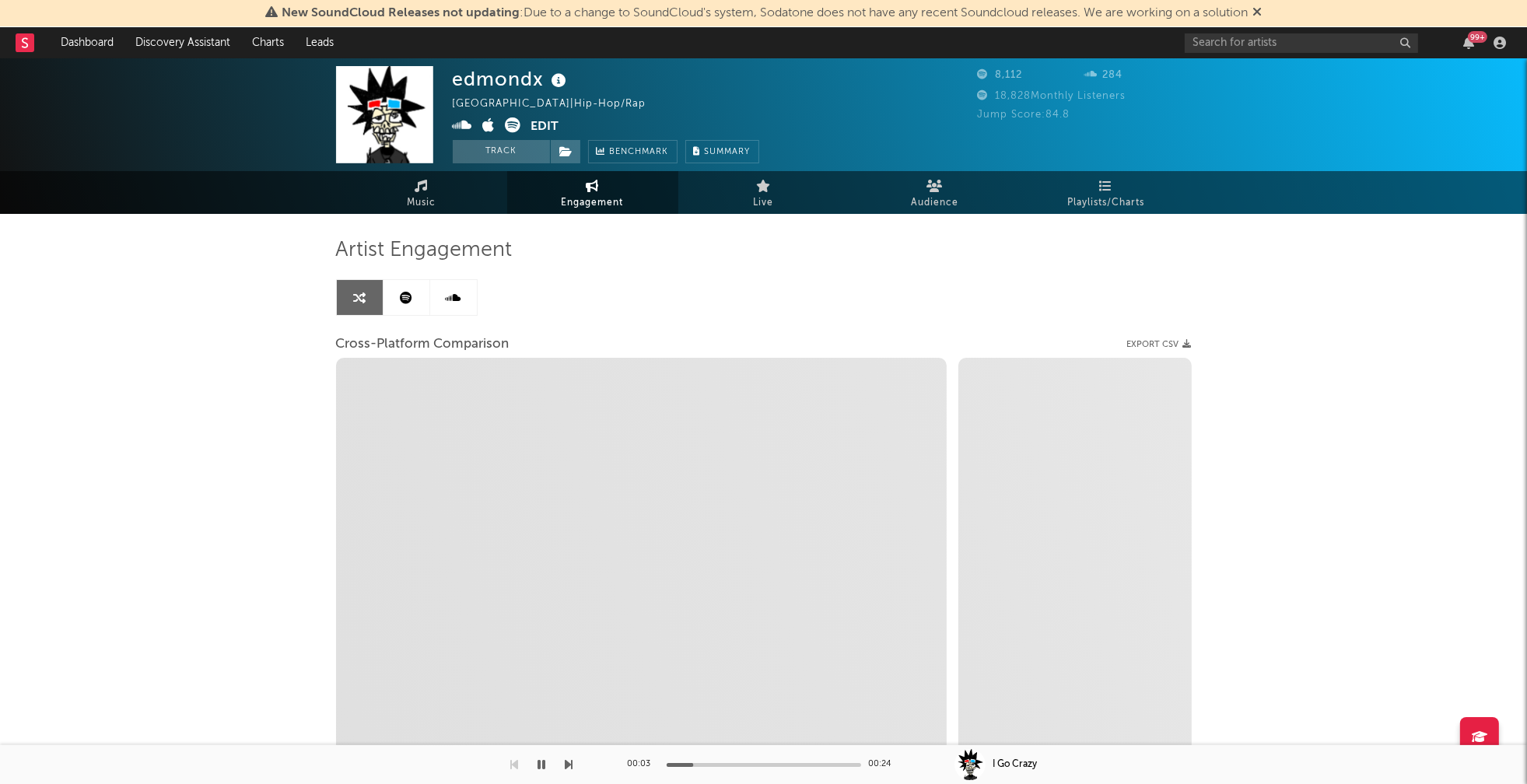
select select "1m"
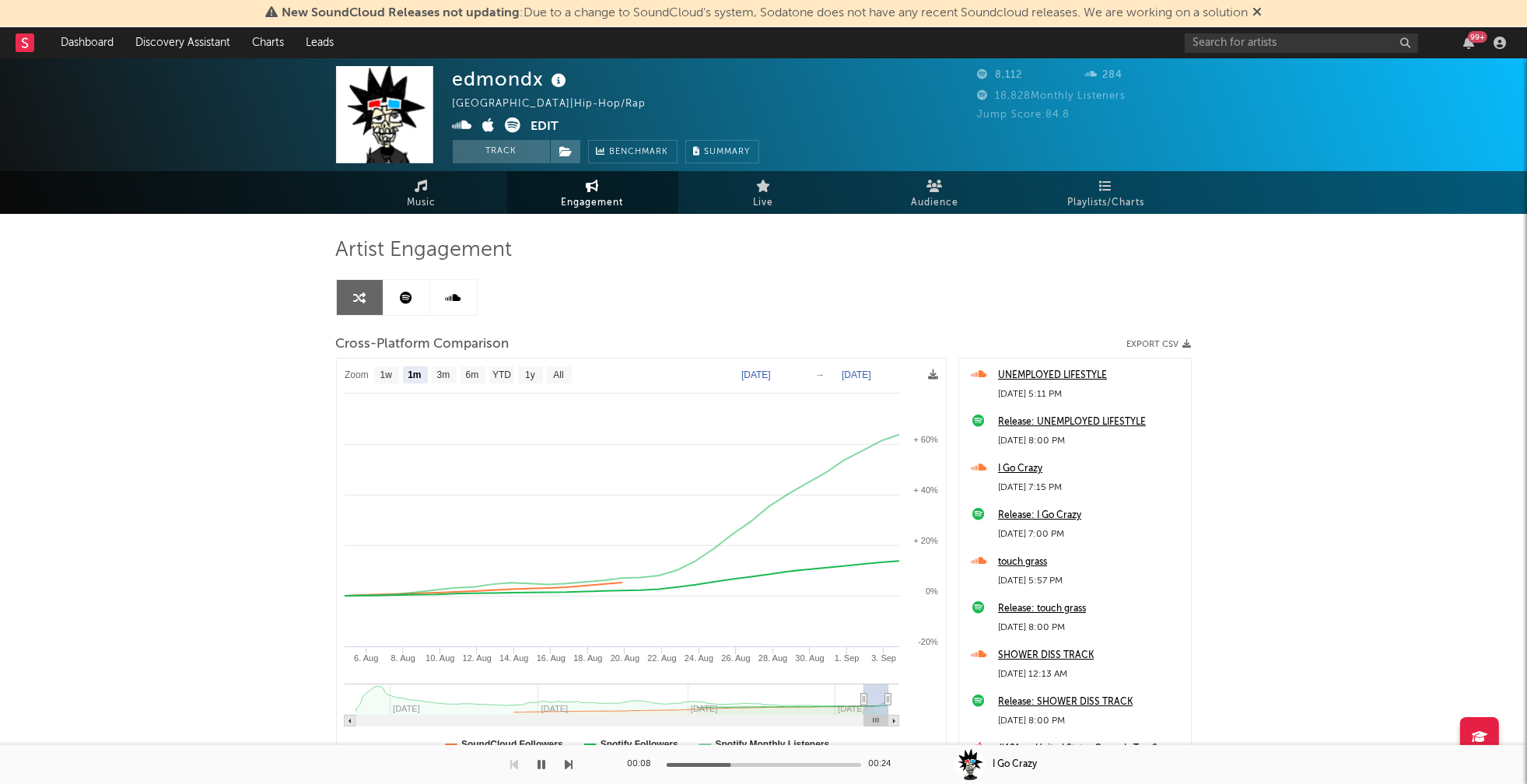
click at [468, 120] on icon at bounding box center [462, 125] width 20 height 15
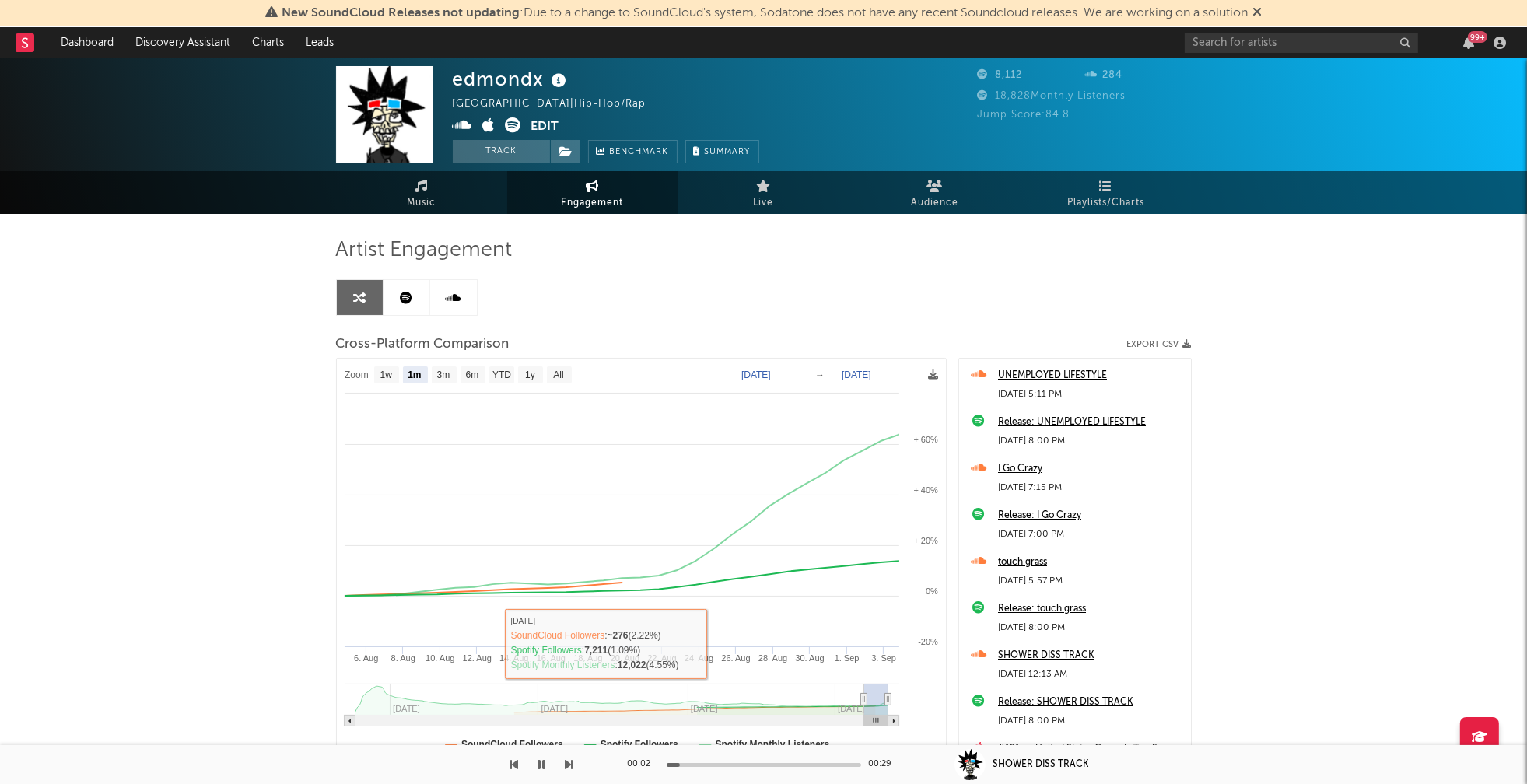
click at [541, 760] on icon "button" at bounding box center [542, 764] width 8 height 12
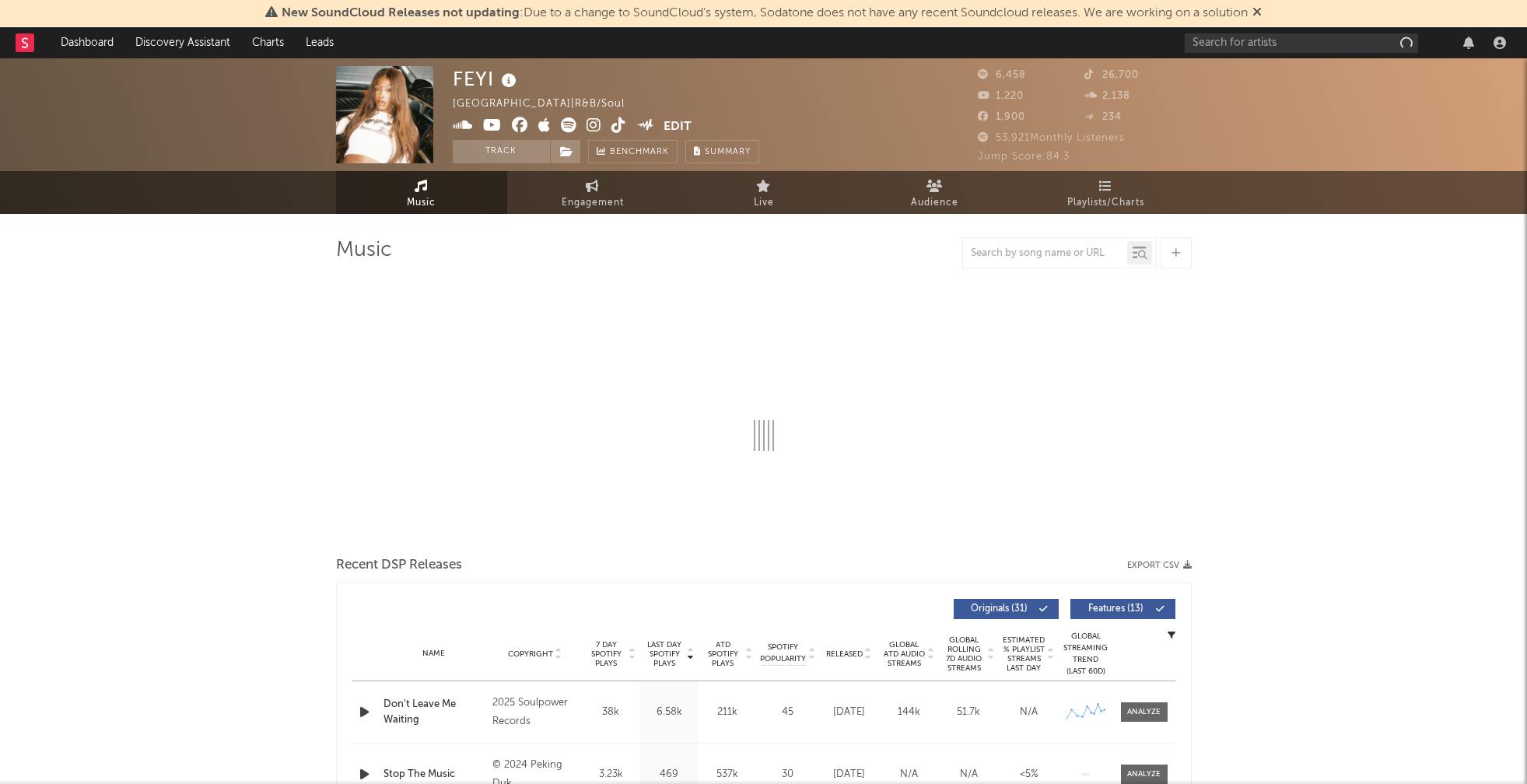
select select "6m"
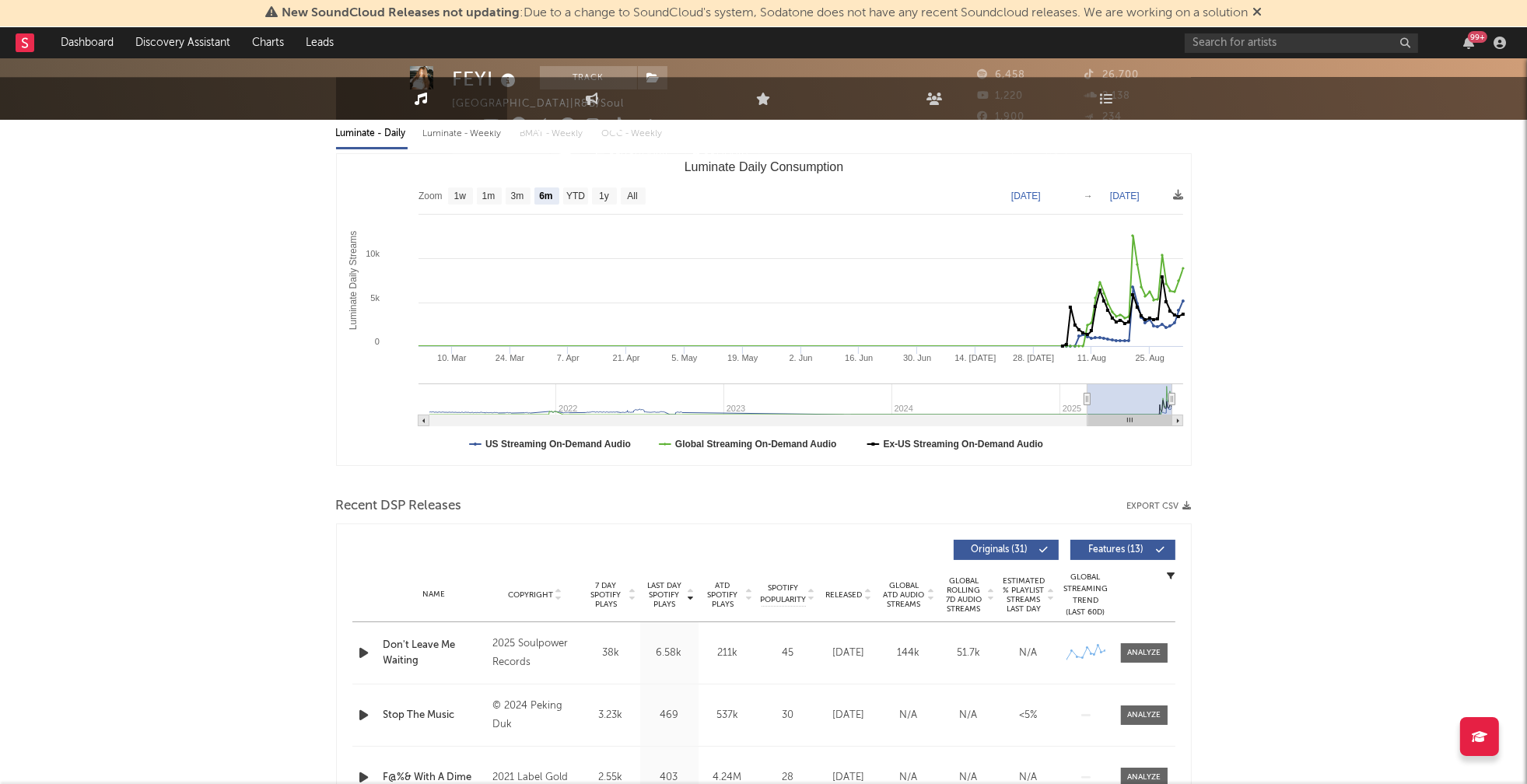
scroll to position [215, 0]
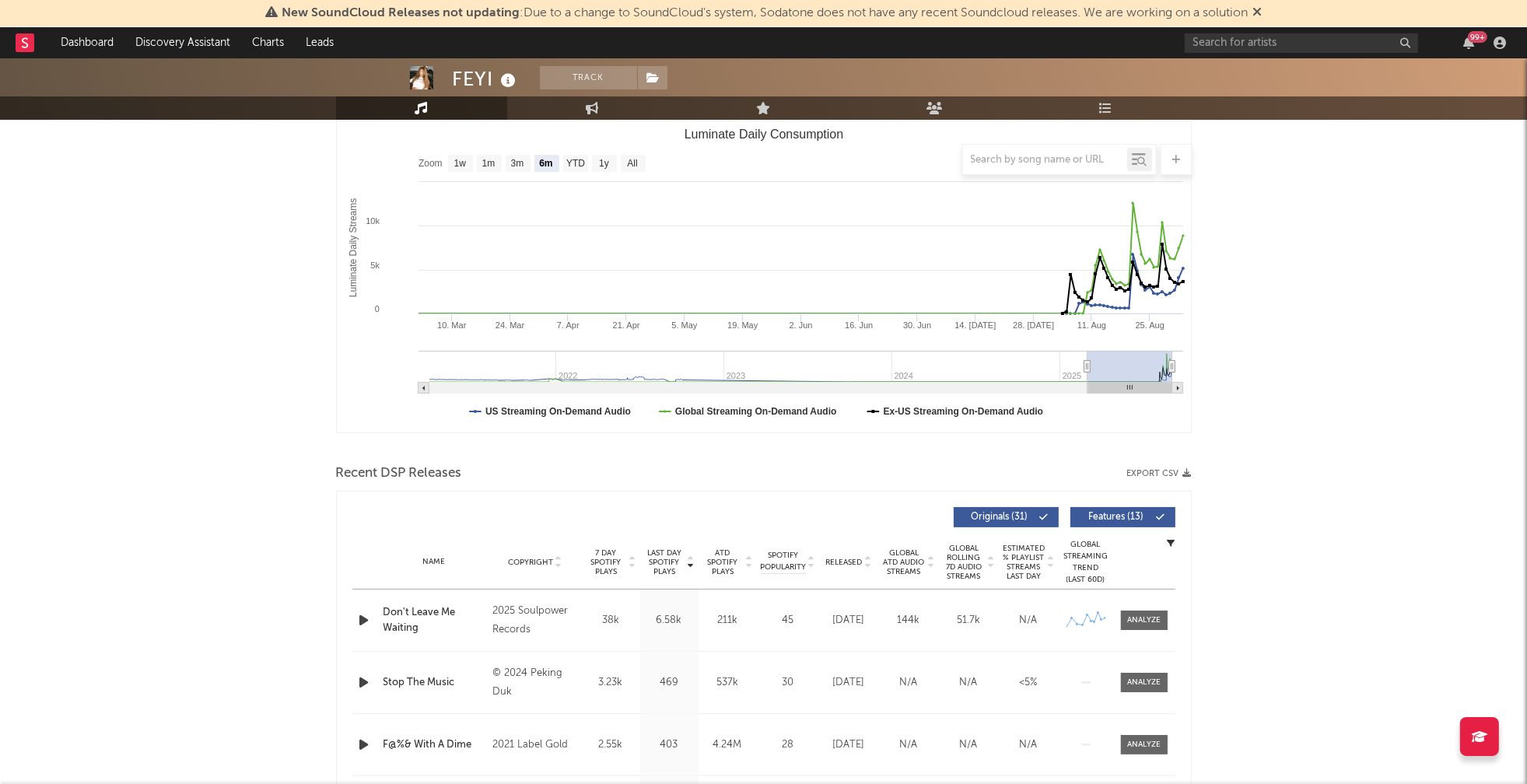
click at [367, 616] on icon "button" at bounding box center [364, 620] width 16 height 19
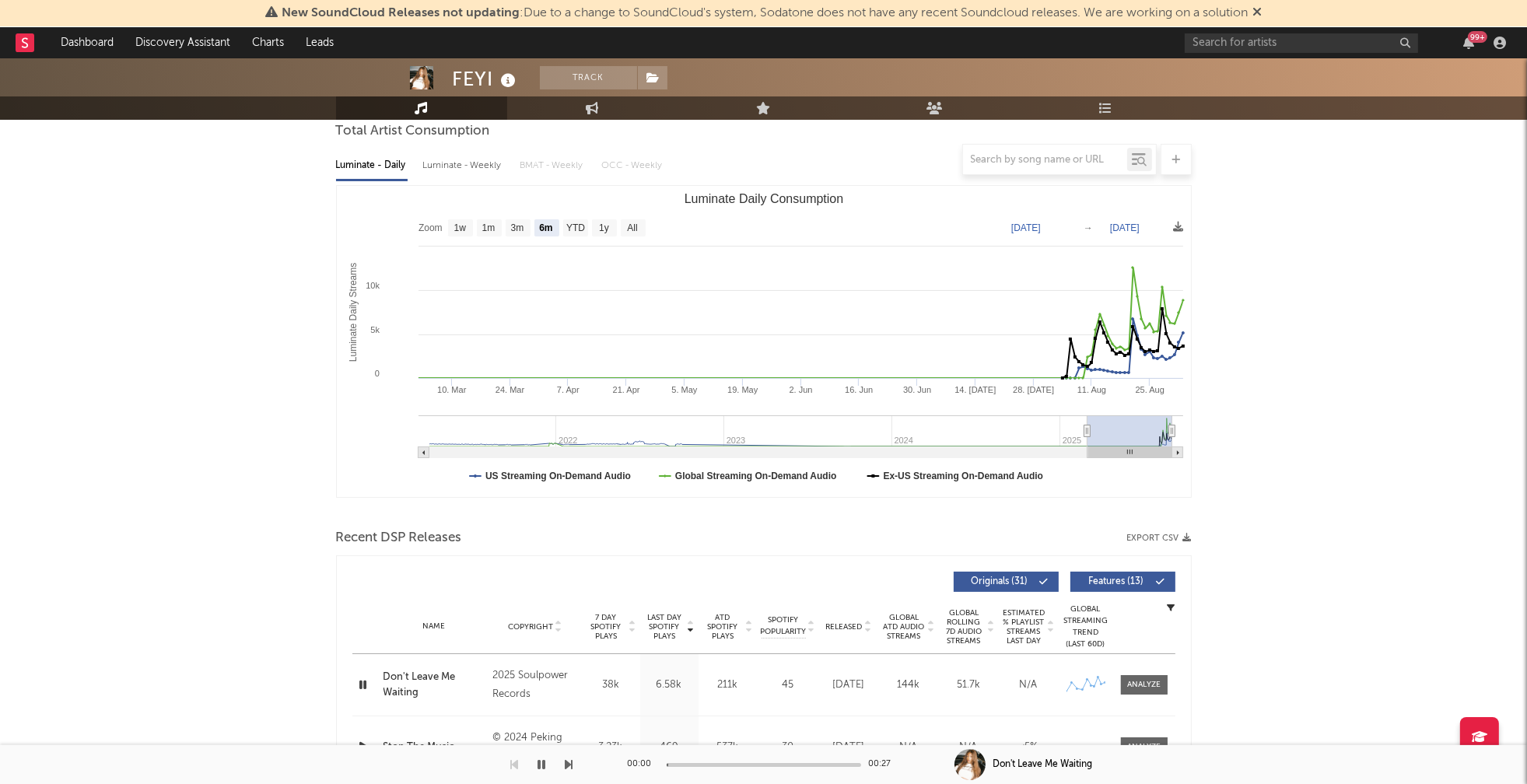
scroll to position [0, 0]
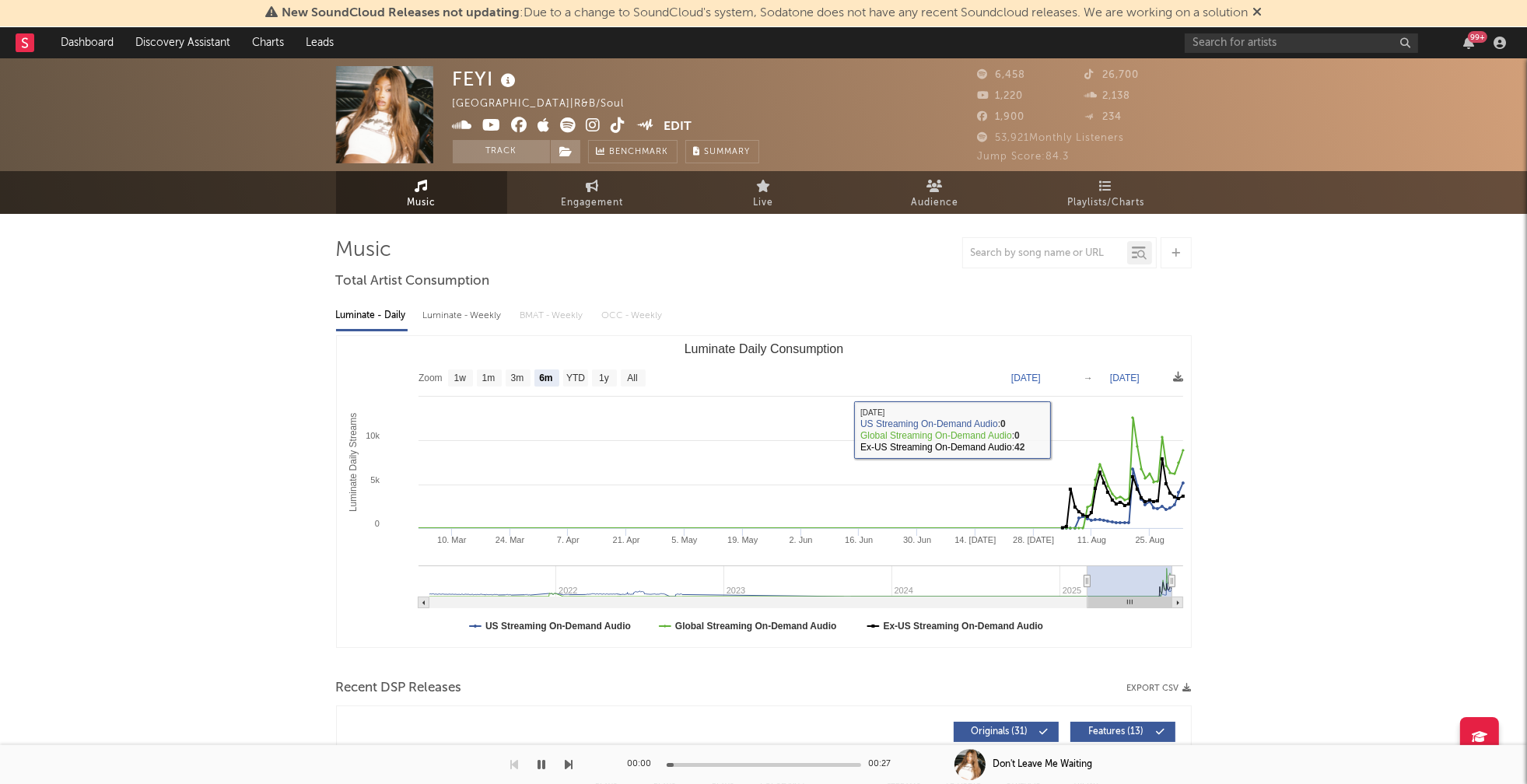
click at [461, 311] on div "Luminate - Weekly" at bounding box center [464, 316] width 82 height 27
select select "6m"
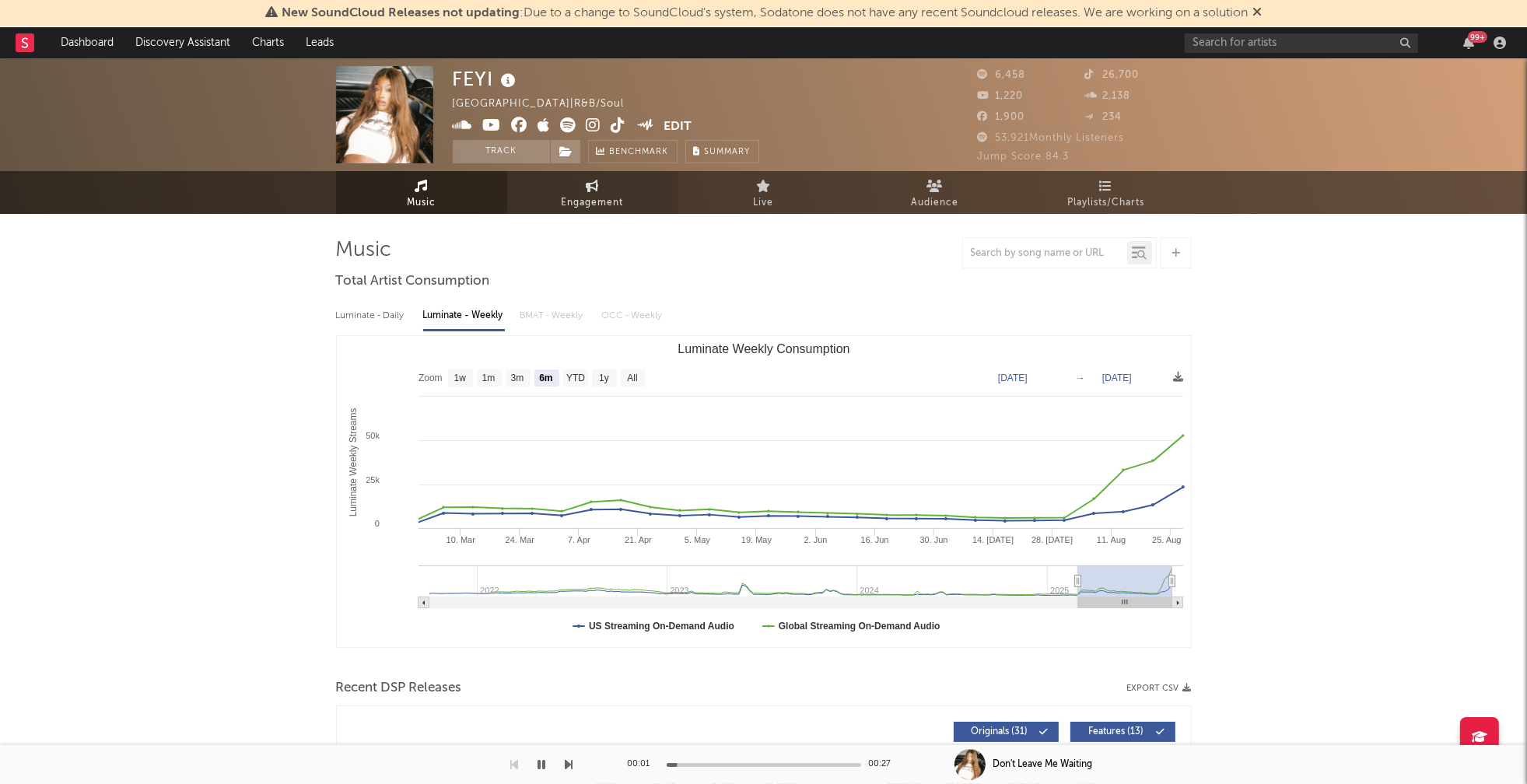
click at [571, 204] on span "Engagement" at bounding box center [593, 203] width 62 height 19
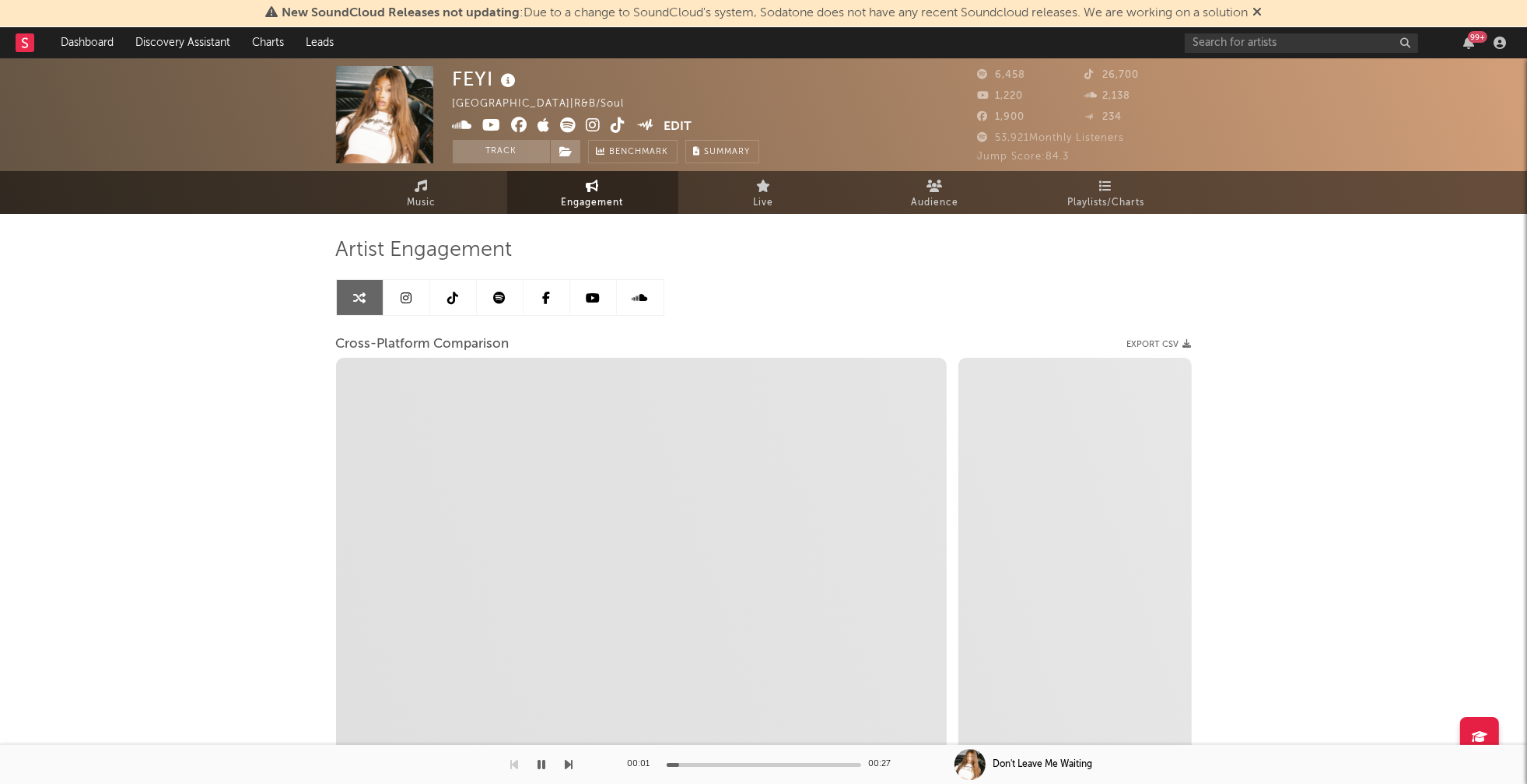
select select "1w"
click at [591, 127] on icon at bounding box center [594, 125] width 14 height 15
select select "1m"
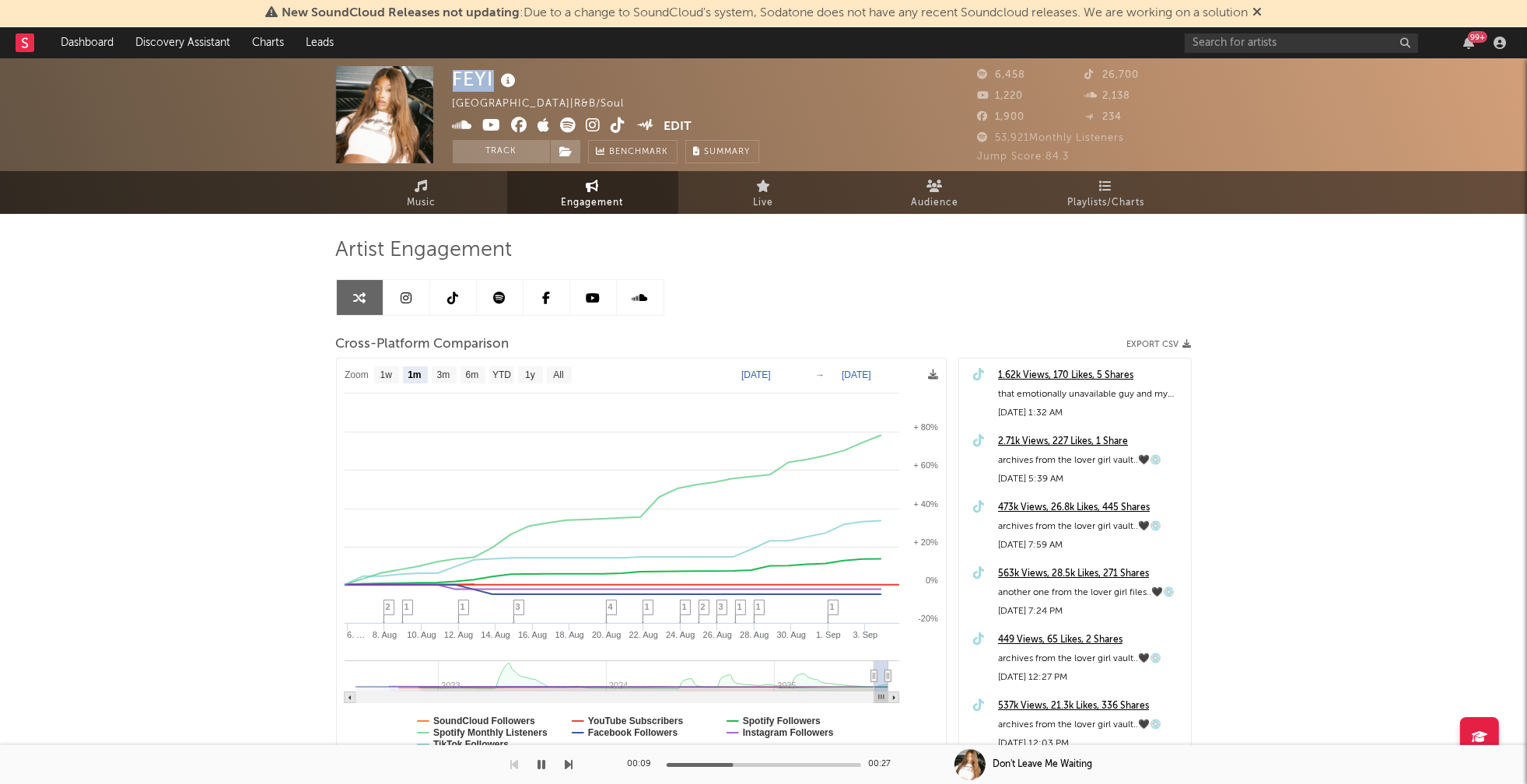
drag, startPoint x: 452, startPoint y: 81, endPoint x: 492, endPoint y: 81, distance: 40.0
click at [492, 81] on div "FEYI" at bounding box center [486, 78] width 68 height 26
copy div "FEYI"
drag, startPoint x: 544, startPoint y: 762, endPoint x: 693, endPoint y: 555, distance: 255.0
click at [544, 762] on icon "button" at bounding box center [542, 764] width 8 height 12
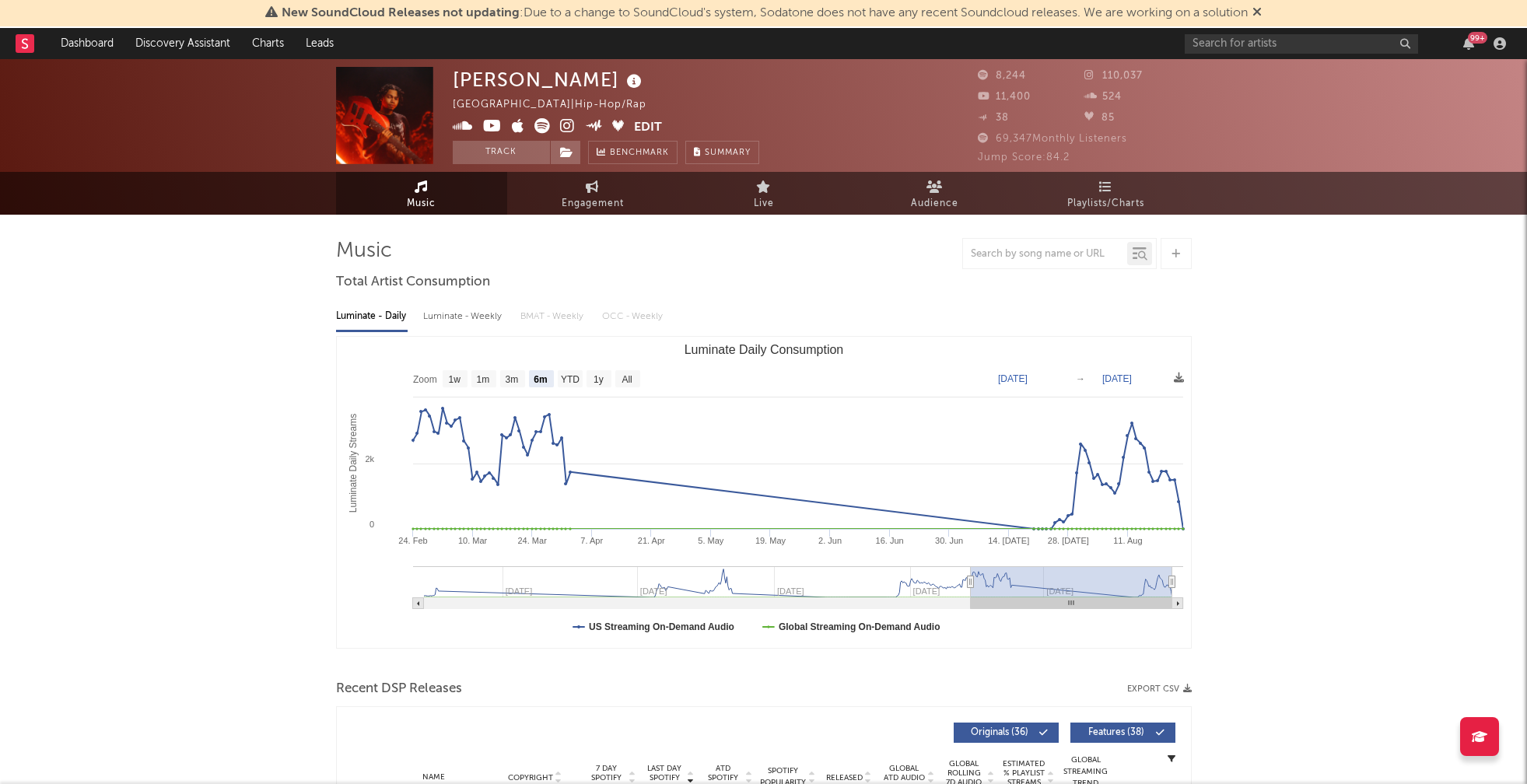
select select "6m"
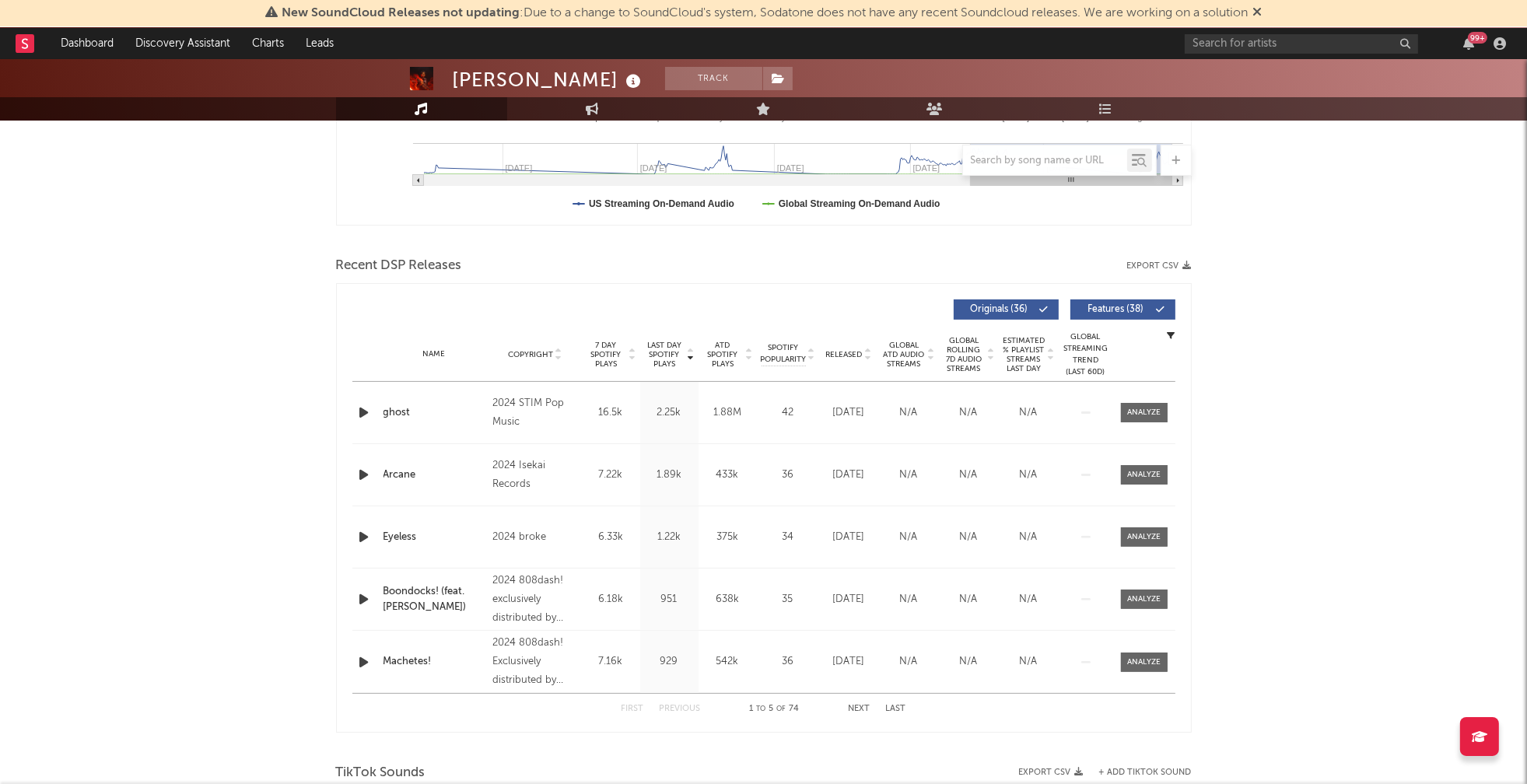
scroll to position [423, 0]
click at [361, 413] on icon "button" at bounding box center [364, 412] width 16 height 19
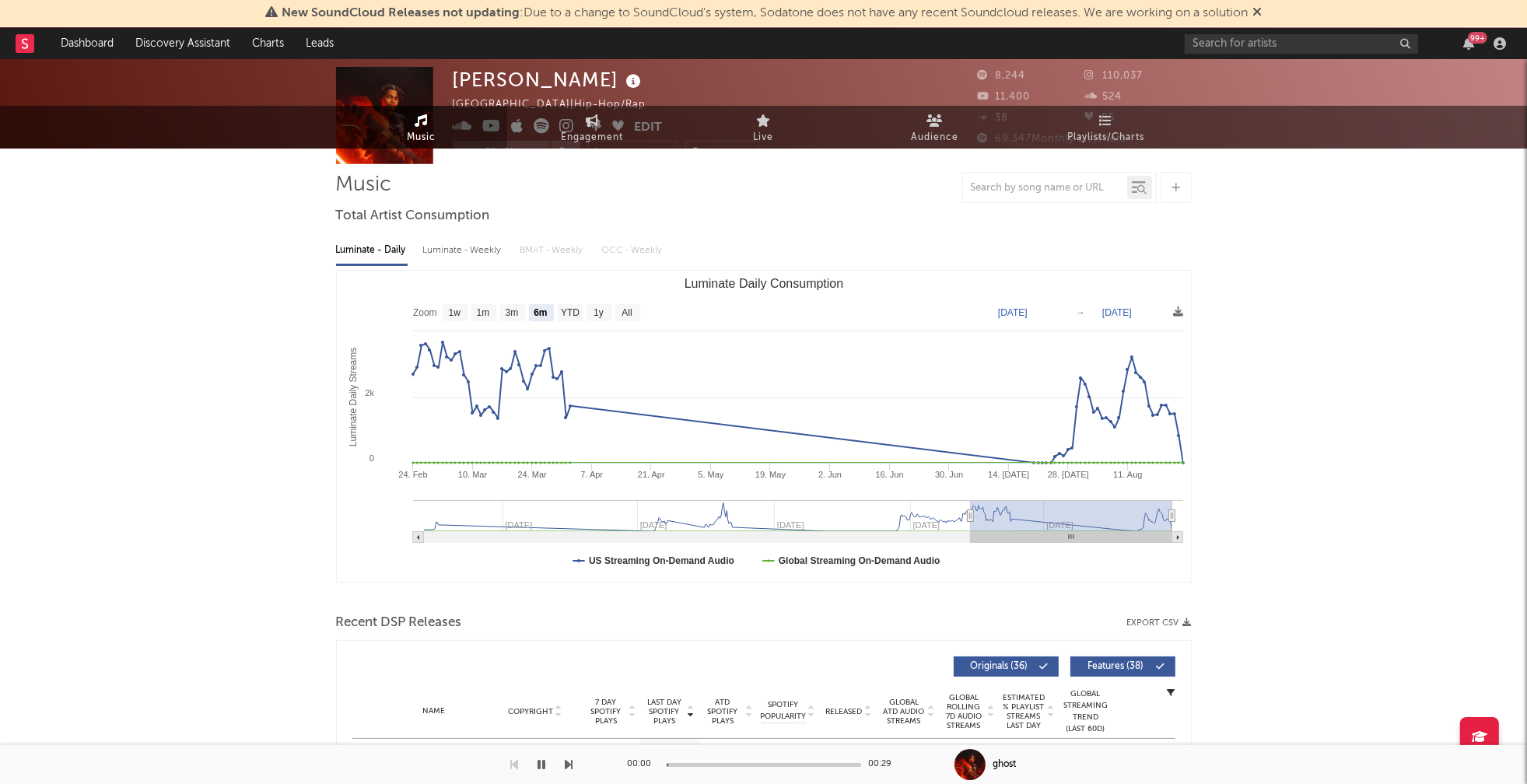
scroll to position [0, 0]
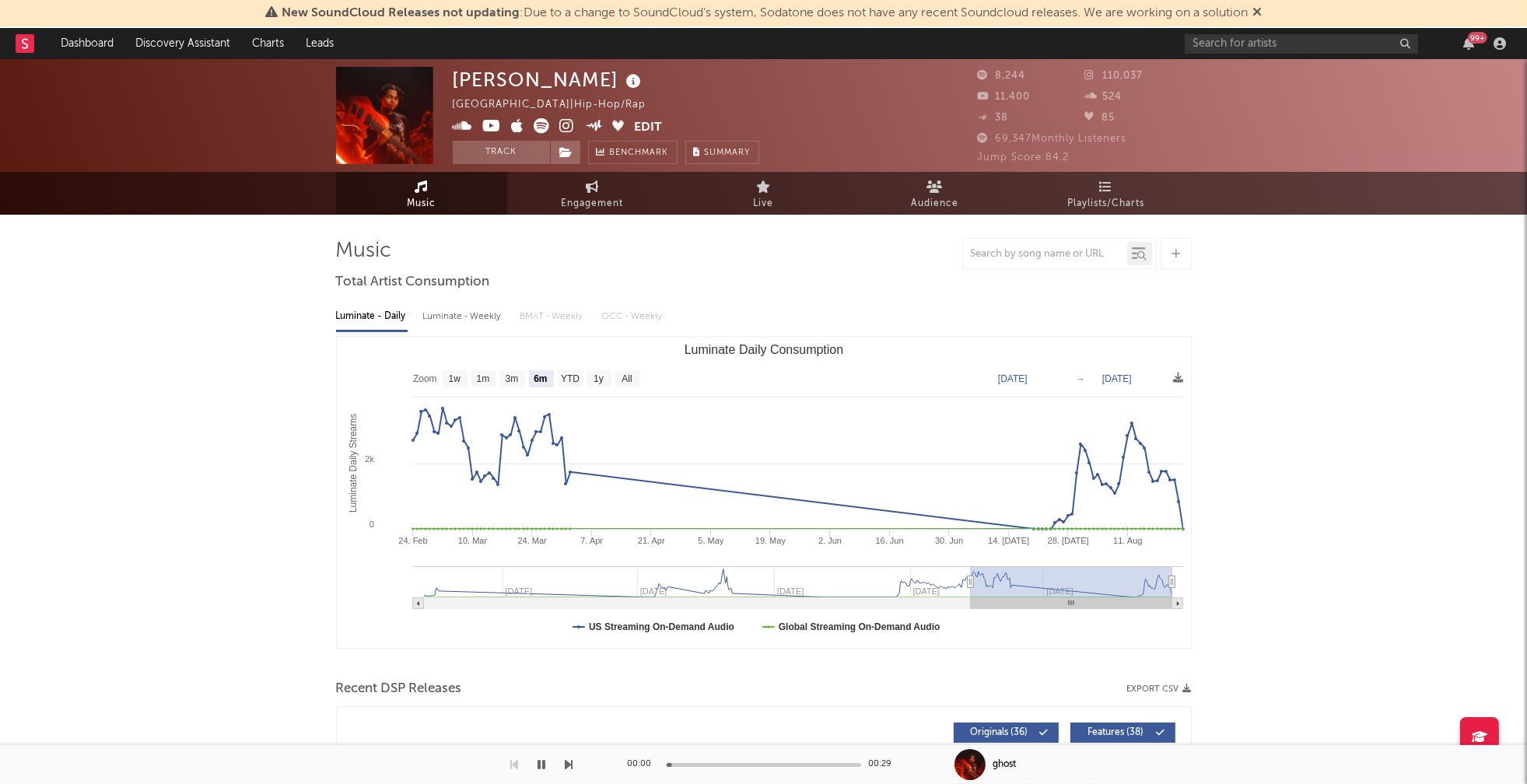
click at [465, 324] on div "Luminate - Weekly" at bounding box center [464, 317] width 82 height 27
select select "6m"
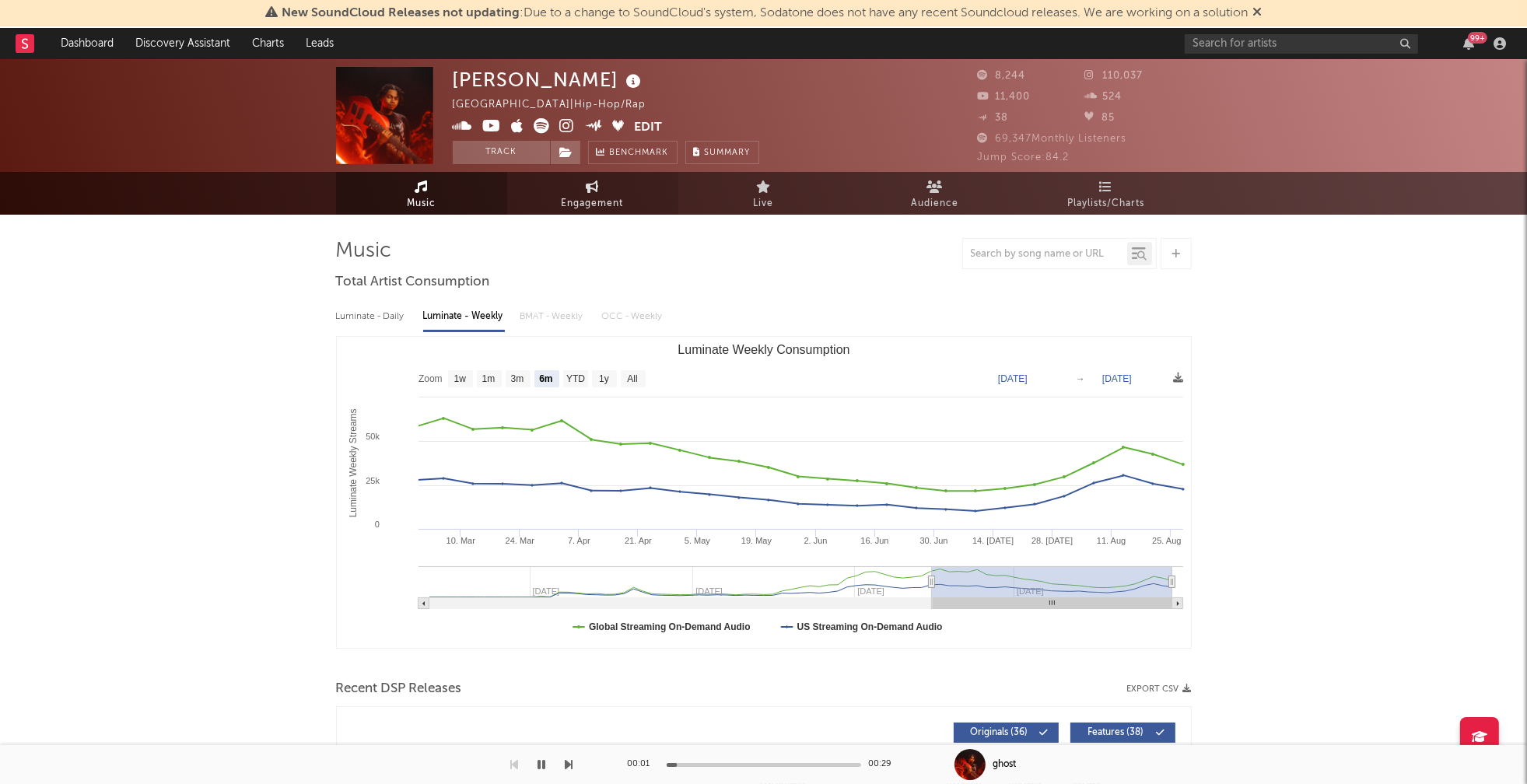
click at [587, 202] on span "Engagement" at bounding box center [593, 204] width 62 height 19
select select "1w"
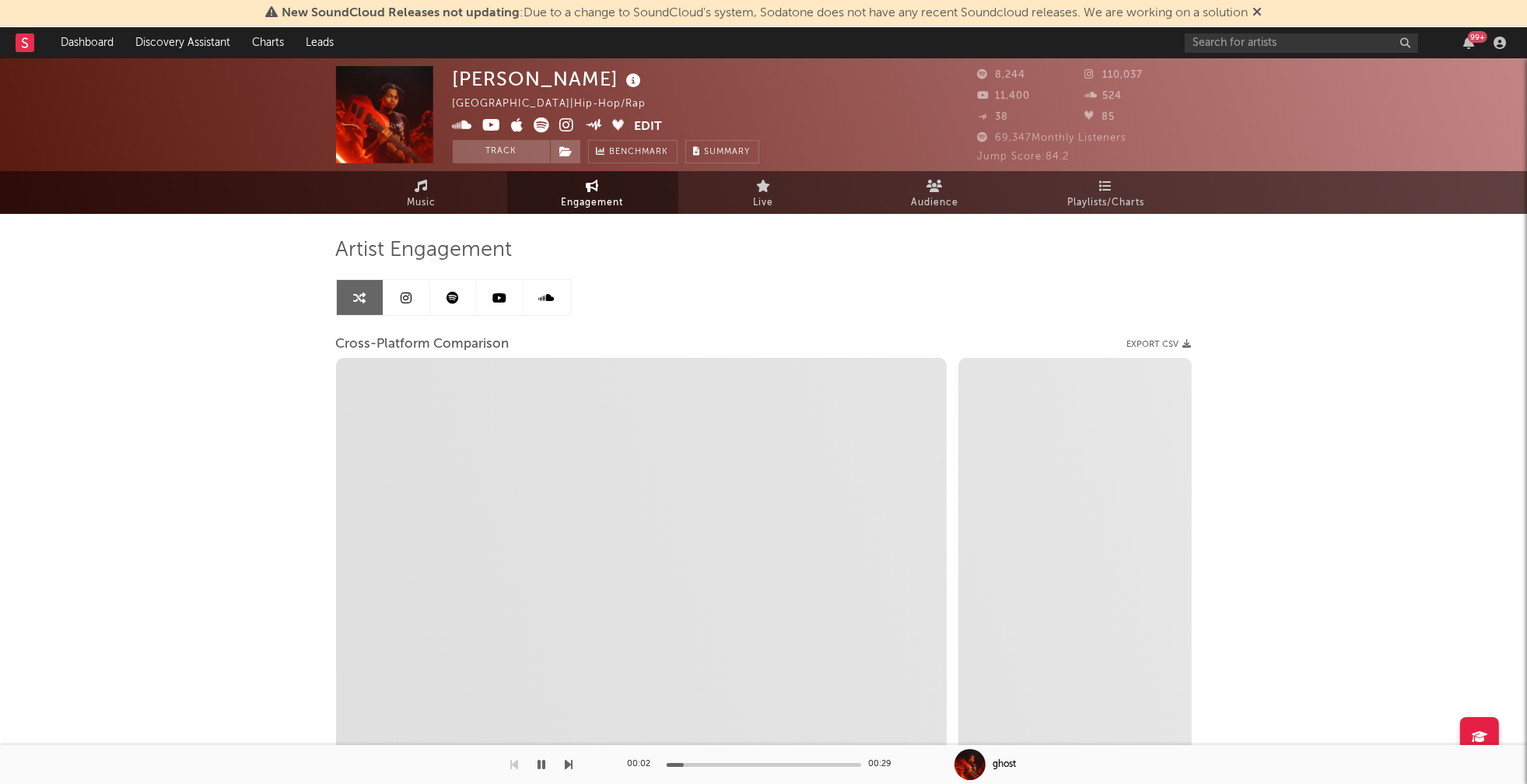
click at [571, 128] on icon at bounding box center [567, 125] width 14 height 15
select select "1m"
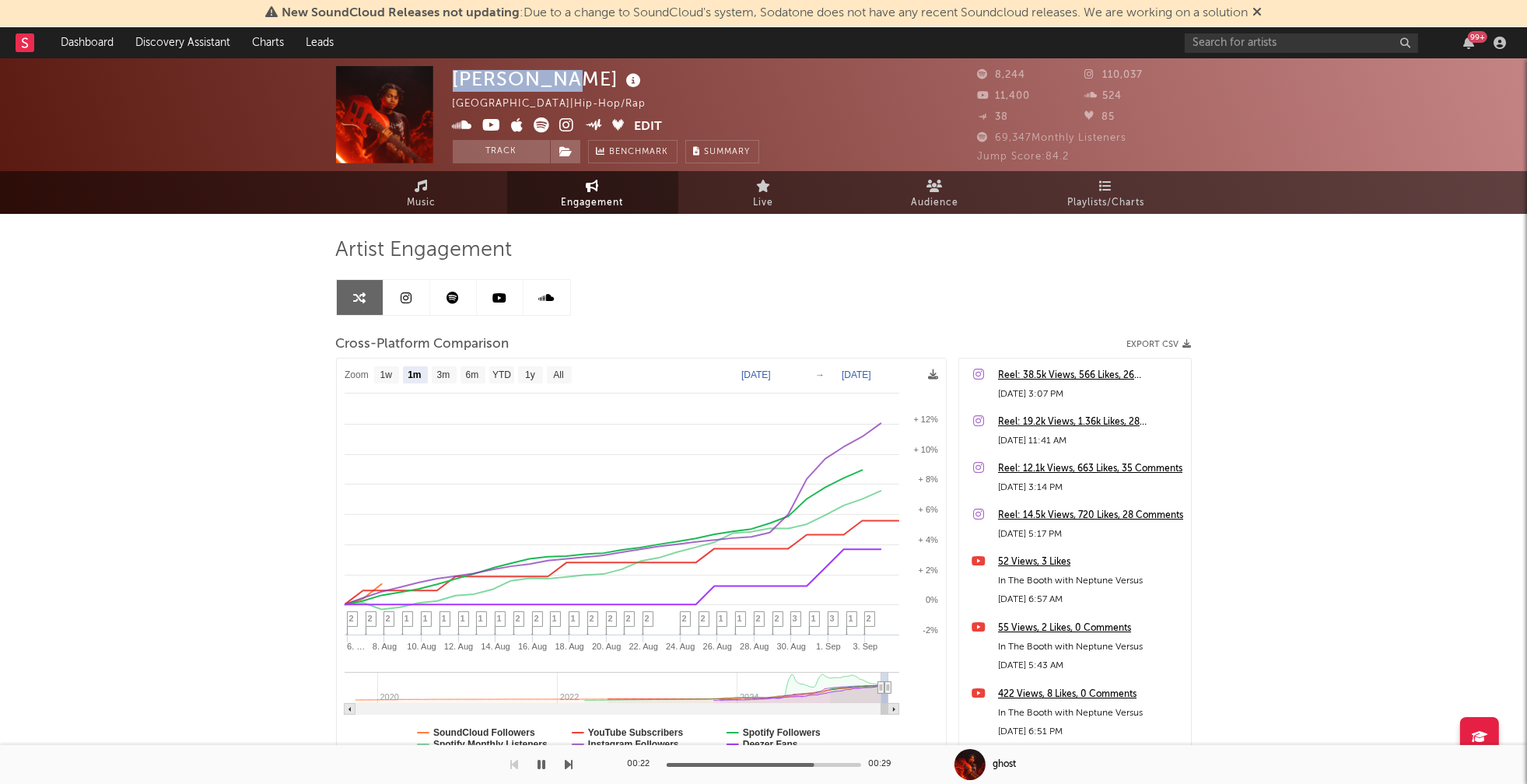
drag, startPoint x: 453, startPoint y: 78, endPoint x: 564, endPoint y: 82, distance: 111.1
click at [564, 82] on div "[PERSON_NAME]" at bounding box center [549, 78] width 193 height 26
copy div "[PERSON_NAME]"
click at [545, 762] on icon "button" at bounding box center [542, 764] width 8 height 12
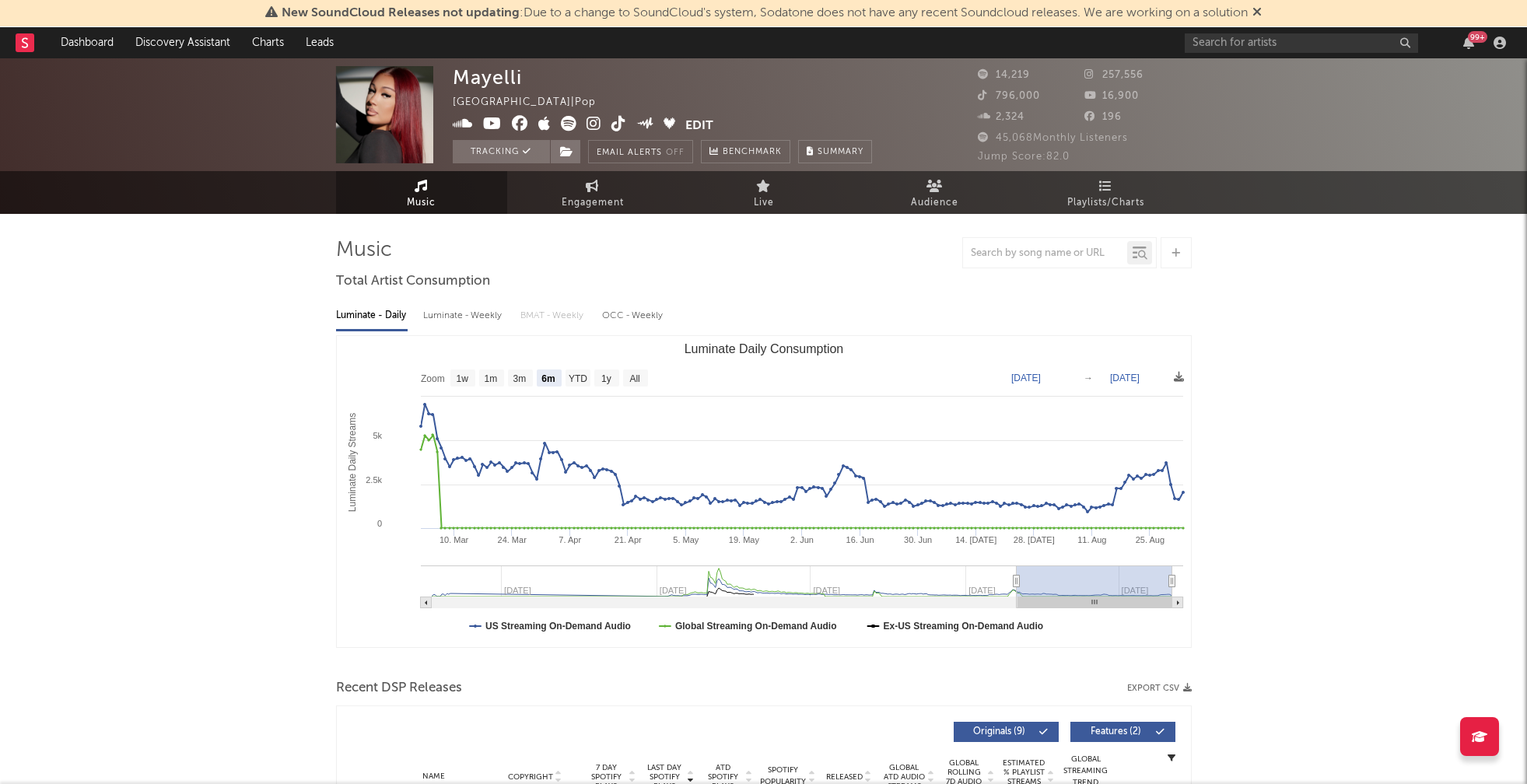
select select "6m"
click at [449, 318] on div "Luminate - Weekly" at bounding box center [464, 316] width 82 height 27
select select "6m"
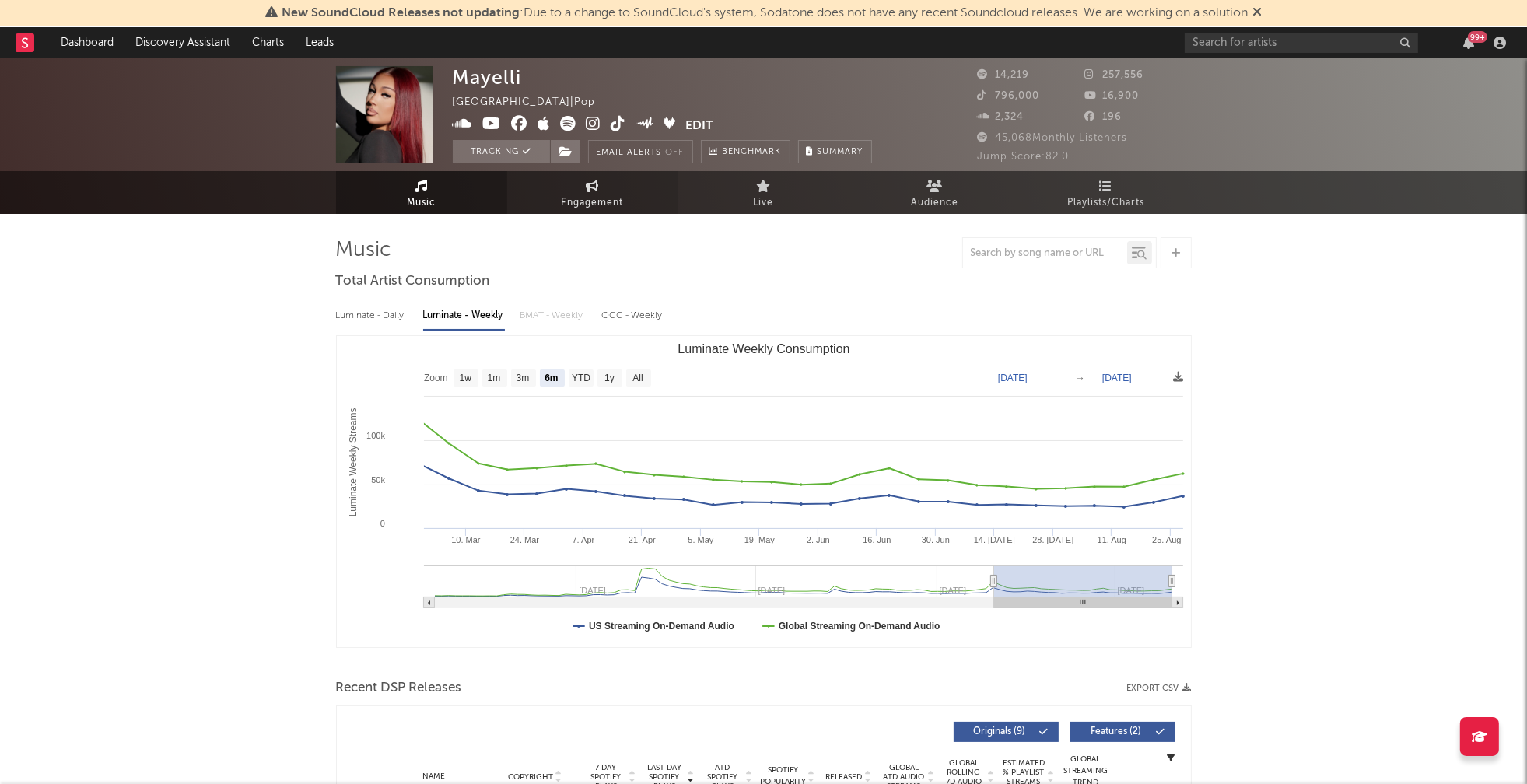
click at [592, 197] on span "Engagement" at bounding box center [593, 203] width 62 height 19
select select "1w"
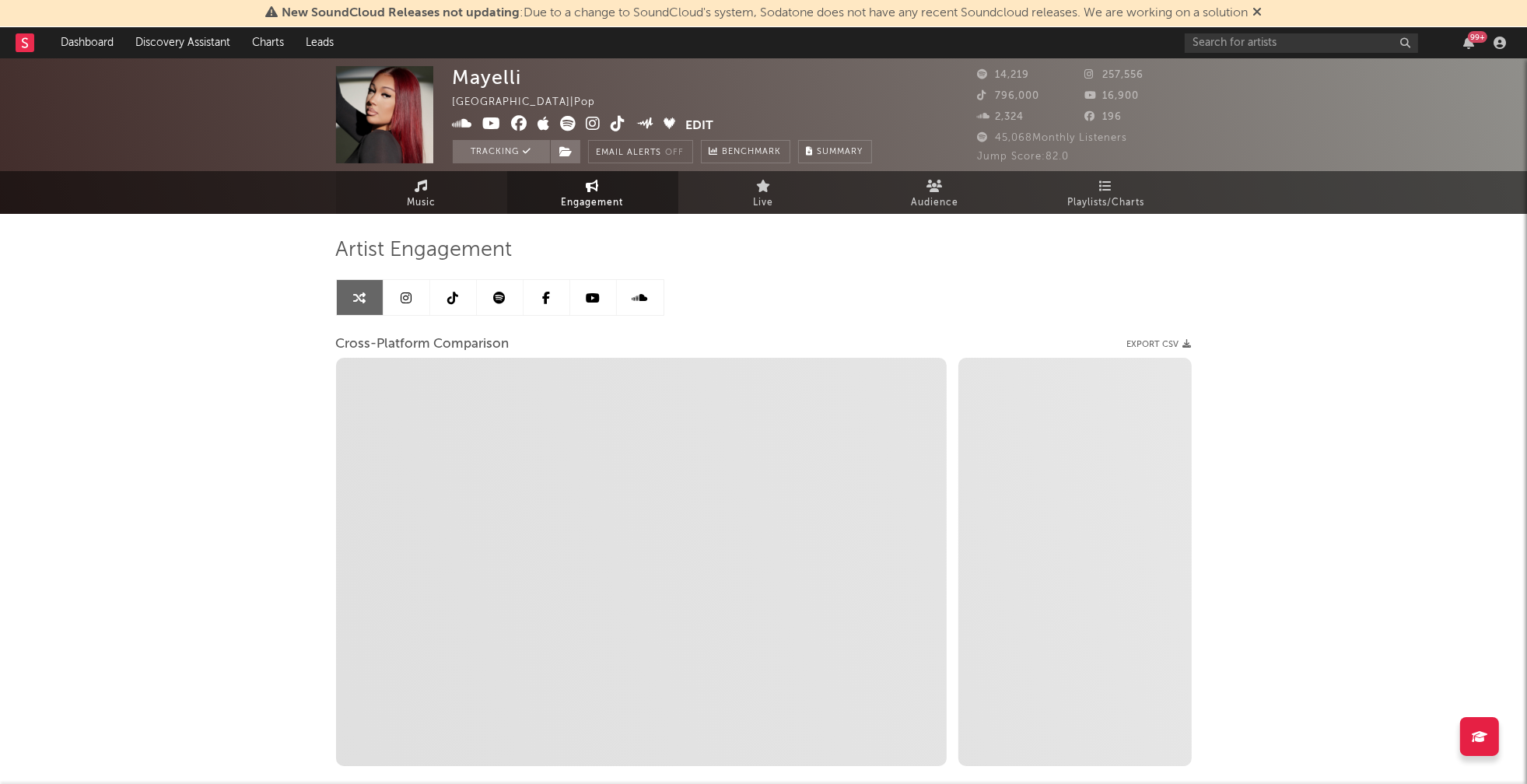
select select "1m"
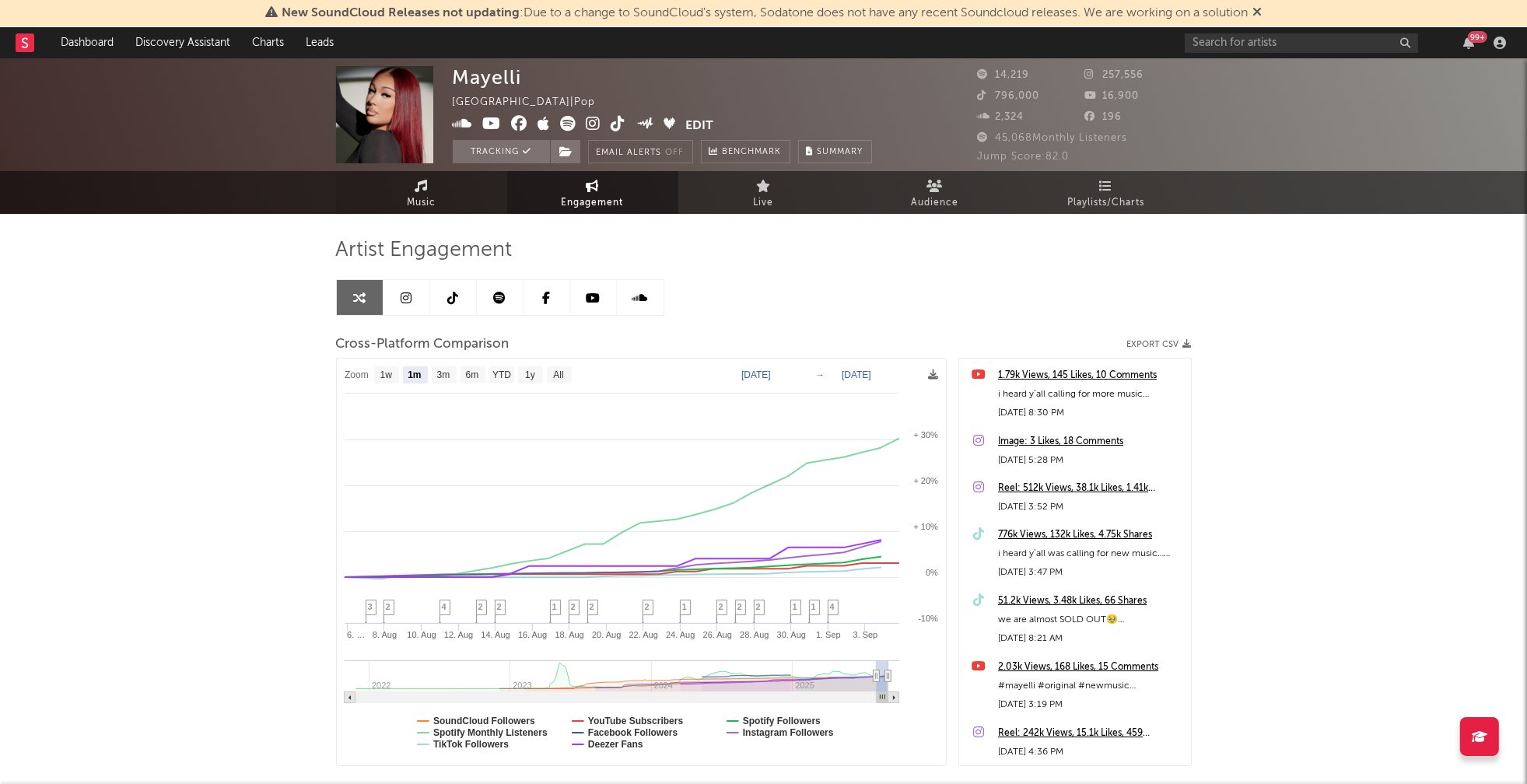
click at [436, 192] on link "Music" at bounding box center [421, 192] width 171 height 43
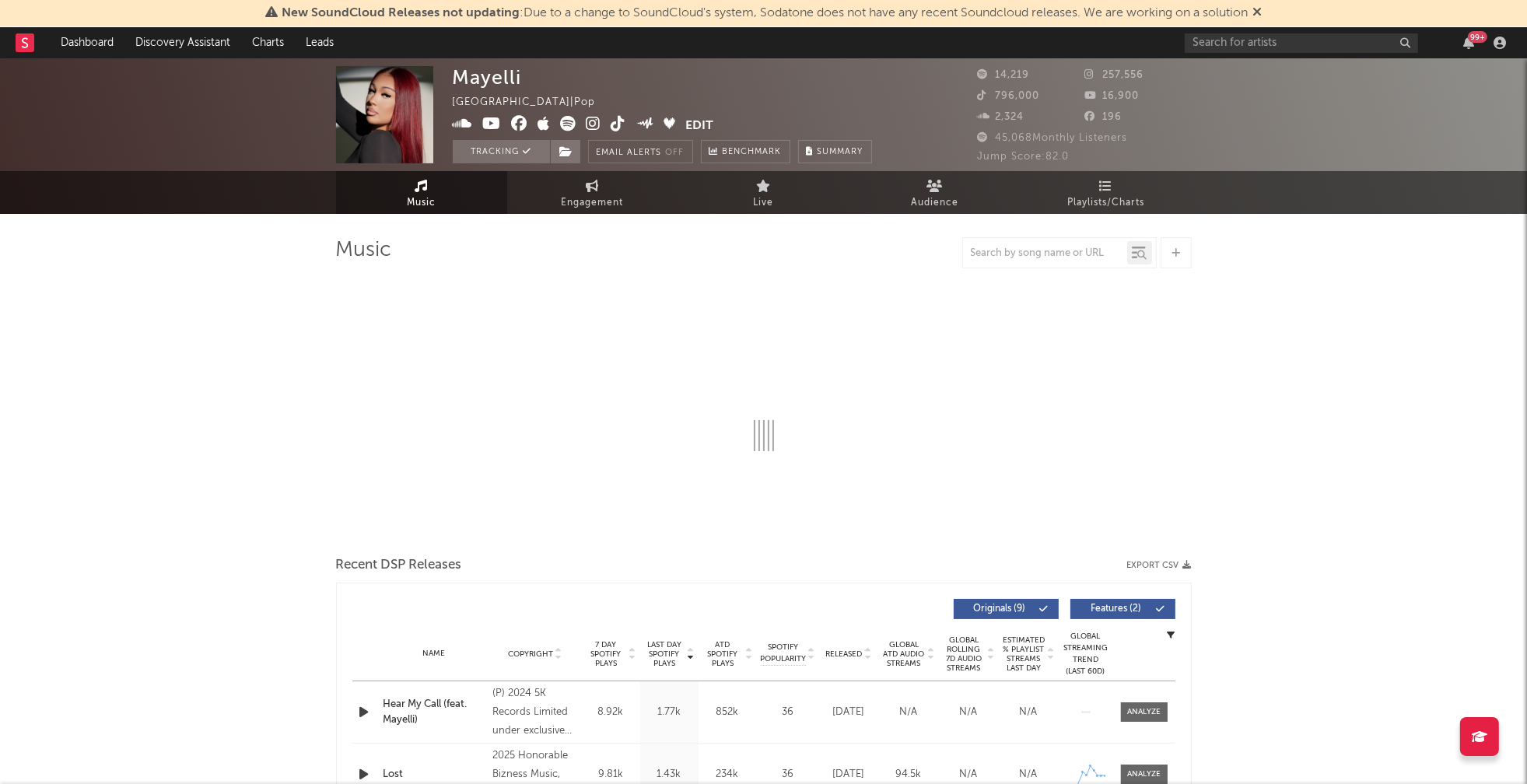
select select "6m"
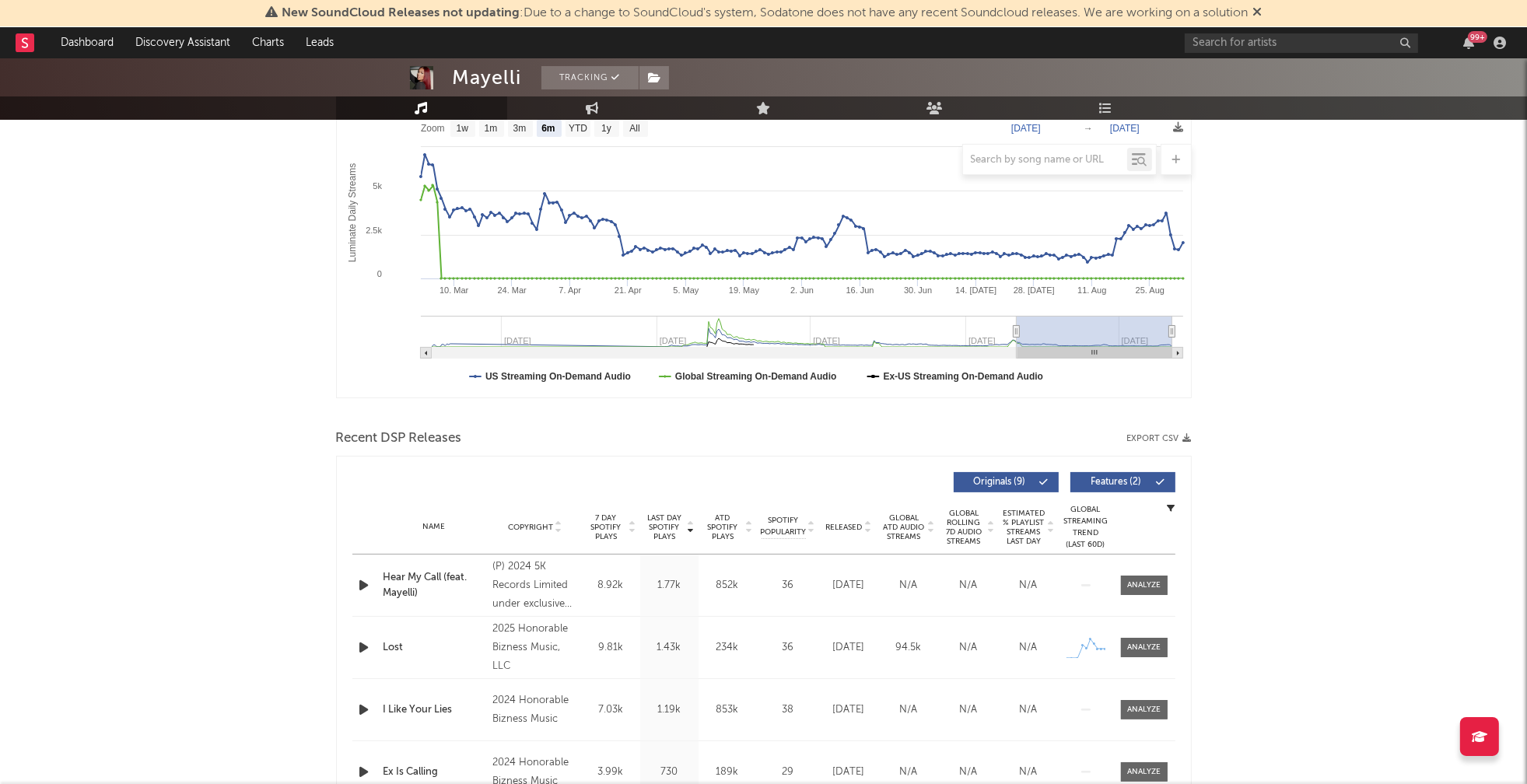
scroll to position [251, 0]
click at [361, 581] on icon "button" at bounding box center [364, 584] width 16 height 19
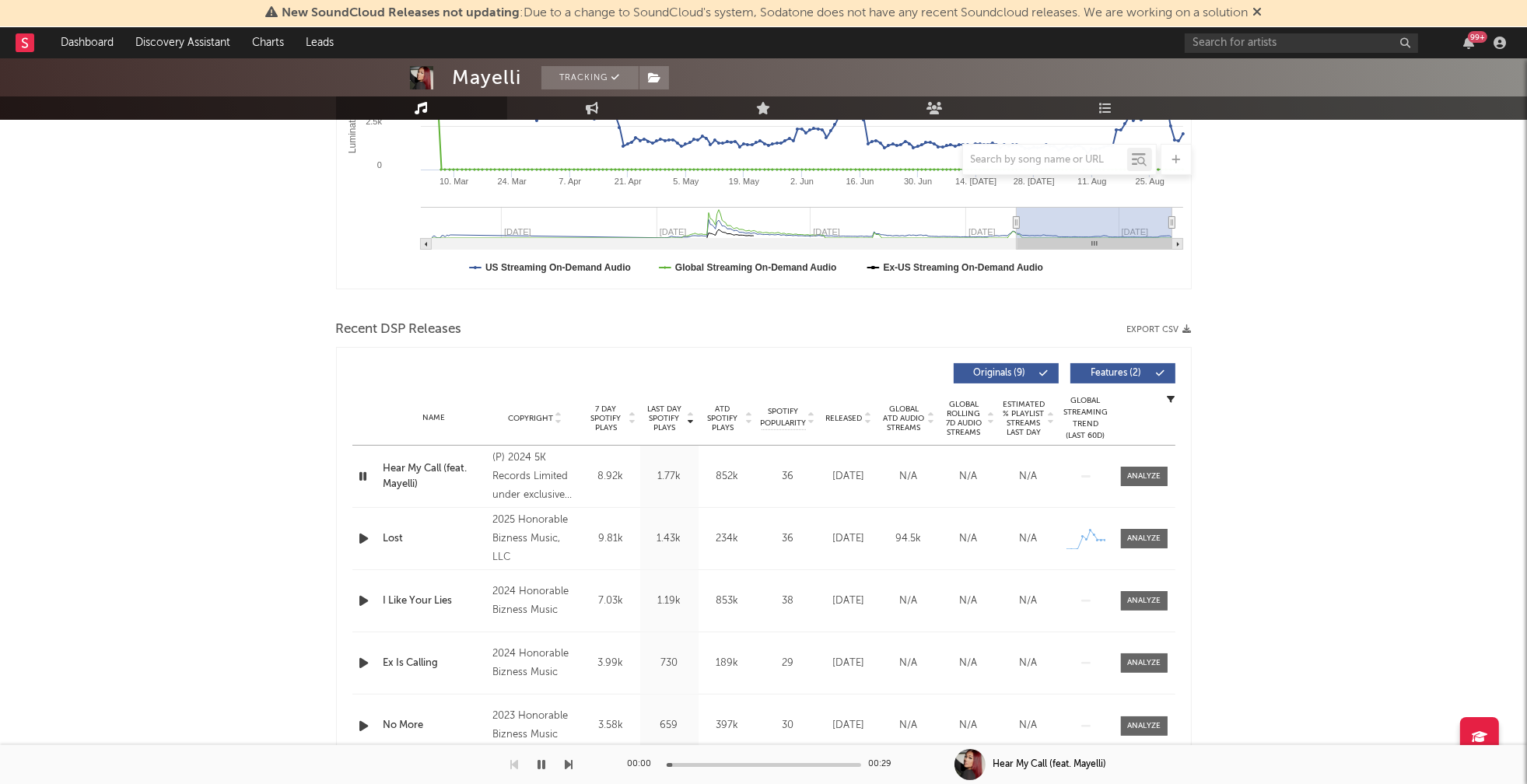
scroll to position [362, 0]
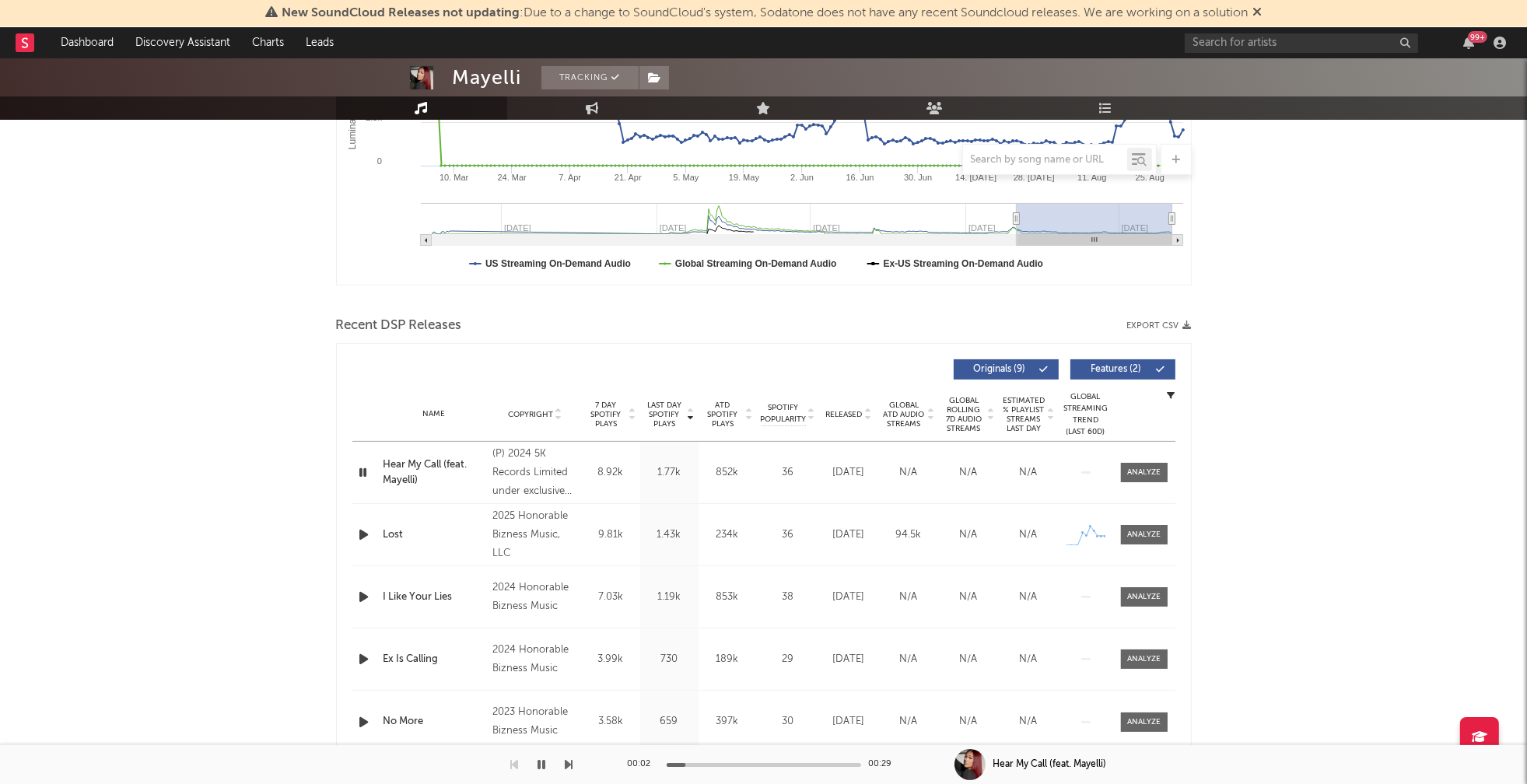
click at [360, 529] on icon "button" at bounding box center [364, 534] width 16 height 19
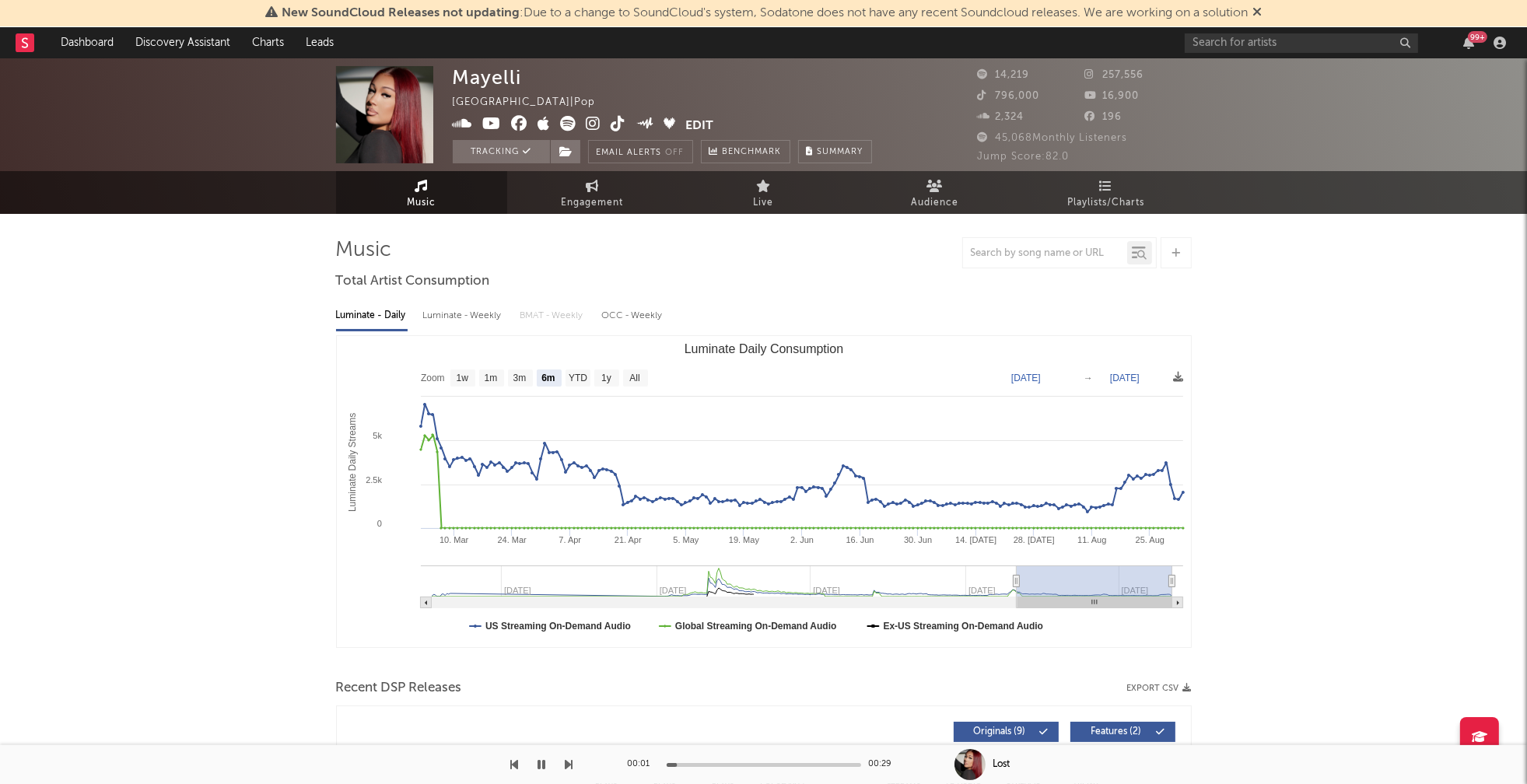
click at [590, 120] on icon at bounding box center [594, 123] width 14 height 15
click at [540, 761] on icon "button" at bounding box center [542, 764] width 8 height 12
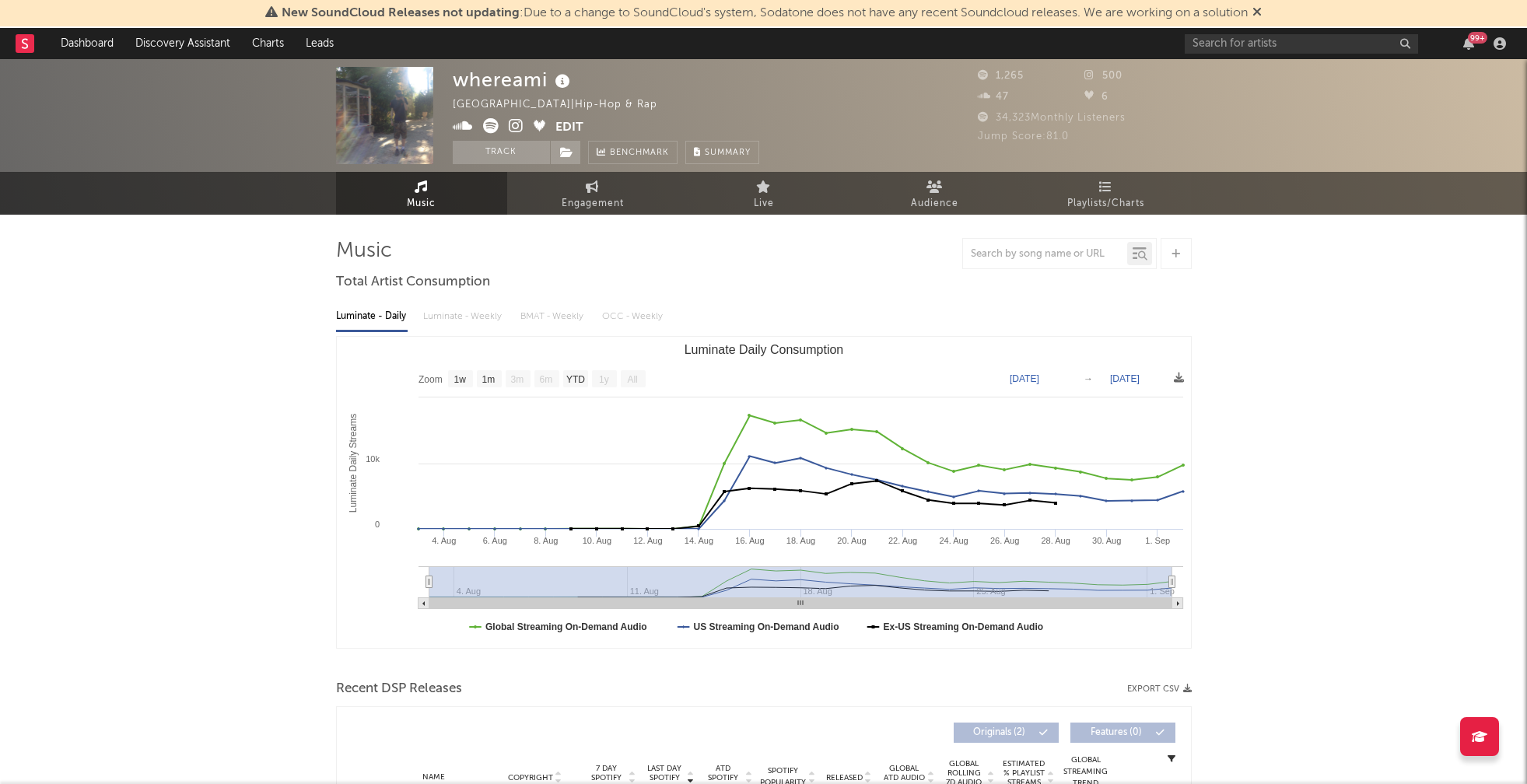
select select "1w"
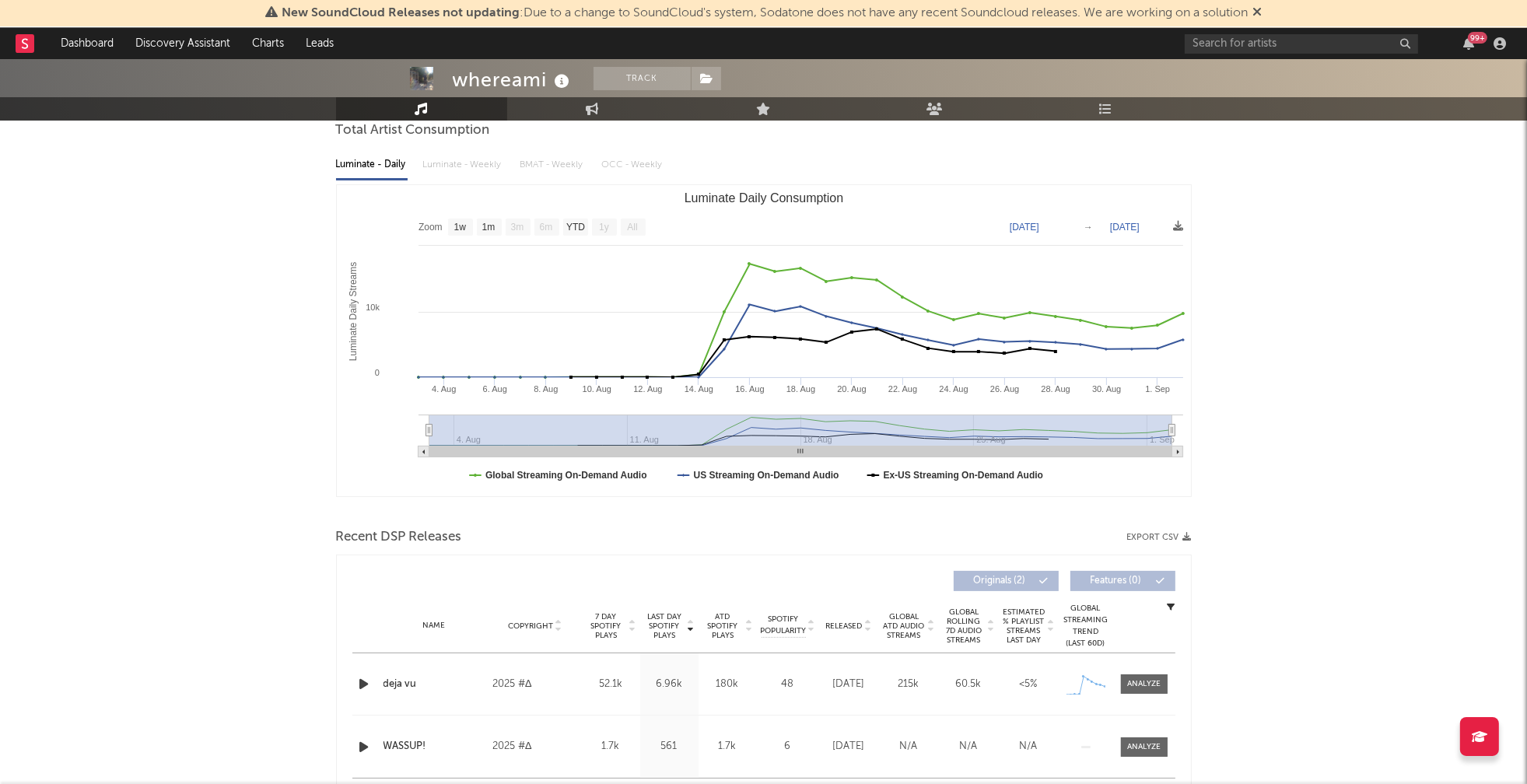
scroll to position [157, 0]
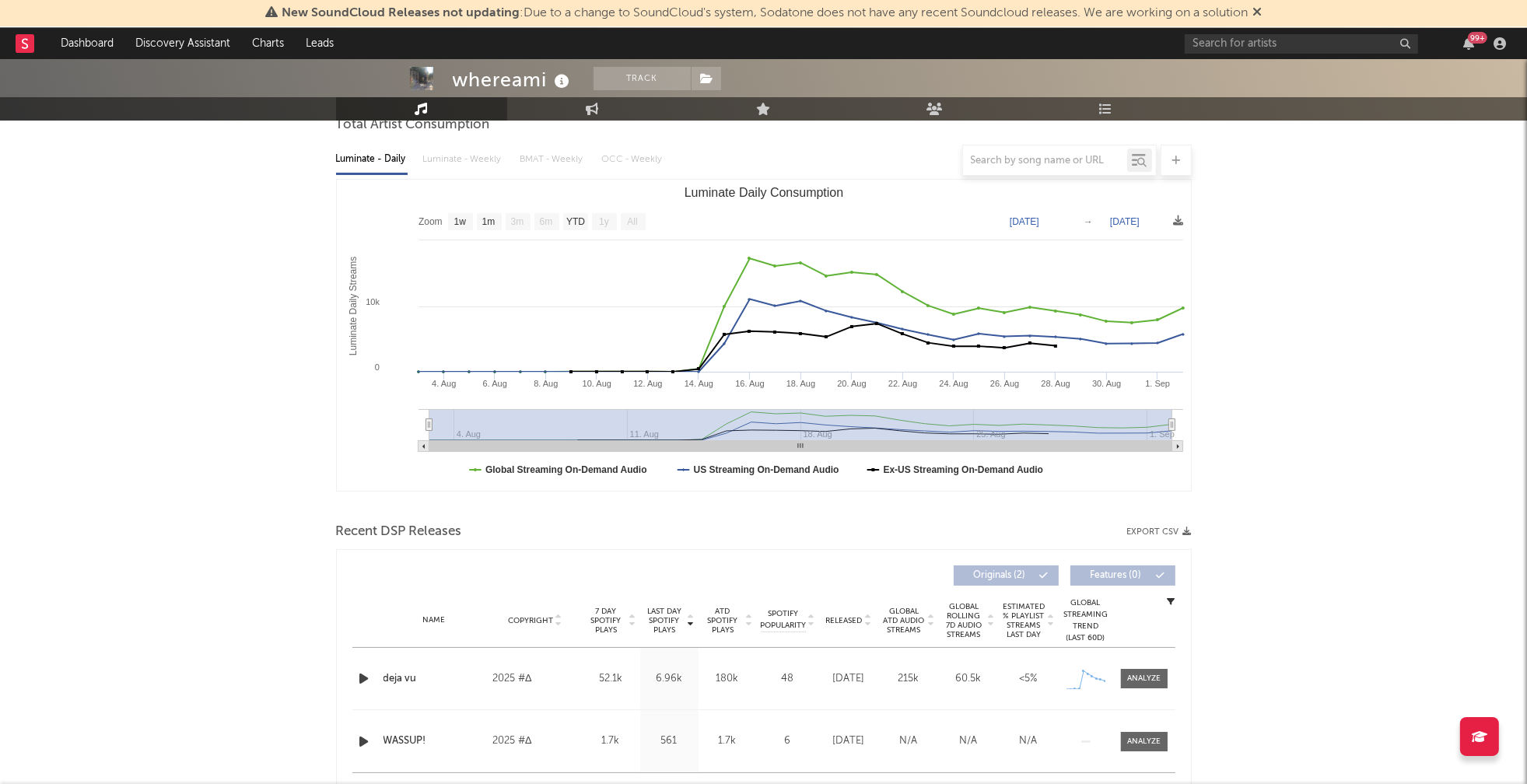
click at [364, 678] on icon "button" at bounding box center [364, 678] width 16 height 19
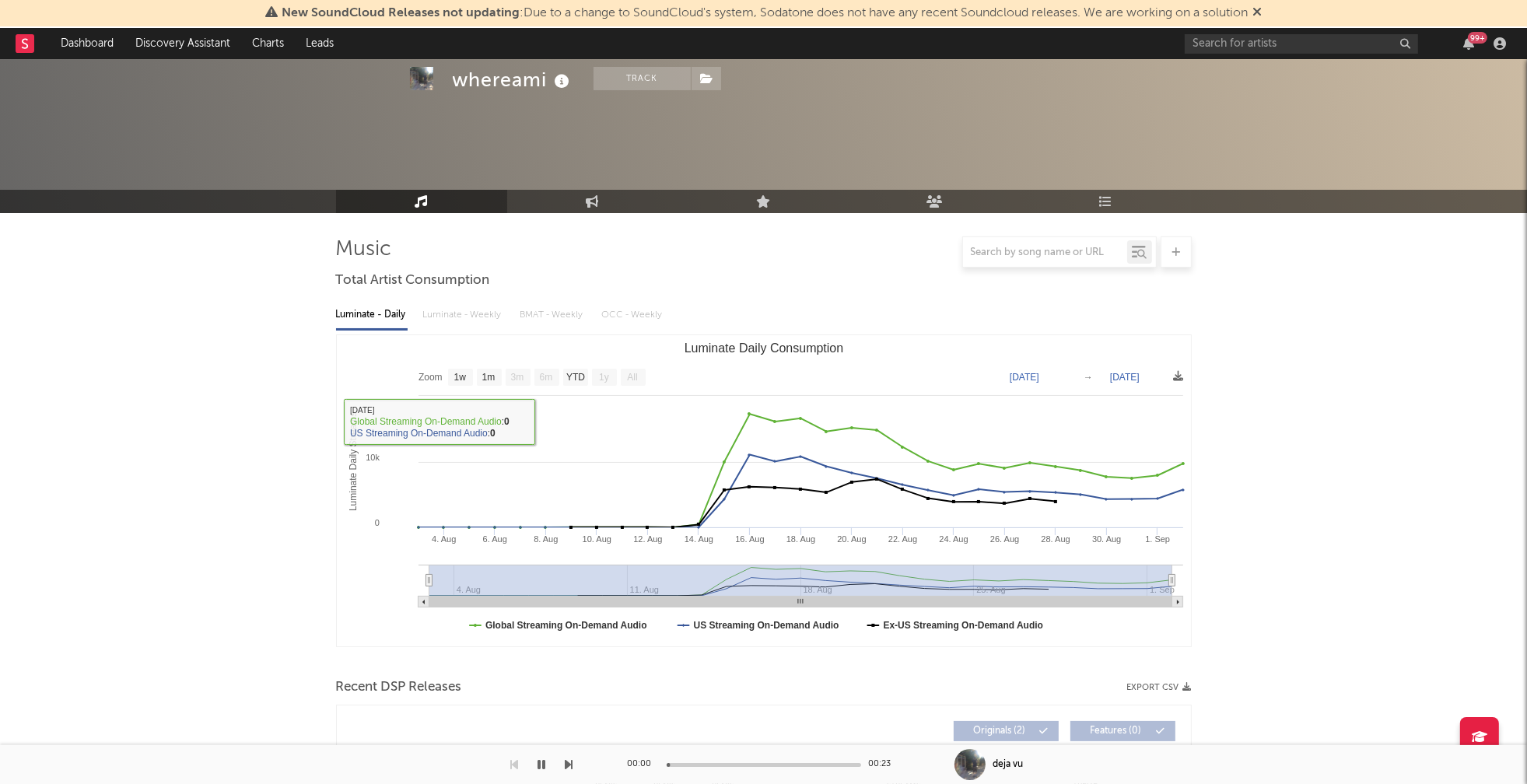
scroll to position [0, 0]
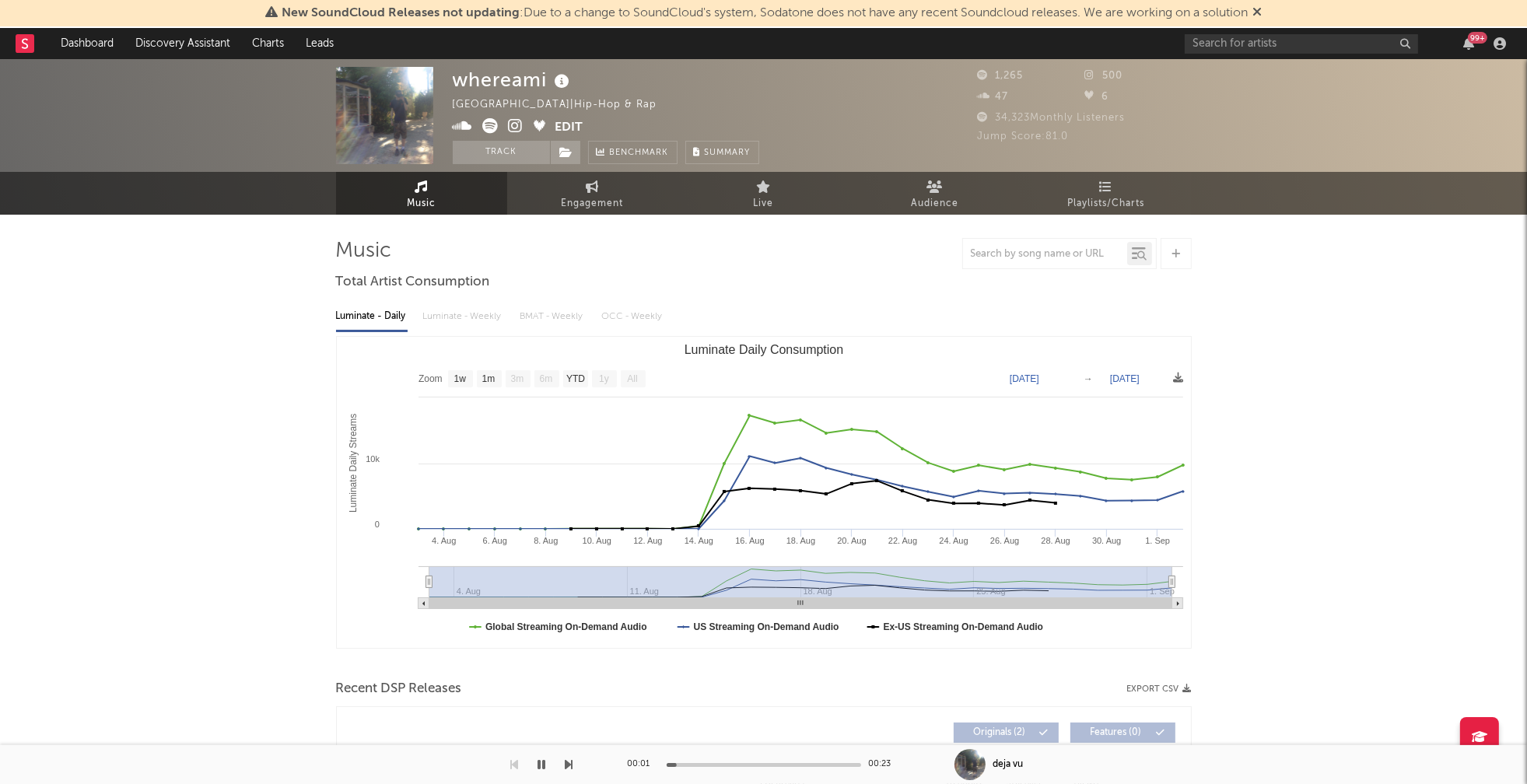
click at [456, 321] on div "Luminate - Daily Luminate - Weekly BMAT - Weekly OCC - Weekly" at bounding box center [764, 317] width 856 height 27
click at [594, 192] on icon at bounding box center [593, 186] width 13 height 12
select select "1w"
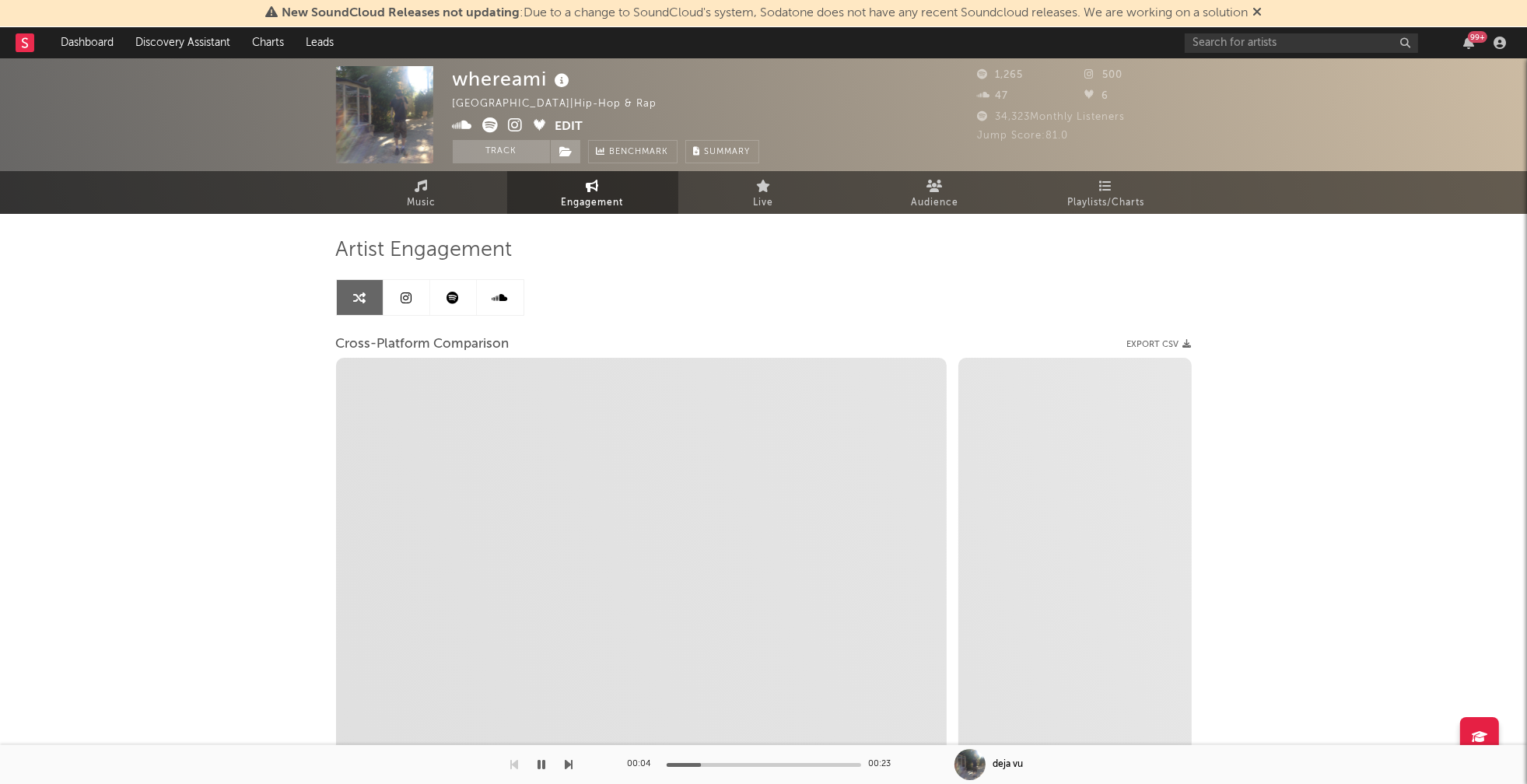
select select "1m"
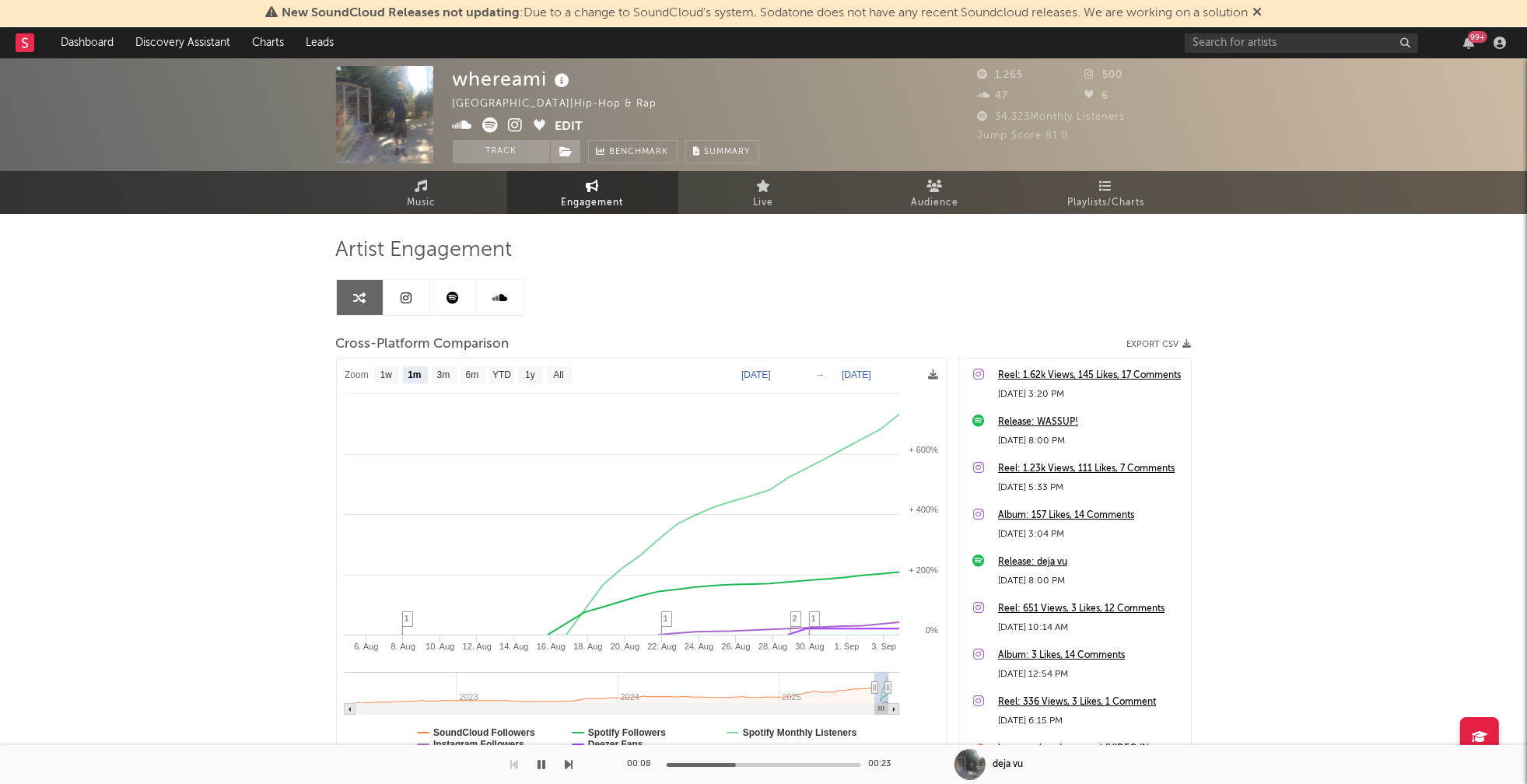
click at [516, 124] on icon at bounding box center [515, 125] width 14 height 15
drag, startPoint x: 455, startPoint y: 80, endPoint x: 548, endPoint y: 81, distance: 93.0
click at [548, 81] on div "whereami" at bounding box center [512, 78] width 121 height 26
copy div "whereami"
click at [433, 206] on span "Music" at bounding box center [421, 203] width 29 height 19
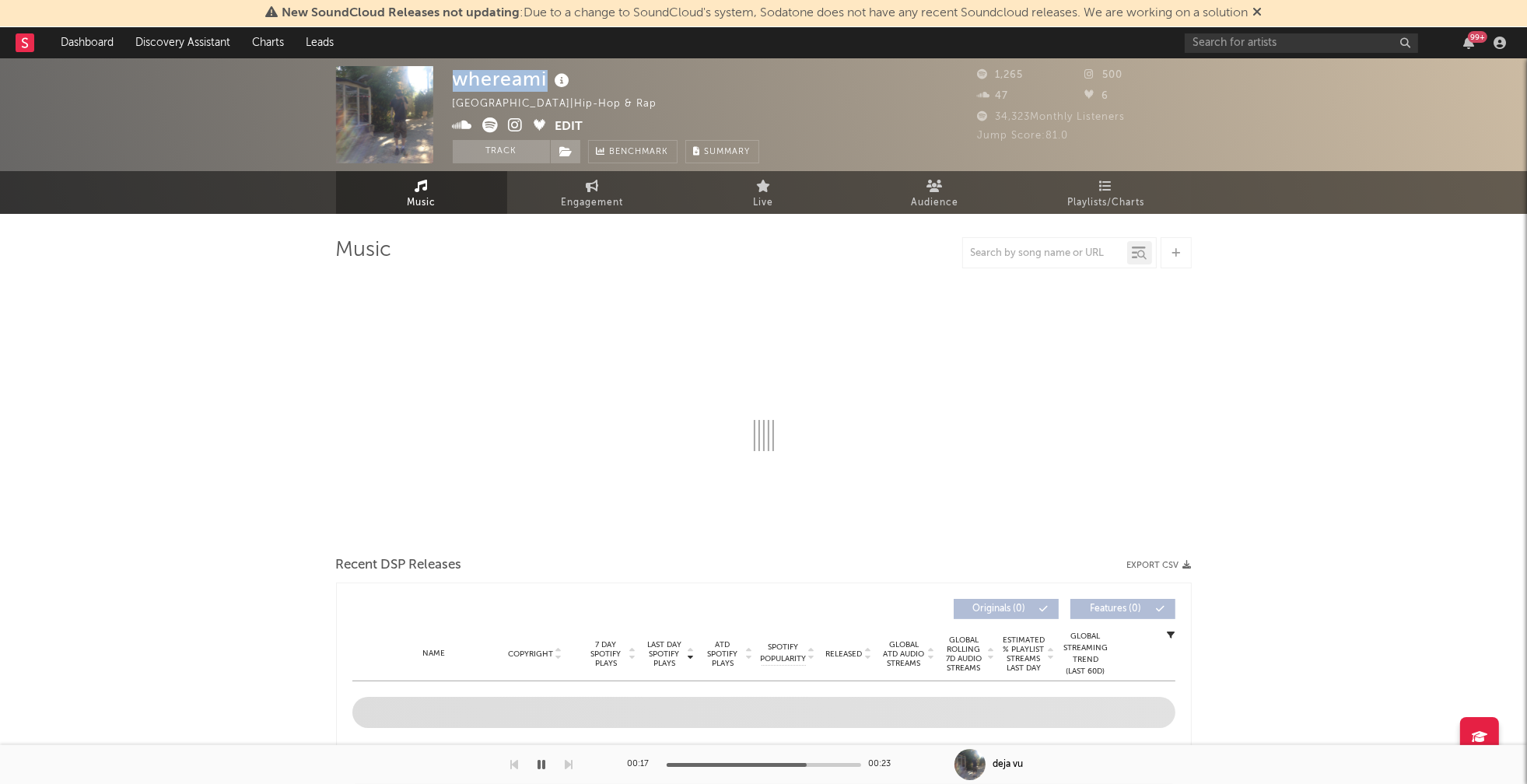
select select "1w"
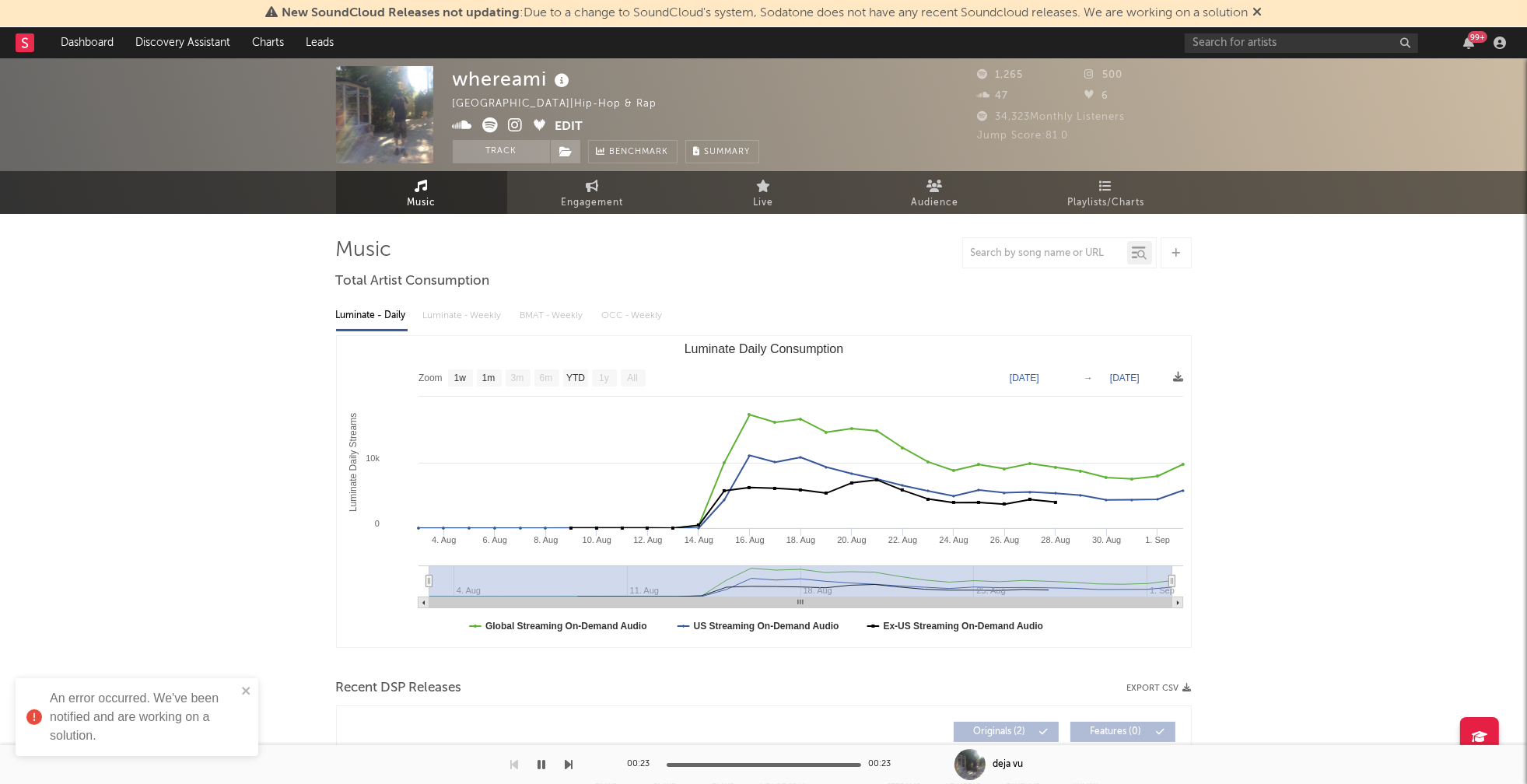
click at [452, 86] on div "whereami" at bounding box center [512, 78] width 121 height 26
drag, startPoint x: 457, startPoint y: 79, endPoint x: 554, endPoint y: 82, distance: 97.0
click at [554, 82] on div "whereami" at bounding box center [512, 78] width 121 height 26
copy div "whereami"
click at [466, 88] on div "whereami" at bounding box center [512, 78] width 121 height 26
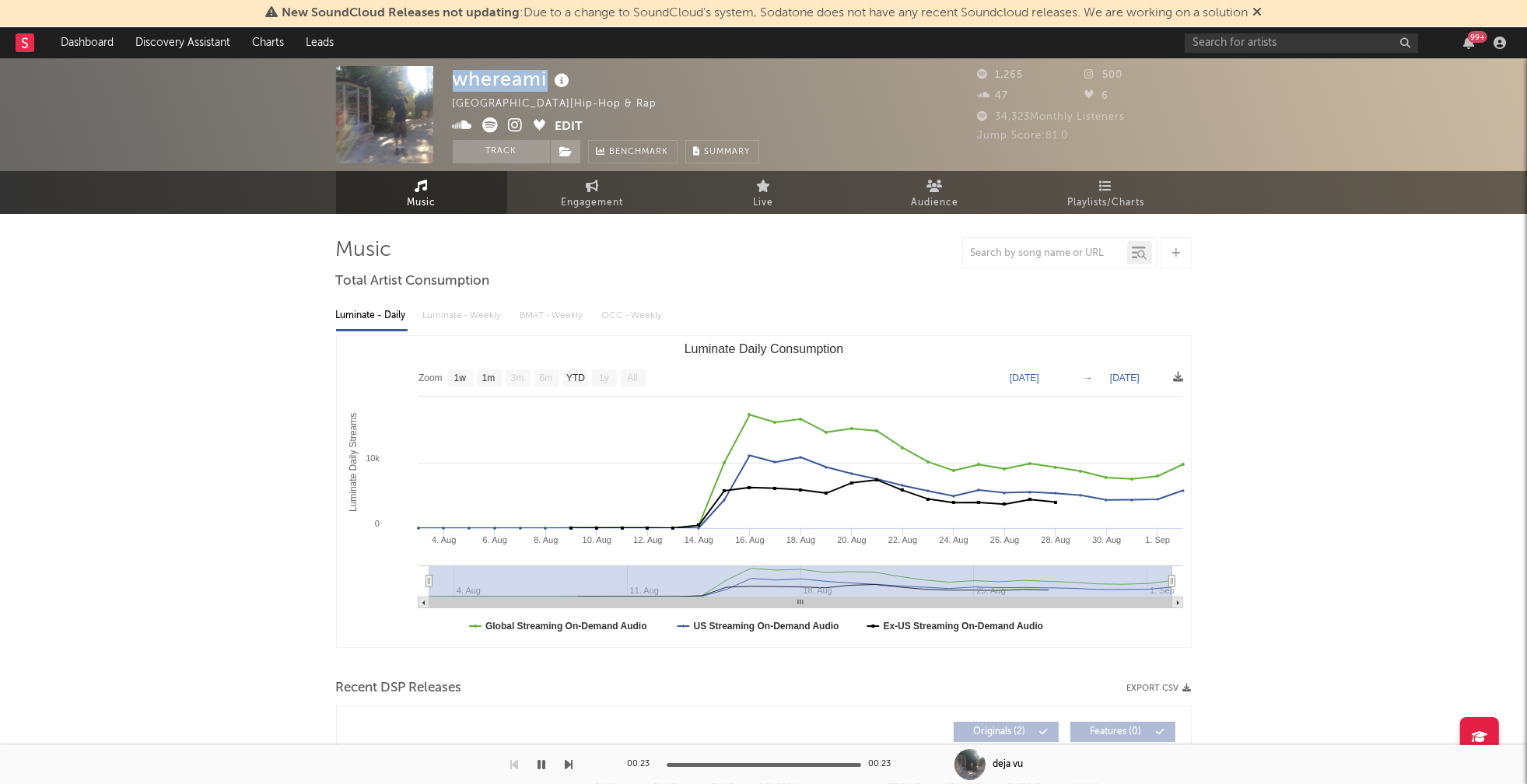
drag, startPoint x: 456, startPoint y: 82, endPoint x: 545, endPoint y: 84, distance: 89.0
click at [545, 84] on div "whereami" at bounding box center [512, 78] width 121 height 26
copy div "whereami"
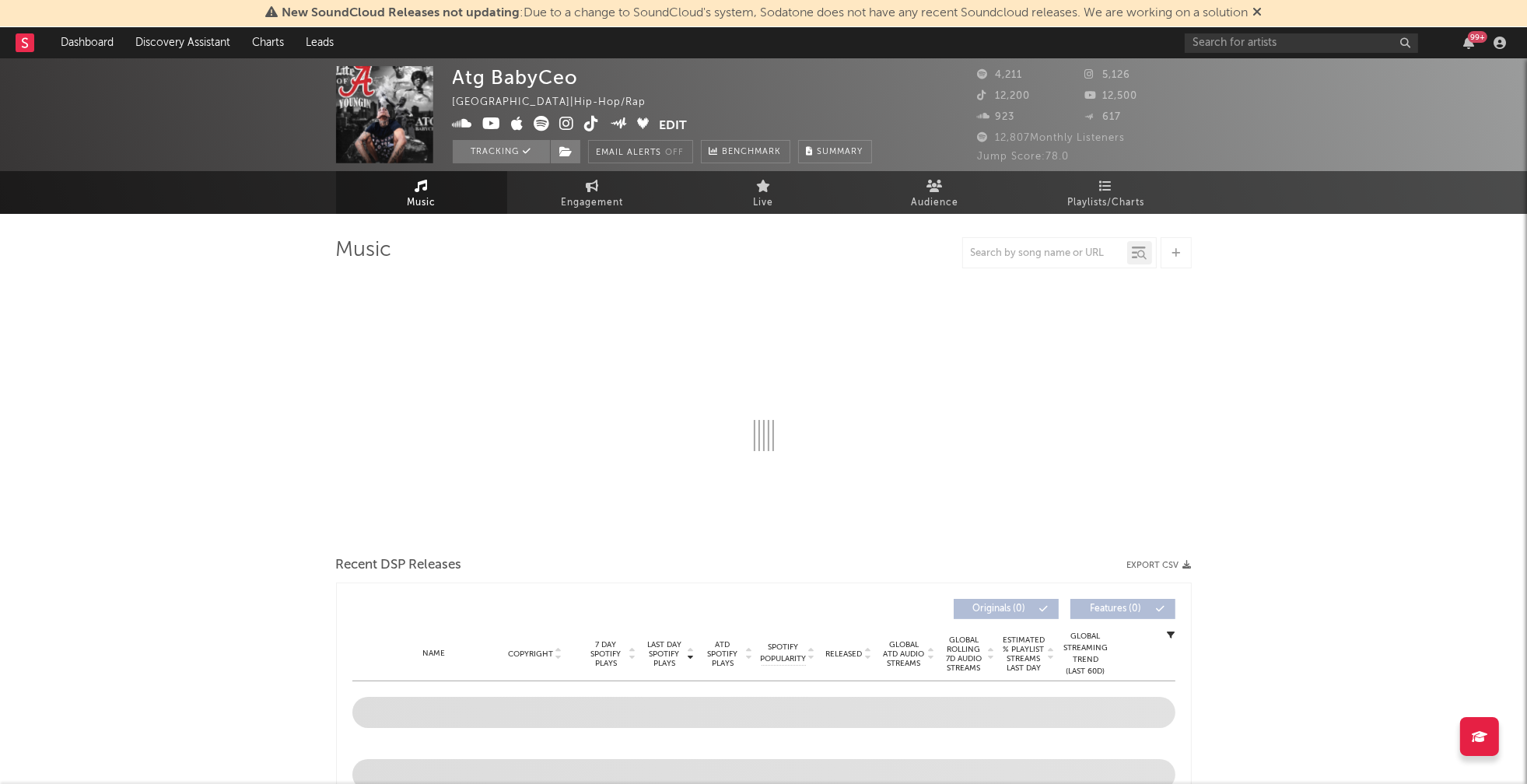
select select "6m"
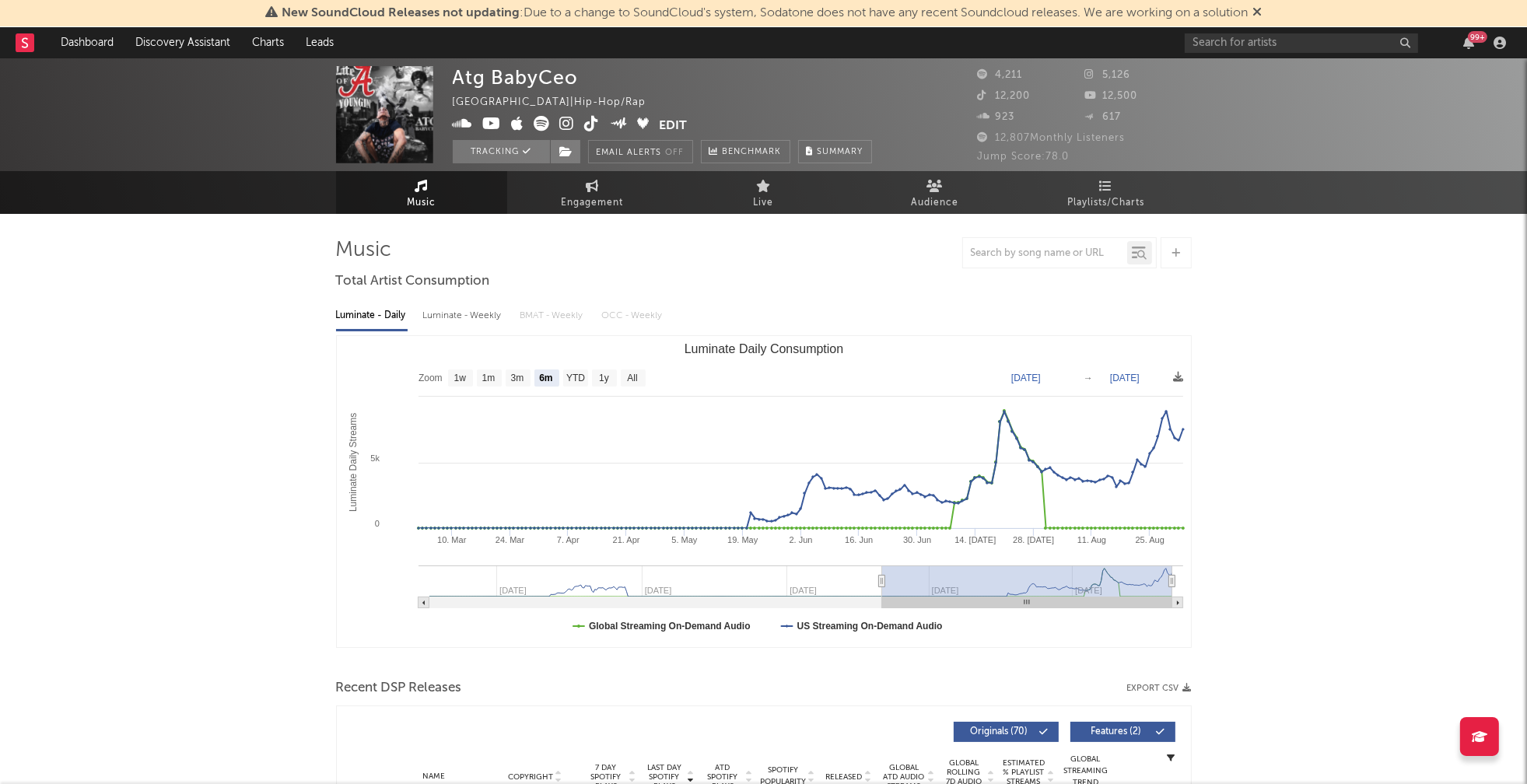
click at [483, 317] on div "Luminate - Weekly" at bounding box center [464, 316] width 82 height 27
select select "6m"
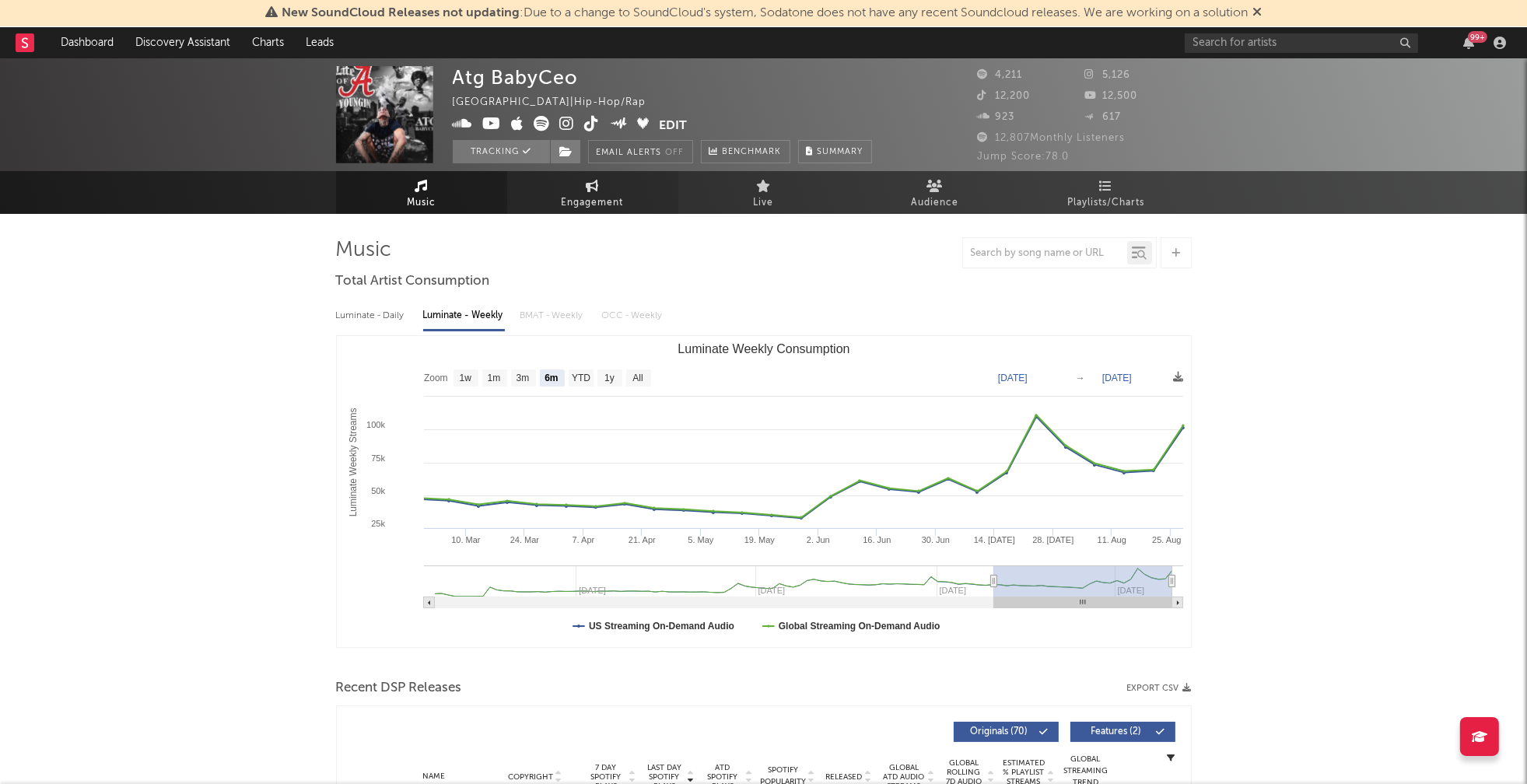
click at [593, 211] on span "Engagement" at bounding box center [593, 203] width 62 height 19
select select "1w"
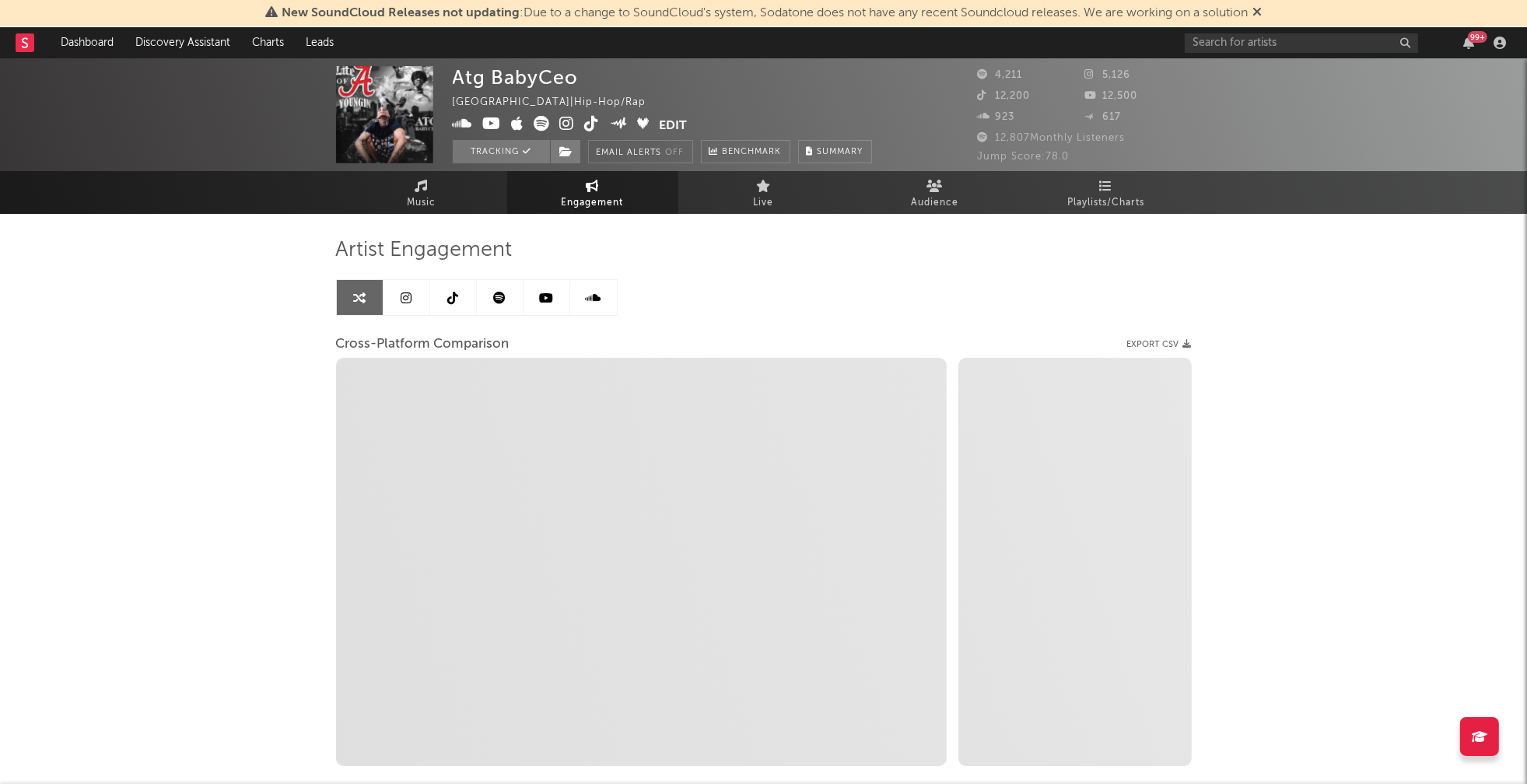
click at [566, 122] on icon at bounding box center [567, 123] width 14 height 15
select select "1m"
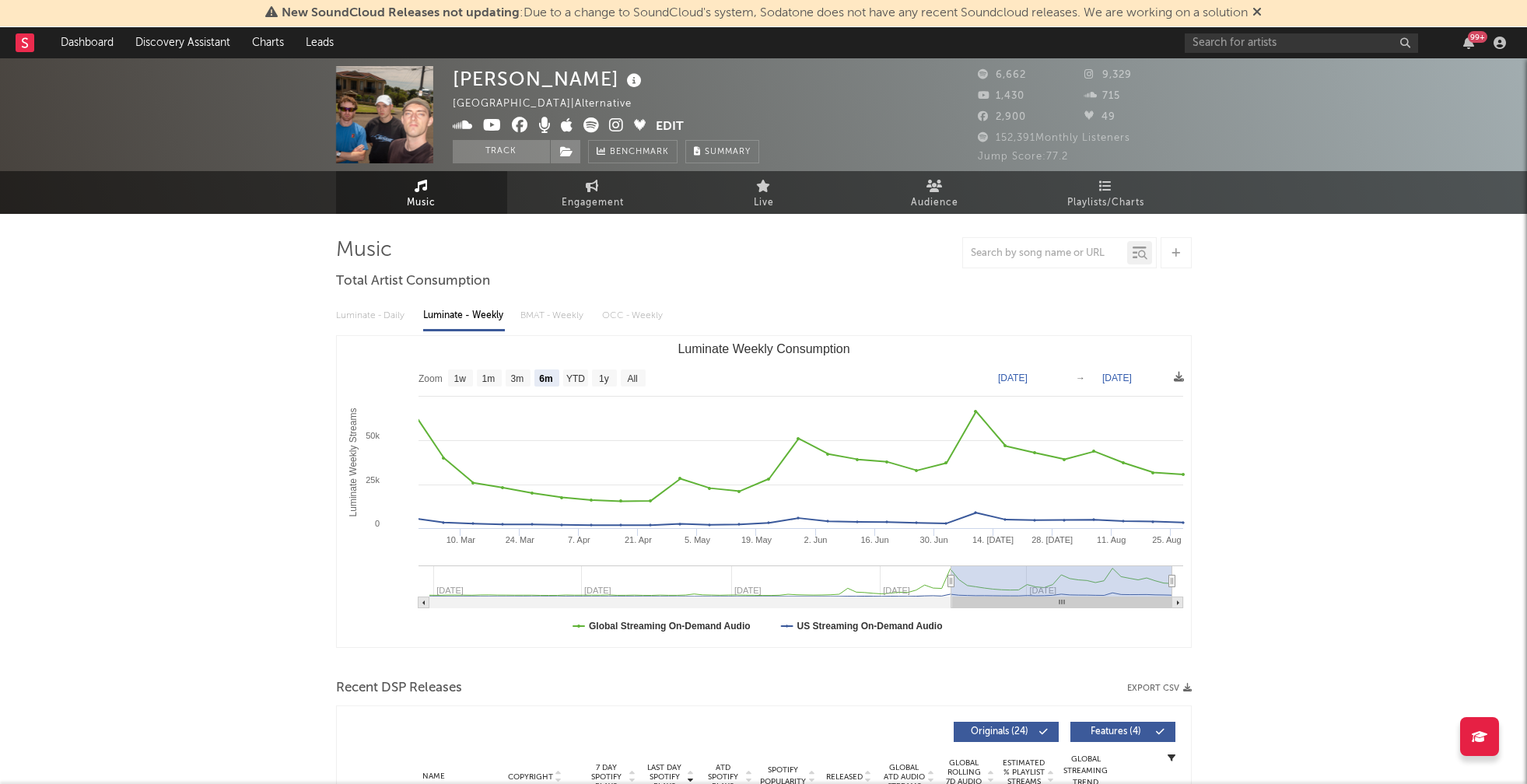
select select "6m"
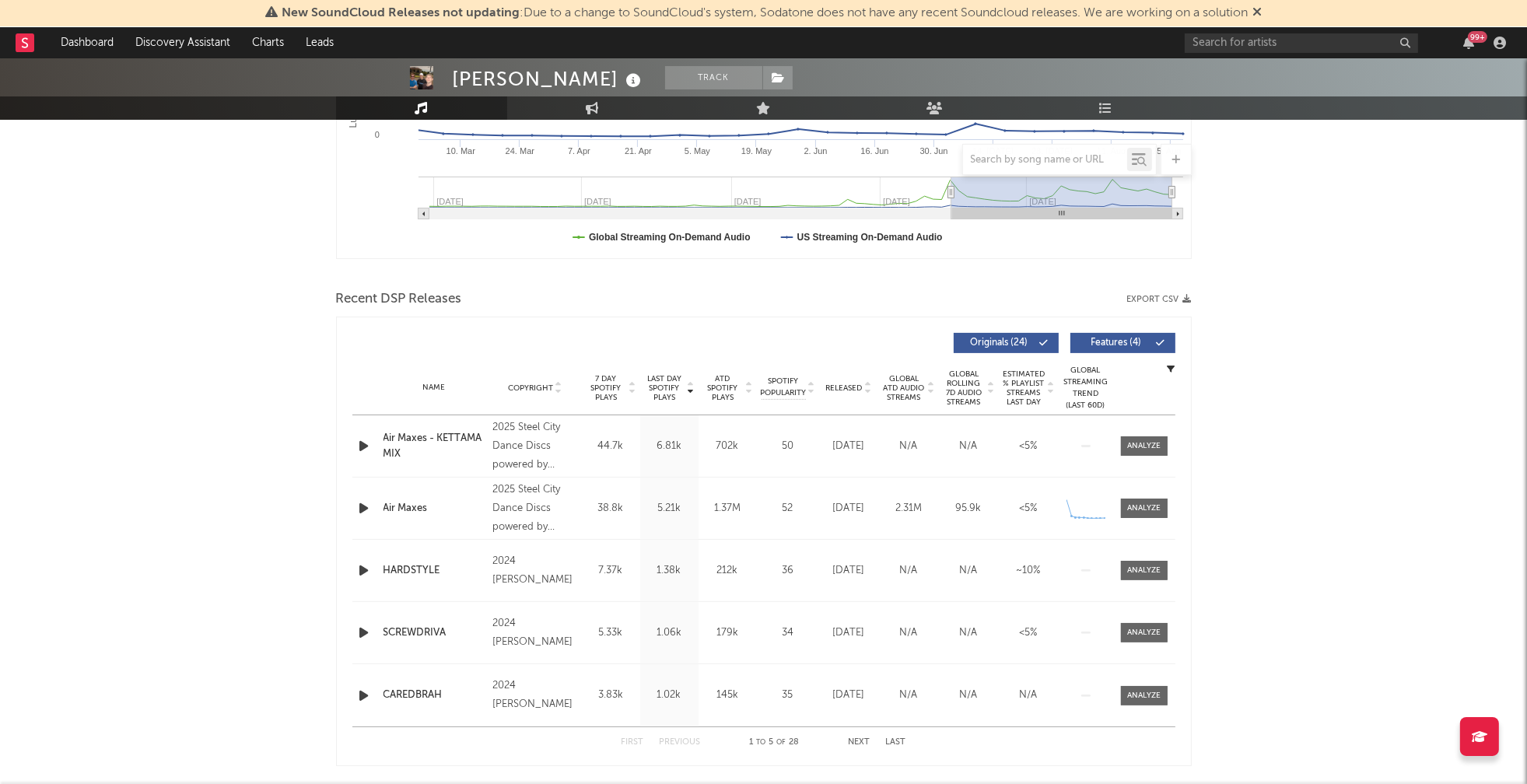
scroll to position [395, 0]
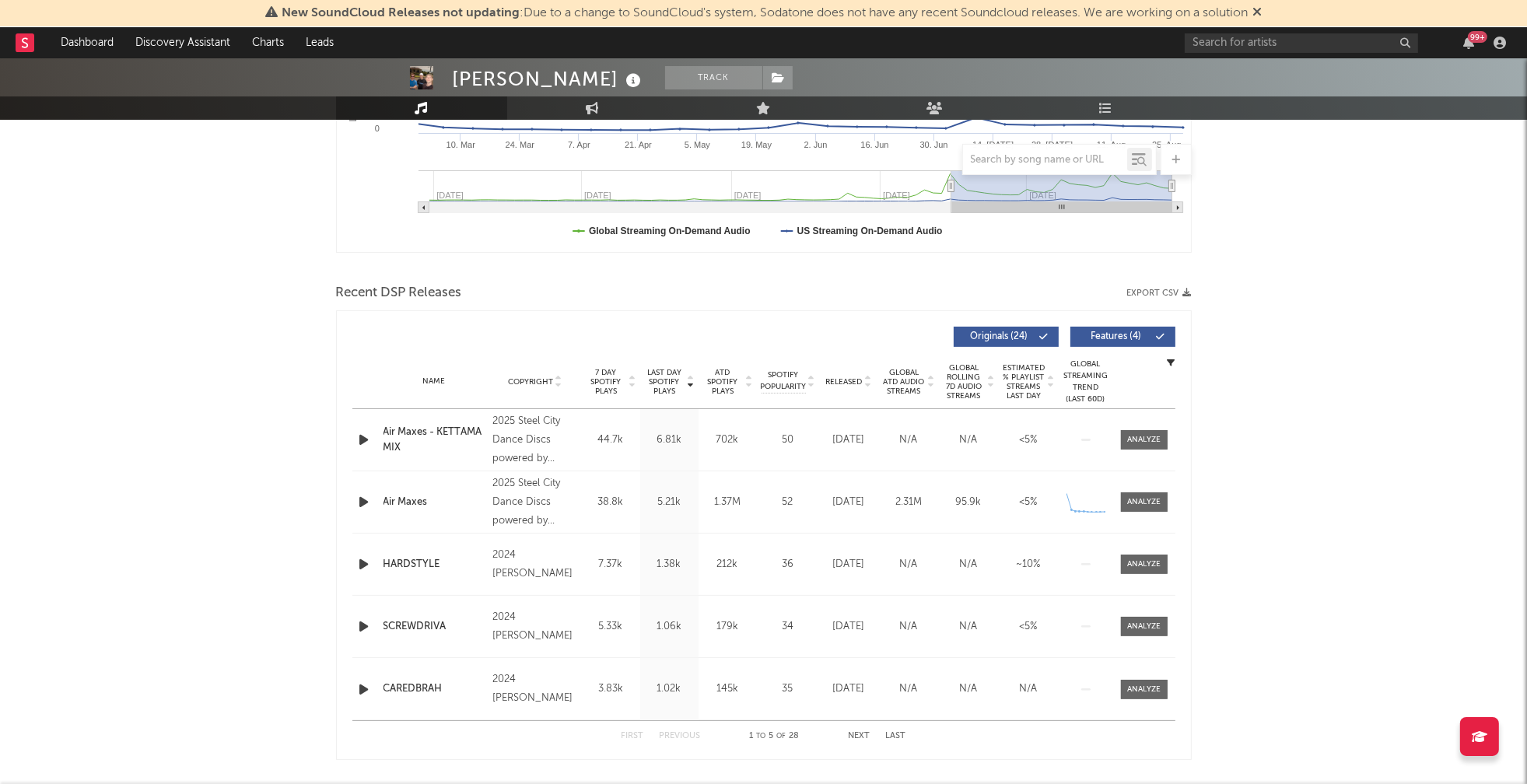
click at [360, 435] on icon "button" at bounding box center [364, 440] width 16 height 19
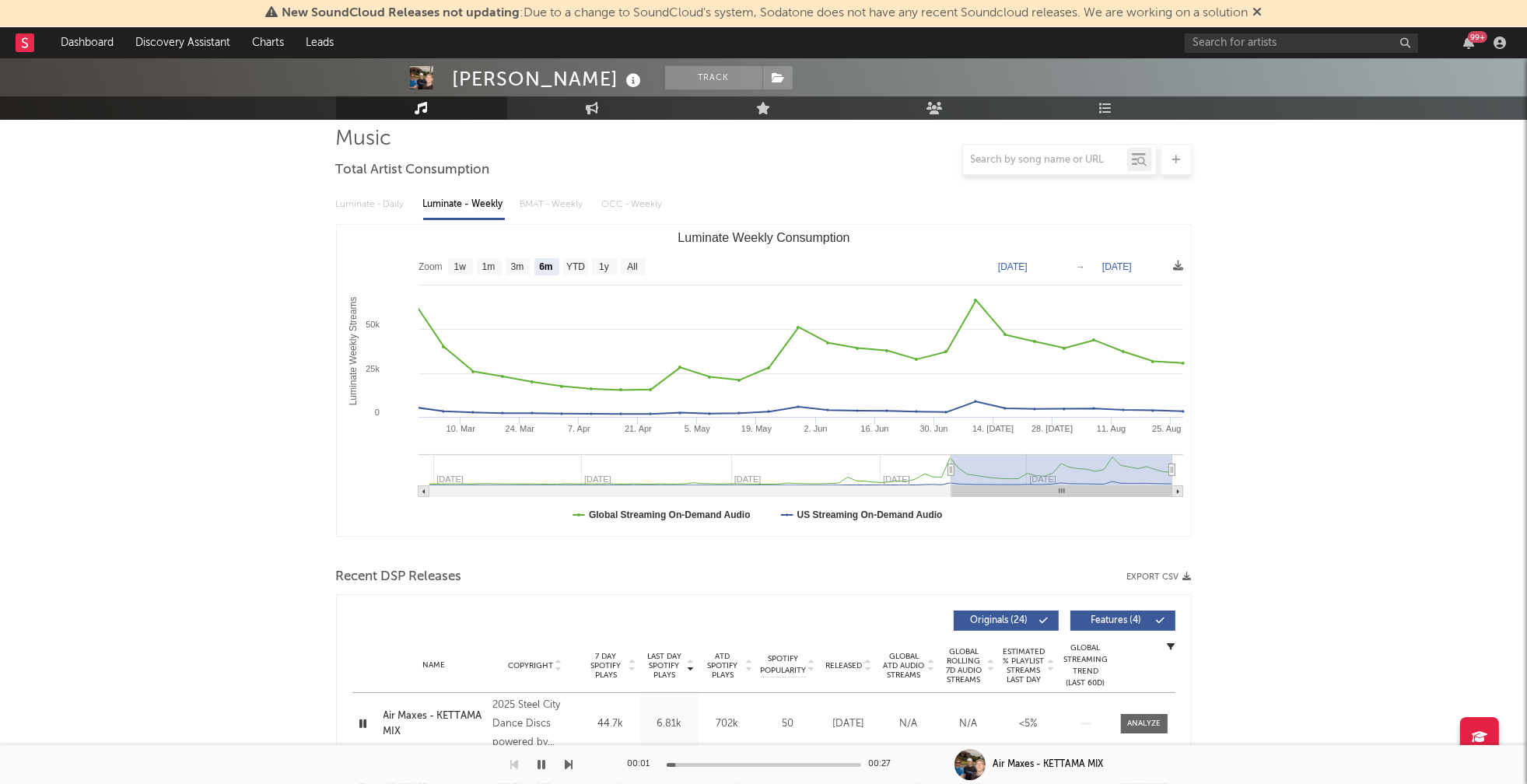
scroll to position [0, 0]
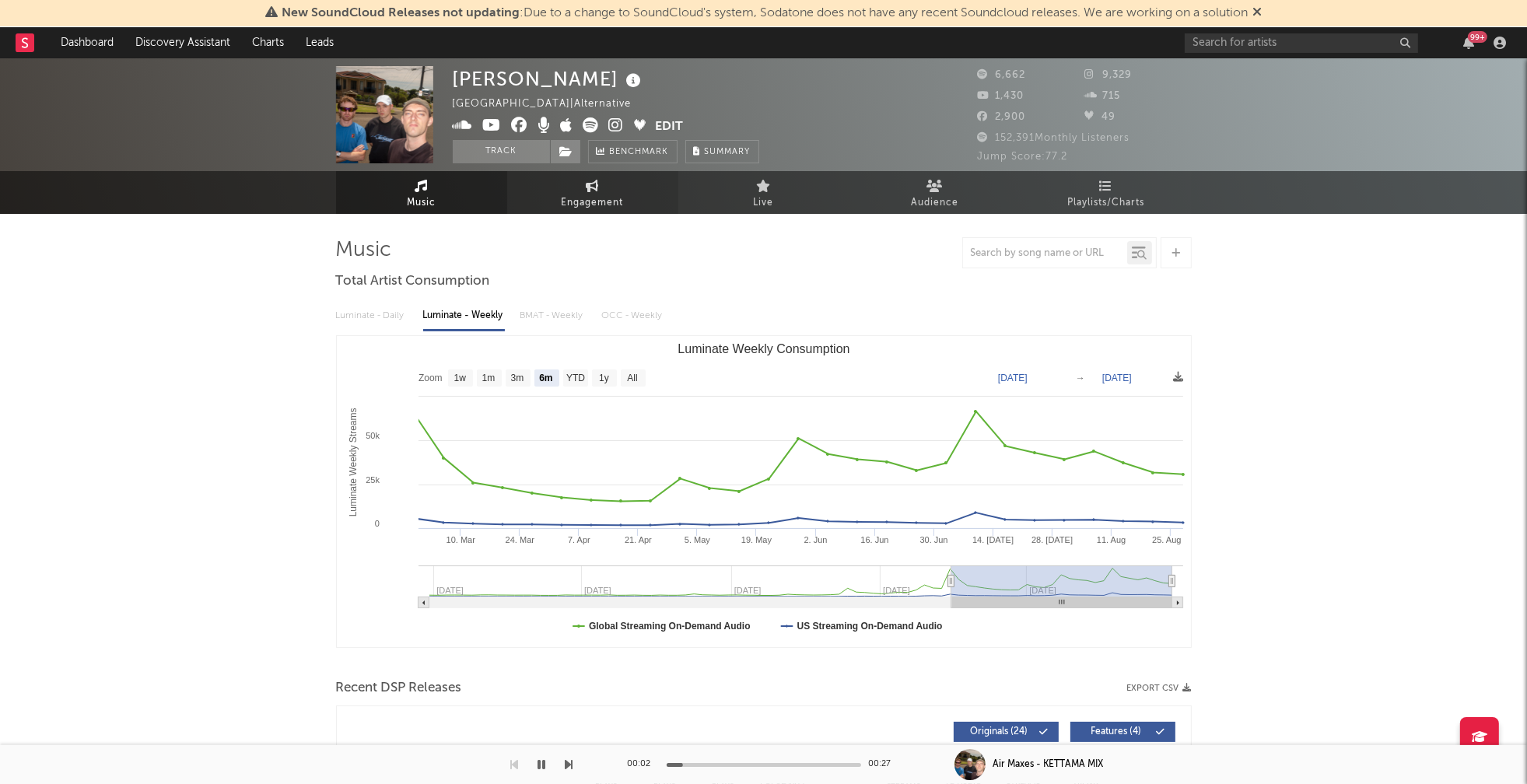
click at [596, 209] on span "Engagement" at bounding box center [593, 203] width 62 height 19
select select "1w"
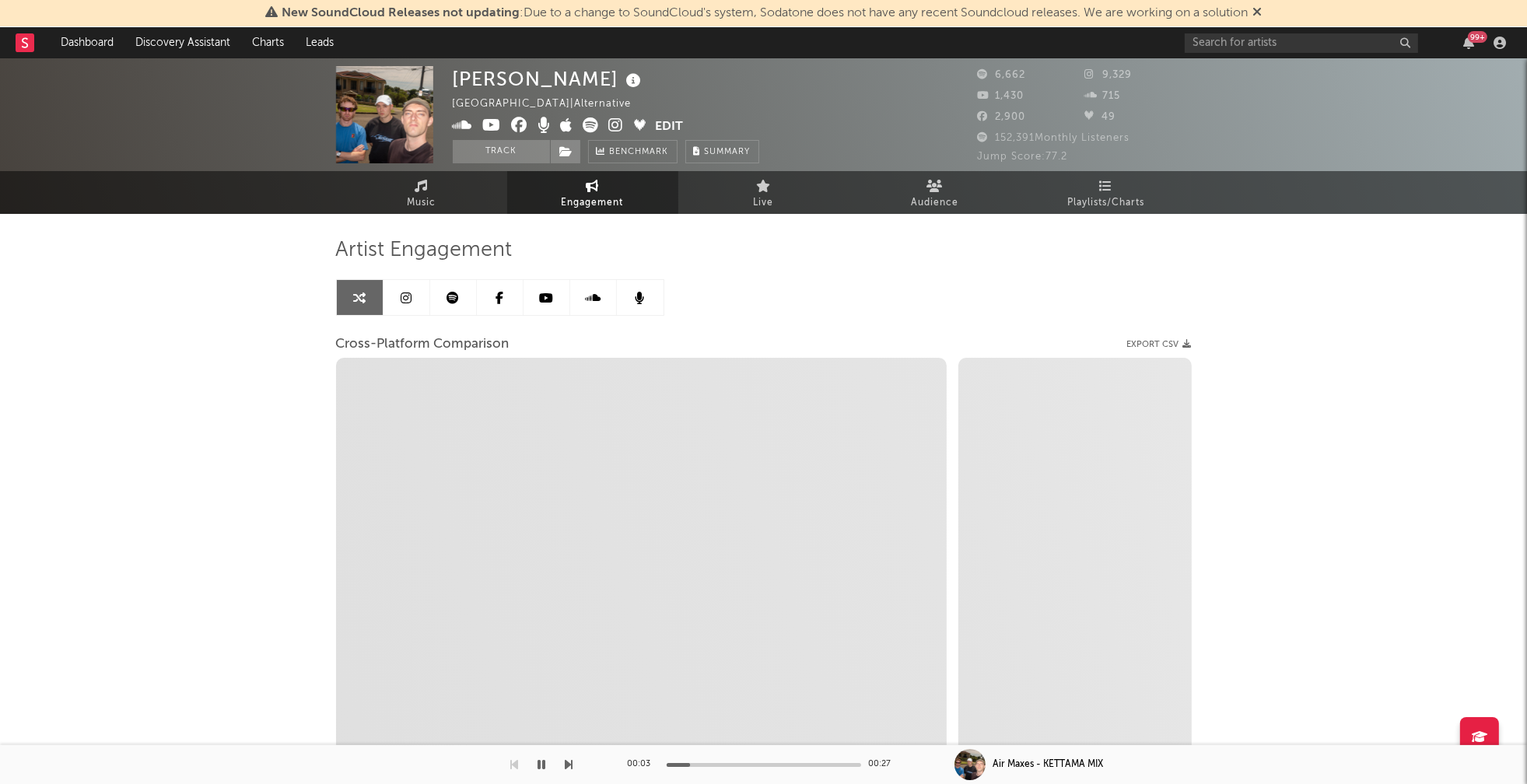
click at [610, 120] on icon at bounding box center [616, 125] width 14 height 15
select select "1m"
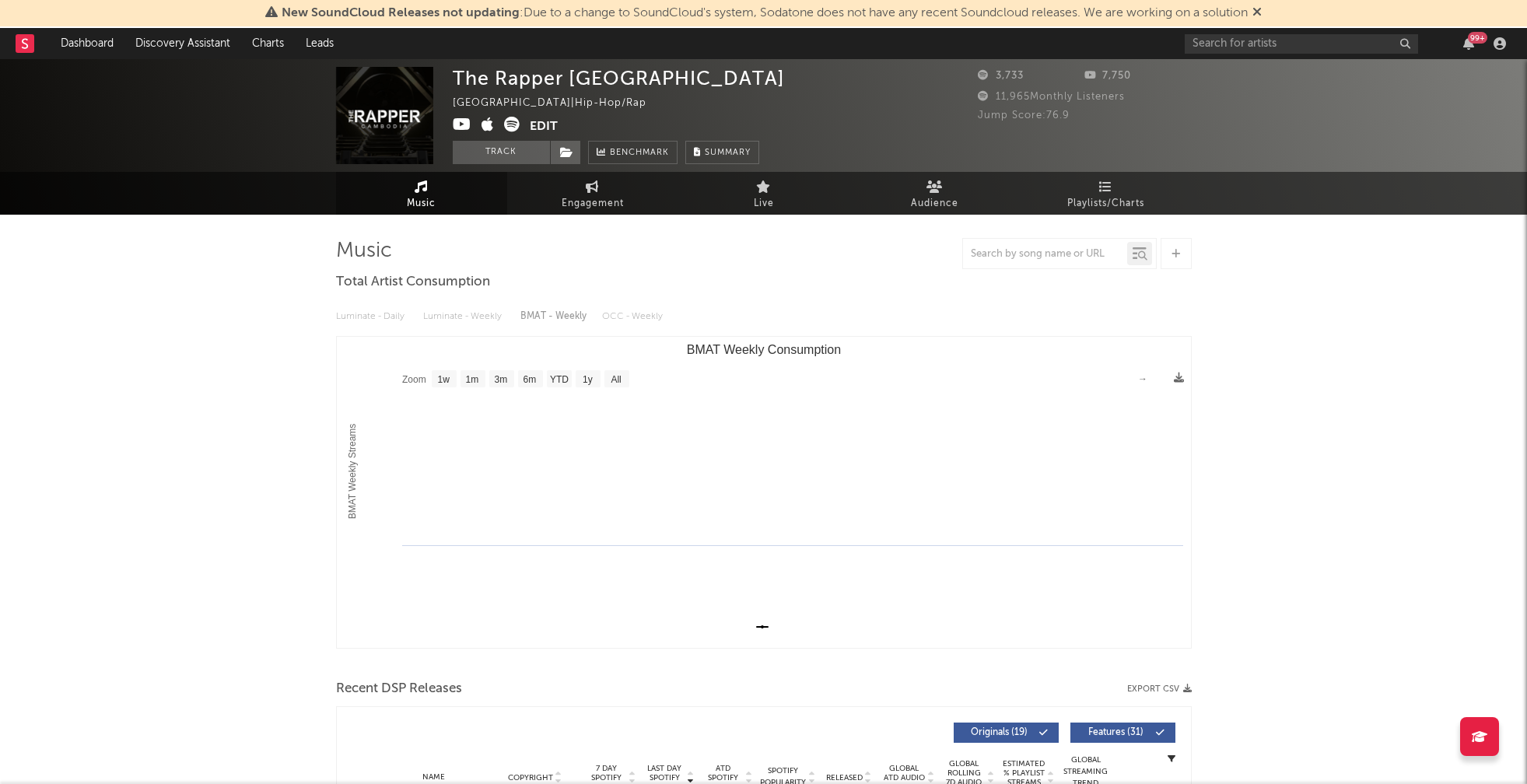
select select "1w"
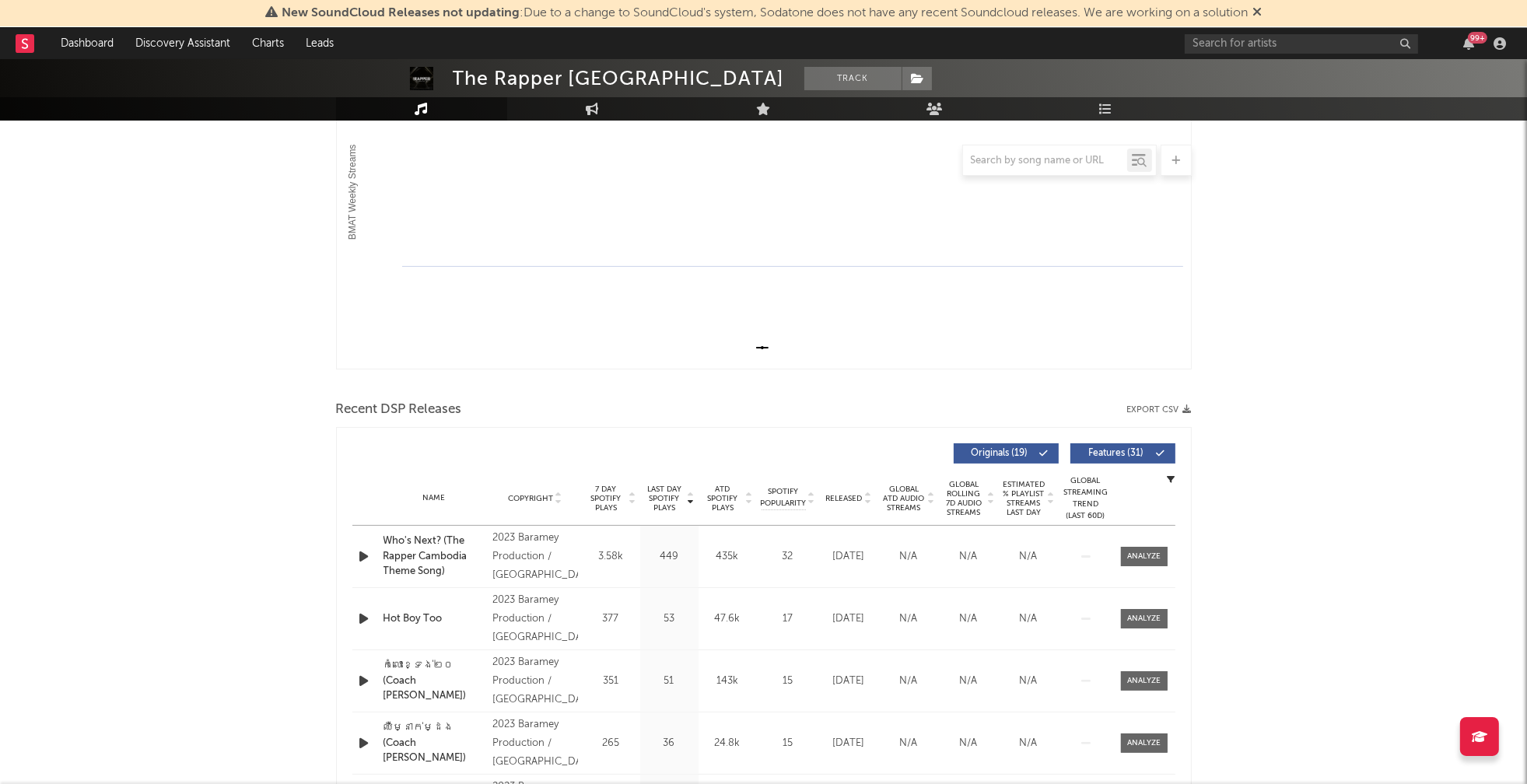
scroll to position [287, 0]
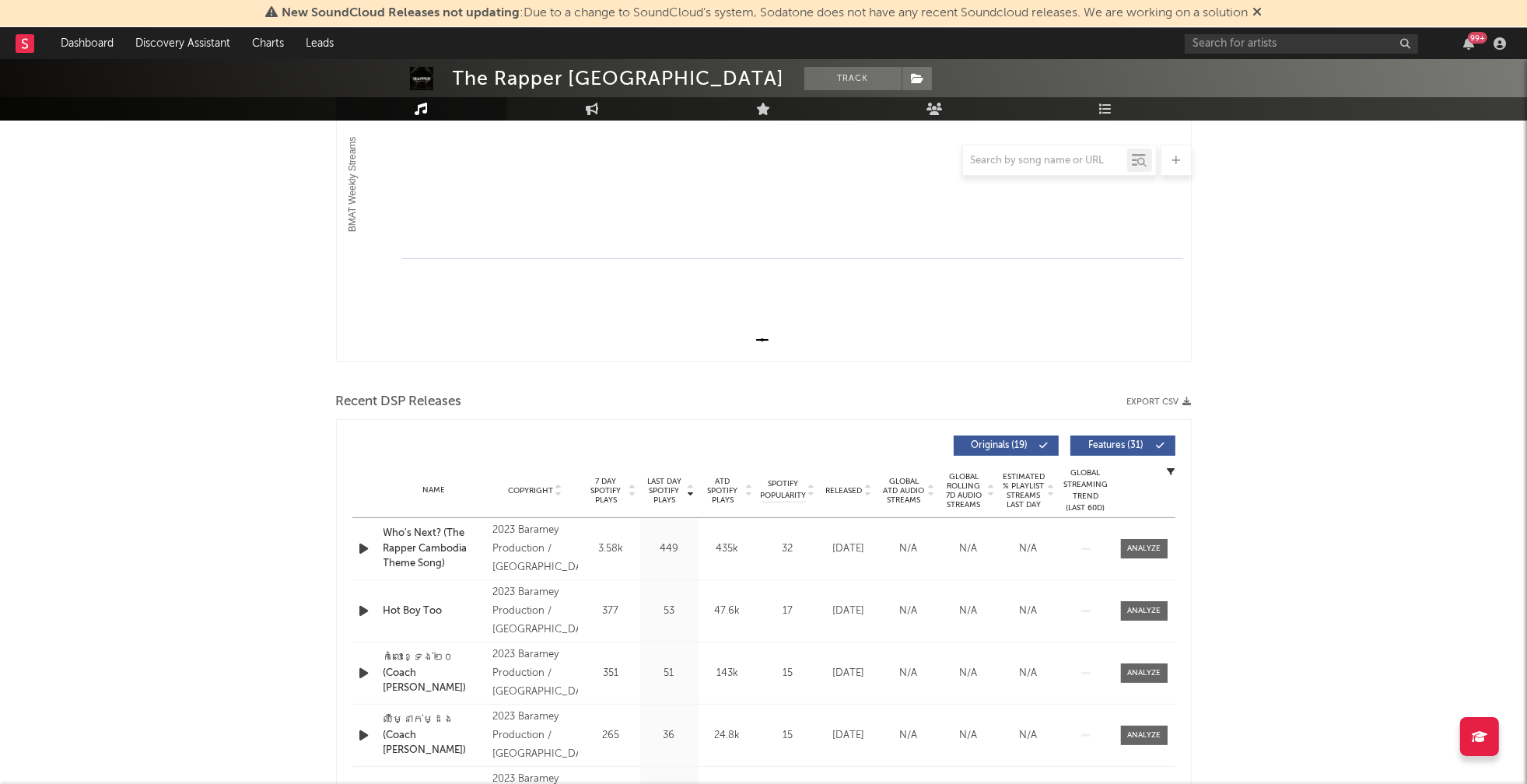
click at [360, 547] on icon "button" at bounding box center [364, 548] width 16 height 19
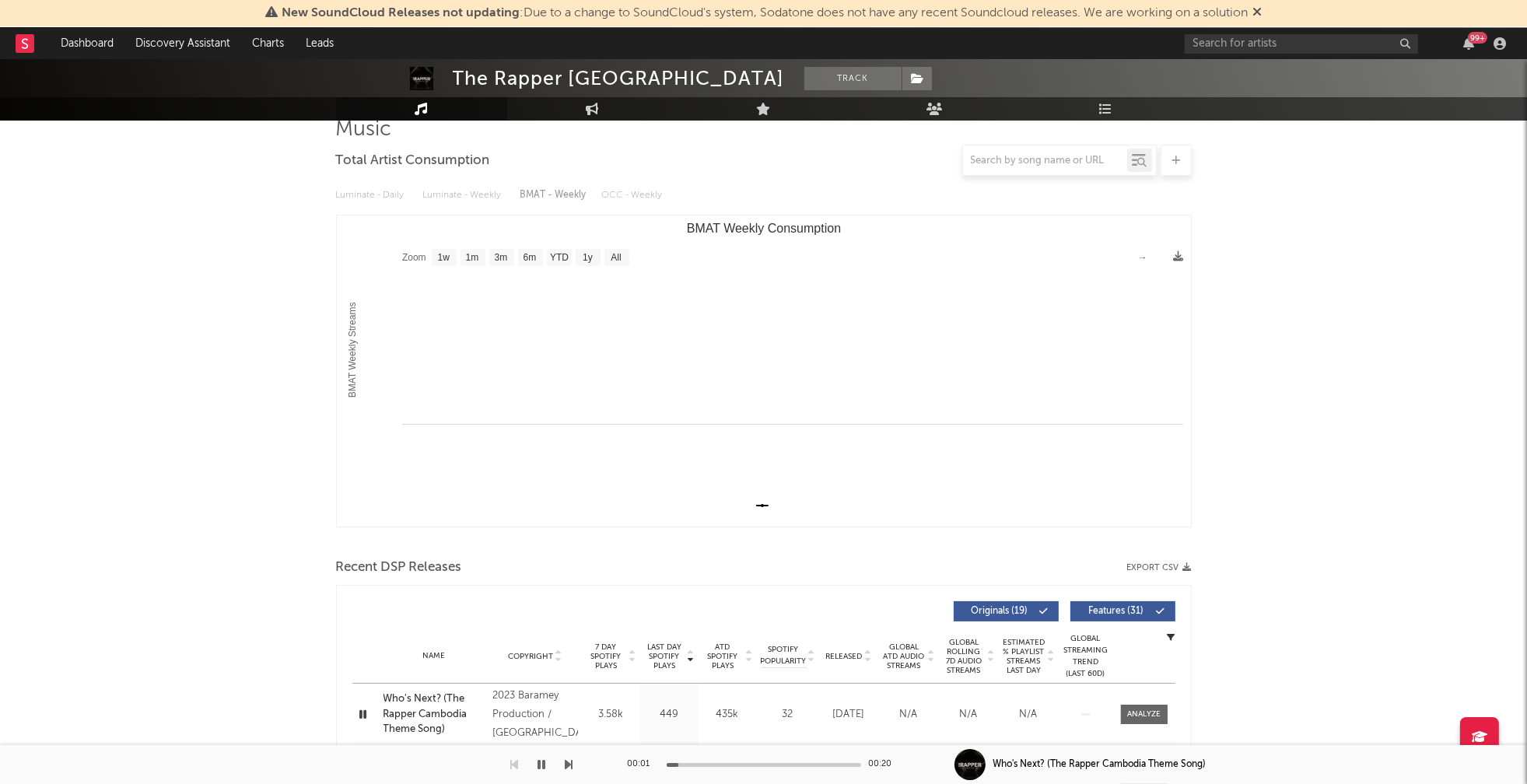
scroll to position [0, 0]
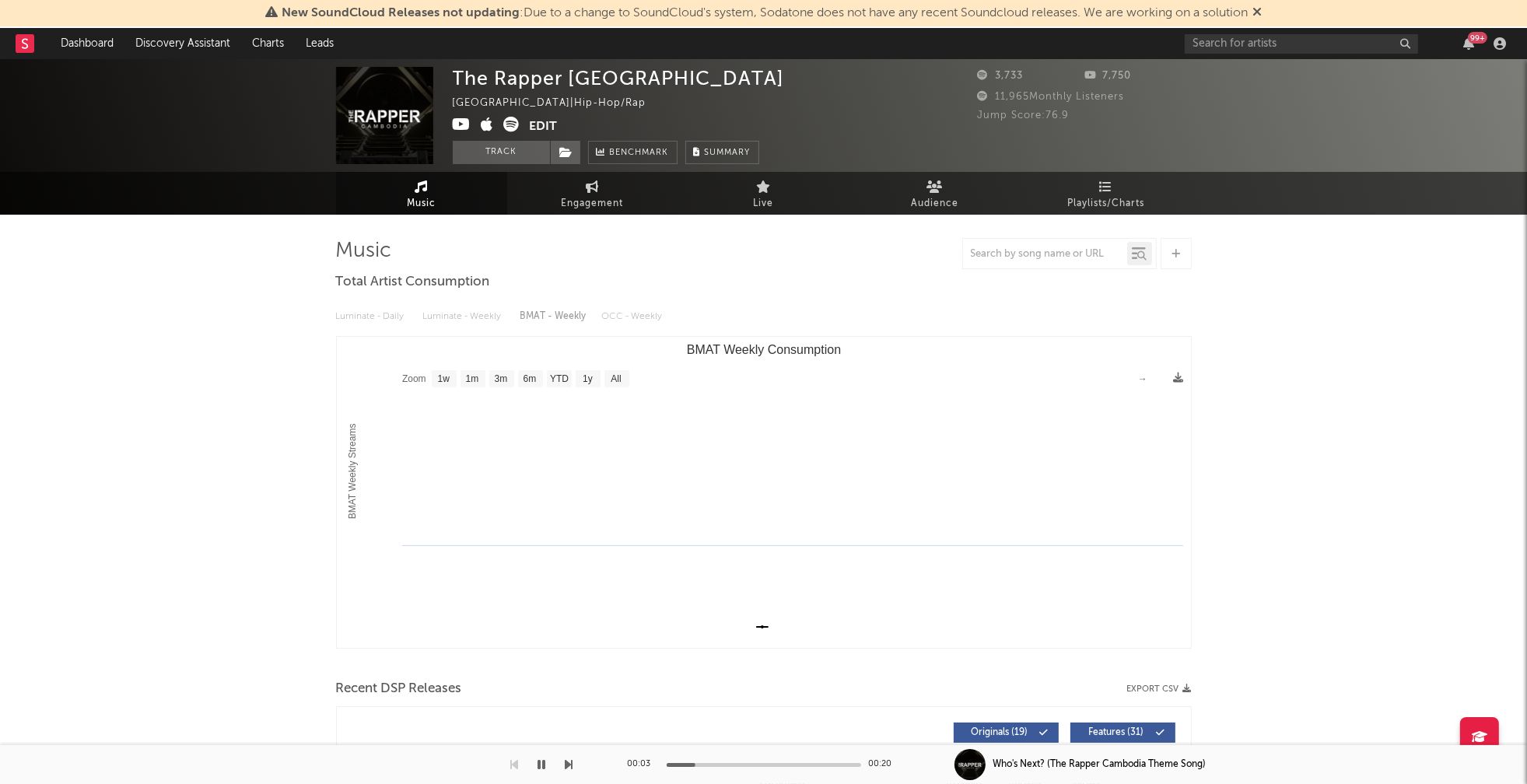
click at [461, 123] on icon at bounding box center [462, 124] width 19 height 15
click at [509, 129] on icon at bounding box center [512, 124] width 15 height 15
click at [545, 763] on icon "button" at bounding box center [542, 764] width 8 height 12
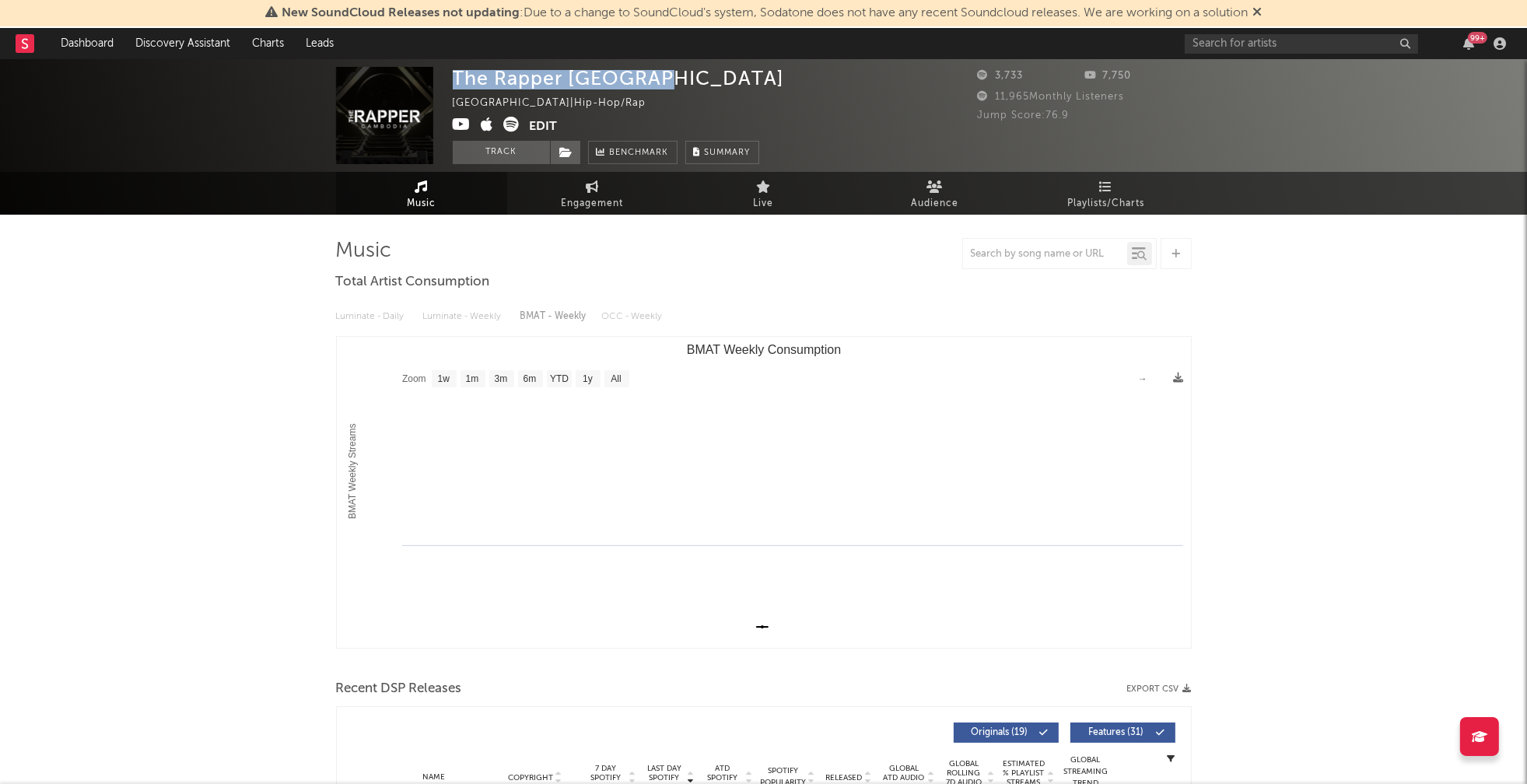
drag, startPoint x: 456, startPoint y: 80, endPoint x: 680, endPoint y: 93, distance: 224.4
click at [680, 93] on div "The Rapper Cambodia Cambodia | Hip-Hop/Rap Edit Track Benchmark Summary" at bounding box center [618, 115] width 332 height 97
copy div "The Rapper Cambodia"
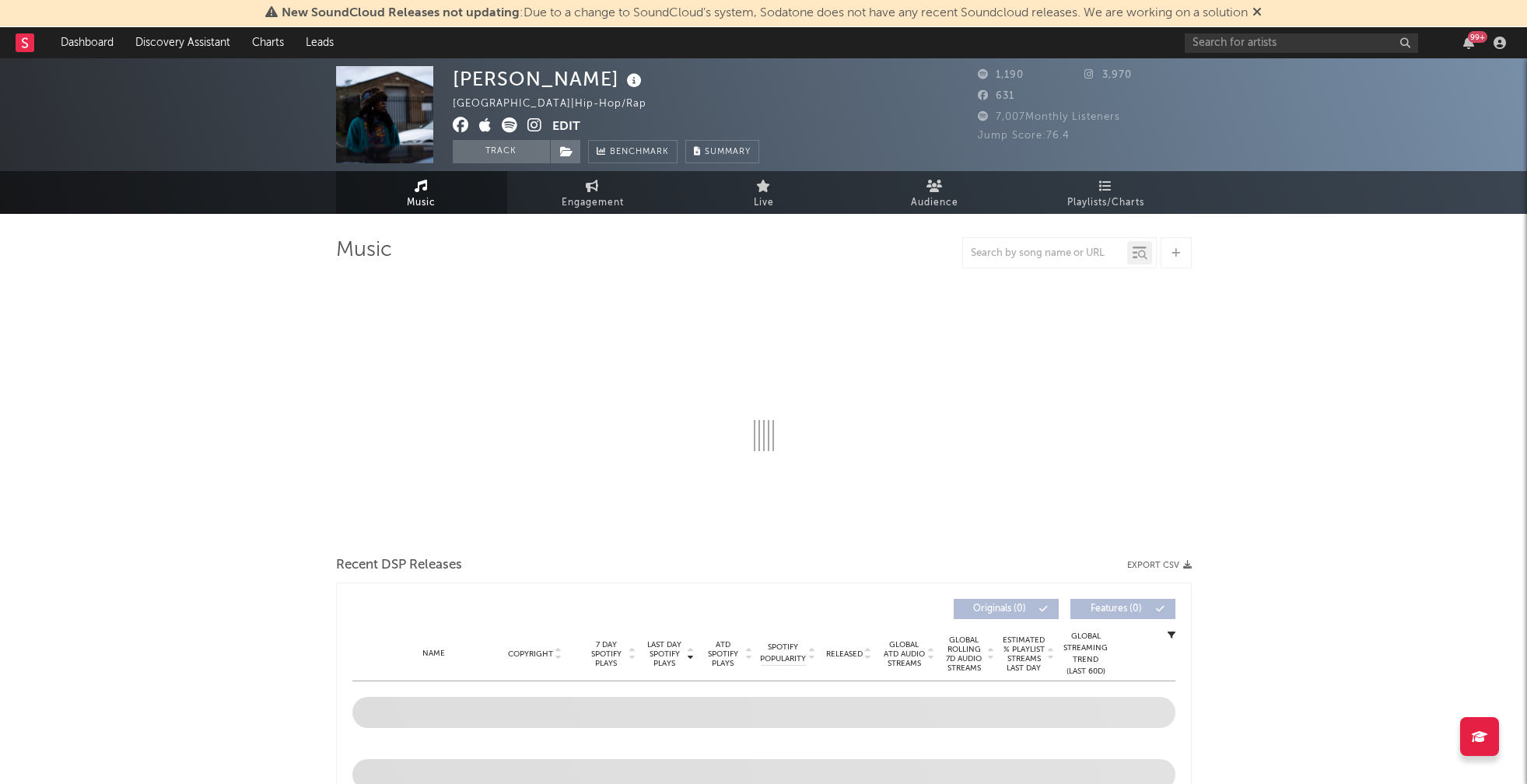
select select "1w"
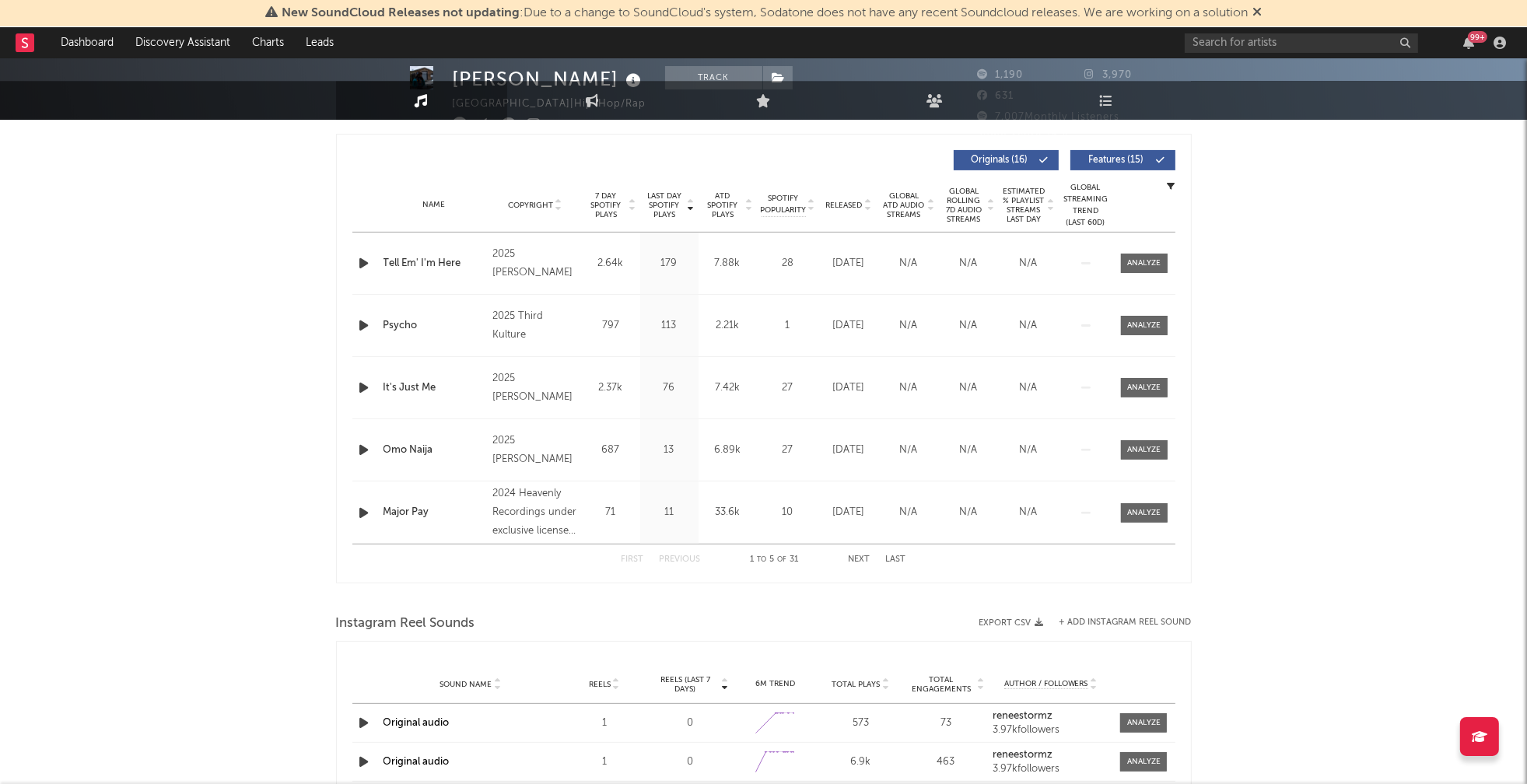
scroll to position [576, 0]
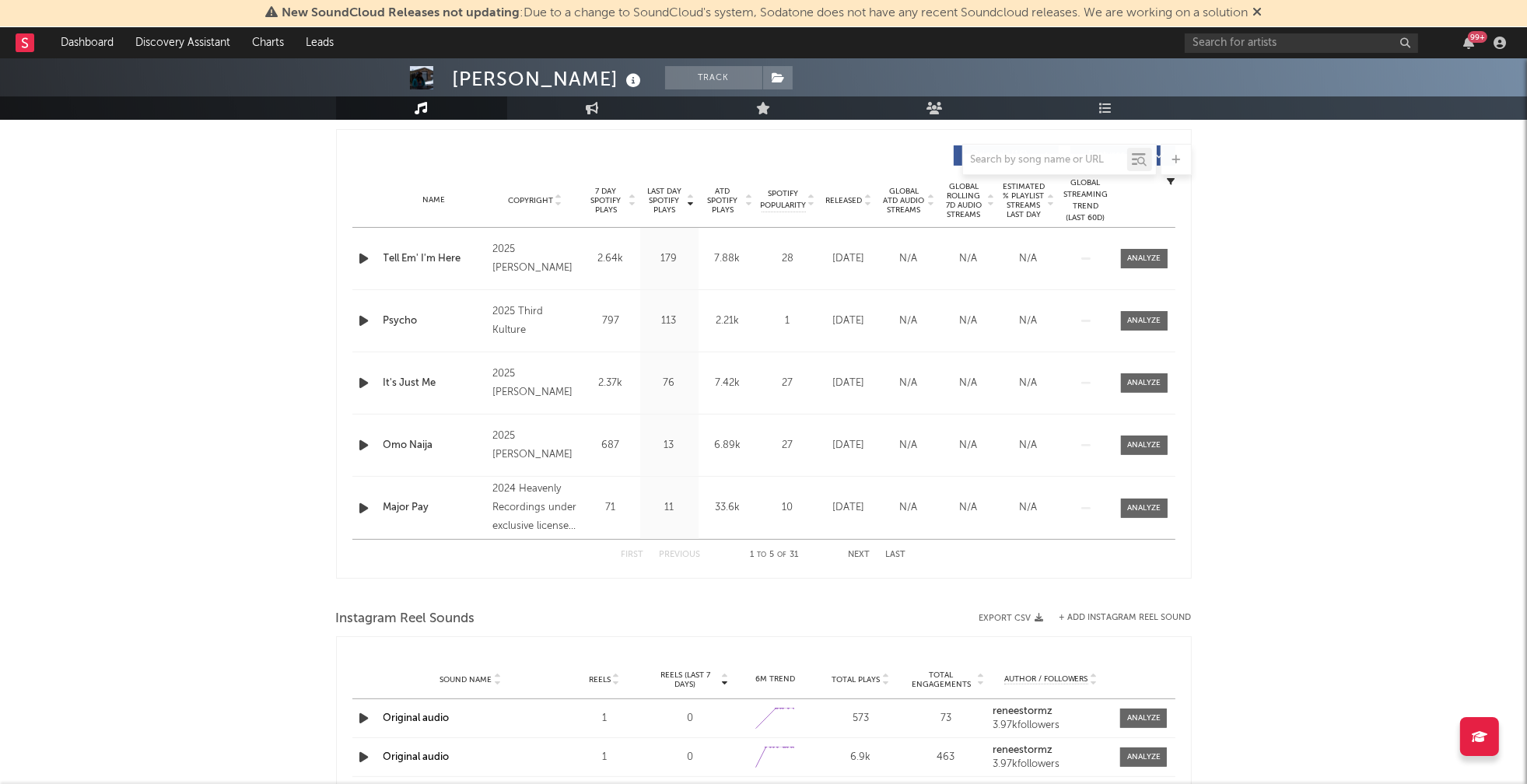
click at [362, 254] on icon "button" at bounding box center [364, 258] width 16 height 19
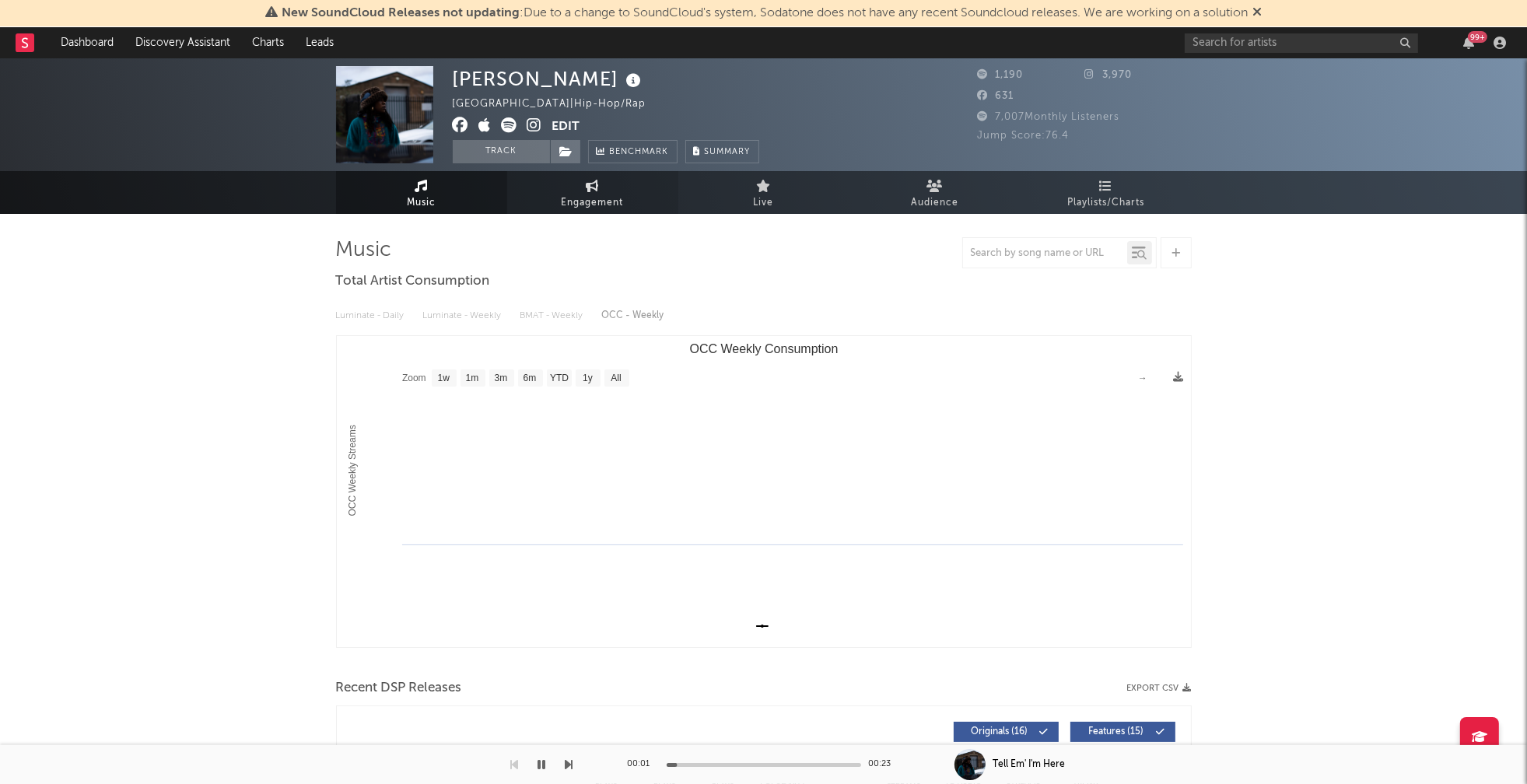
click at [584, 207] on span "Engagement" at bounding box center [593, 203] width 62 height 19
select select "1w"
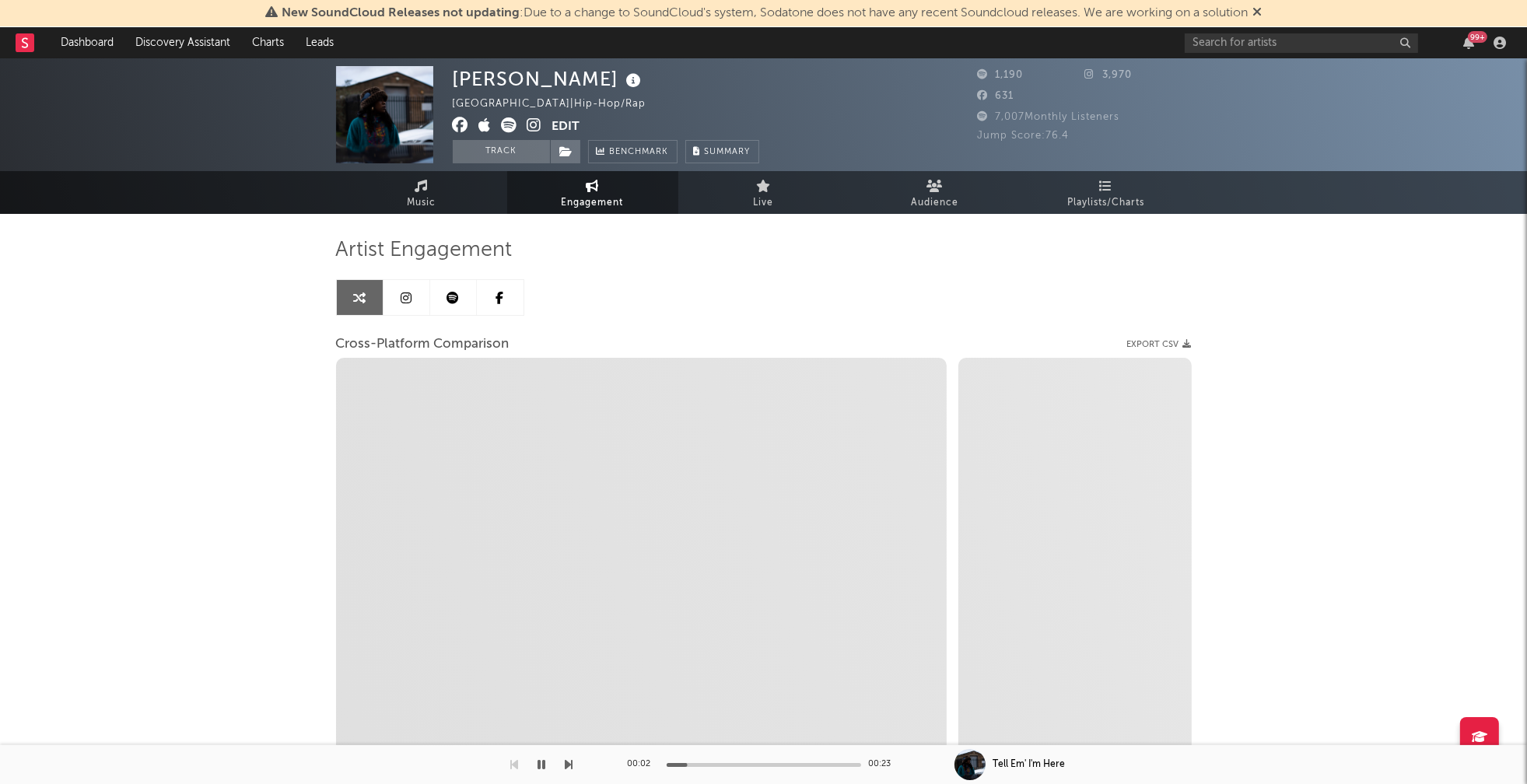
click at [532, 121] on icon at bounding box center [534, 125] width 14 height 15
select select "1m"
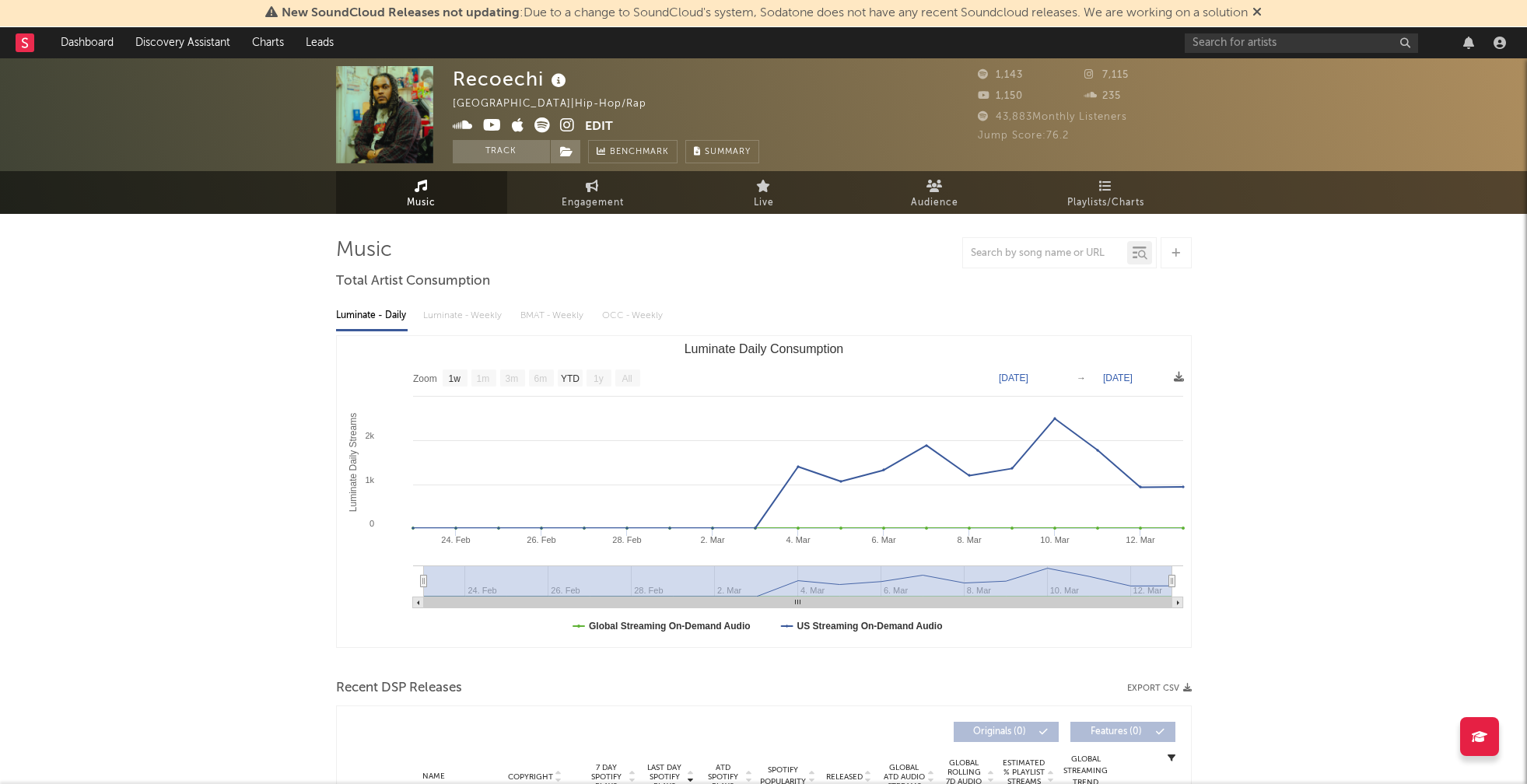
select select "1w"
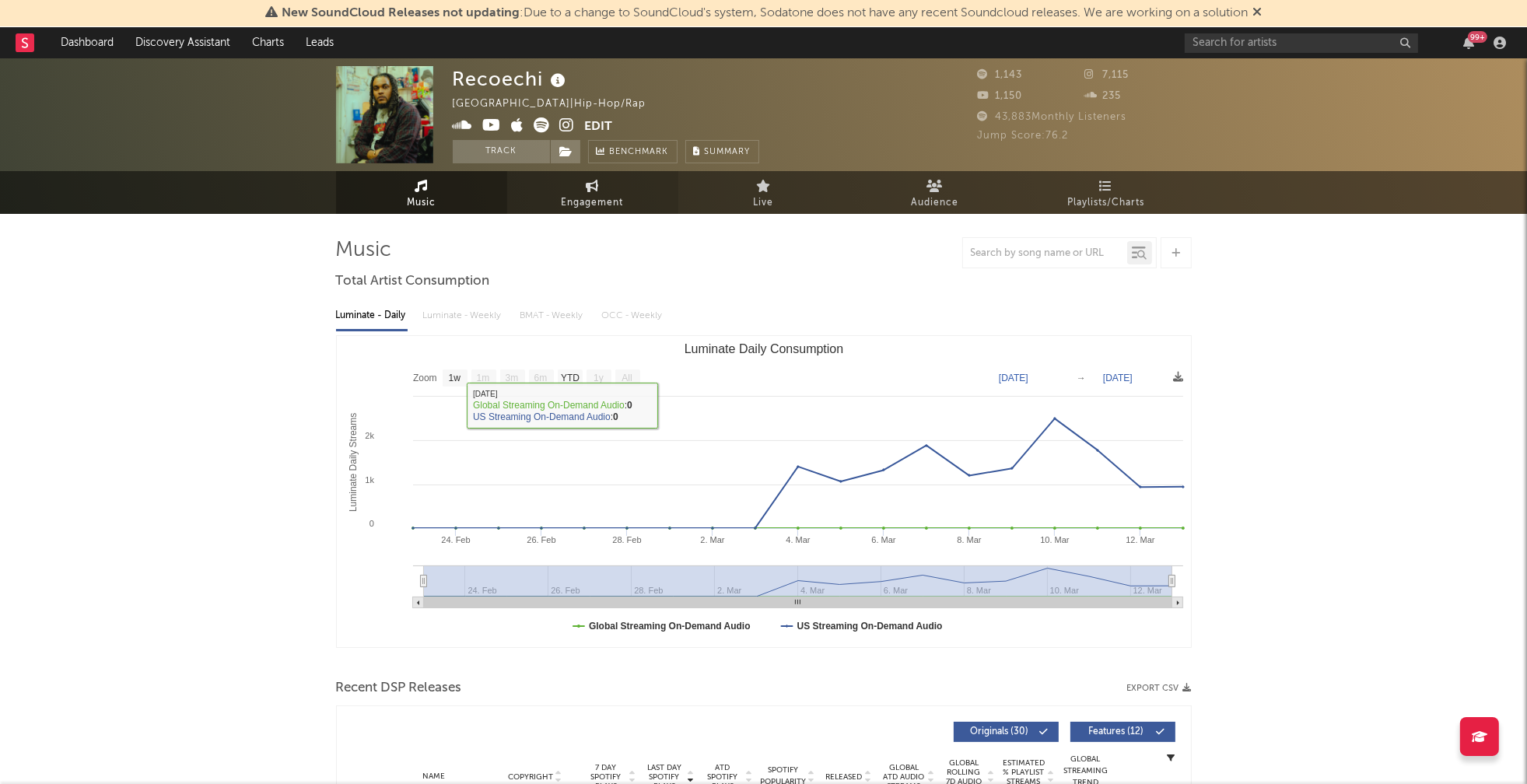
click at [591, 201] on span "Engagement" at bounding box center [593, 203] width 62 height 19
select select "1w"
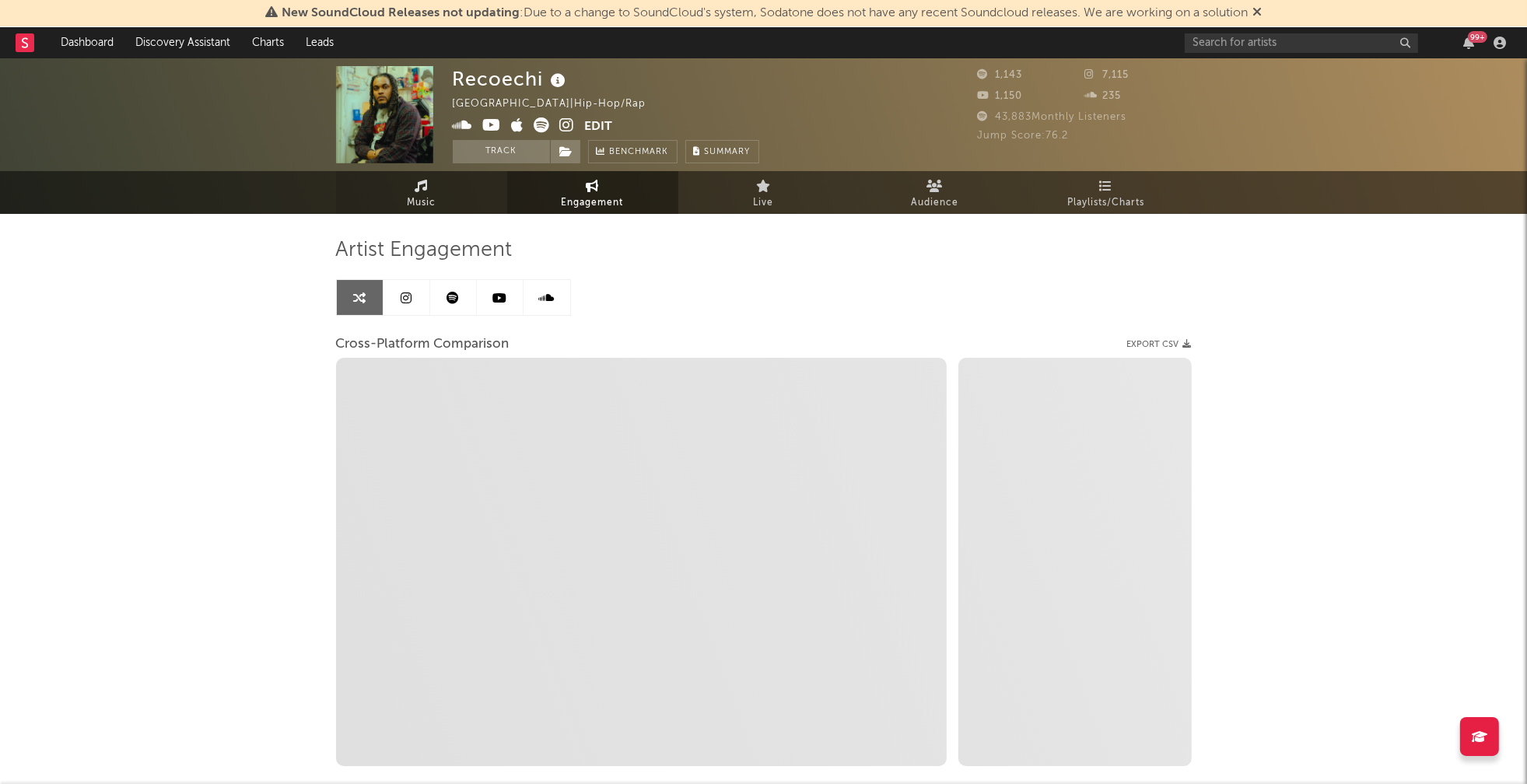
click at [401, 190] on link "Music" at bounding box center [421, 192] width 171 height 43
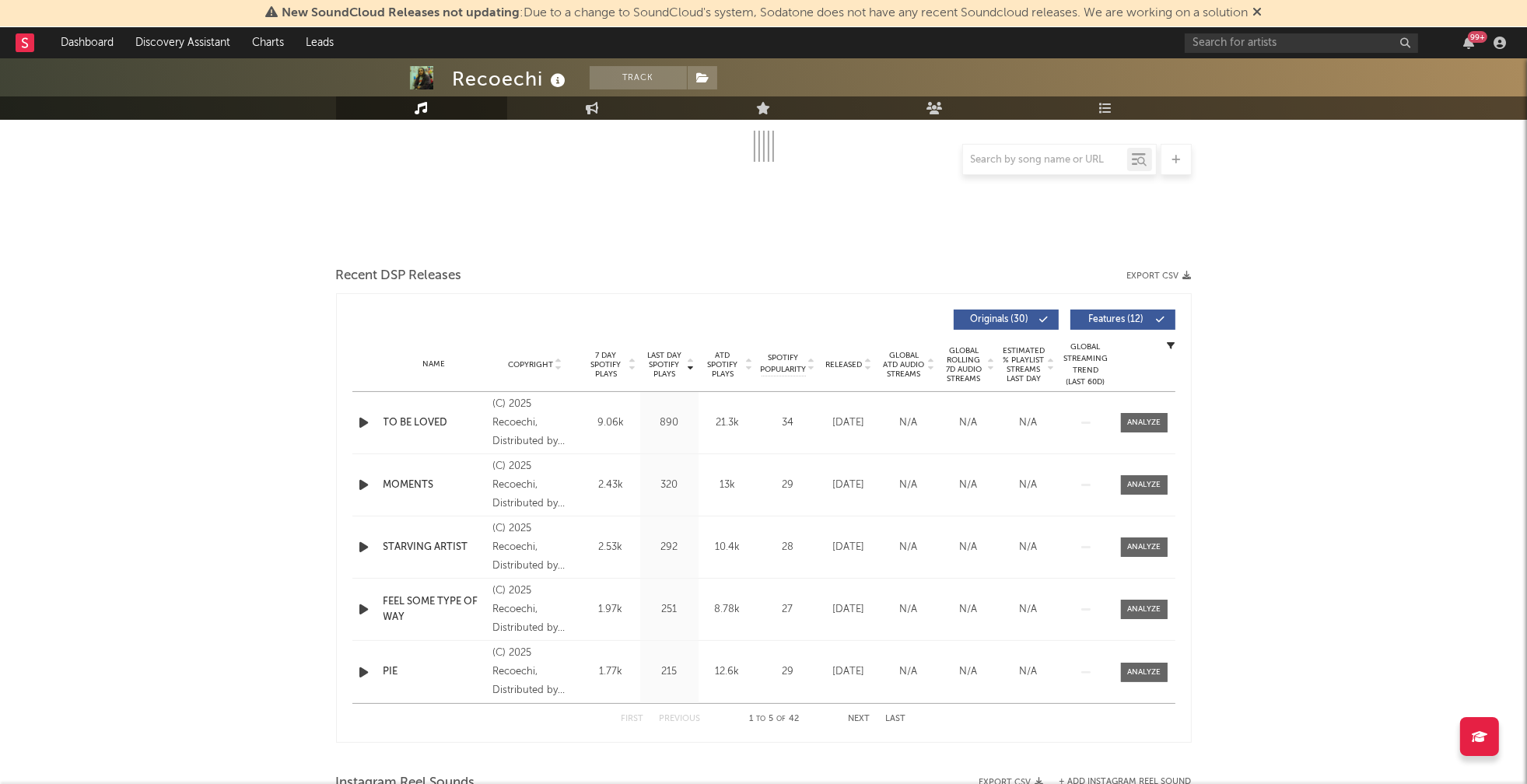
scroll to position [486, 0]
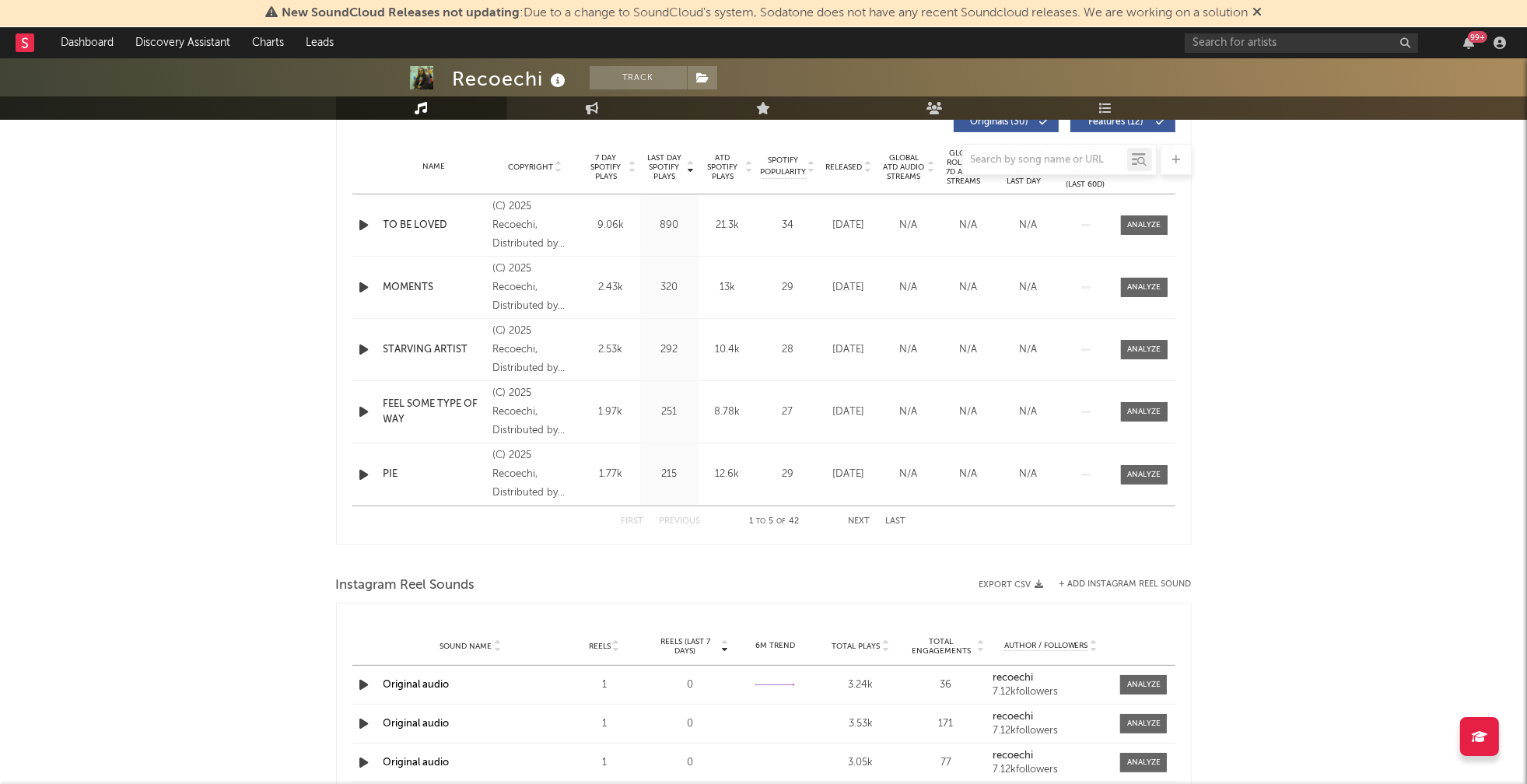
select select "1w"
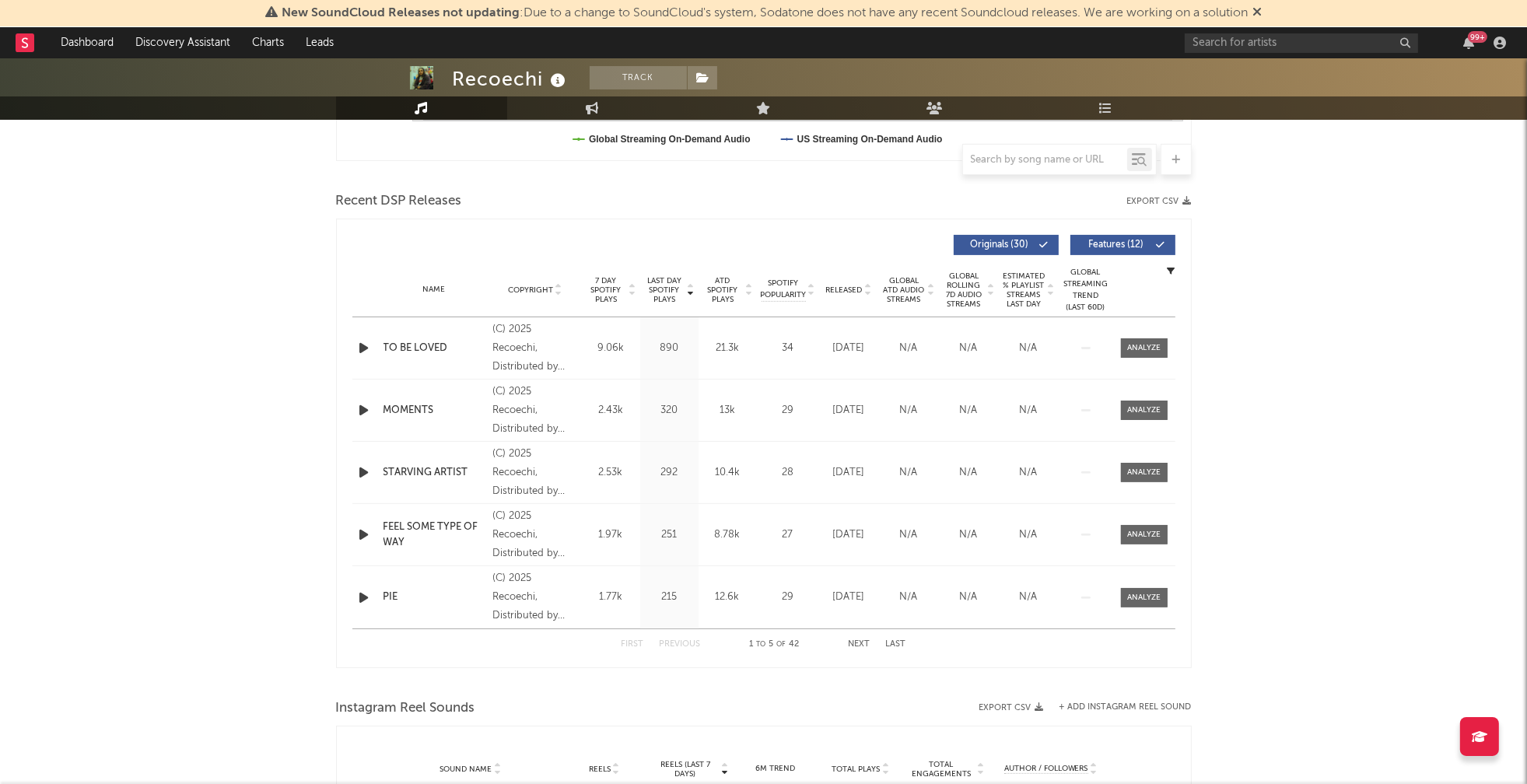
click at [362, 346] on icon "button" at bounding box center [364, 348] width 16 height 19
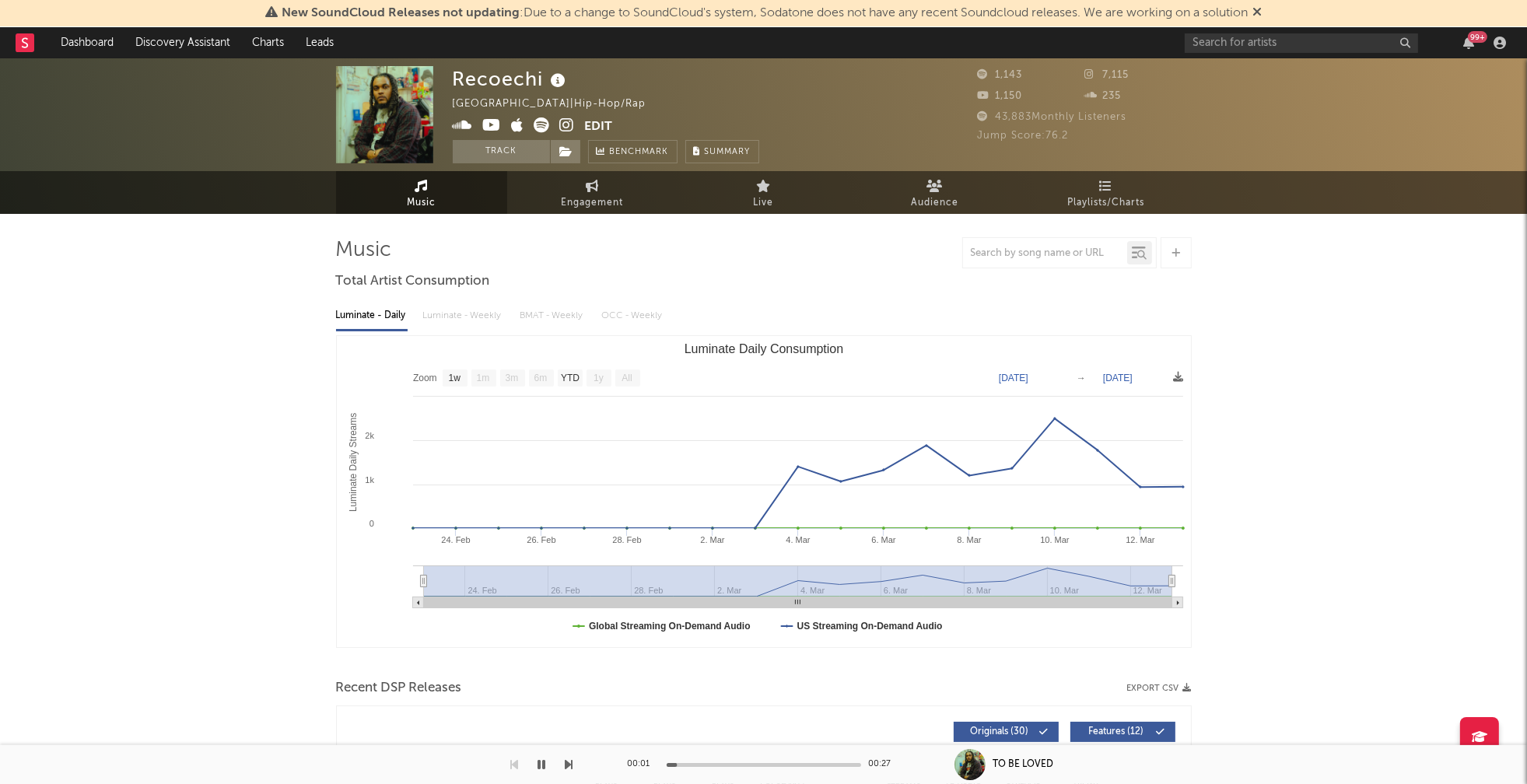
click at [572, 128] on icon at bounding box center [567, 125] width 14 height 15
